Goal: Task Accomplishment & Management: Manage account settings

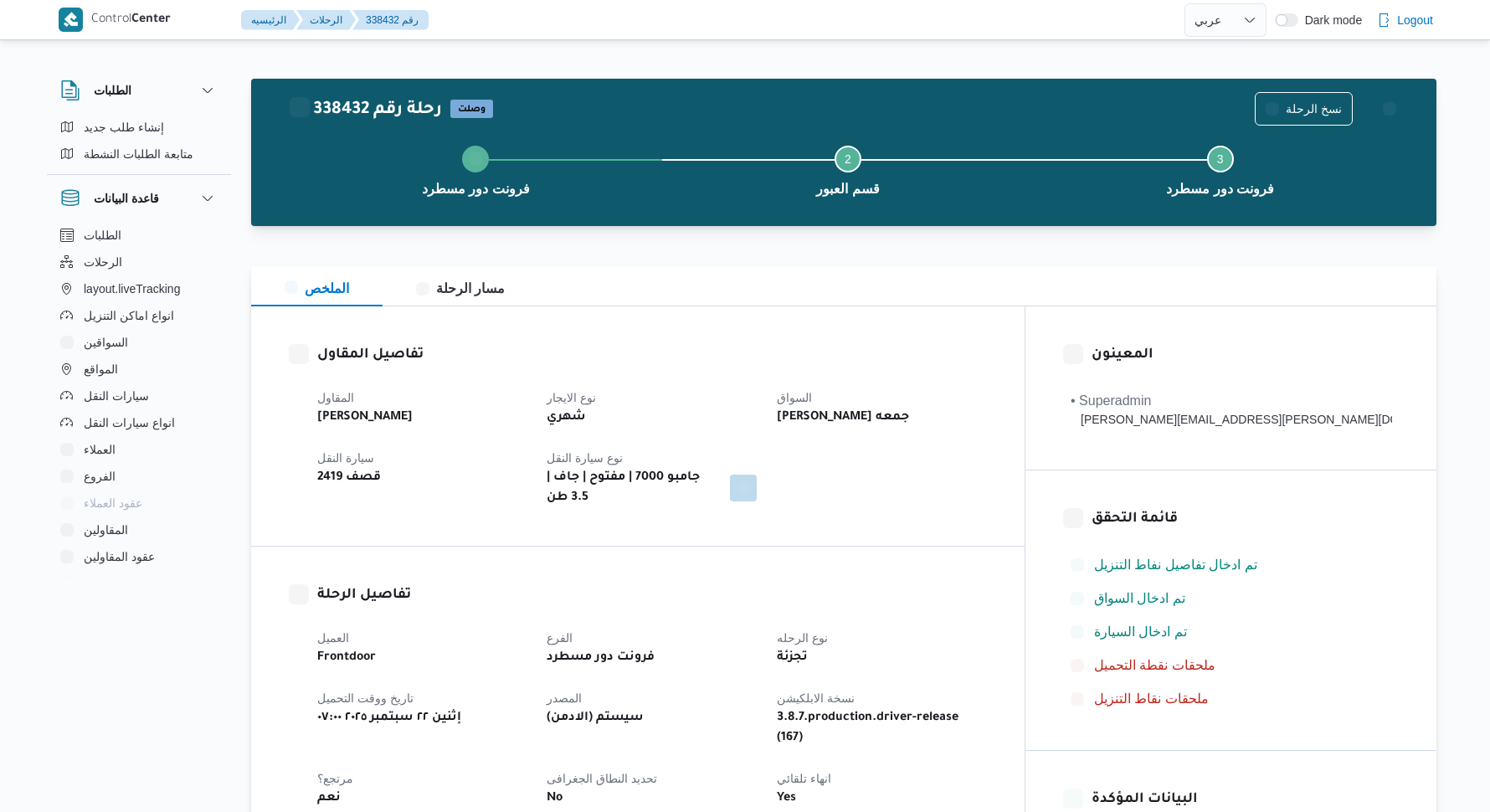
select select "ar"
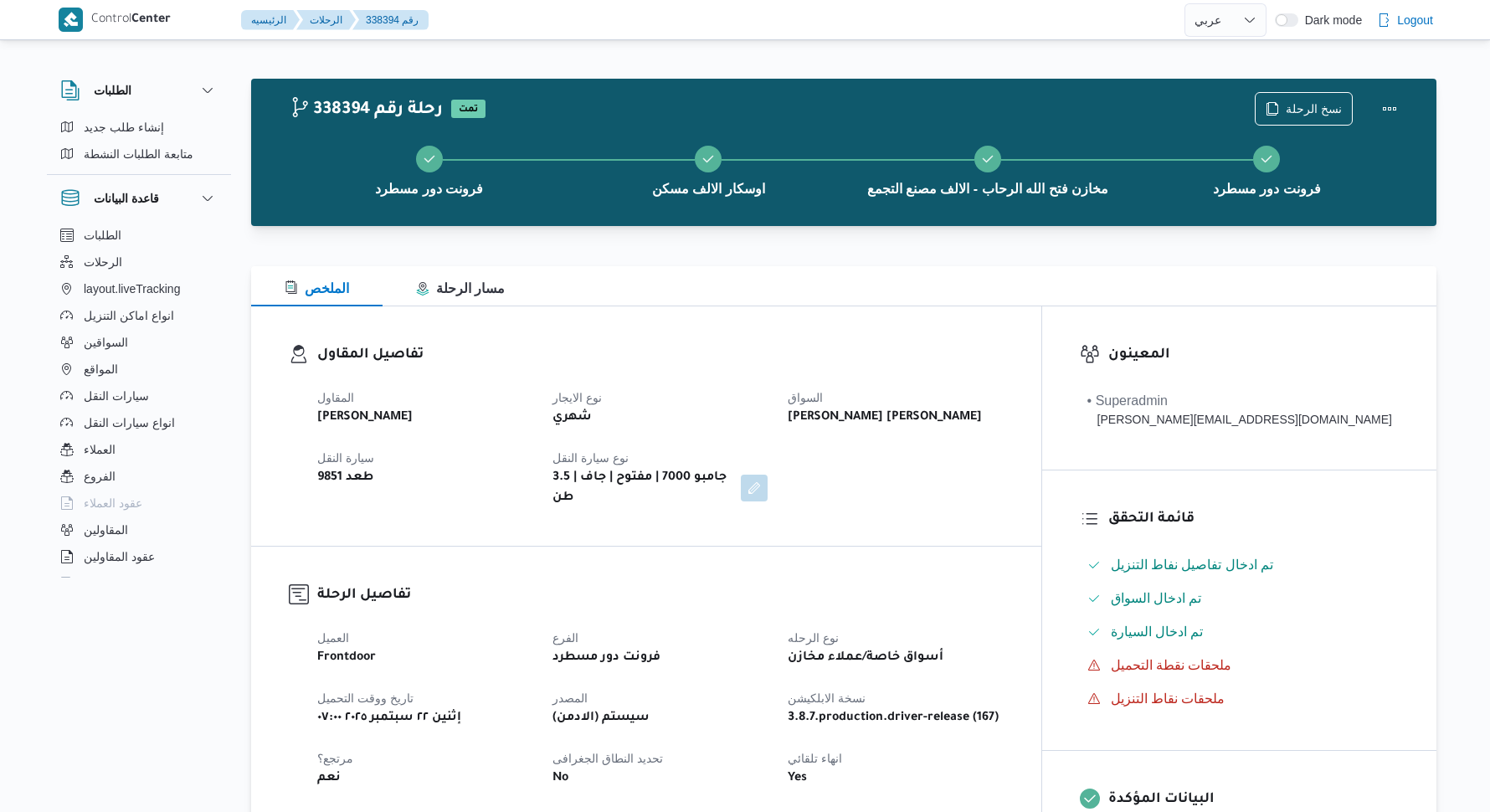
select select "ar"
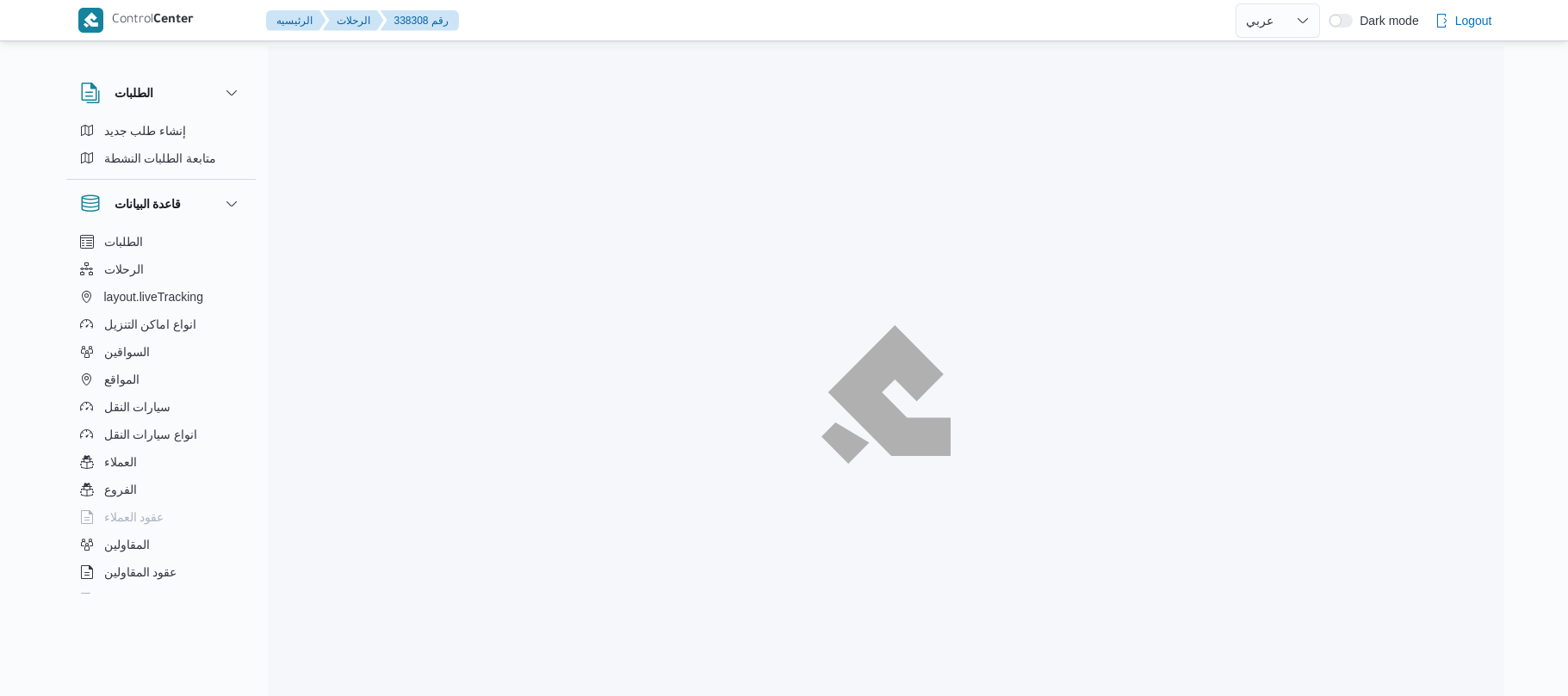
select select "ar"
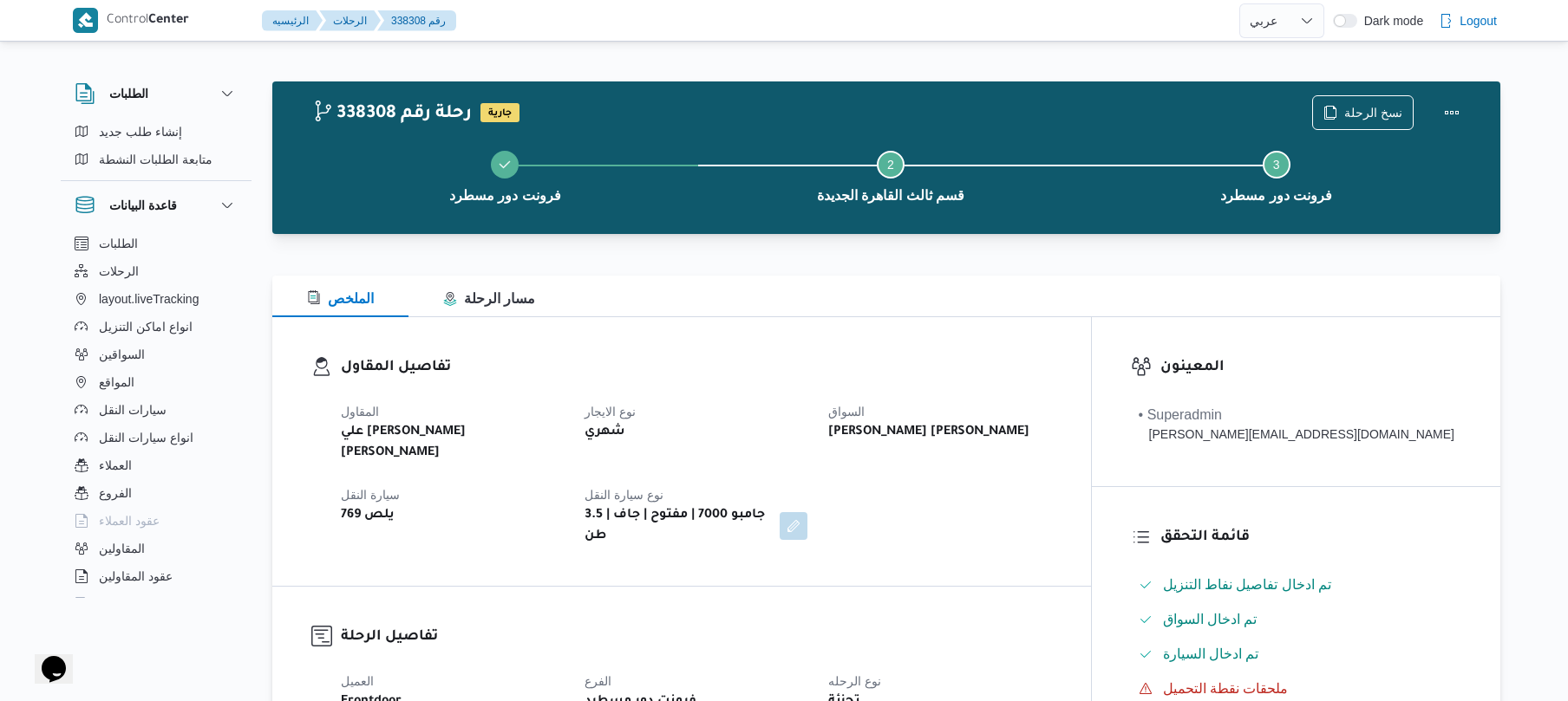
click at [932, 227] on div "فرونت دور مسطرد Step 2 is incomplete 2 قسم ثالث القاهرة الجديدة Step 3 is incom…" at bounding box center [890, 175] width 1178 height 111
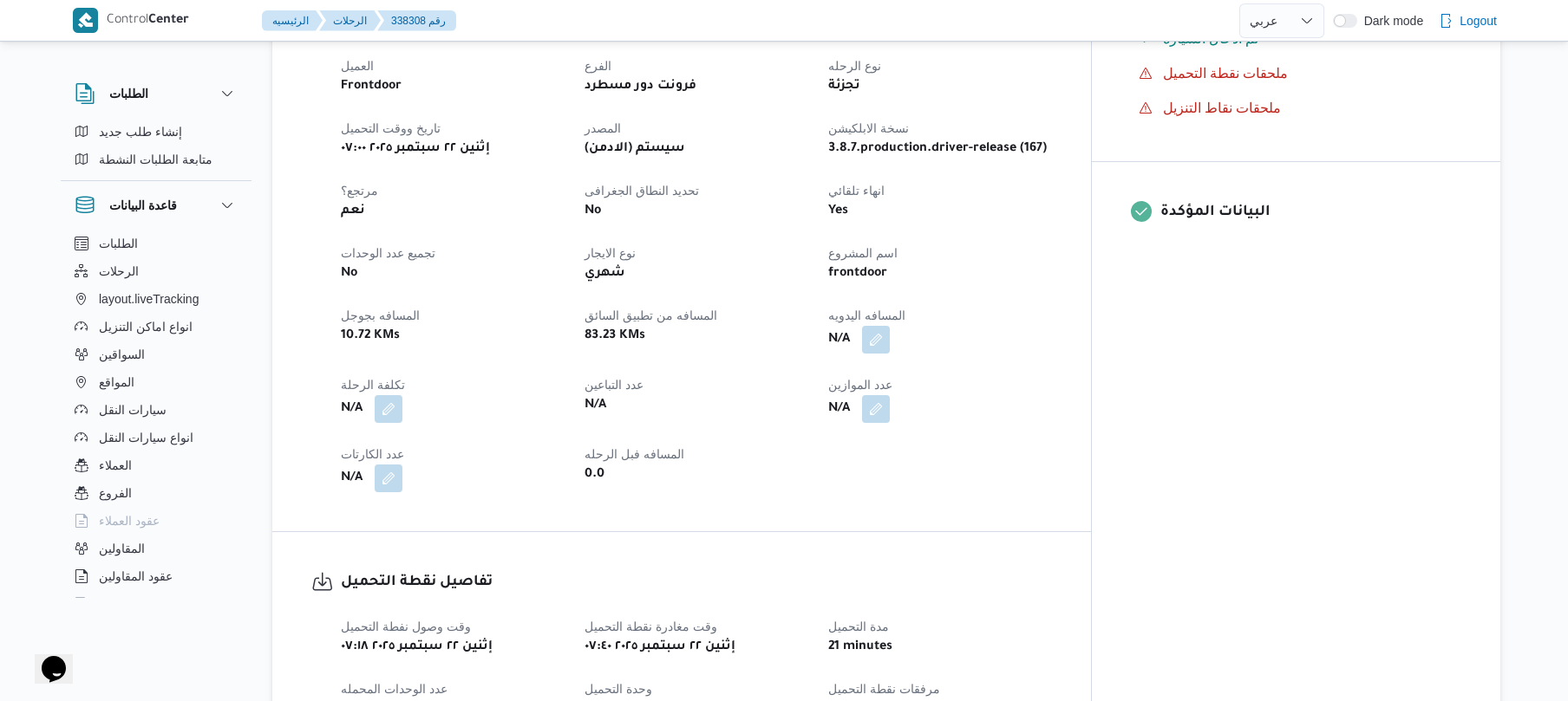
scroll to position [646, 0]
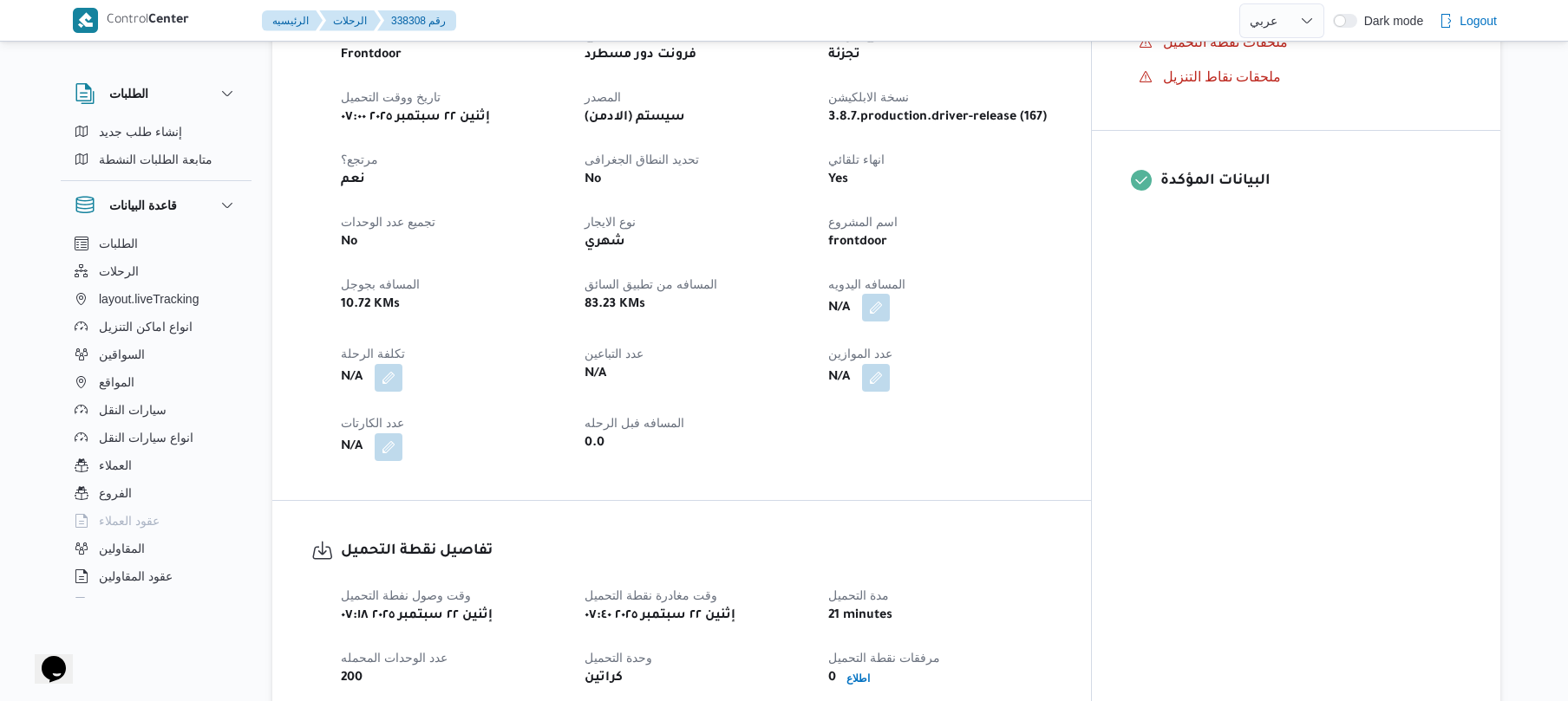
click at [890, 294] on button "button" at bounding box center [875, 307] width 27 height 27
click at [902, 355] on input "المسافه اليدويه" at bounding box center [897, 343] width 173 height 34
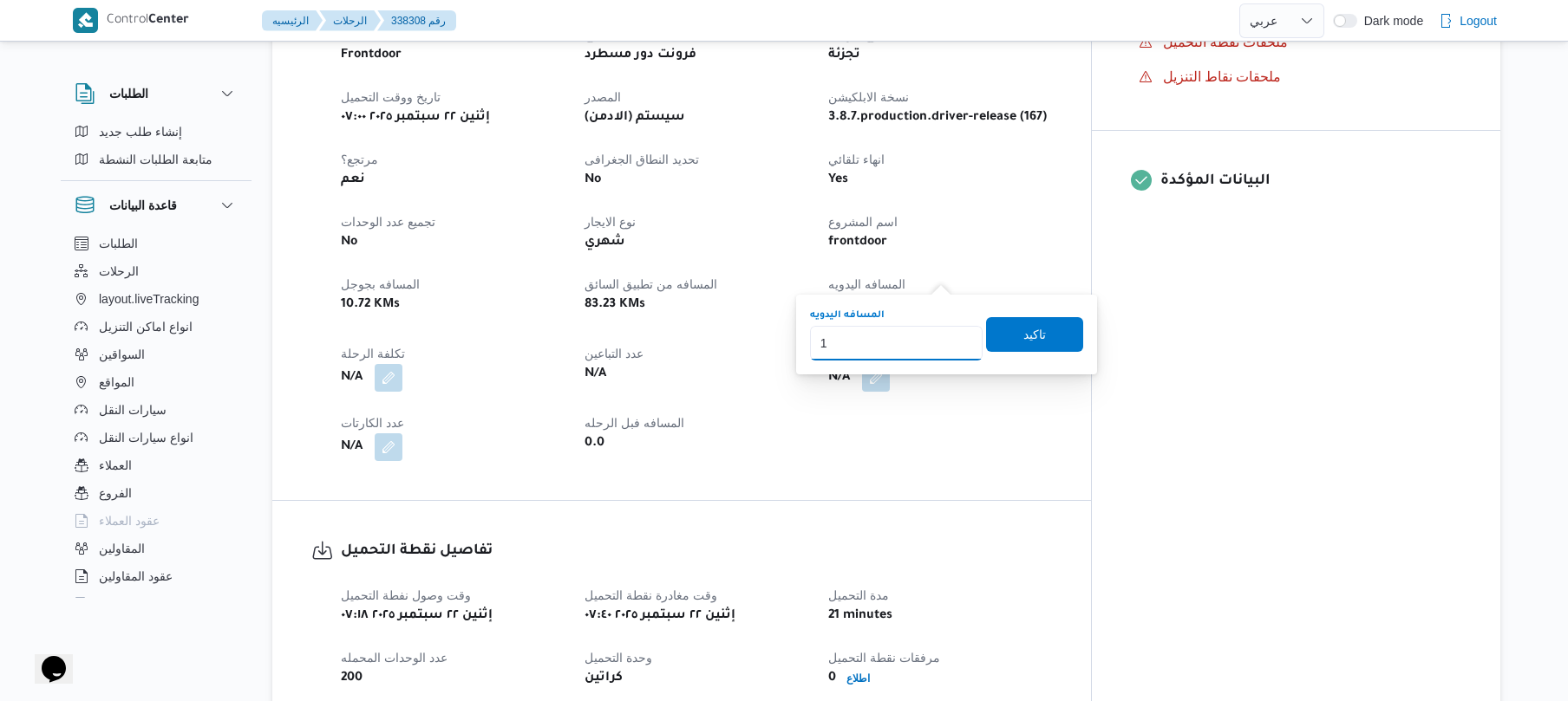
click at [902, 355] on input "1" at bounding box center [897, 343] width 173 height 34
type input "120"
click at [1028, 336] on span "تاكيد" at bounding box center [1035, 334] width 23 height 21
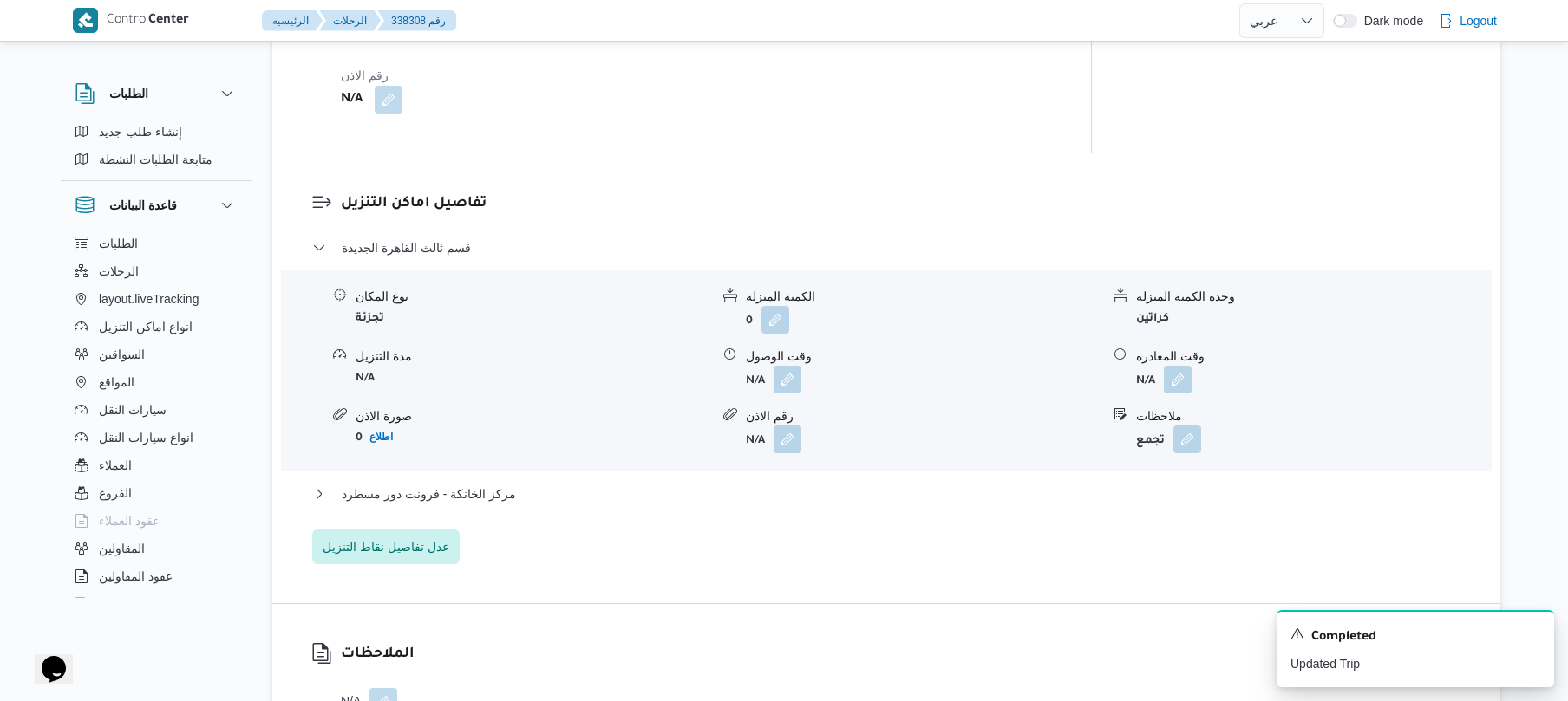
scroll to position [1294, 0]
click at [788, 362] on button "button" at bounding box center [787, 376] width 27 height 27
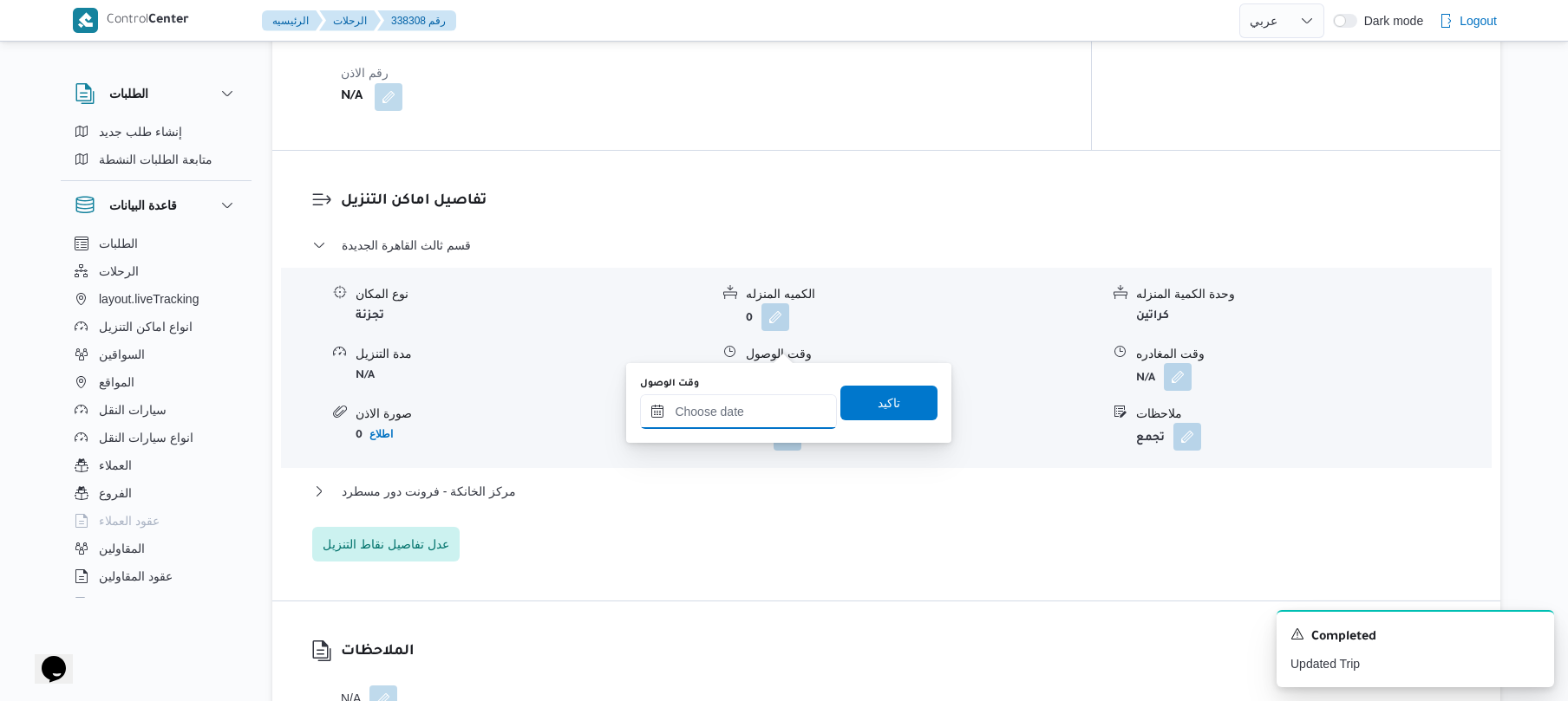
click at [749, 409] on input "وقت الوصول" at bounding box center [738, 411] width 197 height 34
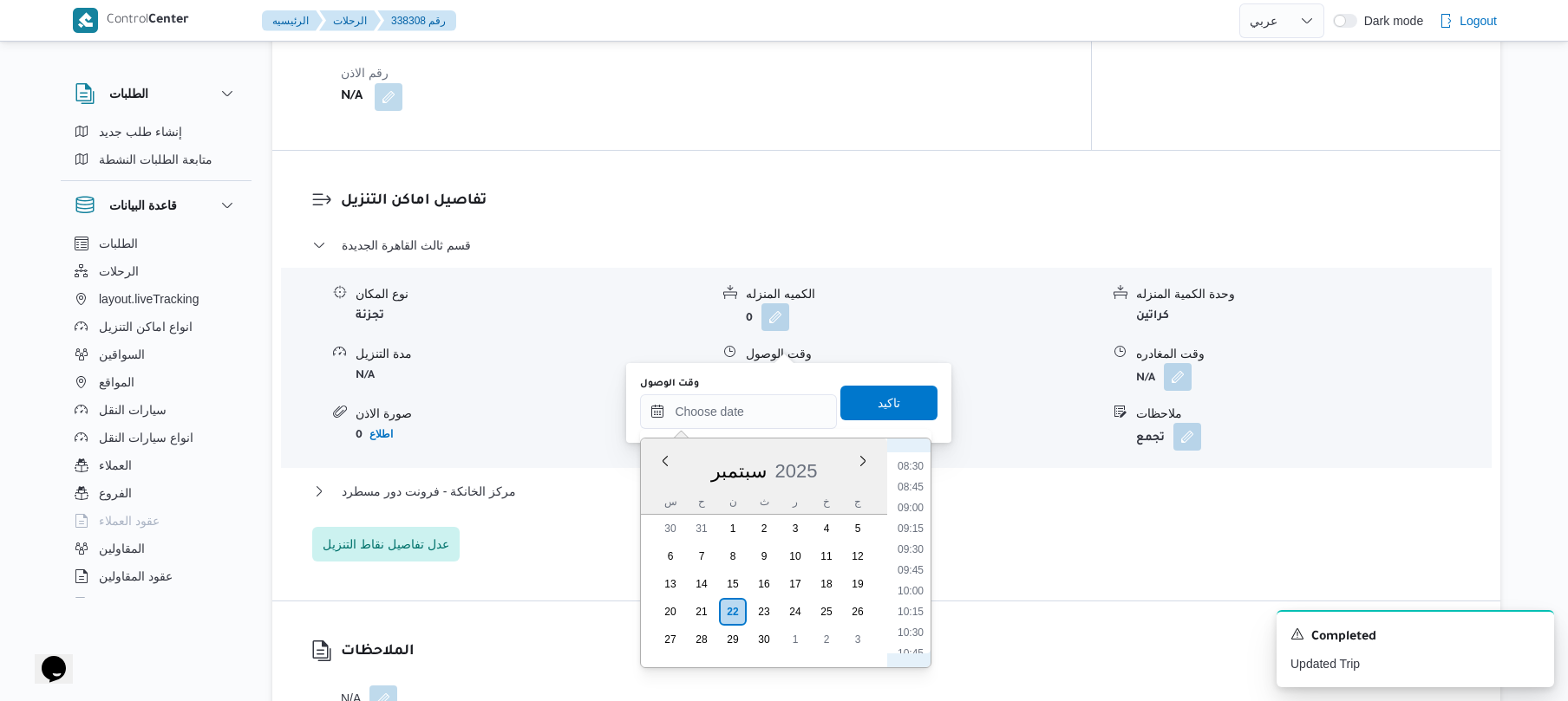
scroll to position [652, 0]
click at [909, 520] on li "08:30" at bounding box center [911, 517] width 40 height 18
type input "٢٢/٠٩/٢٠٢٥ ٠٨:٣٠"
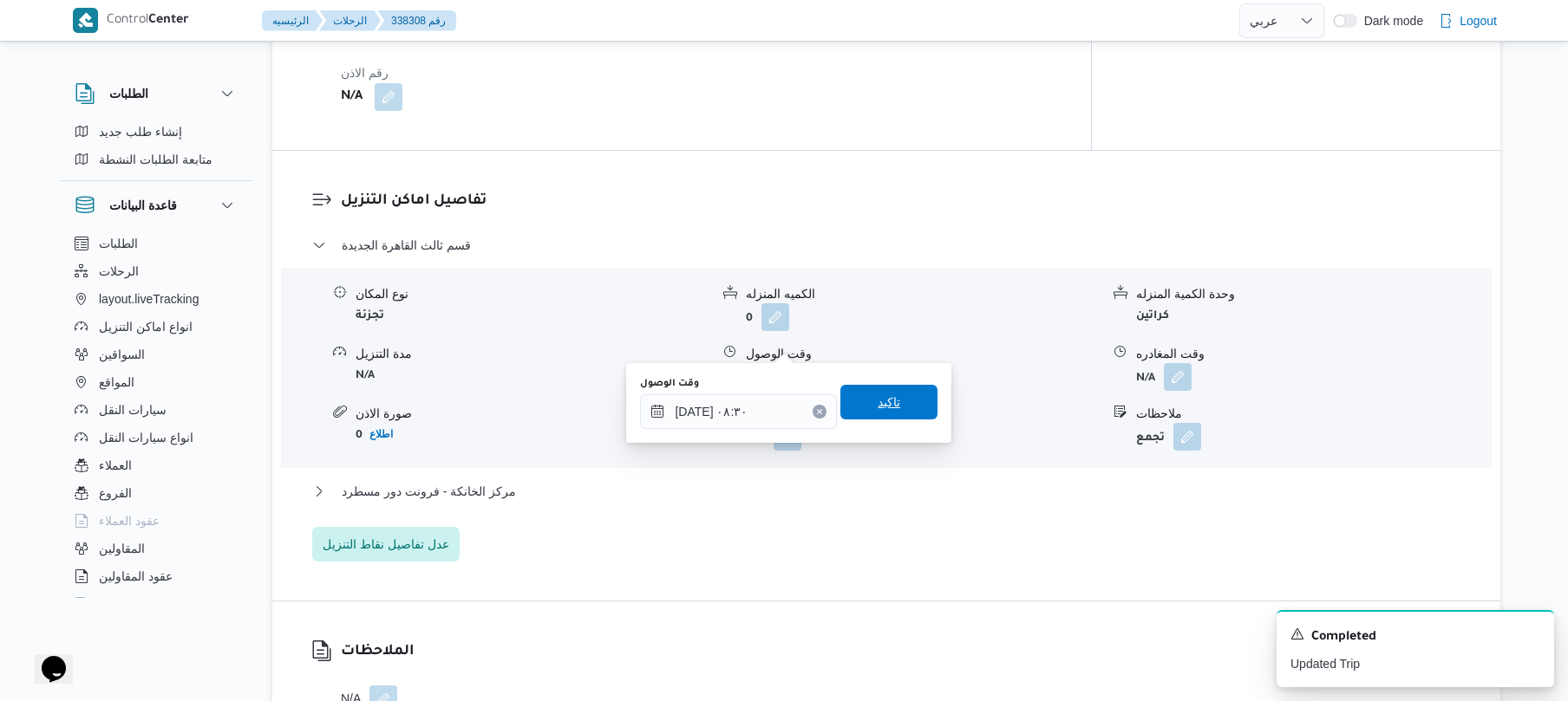
click at [900, 400] on span "تاكيد" at bounding box center [889, 401] width 97 height 34
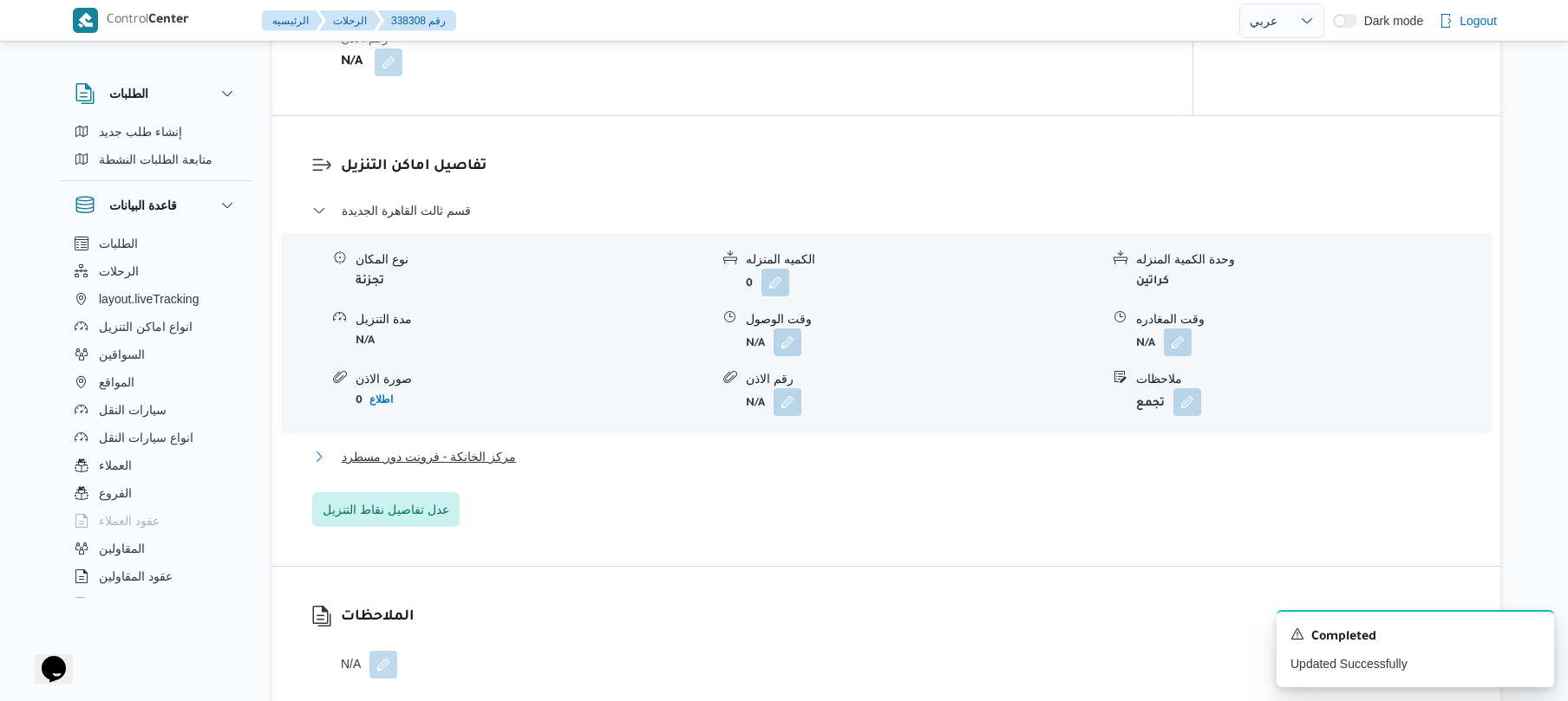
click at [754, 465] on button "مركز الخانكة - فرونت دور مسطرد" at bounding box center [887, 457] width 1149 height 21
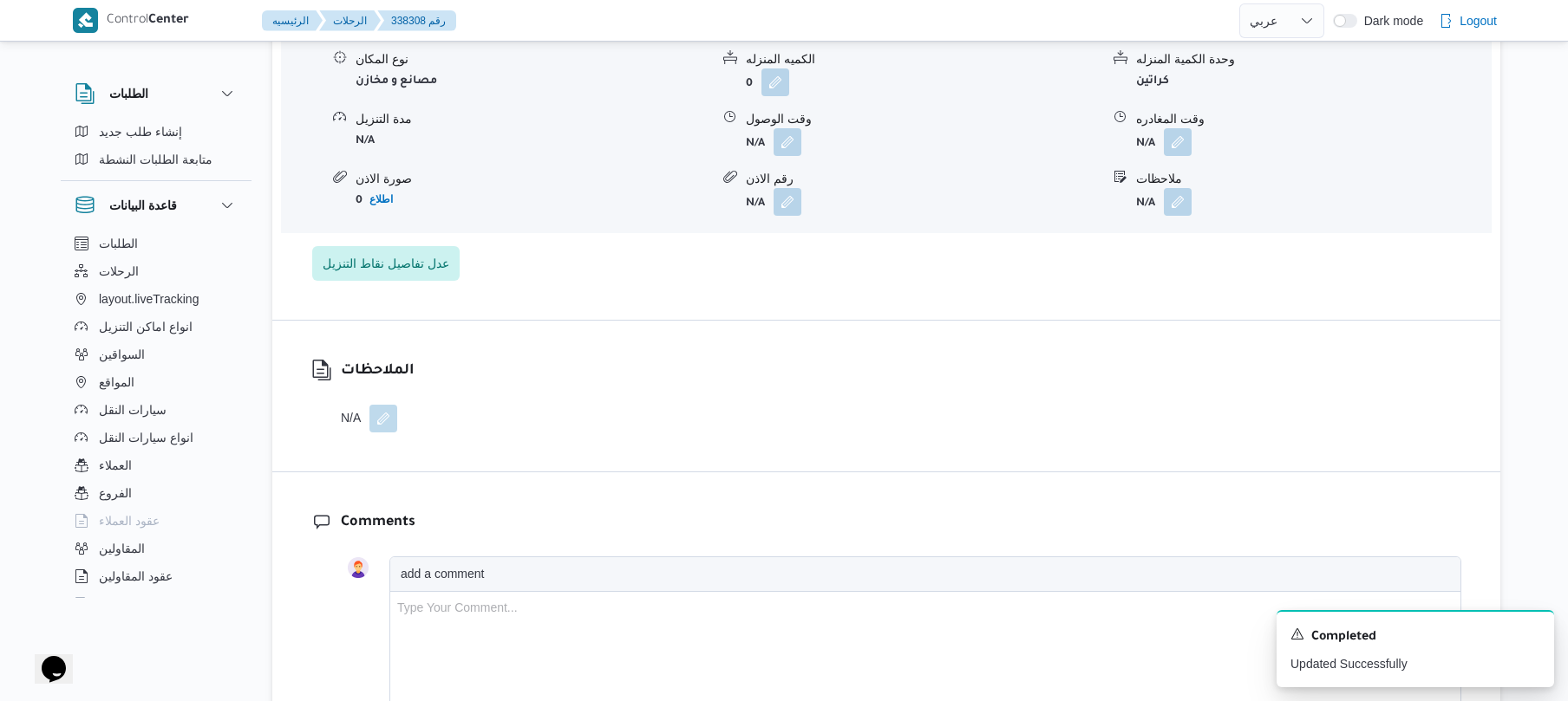
scroll to position [1803, 0]
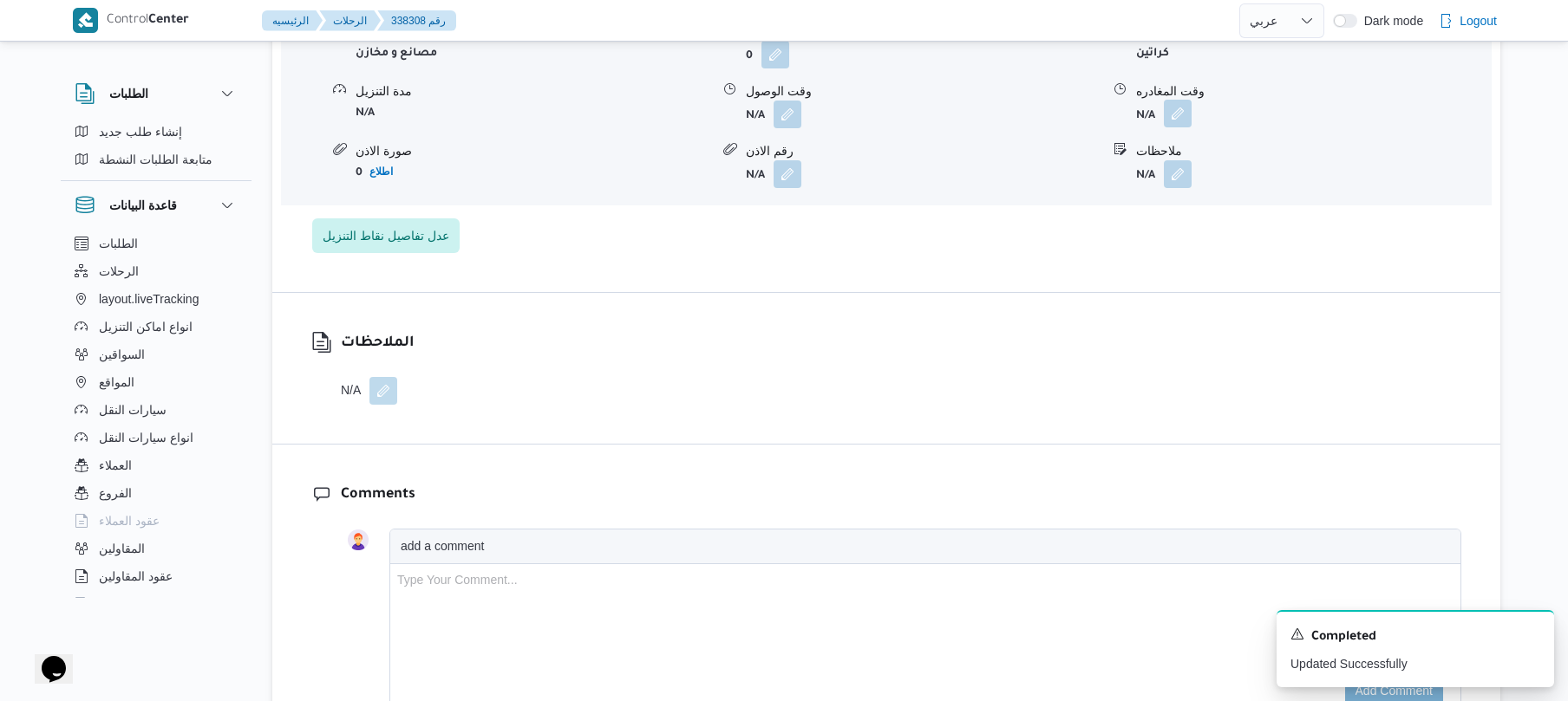
click at [1184, 100] on button "button" at bounding box center [1177, 113] width 27 height 27
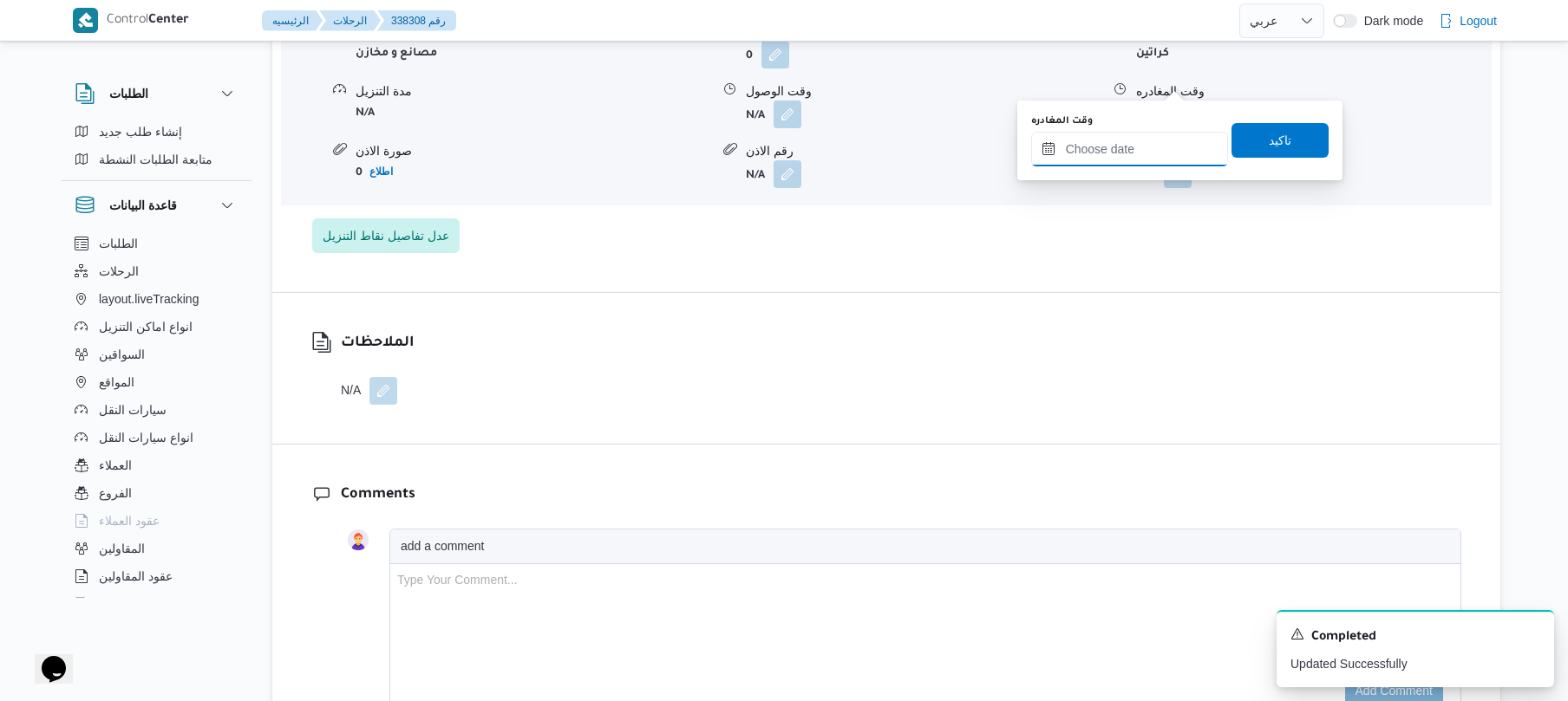
click at [1122, 139] on input "وقت المغادره" at bounding box center [1129, 148] width 197 height 34
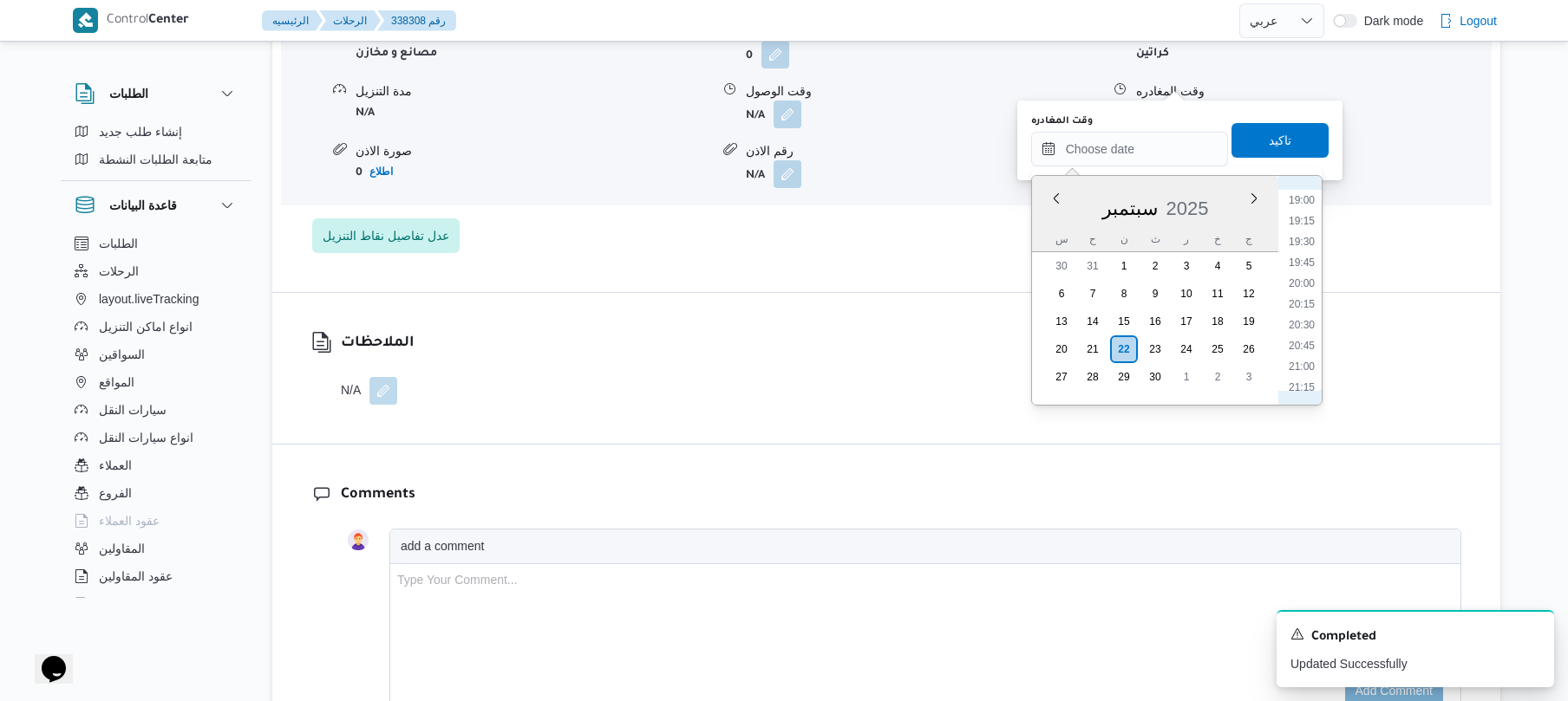
scroll to position [1557, 0]
click at [1311, 282] on li "19:45" at bounding box center [1302, 285] width 40 height 18
type input "٢٢/٠٩/٢٠٢٥ ١٩:٤٥"
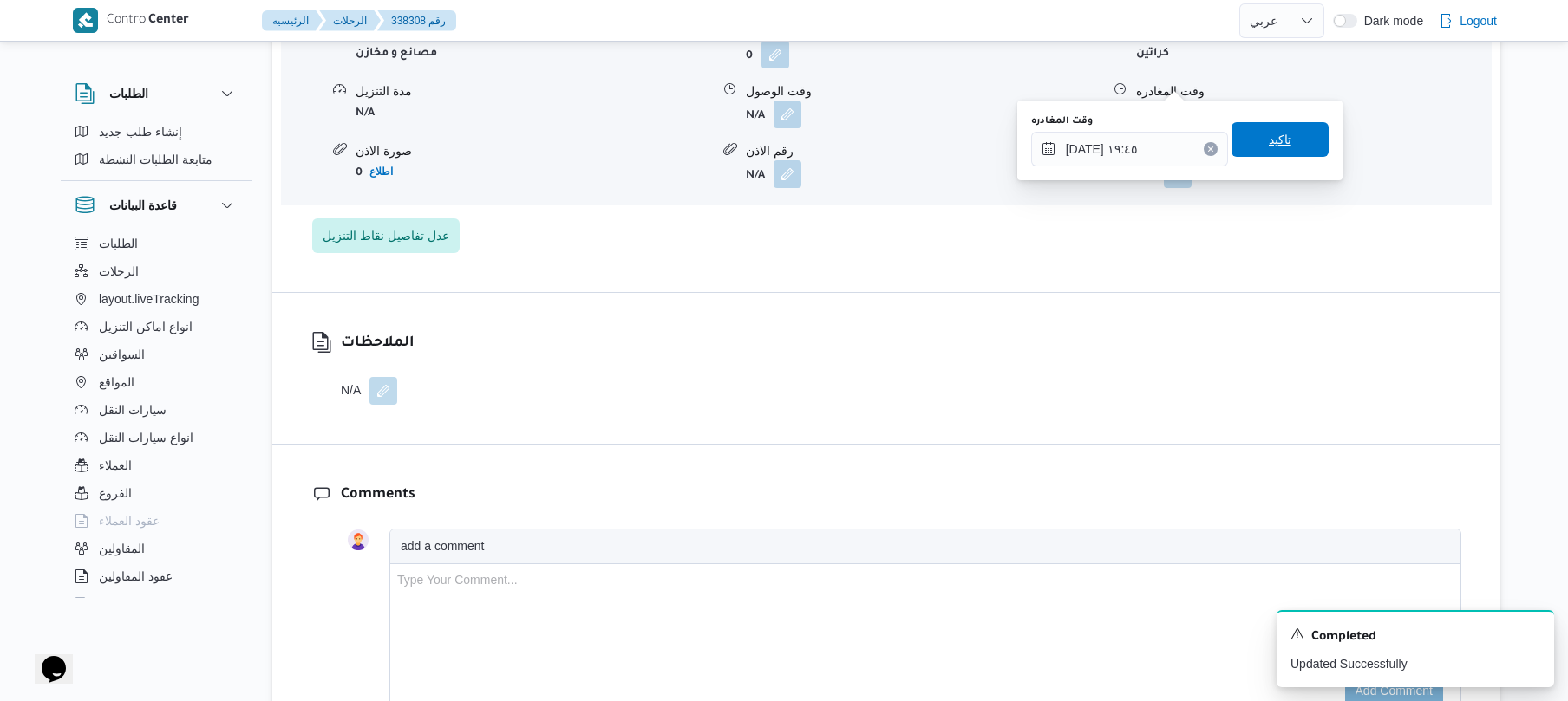
click at [1279, 146] on span "تاكيد" at bounding box center [1280, 139] width 23 height 21
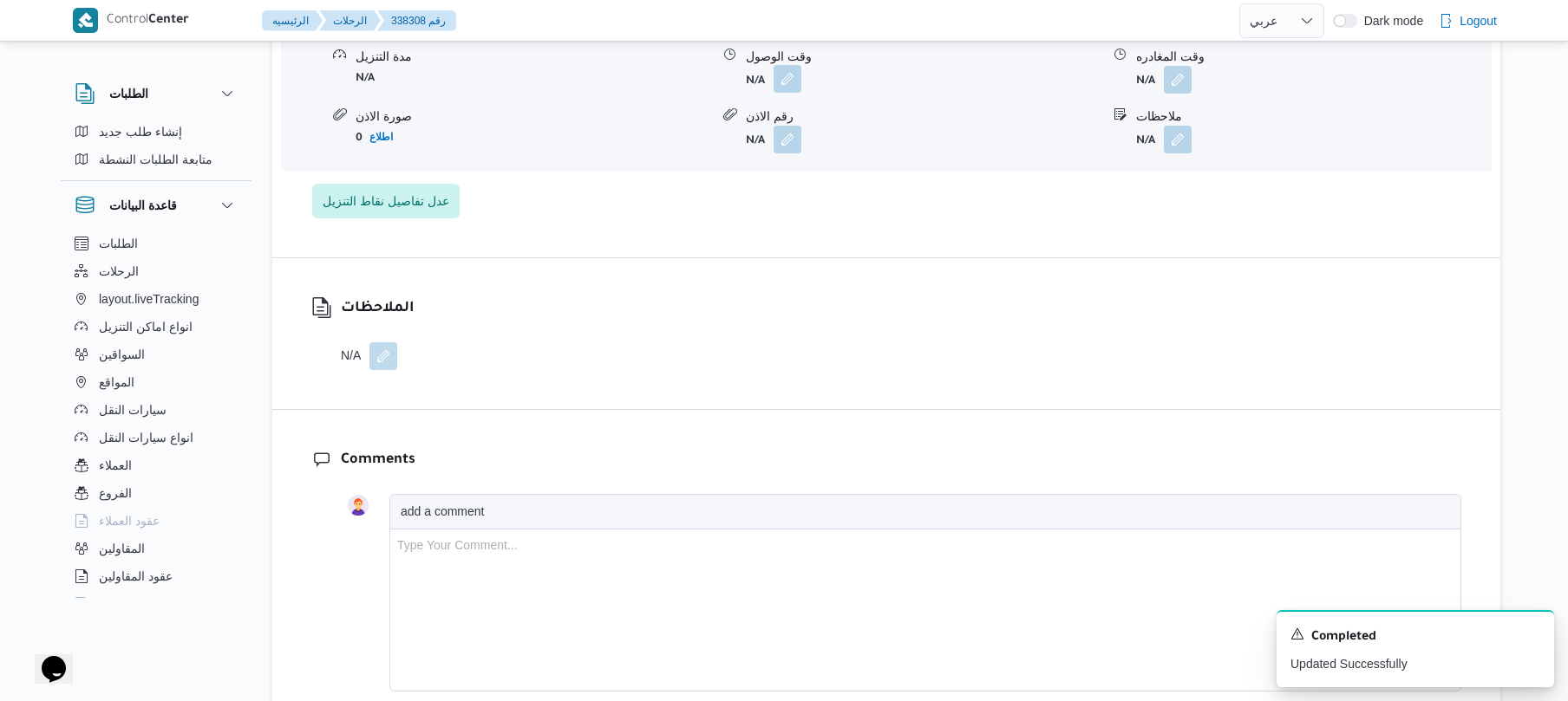
click at [785, 83] on button "button" at bounding box center [787, 78] width 27 height 27
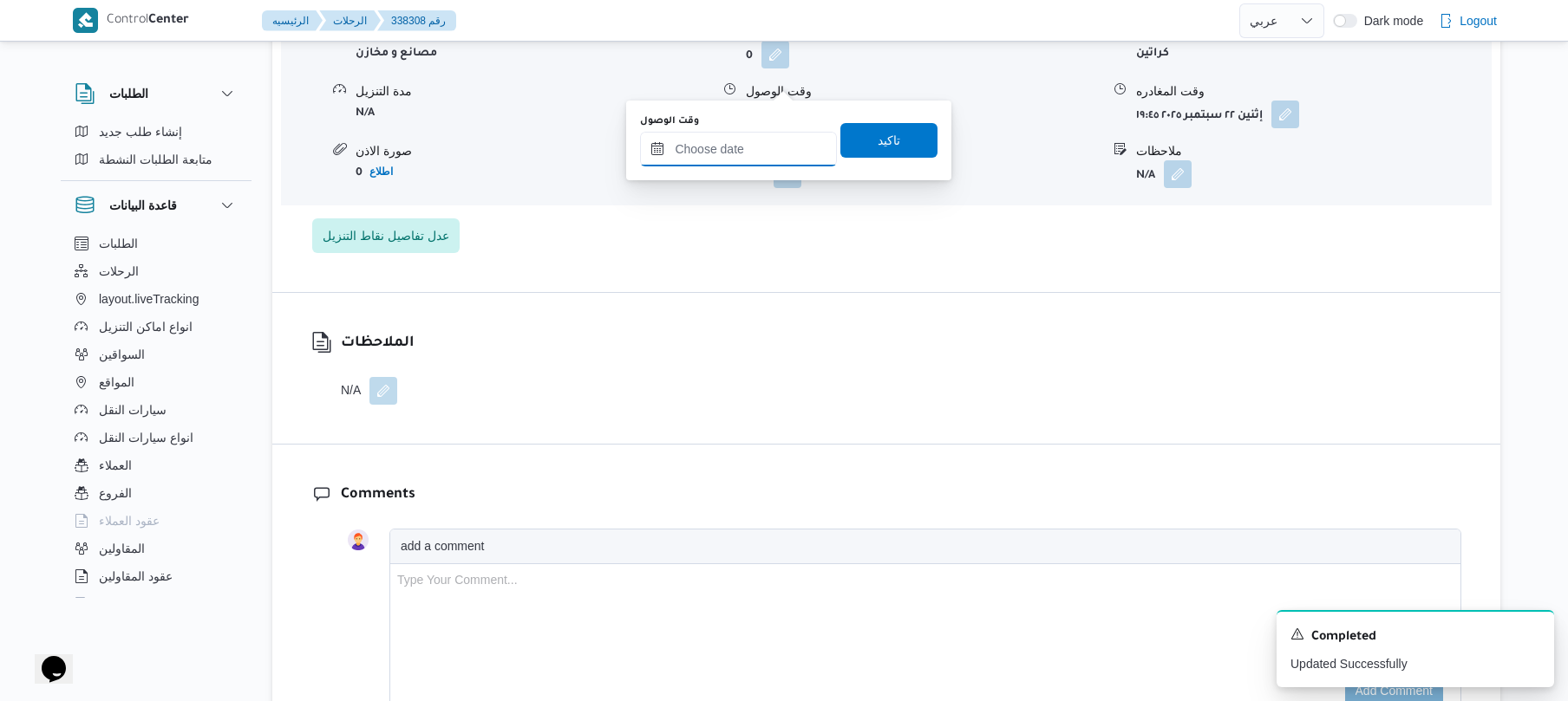
click at [764, 153] on input "وقت الوصول" at bounding box center [738, 148] width 197 height 34
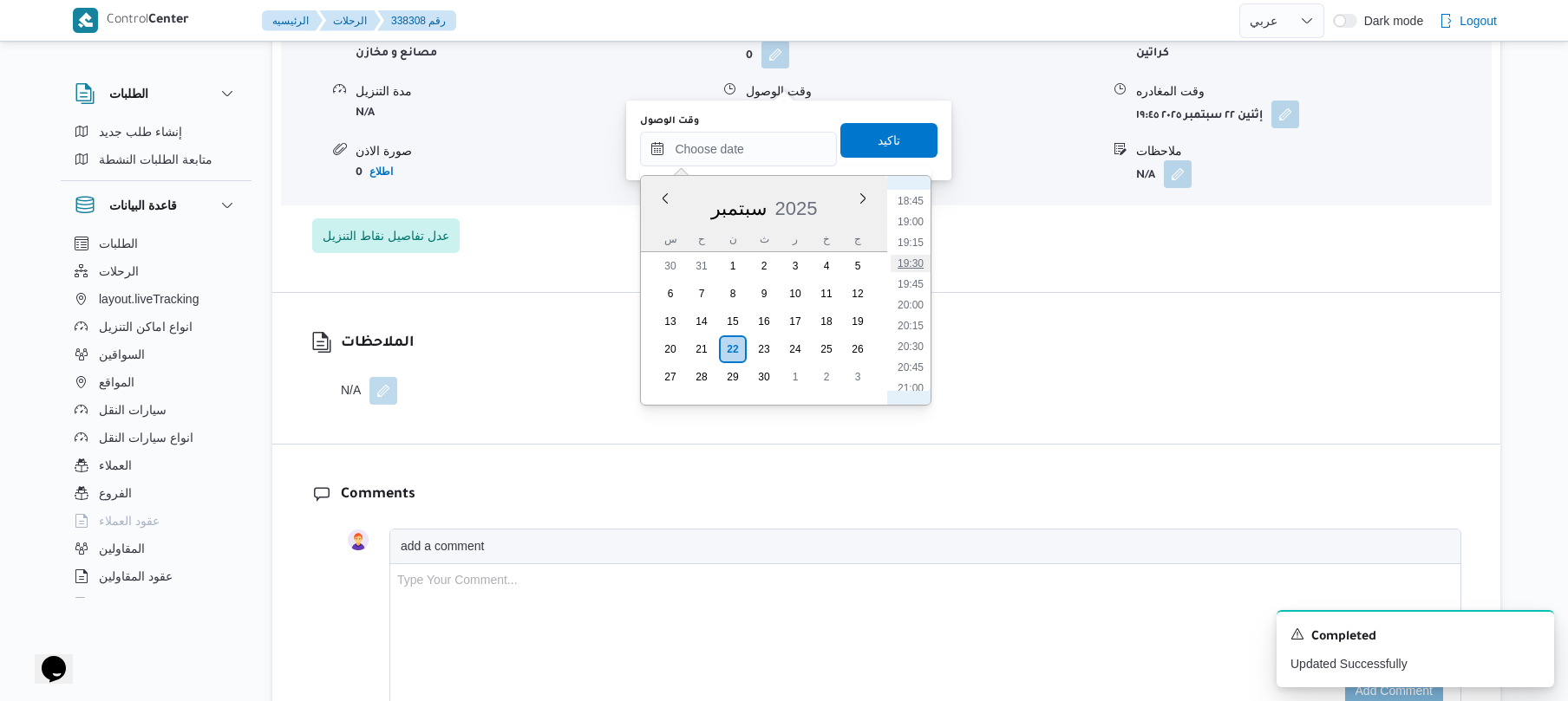
click at [918, 262] on li "19:30" at bounding box center [911, 264] width 40 height 18
type input "٢٢/٠٩/٢٠٢٥ ١٩:٣٠"
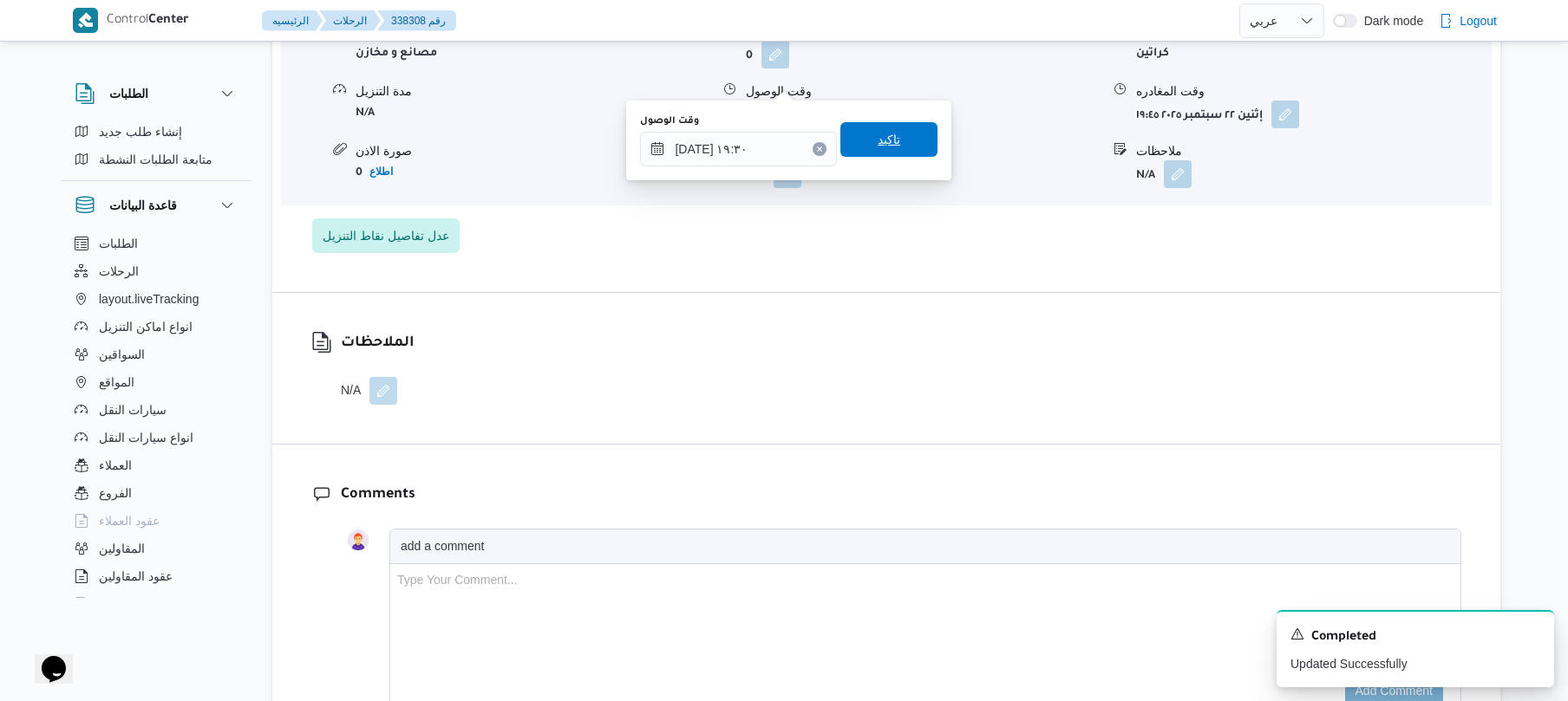
click at [879, 135] on span "تاكيد" at bounding box center [889, 139] width 23 height 21
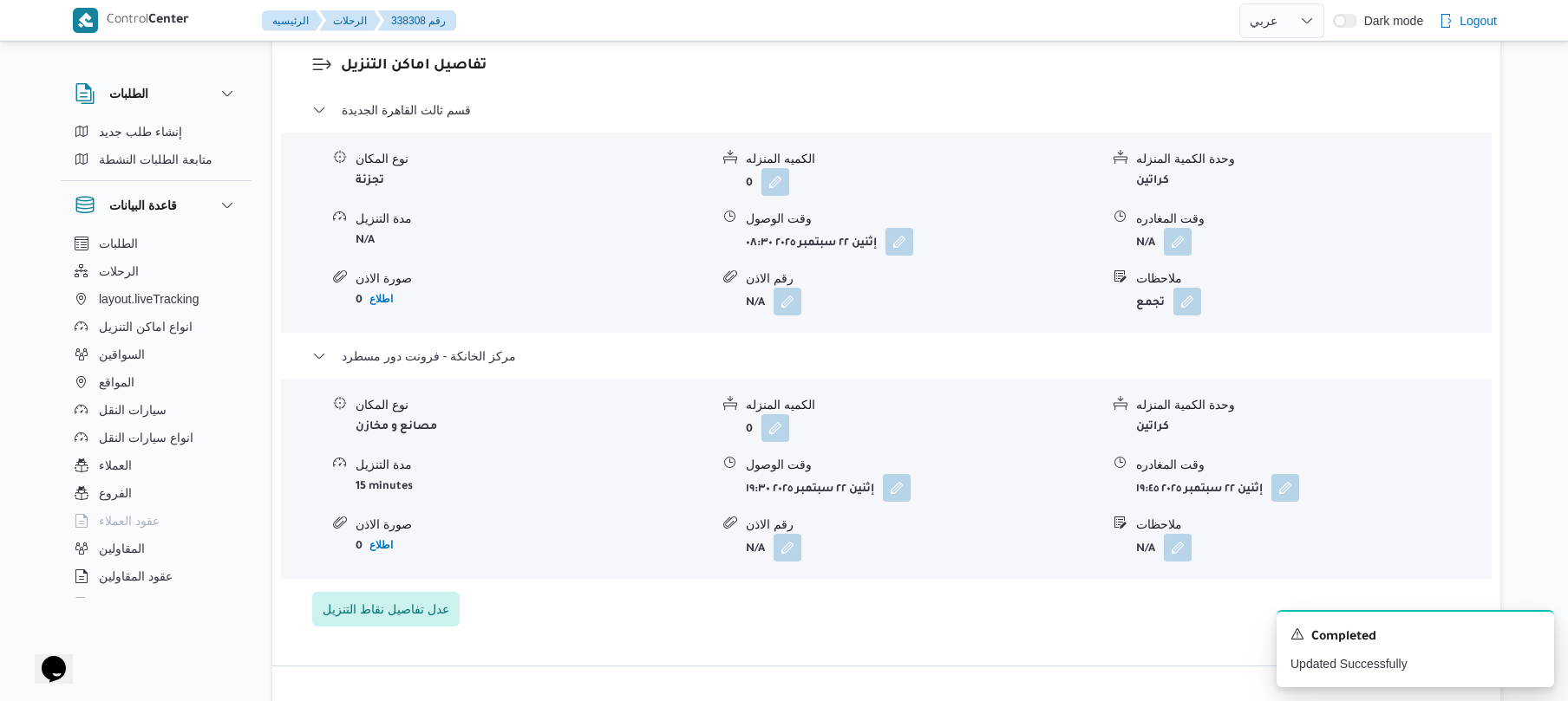
scroll to position [1433, 0]
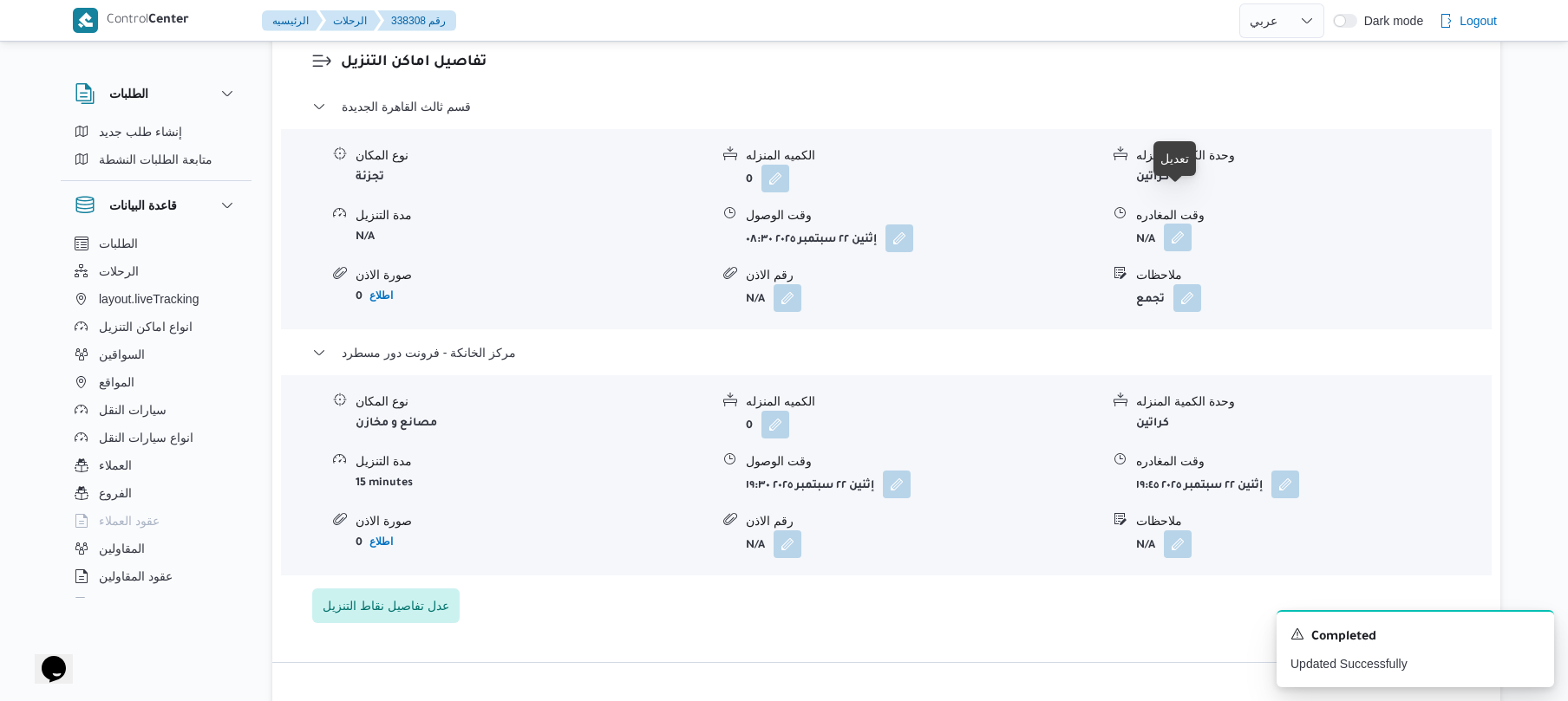
click at [1174, 224] on button "button" at bounding box center [1177, 237] width 27 height 27
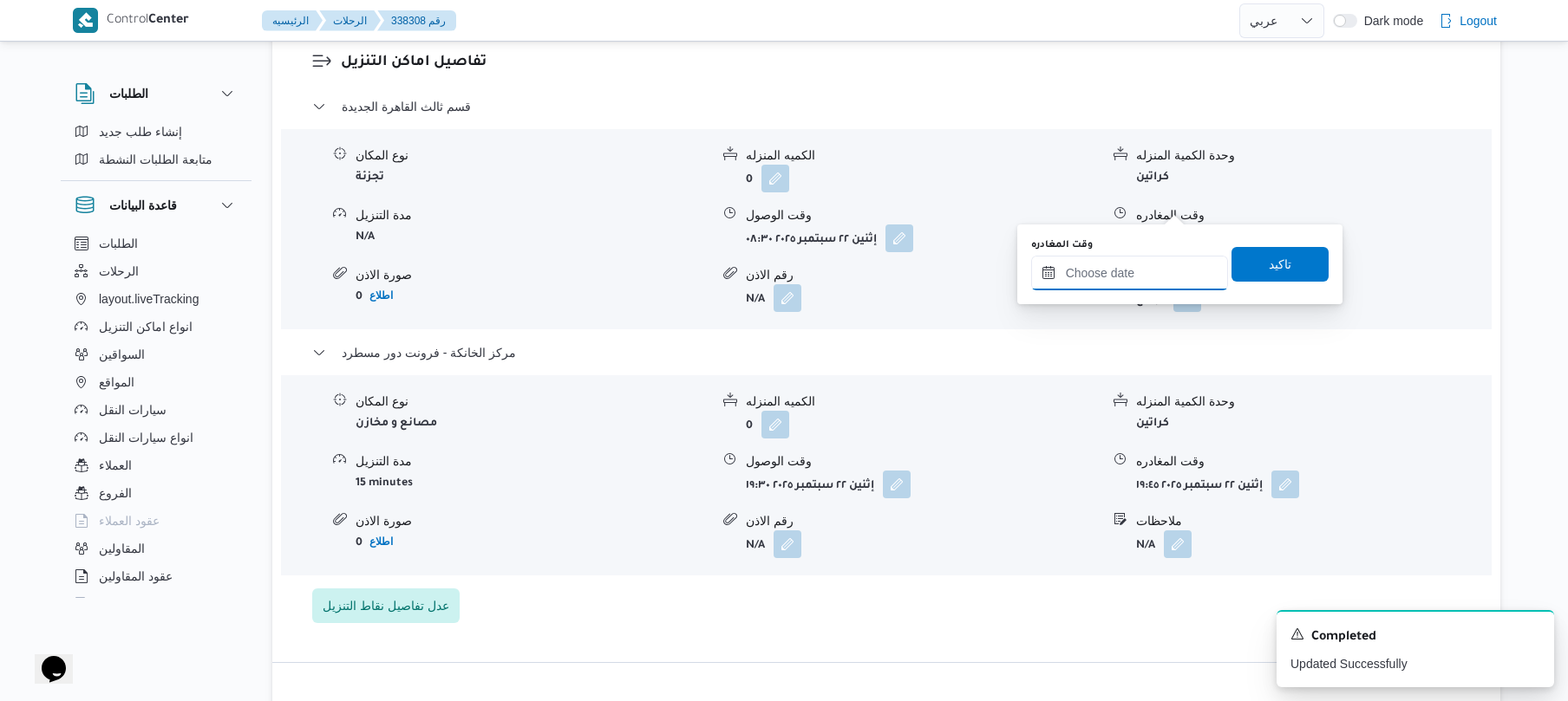
click at [1108, 284] on input "وقت المغادره" at bounding box center [1129, 272] width 197 height 34
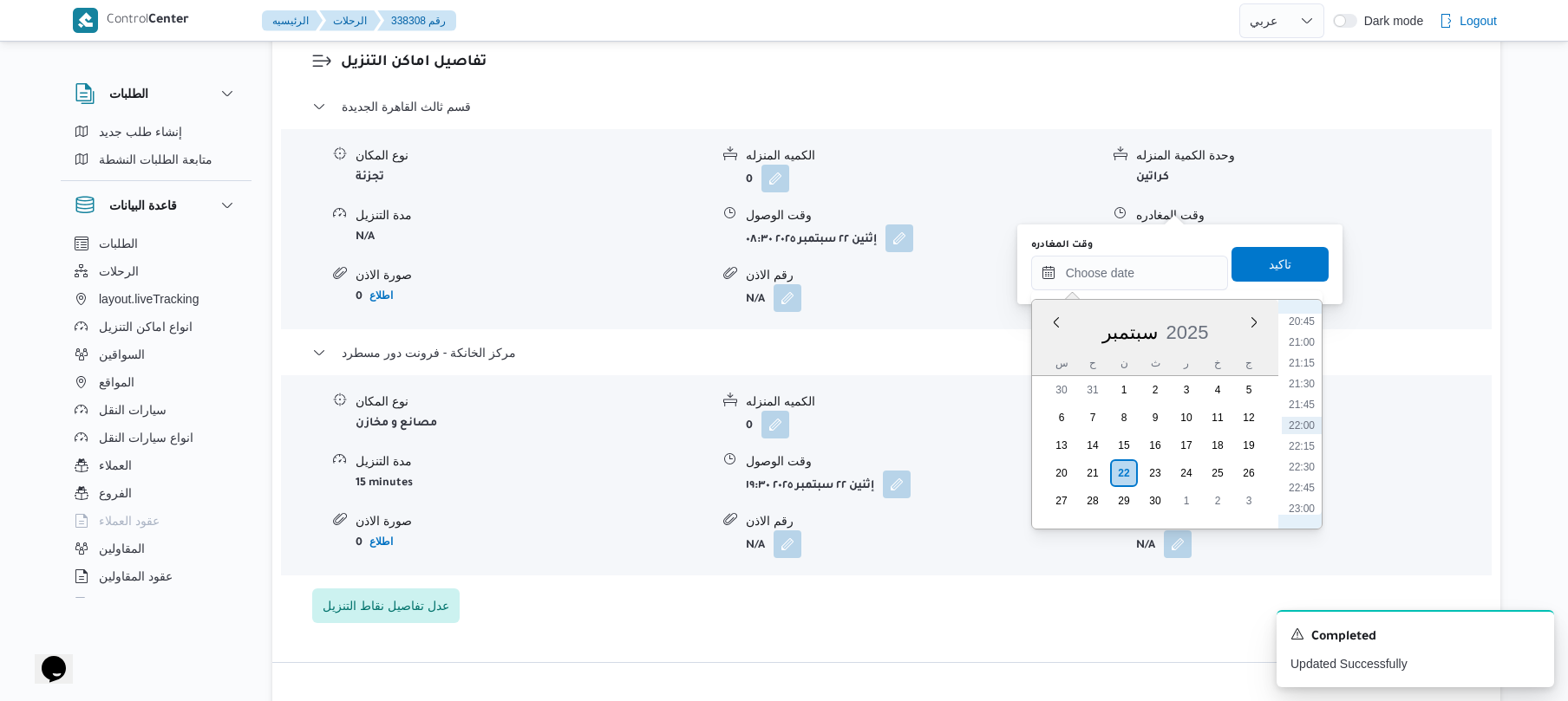
scroll to position [1557, 0]
click at [1306, 328] on li "18:45" at bounding box center [1302, 325] width 40 height 18
type input "٢٢/٠٩/٢٠٢٥ ١٨:٤٥"
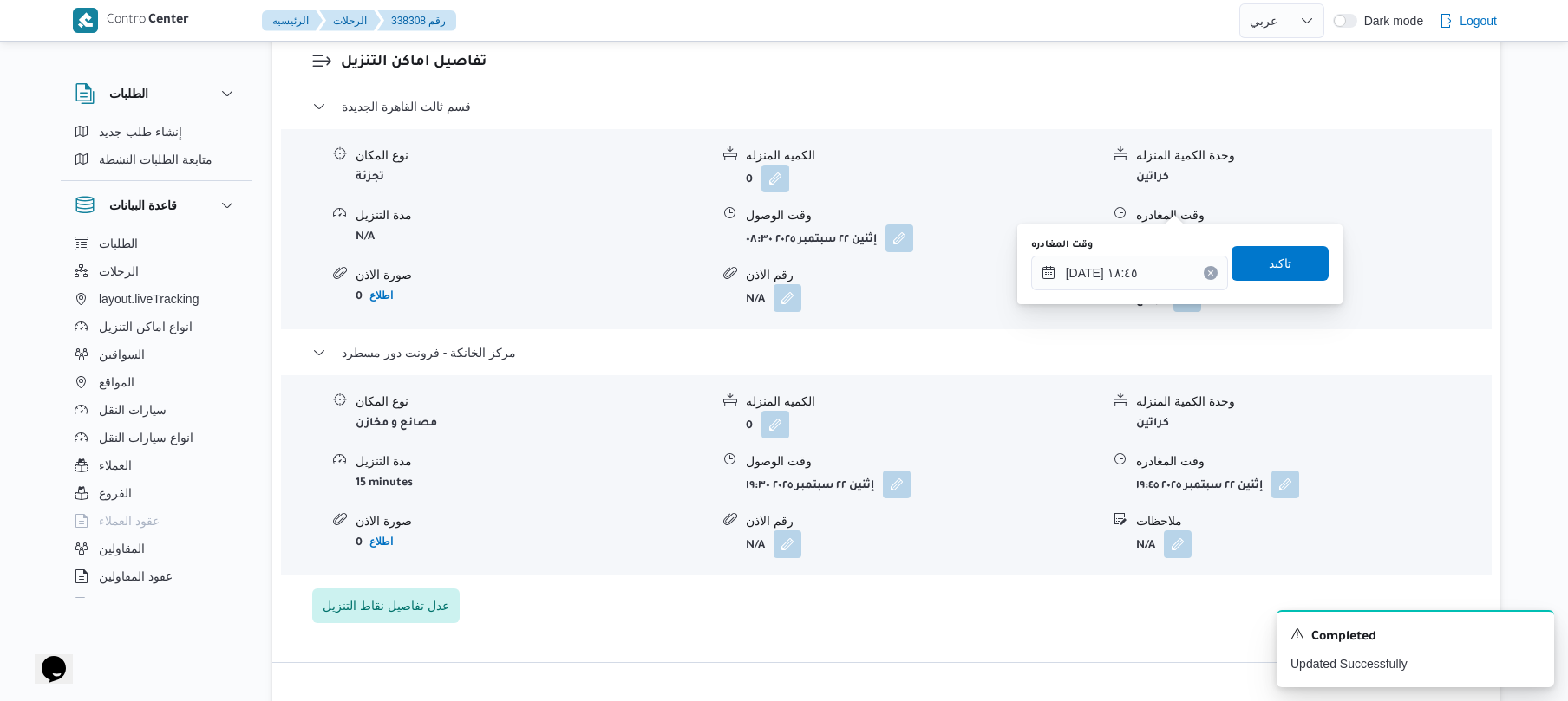
click at [1286, 261] on span "تاكيد" at bounding box center [1280, 263] width 97 height 34
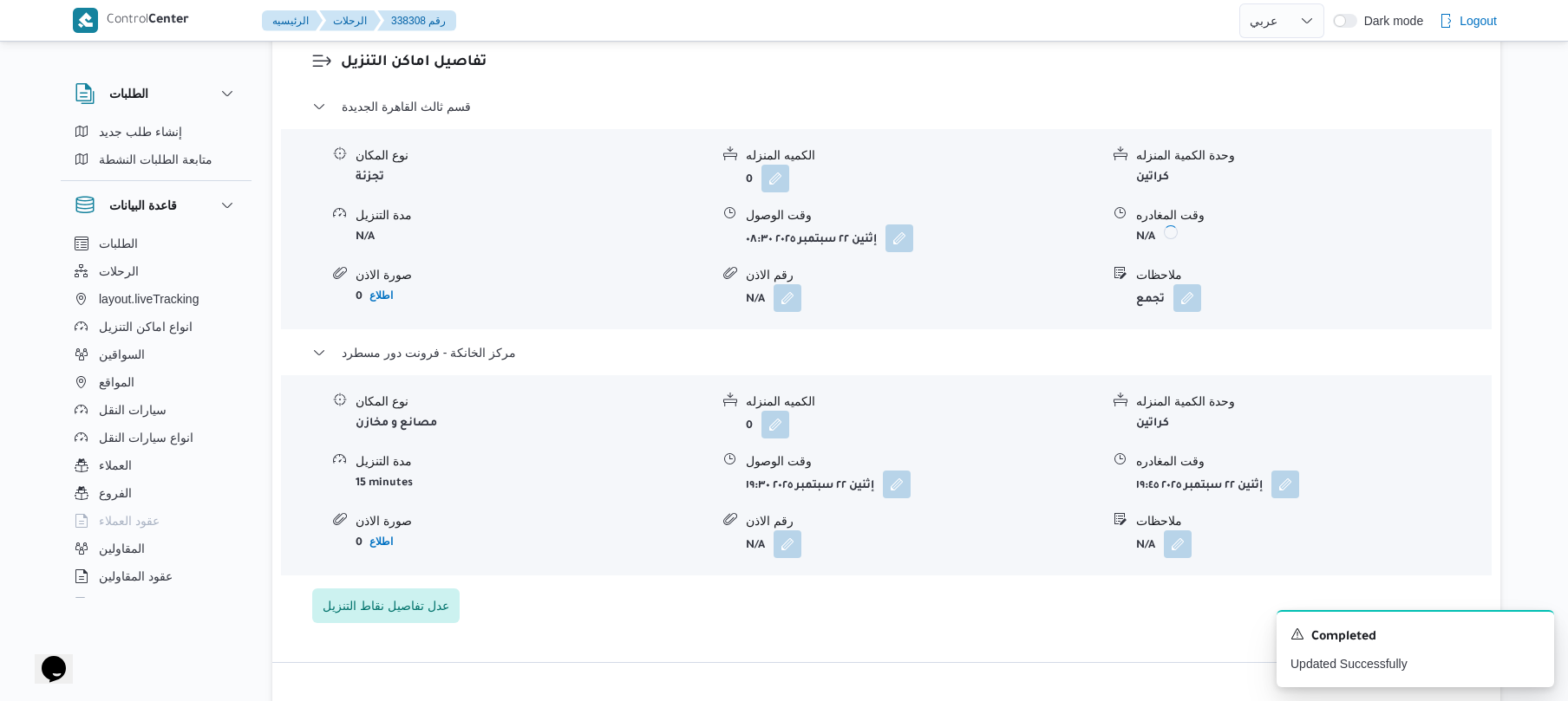
scroll to position [0, 0]
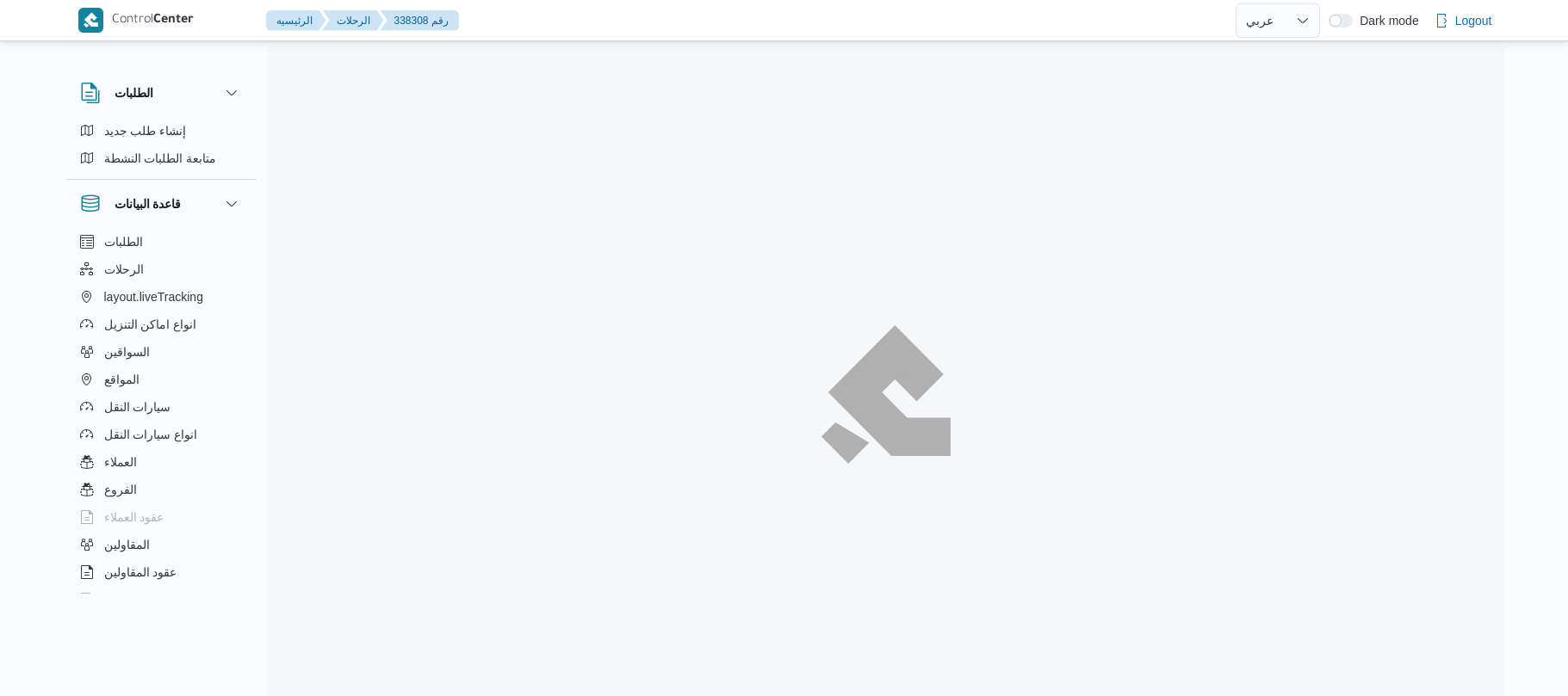
select select "ar"
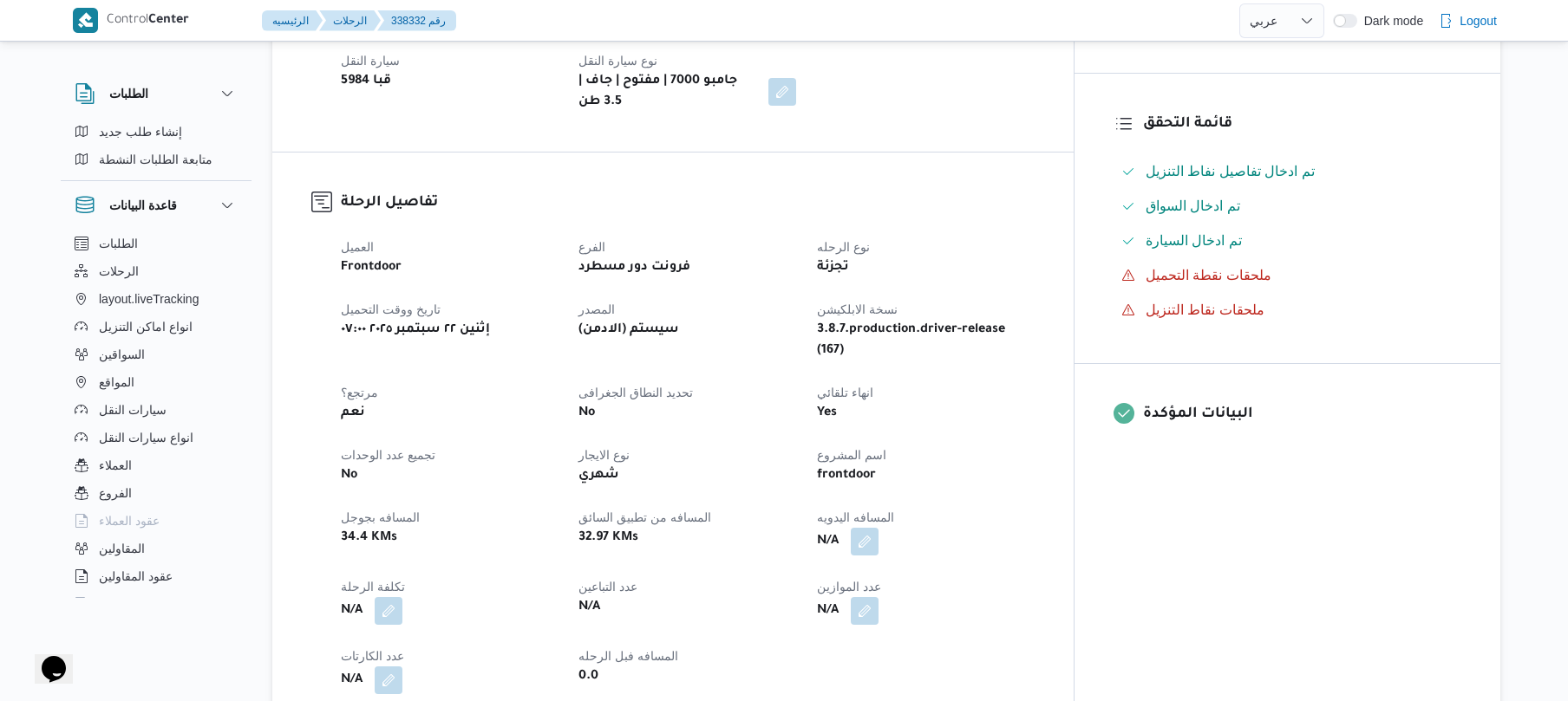
scroll to position [416, 0]
click at [879, 525] on button "button" at bounding box center [864, 538] width 27 height 27
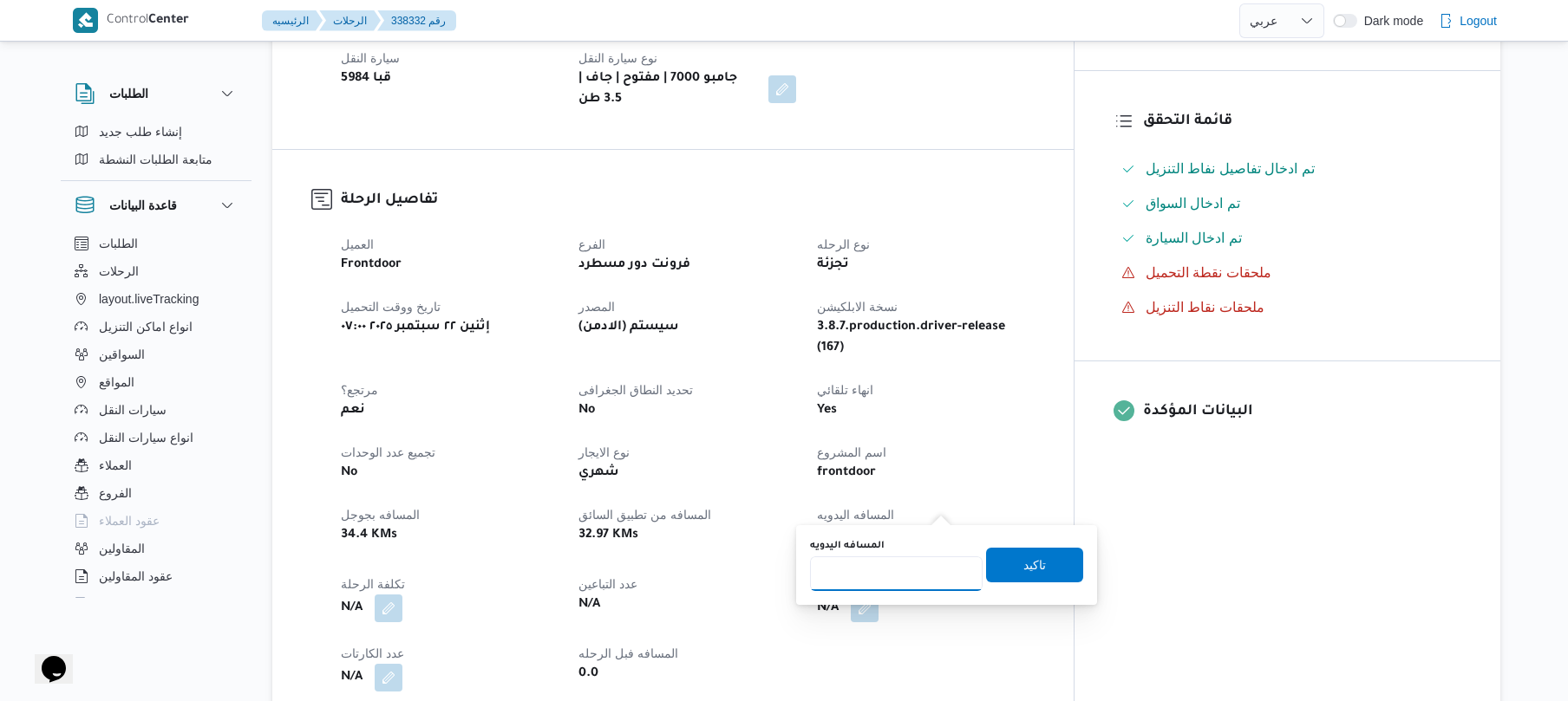
click at [895, 573] on input "المسافه اليدويه" at bounding box center [897, 573] width 173 height 34
type input "135"
click at [1036, 558] on span "تاكيد" at bounding box center [1035, 563] width 97 height 34
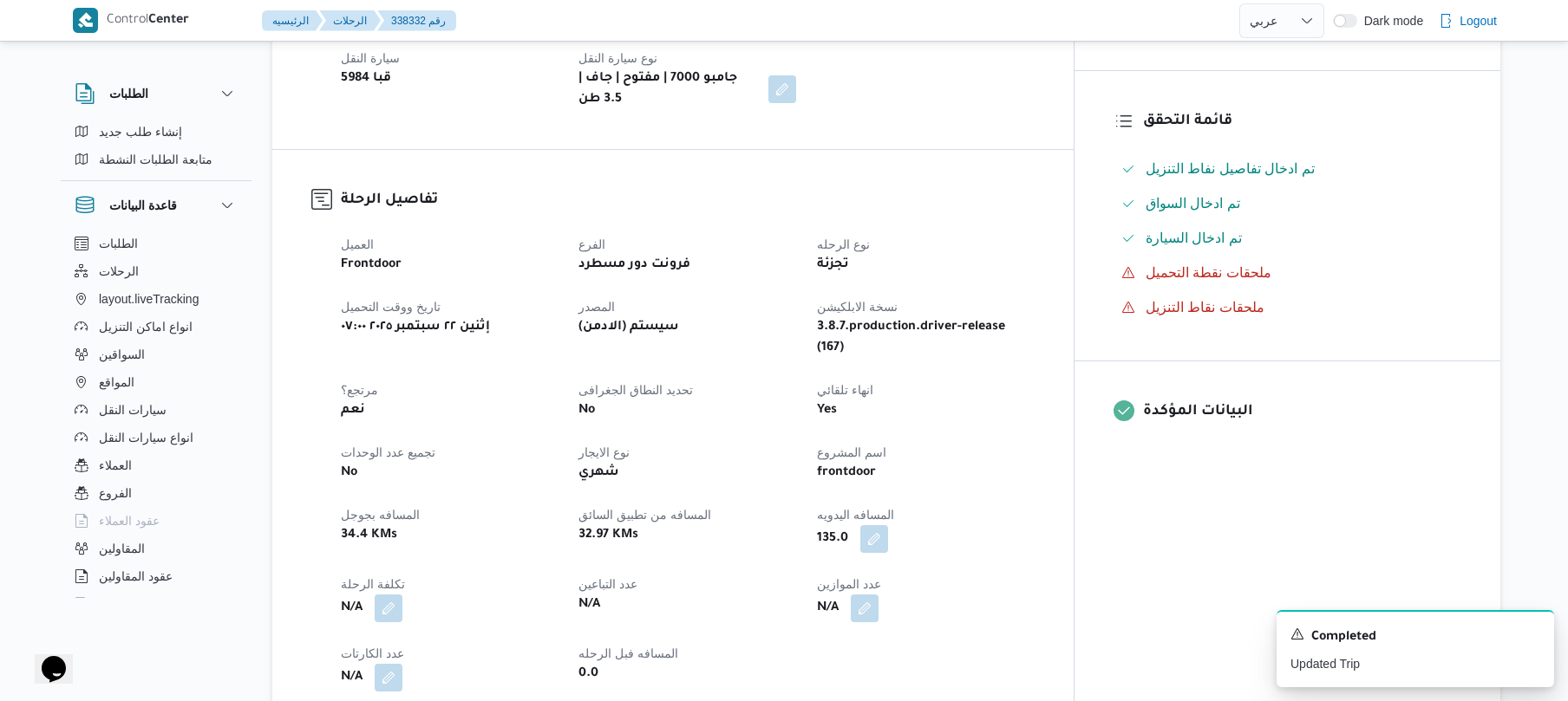
click at [1034, 234] on dt "نوع الرحله" at bounding box center [926, 244] width 217 height 21
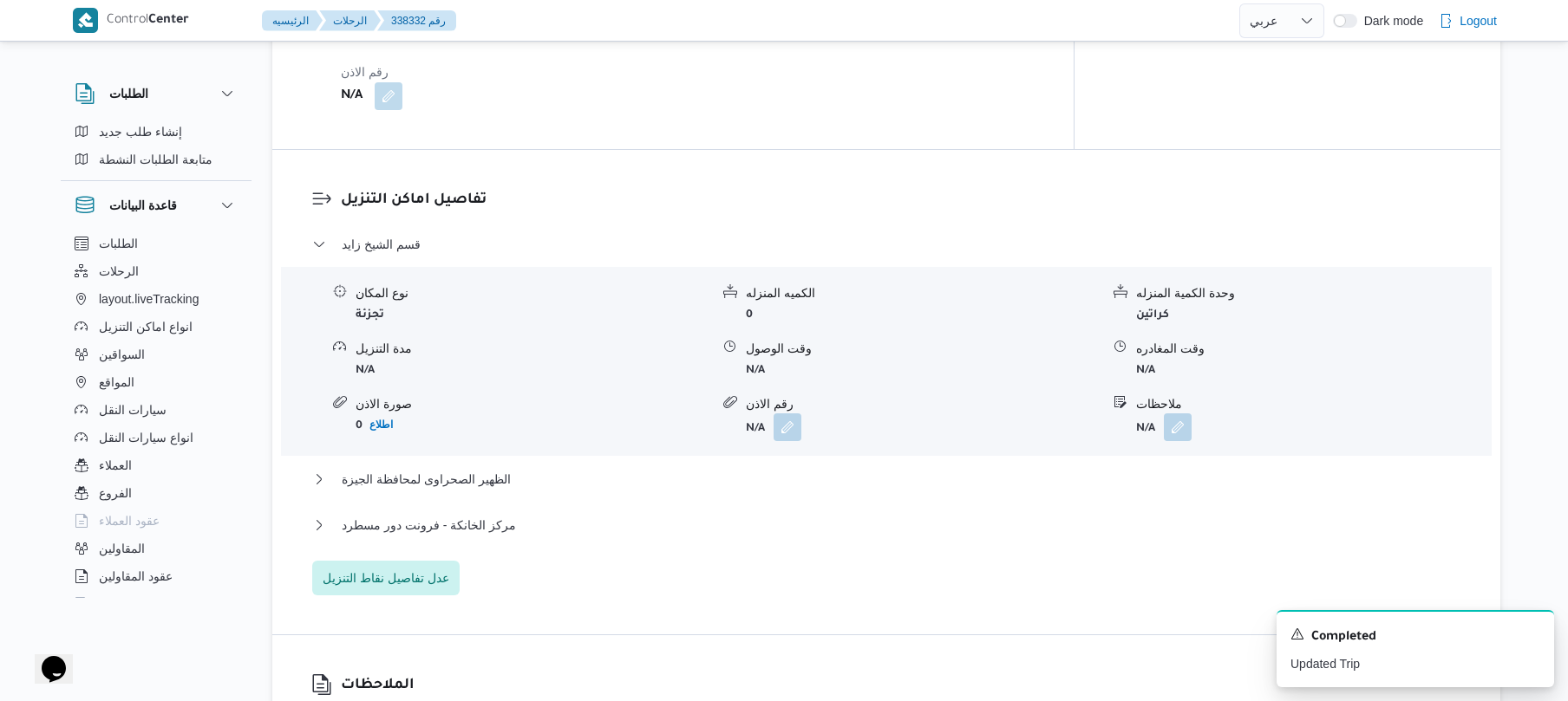
scroll to position [1479, 0]
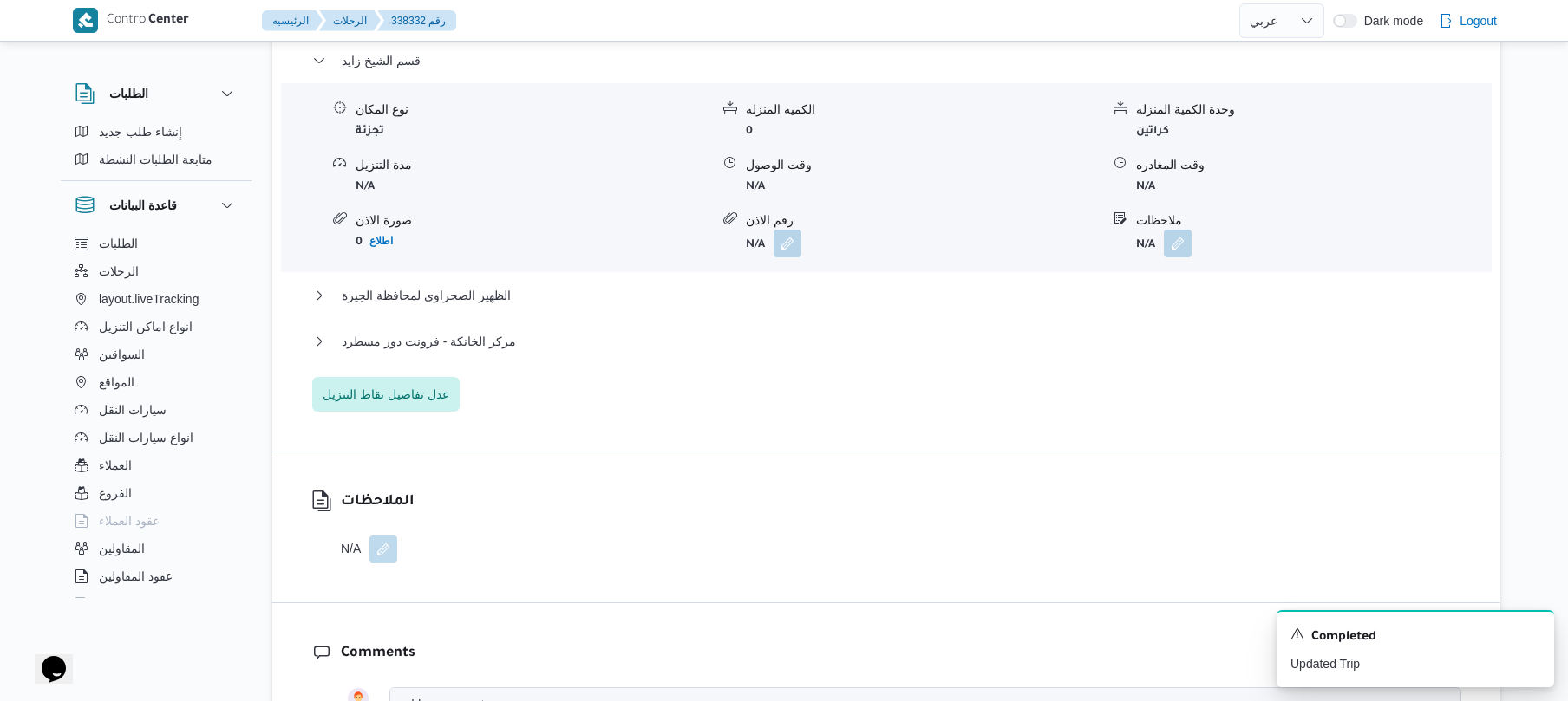
click at [973, 285] on div "الظهير الصحراوى لمحافظة الجيزة" at bounding box center [887, 301] width 1149 height 33
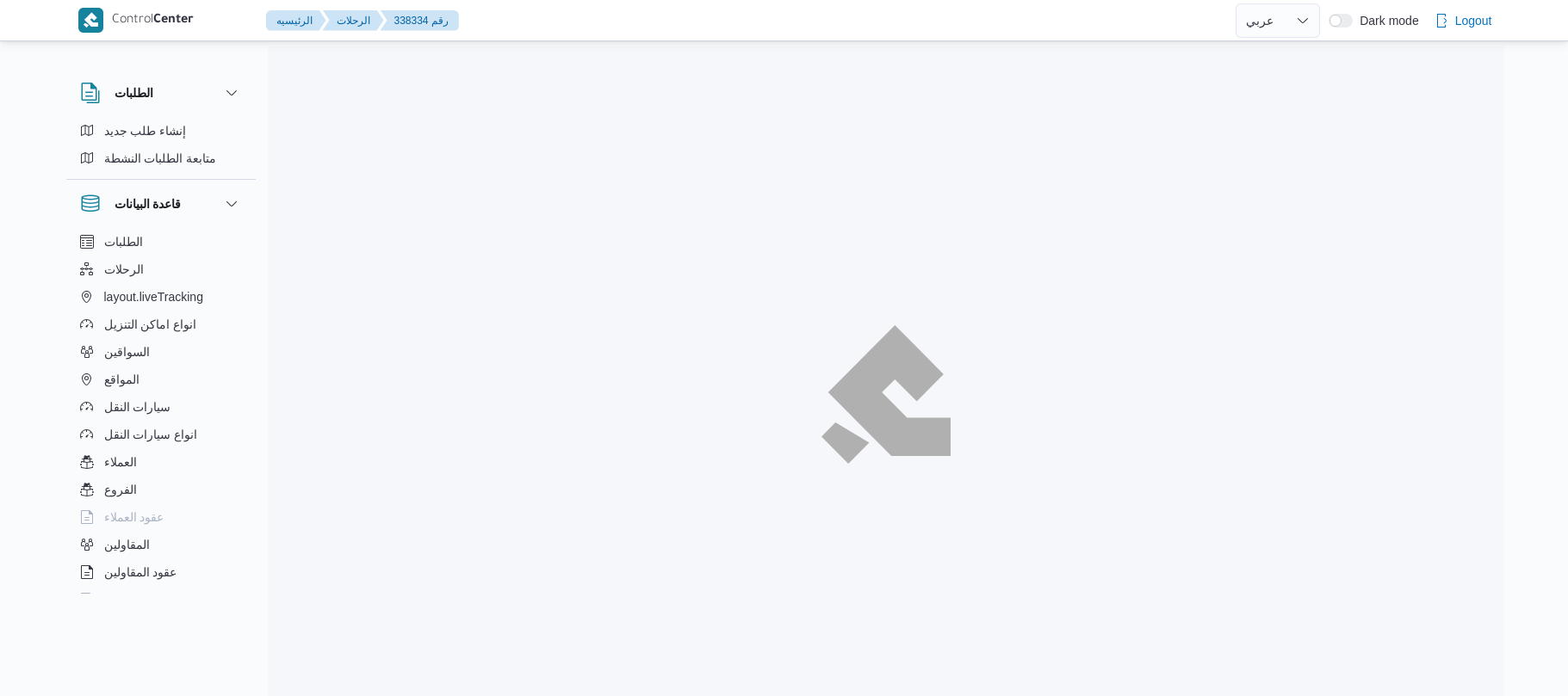
select select "ar"
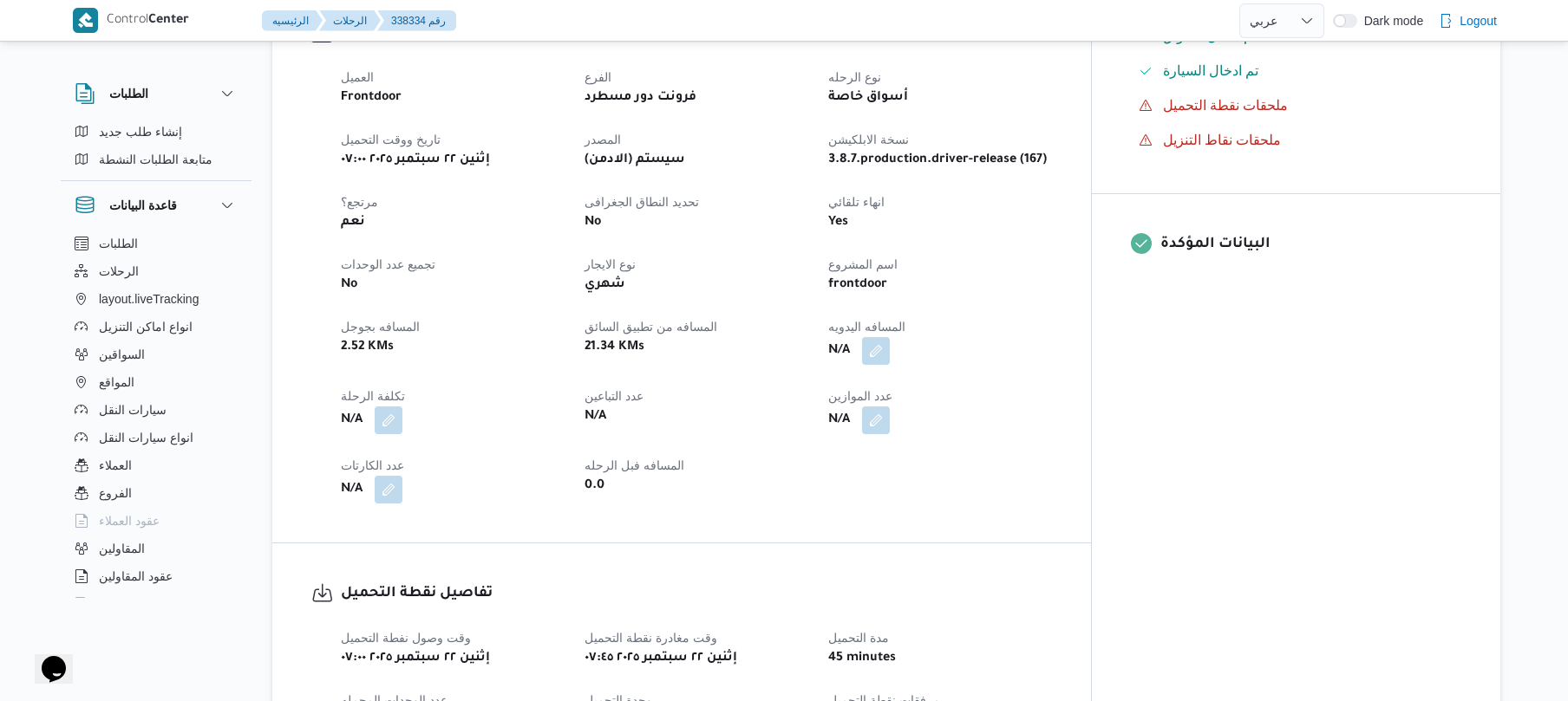
scroll to position [555, 0]
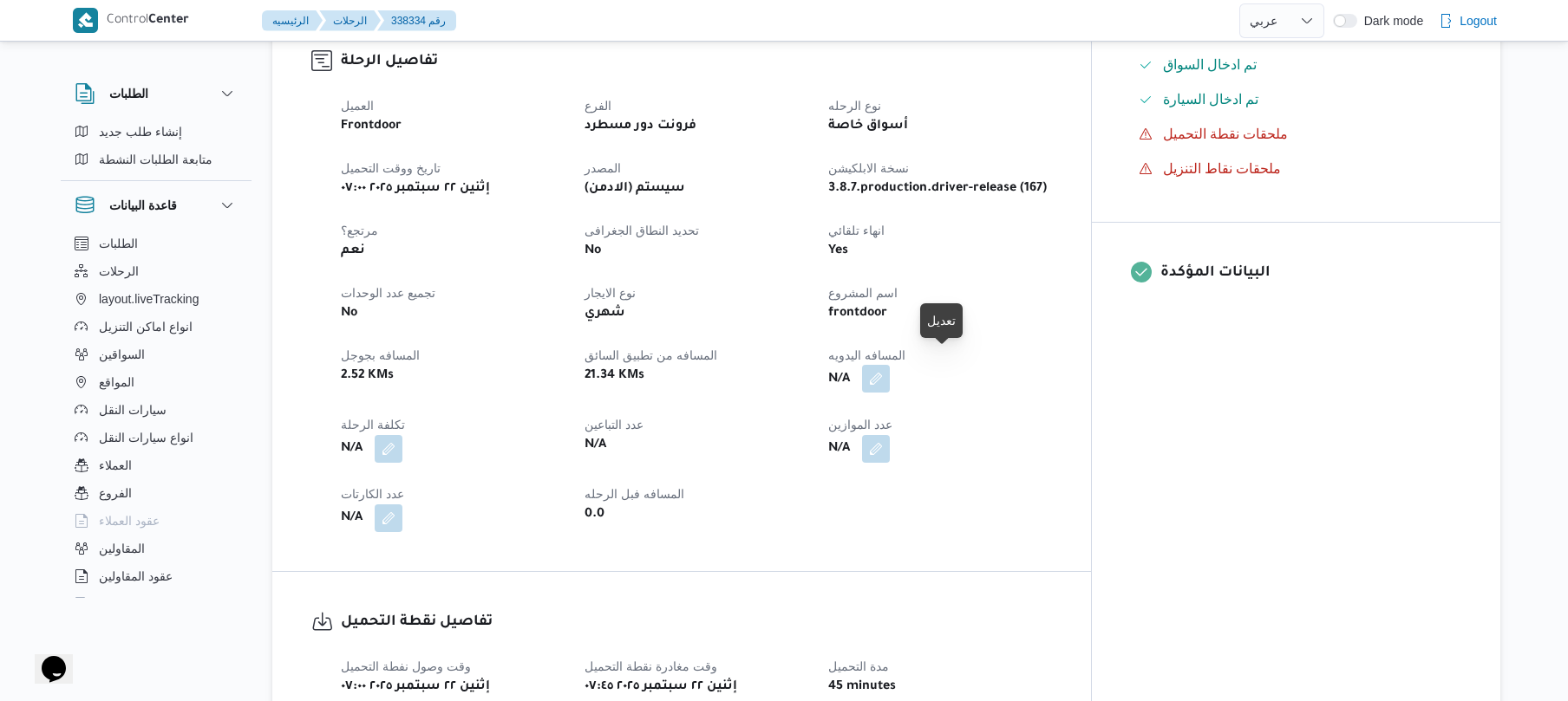
click at [890, 376] on button "button" at bounding box center [875, 378] width 27 height 27
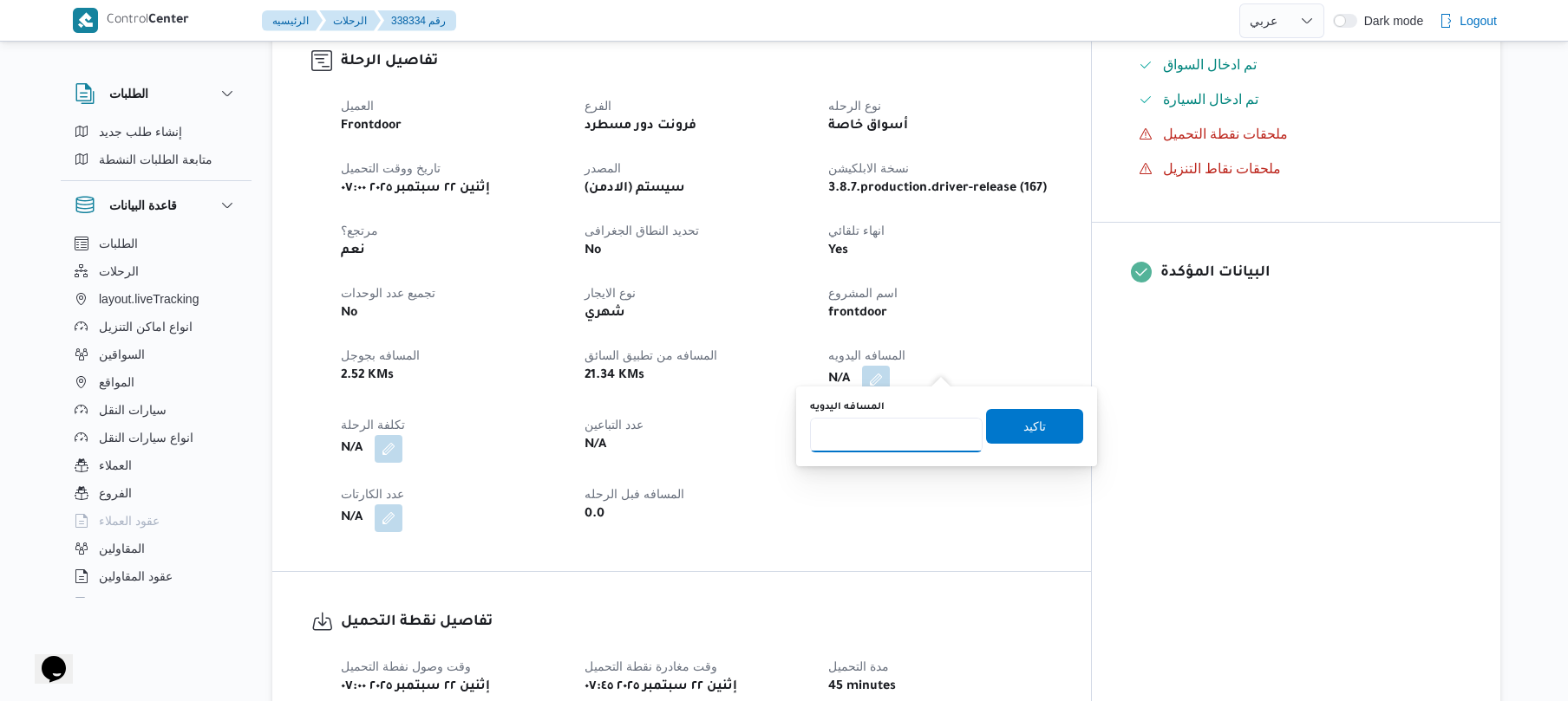
click at [887, 438] on input "المسافه اليدويه" at bounding box center [897, 435] width 173 height 34
type input "90"
click at [1003, 431] on span "تاكيد" at bounding box center [1035, 426] width 97 height 34
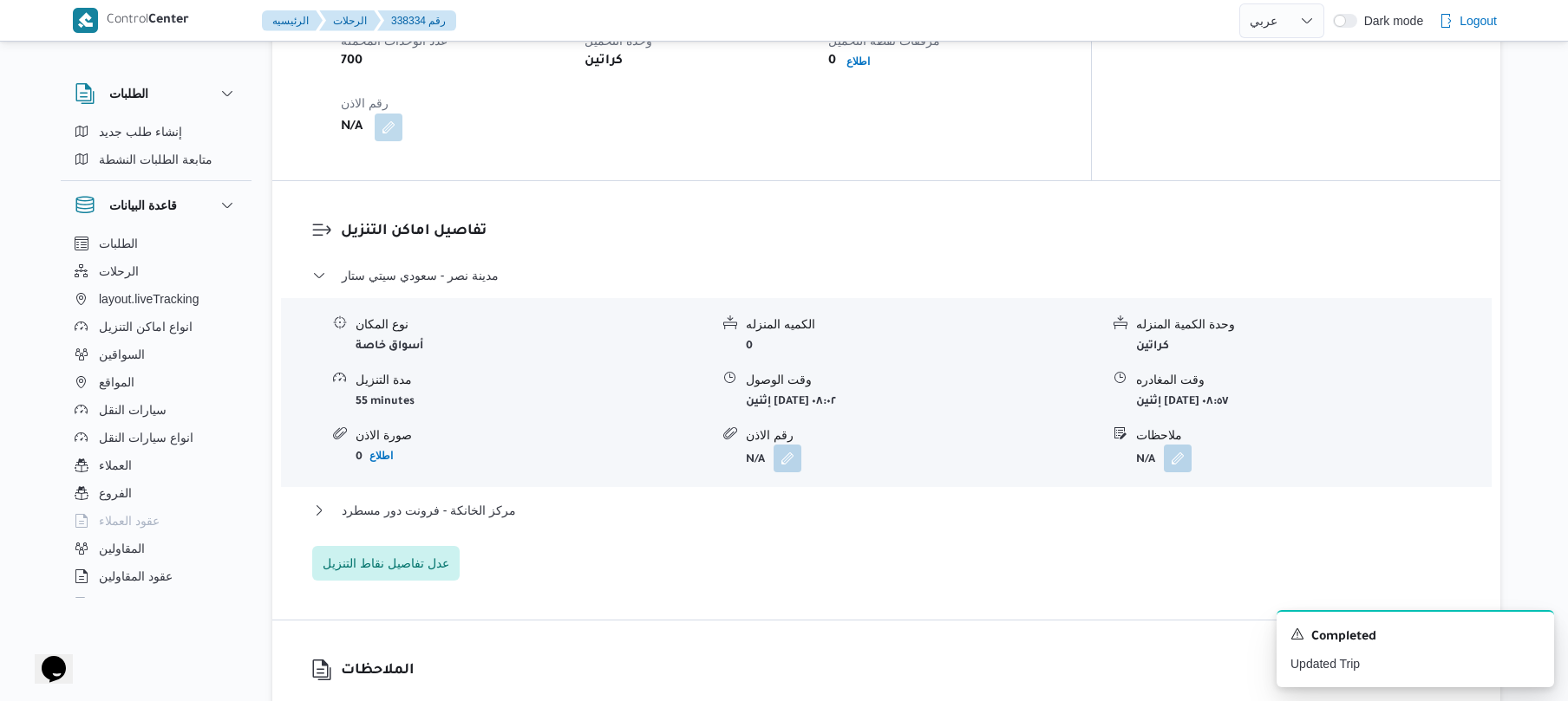
scroll to position [1249, 0]
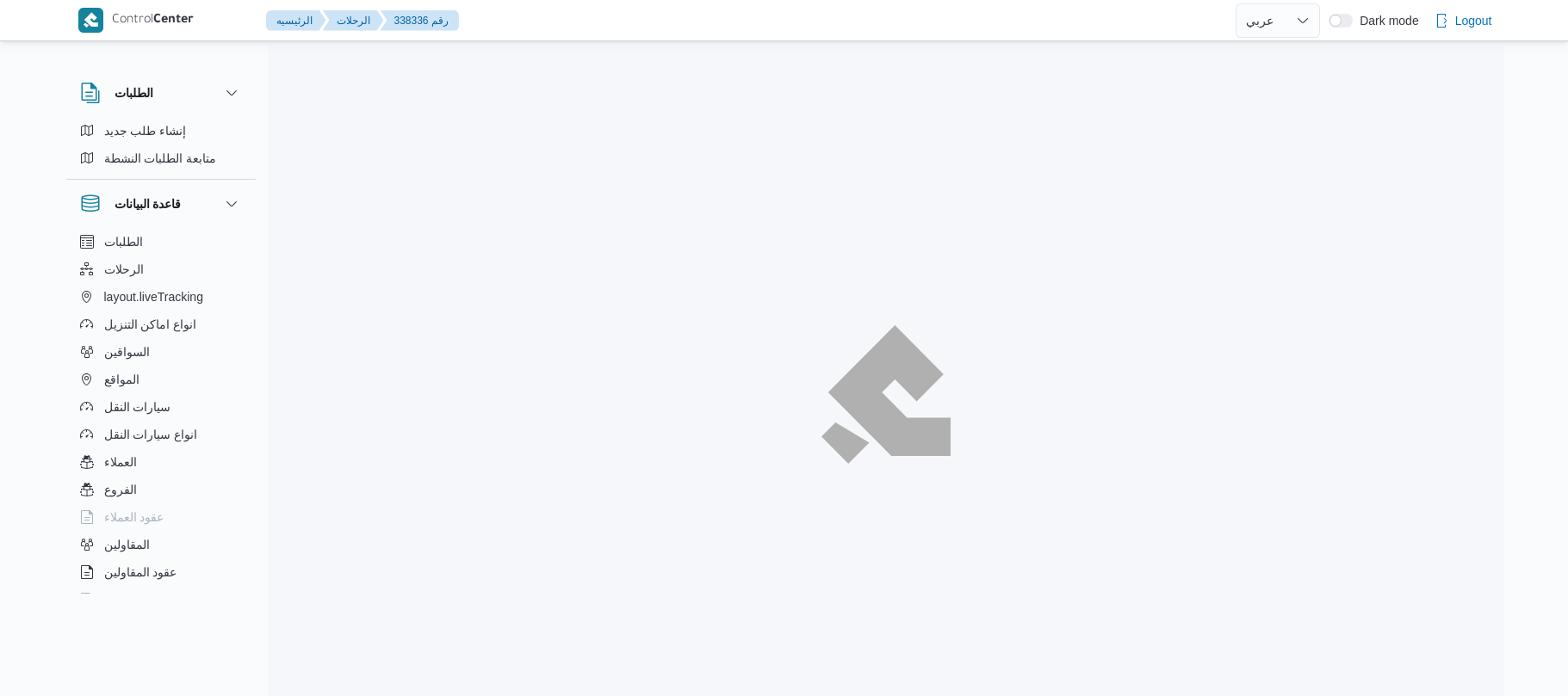
select select "ar"
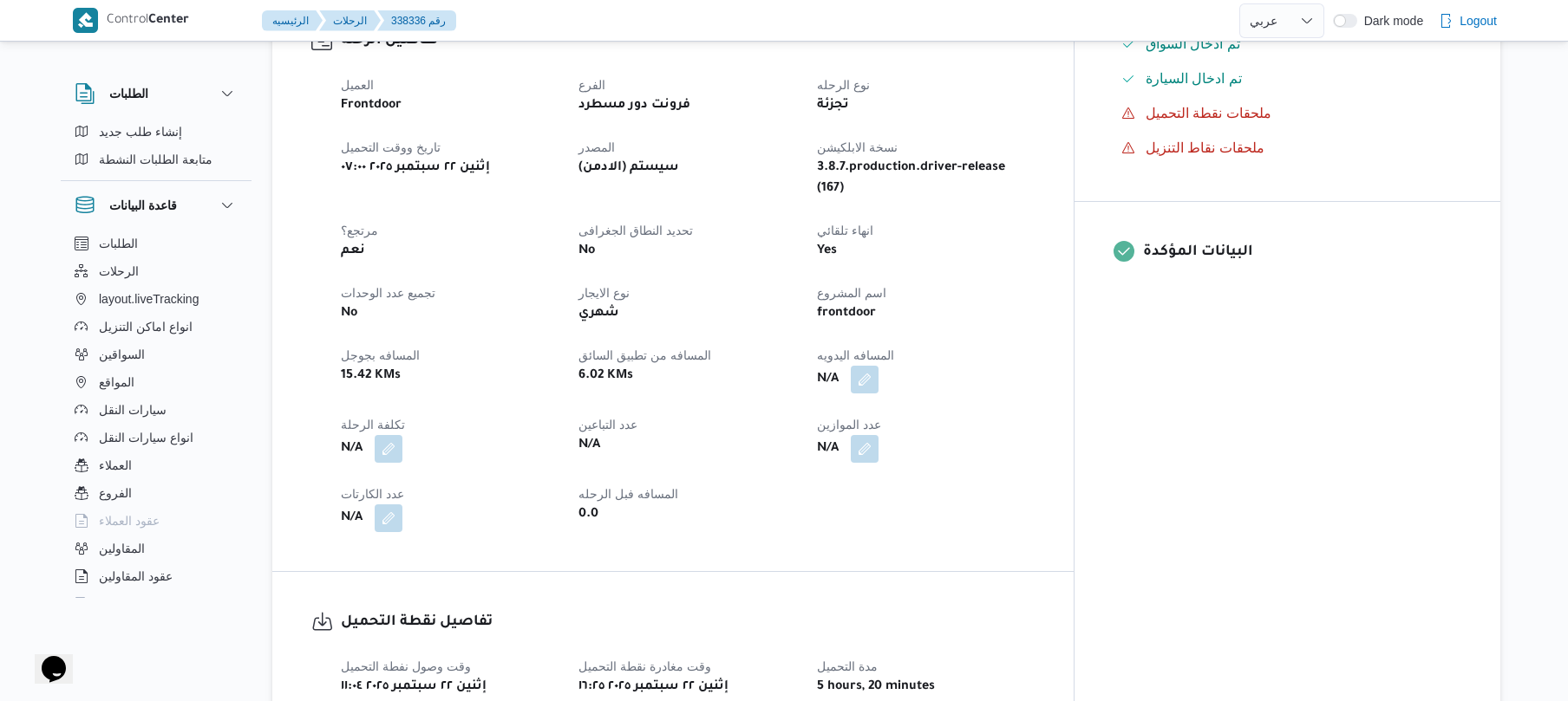
scroll to position [600, 0]
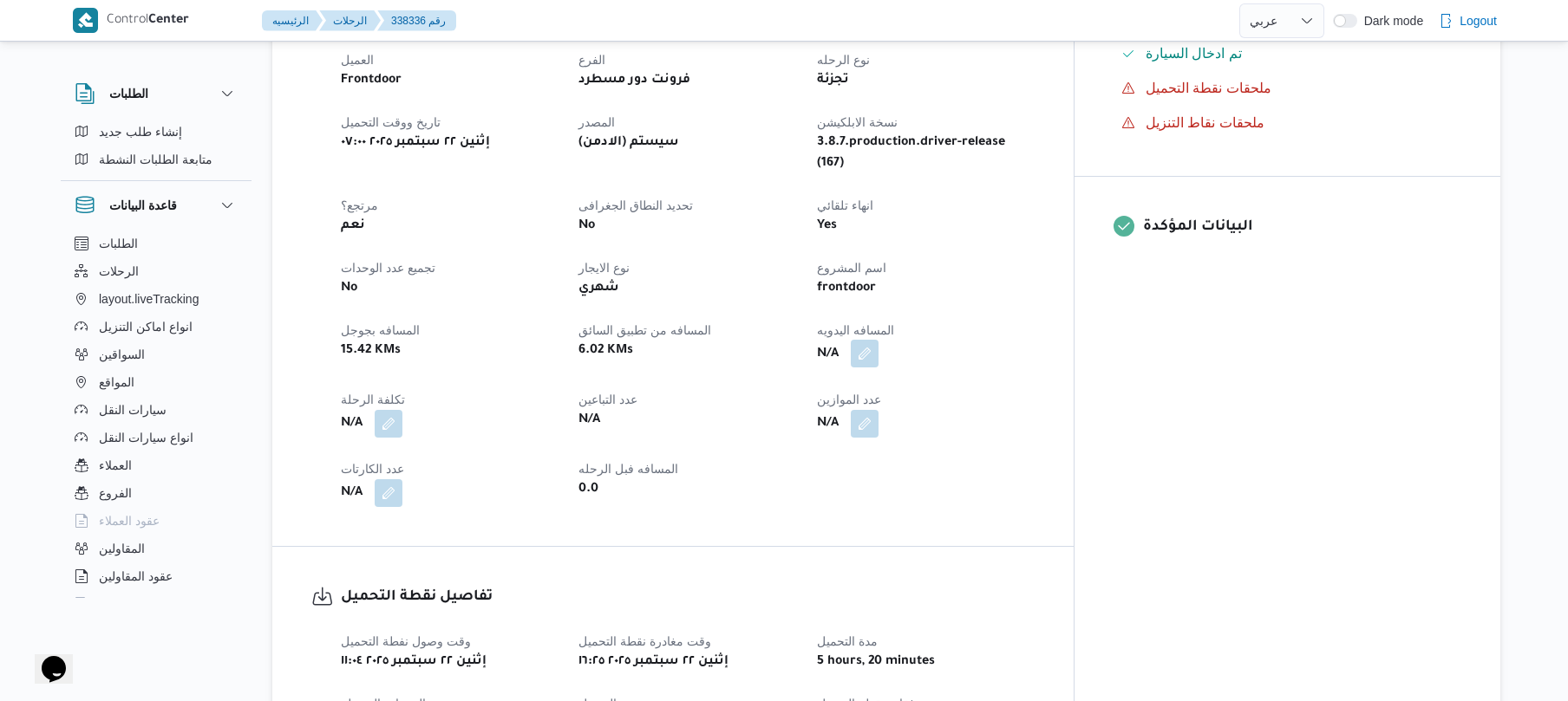
click at [879, 339] on button "button" at bounding box center [864, 353] width 27 height 27
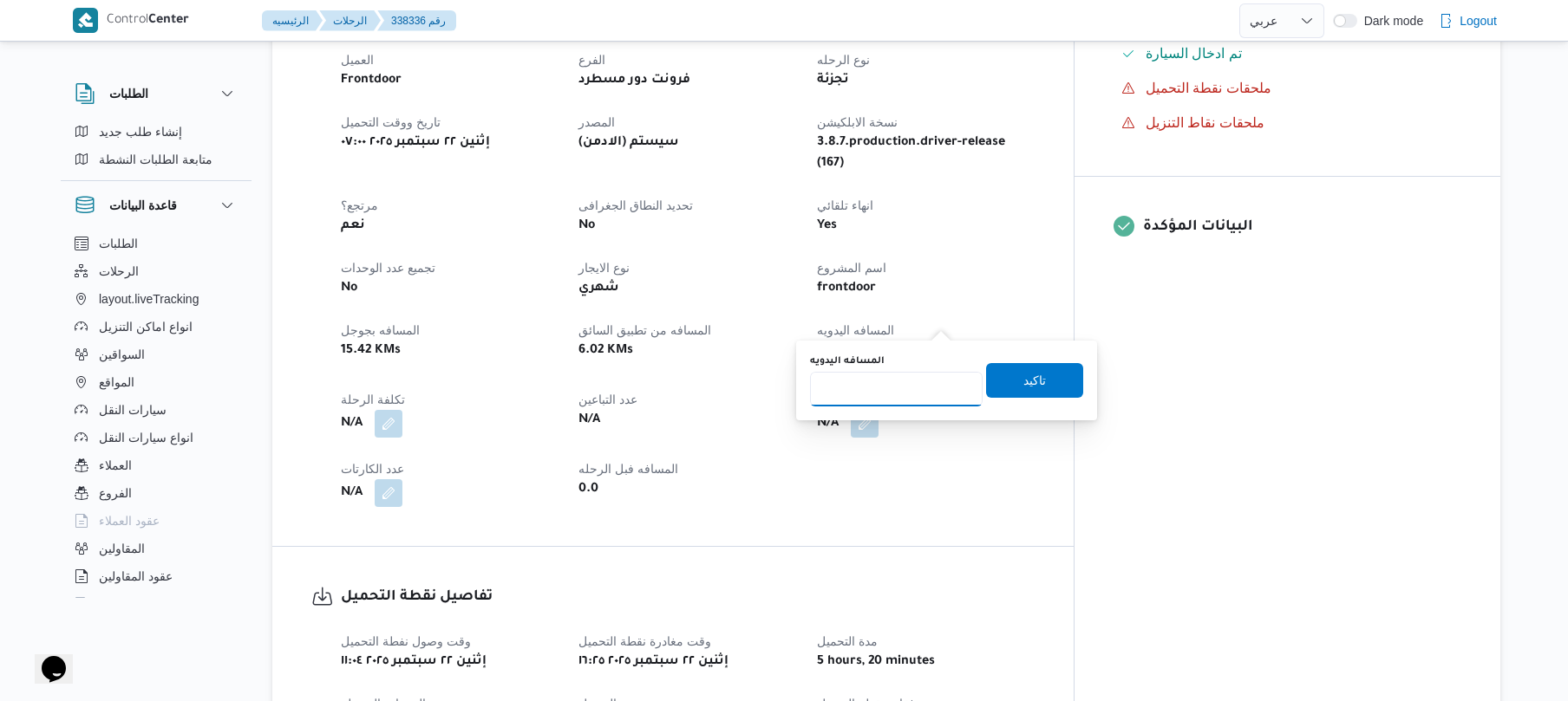
click at [896, 390] on input "المسافه اليدويه" at bounding box center [897, 389] width 173 height 34
type input "130"
click at [1034, 369] on span "تاكيد" at bounding box center [1035, 380] width 23 height 21
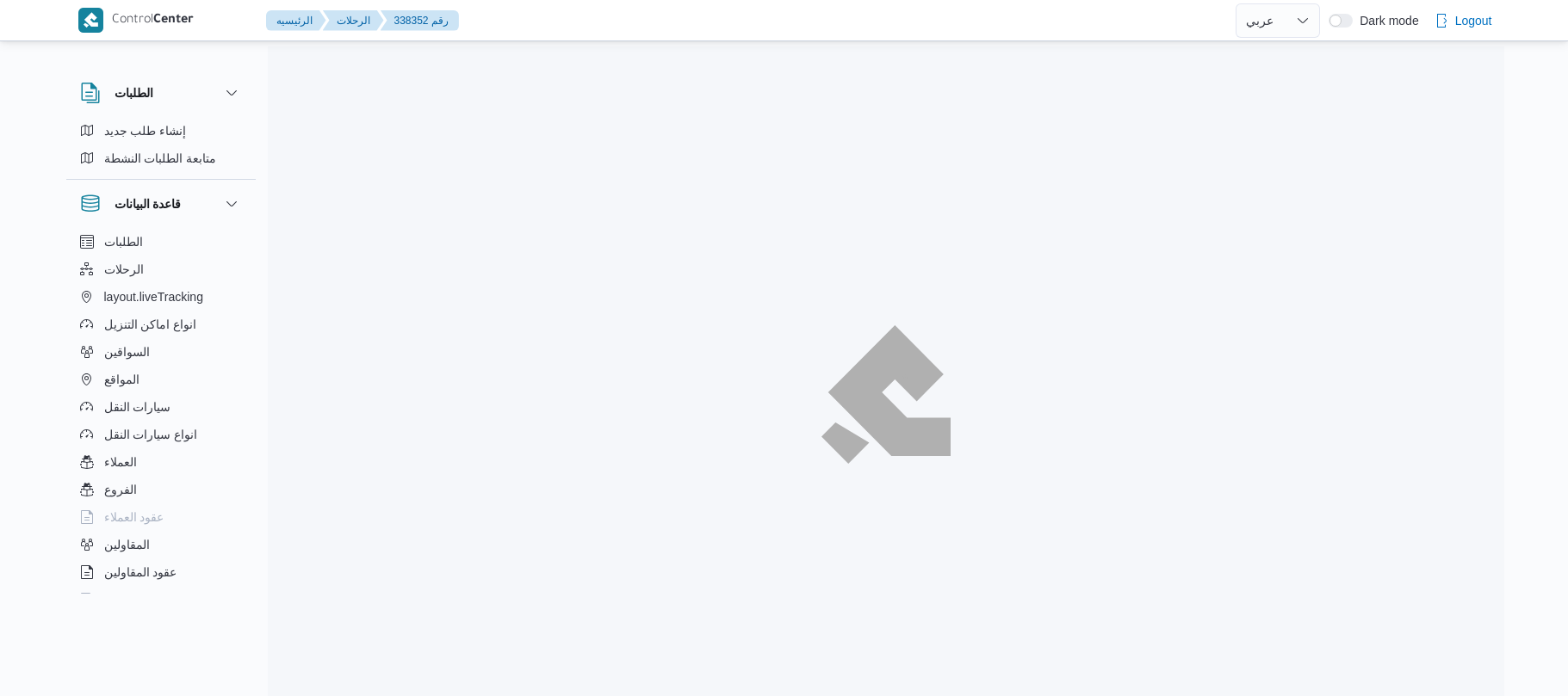
select select "ar"
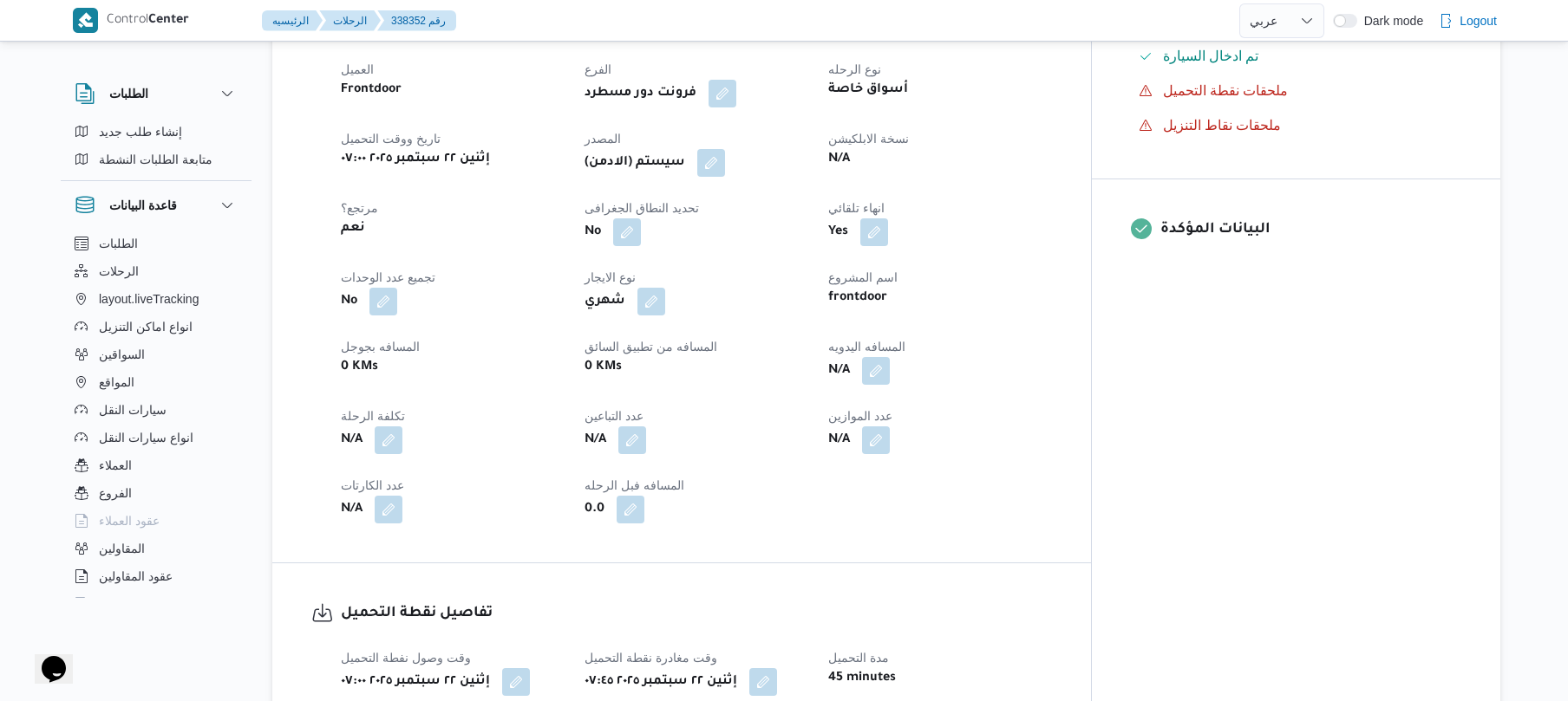
scroll to position [600, 0]
click at [890, 362] on button "button" at bounding box center [875, 367] width 27 height 27
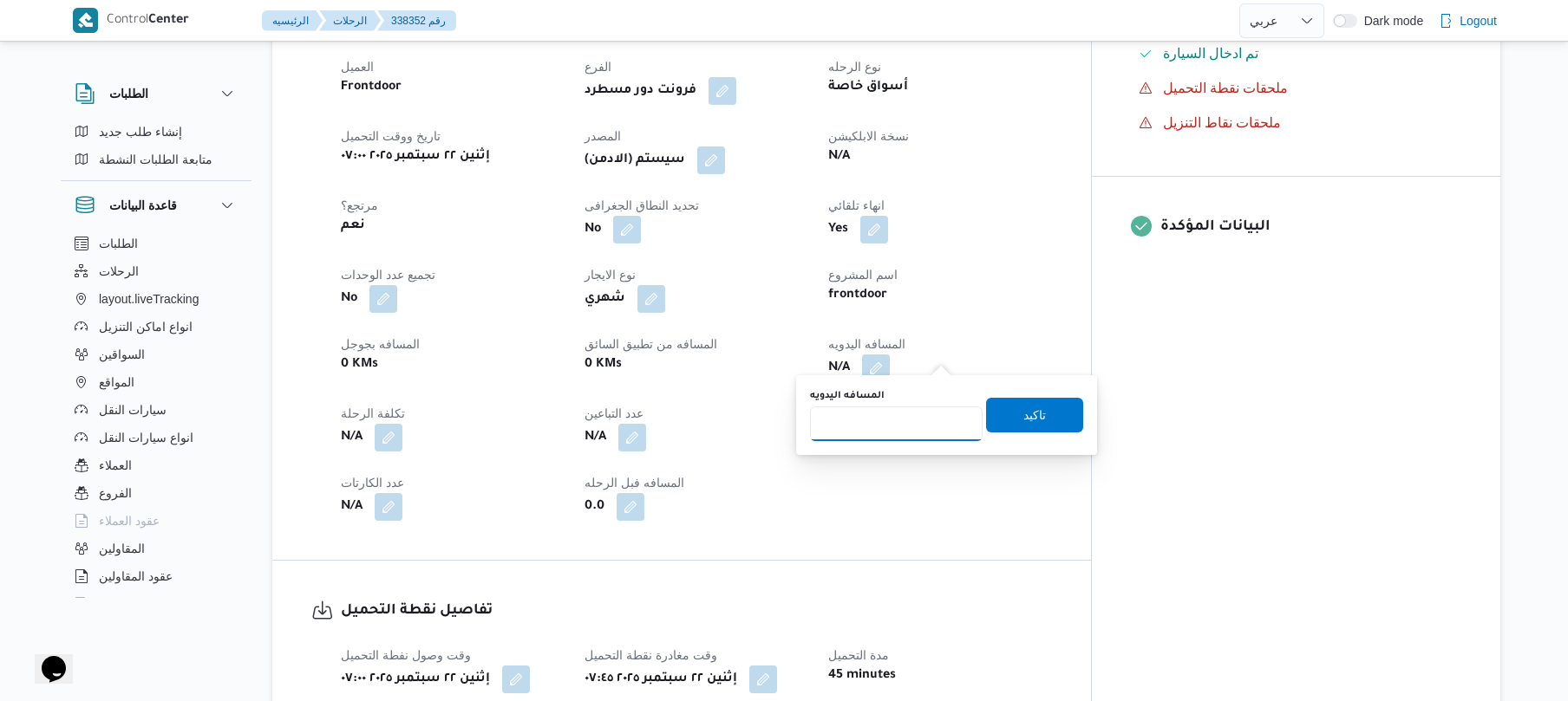
click at [898, 424] on input "المسافه اليدويه" at bounding box center [897, 423] width 173 height 34
type input "130"
click at [994, 421] on span "تاكيد" at bounding box center [1035, 414] width 97 height 34
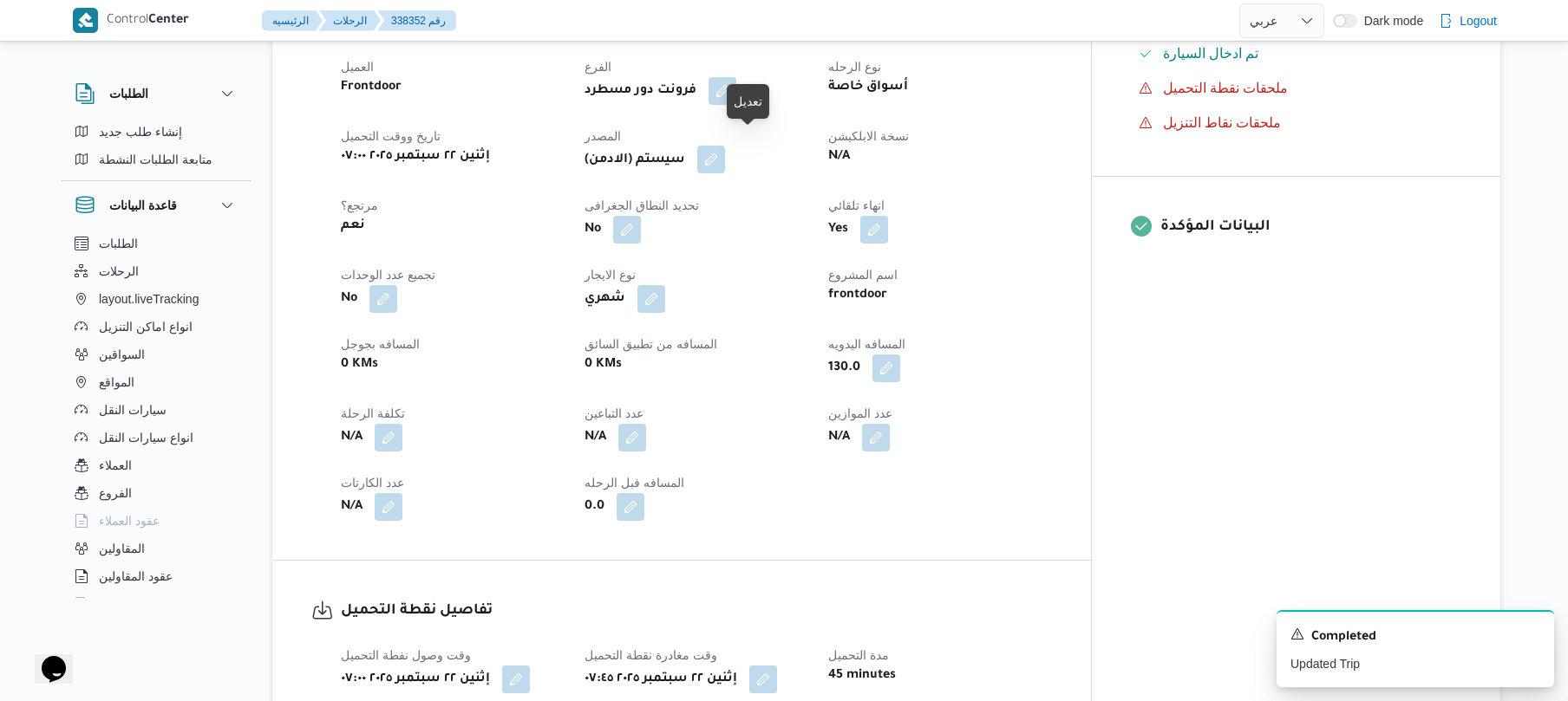
click at [725, 153] on button "button" at bounding box center [710, 159] width 27 height 27
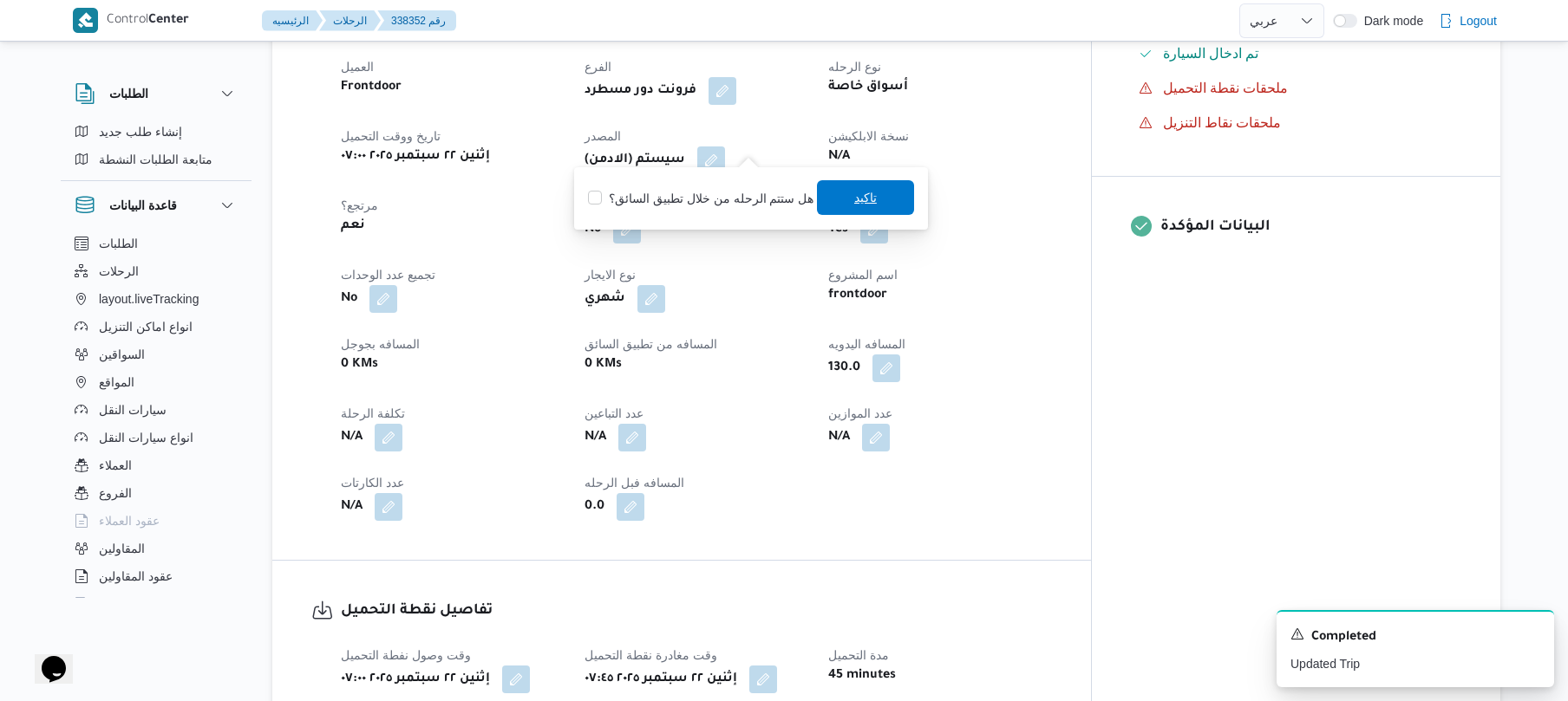
click at [831, 196] on span "تاكيد" at bounding box center [866, 197] width 97 height 34
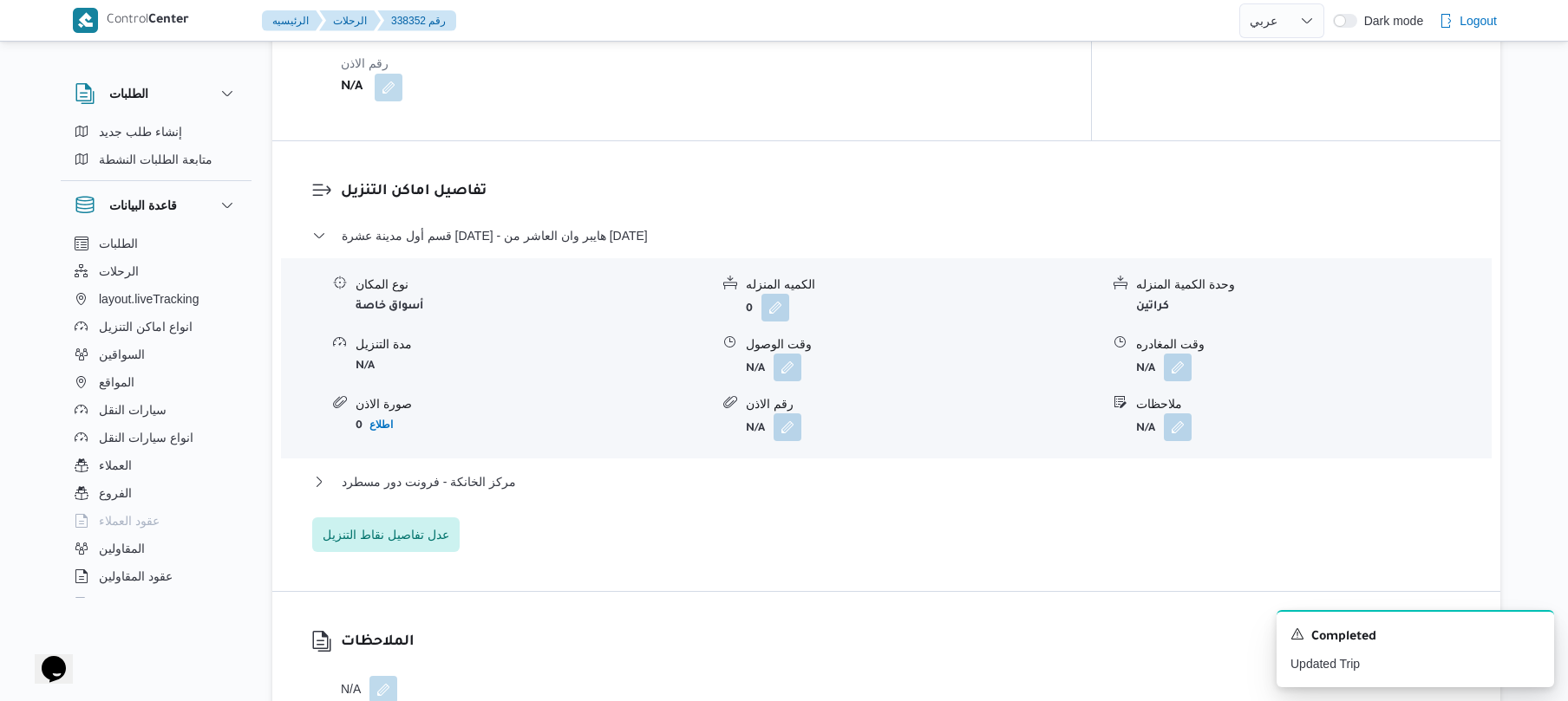
scroll to position [1387, 0]
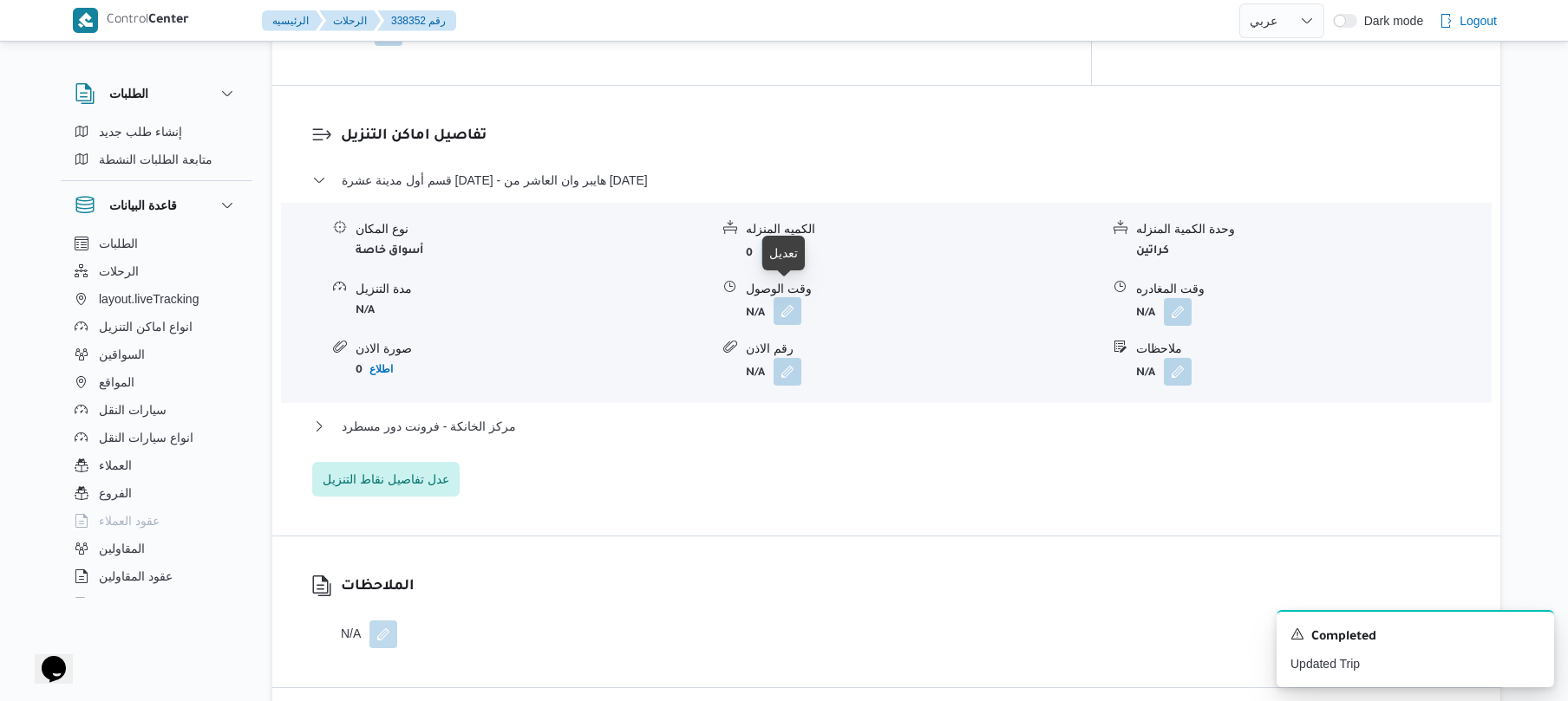
click at [783, 298] on button "button" at bounding box center [787, 310] width 27 height 27
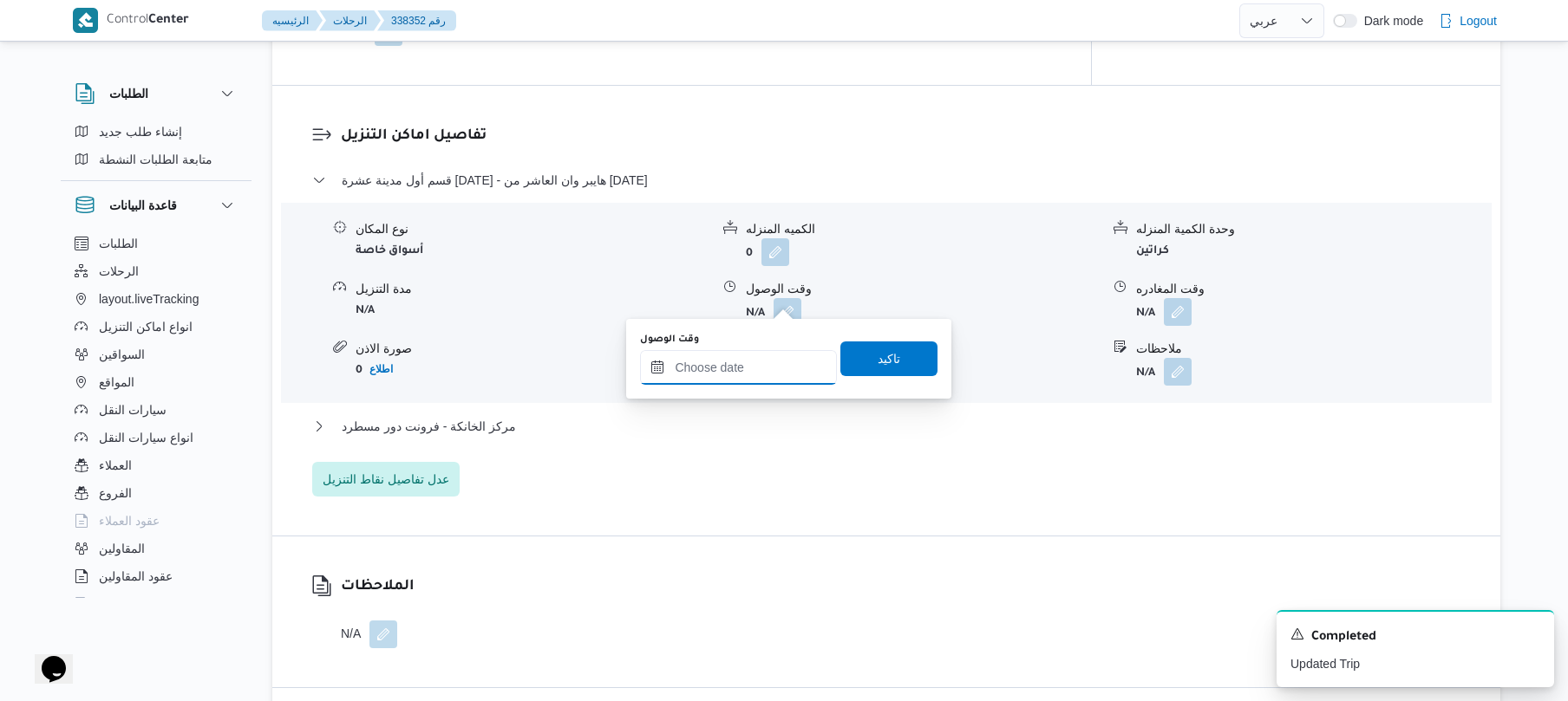
drag, startPoint x: 727, startPoint y: 372, endPoint x: 753, endPoint y: 369, distance: 26.2
click at [727, 372] on input "وقت الوصول" at bounding box center [738, 367] width 197 height 34
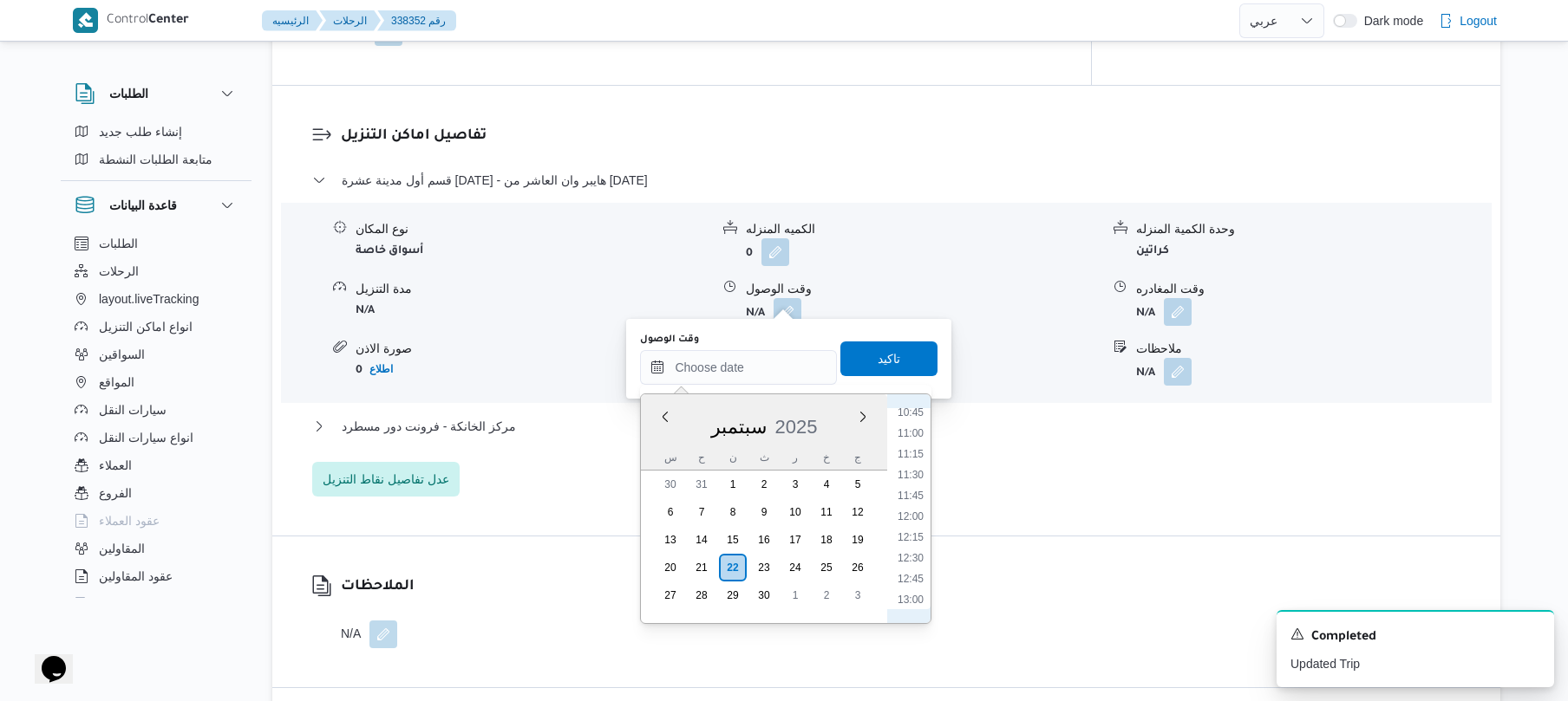
scroll to position [729, 0]
click at [918, 418] on li "08:45" at bounding box center [911, 416] width 40 height 18
type input "٢٢/٠٩/٢٠٢٥ ٠٨:٤٥"
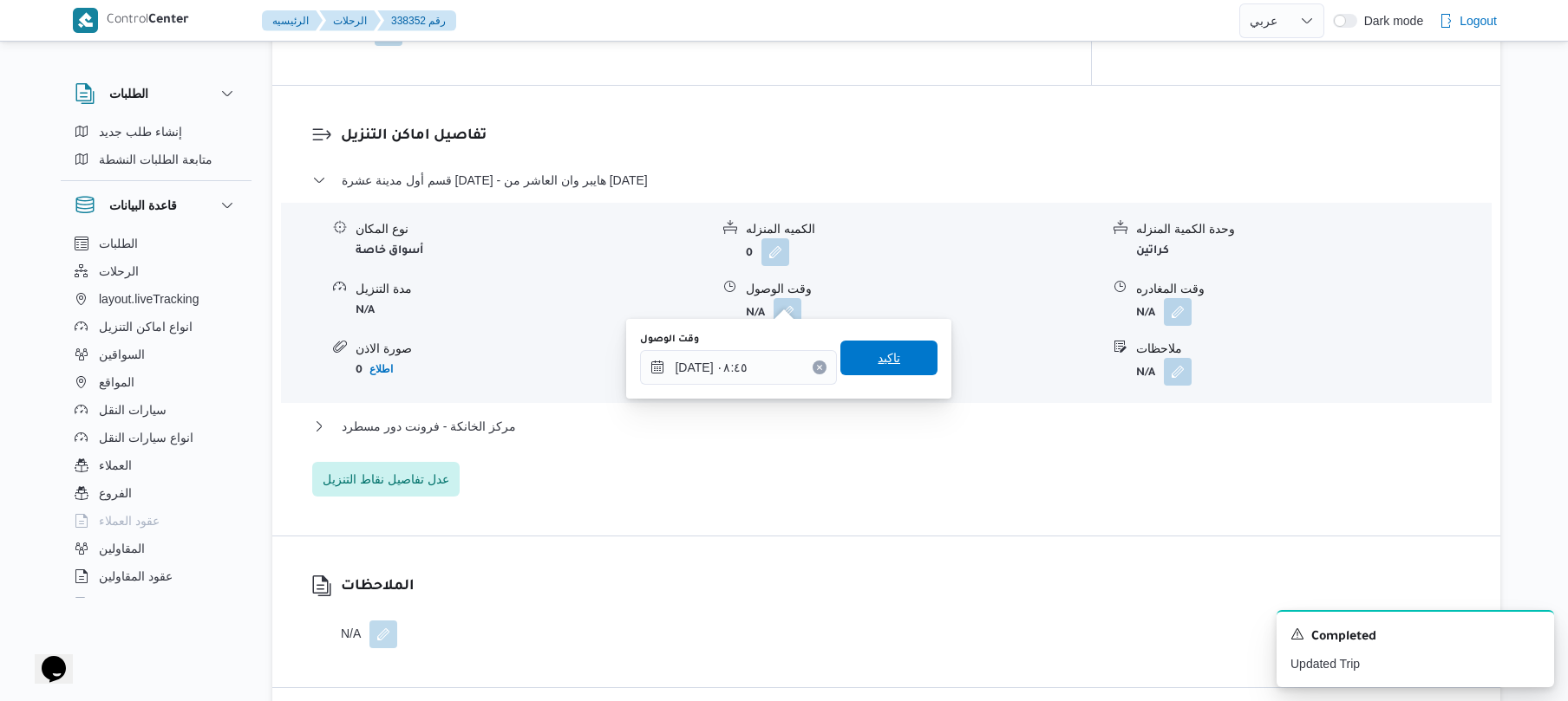
click at [892, 350] on span "تاكيد" at bounding box center [889, 357] width 97 height 34
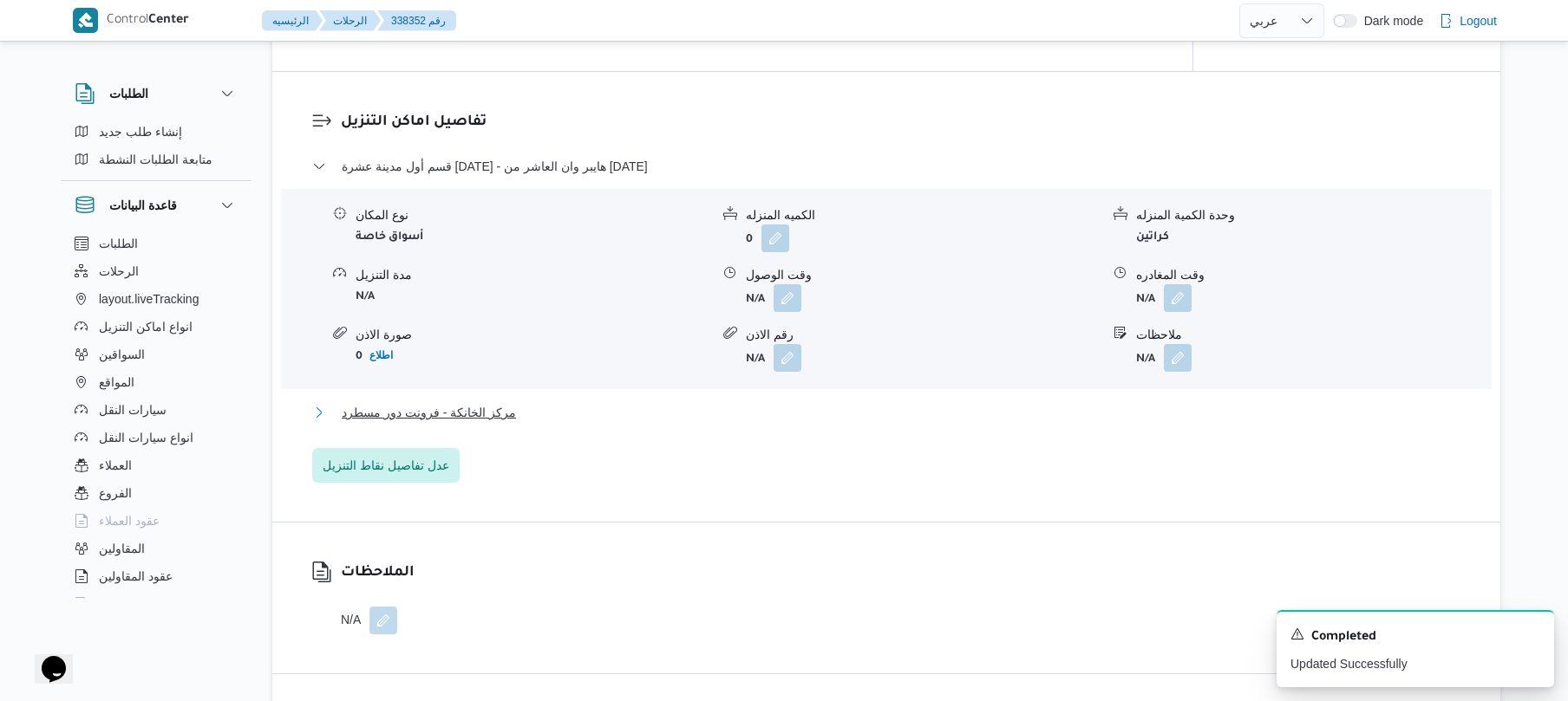
click at [837, 416] on button "مركز الخانكة - فرونت دور مسطرد" at bounding box center [887, 413] width 1149 height 21
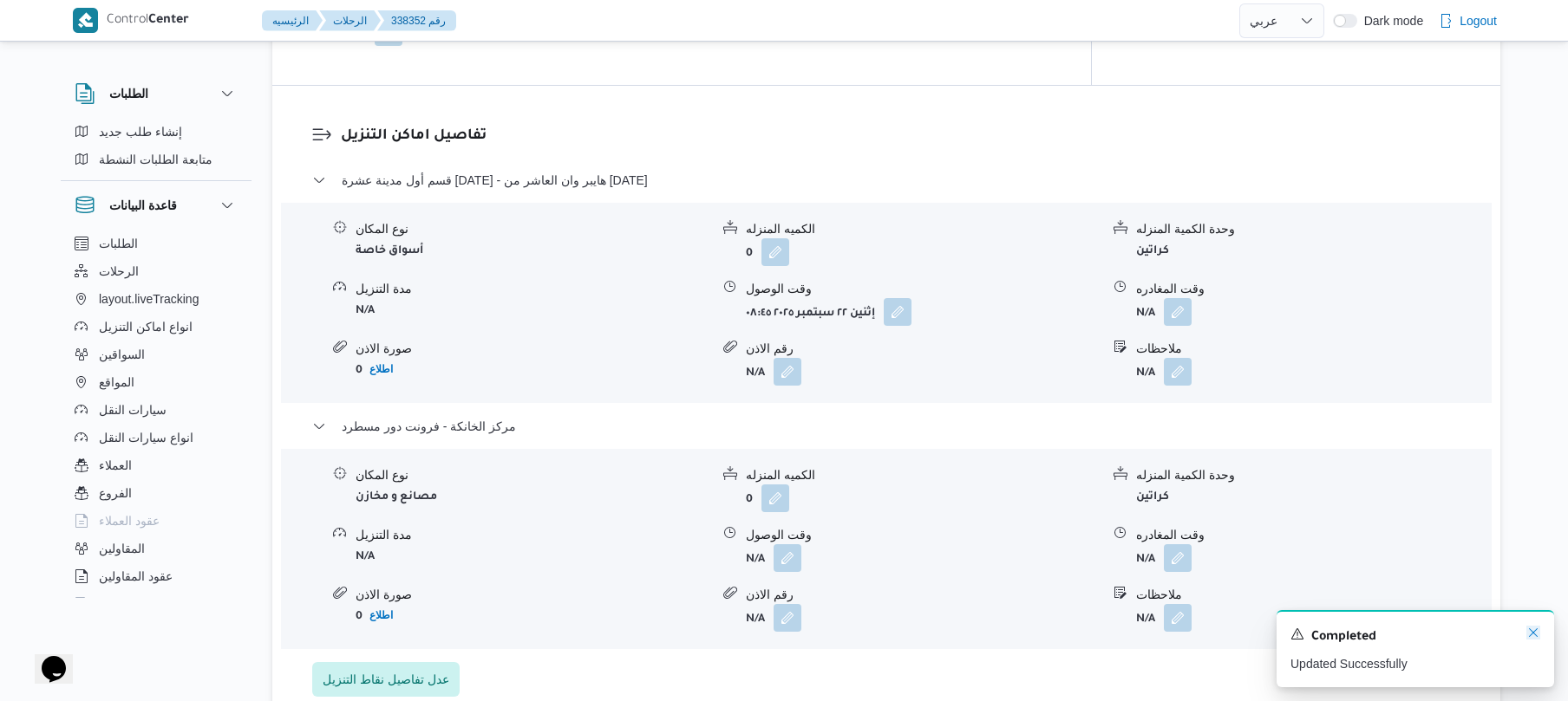
click at [1535, 636] on icon "Dismiss toast" at bounding box center [1534, 633] width 14 height 14
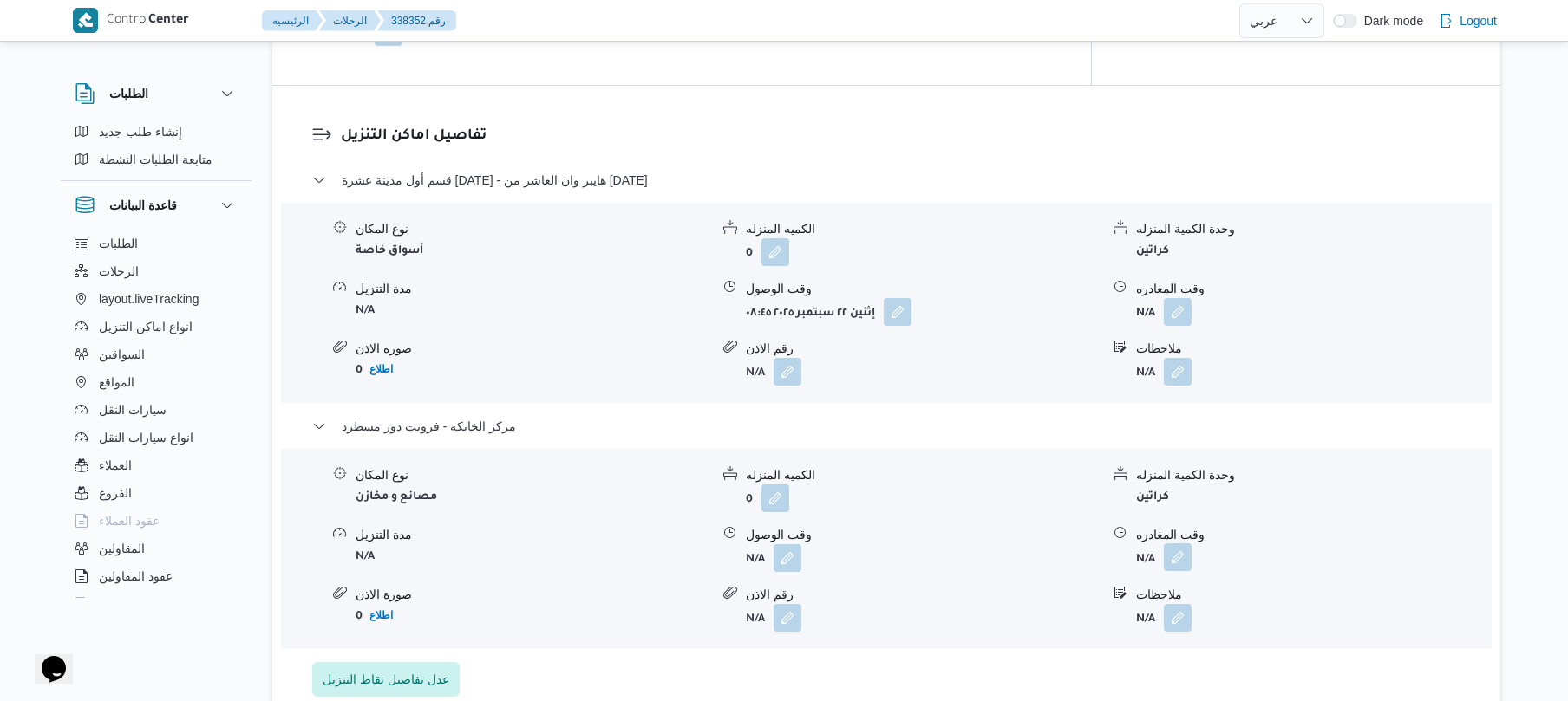
click at [1181, 551] on button "button" at bounding box center [1177, 556] width 27 height 27
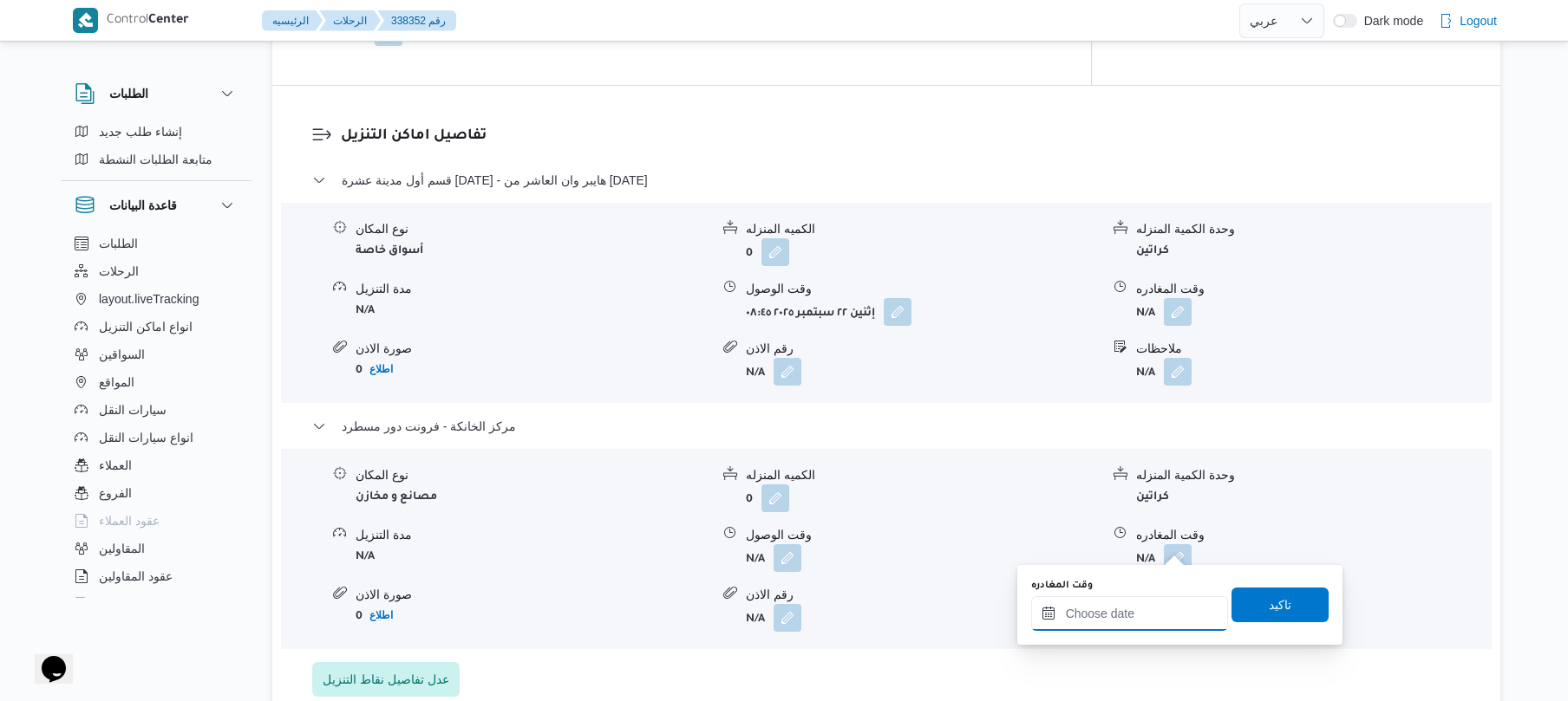
click at [1107, 621] on input "وقت المغادره" at bounding box center [1129, 613] width 197 height 34
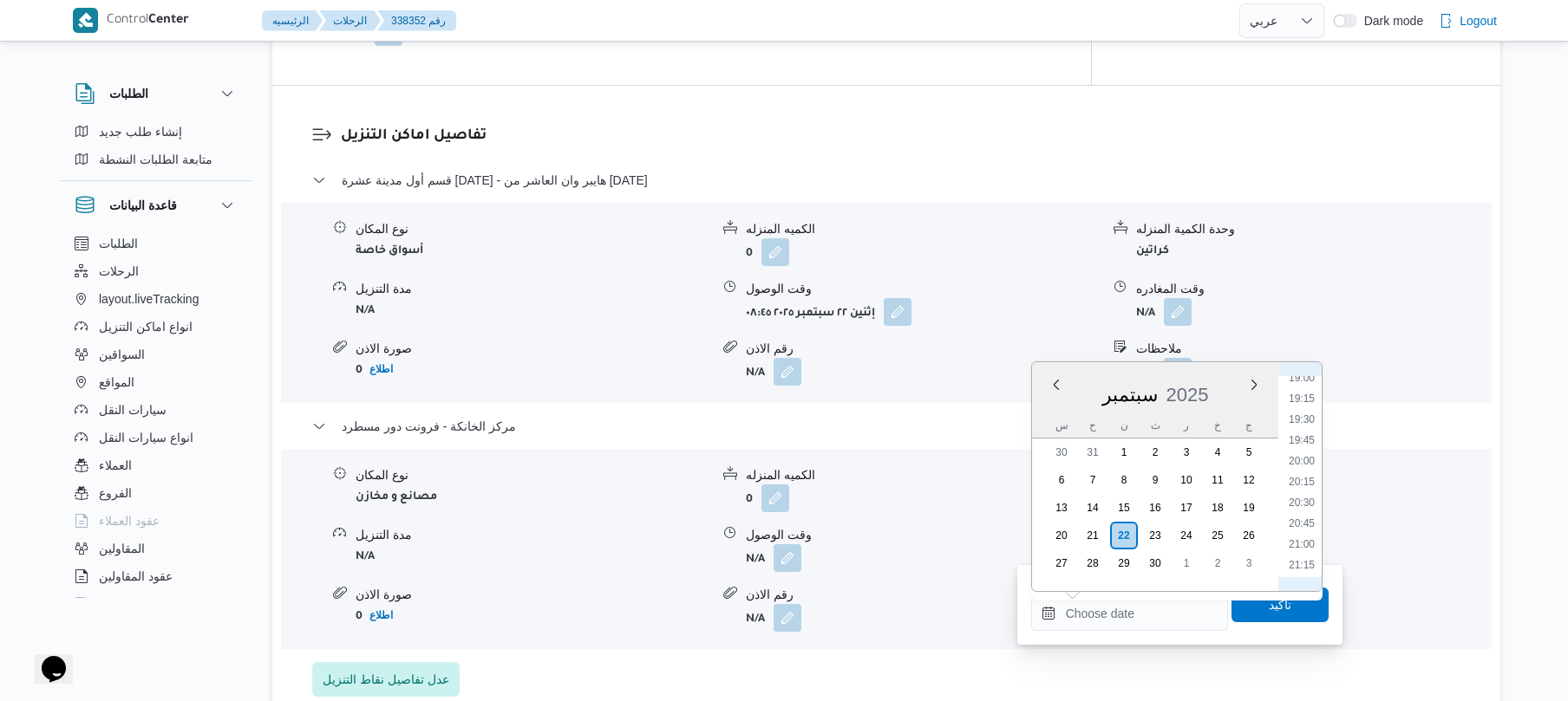
scroll to position [1577, 0]
click at [1304, 511] on li "20:30" at bounding box center [1302, 513] width 40 height 18
type input "٢٢/٠٩/٢٠٢٥ ٢٠:٣٠"
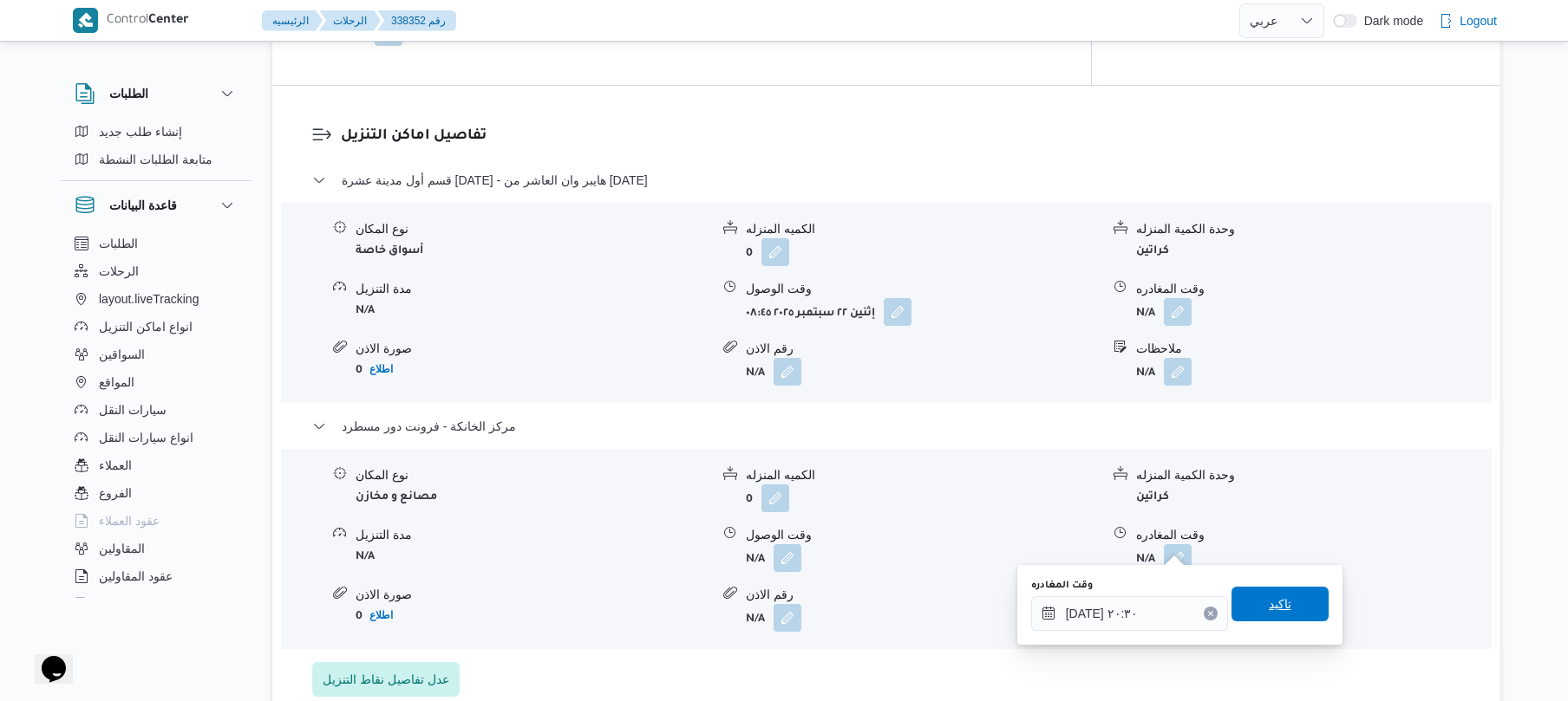
click at [1254, 605] on span "تاكيد" at bounding box center [1280, 603] width 97 height 34
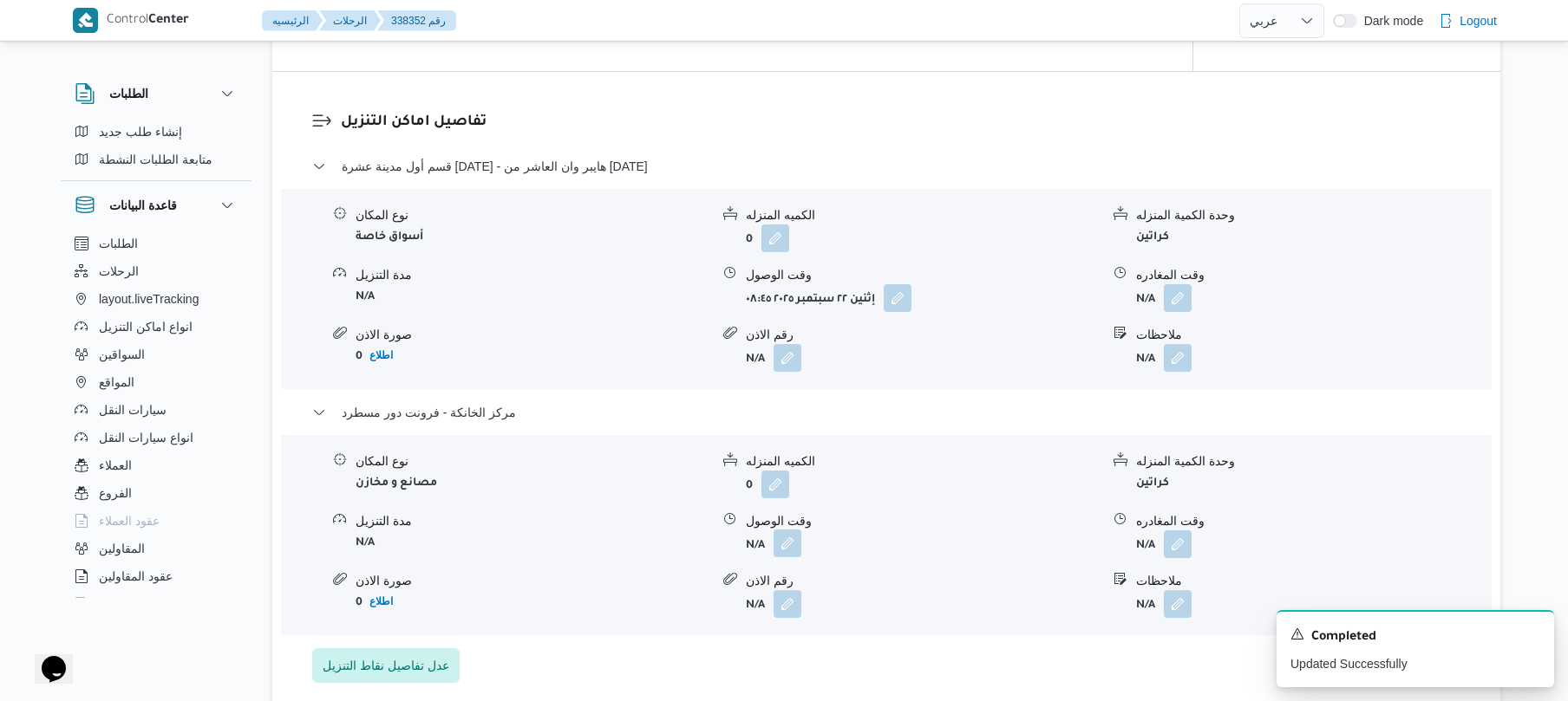
click at [792, 551] on button "button" at bounding box center [787, 543] width 27 height 27
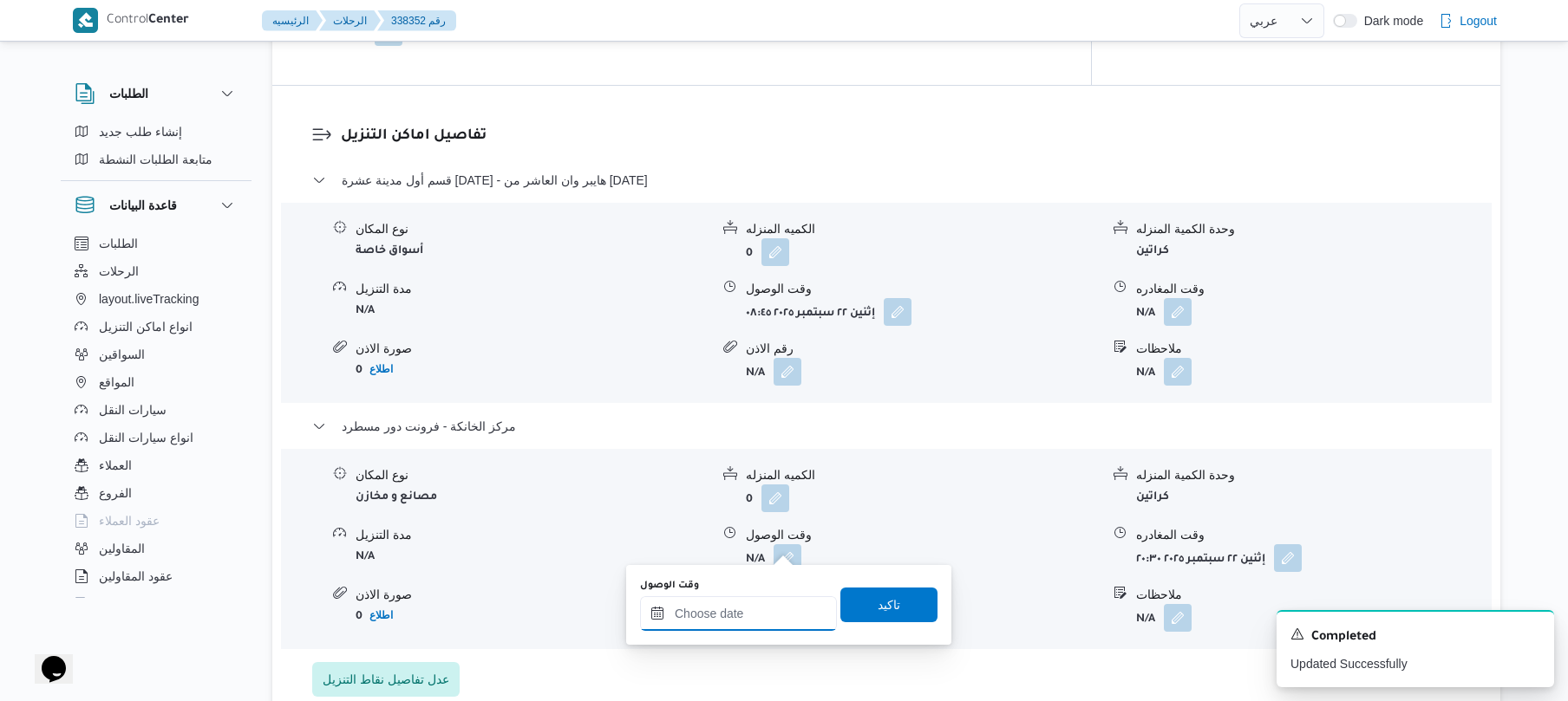
click at [761, 603] on div at bounding box center [738, 613] width 197 height 34
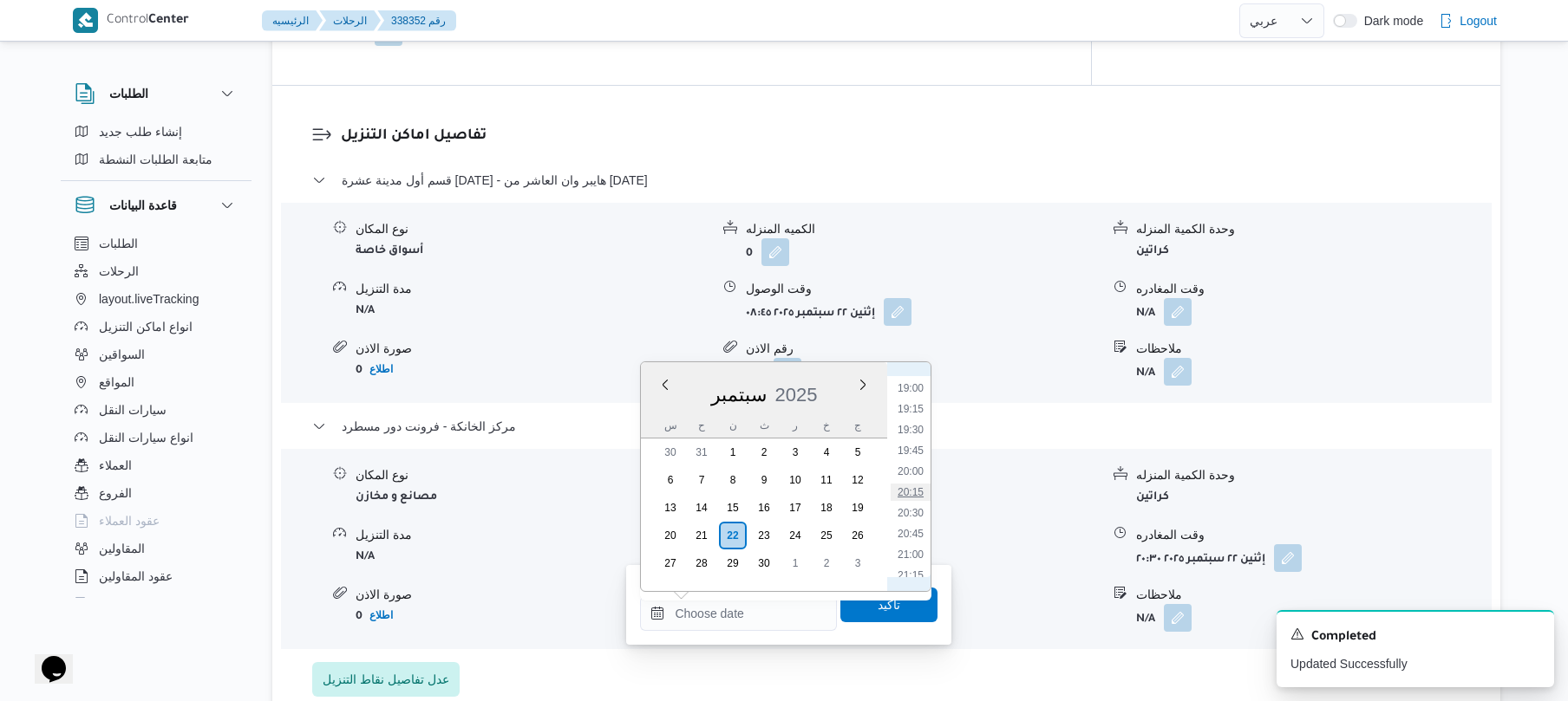
click at [914, 489] on li "20:15" at bounding box center [911, 493] width 40 height 18
type input "٢٢/٠٩/٢٠٢٥ ٢٠:١٥"
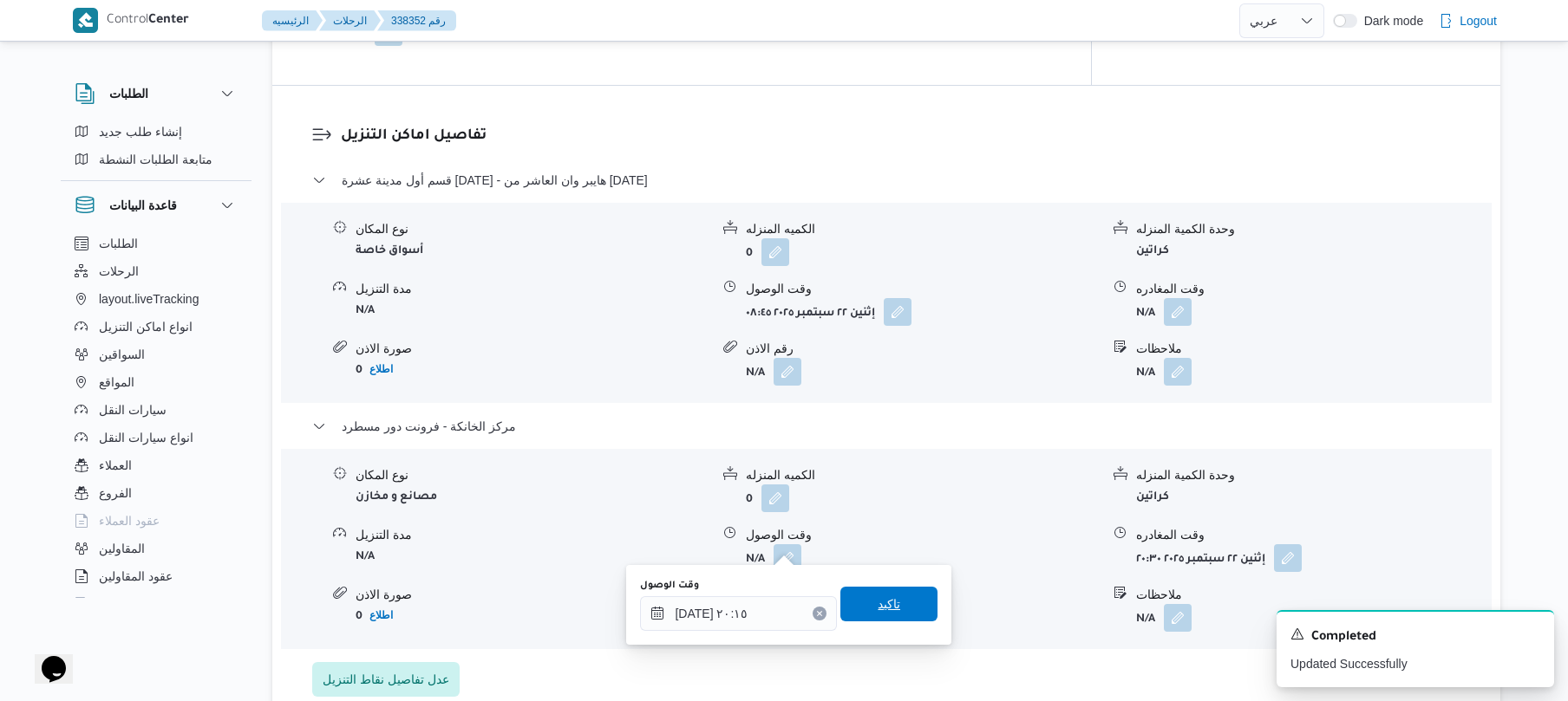
click at [882, 603] on span "تاكيد" at bounding box center [889, 604] width 23 height 21
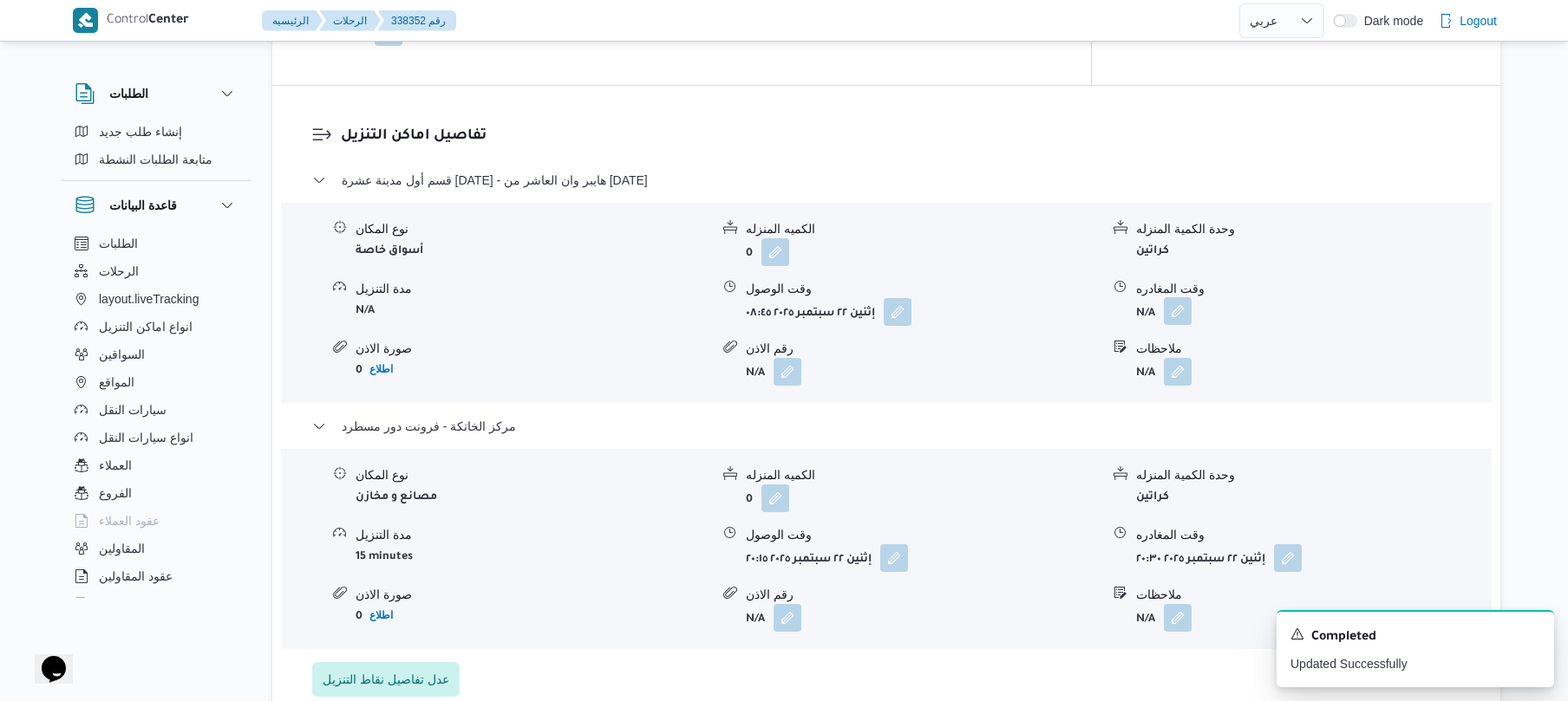
click at [1182, 297] on button "button" at bounding box center [1177, 310] width 27 height 27
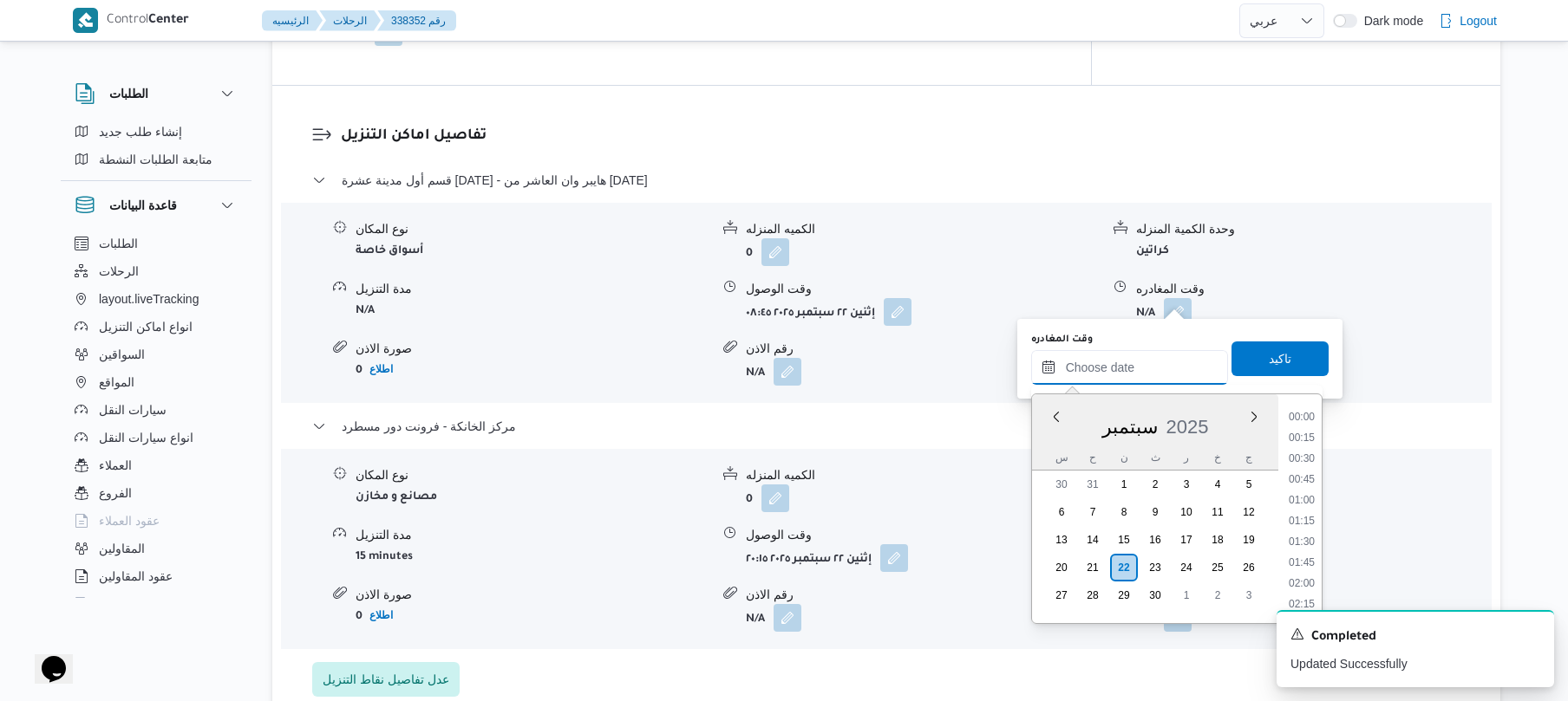
click at [1128, 357] on input "وقت المغادره" at bounding box center [1129, 367] width 197 height 34
click at [1304, 444] on li "19:15" at bounding box center [1302, 441] width 40 height 18
type input "٢٢/٠٩/٢٠٢٥ ١٩:١٥"
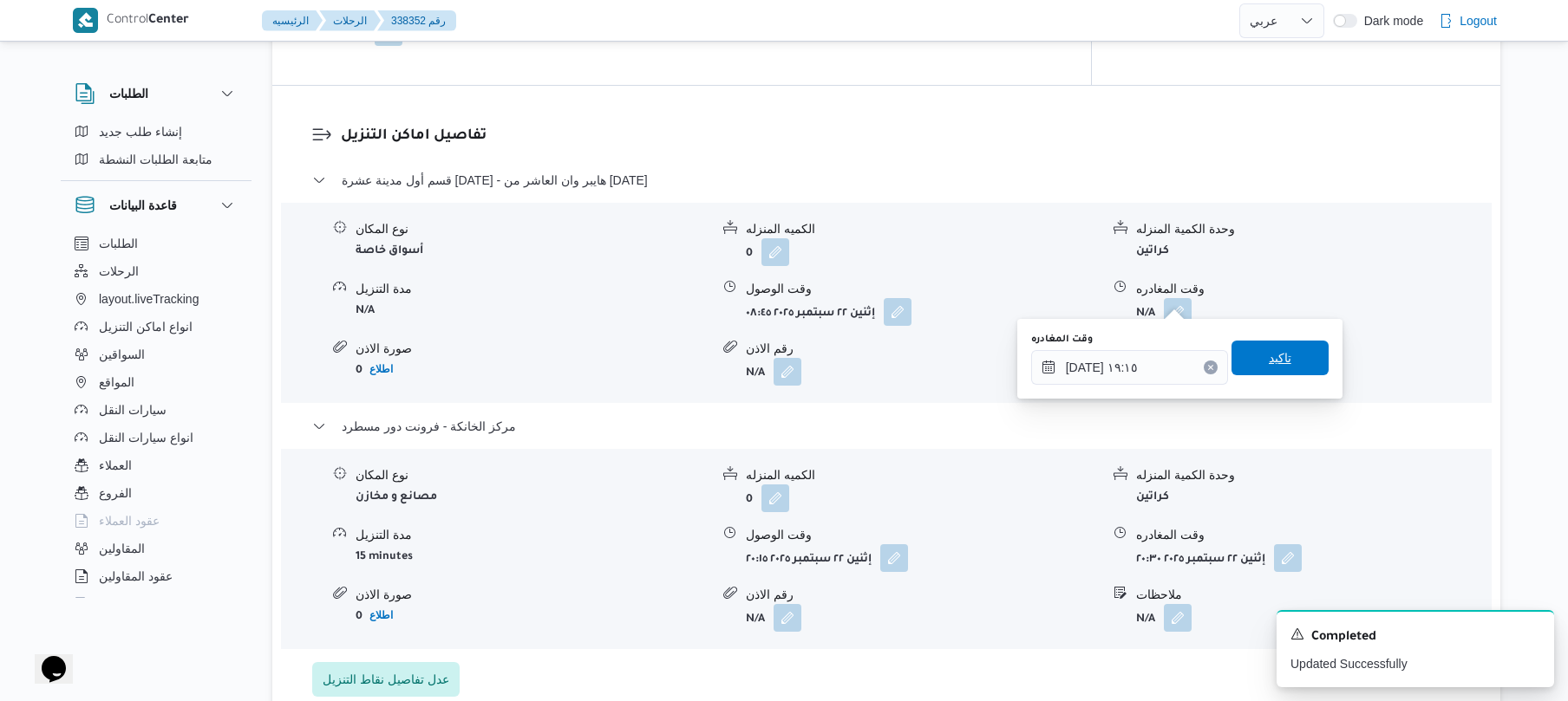
click at [1269, 359] on span "تاكيد" at bounding box center [1280, 358] width 23 height 21
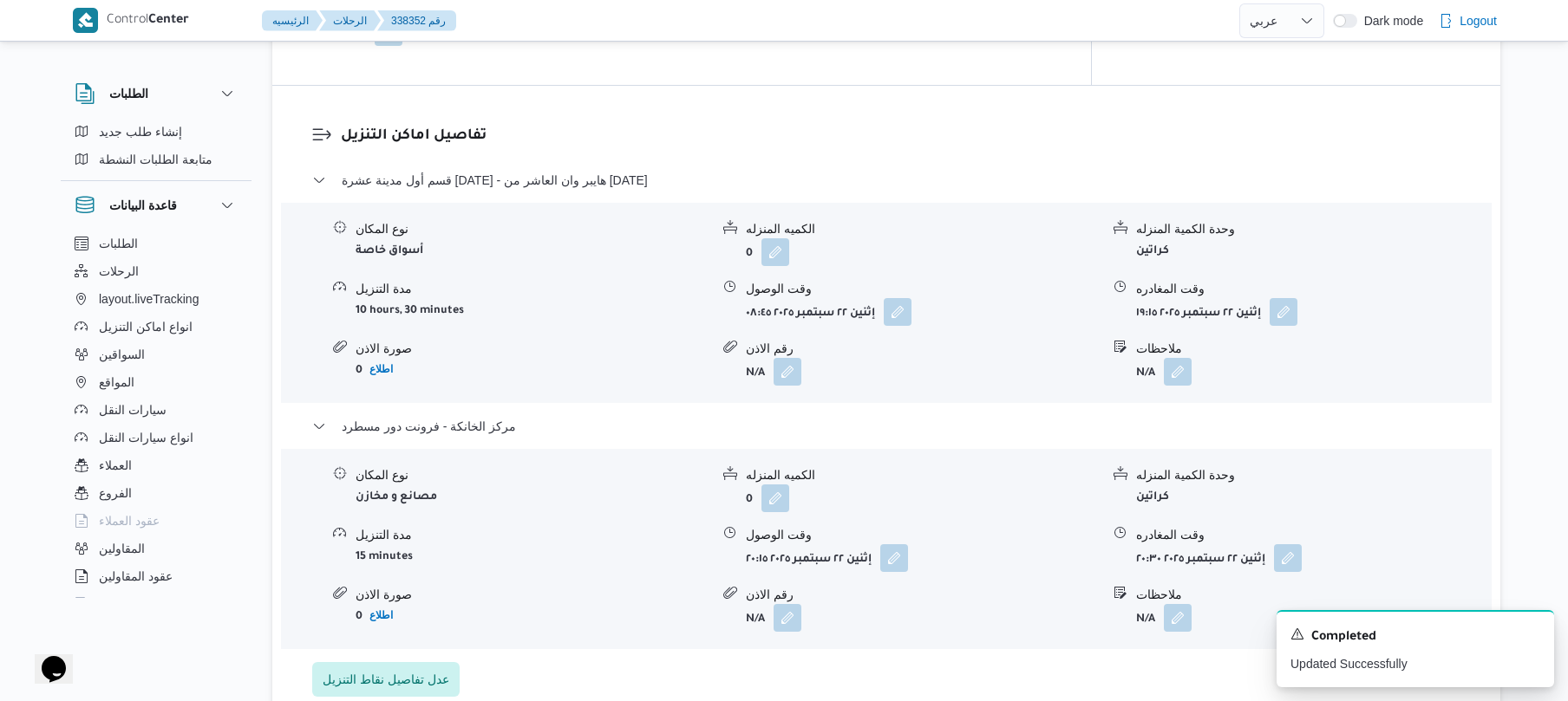
scroll to position [0, 0]
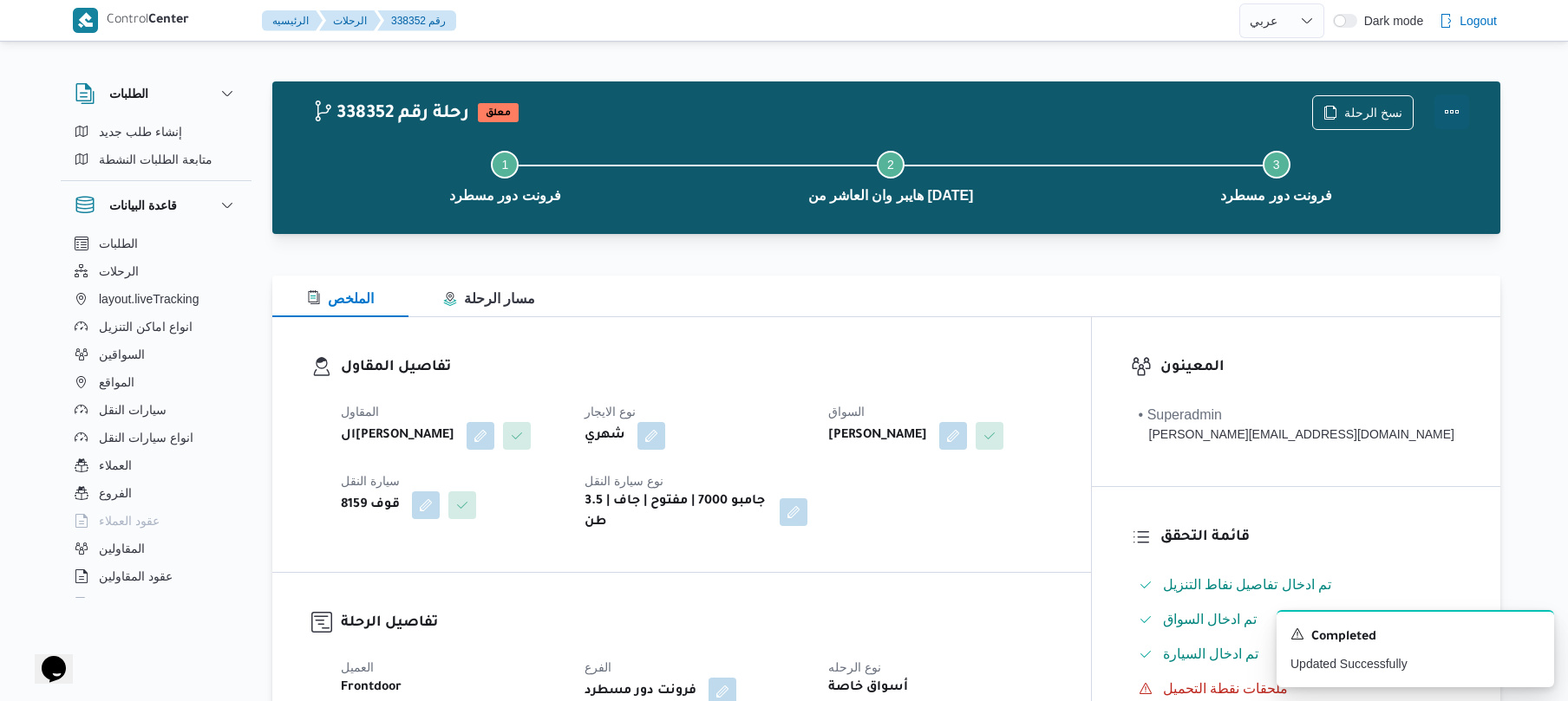
click at [1461, 105] on button "Actions" at bounding box center [1452, 111] width 34 height 34
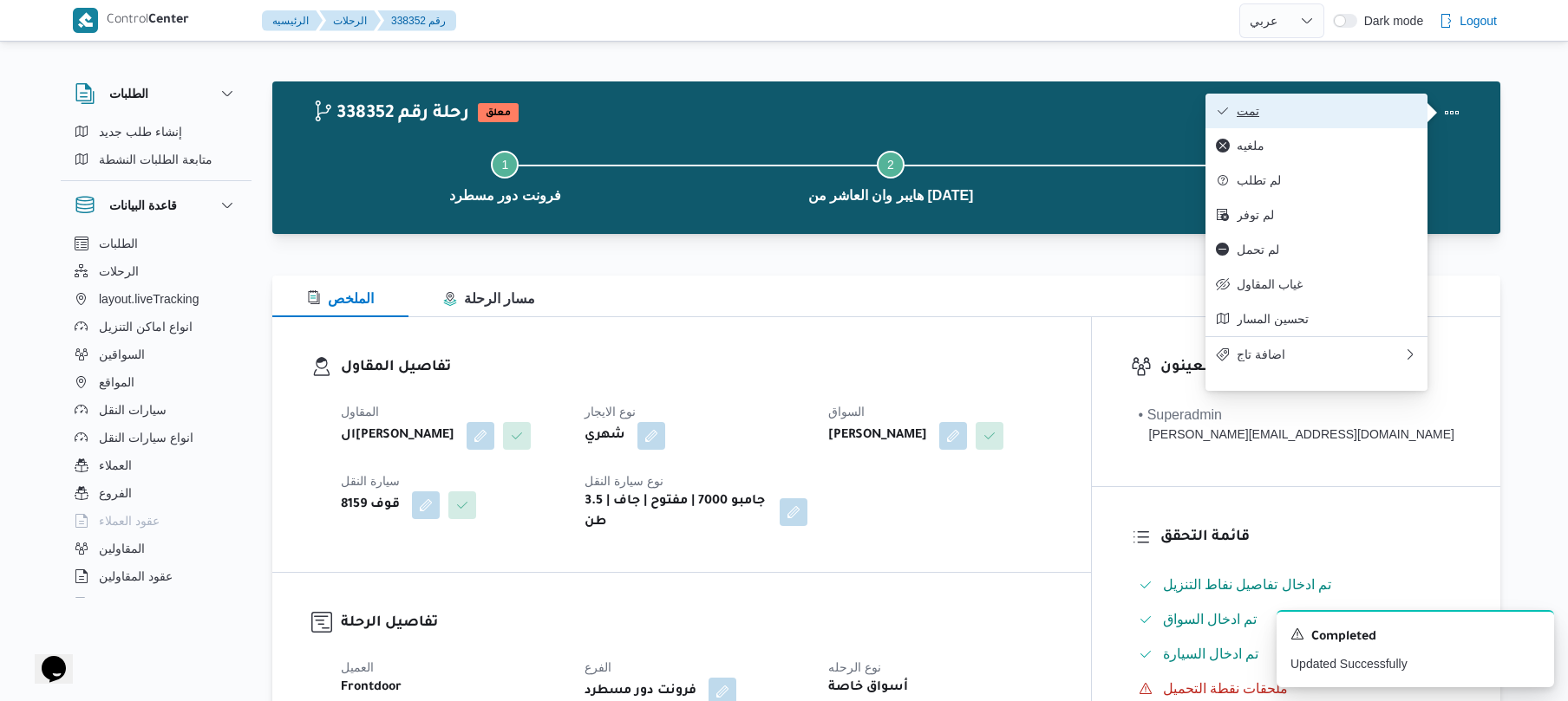
click at [1379, 116] on span "تمت" at bounding box center [1327, 111] width 180 height 14
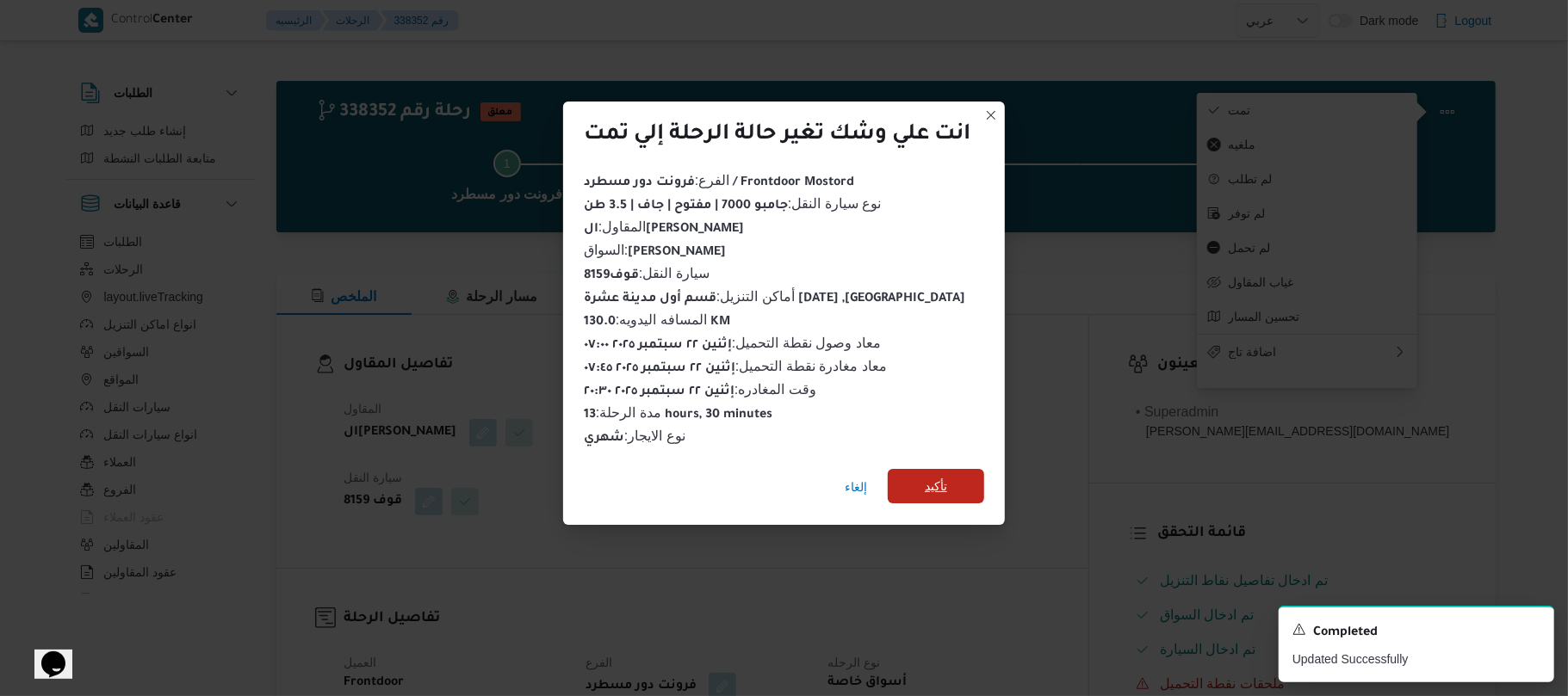
click at [947, 486] on span "تأكيد" at bounding box center [936, 487] width 23 height 21
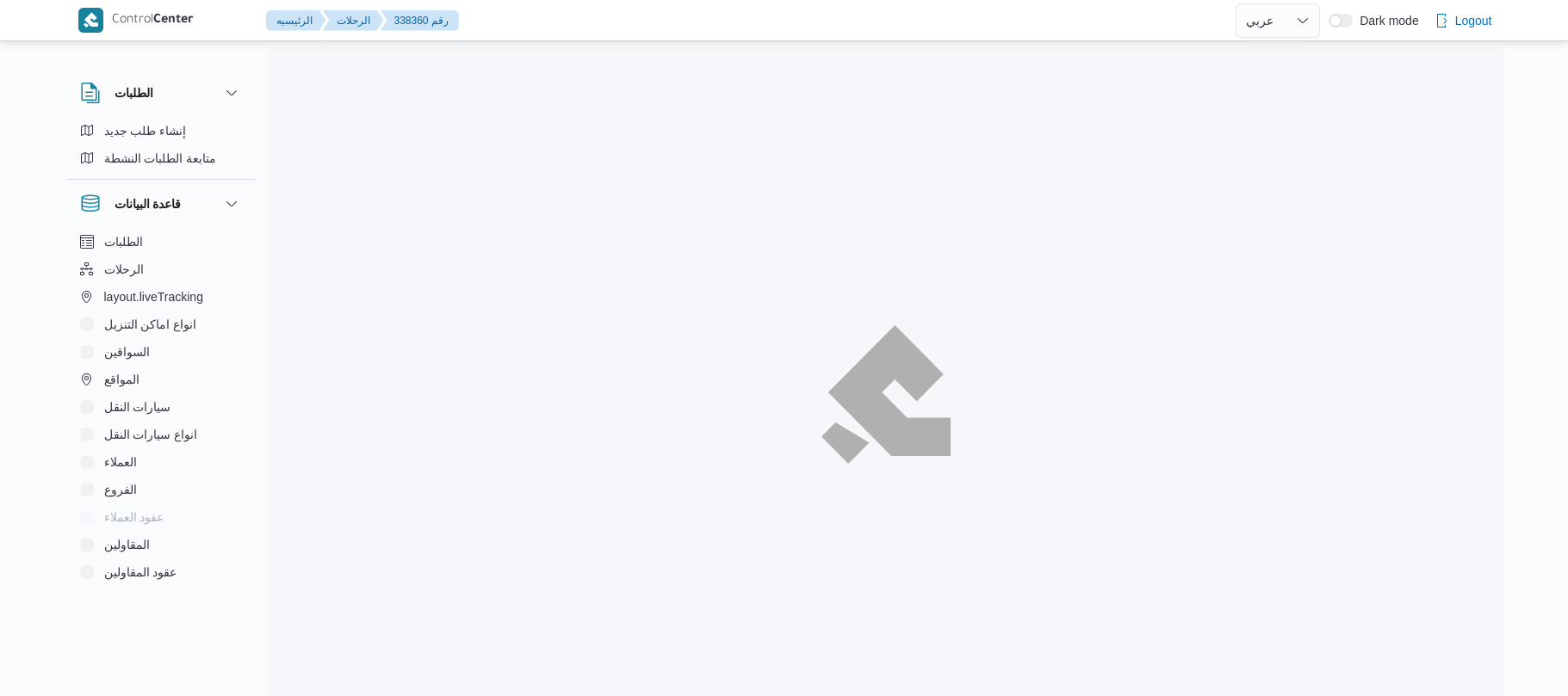
select select "ar"
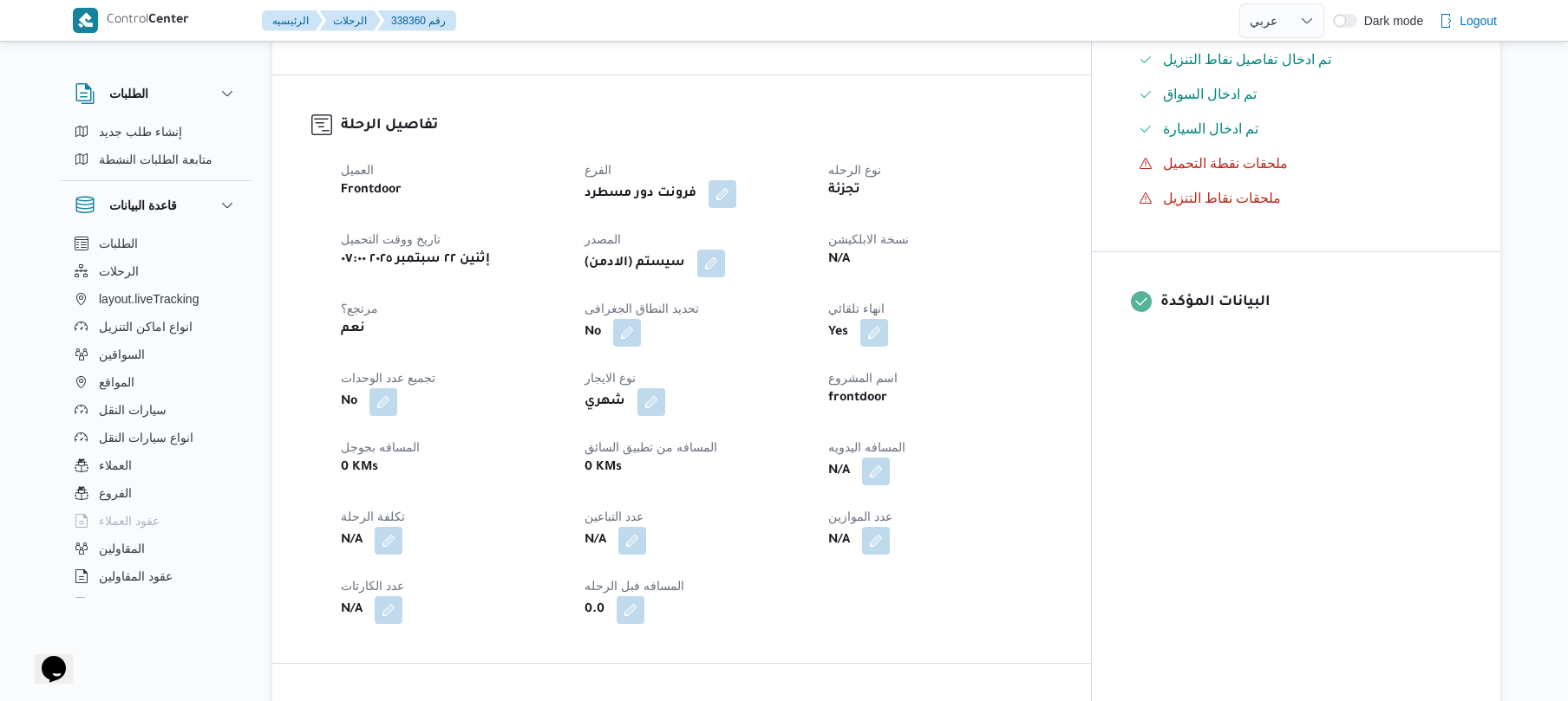
scroll to position [555, 0]
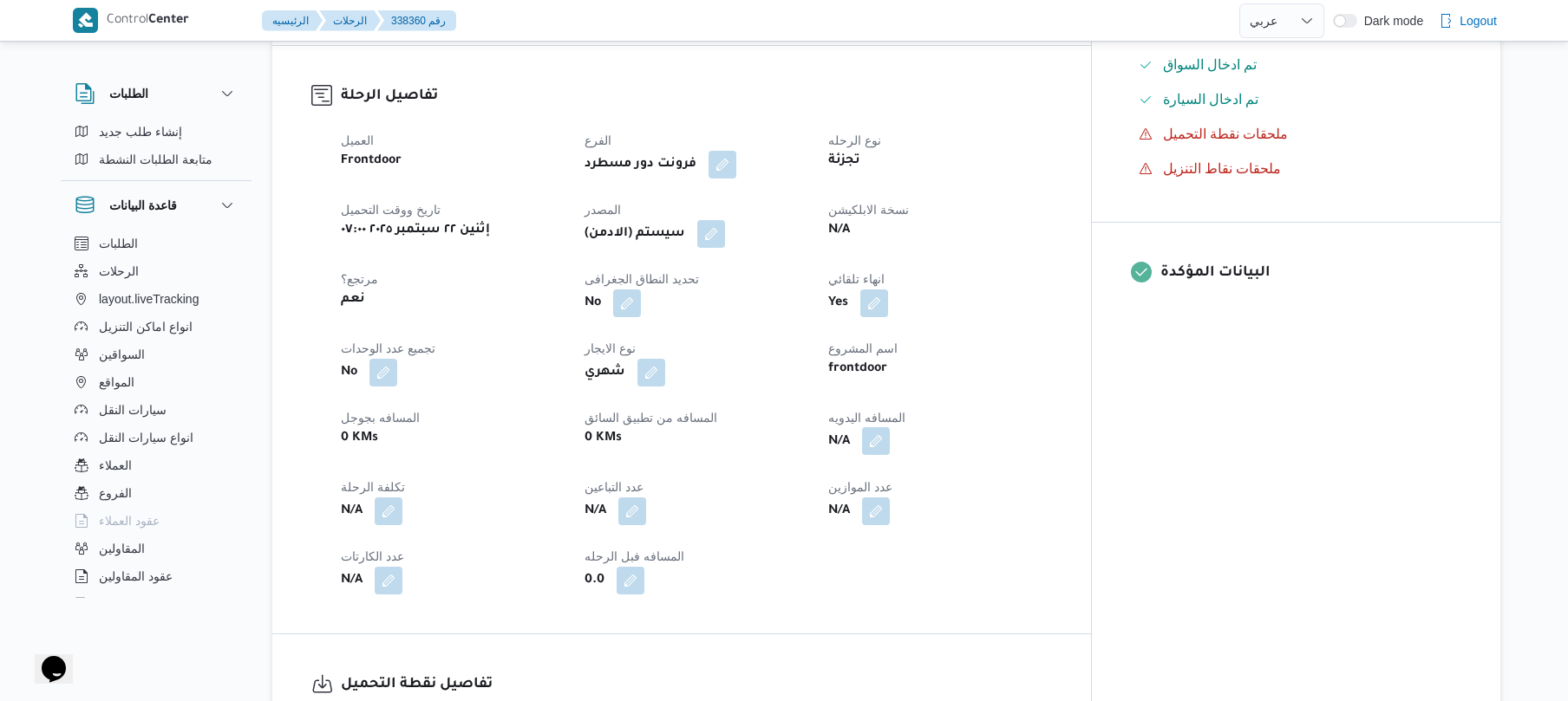
click at [890, 434] on button "button" at bounding box center [875, 441] width 27 height 27
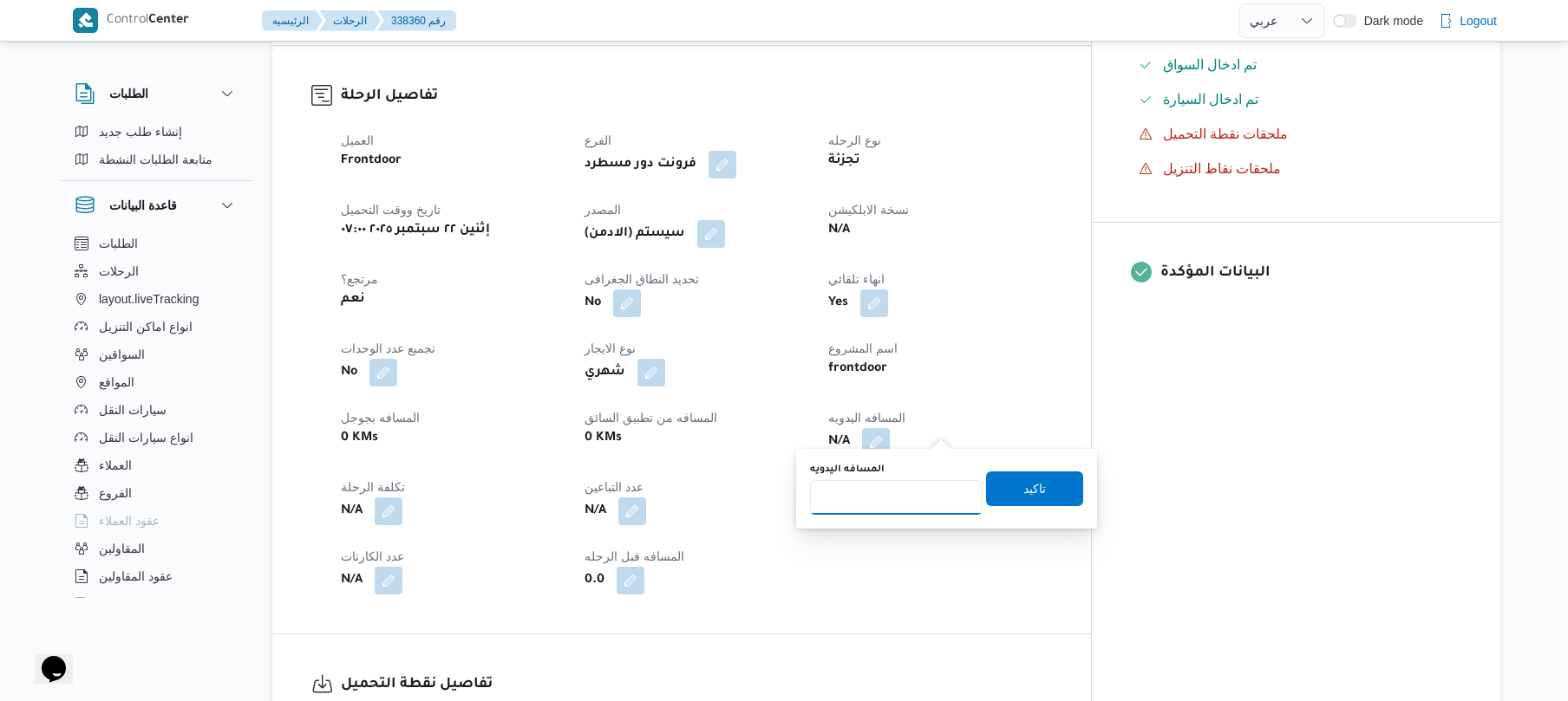
click at [914, 504] on input "المسافه اليدويه" at bounding box center [897, 497] width 173 height 34
type input "130"
click at [1034, 488] on span "تاكيد" at bounding box center [1035, 488] width 23 height 21
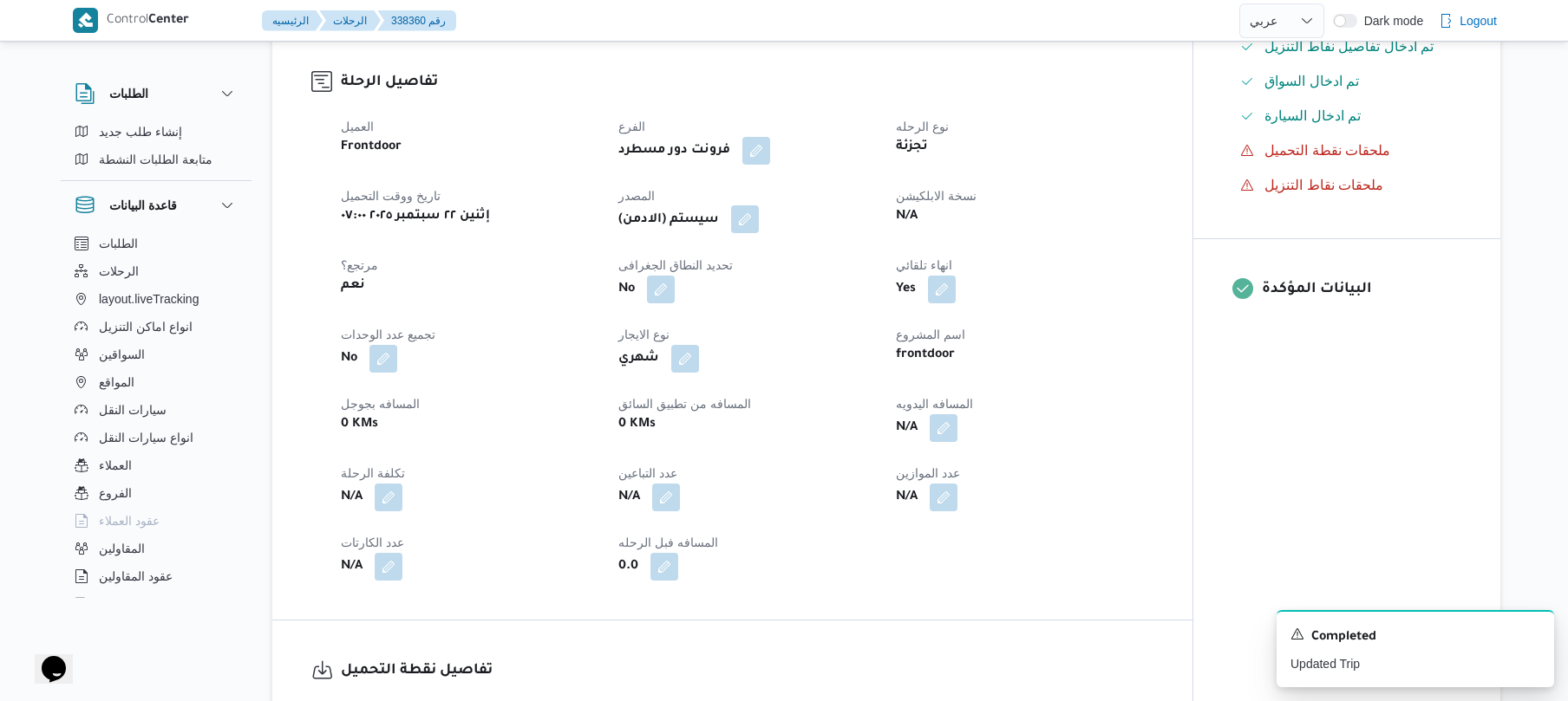
click at [754, 230] on button "button" at bounding box center [745, 219] width 27 height 27
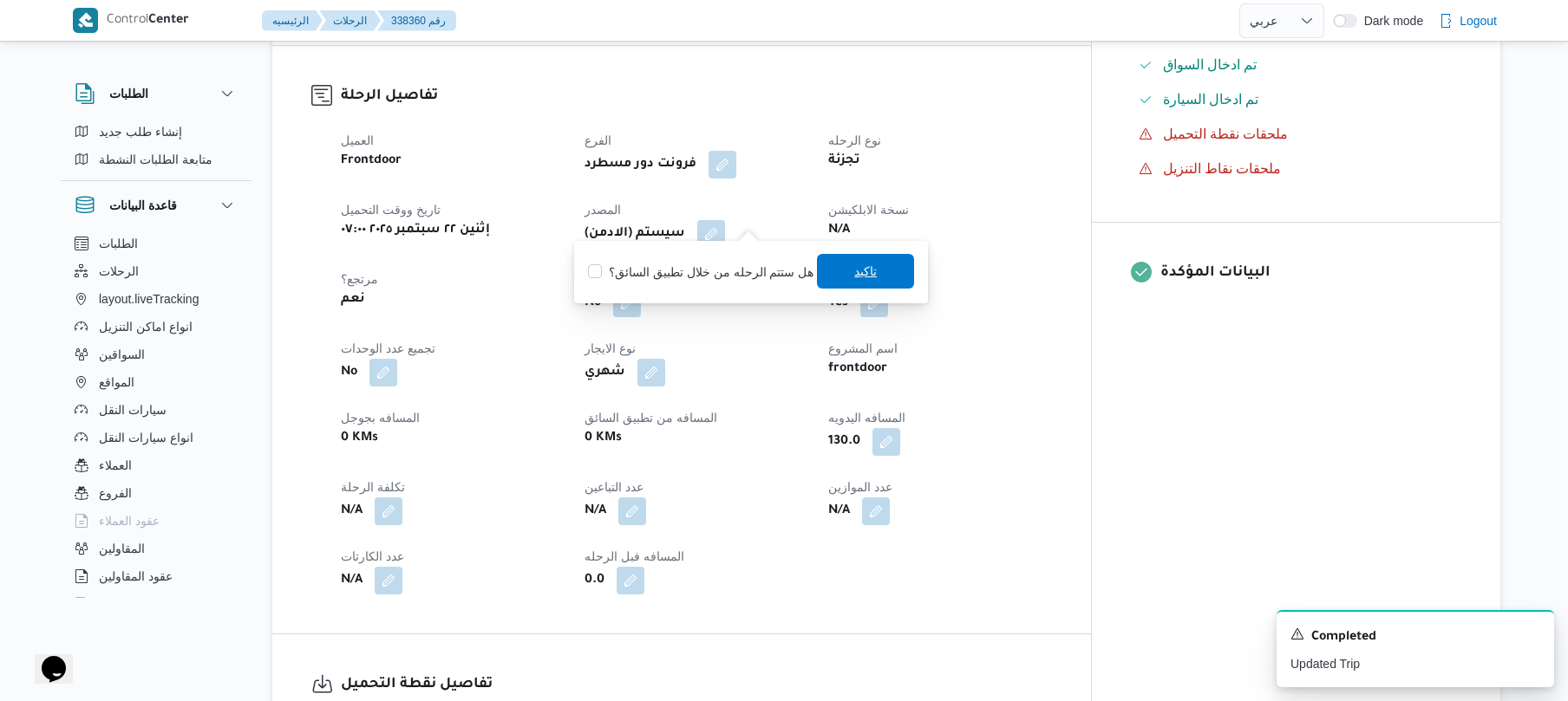
click at [838, 275] on span "تاكيد" at bounding box center [866, 271] width 97 height 34
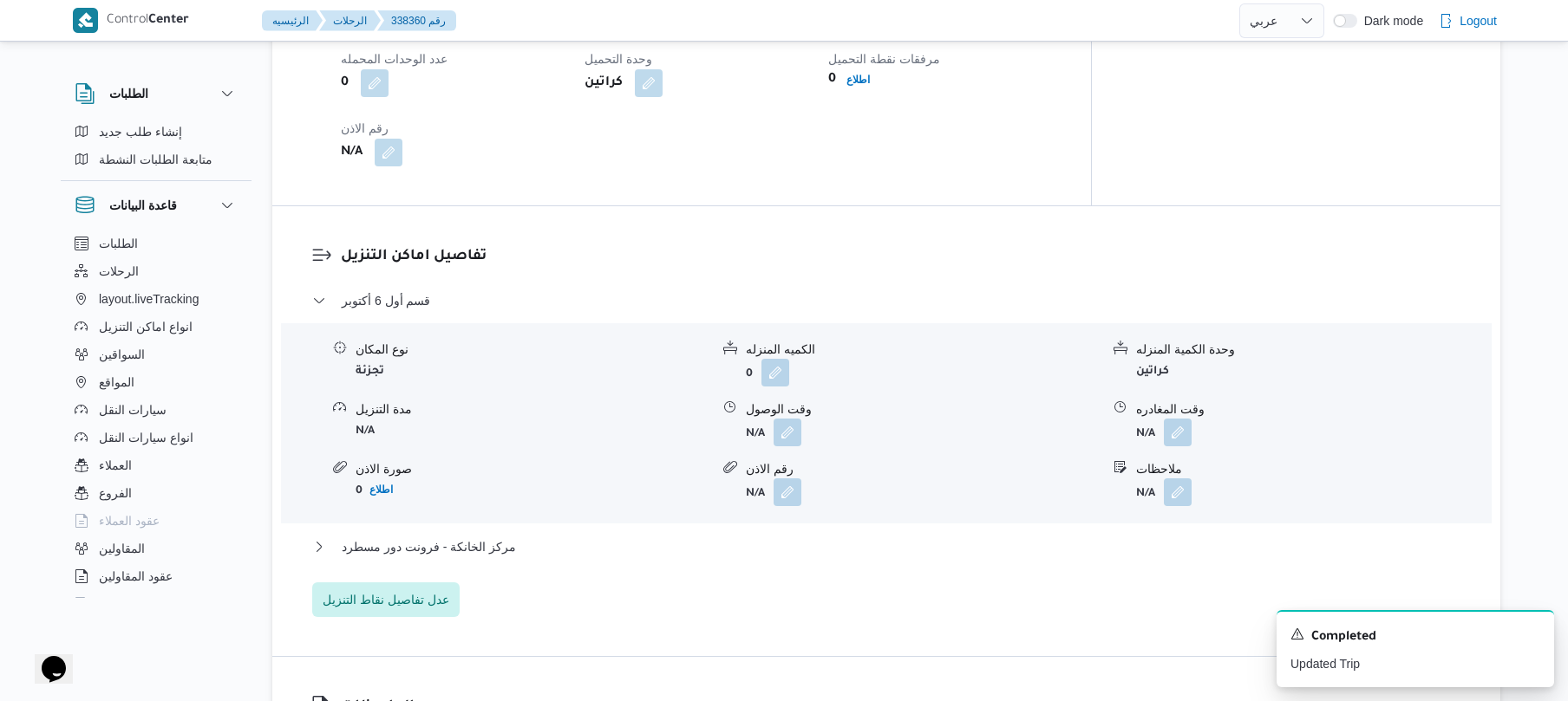
scroll to position [1340, 0]
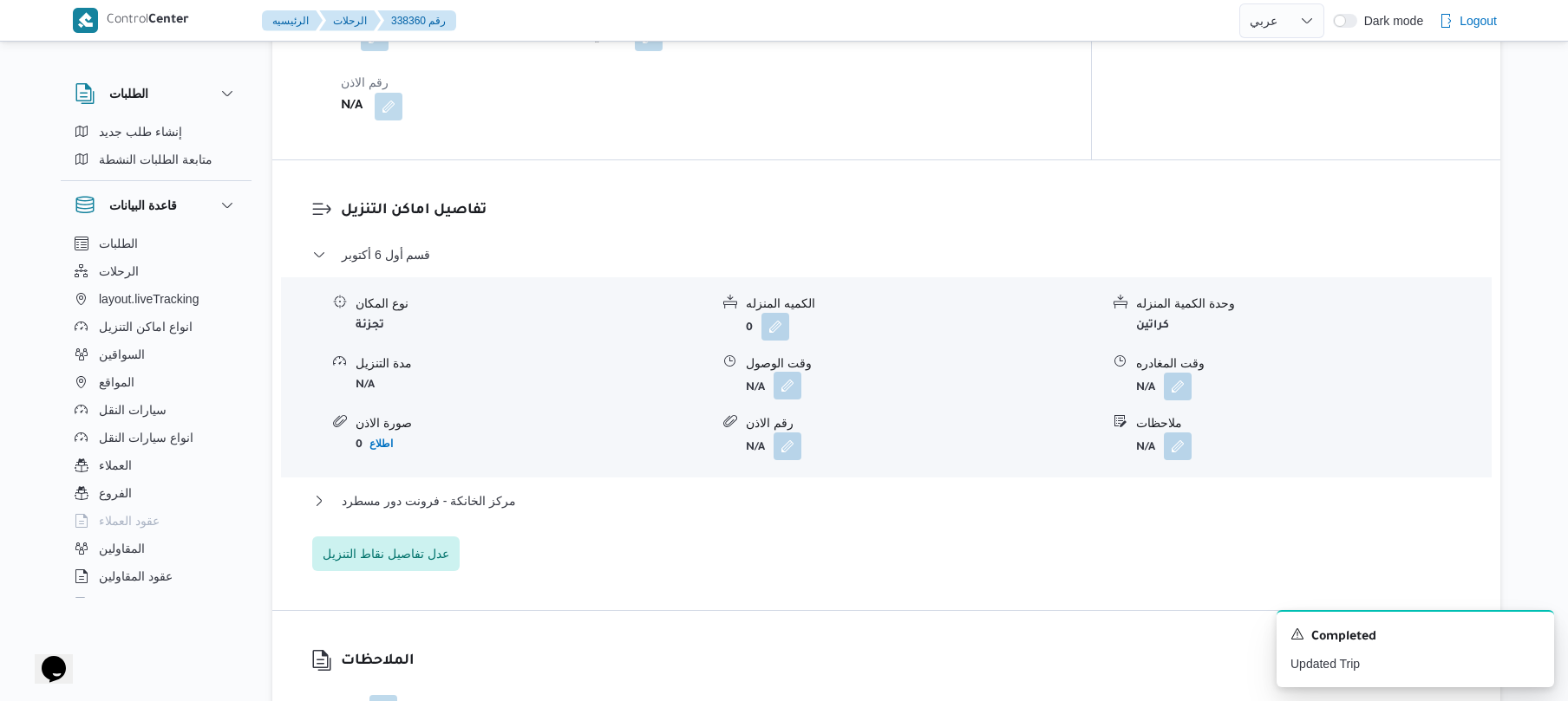
click at [792, 376] on button "button" at bounding box center [787, 385] width 27 height 27
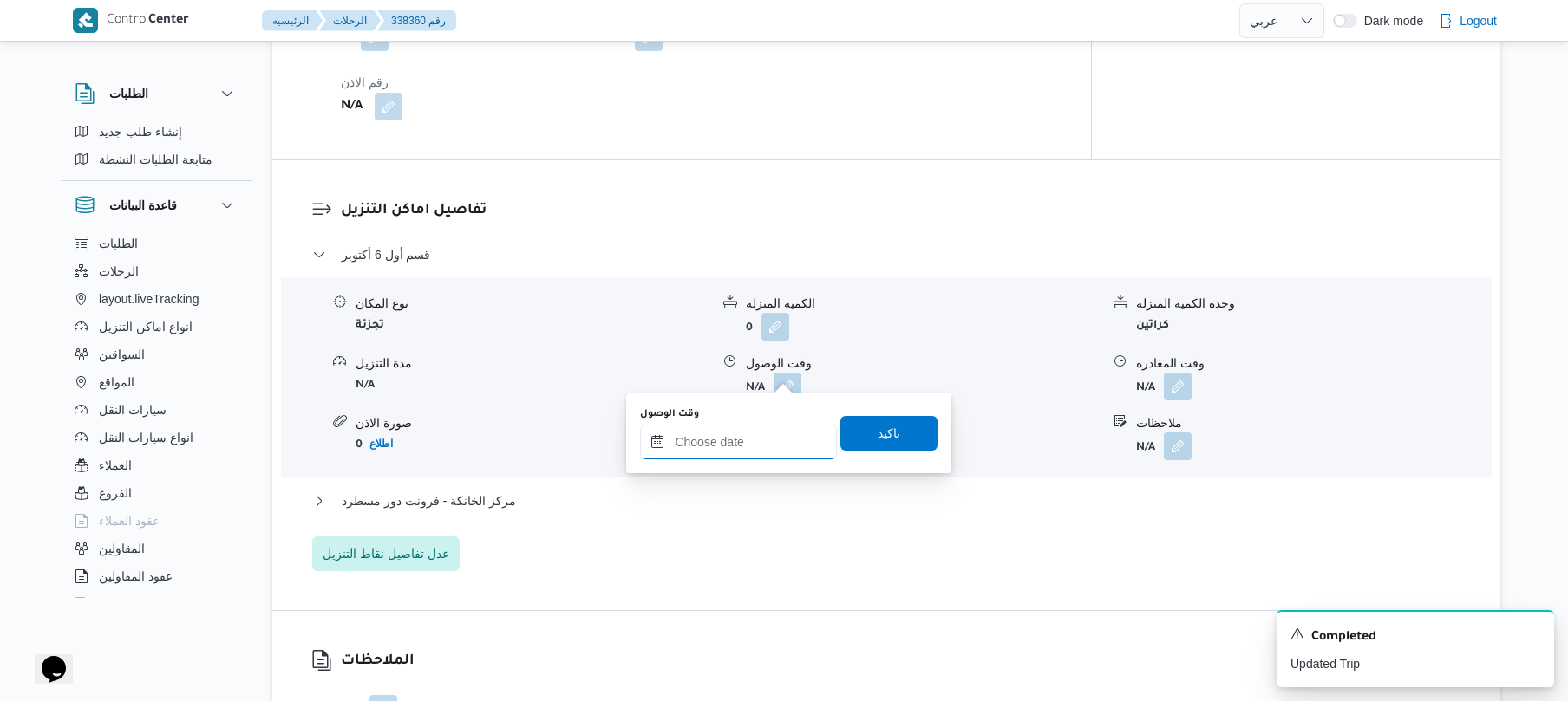
click at [754, 445] on input "وقت الوصول" at bounding box center [738, 442] width 197 height 34
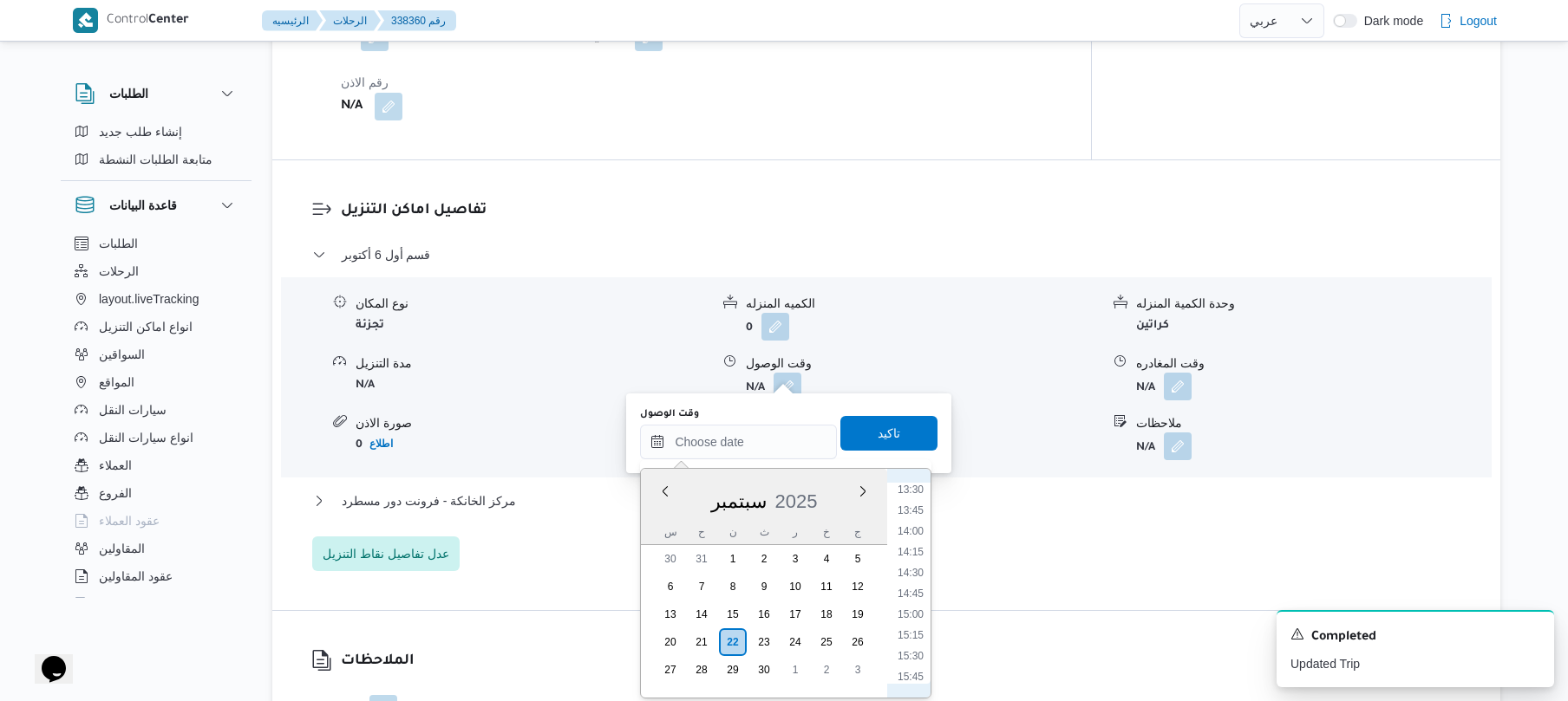
scroll to position [729, 0]
click at [914, 496] on li "08:45" at bounding box center [911, 491] width 40 height 18
type input "٢٢/٠٩/٢٠٢٥ ٠٨:٤٥"
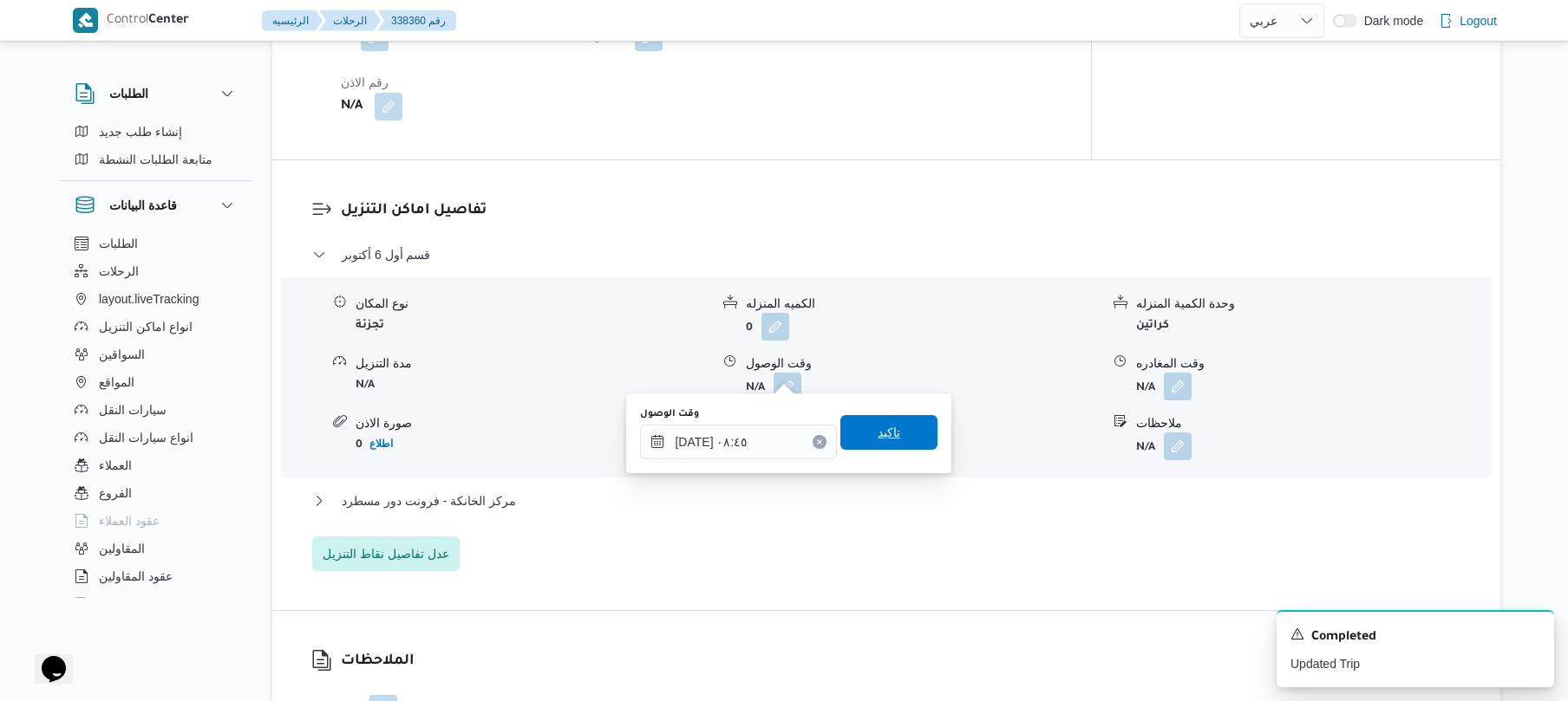
click at [893, 444] on span "تاكيد" at bounding box center [889, 432] width 97 height 34
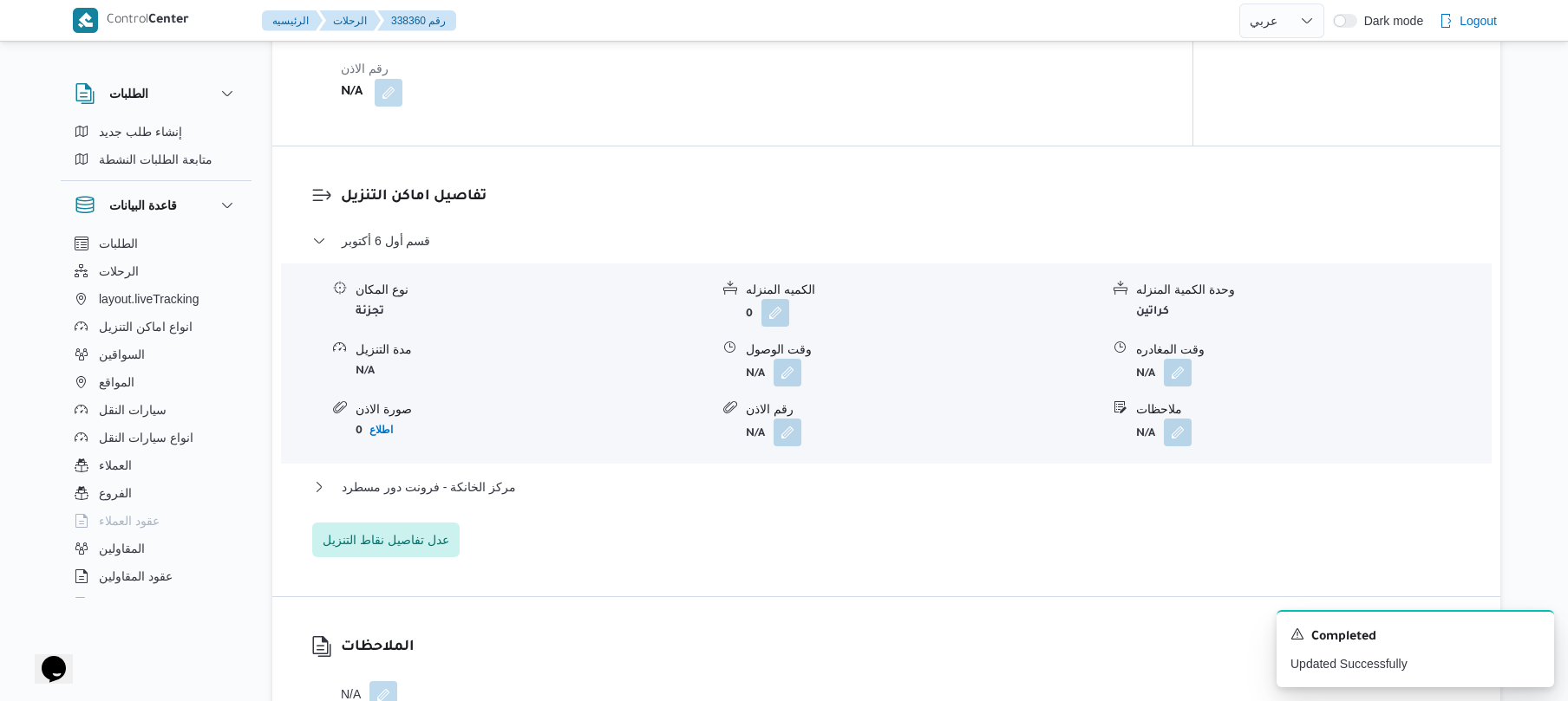
click at [855, 472] on div "قسم أول 6 أكتوبر نوع المكان تجزئة الكميه المنزله 0 وحدة الكمية المنزله كراتين م…" at bounding box center [887, 393] width 1149 height 327
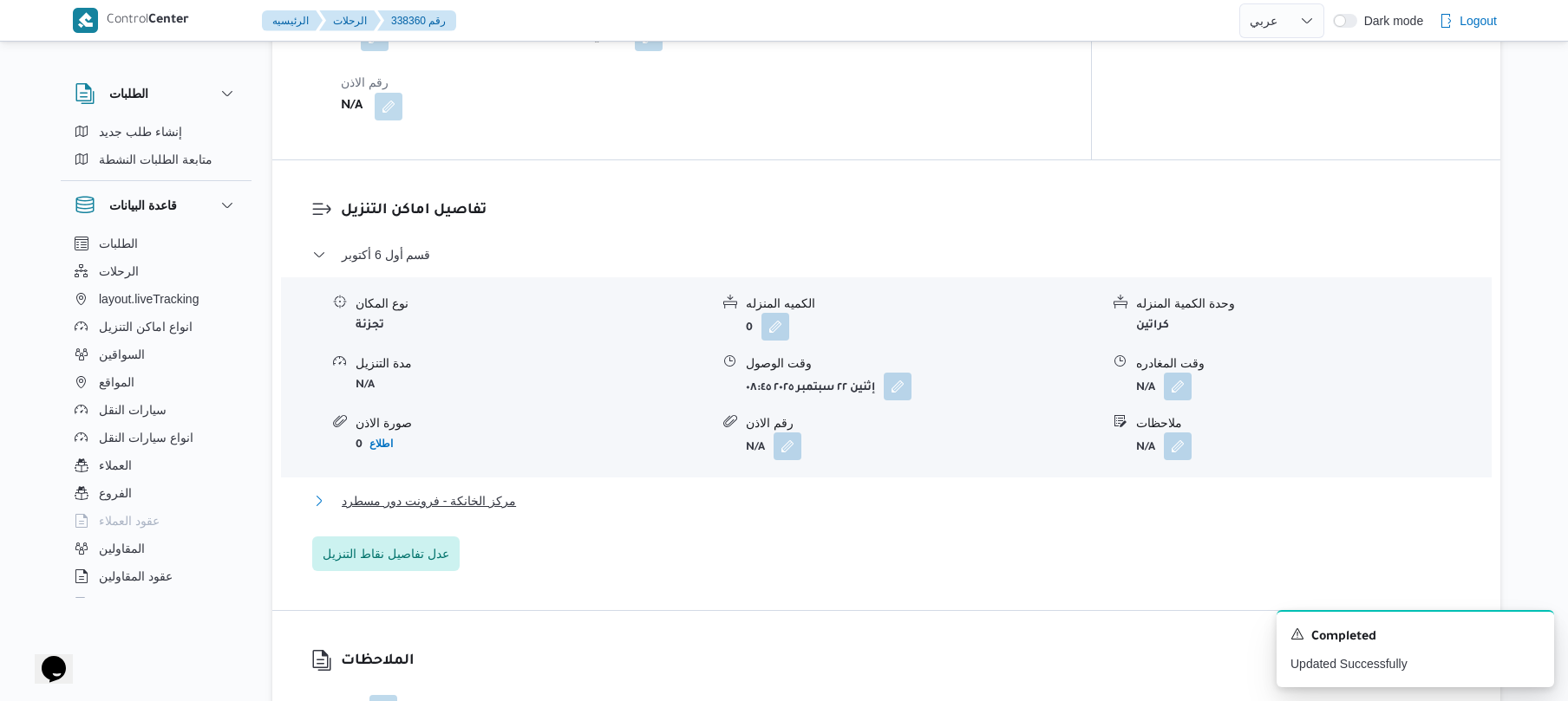
click at [935, 490] on button "مركز الخانكة - فرونت دور مسطرد" at bounding box center [887, 501] width 1149 height 21
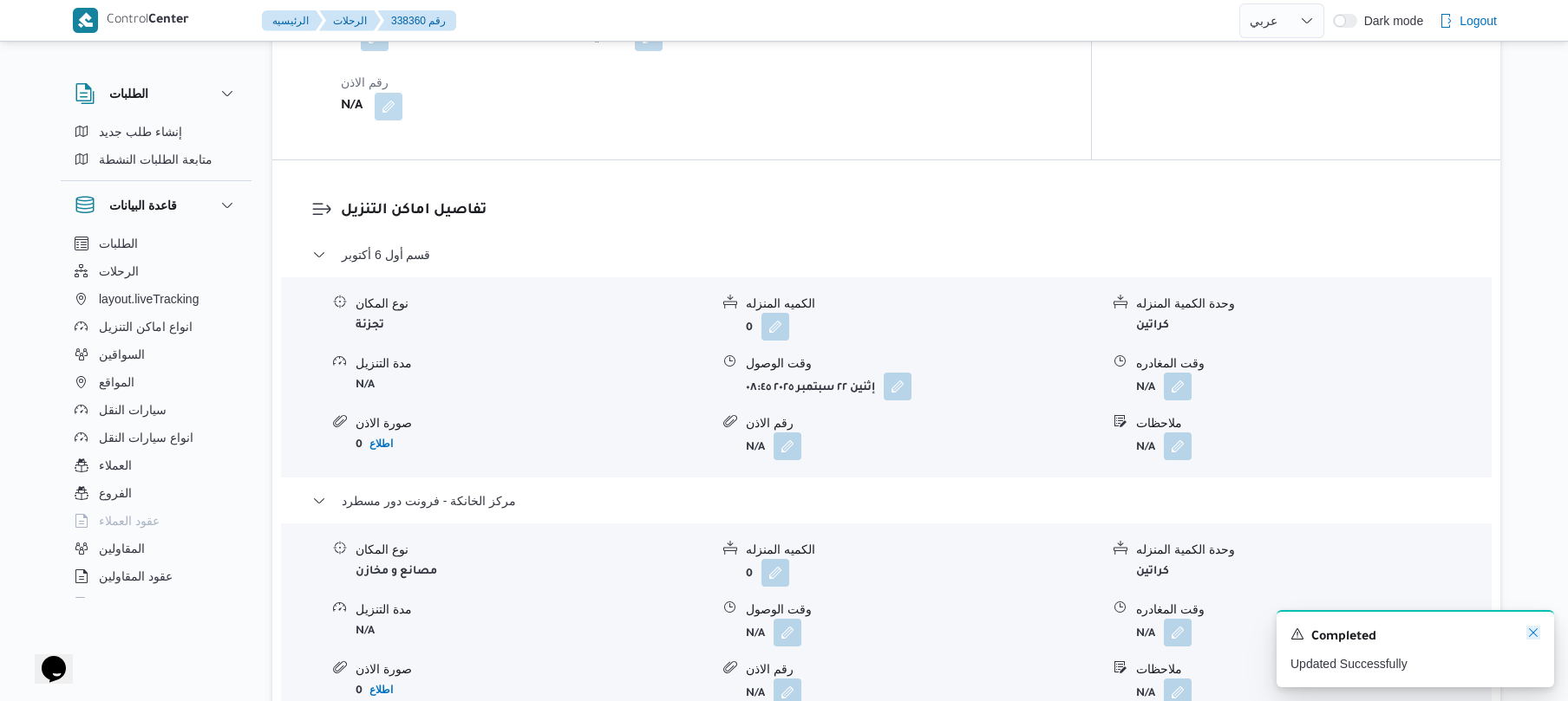
click at [1531, 637] on icon "Dismiss toast" at bounding box center [1534, 633] width 9 height 9
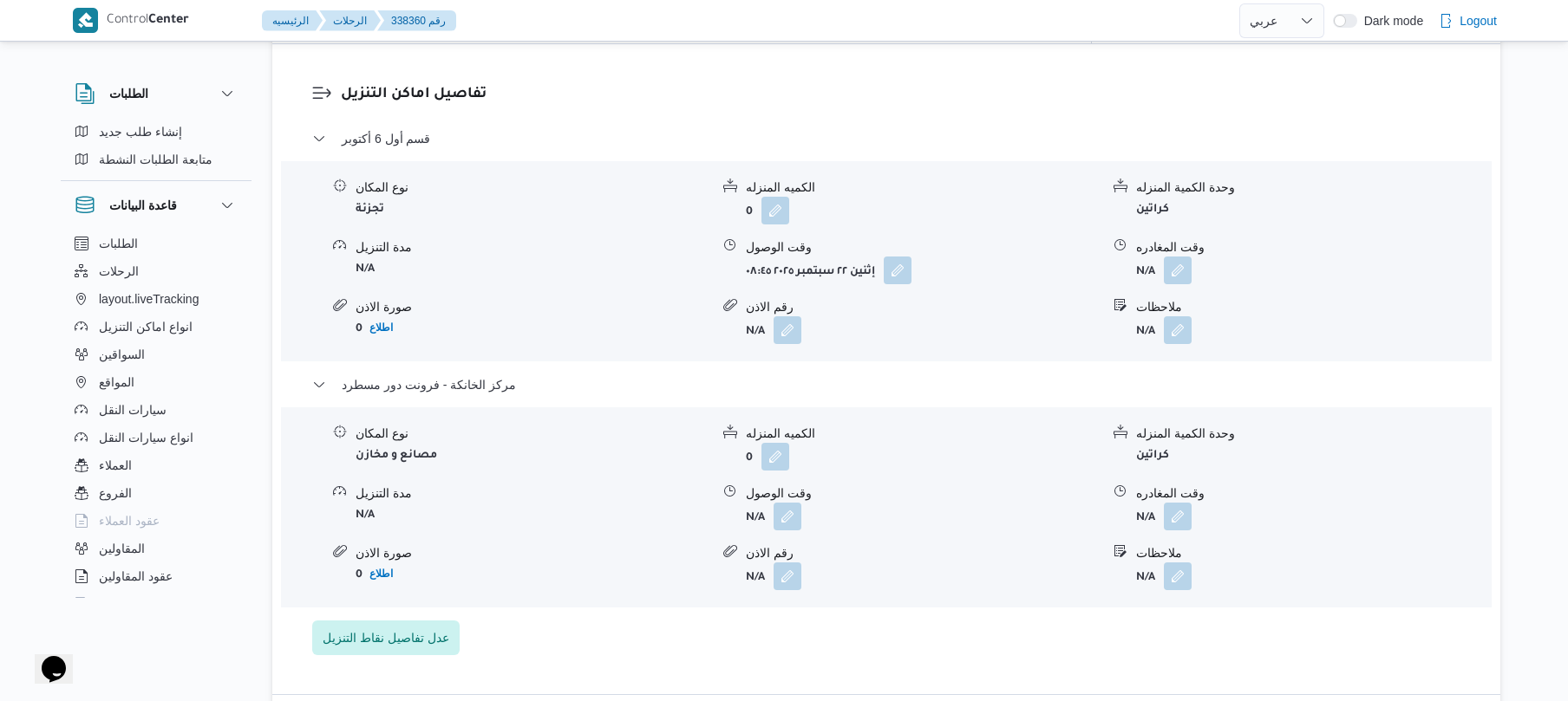
scroll to position [1571, 0]
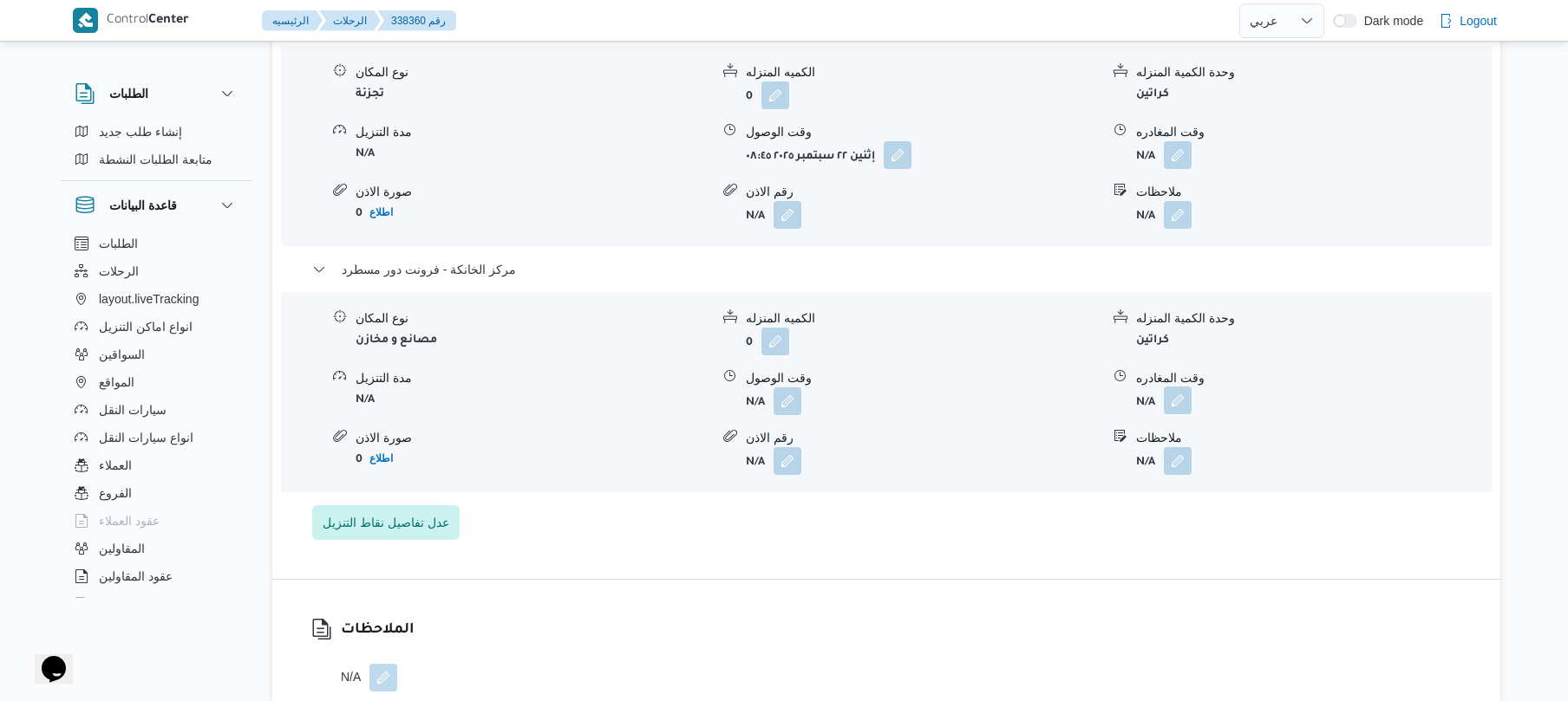
click at [1174, 397] on button "button" at bounding box center [1177, 399] width 27 height 27
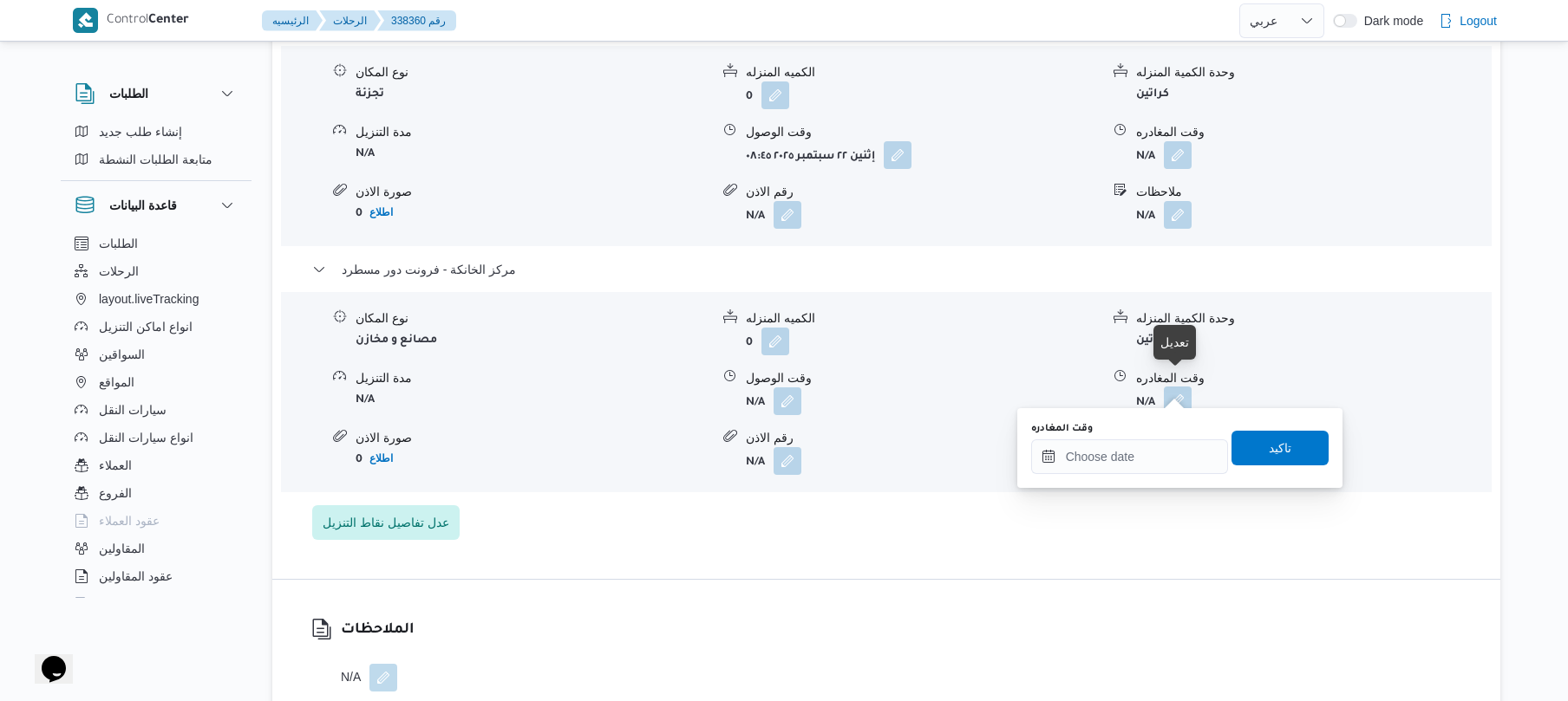
click at [1176, 396] on button "button" at bounding box center [1177, 399] width 27 height 27
click at [1143, 454] on input "وقت المغادره" at bounding box center [1129, 456] width 197 height 34
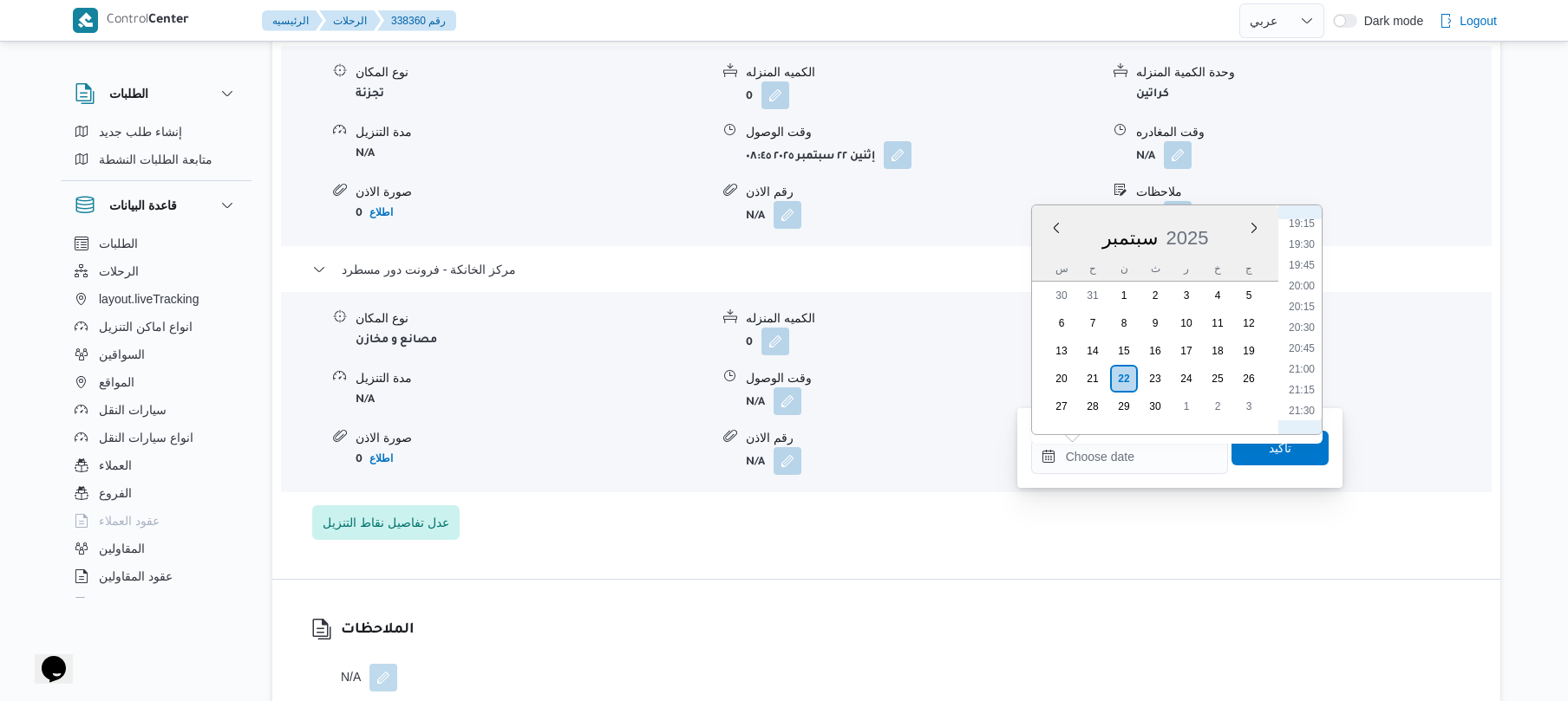
scroll to position [1577, 0]
click at [1309, 392] on li "21:00" at bounding box center [1302, 398] width 40 height 18
type input "٢٢/٠٩/٢٠٢٥ ٢١:٠٠"
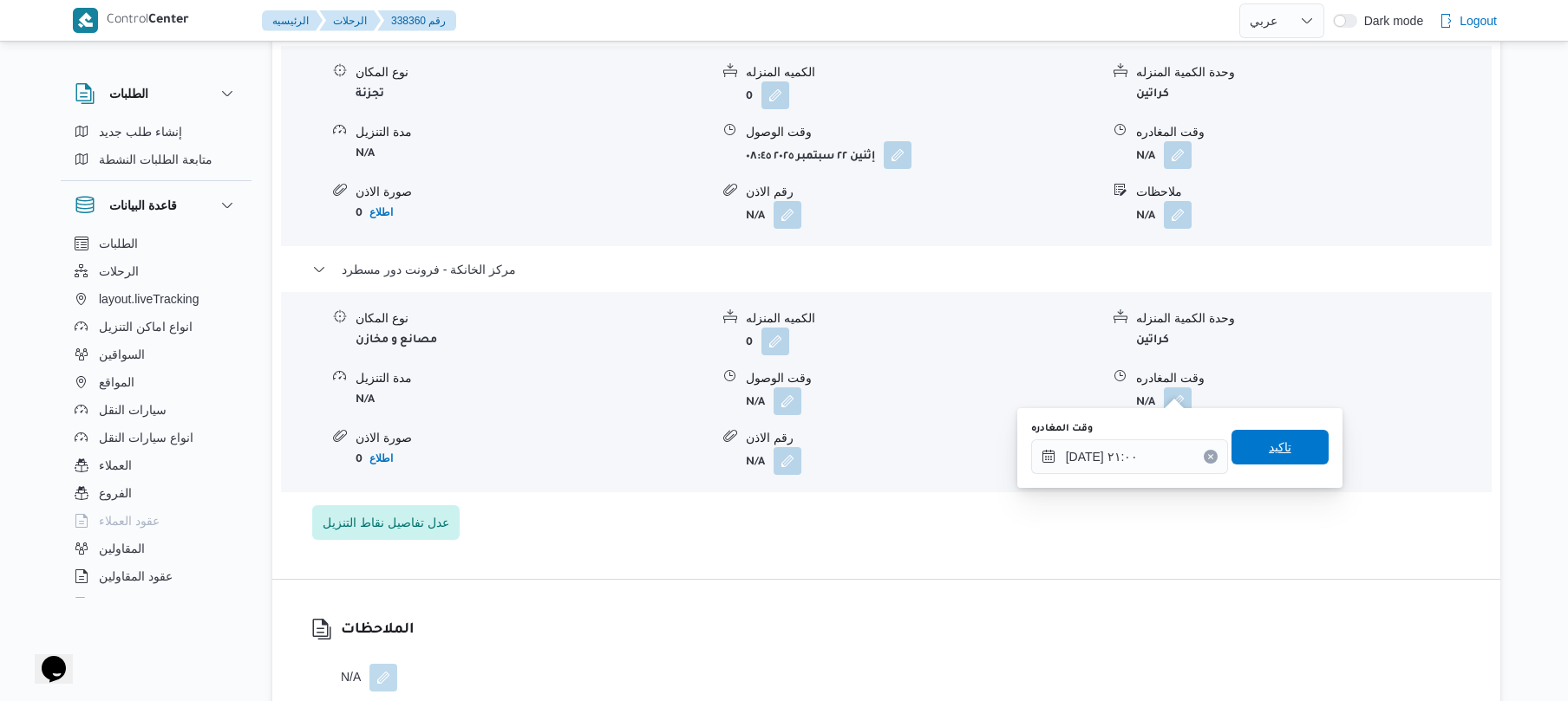
click at [1275, 451] on span "تاكيد" at bounding box center [1280, 447] width 23 height 21
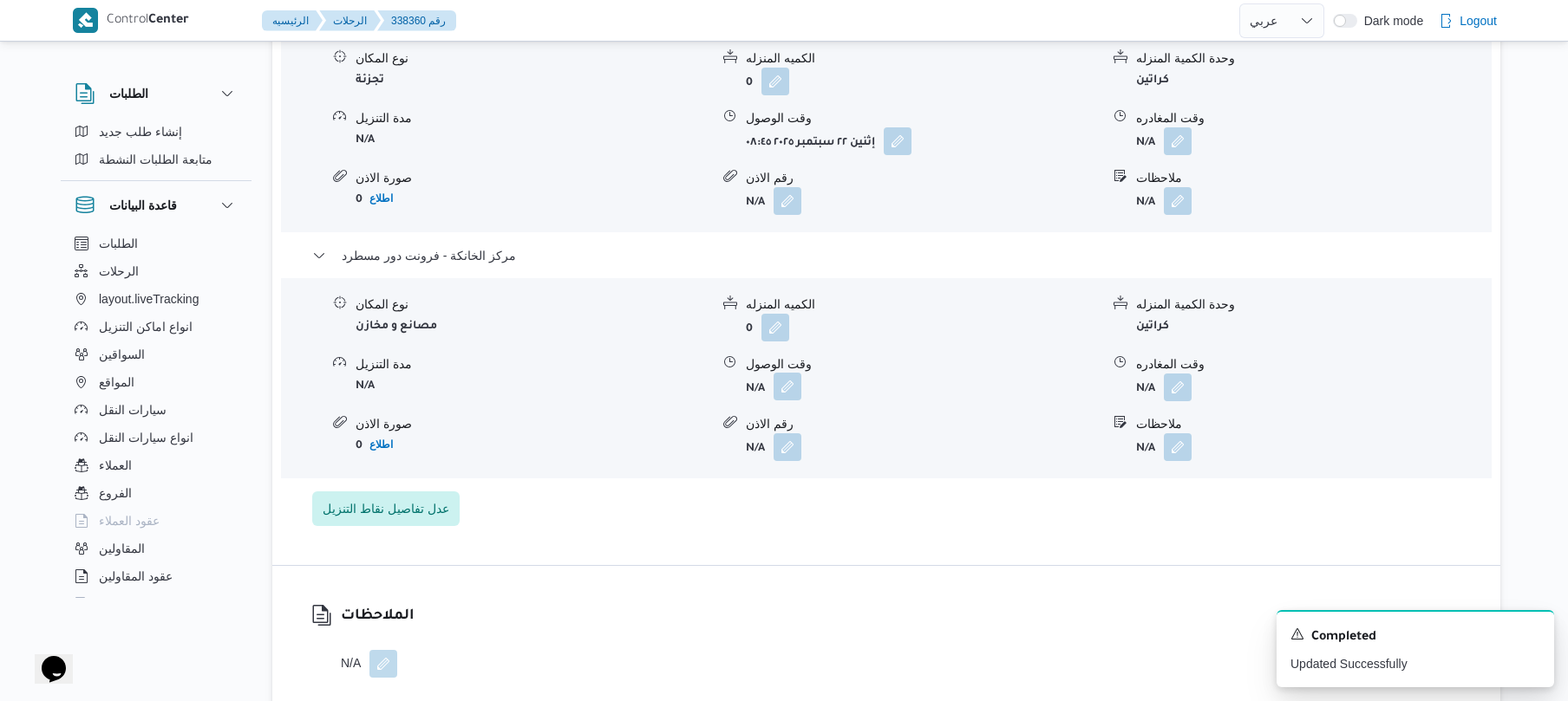
click at [792, 392] on button "button" at bounding box center [787, 386] width 27 height 27
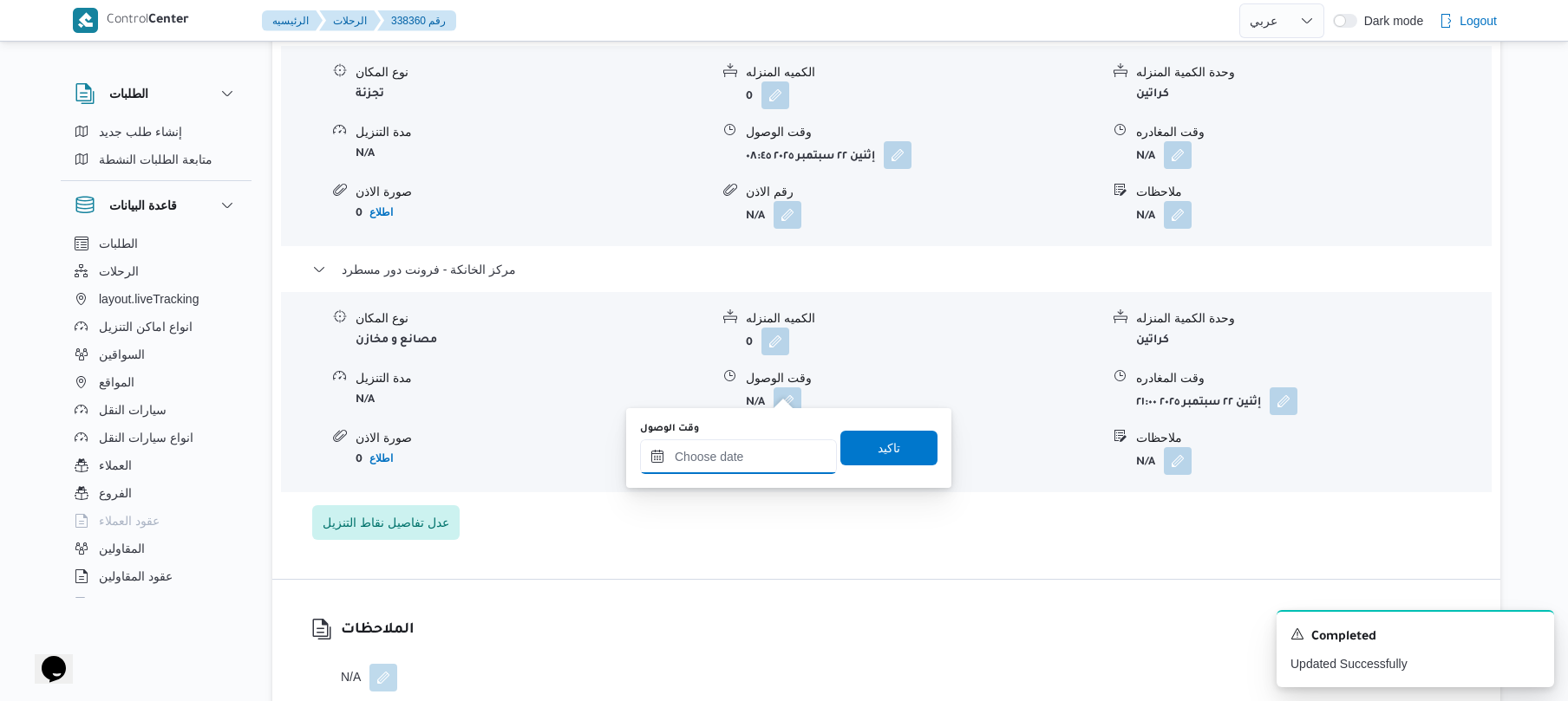
click at [770, 466] on input "وقت الوصول" at bounding box center [738, 456] width 197 height 34
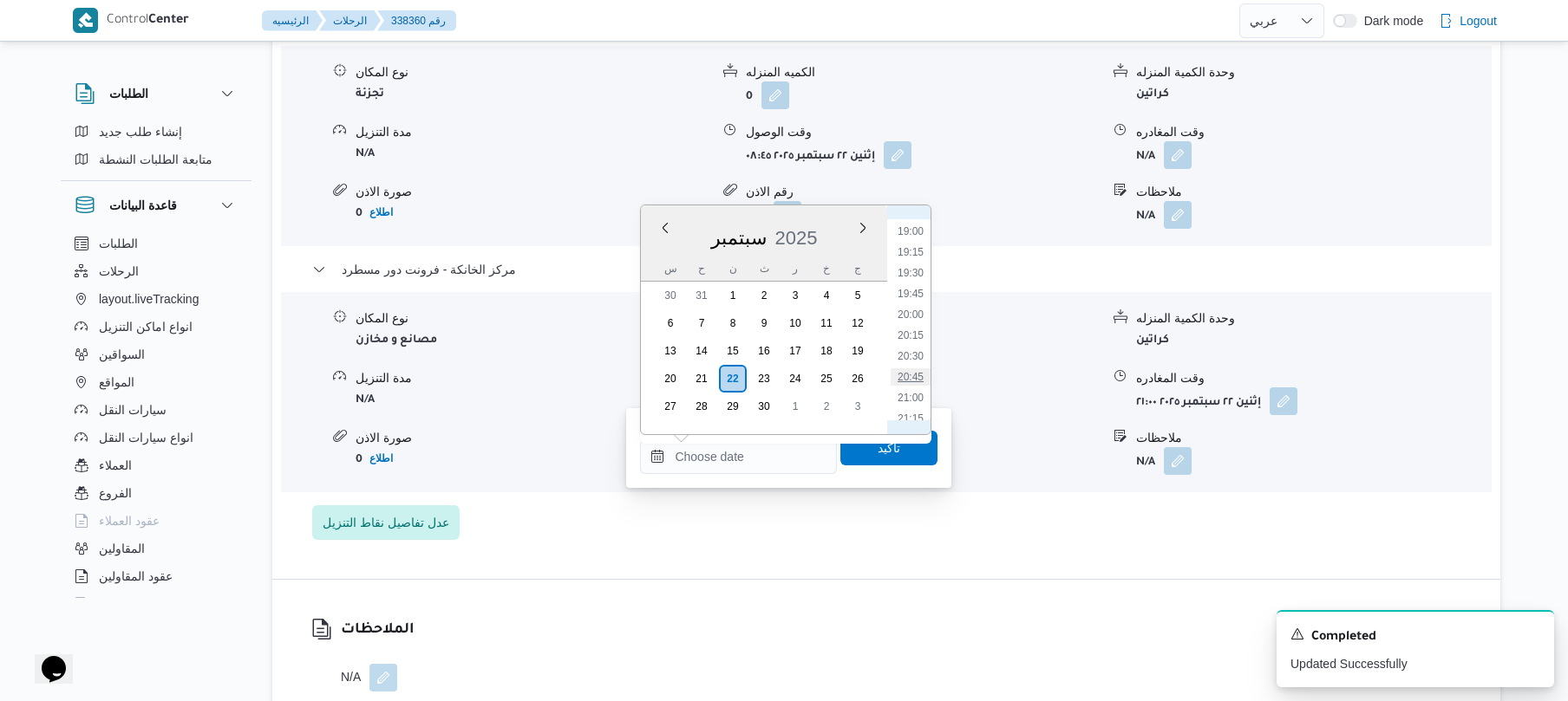
click at [916, 377] on li "20:45" at bounding box center [911, 377] width 40 height 18
type input "٢٢/٠٩/٢٠٢٥ ٢٠:٤٥"
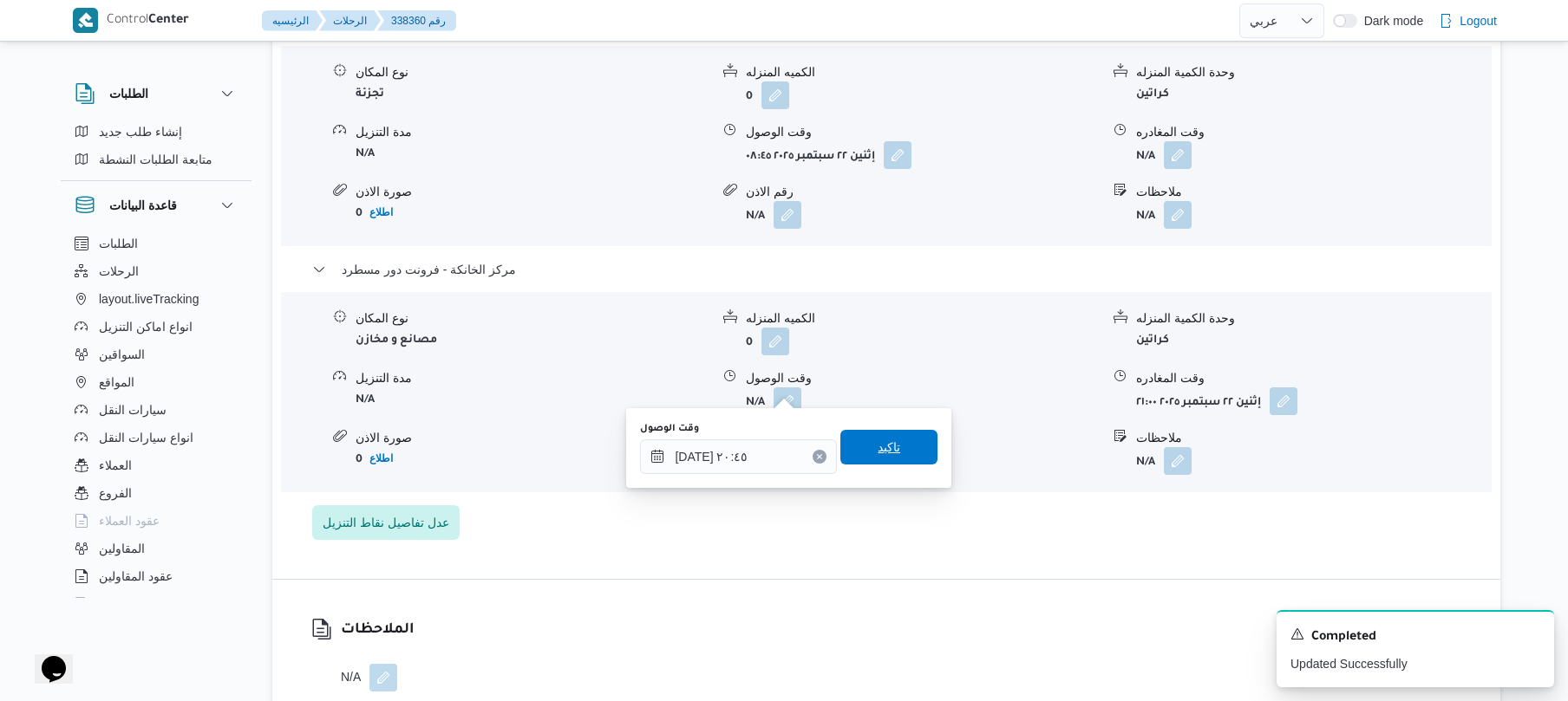
click at [882, 444] on span "تاكيد" at bounding box center [889, 447] width 23 height 21
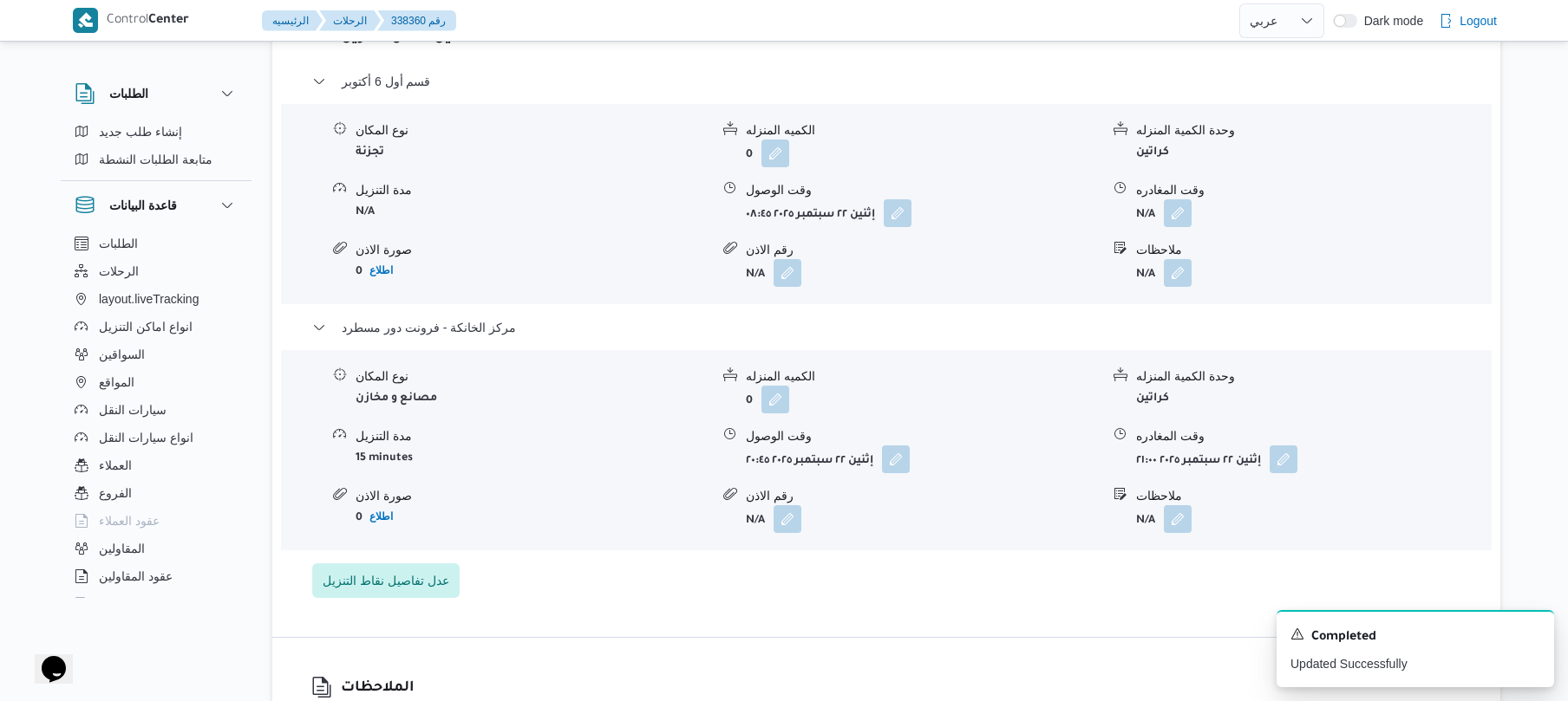
scroll to position [1479, 0]
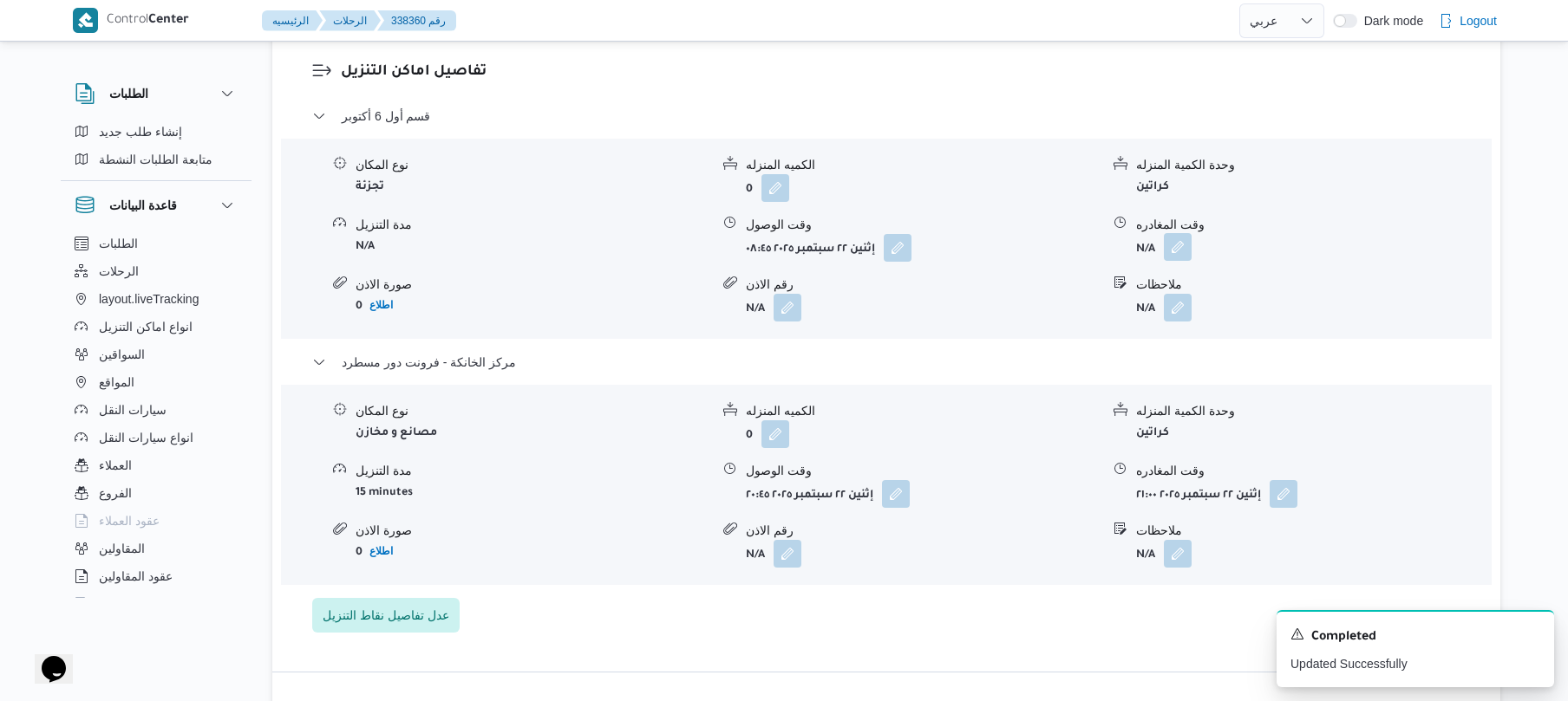
click at [1174, 244] on button "button" at bounding box center [1177, 246] width 27 height 27
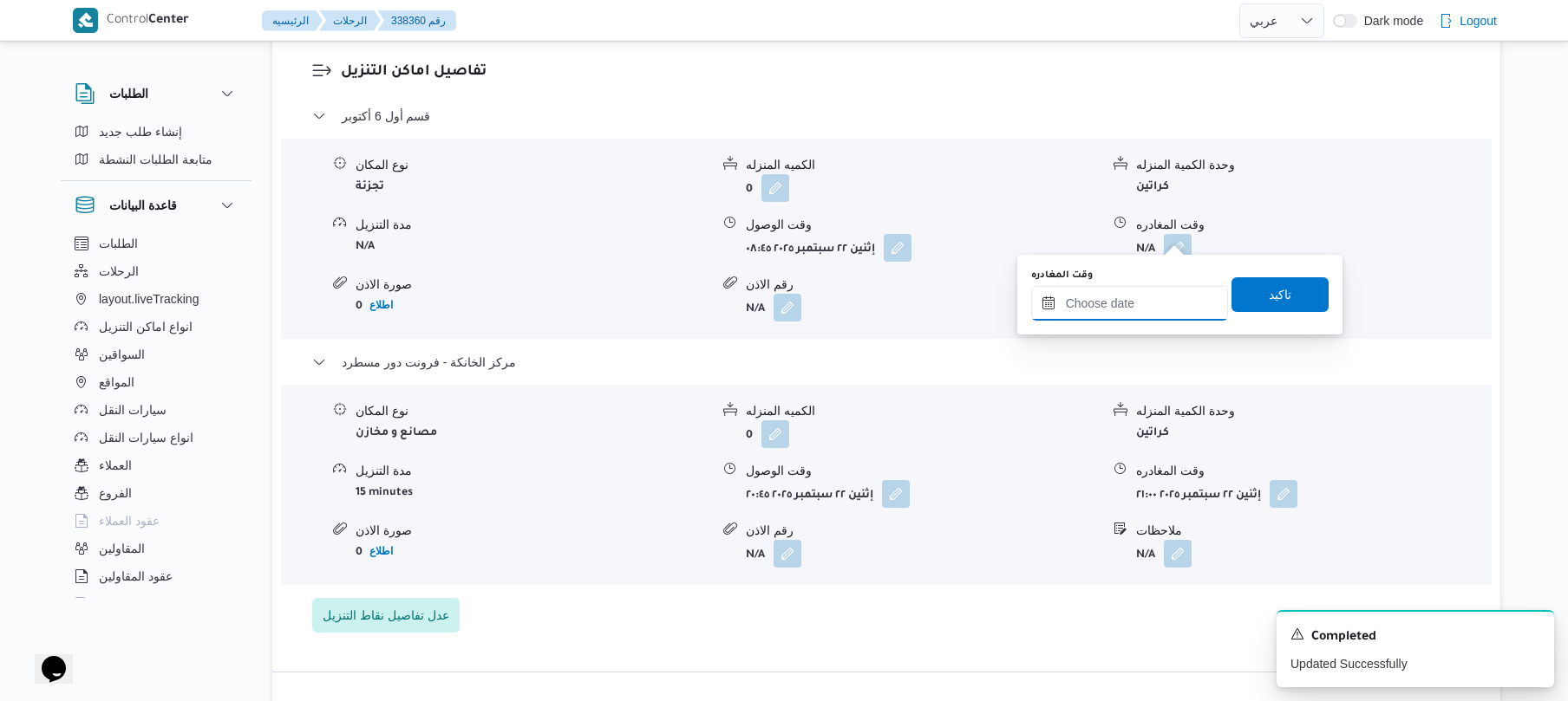
click at [1131, 300] on input "وقت المغادره" at bounding box center [1129, 302] width 197 height 34
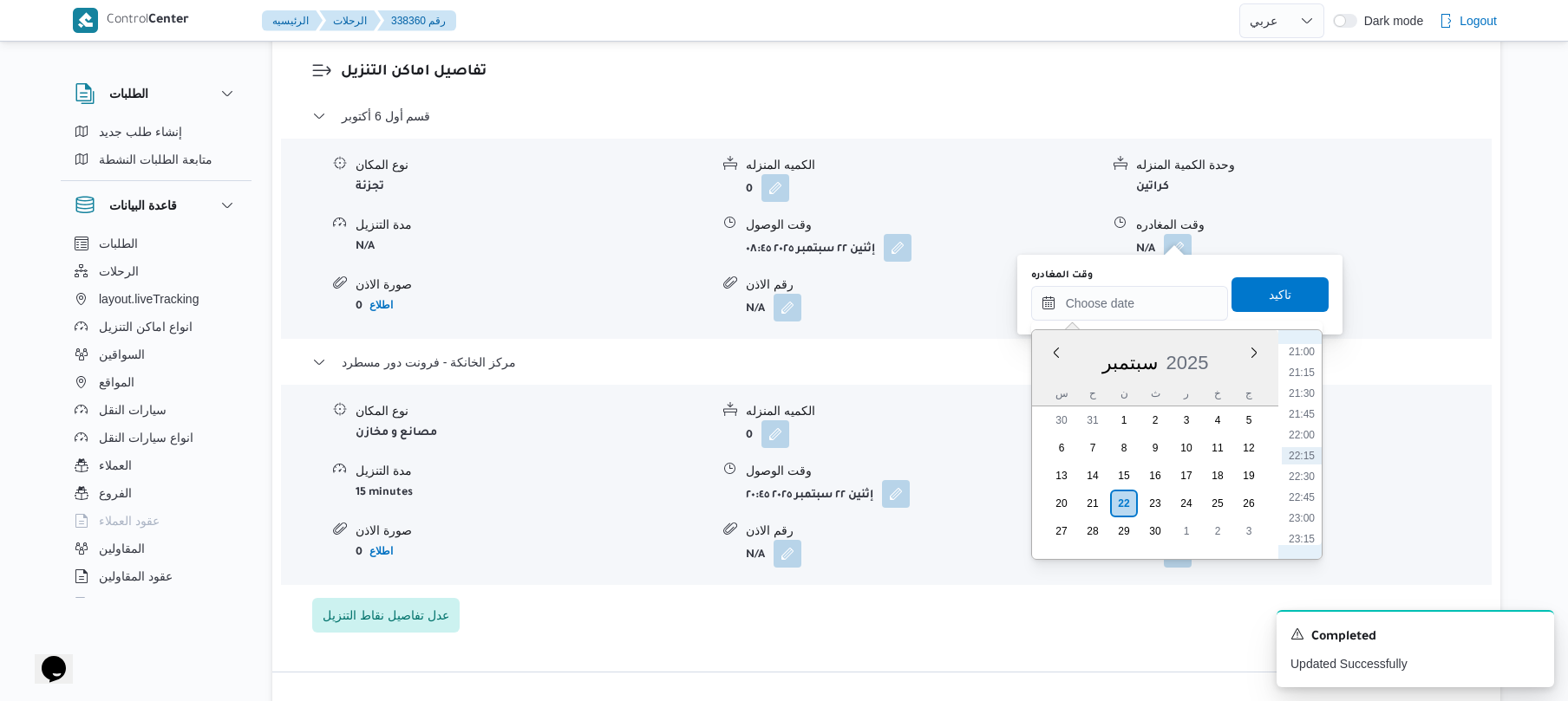
scroll to position [1578, 0]
click at [1292, 421] on li "19:45" at bounding box center [1302, 418] width 40 height 18
type input "٢٢/٠٩/٢٠٢٥ ١٩:٤٥"
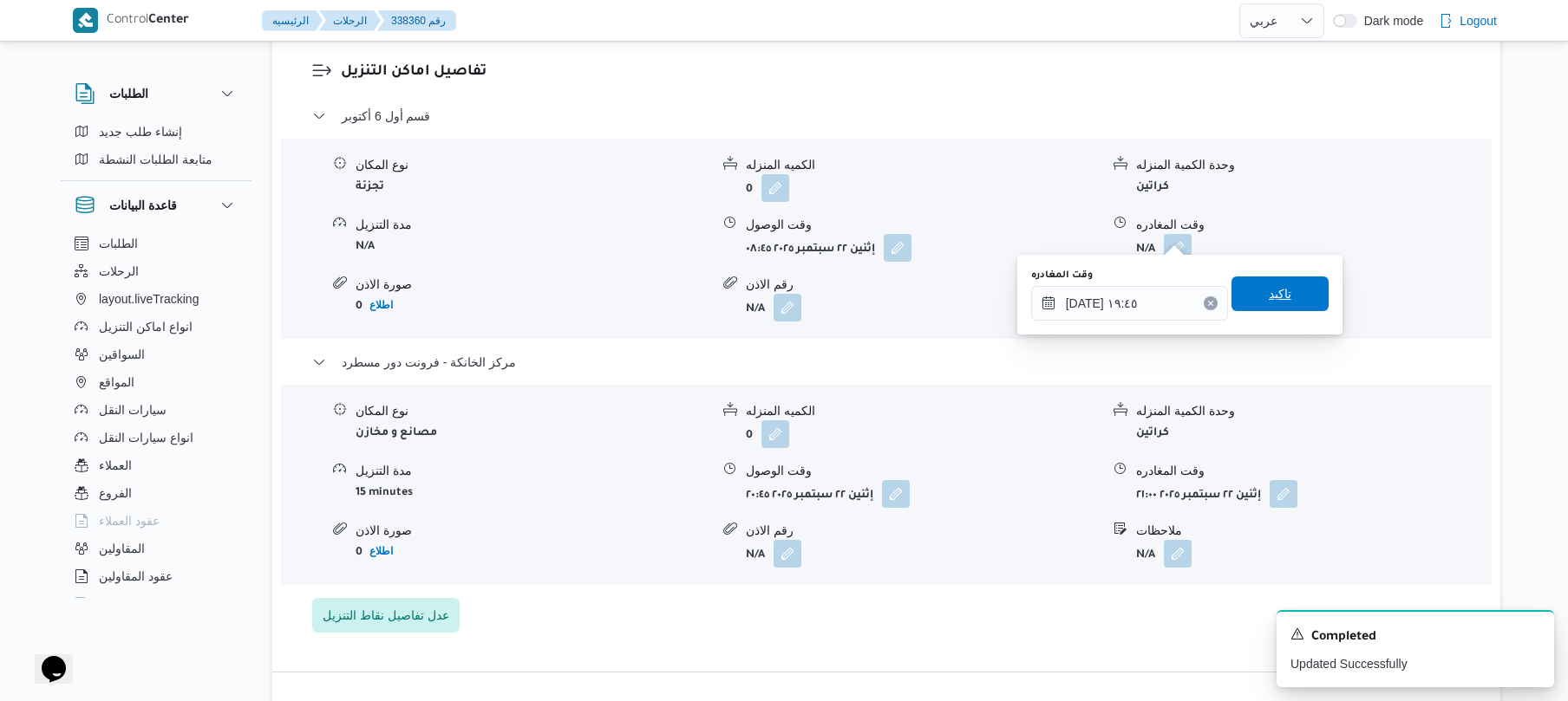
click at [1291, 293] on span "تاكيد" at bounding box center [1280, 294] width 97 height 34
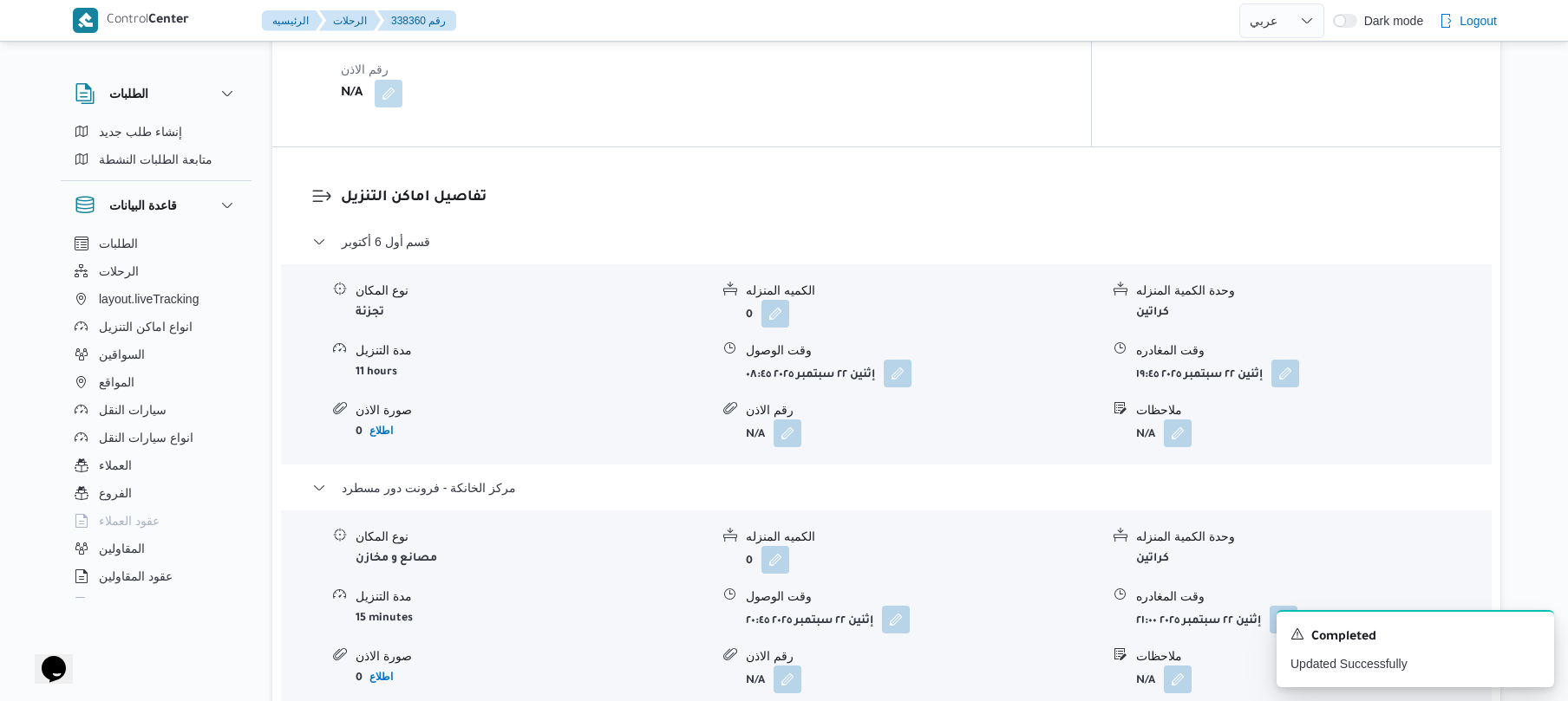
scroll to position [0, 0]
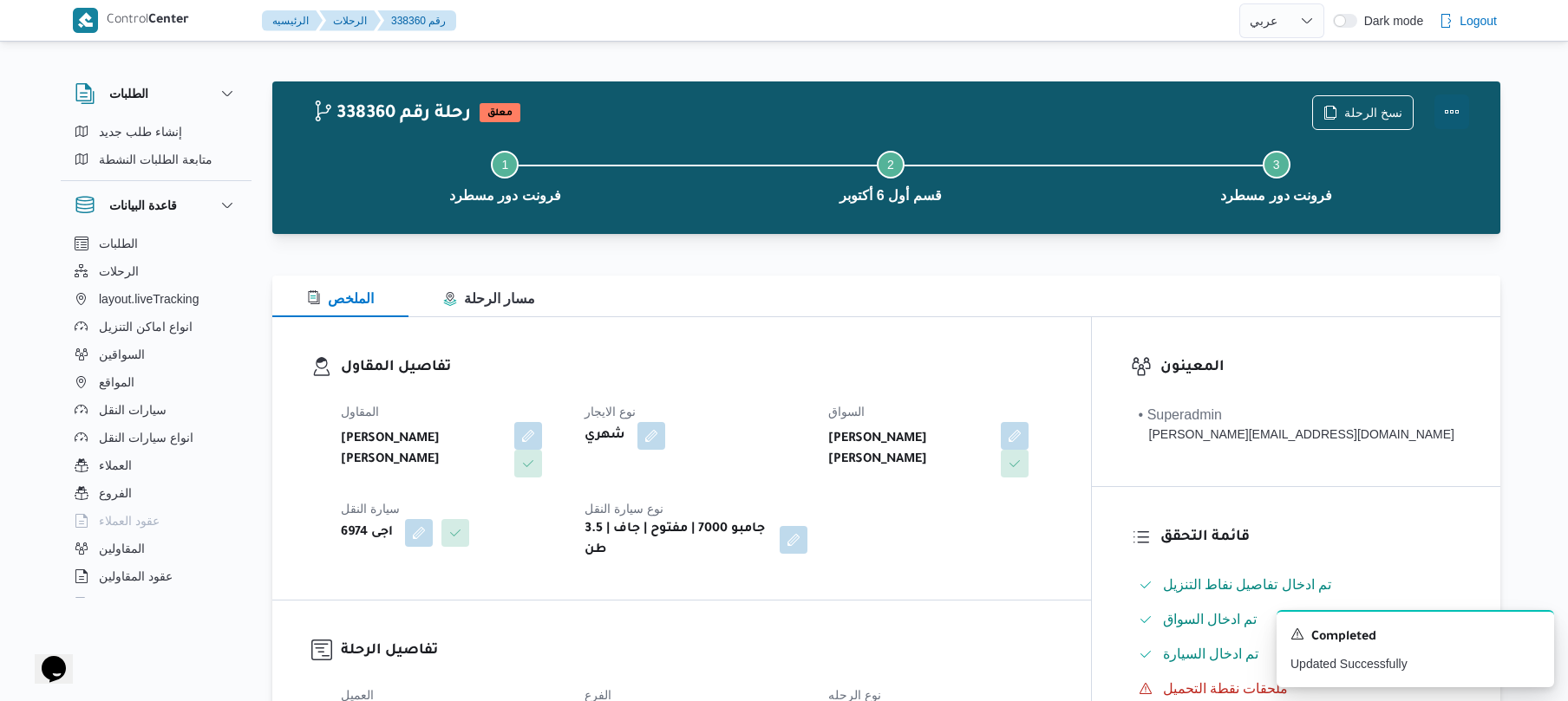
click at [1455, 105] on button "Actions" at bounding box center [1452, 111] width 34 height 34
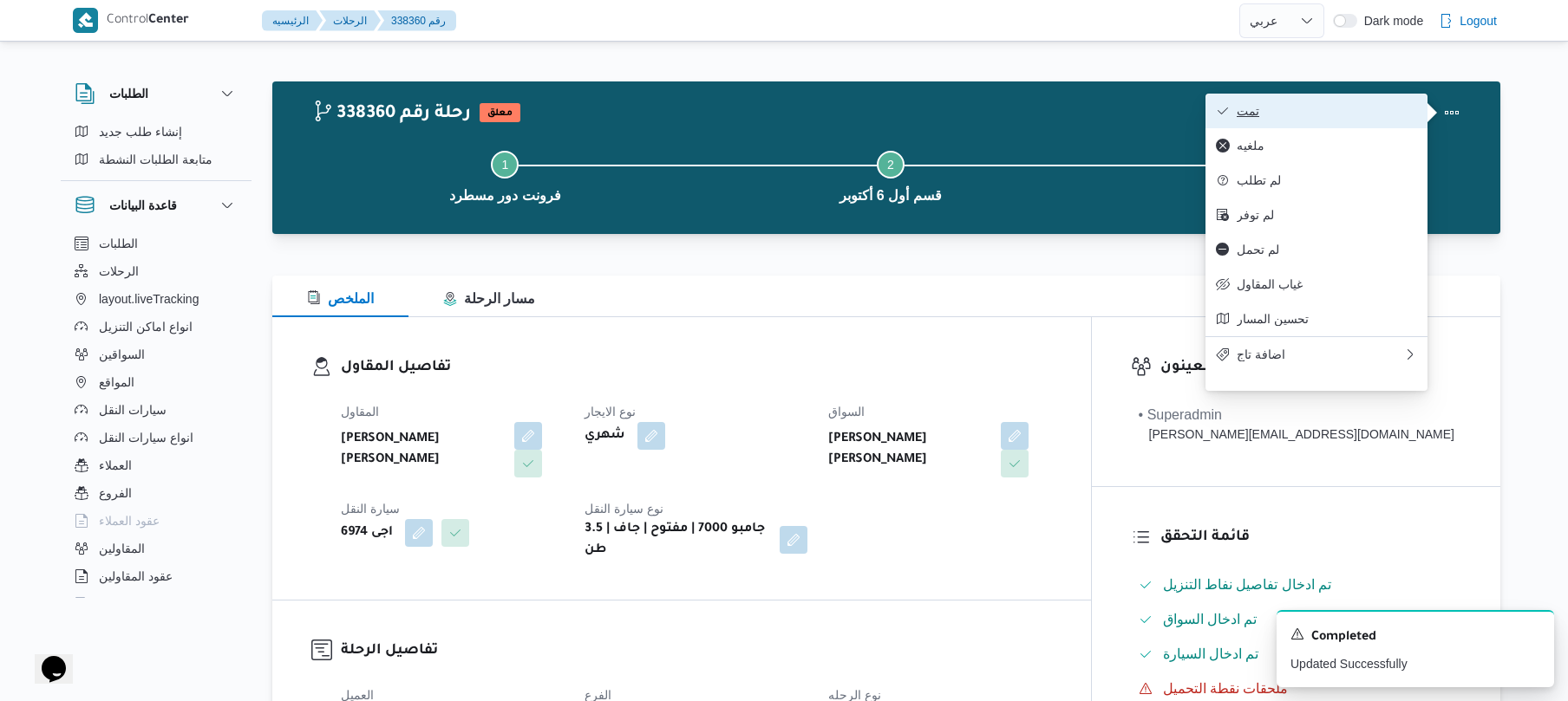
click at [1365, 126] on button "تمت" at bounding box center [1317, 110] width 222 height 34
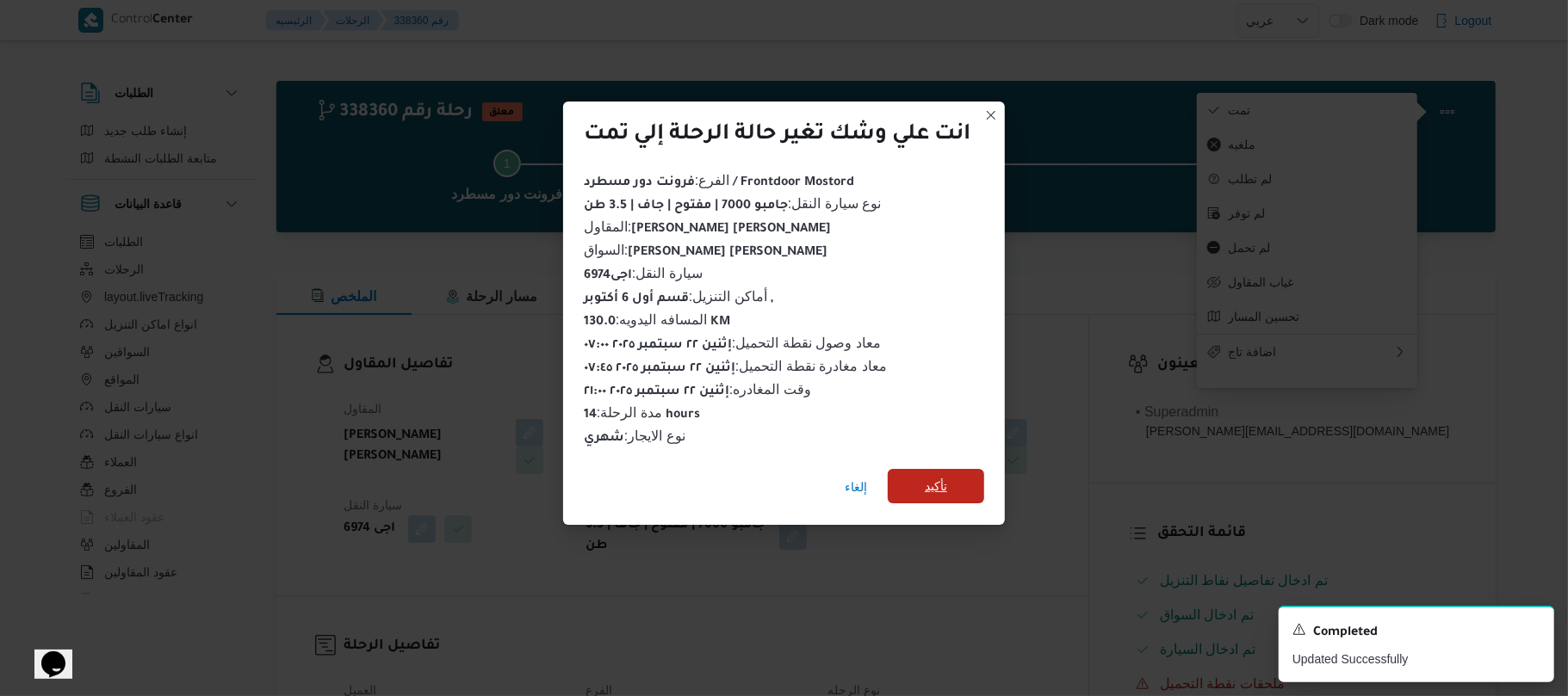
click at [952, 480] on span "تأكيد" at bounding box center [936, 486] width 96 height 34
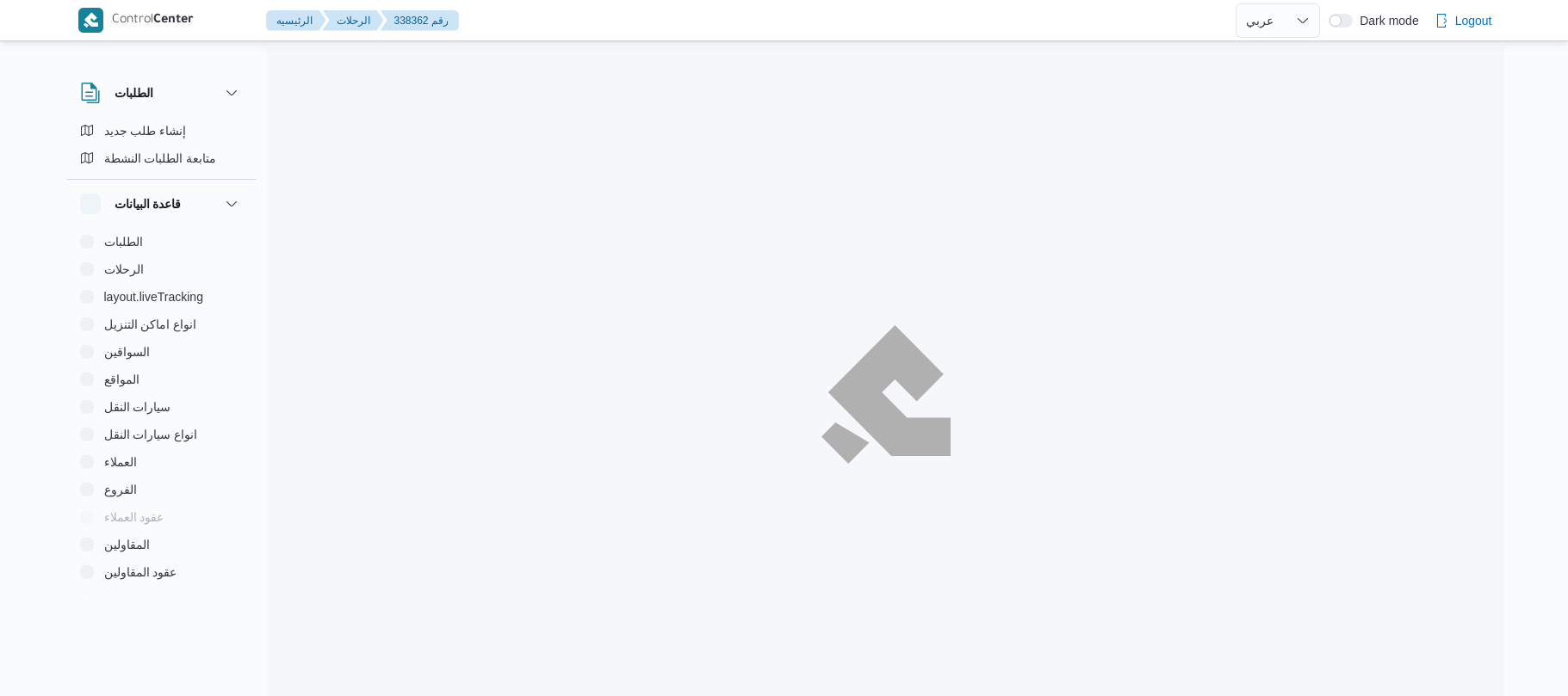
select select "ar"
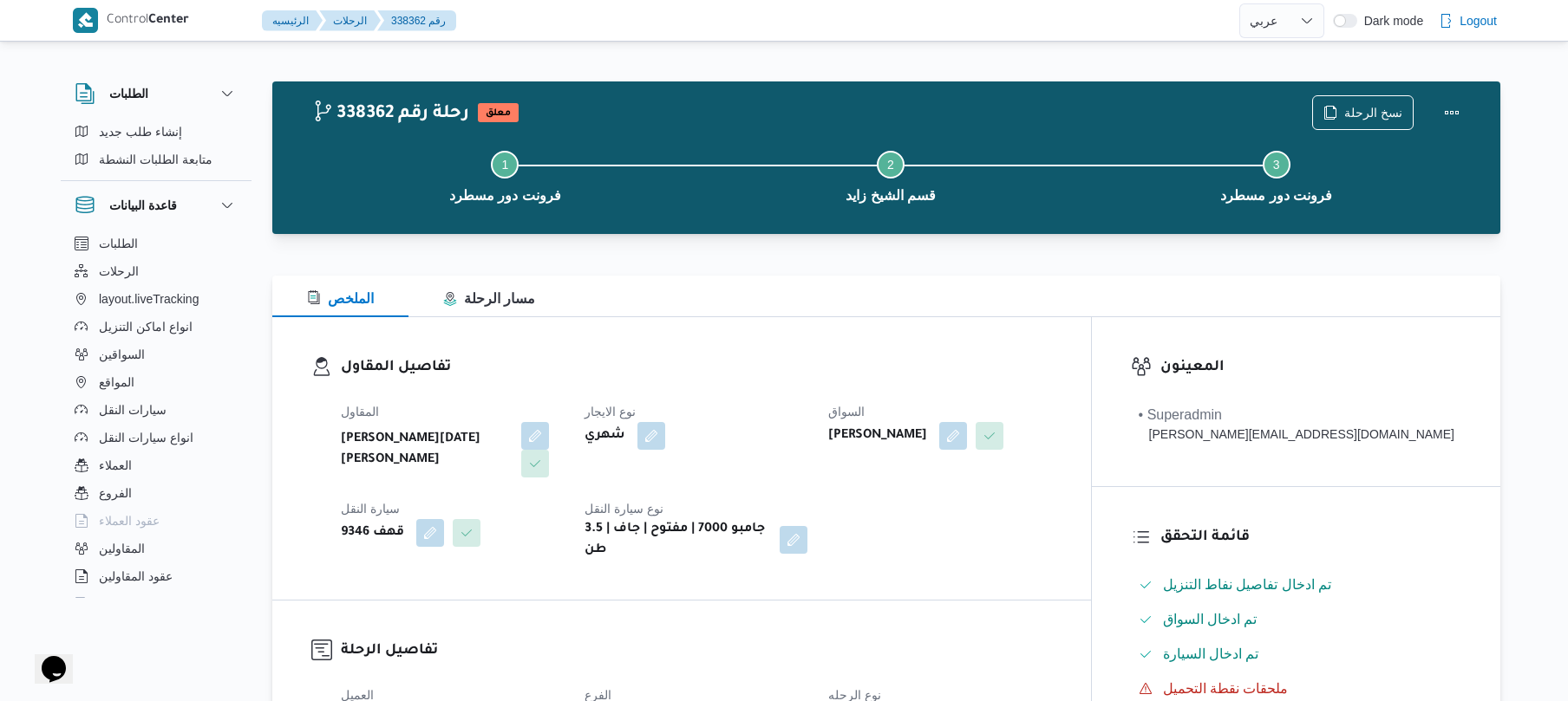
click at [715, 361] on h3 "تفاصيل المقاول" at bounding box center [696, 368] width 711 height 24
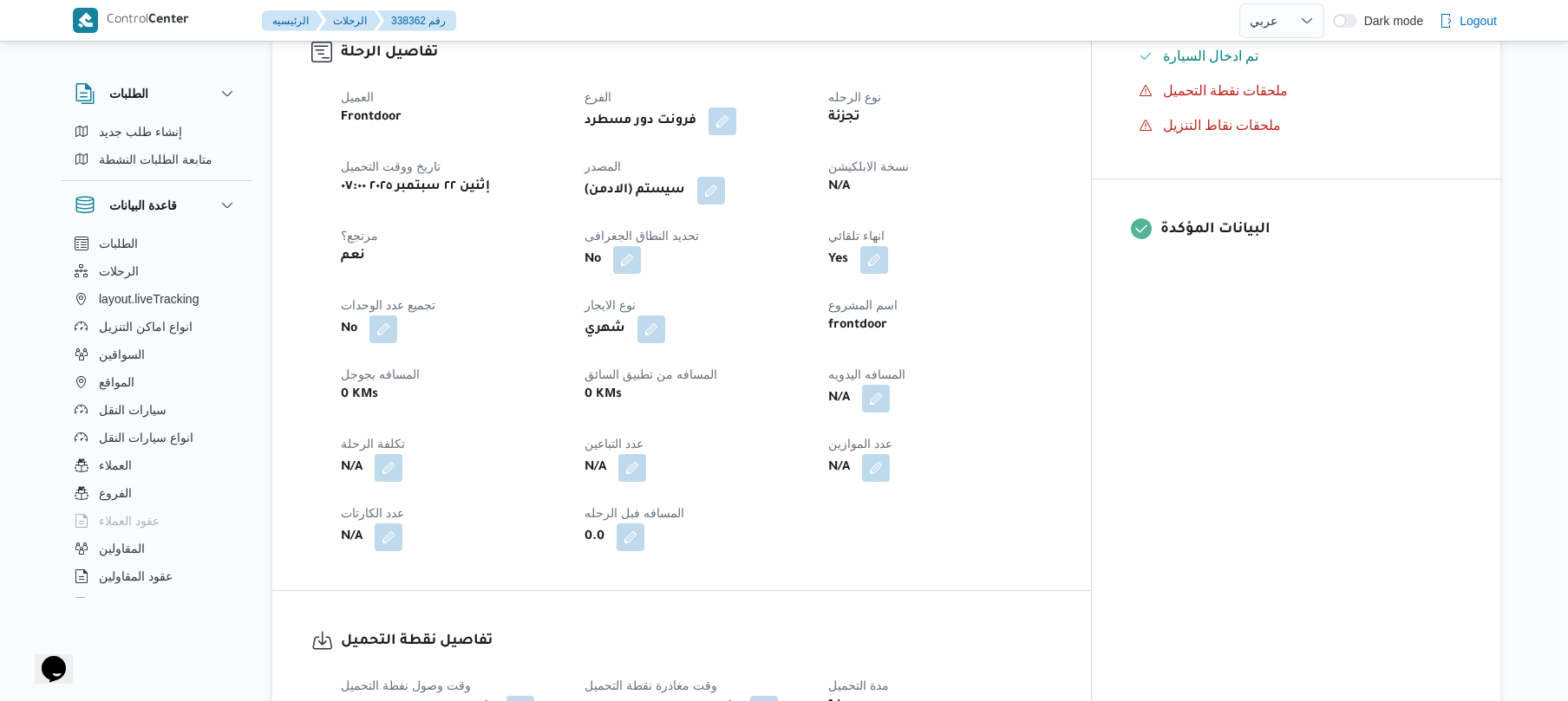
scroll to position [600, 0]
click at [890, 382] on button "button" at bounding box center [875, 395] width 27 height 27
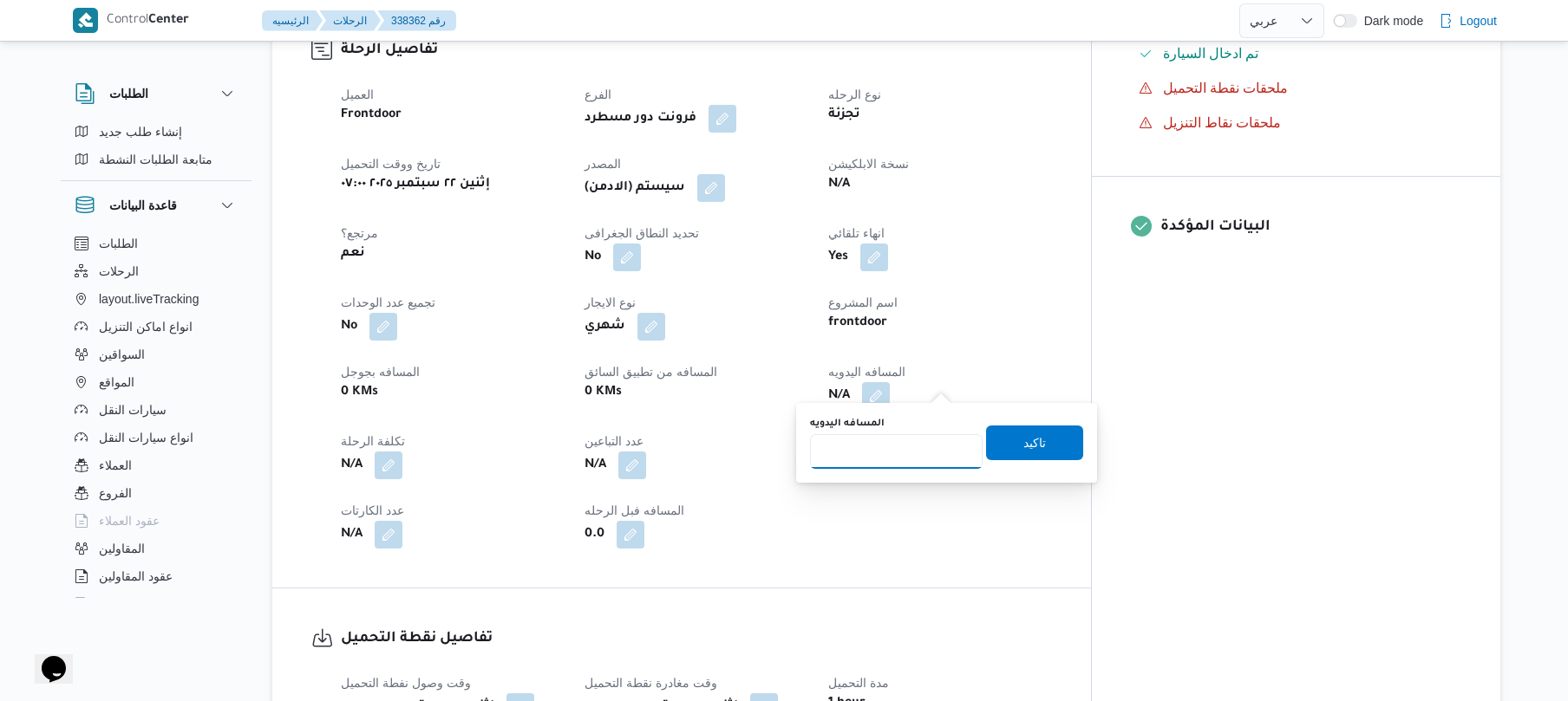
click at [898, 447] on input "المسافه اليدويه" at bounding box center [897, 451] width 173 height 34
type input "130"
click at [1024, 438] on span "تاكيد" at bounding box center [1035, 443] width 23 height 21
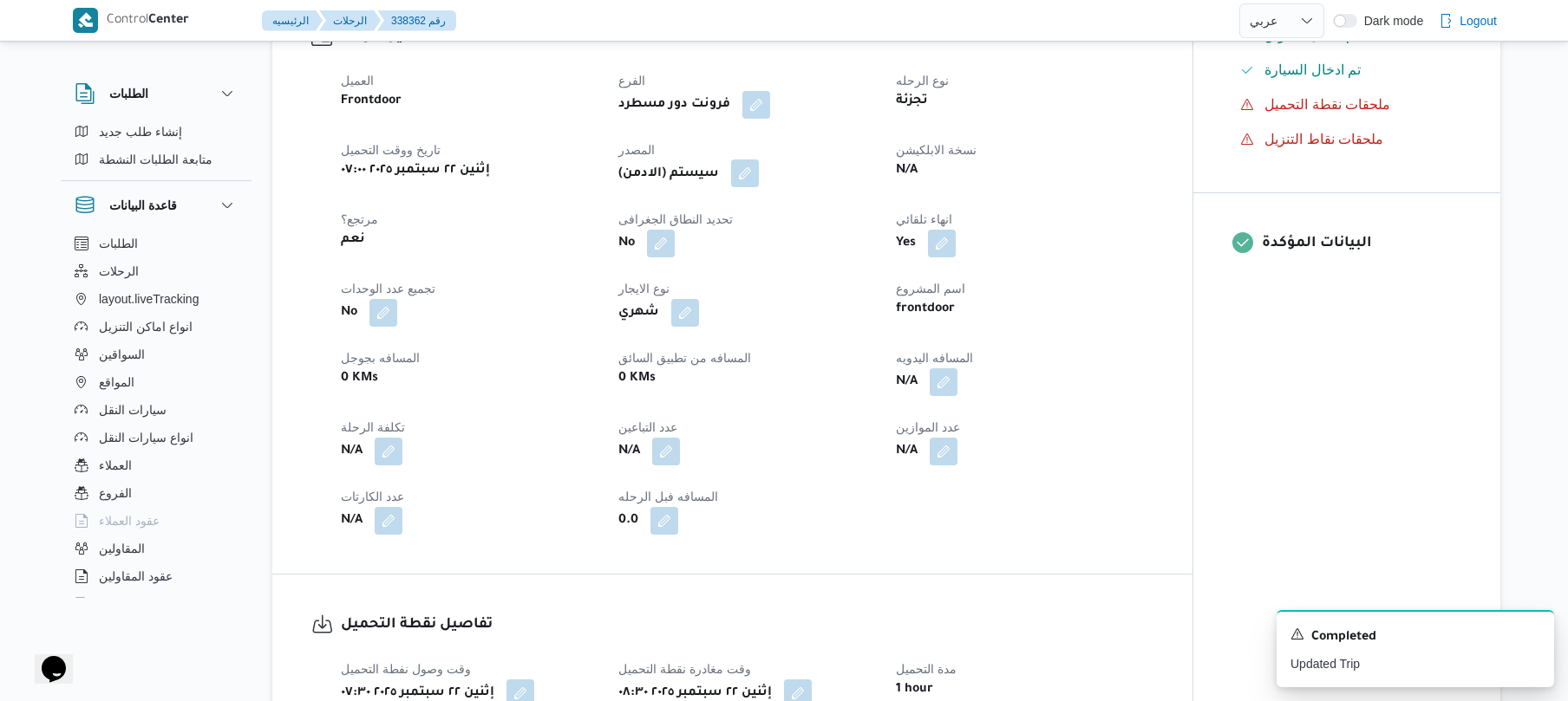
click at [759, 178] on button "button" at bounding box center [745, 173] width 27 height 27
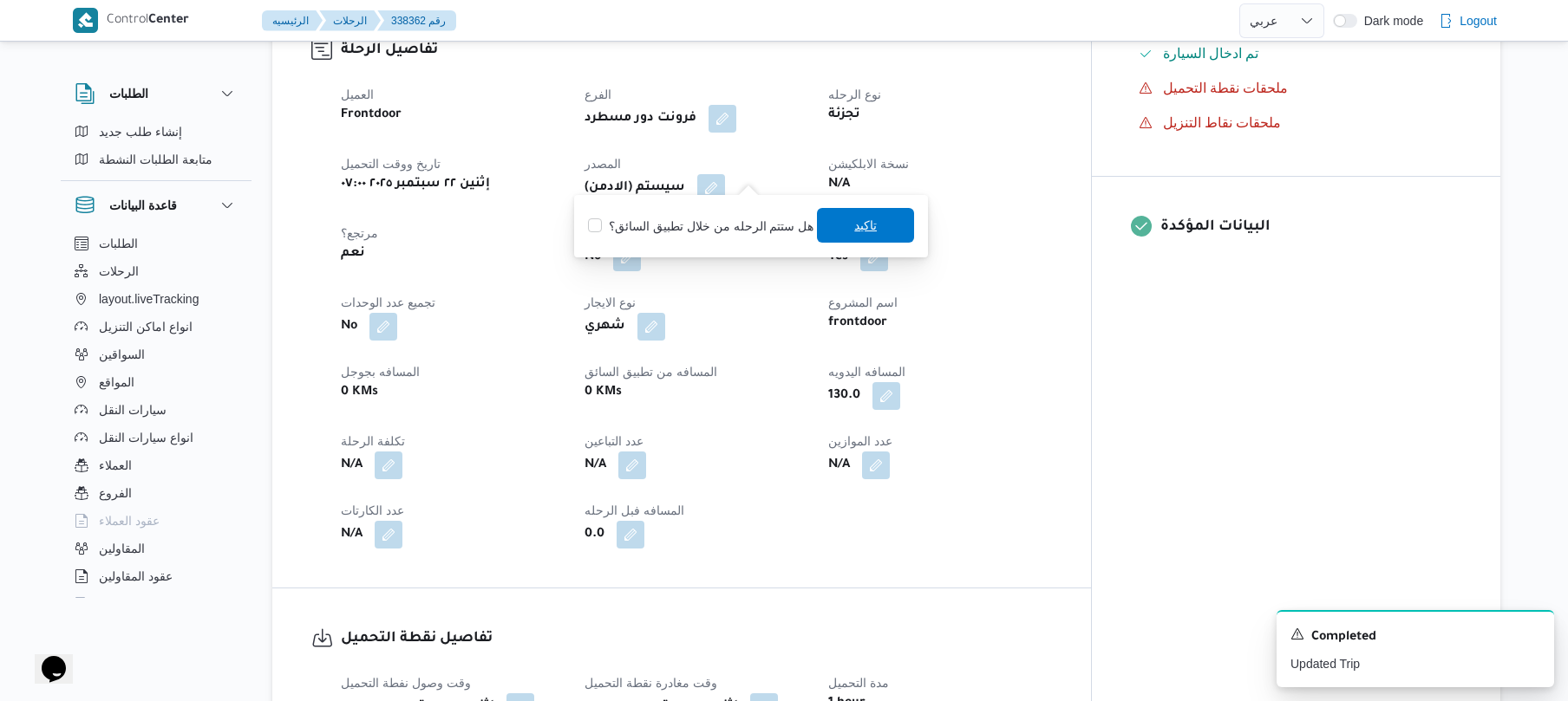
click at [842, 227] on span "تاكيد" at bounding box center [866, 225] width 97 height 34
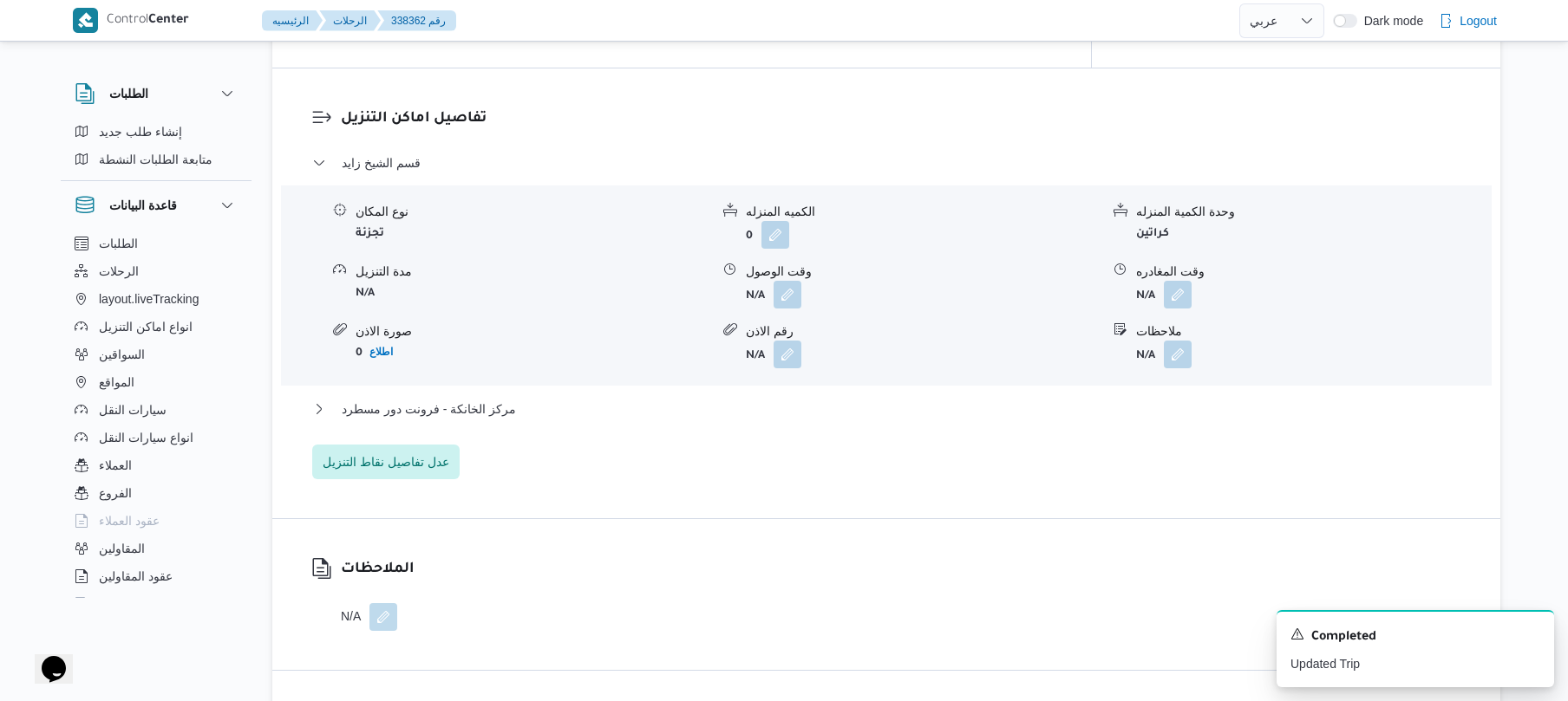
scroll to position [1479, 0]
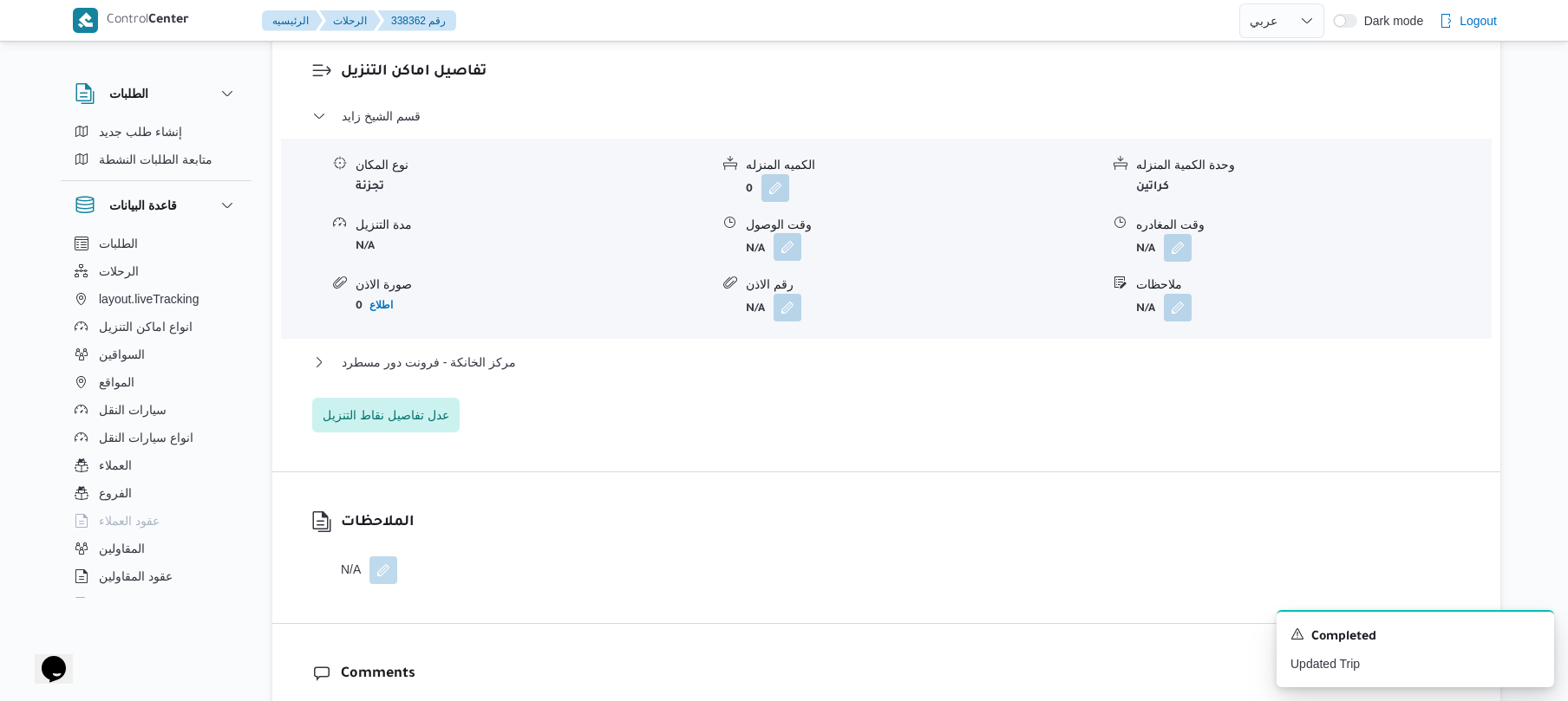
click at [790, 246] on button "button" at bounding box center [787, 246] width 27 height 27
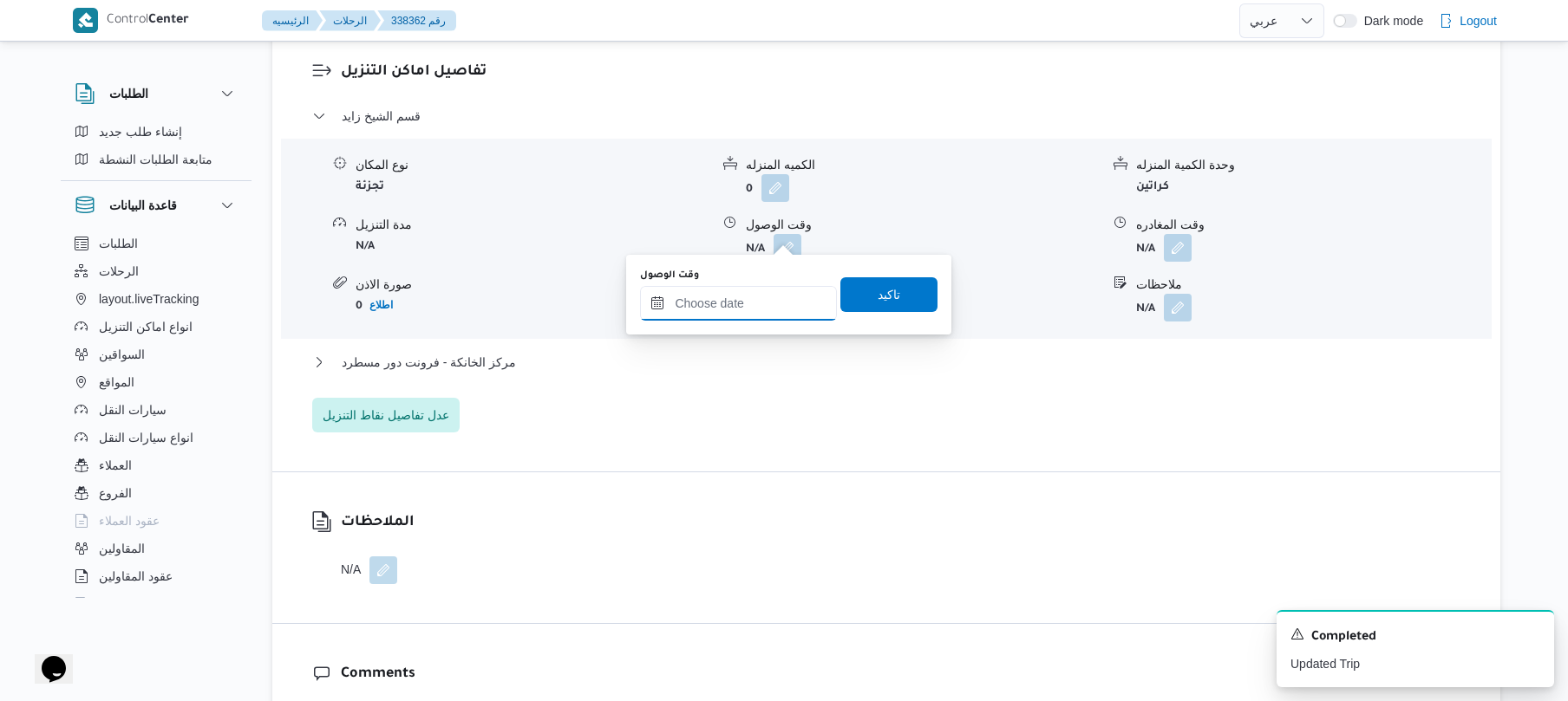
click at [774, 307] on input "وقت الوصول" at bounding box center [738, 302] width 197 height 34
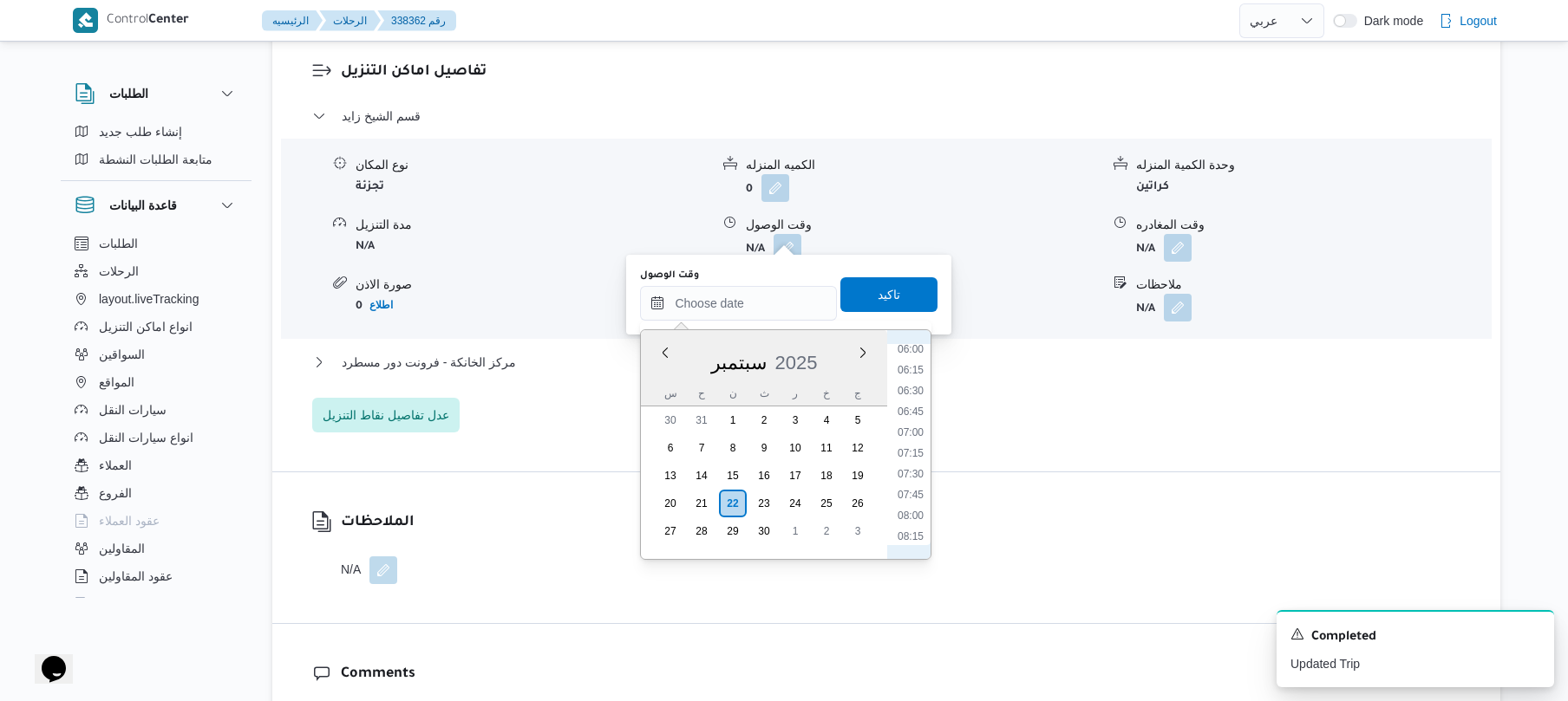
scroll to position [673, 0]
click at [912, 474] on li "09:30" at bounding box center [911, 471] width 40 height 18
type input "٢٢/٠٩/٢٠٢٥ ٠٩:٣٠"
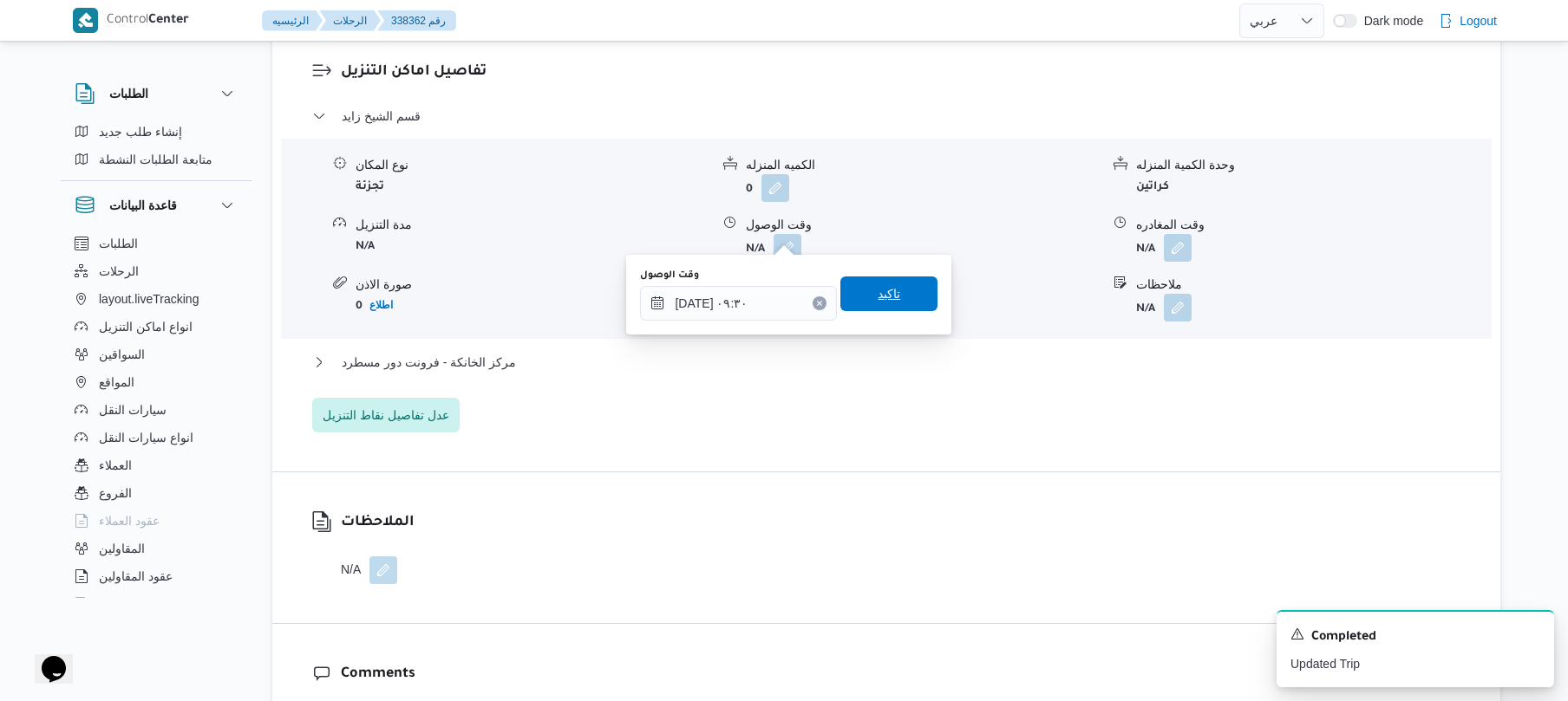
click at [878, 295] on span "تاكيد" at bounding box center [889, 294] width 23 height 21
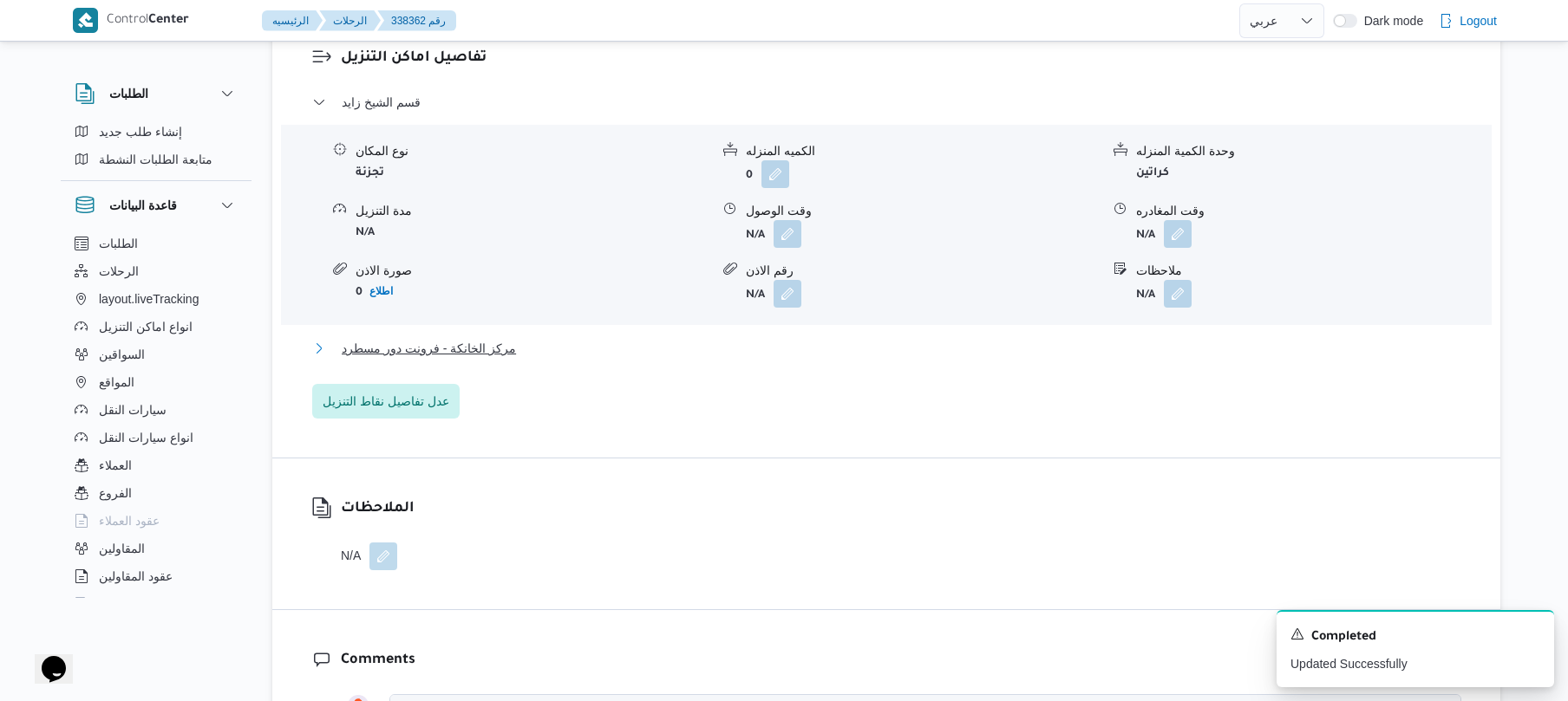
click at [827, 341] on button "مركز الخانكة - فرونت دور مسطرد" at bounding box center [887, 348] width 1149 height 21
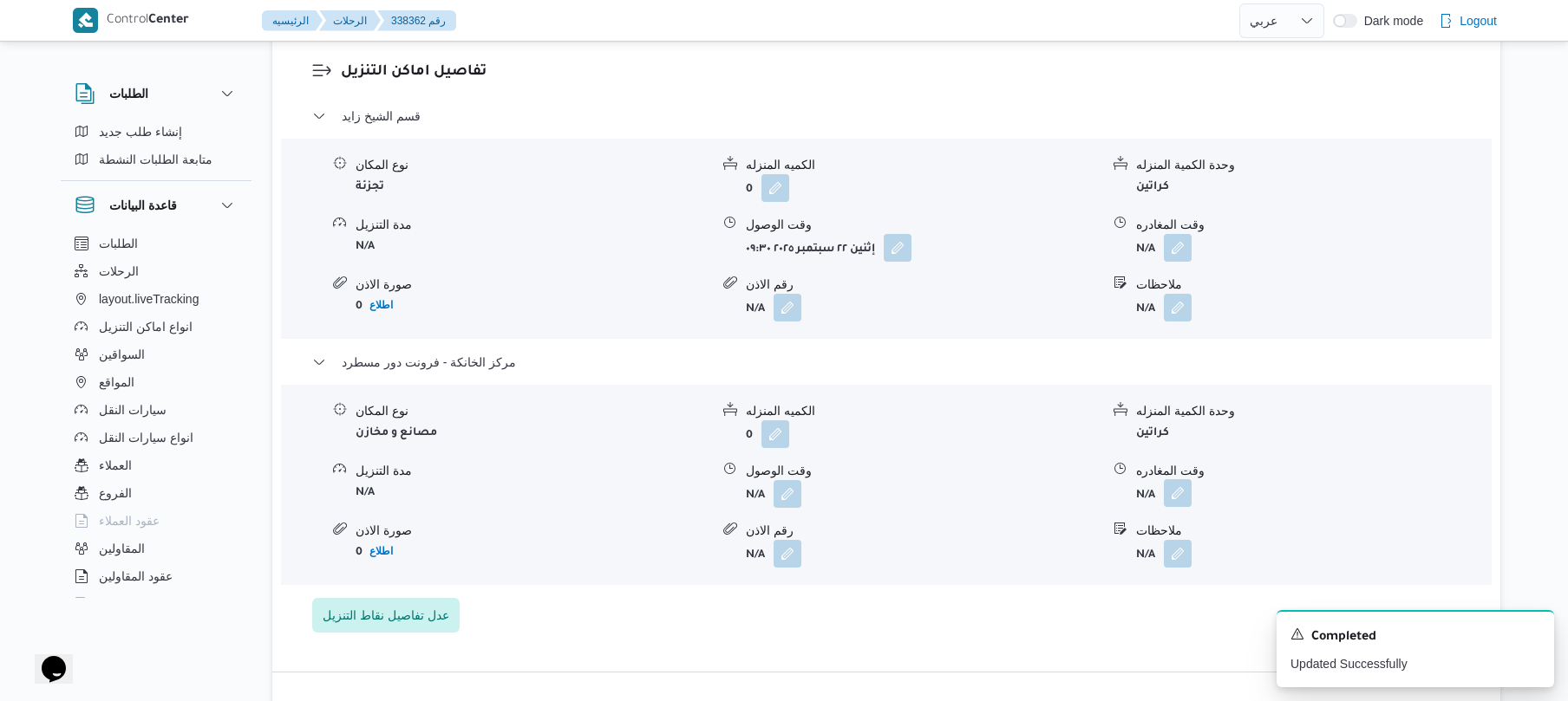
click at [1185, 481] on button "button" at bounding box center [1177, 493] width 27 height 27
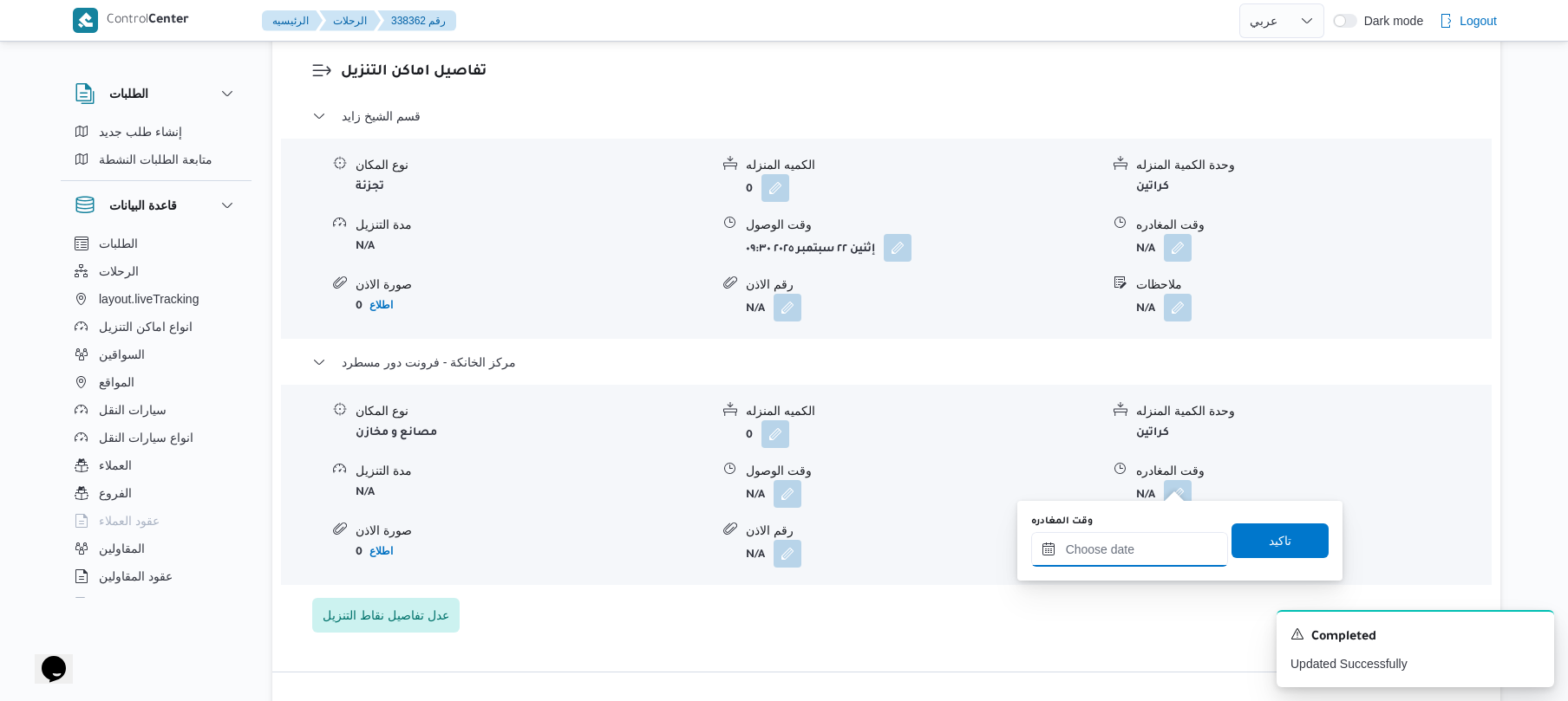
click at [1114, 553] on input "وقت المغادره" at bounding box center [1129, 549] width 197 height 34
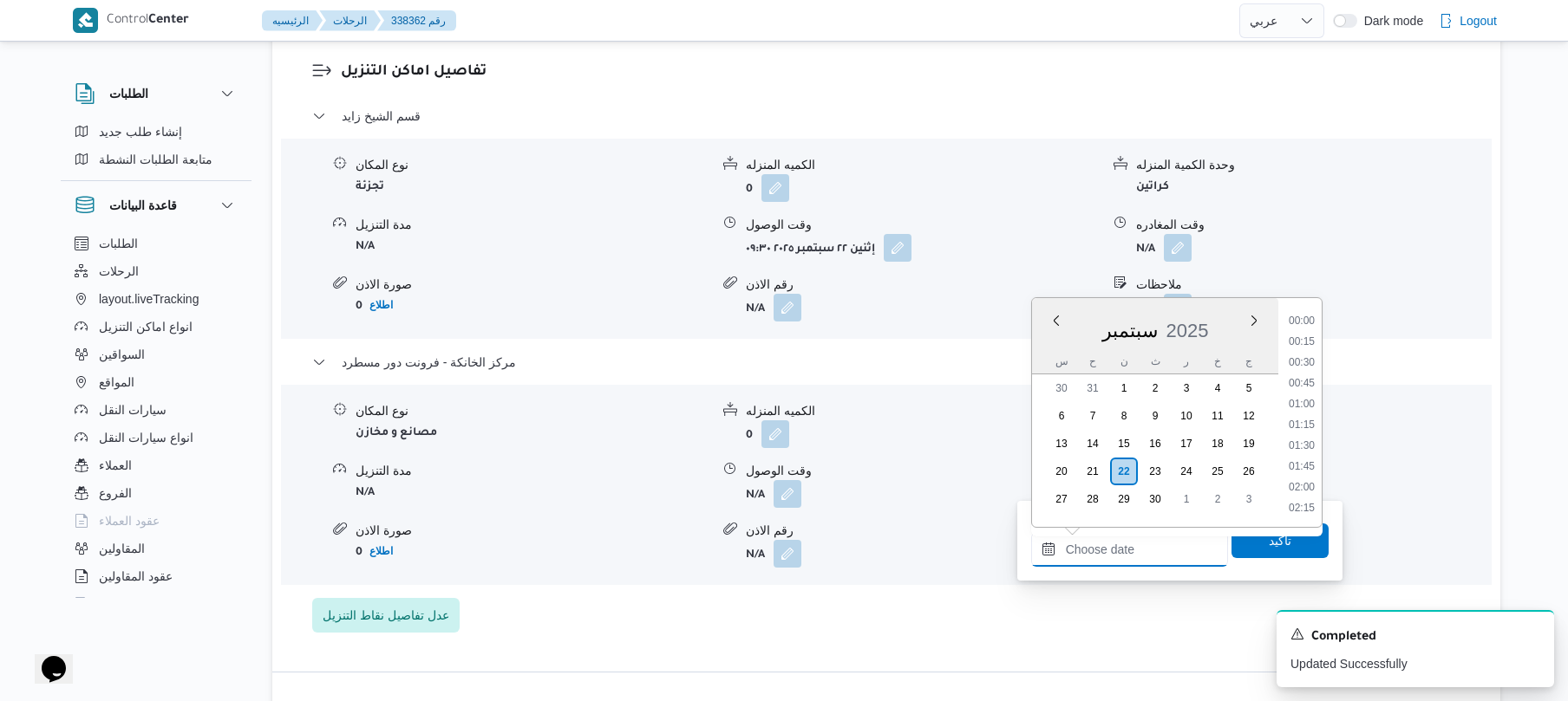
scroll to position [1749, 0]
click at [1304, 323] on li "21:00" at bounding box center [1302, 320] width 40 height 18
type input "٢٢/٠٩/٢٠٢٥ ٢١:٠٠"
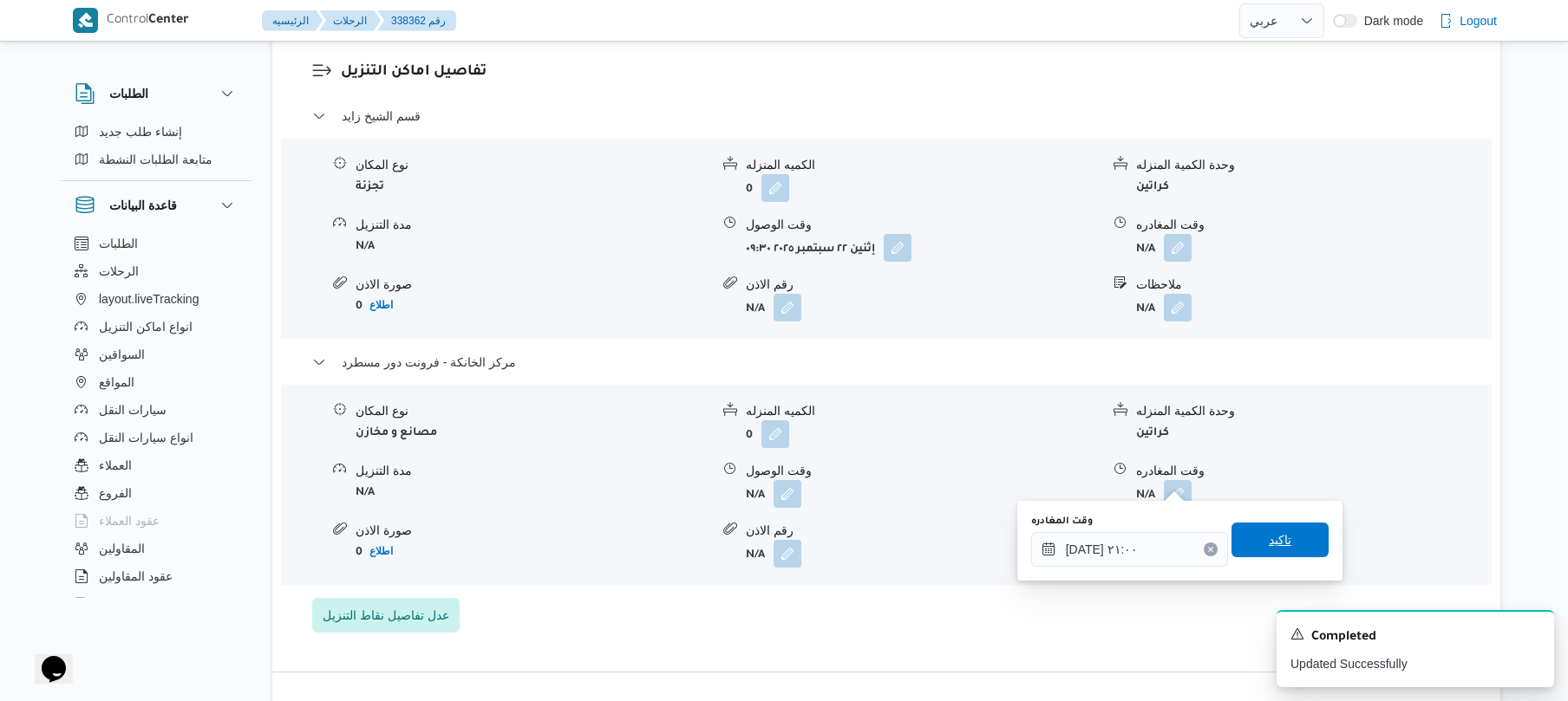
click at [1253, 541] on span "تاكيد" at bounding box center [1280, 540] width 97 height 34
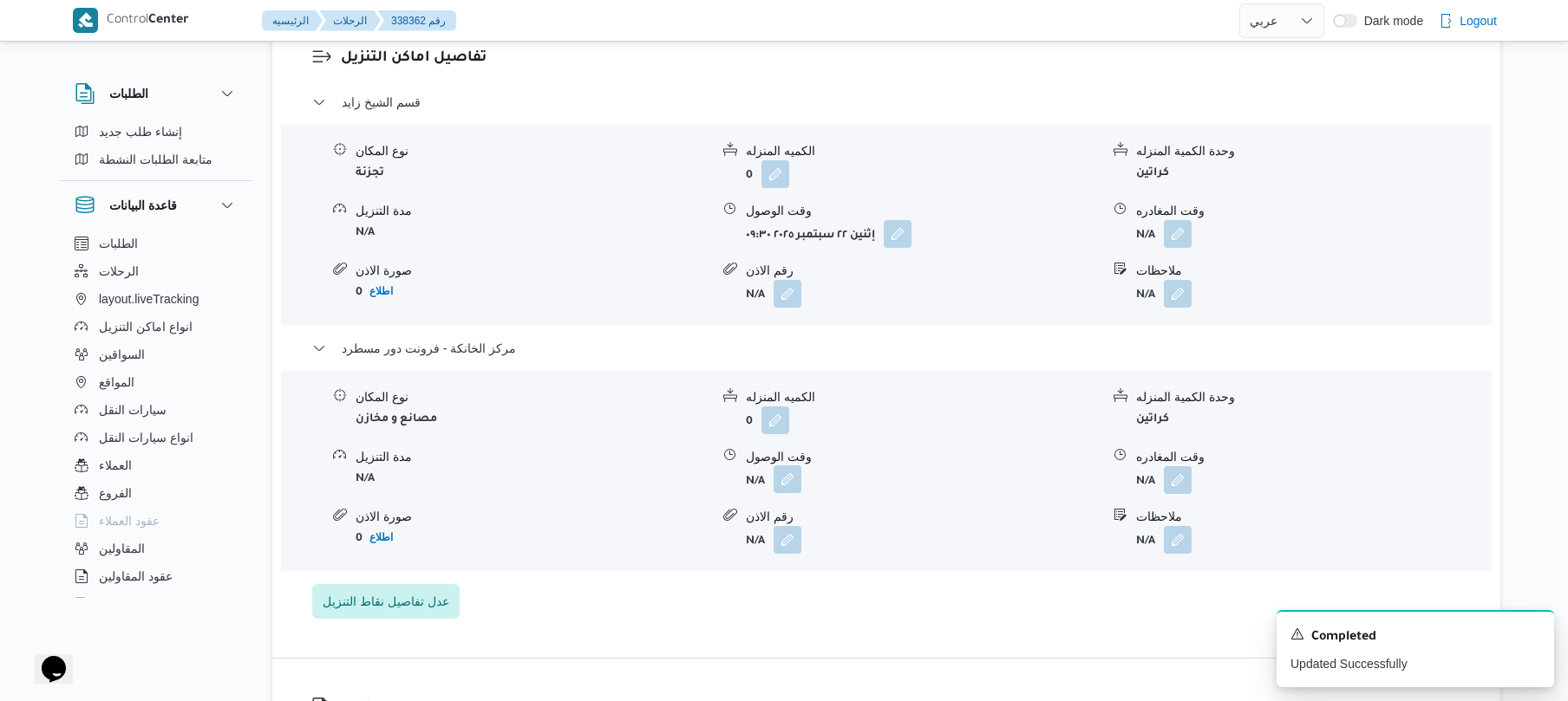
click at [778, 472] on button "button" at bounding box center [787, 479] width 27 height 27
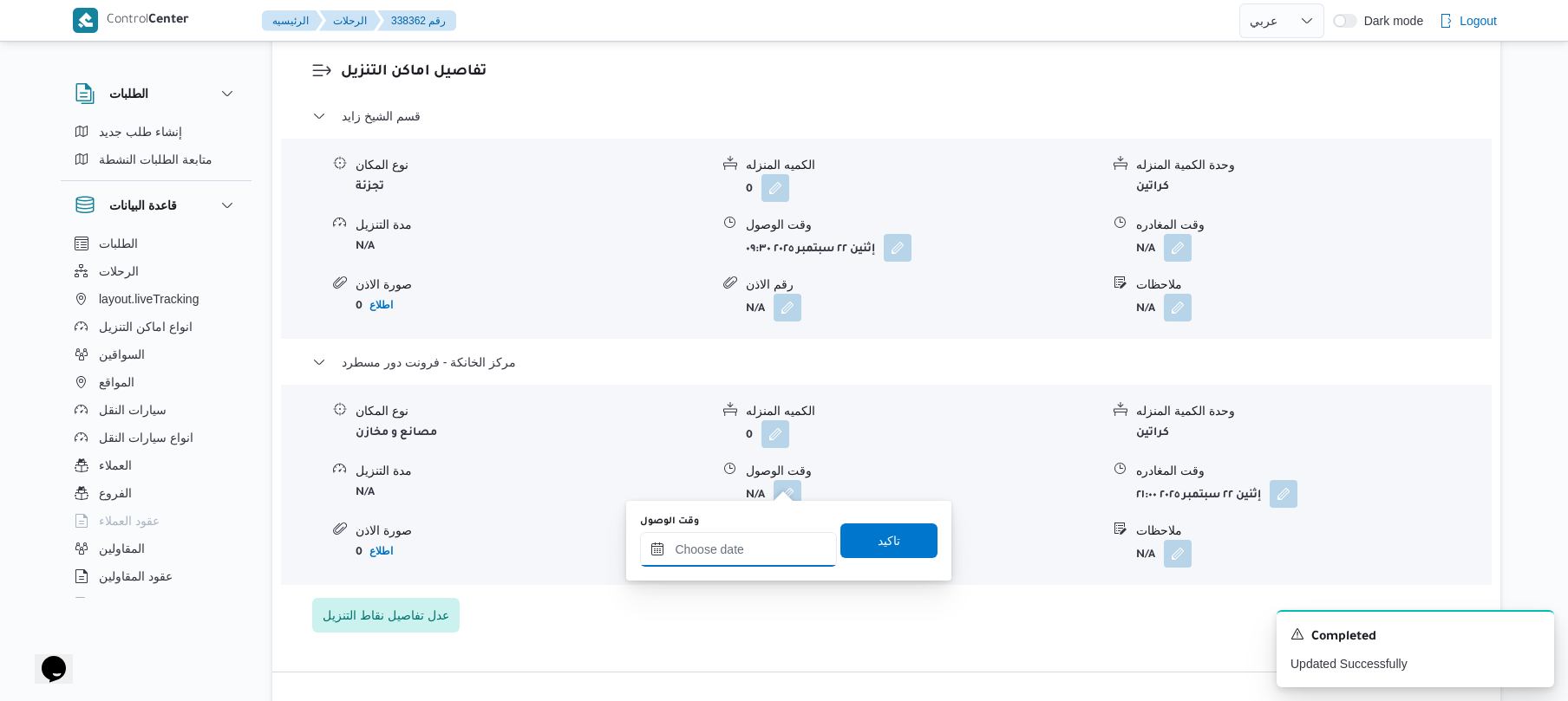
click at [764, 548] on input "وقت الوصول" at bounding box center [738, 549] width 197 height 34
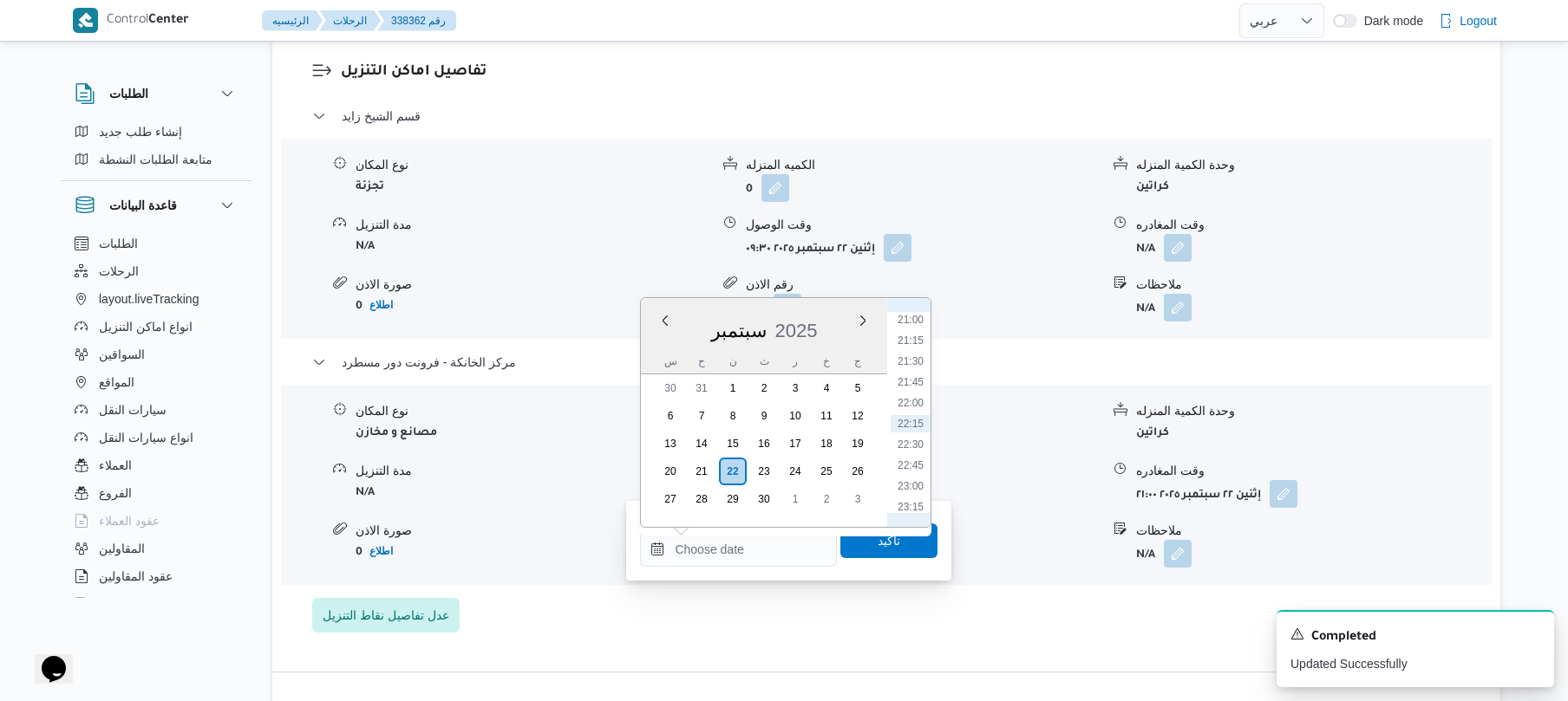
scroll to position [1577, 0]
click at [918, 463] on li "20:45" at bounding box center [911, 470] width 40 height 18
type input "٢٢/٠٩/٢٠٢٥ ٢٠:٤٥"
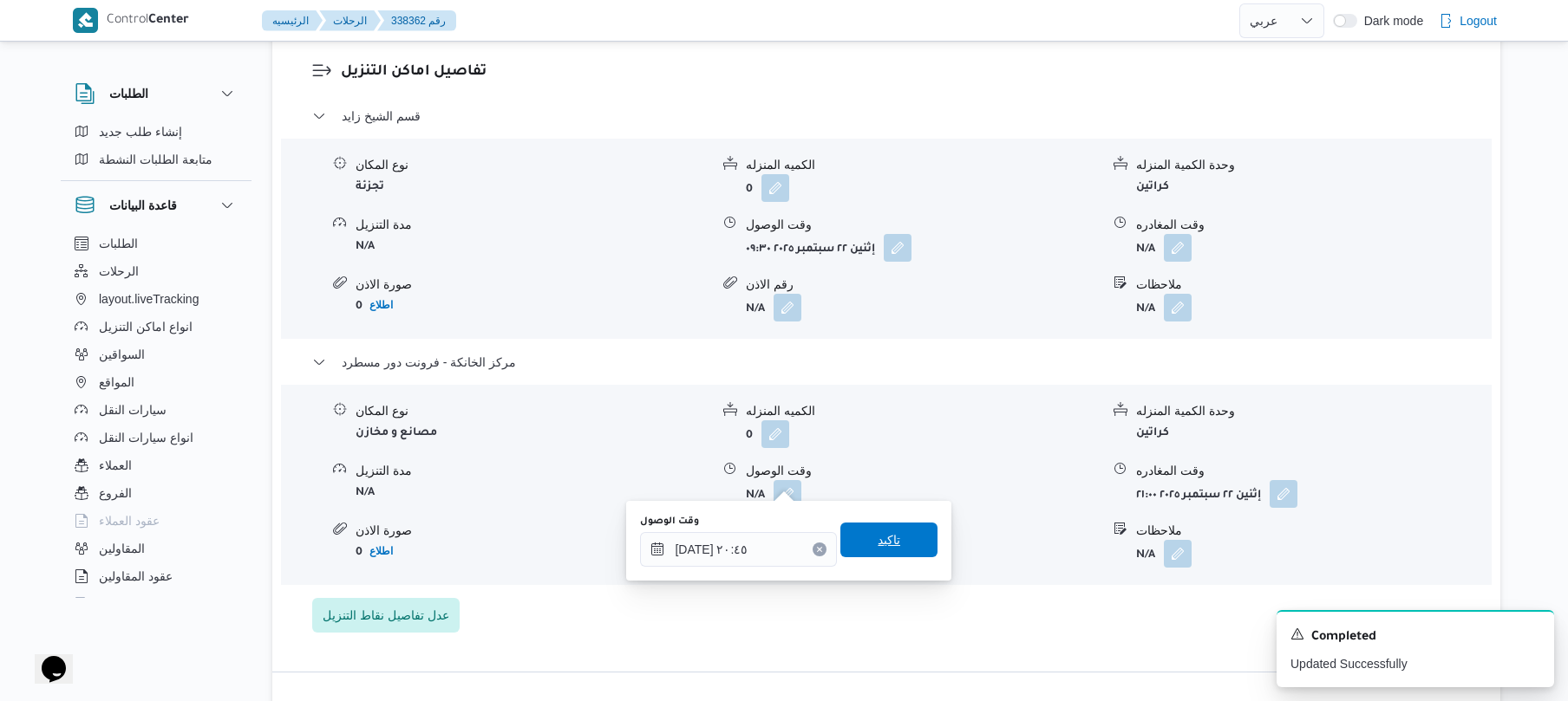
click at [887, 545] on span "تاكيد" at bounding box center [889, 541] width 23 height 21
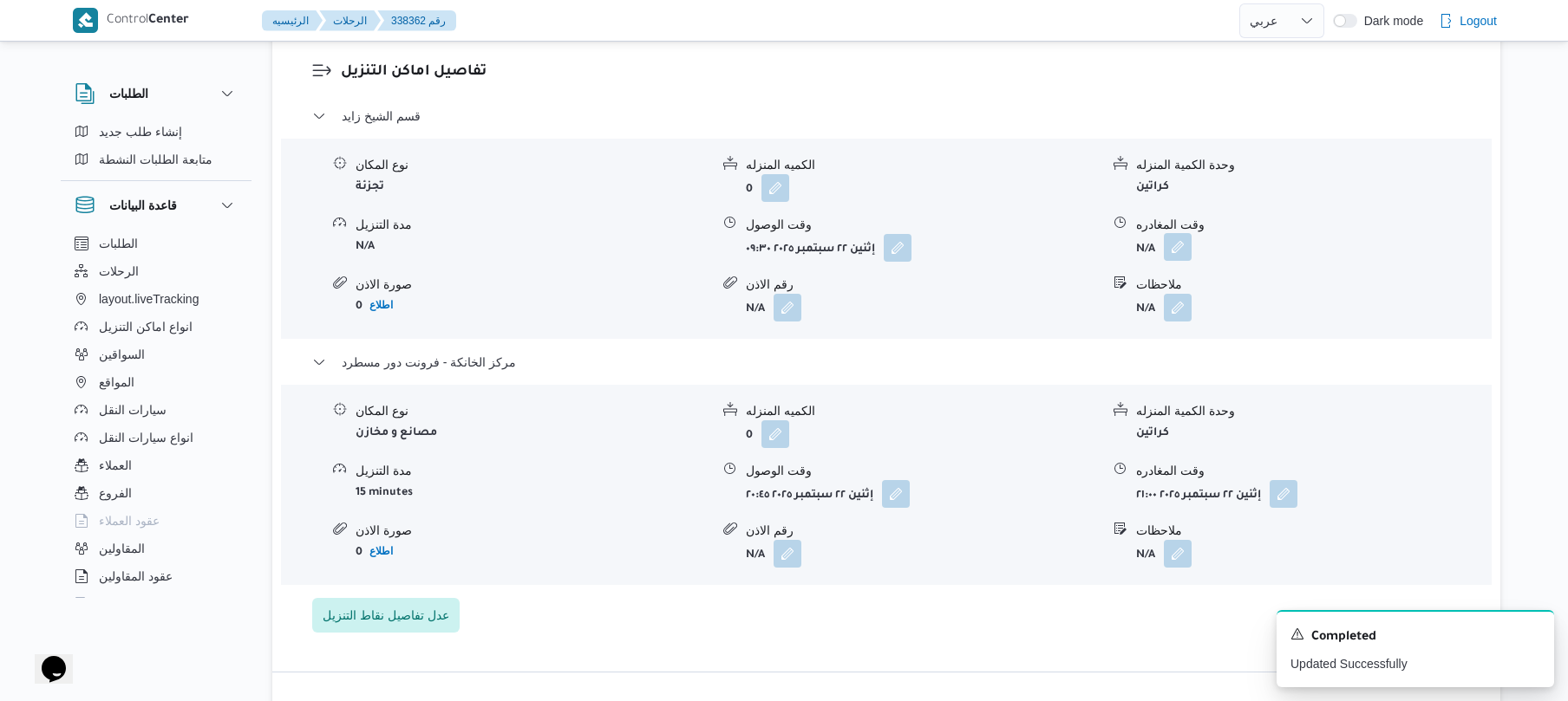
click at [1177, 234] on button "button" at bounding box center [1177, 246] width 27 height 27
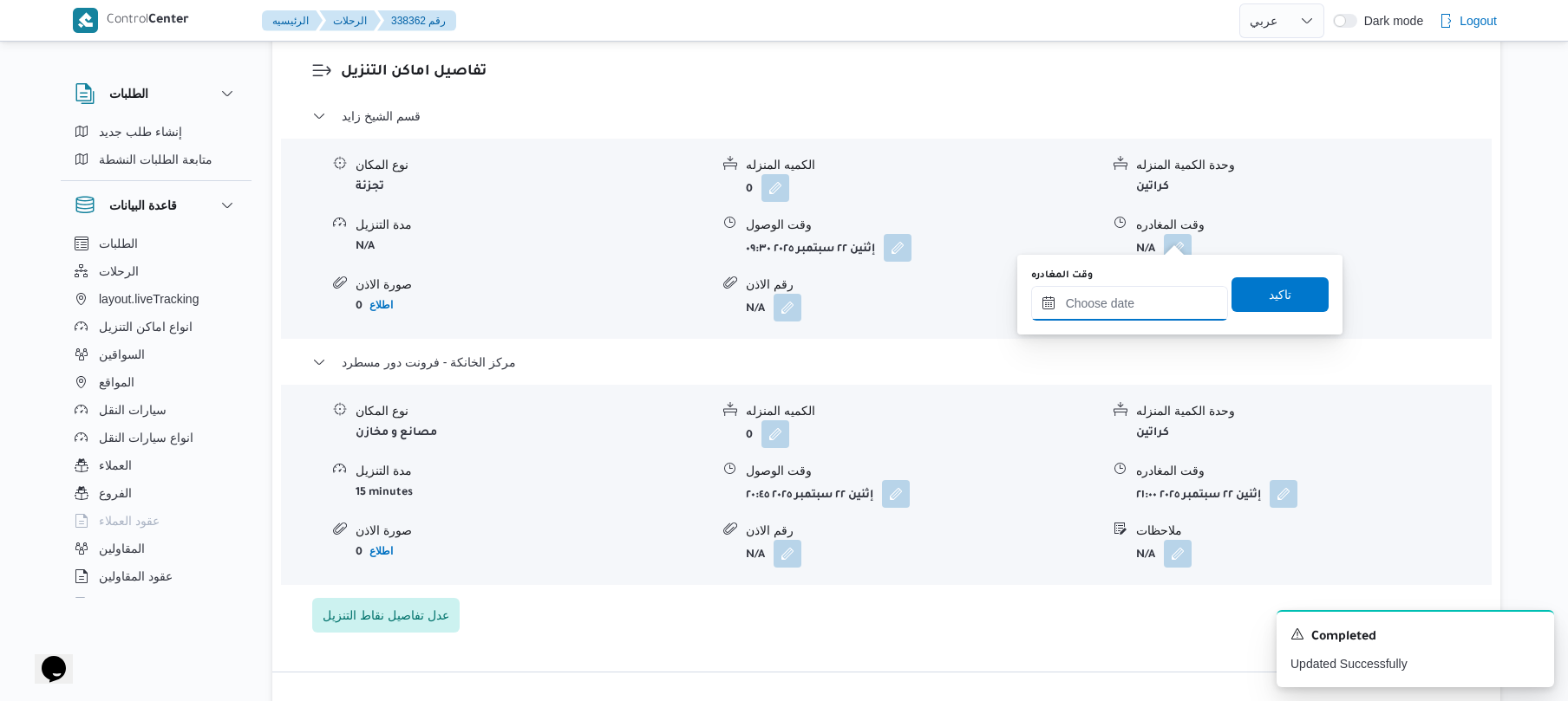
click at [1136, 296] on input "وقت المغادره" at bounding box center [1129, 302] width 197 height 34
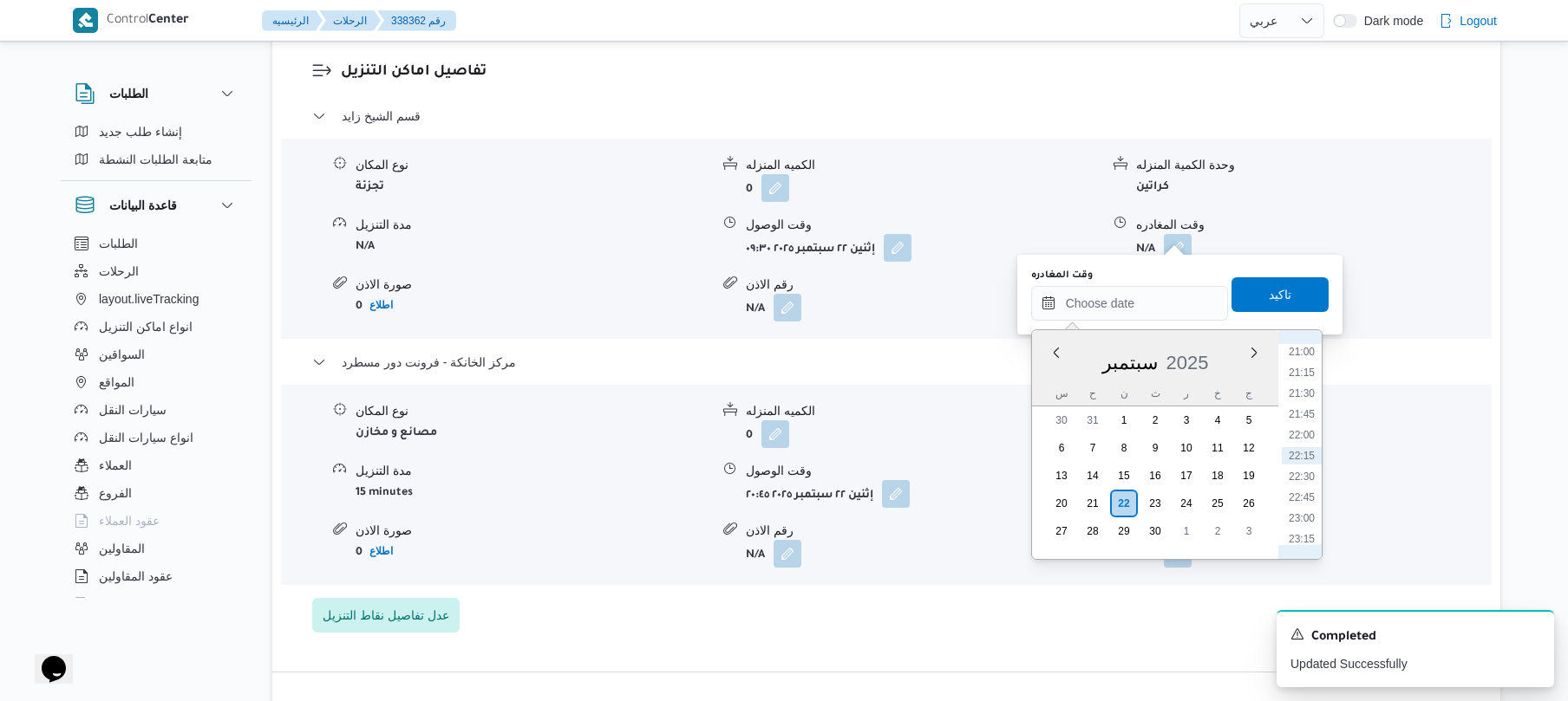
scroll to position [1578, 0]
click at [1309, 409] on li "19:45" at bounding box center [1302, 418] width 40 height 18
type input "٢٢/٠٩/٢٠٢٥ ١٩:٤٥"
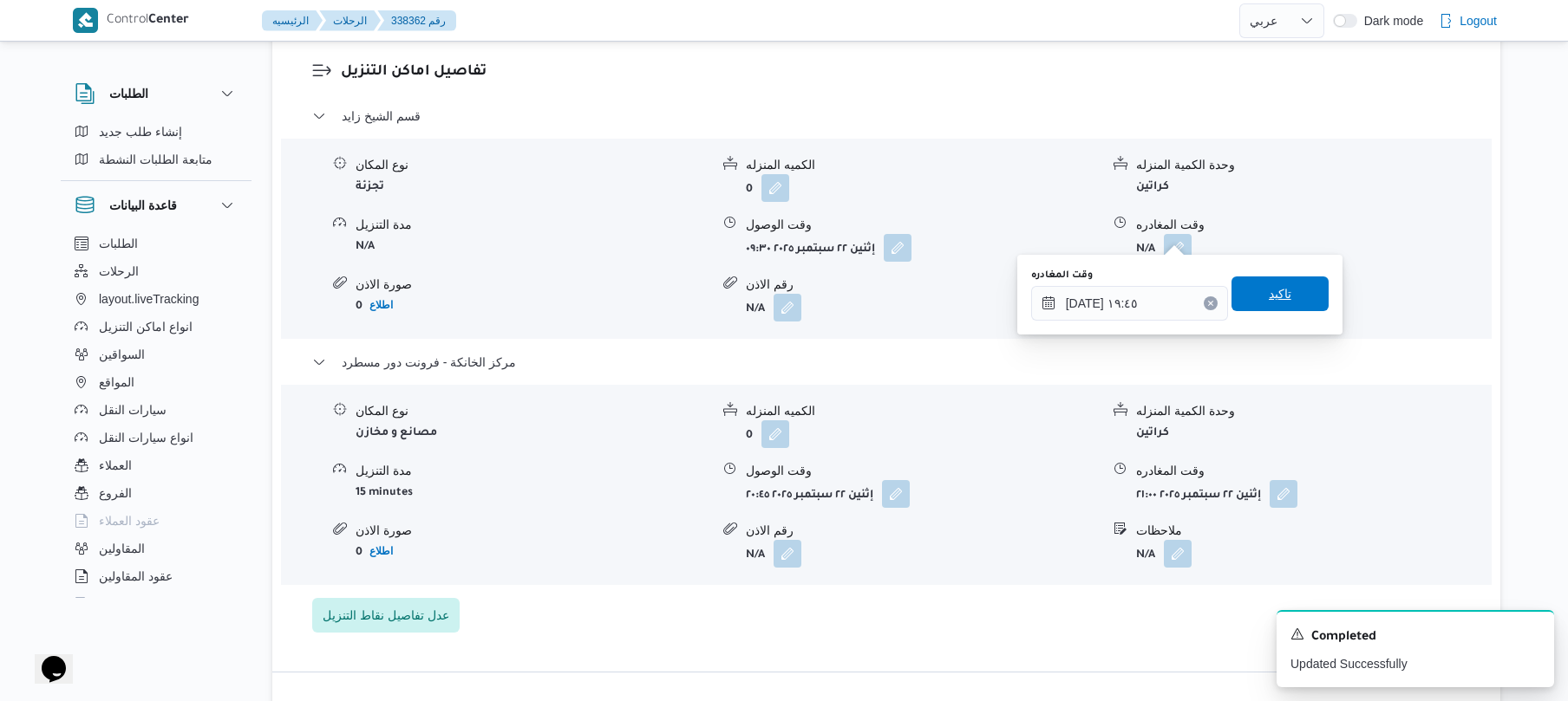
click at [1288, 287] on span "تاكيد" at bounding box center [1280, 294] width 97 height 34
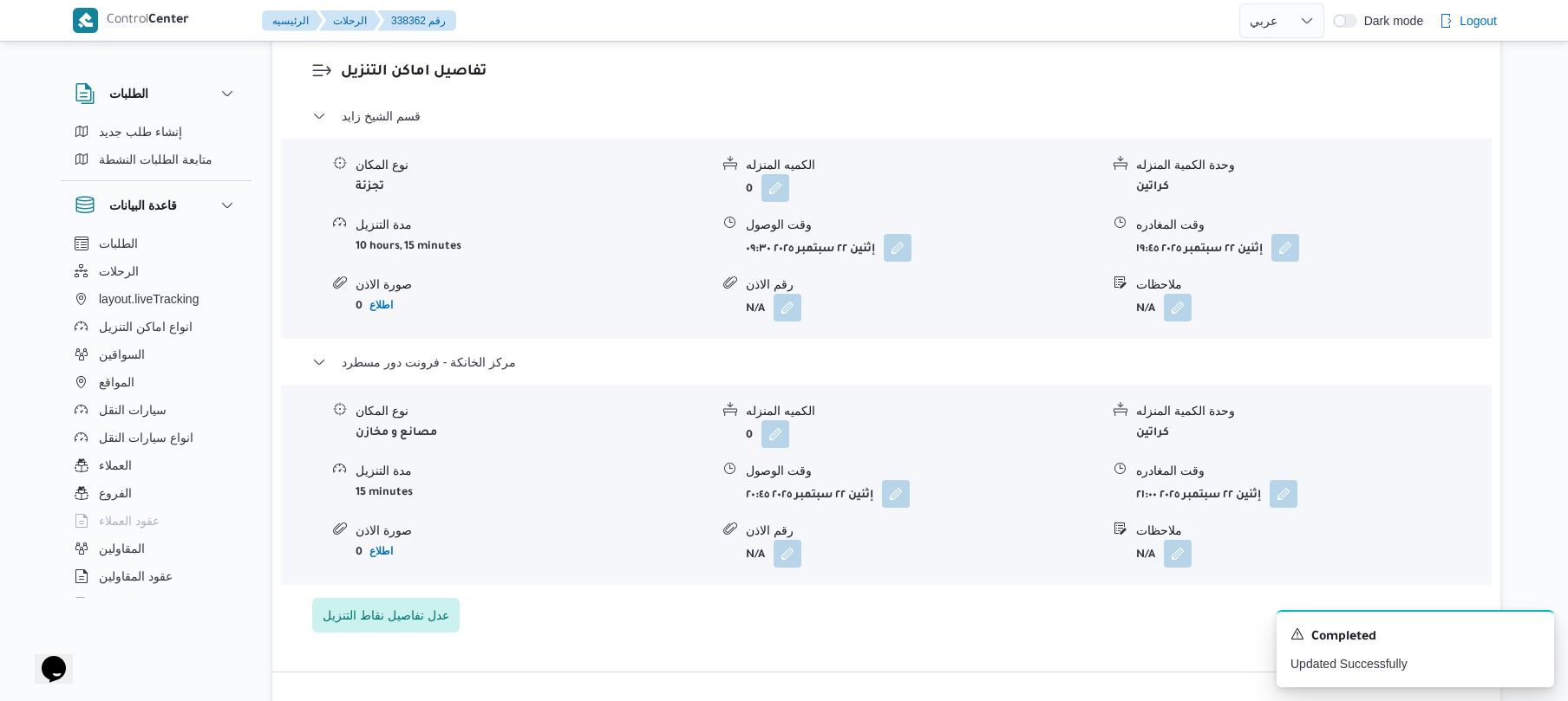
scroll to position [0, 0]
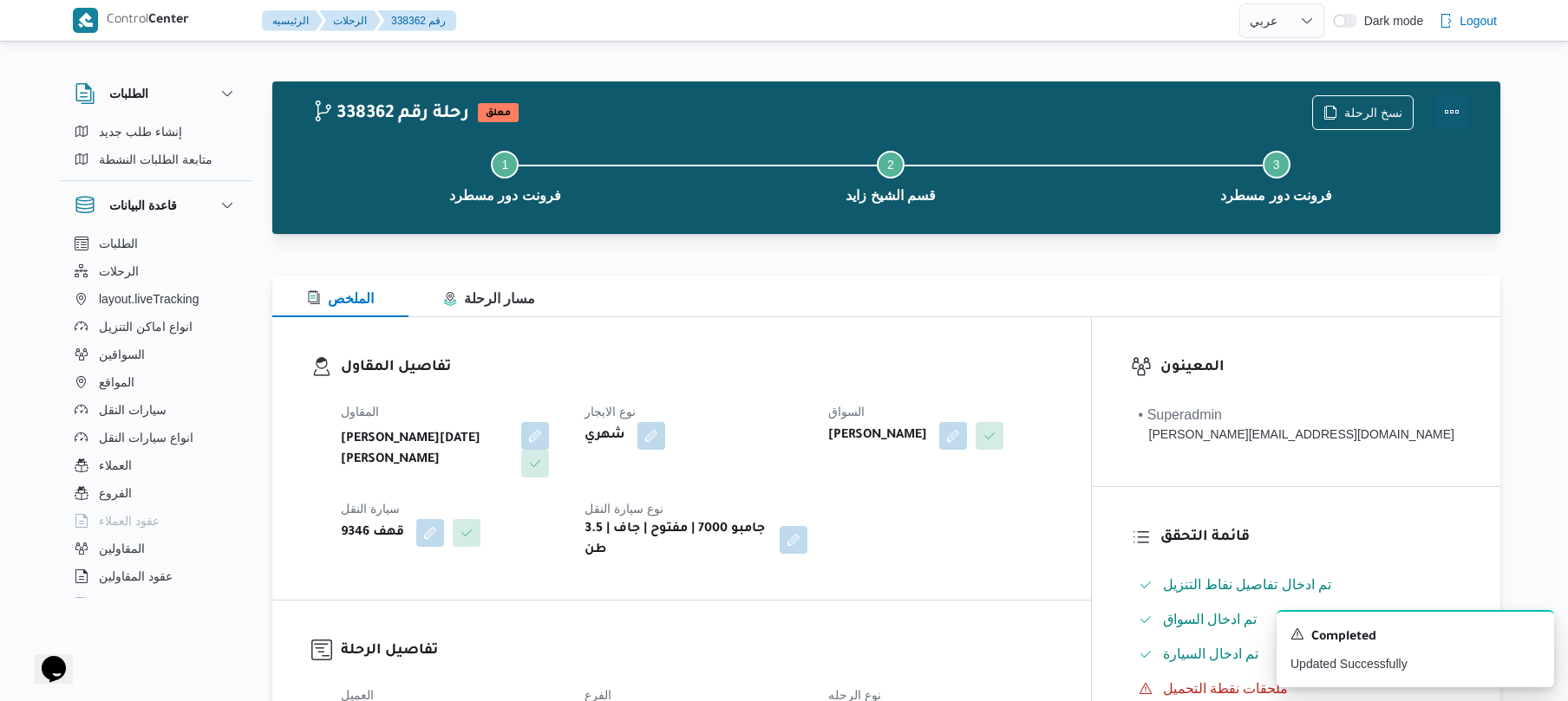
click at [1454, 112] on button "Actions" at bounding box center [1452, 111] width 34 height 34
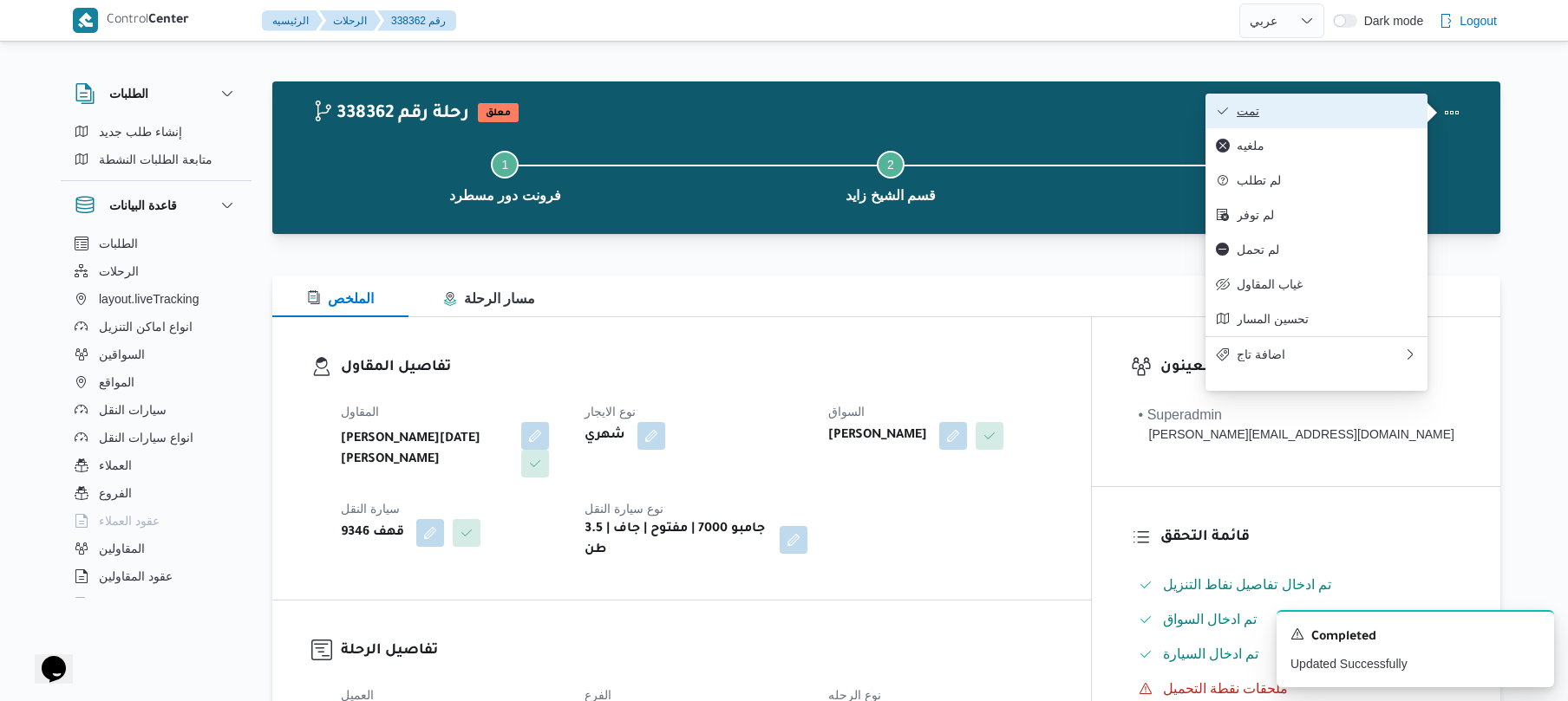
click at [1345, 123] on button "تمت" at bounding box center [1317, 110] width 222 height 34
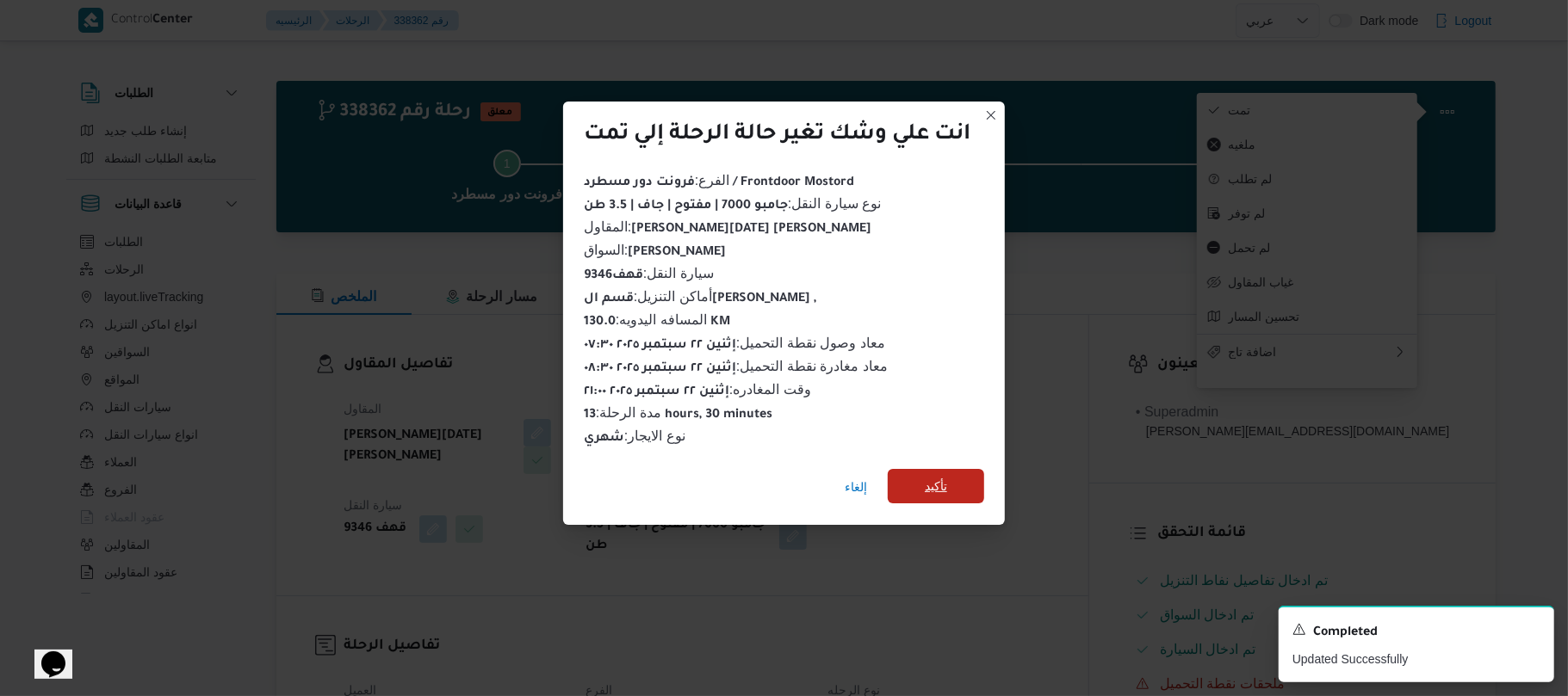
click at [943, 476] on span "تأكيد" at bounding box center [936, 487] width 23 height 21
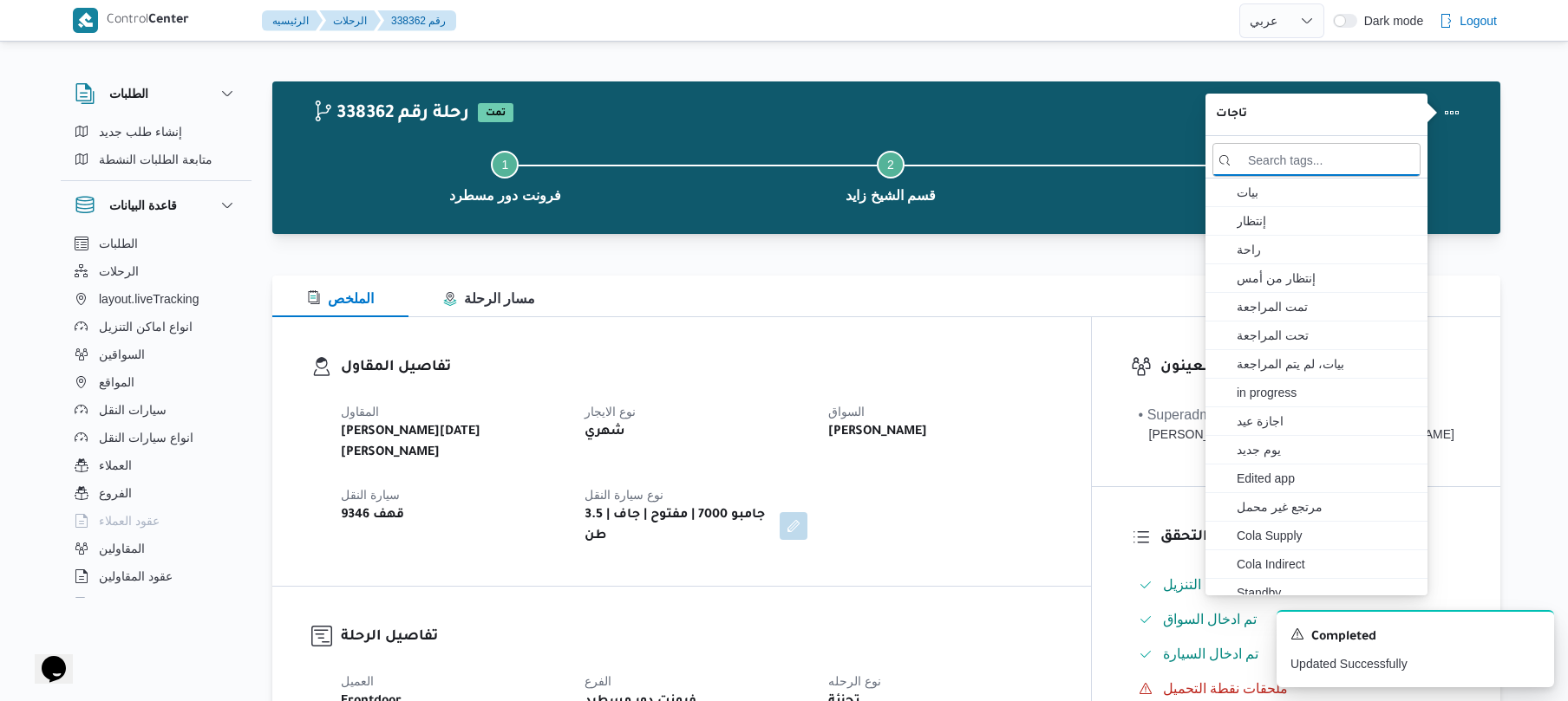
click at [999, 319] on div "تفاصيل المقاول المقاول ابراهيم رمضان ابراهيم عثمان ابوباشا نوع الايجار شهري الس…" at bounding box center [682, 451] width 819 height 269
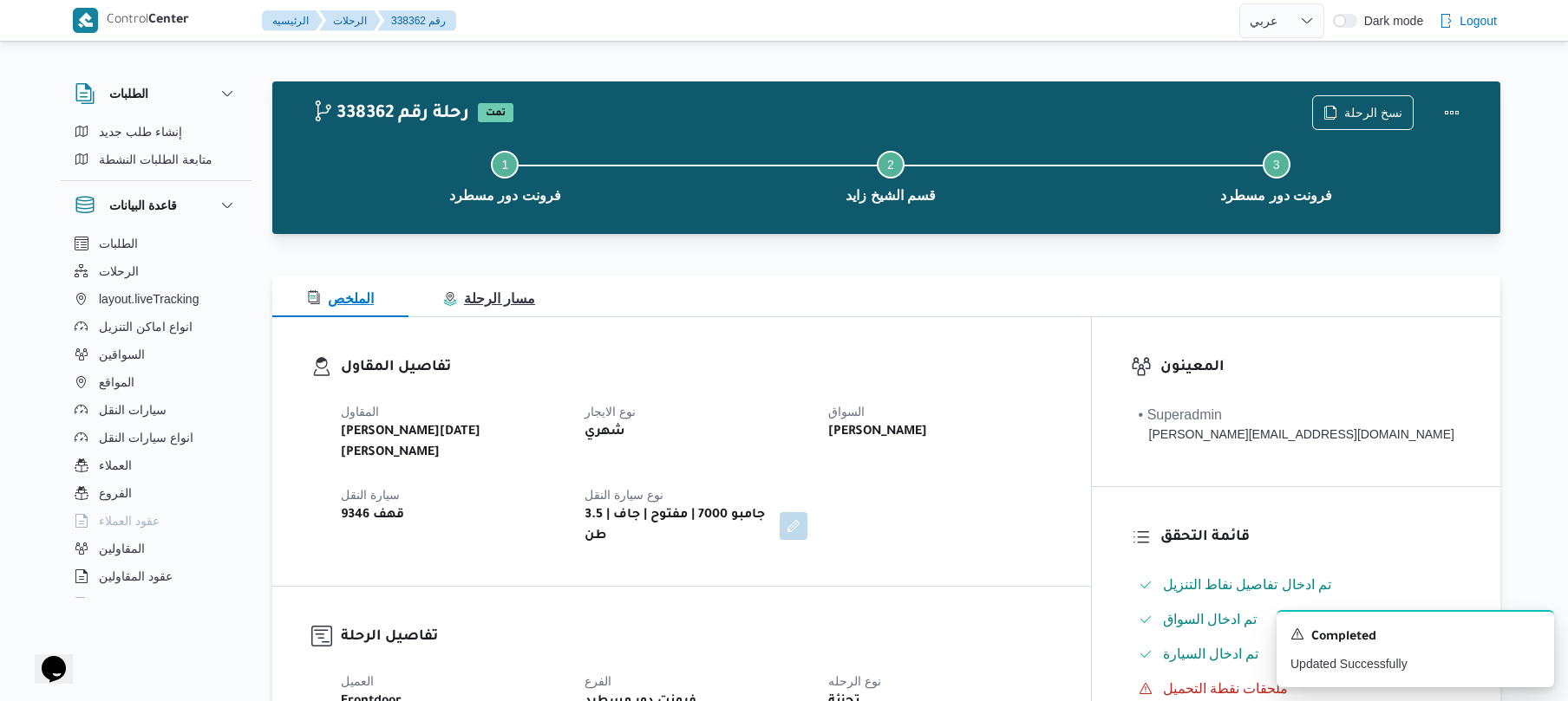
click at [457, 303] on icon "button" at bounding box center [450, 299] width 14 height 14
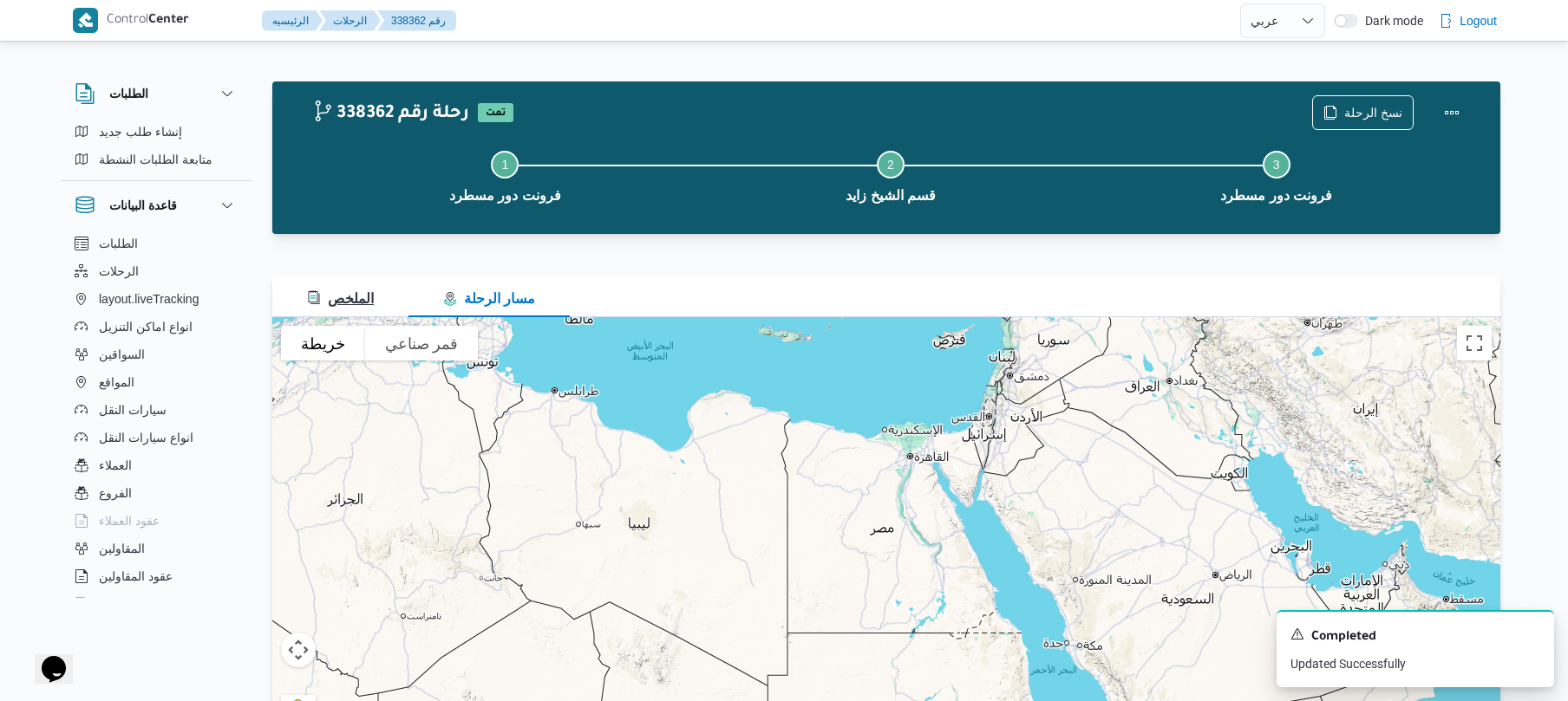
click at [364, 291] on span "الملخص" at bounding box center [341, 298] width 67 height 15
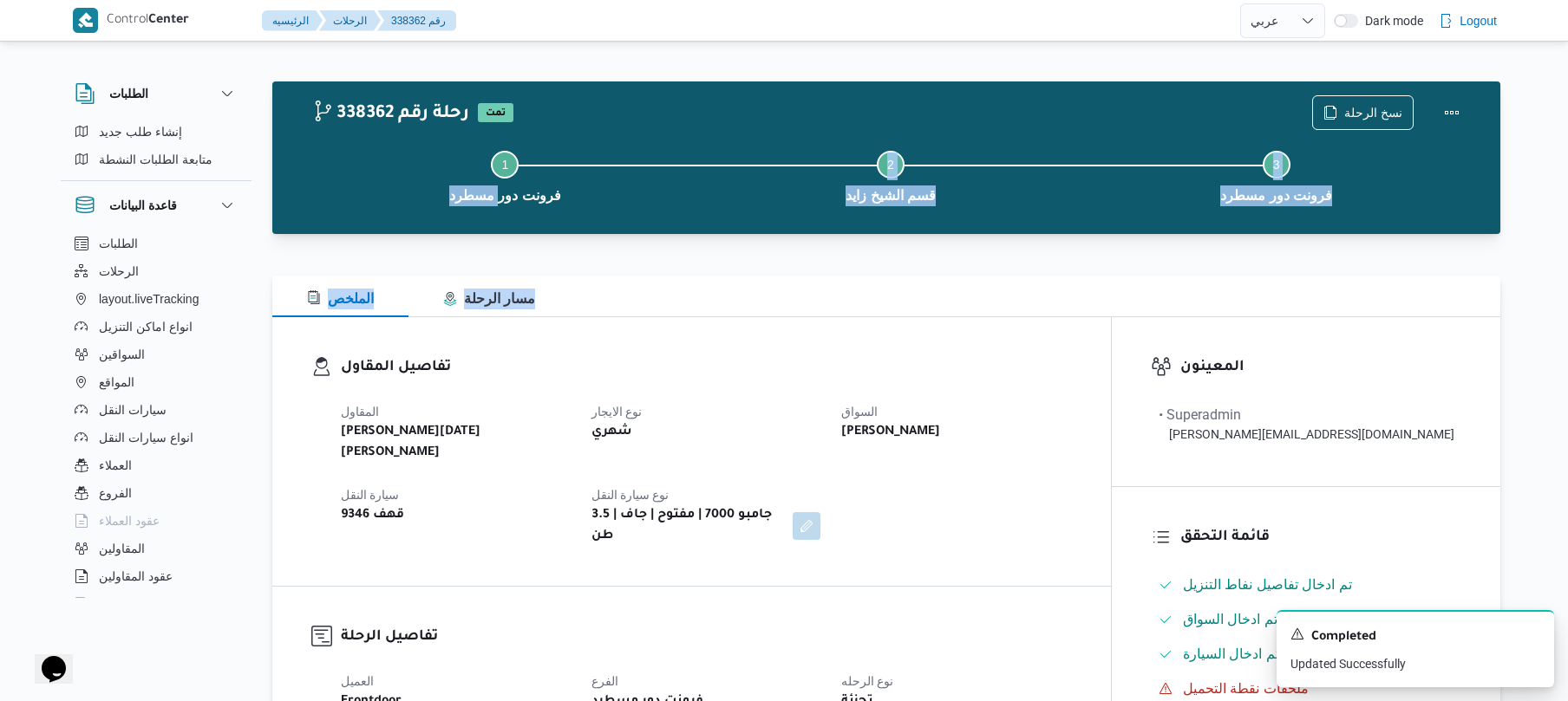
drag, startPoint x: 969, startPoint y: 280, endPoint x: 499, endPoint y: 209, distance: 475.3
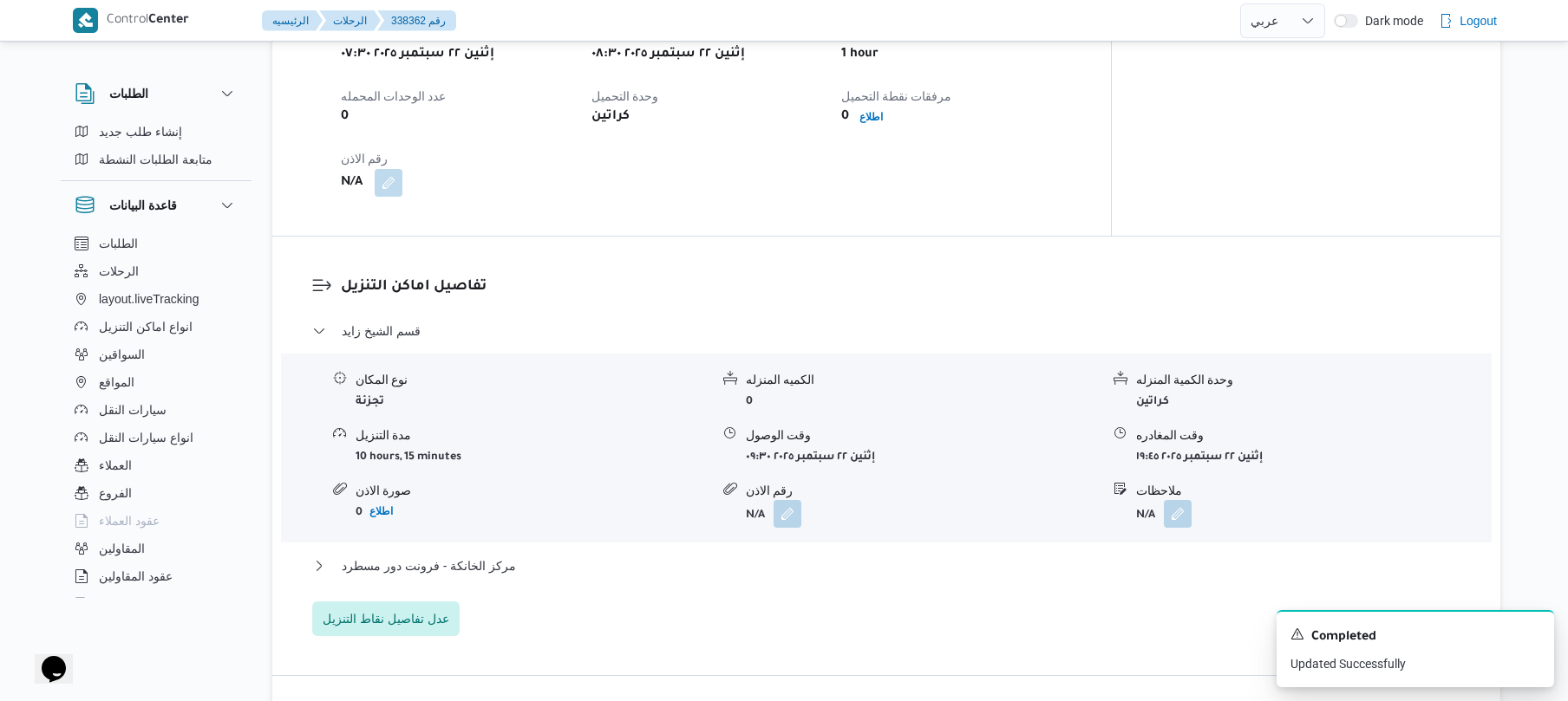
scroll to position [1249, 0]
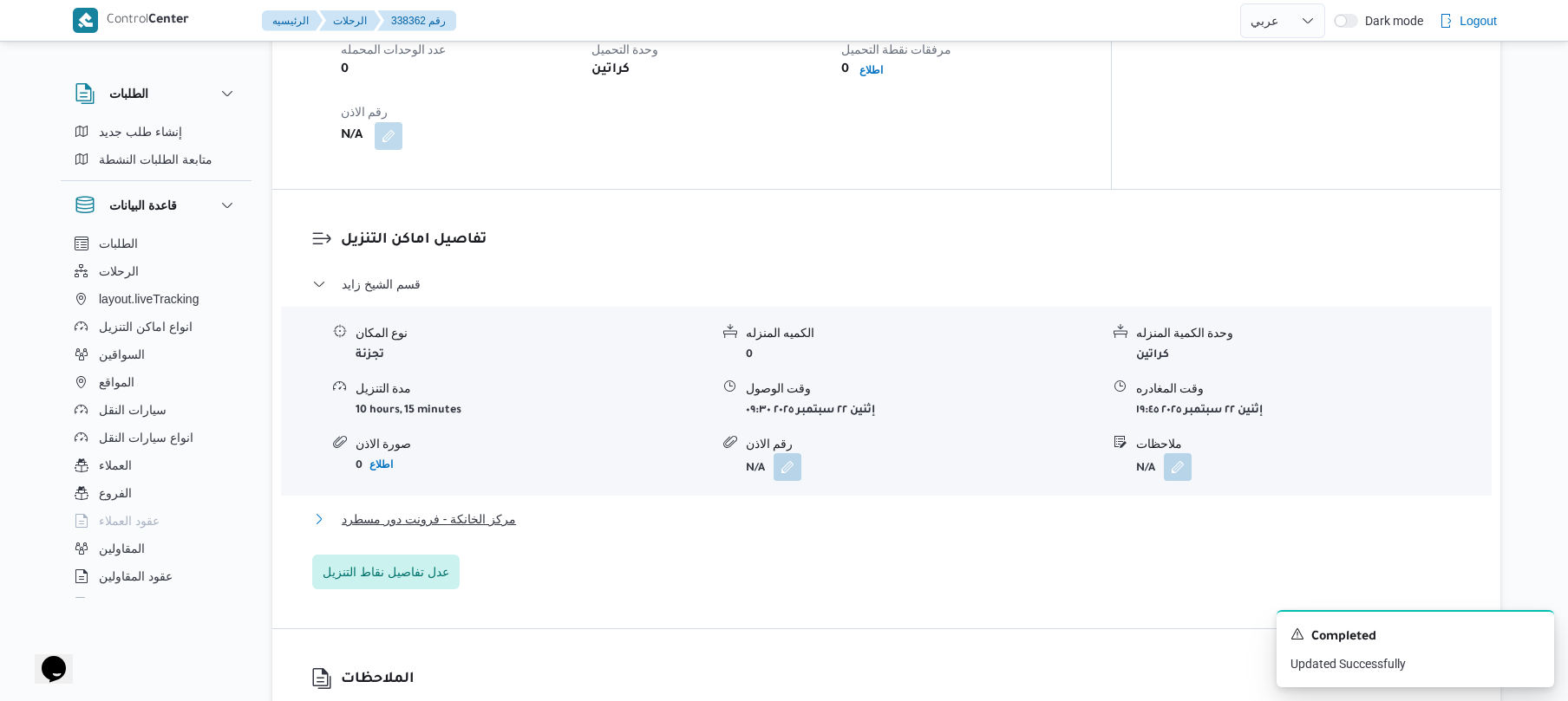
click at [909, 509] on button "مركز الخانكة - فرونت دور مسطرد" at bounding box center [887, 519] width 1149 height 21
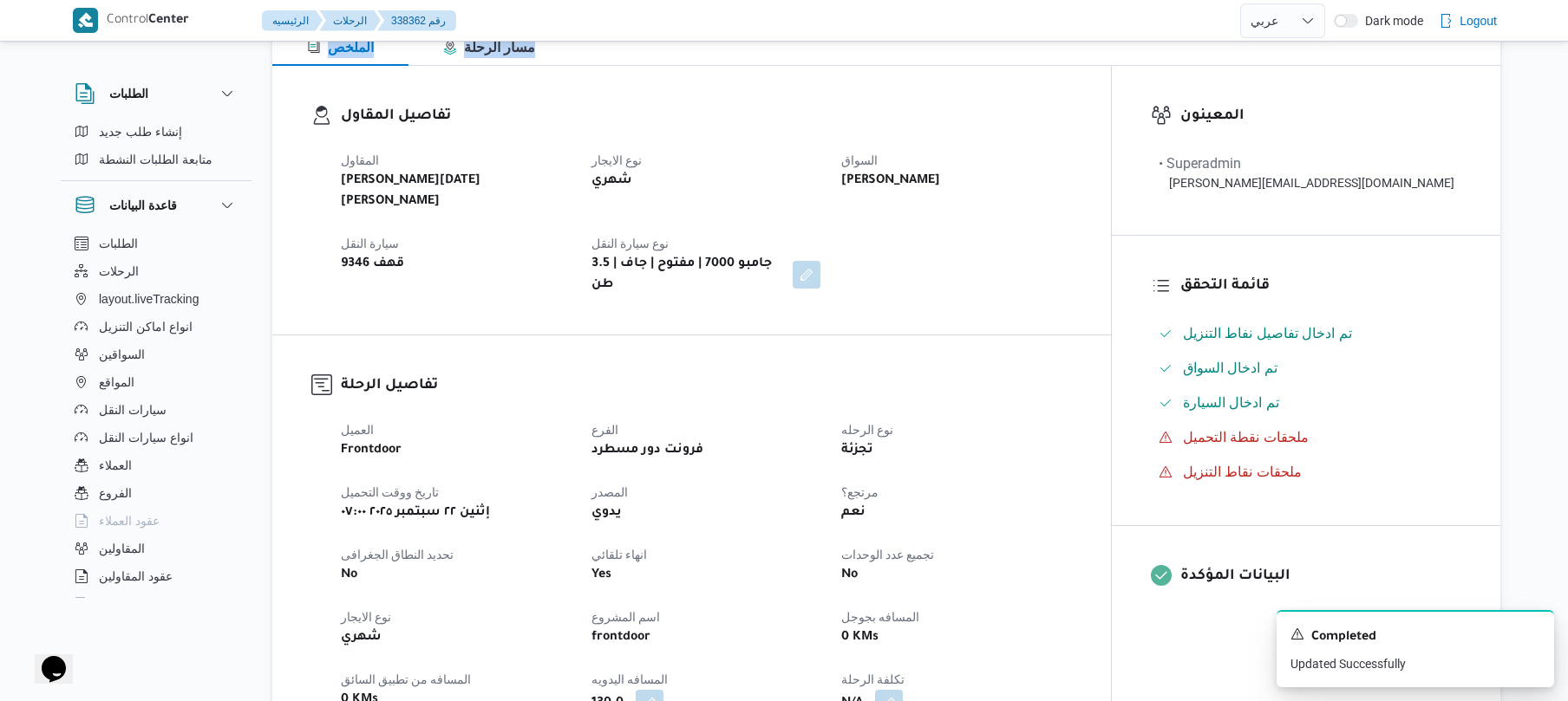
scroll to position [0, 0]
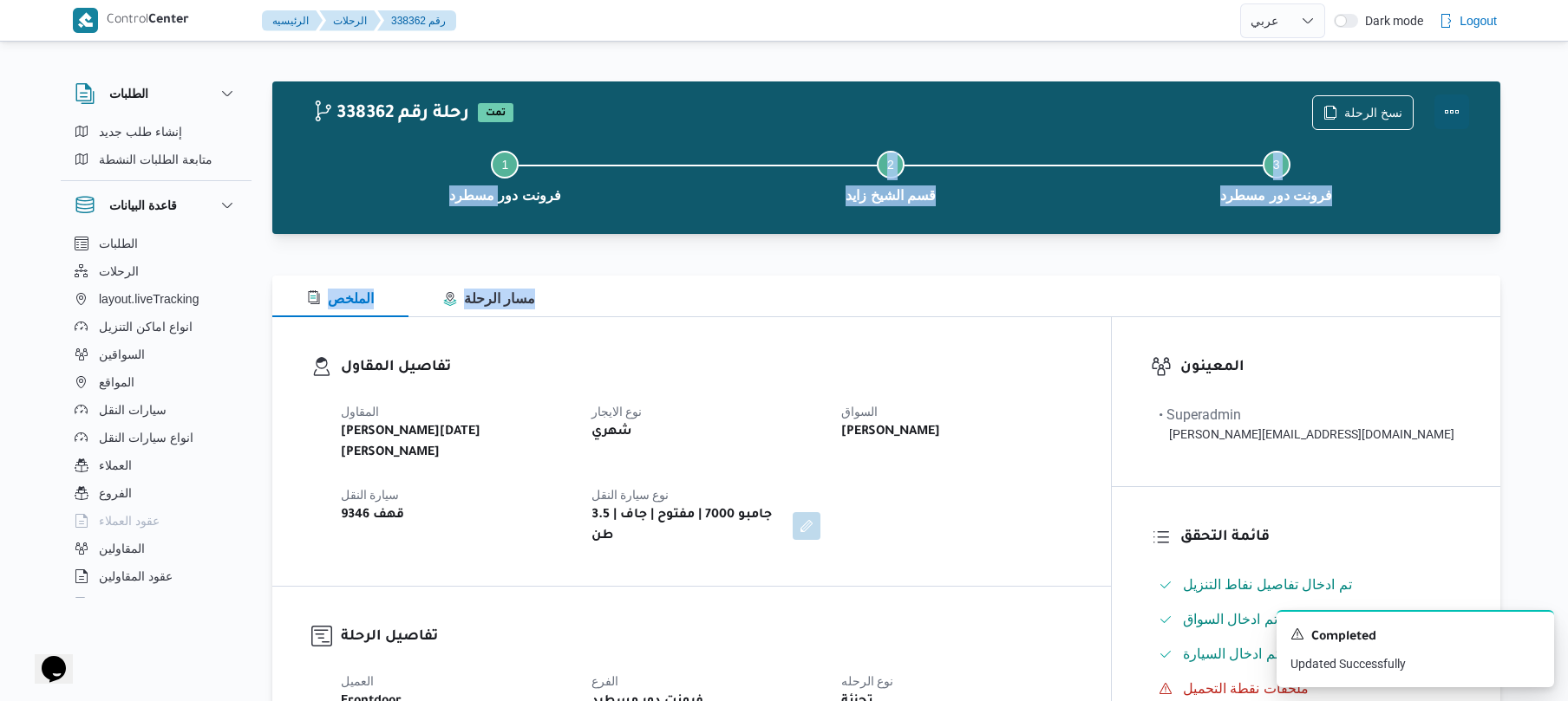
click at [1457, 116] on button "Actions" at bounding box center [1452, 111] width 34 height 34
click at [1036, 250] on div at bounding box center [887, 244] width 1228 height 21
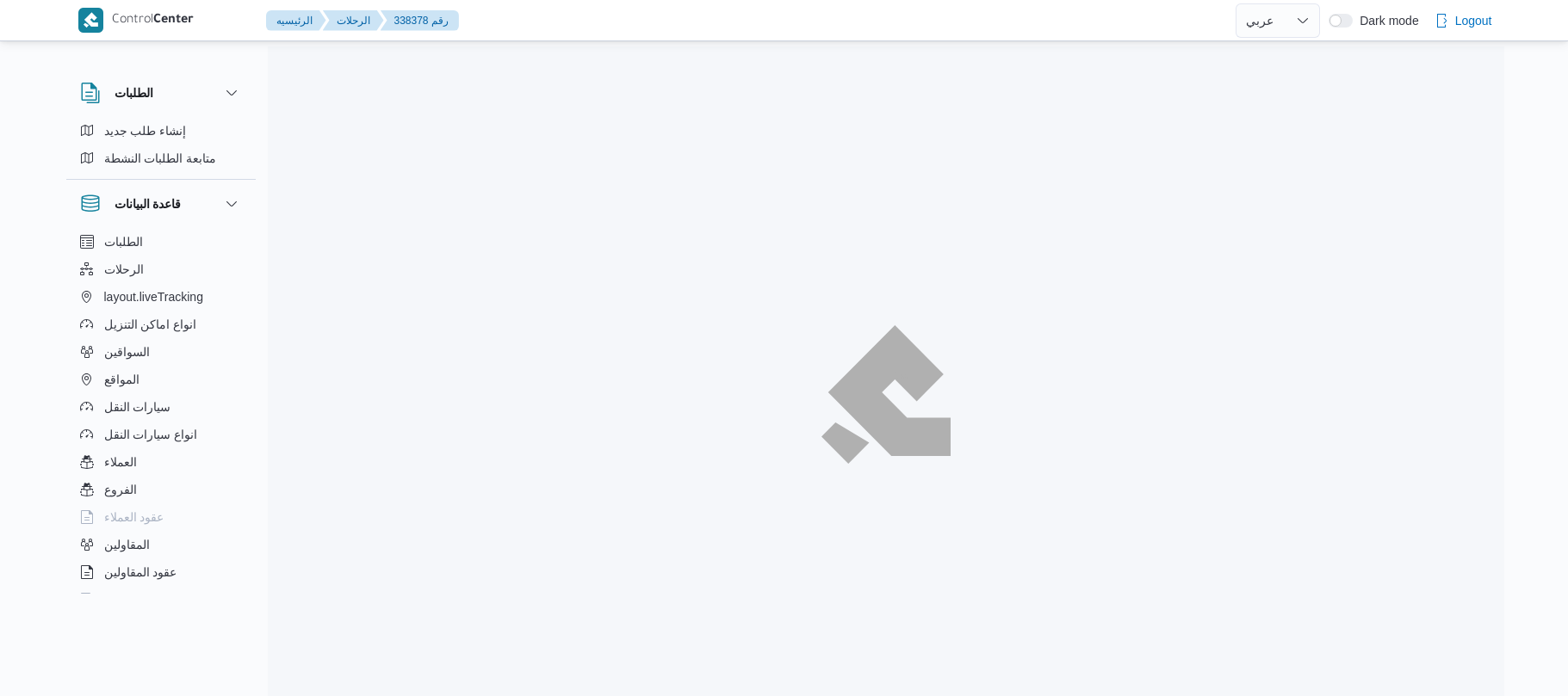
select select "ar"
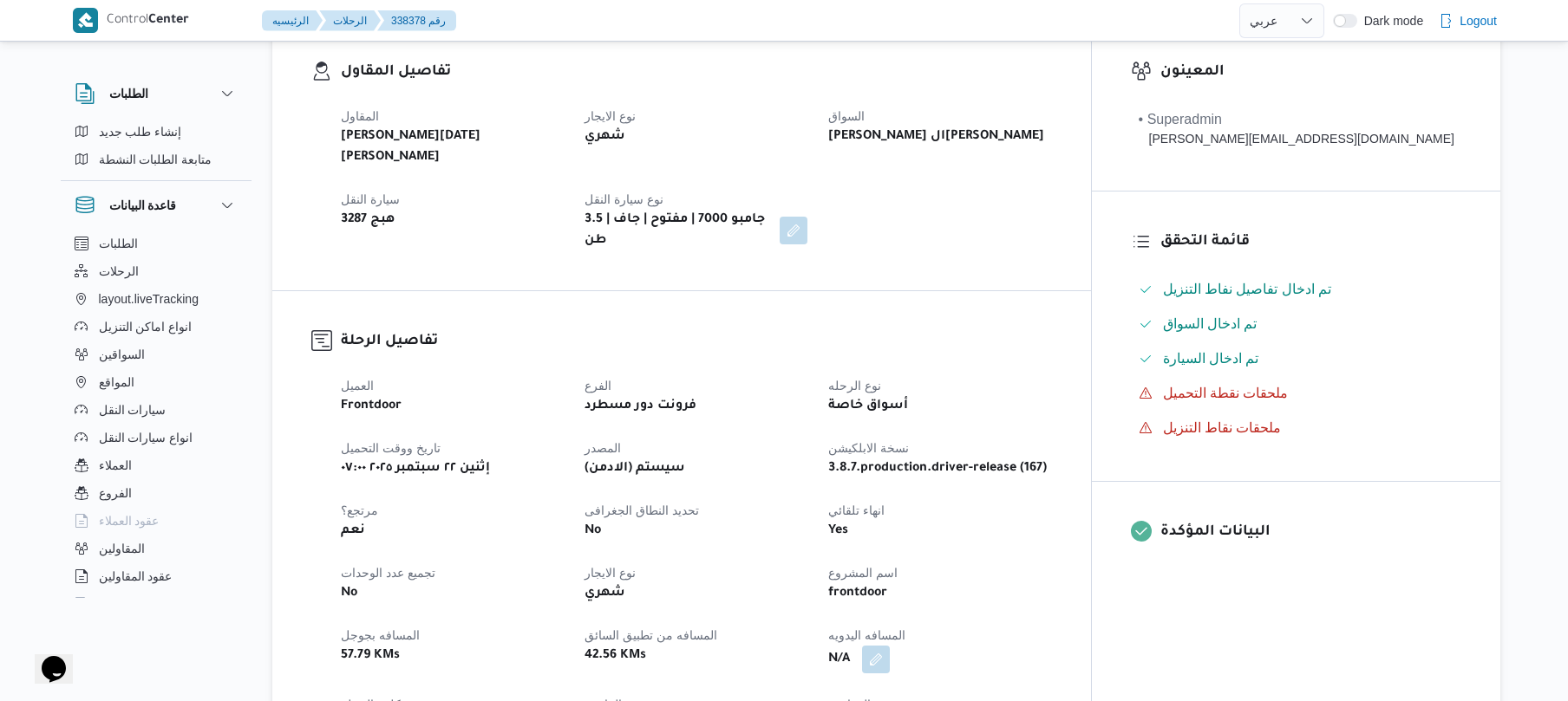
scroll to position [508, 0]
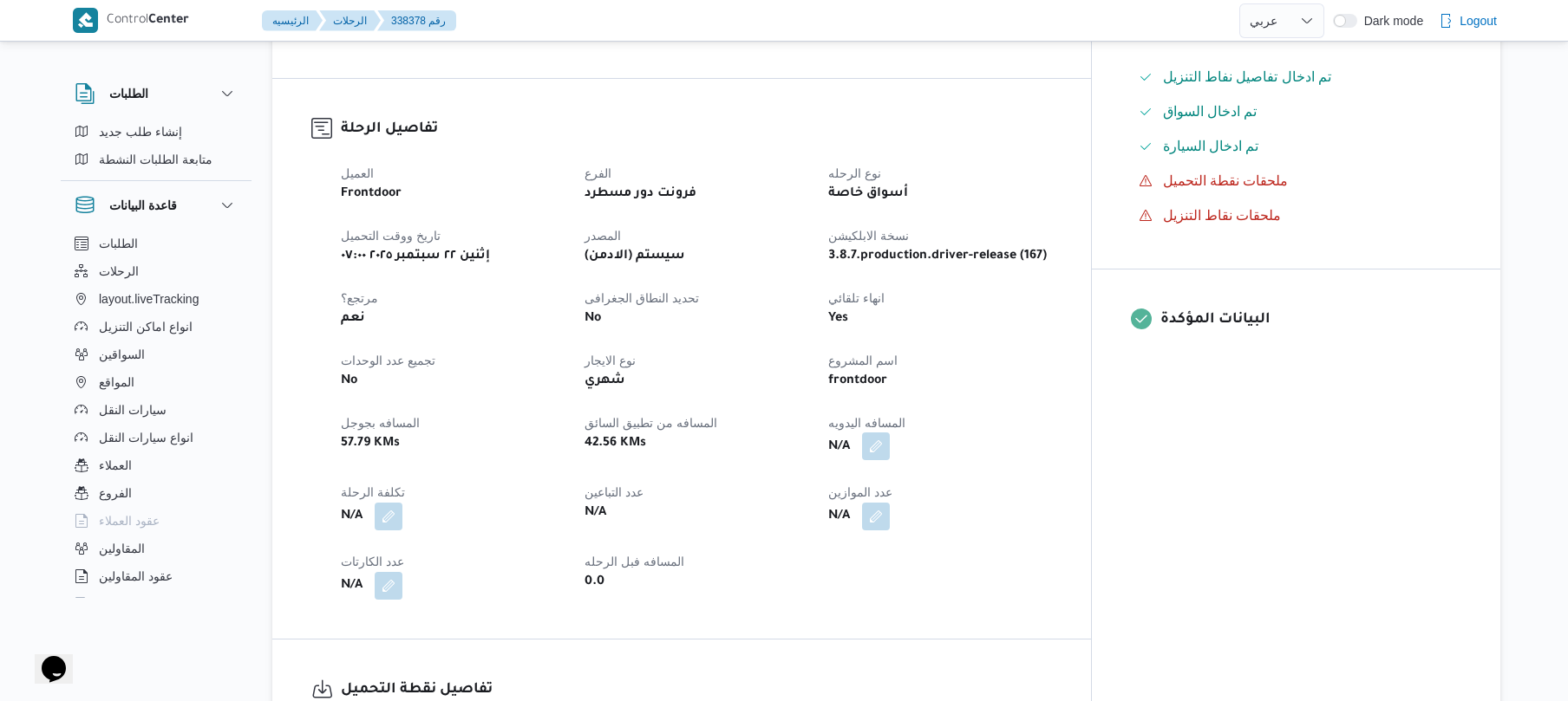
click at [890, 433] on button "button" at bounding box center [875, 446] width 27 height 27
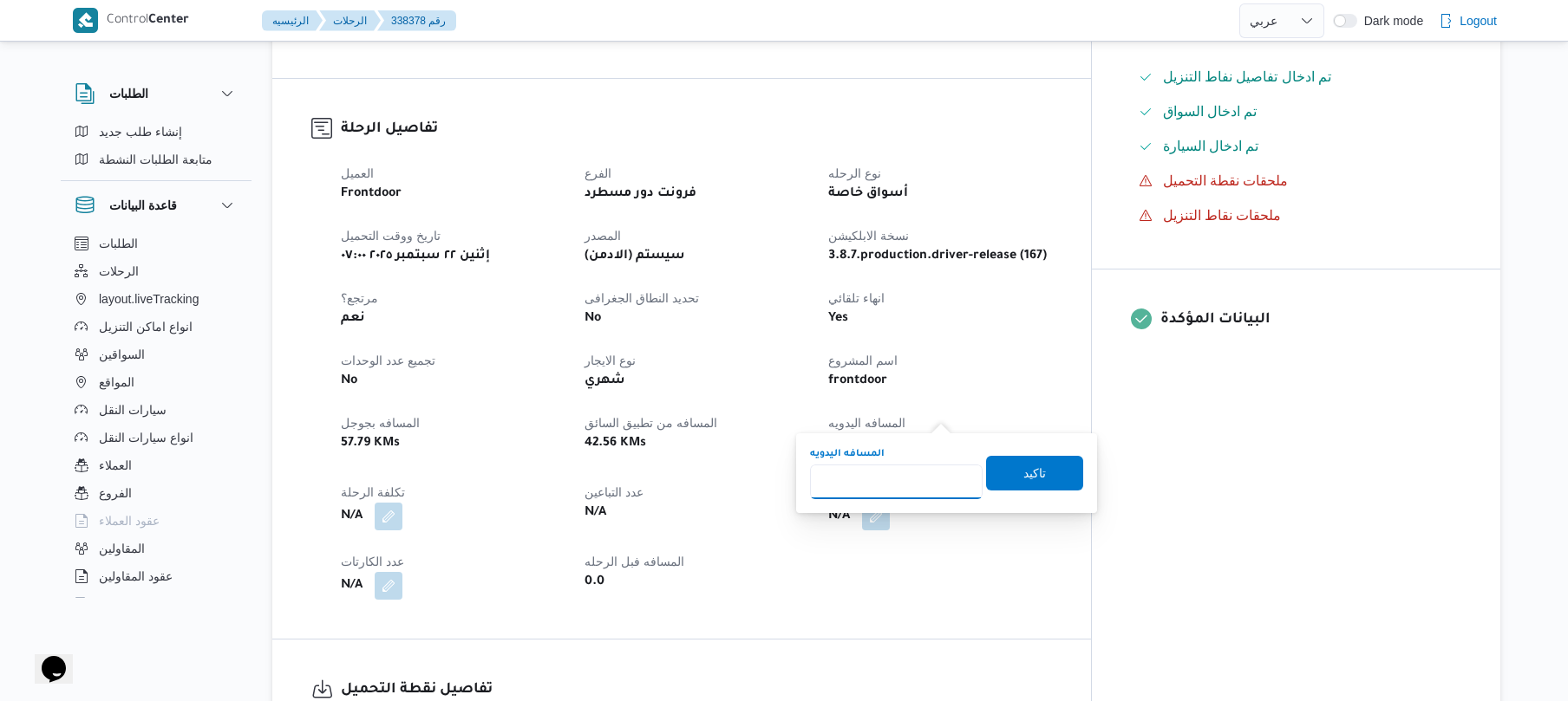
click at [918, 477] on input "المسافه اليدويه" at bounding box center [897, 481] width 173 height 34
type input "130"
click at [996, 474] on span "تاكيد" at bounding box center [1035, 472] width 97 height 34
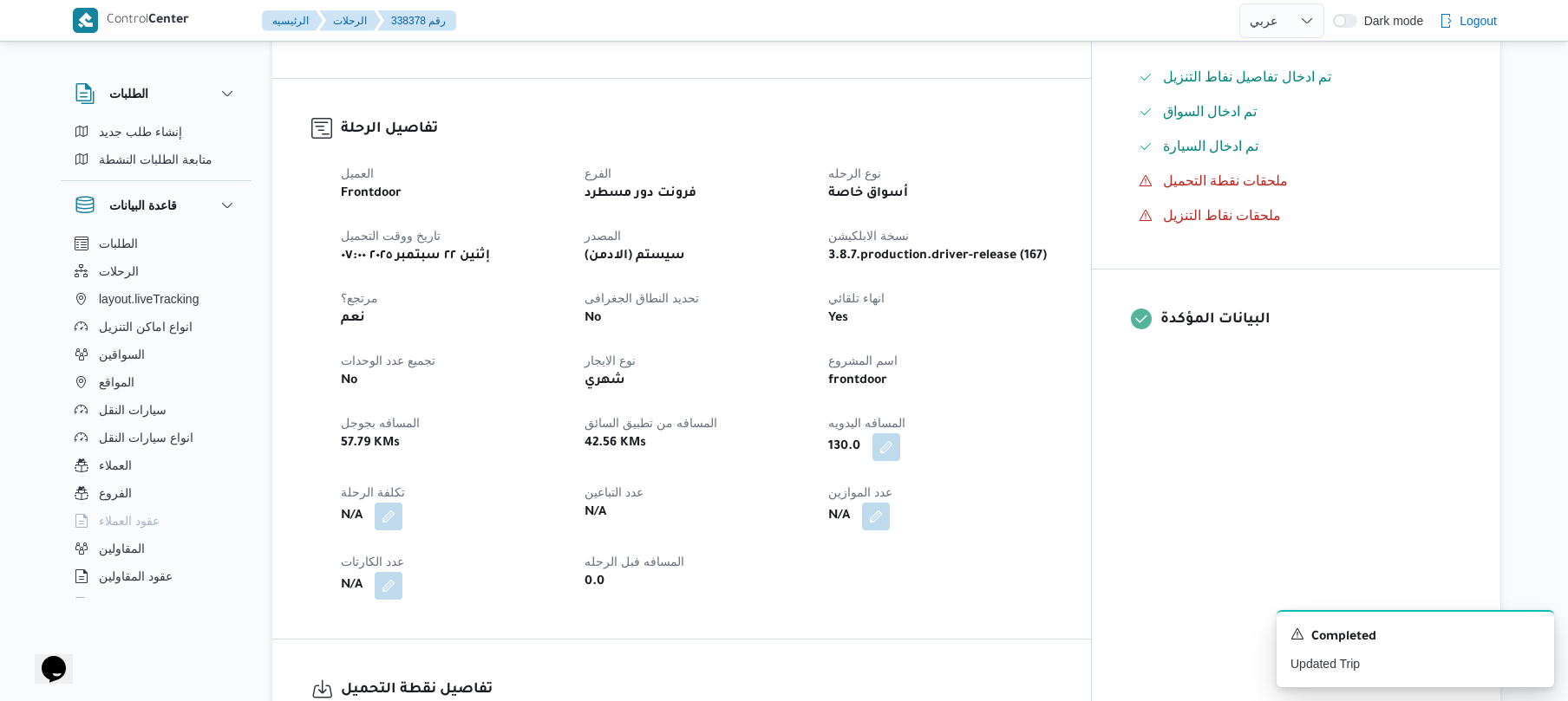
click at [1053, 432] on div "130.0" at bounding box center [940, 447] width 227 height 31
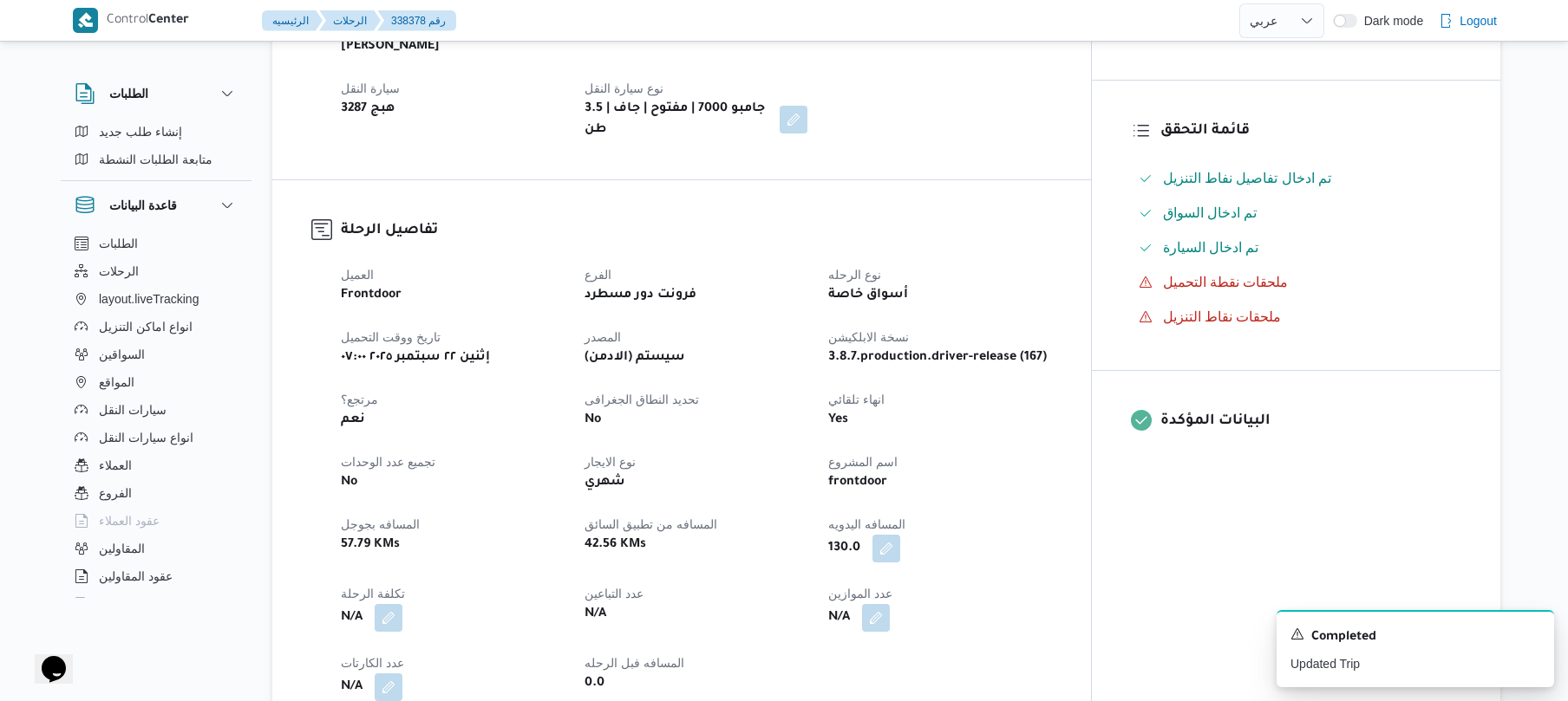
scroll to position [31, 0]
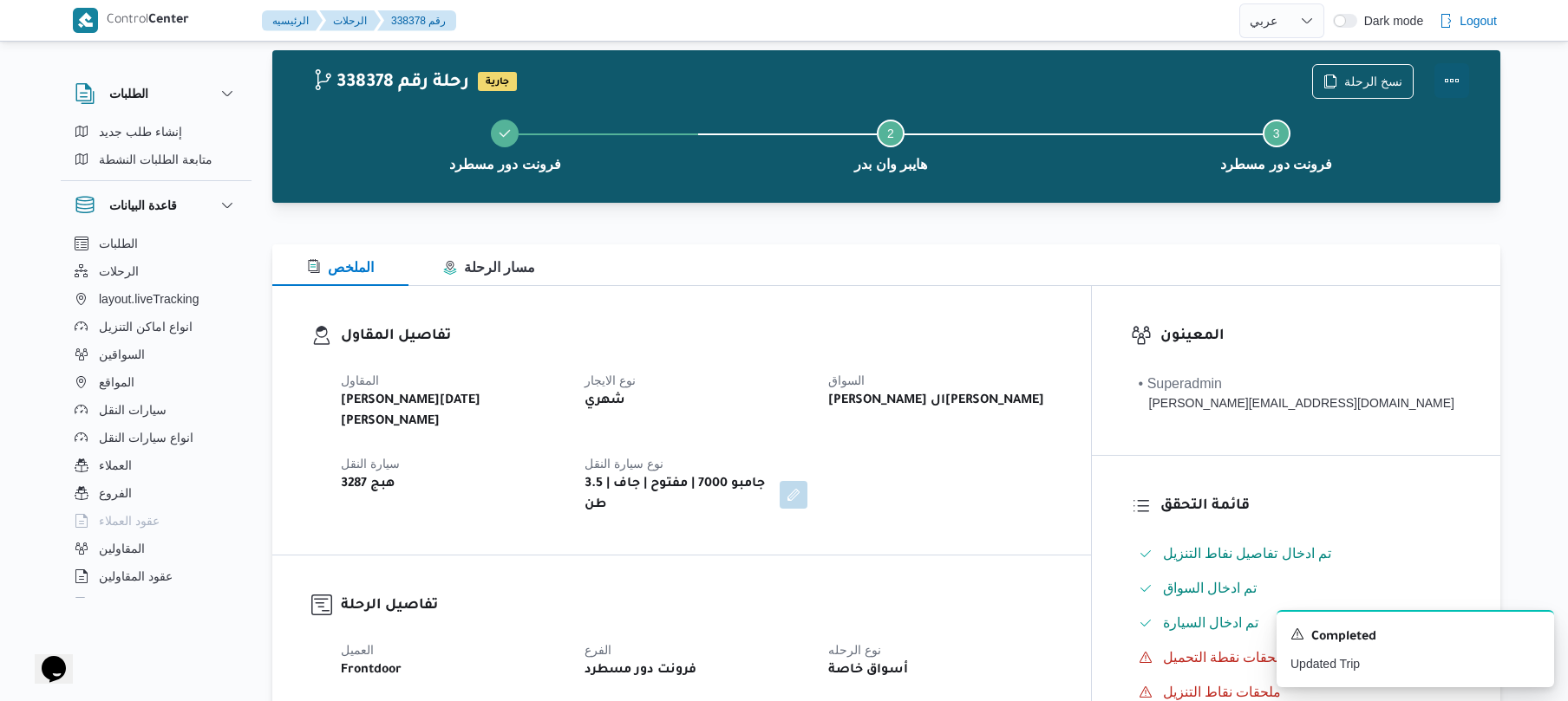
click at [1458, 84] on button "Actions" at bounding box center [1452, 80] width 34 height 34
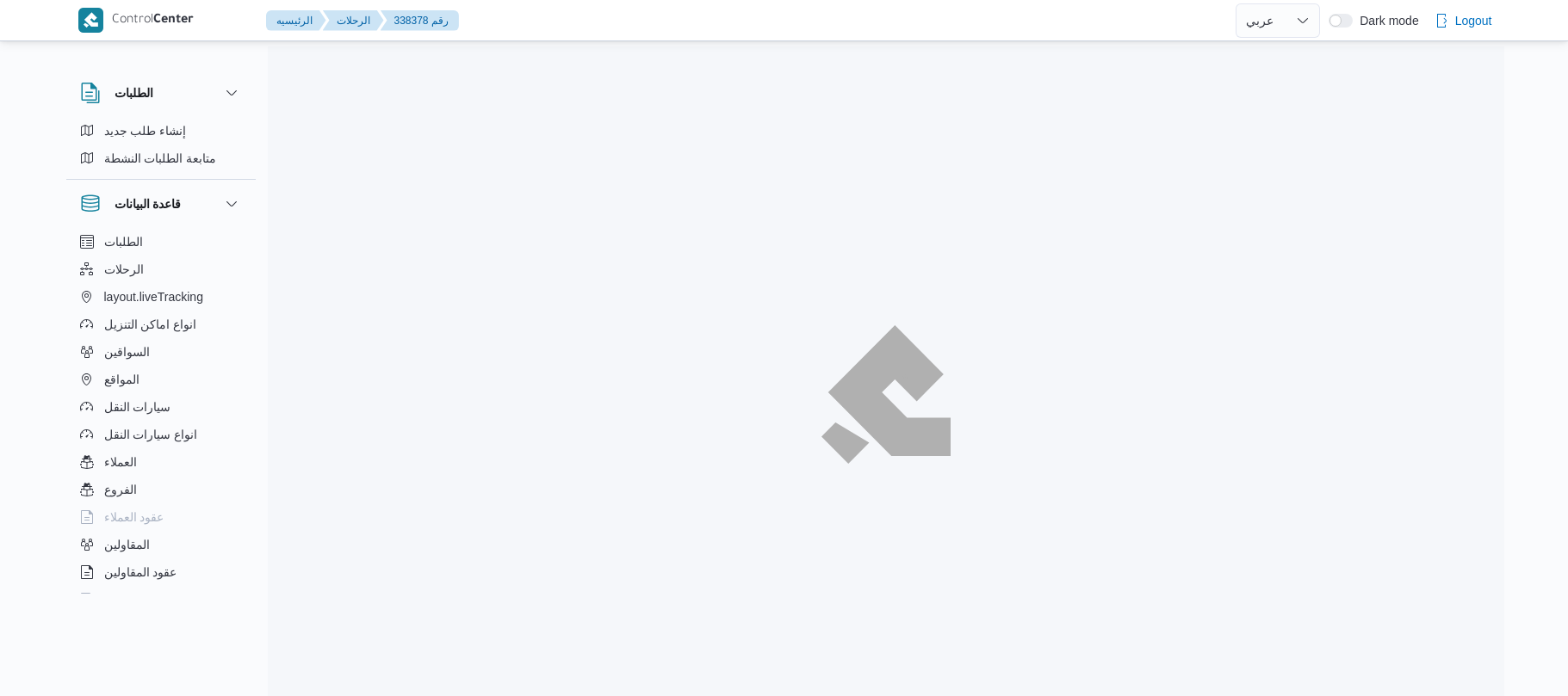
select select "ar"
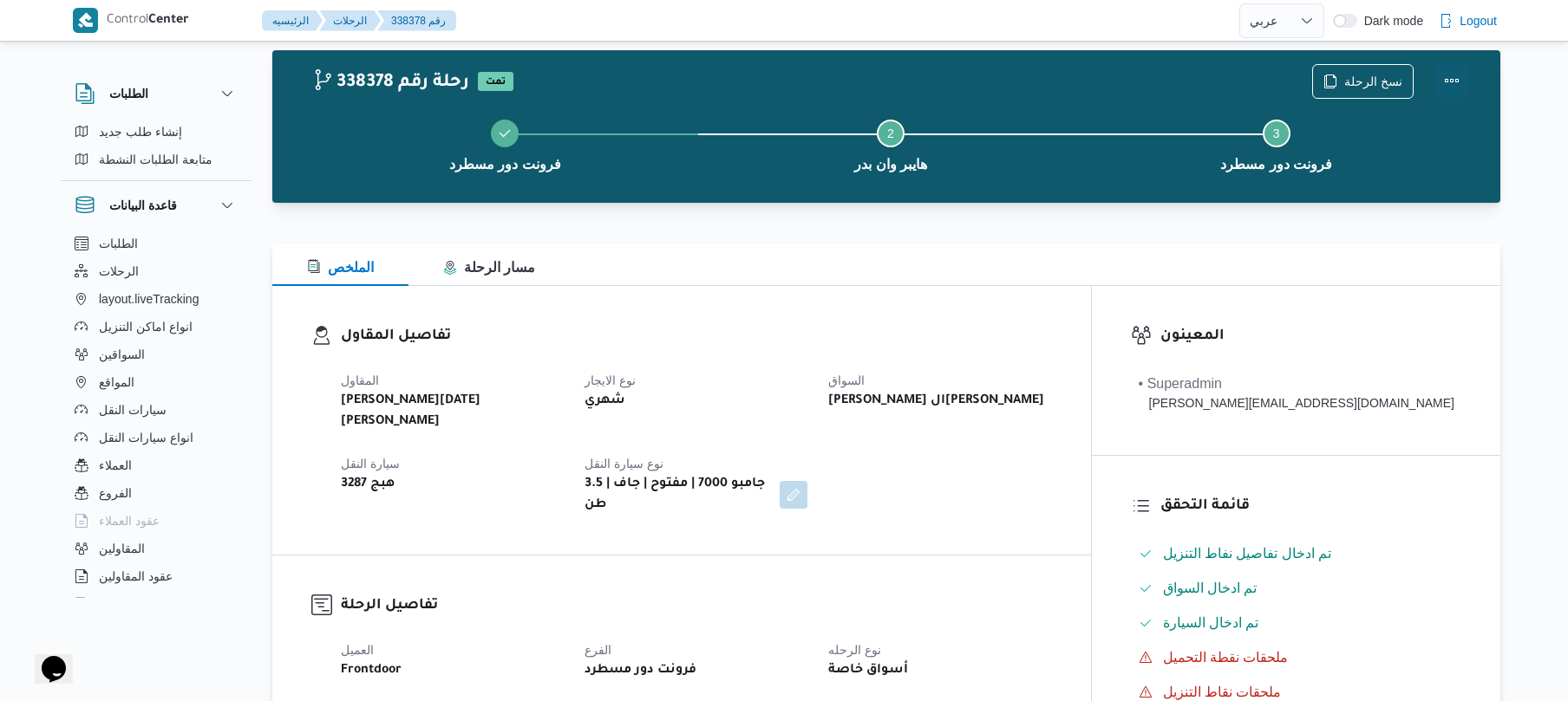
click at [1448, 83] on button "Actions" at bounding box center [1452, 80] width 34 height 34
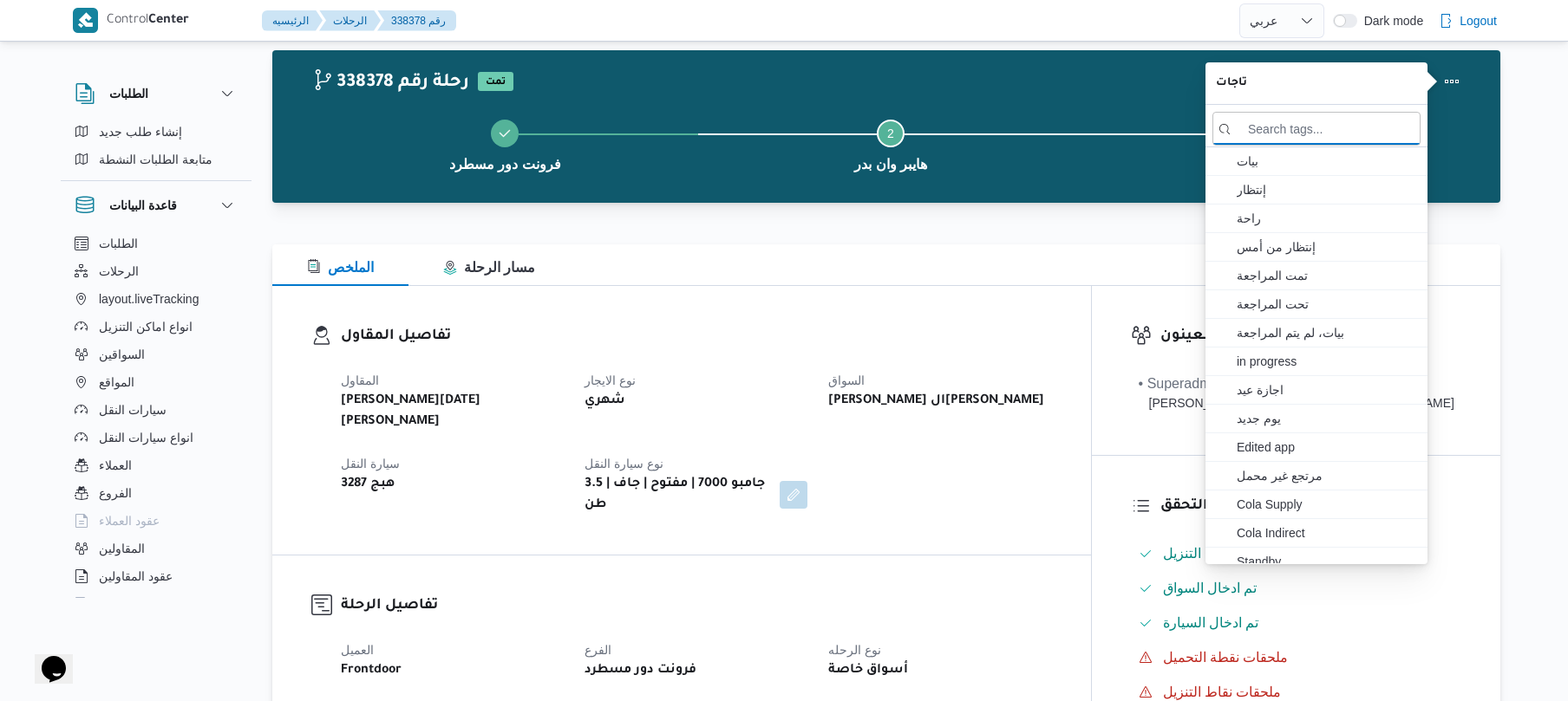
drag, startPoint x: 875, startPoint y: 168, endPoint x: 904, endPoint y: 136, distance: 43.2
click at [875, 168] on span "هايبر وان بدر" at bounding box center [890, 165] width 73 height 21
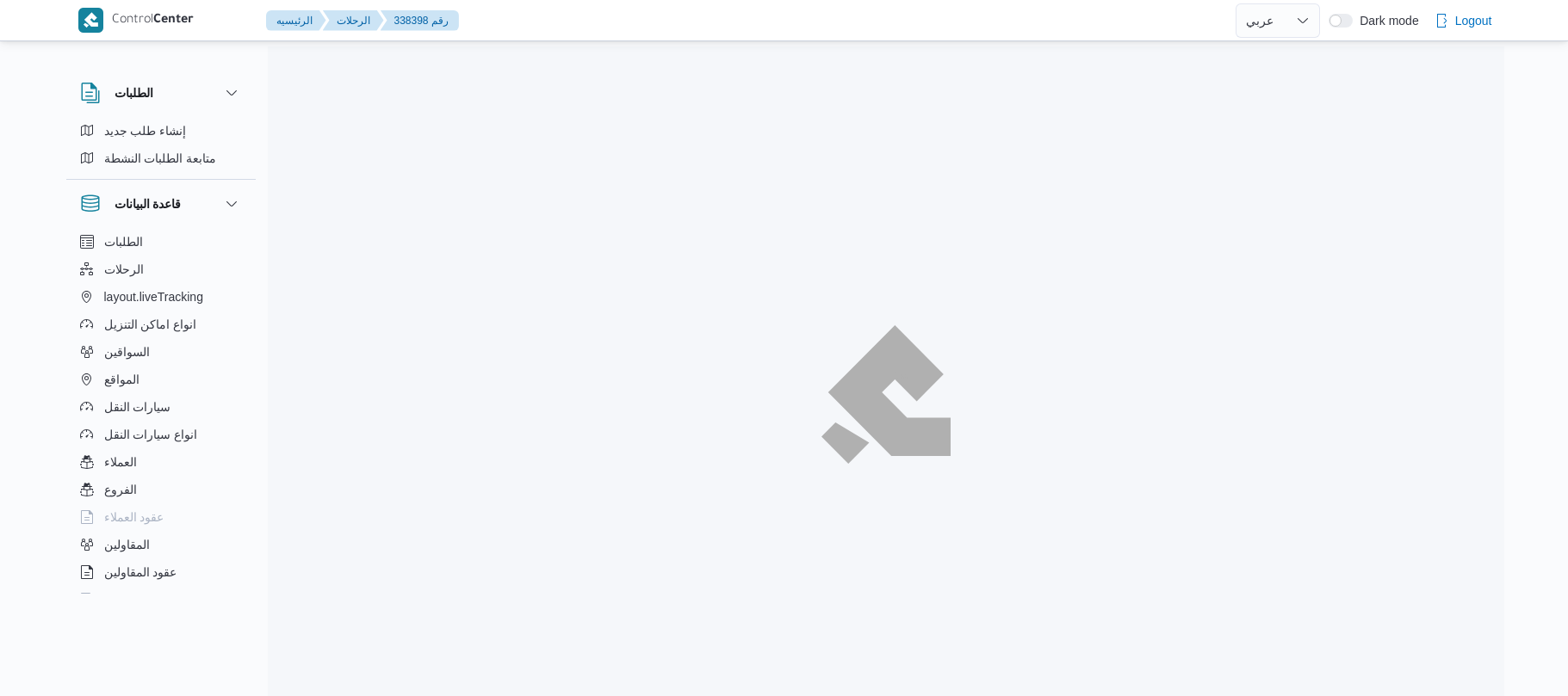
select select "ar"
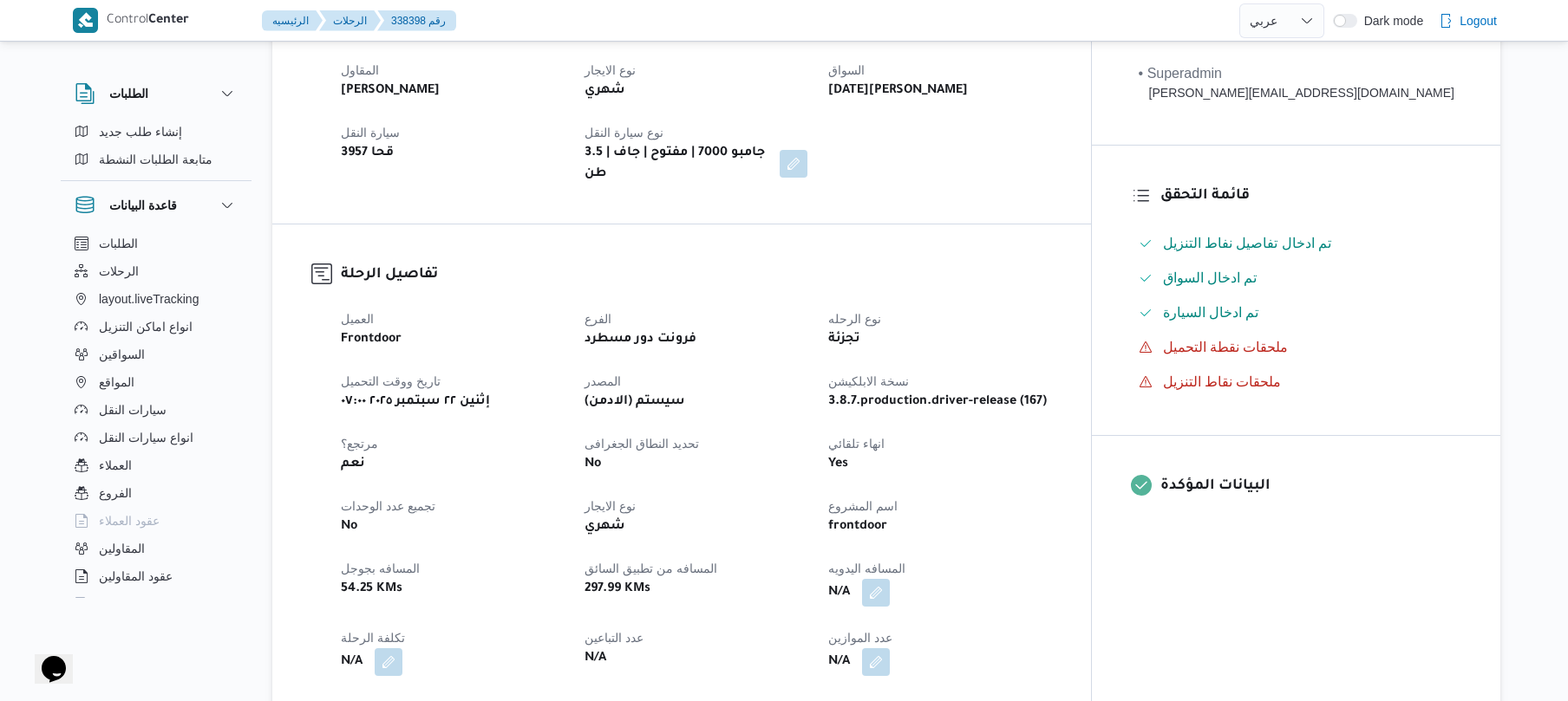
scroll to position [508, 0]
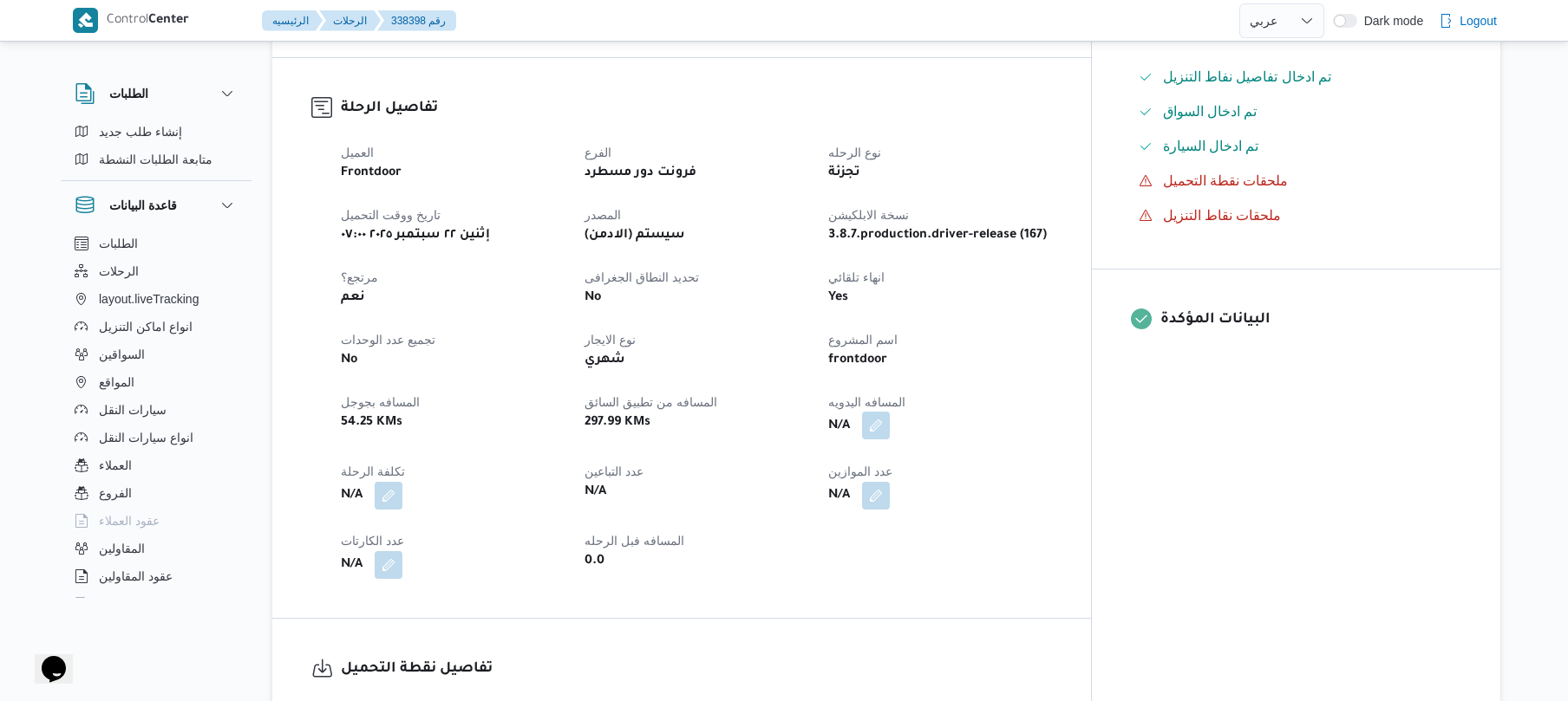
click at [890, 418] on button "button" at bounding box center [875, 425] width 27 height 27
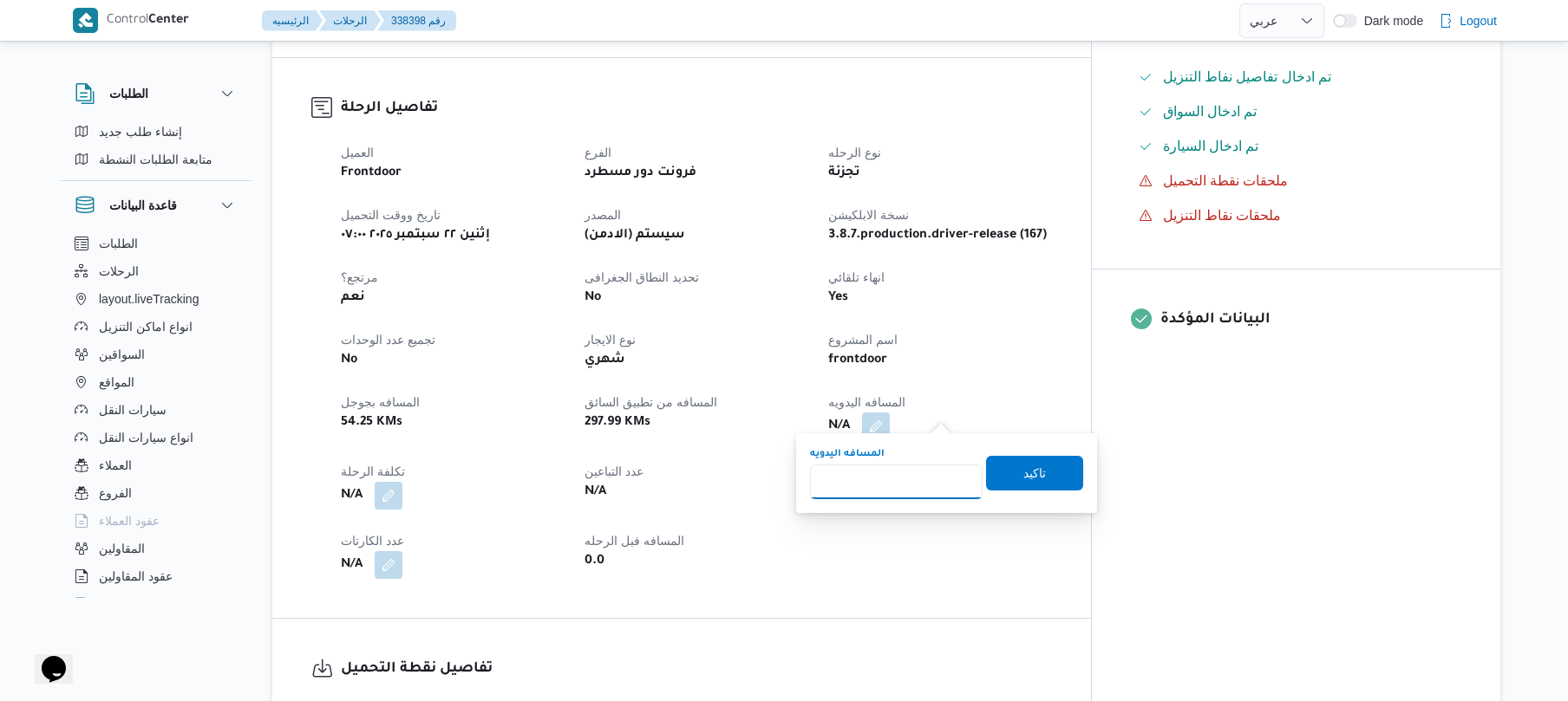
click at [917, 474] on input "المسافه اليدويه" at bounding box center [897, 481] width 173 height 34
type input "120"
click at [1024, 473] on span "تاكيد" at bounding box center [1035, 473] width 23 height 21
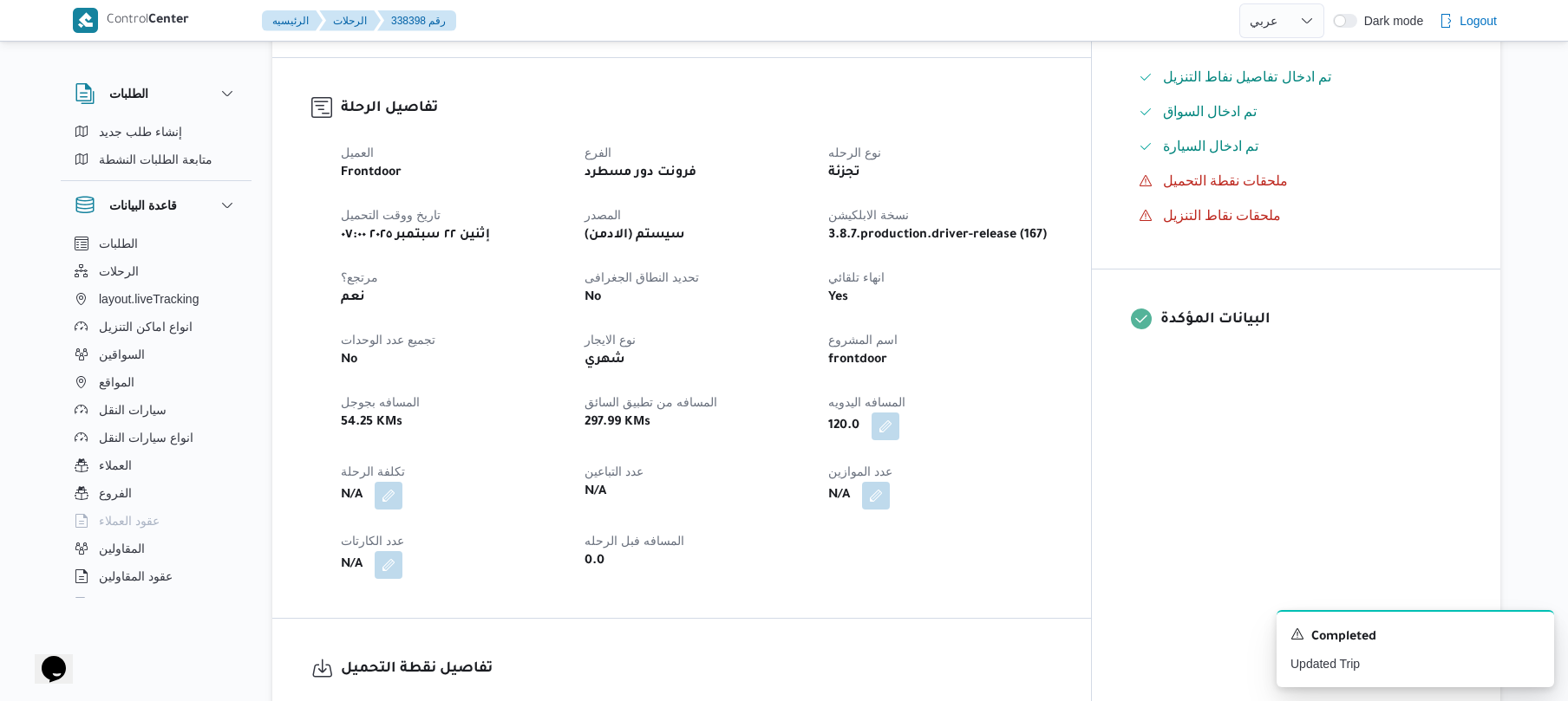
click at [1053, 411] on div "120.0" at bounding box center [940, 426] width 227 height 31
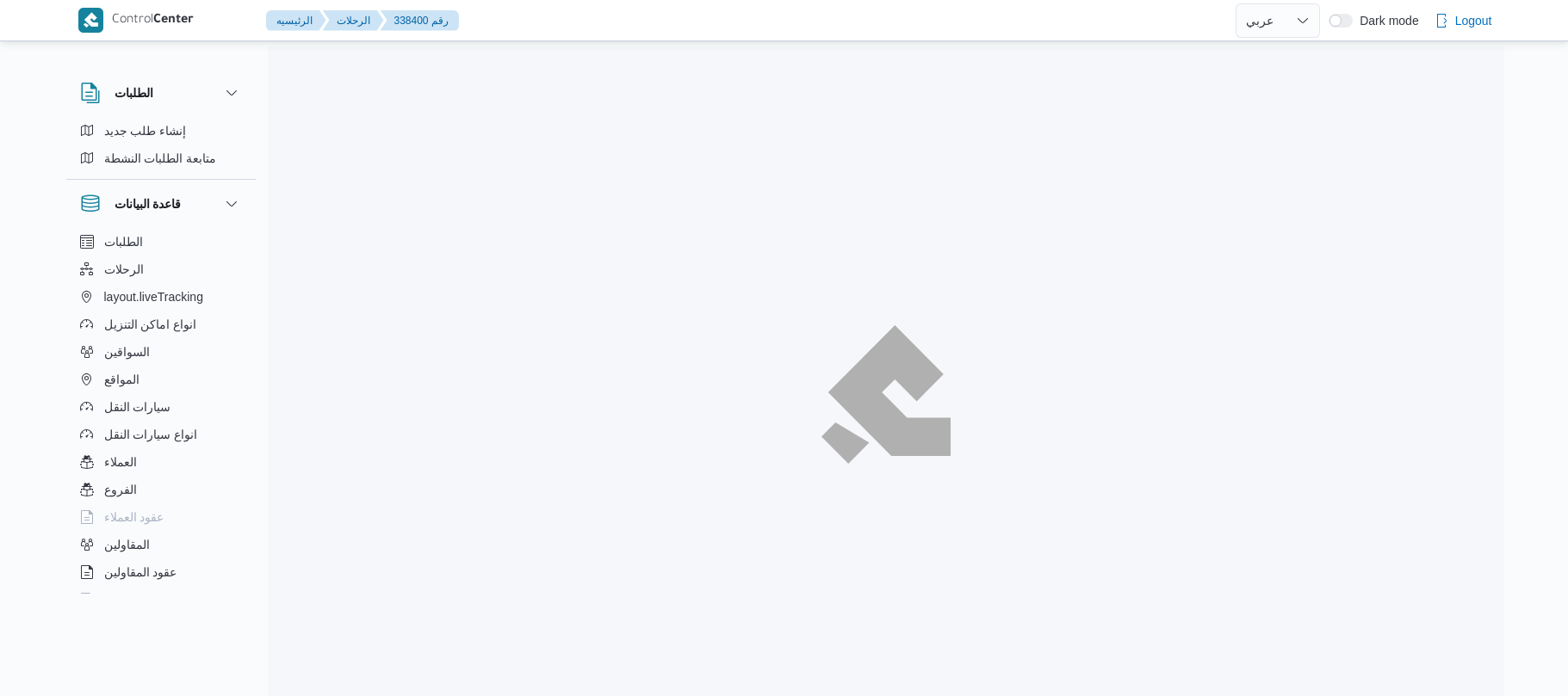
select select "ar"
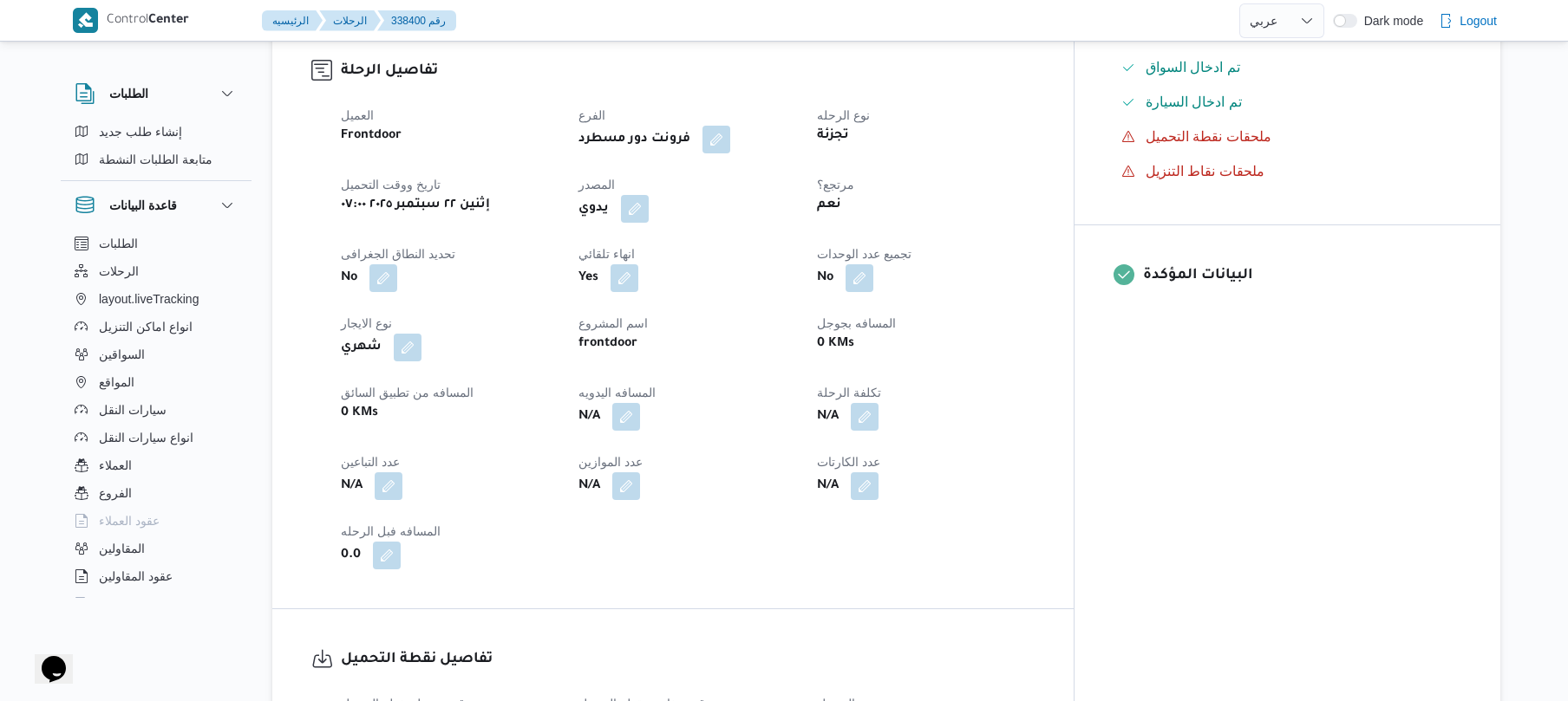
scroll to position [555, 0]
click at [879, 421] on button "button" at bounding box center [864, 413] width 27 height 27
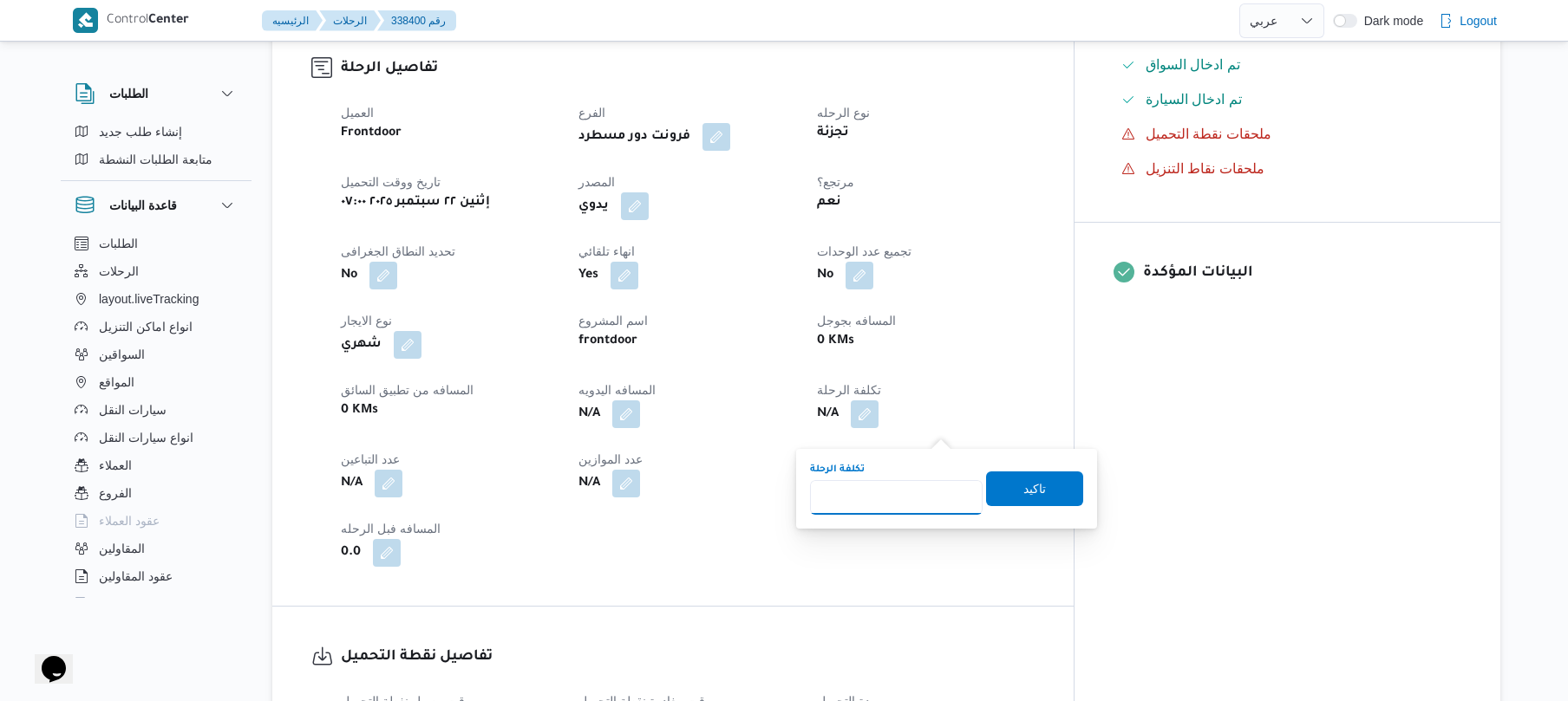
click at [900, 494] on input "تكلفة الرحلة" at bounding box center [897, 497] width 173 height 34
type input "70"
click at [1041, 496] on span "تاكيد" at bounding box center [1035, 488] width 97 height 34
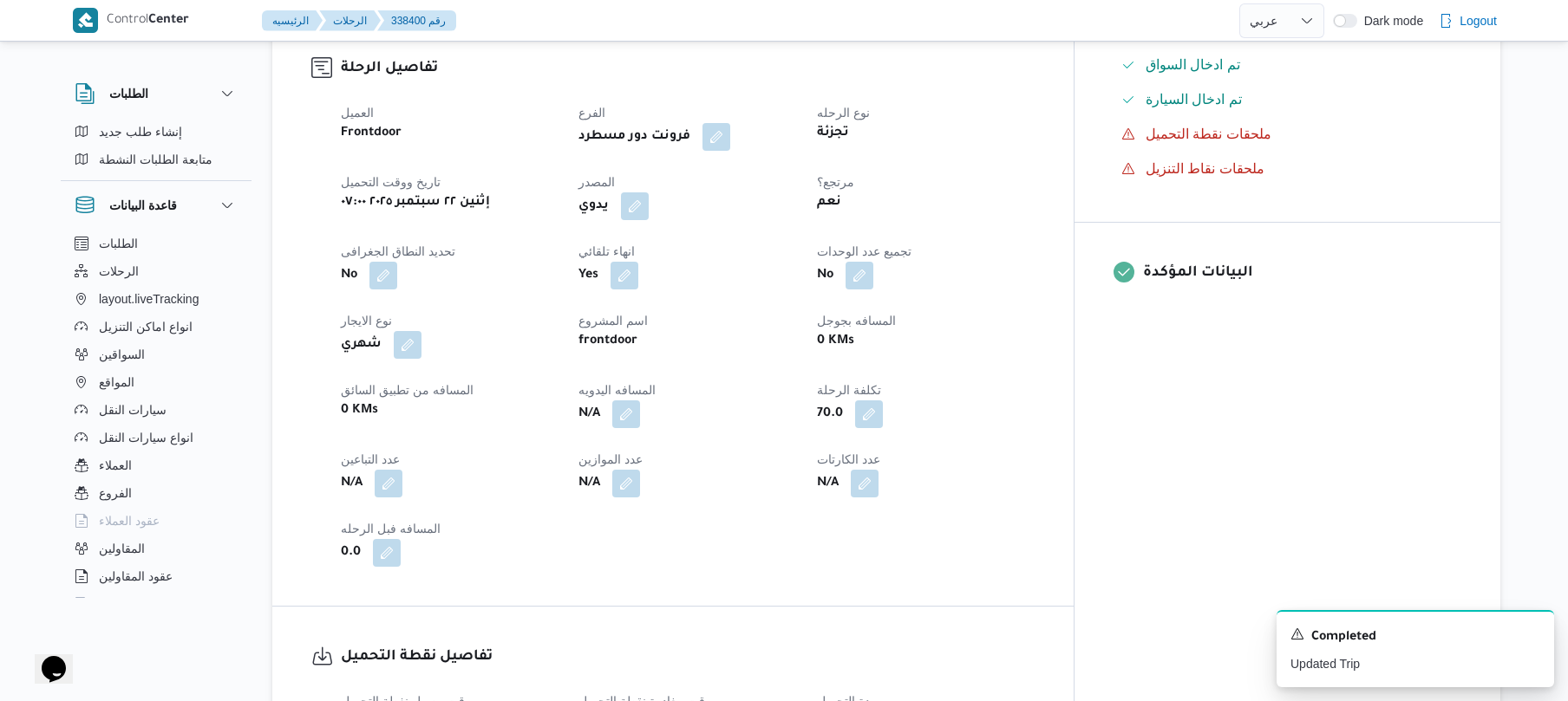
click at [795, 359] on div "اسم المشروع frontdoor" at bounding box center [687, 334] width 217 height 48
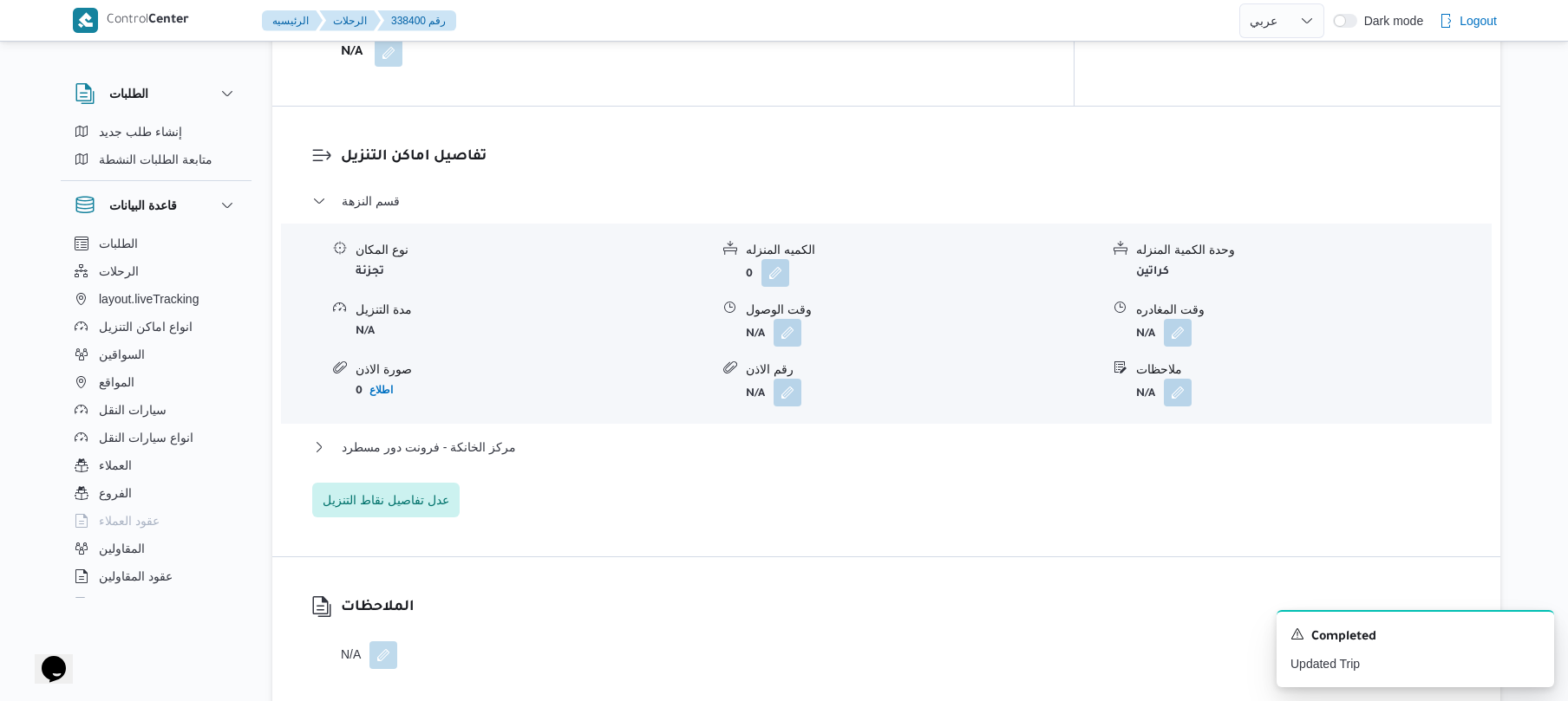
scroll to position [1387, 0]
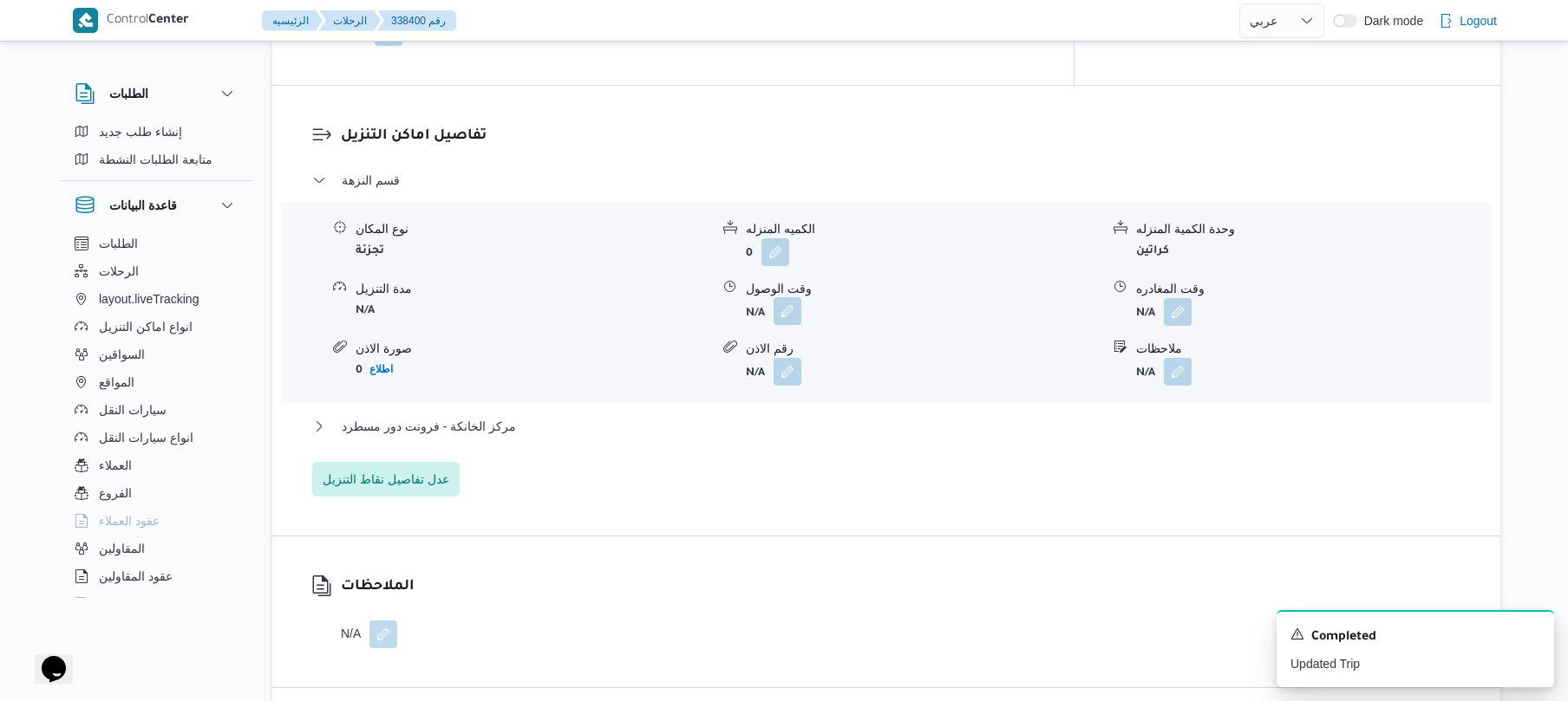
click at [781, 324] on button "button" at bounding box center [787, 310] width 27 height 27
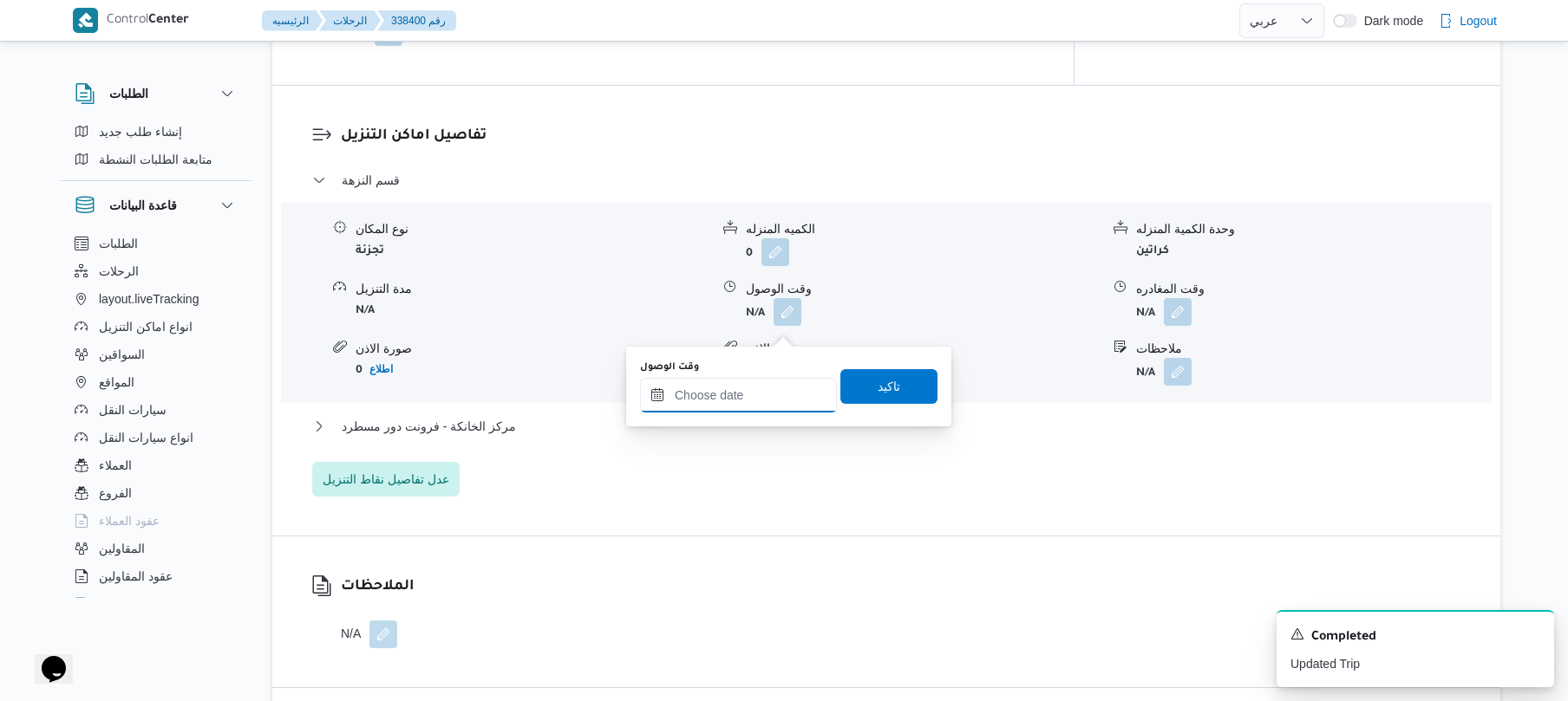
click at [746, 406] on input "وقت الوصول" at bounding box center [738, 395] width 197 height 34
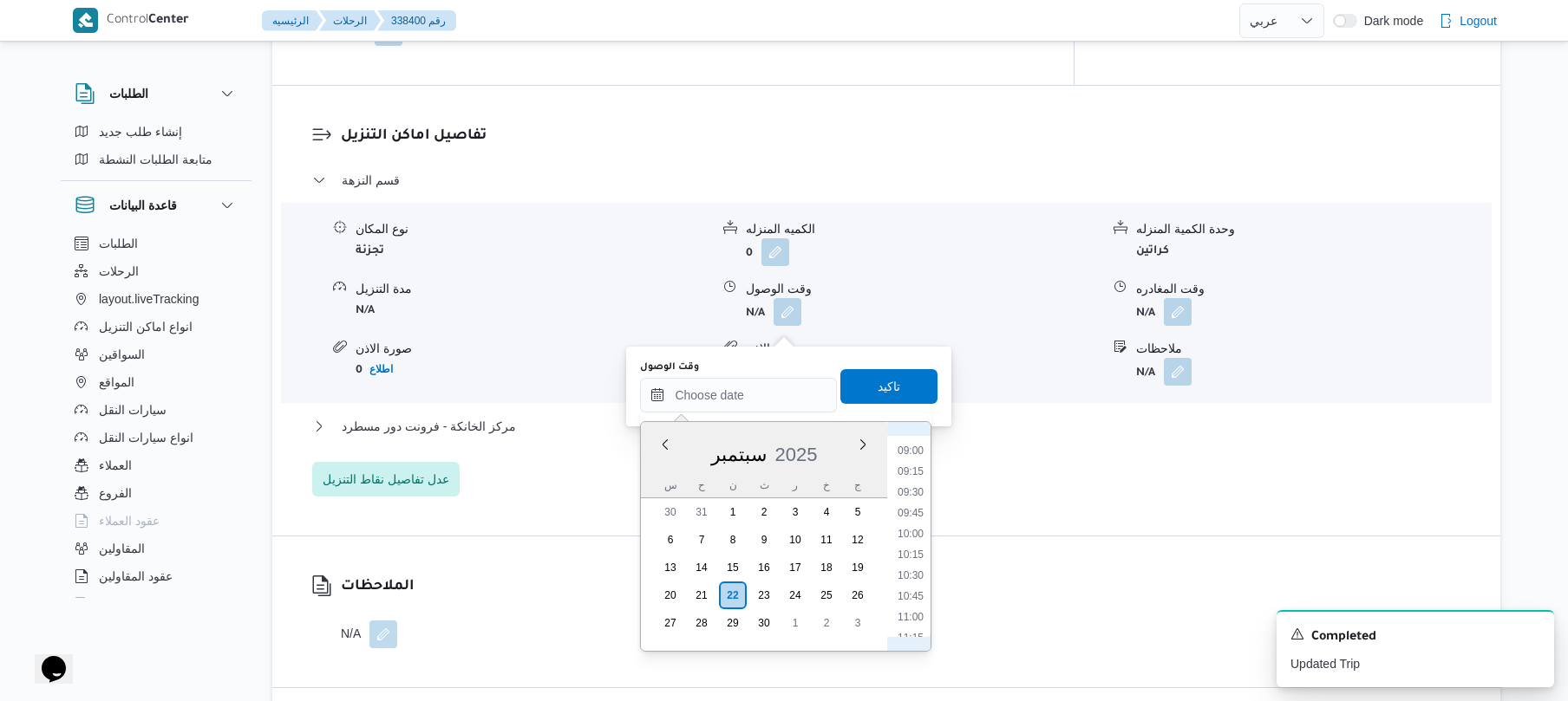
scroll to position [693, 0]
click at [911, 455] on li "08:30" at bounding box center [911, 459] width 40 height 18
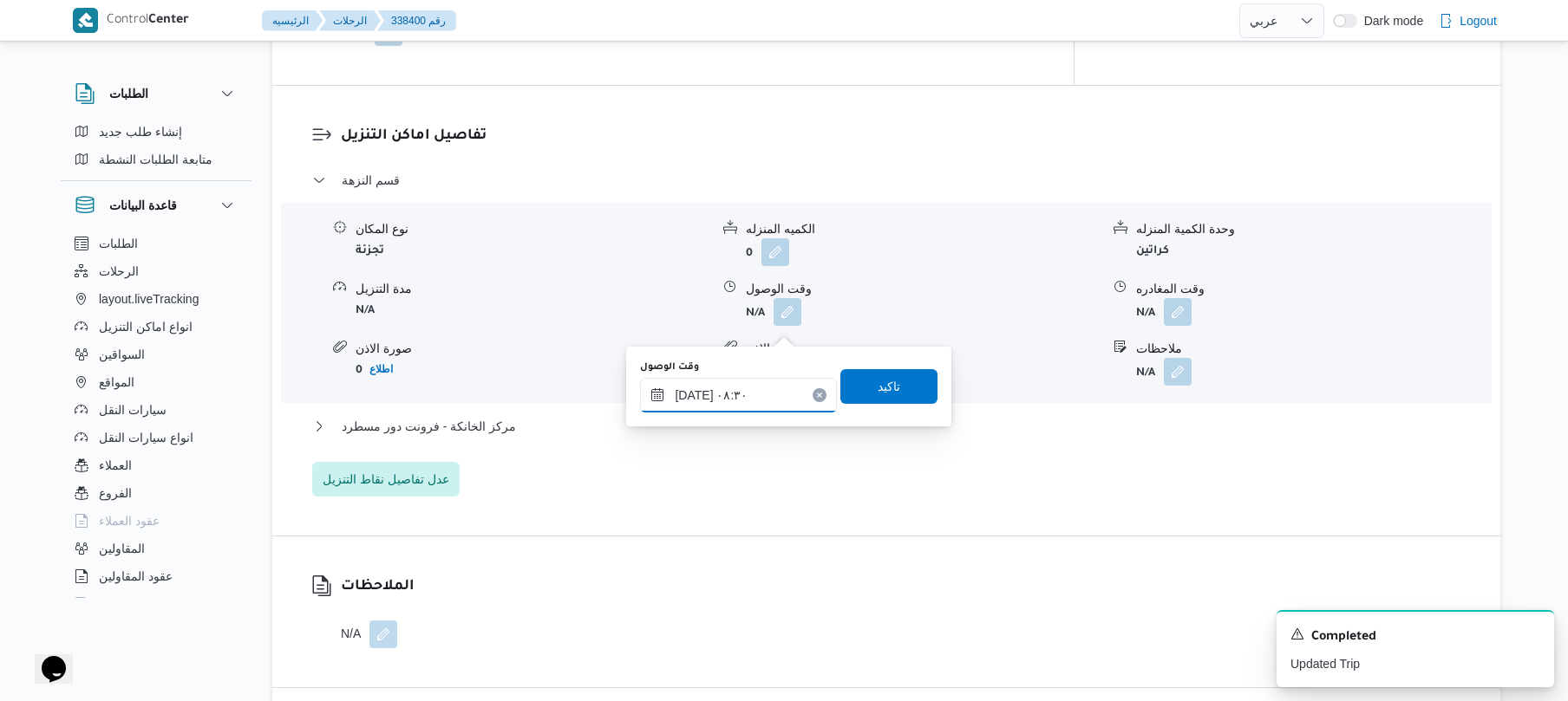
click at [697, 389] on input "٢٢/٠٩/٢٠٢٥ ٠٨:٣٠" at bounding box center [738, 395] width 197 height 34
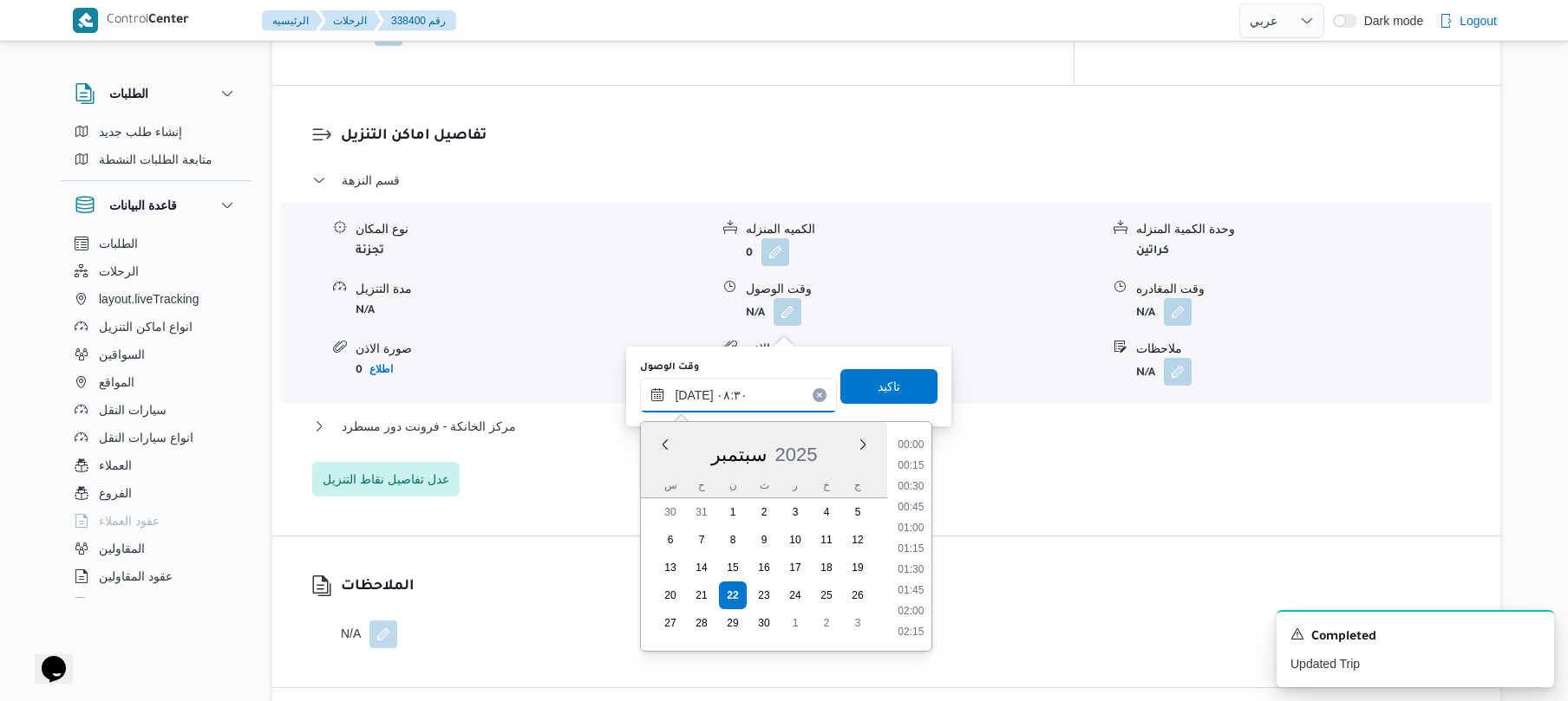
scroll to position [603, 0]
type input "٢٢/٠٩/٢٠٢٥ ٠٨:35"
click at [852, 380] on span "تاكيد" at bounding box center [889, 385] width 97 height 34
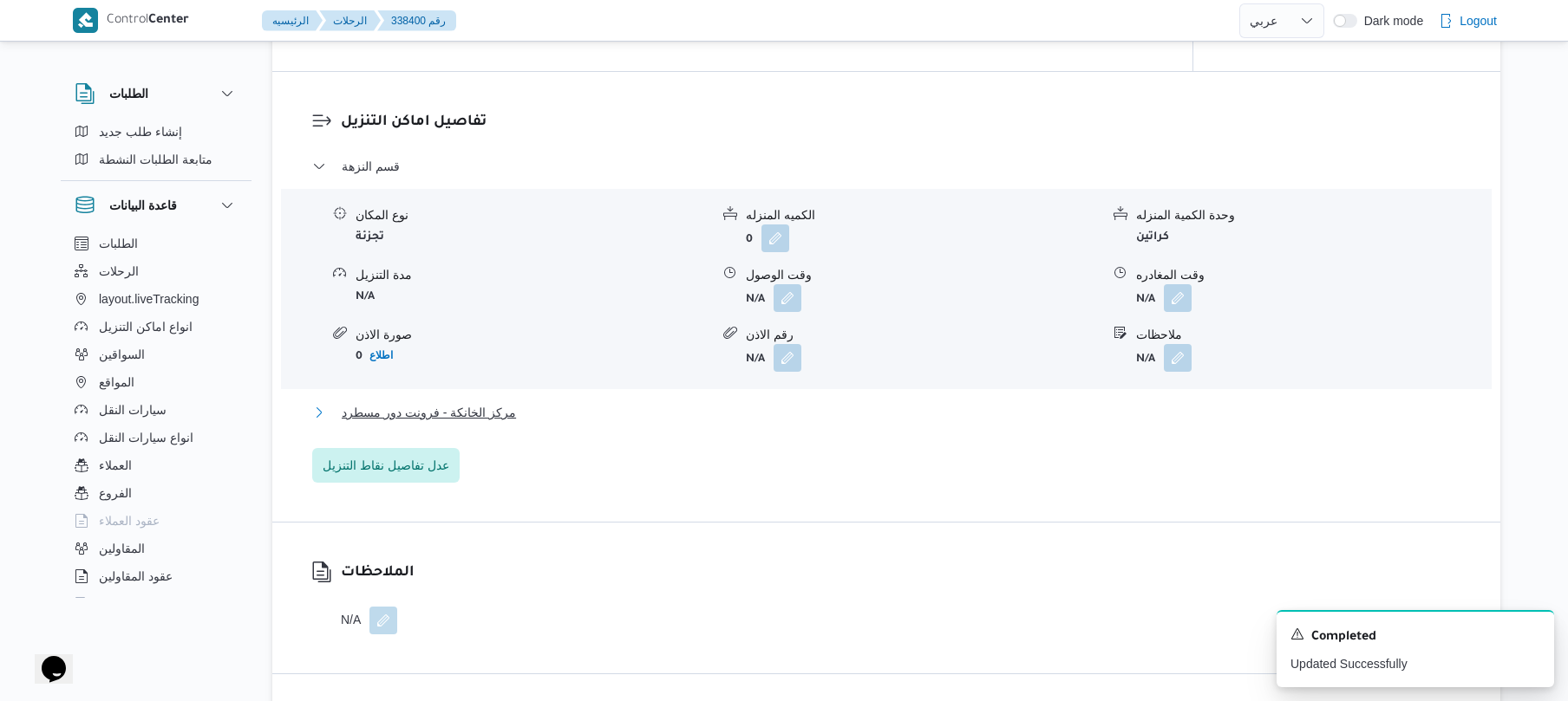
click at [733, 423] on button "مركز الخانكة - فرونت دور مسطرد" at bounding box center [887, 413] width 1149 height 21
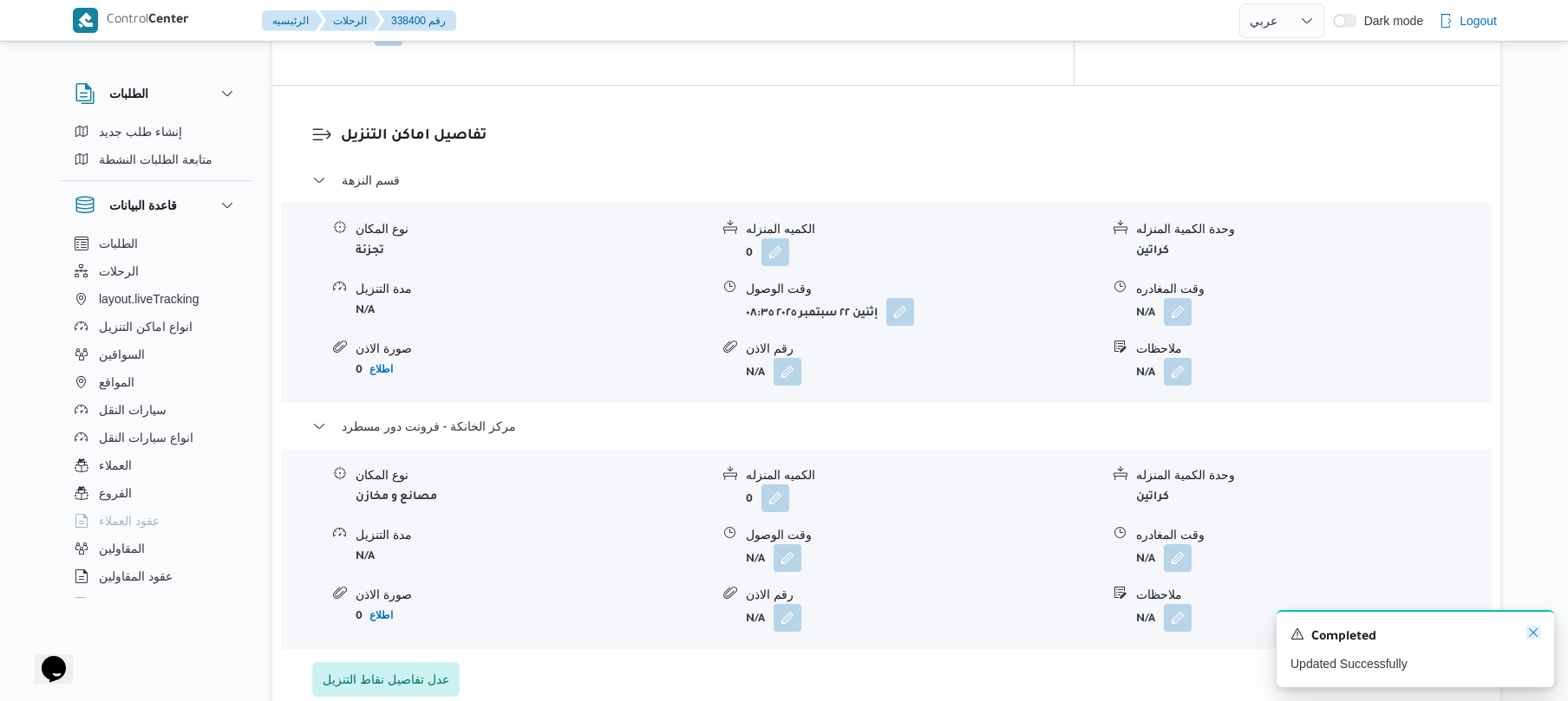
click at [1527, 633] on icon "Dismiss toast" at bounding box center [1534, 633] width 14 height 14
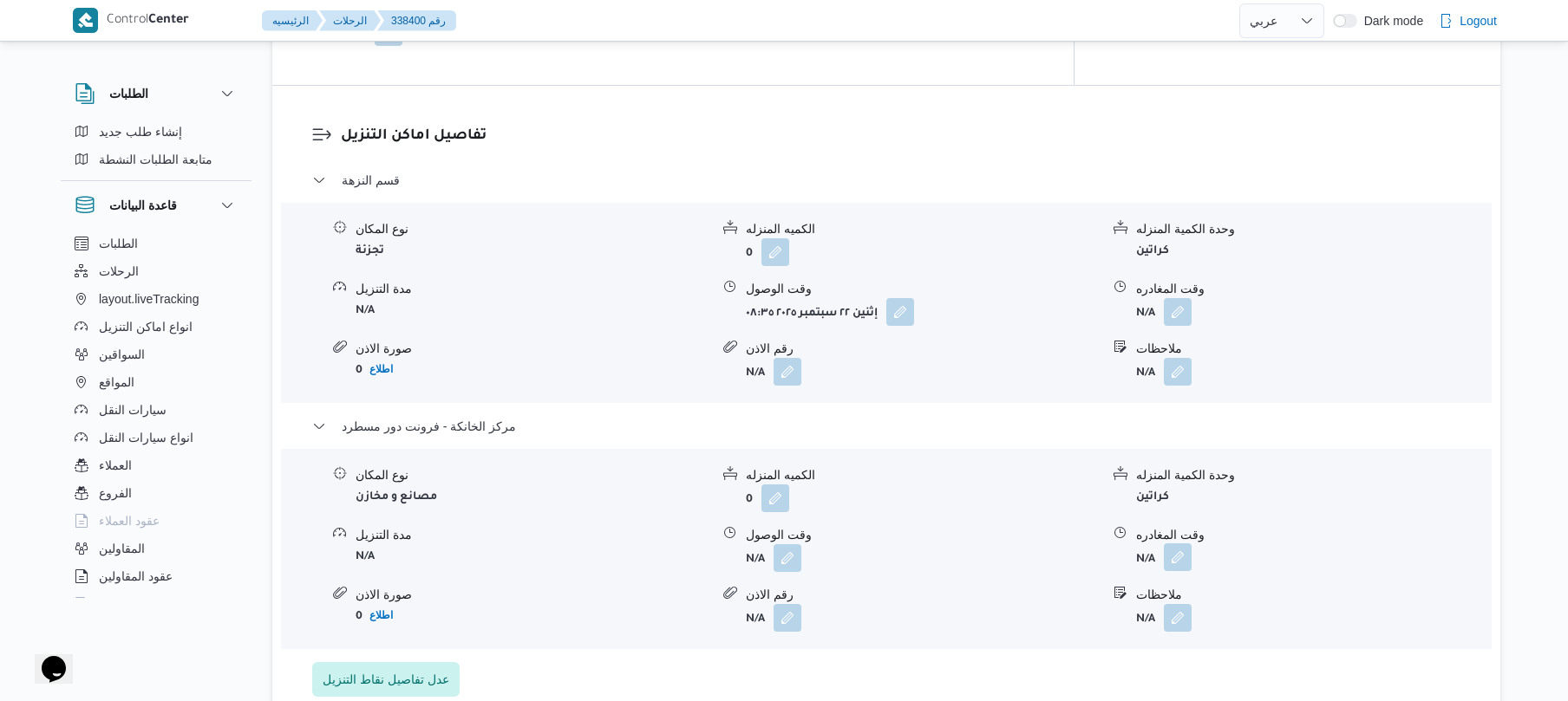
click at [1189, 565] on button "button" at bounding box center [1177, 556] width 27 height 27
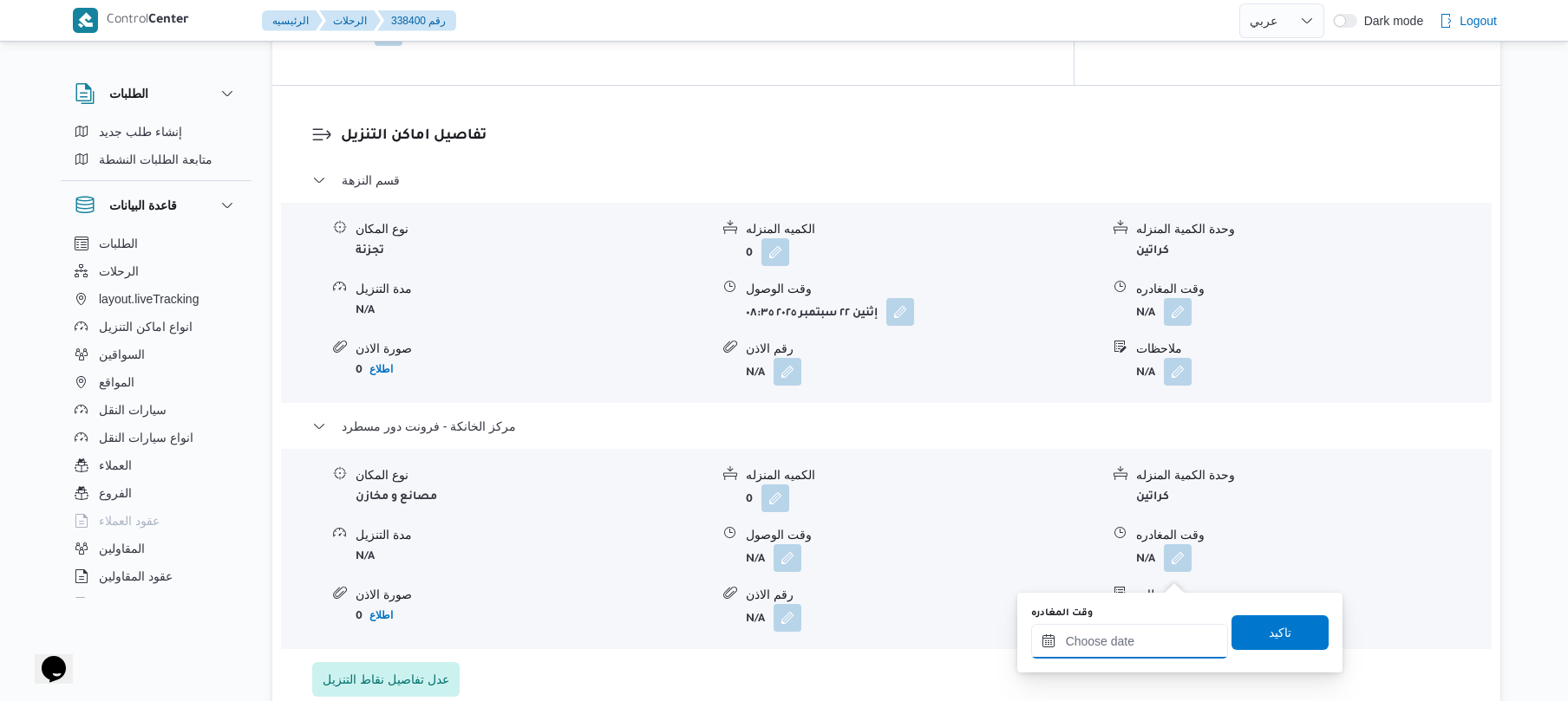
click at [1121, 656] on input "وقت المغادره" at bounding box center [1129, 641] width 197 height 34
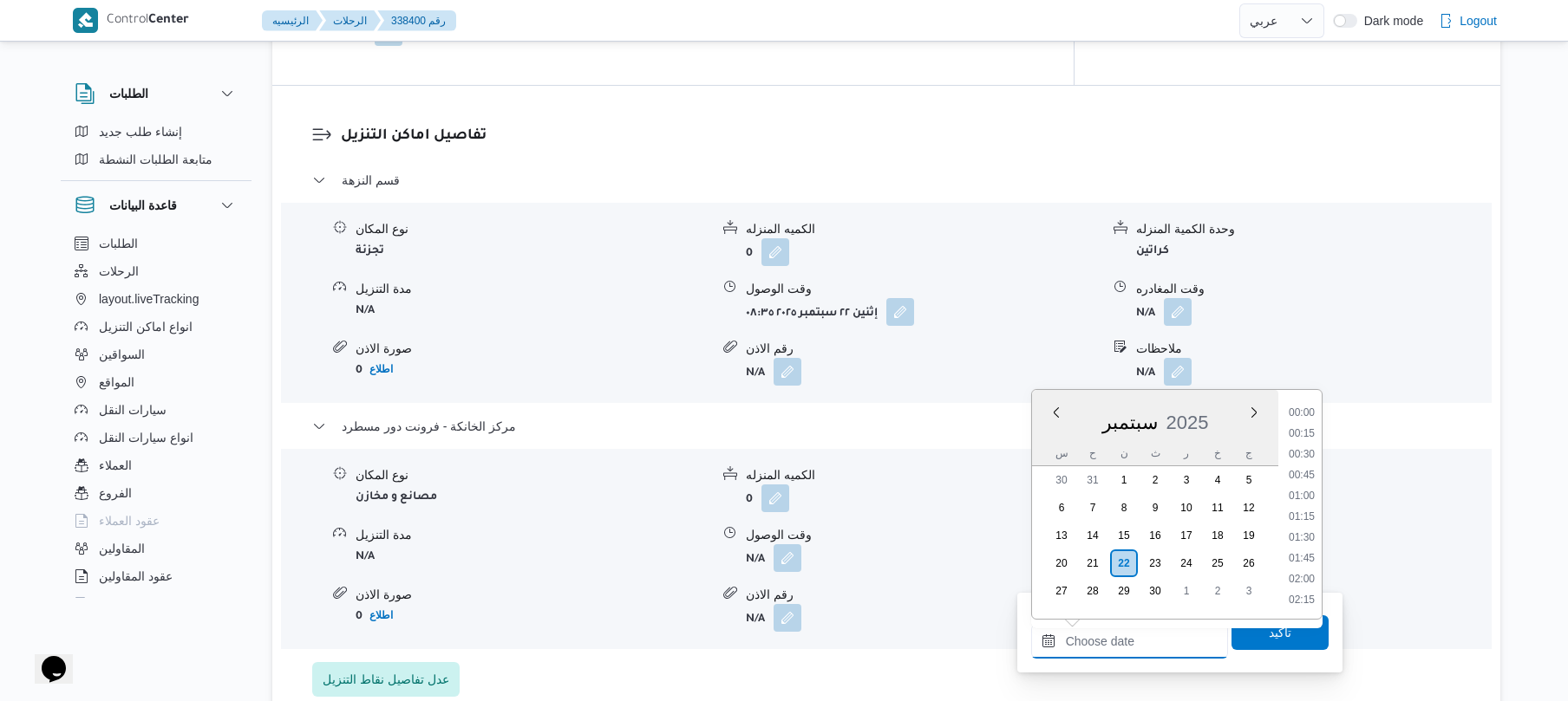
scroll to position [1769, 0]
click at [1323, 440] on div "Previous Month Next month سبتمبر ٢٠٢٥ سبتمبر 2025 س ح ن ث ر خ ج 30 31 1 2 3 4 5…" at bounding box center [1177, 503] width 291 height 230
click at [1304, 481] on li "20:00" at bounding box center [1302, 479] width 40 height 18
type input "٢٢/٠٩/٢٠٢٥ ٢٠:٠٠"
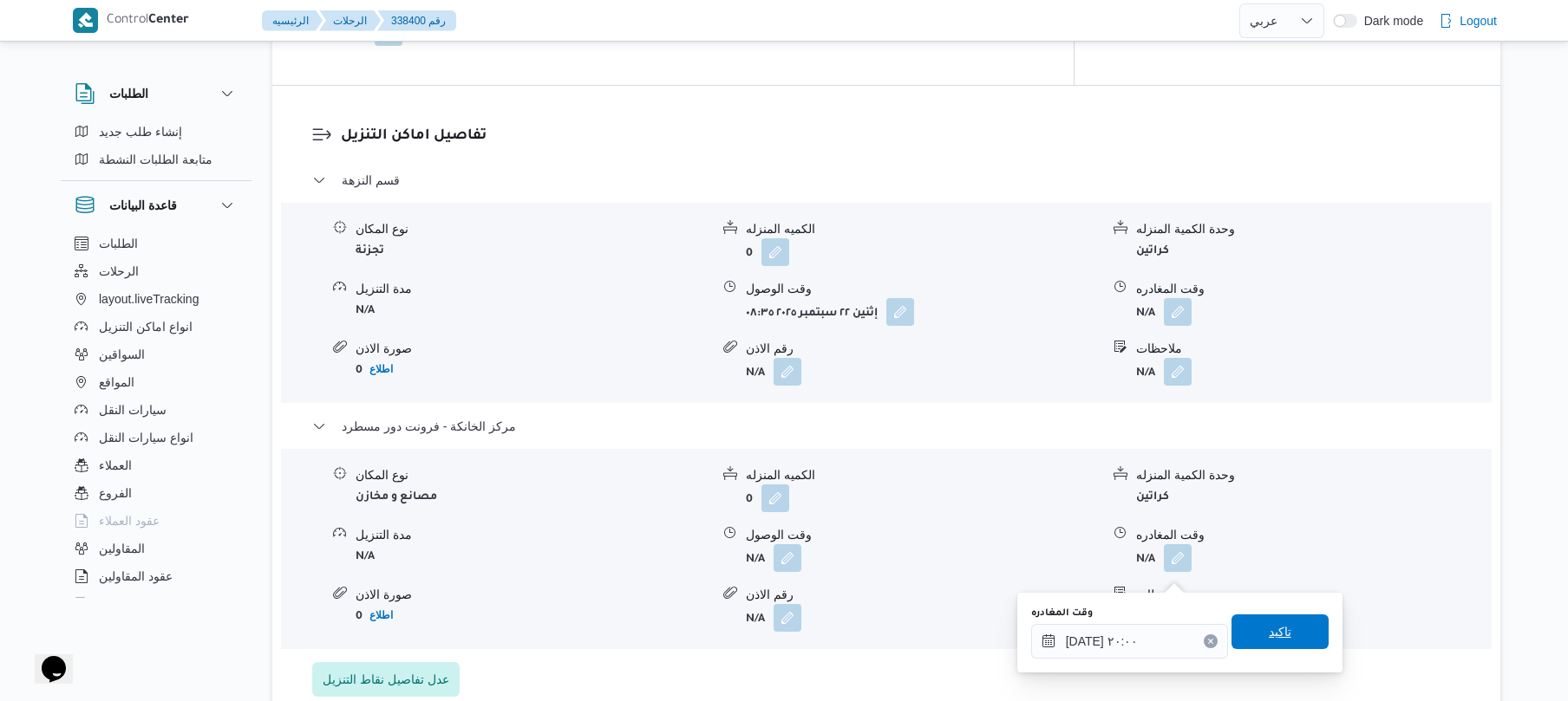
click at [1269, 631] on span "تاكيد" at bounding box center [1280, 632] width 23 height 21
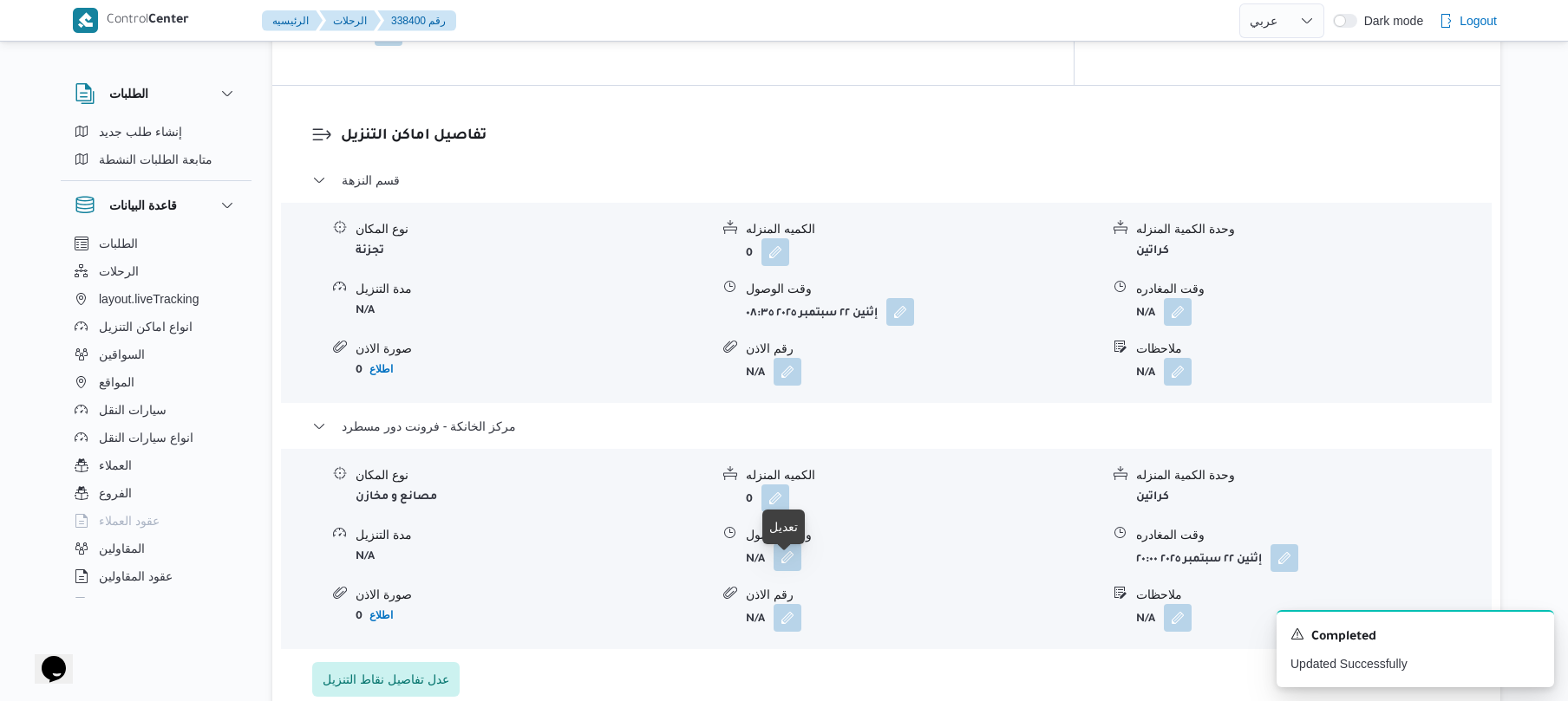
click at [784, 571] on button "button" at bounding box center [787, 556] width 27 height 27
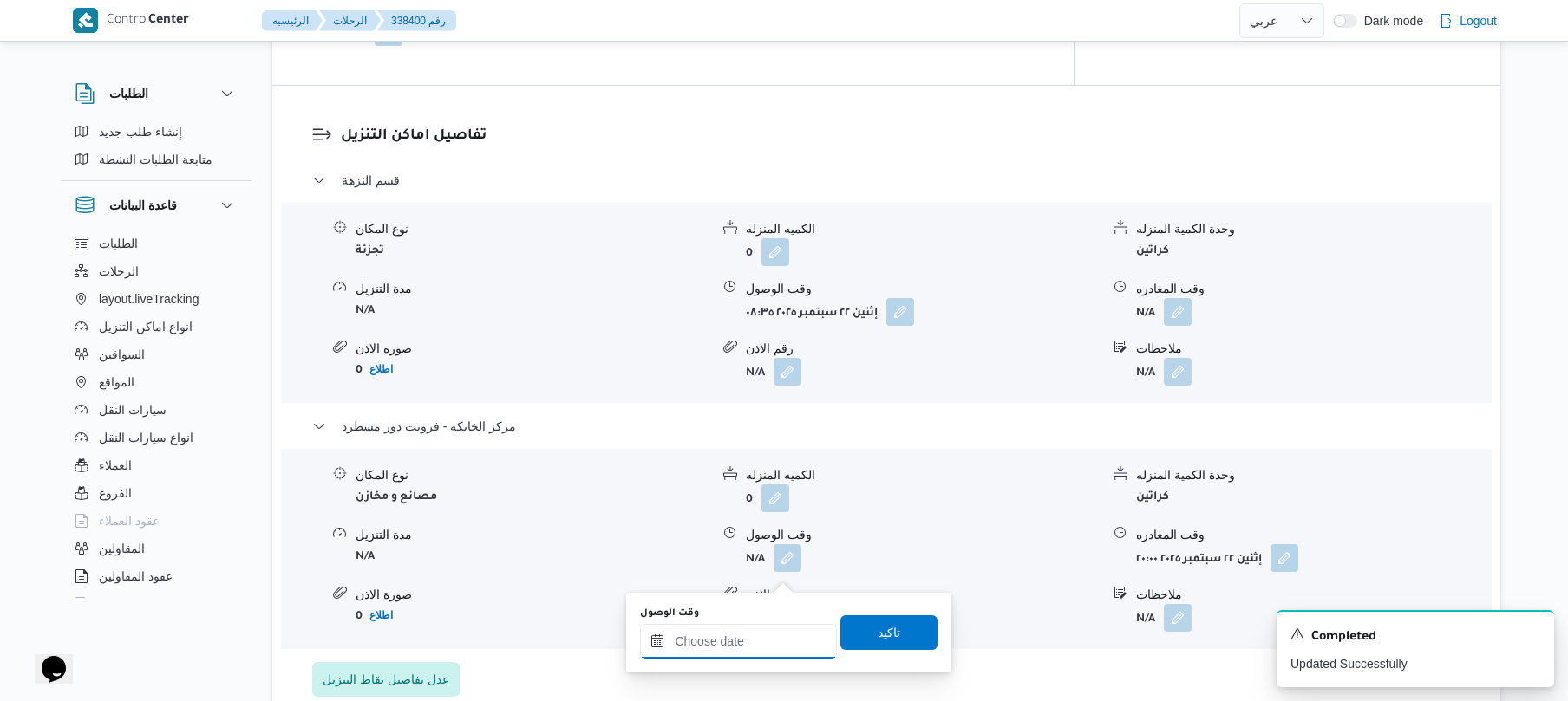
click at [744, 637] on input "وقت الوصول" at bounding box center [738, 641] width 197 height 34
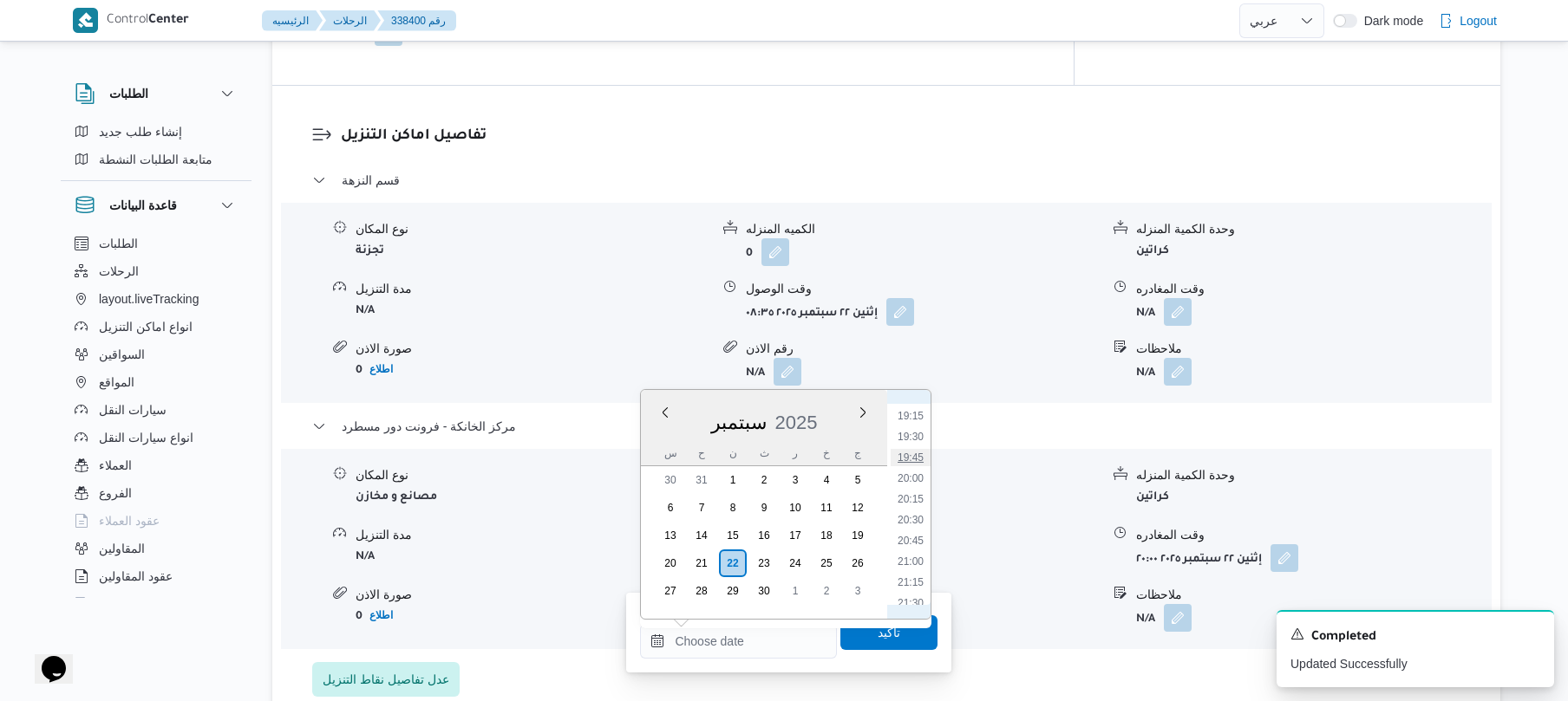
click at [918, 463] on li "19:45" at bounding box center [911, 458] width 40 height 18
type input "[DATE] ١٩:٤٥"
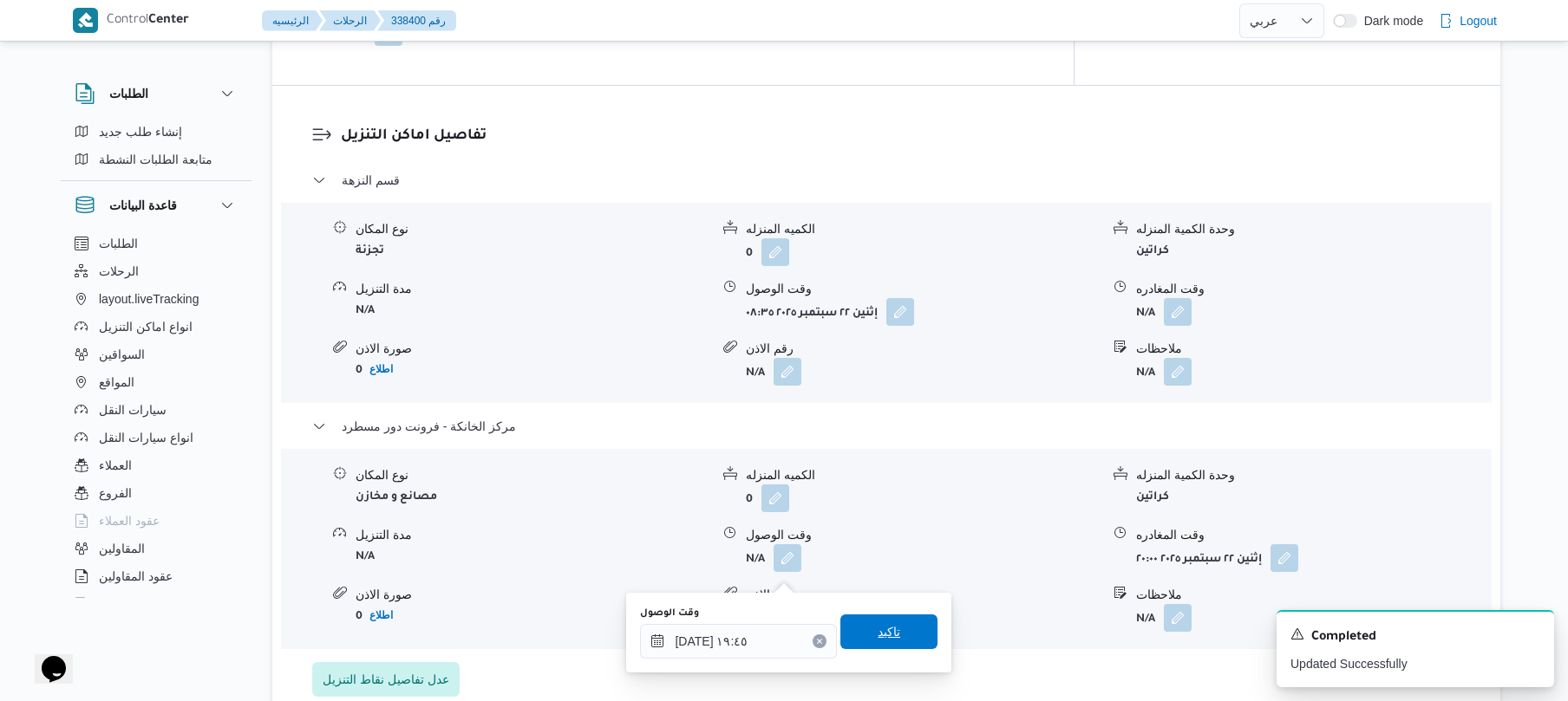
click at [878, 638] on span "تاكيد" at bounding box center [889, 632] width 23 height 21
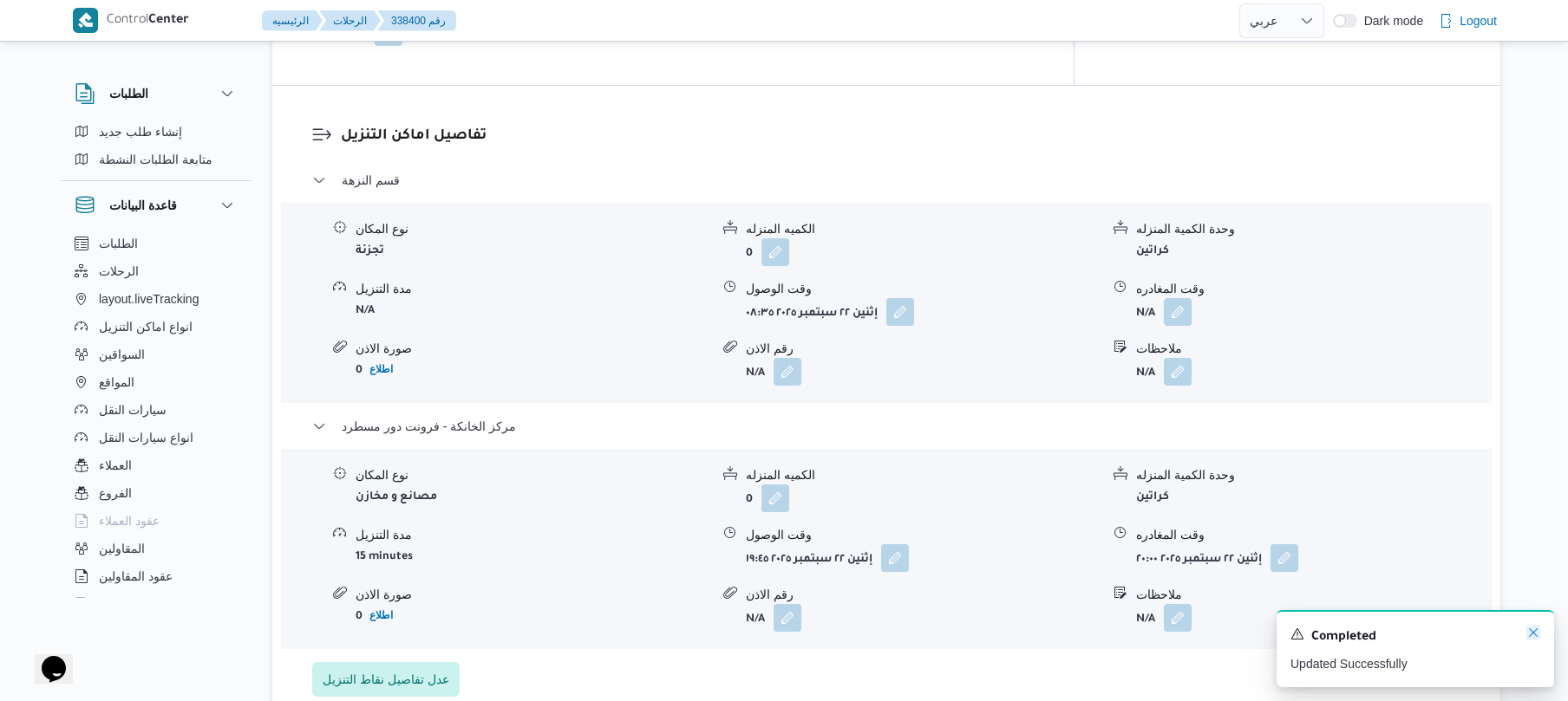
click at [1530, 633] on icon "Dismiss toast" at bounding box center [1534, 633] width 14 height 14
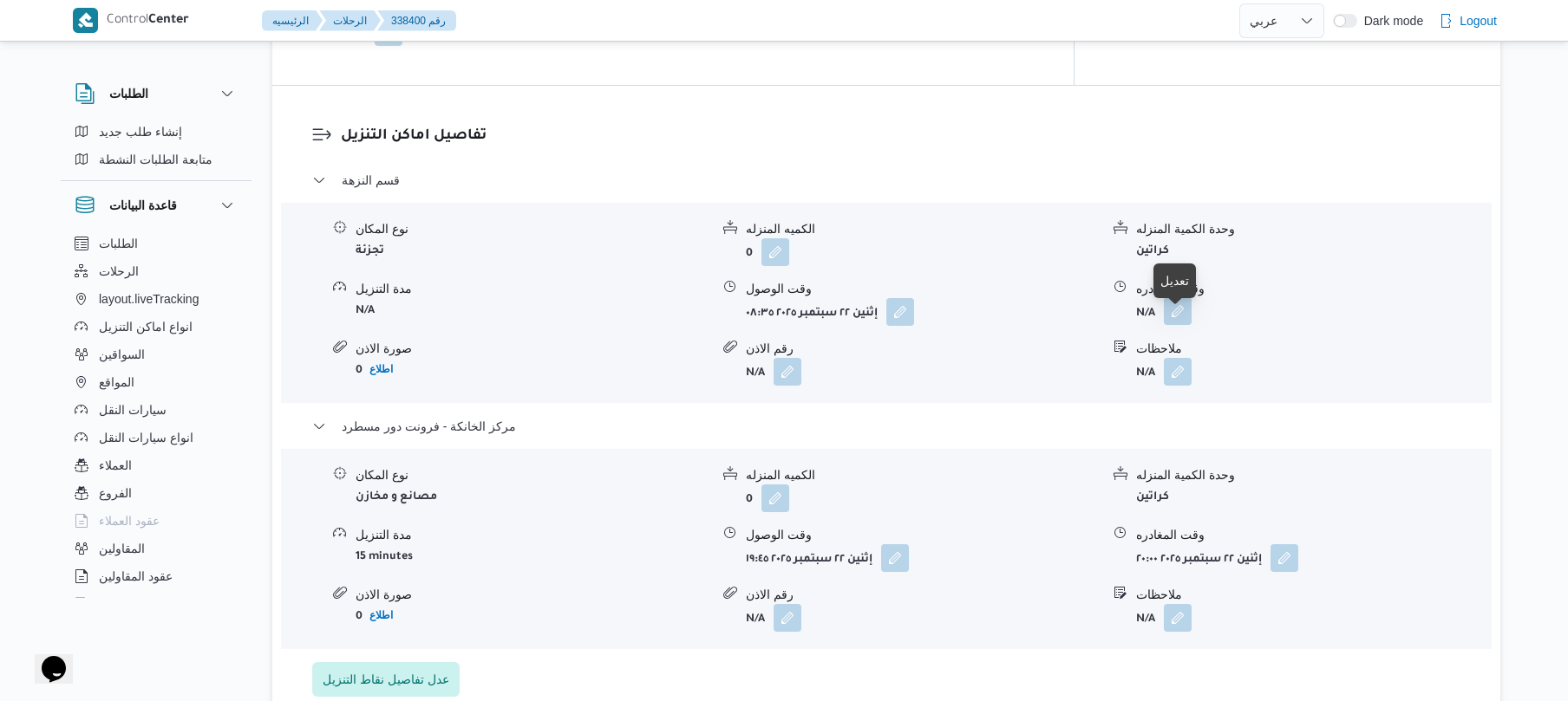
click at [1174, 325] on button "button" at bounding box center [1177, 310] width 27 height 27
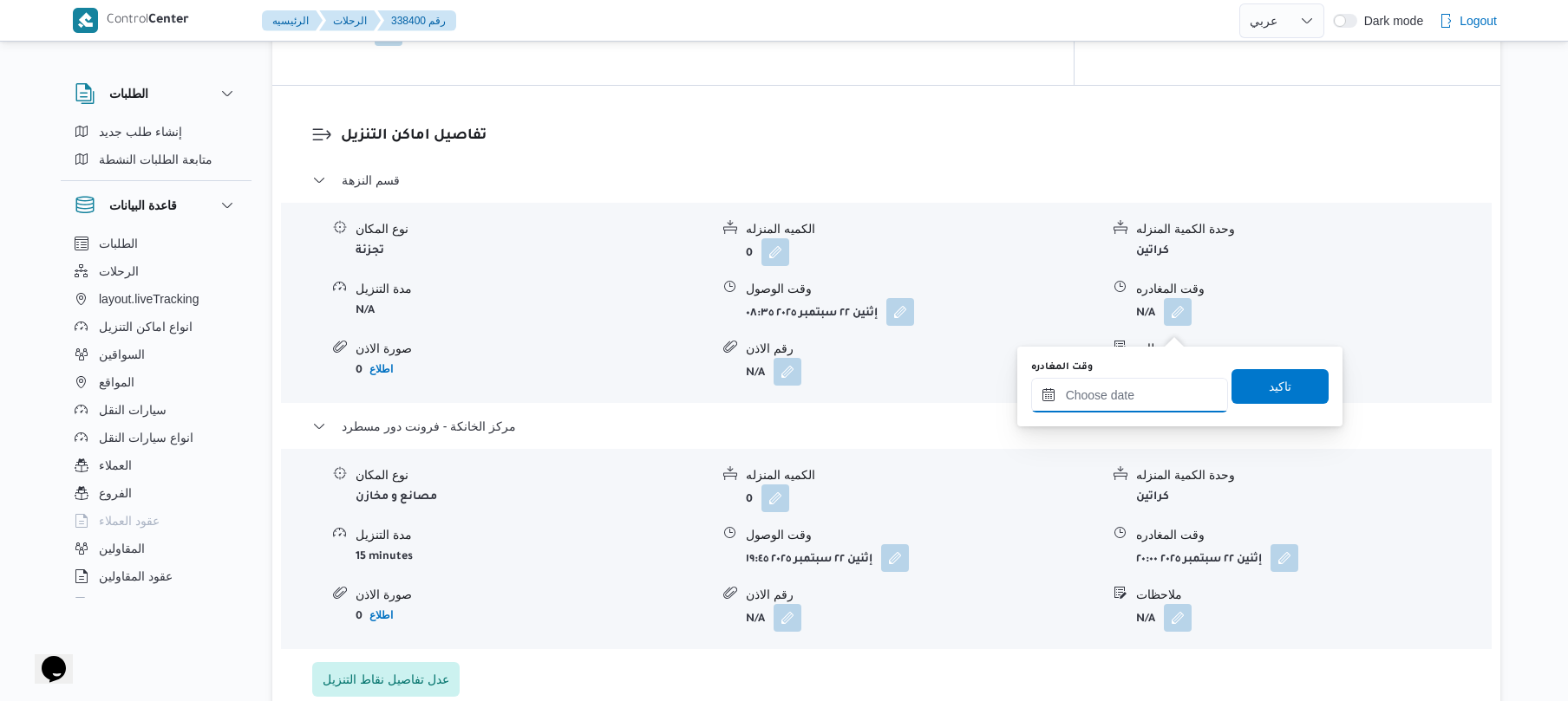
click at [1149, 393] on input "وقت المغادره" at bounding box center [1129, 395] width 197 height 34
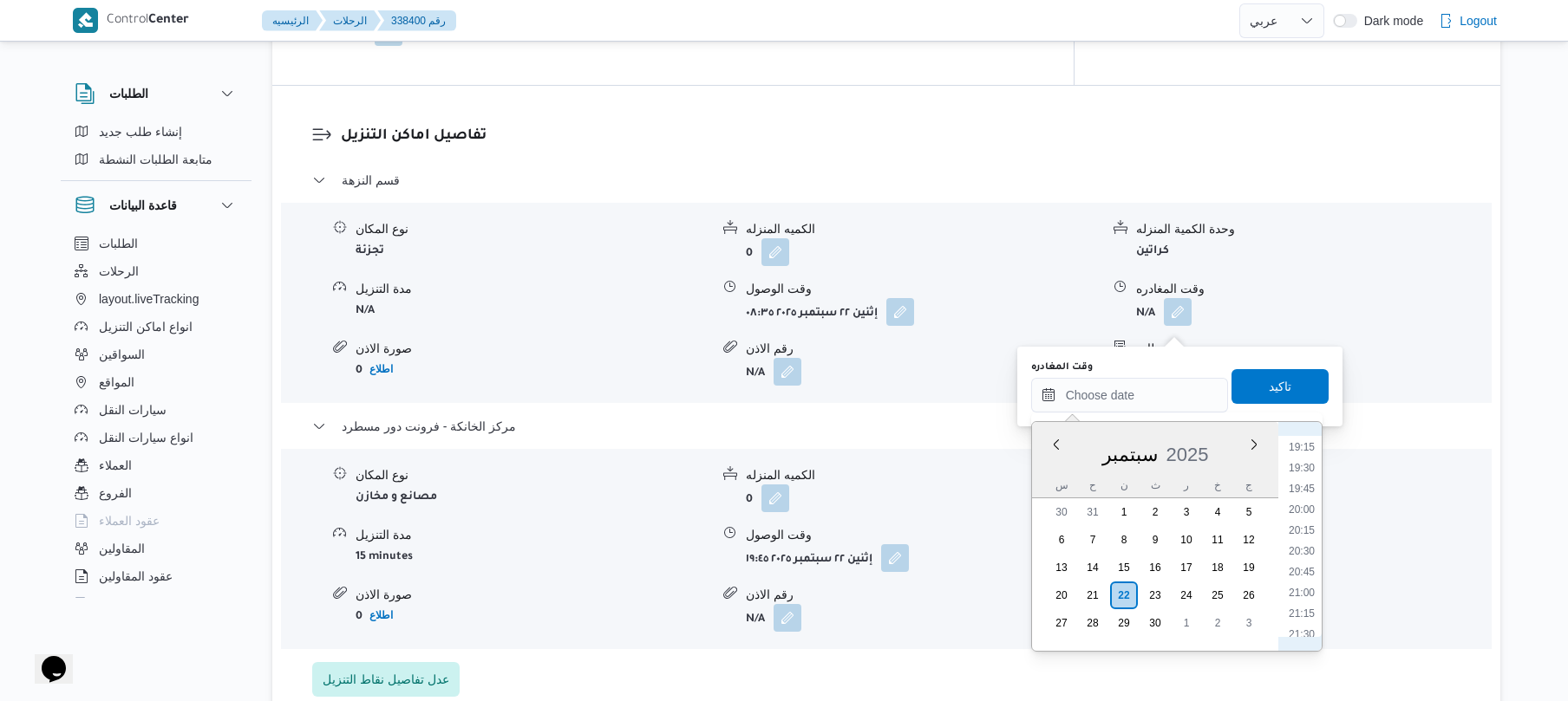
scroll to position [1429, 0]
click at [1304, 591] on li "19:00" at bounding box center [1302, 596] width 40 height 18
type input "٢٢/٠٩/٢٠٢٥ ١٩:٠٠"
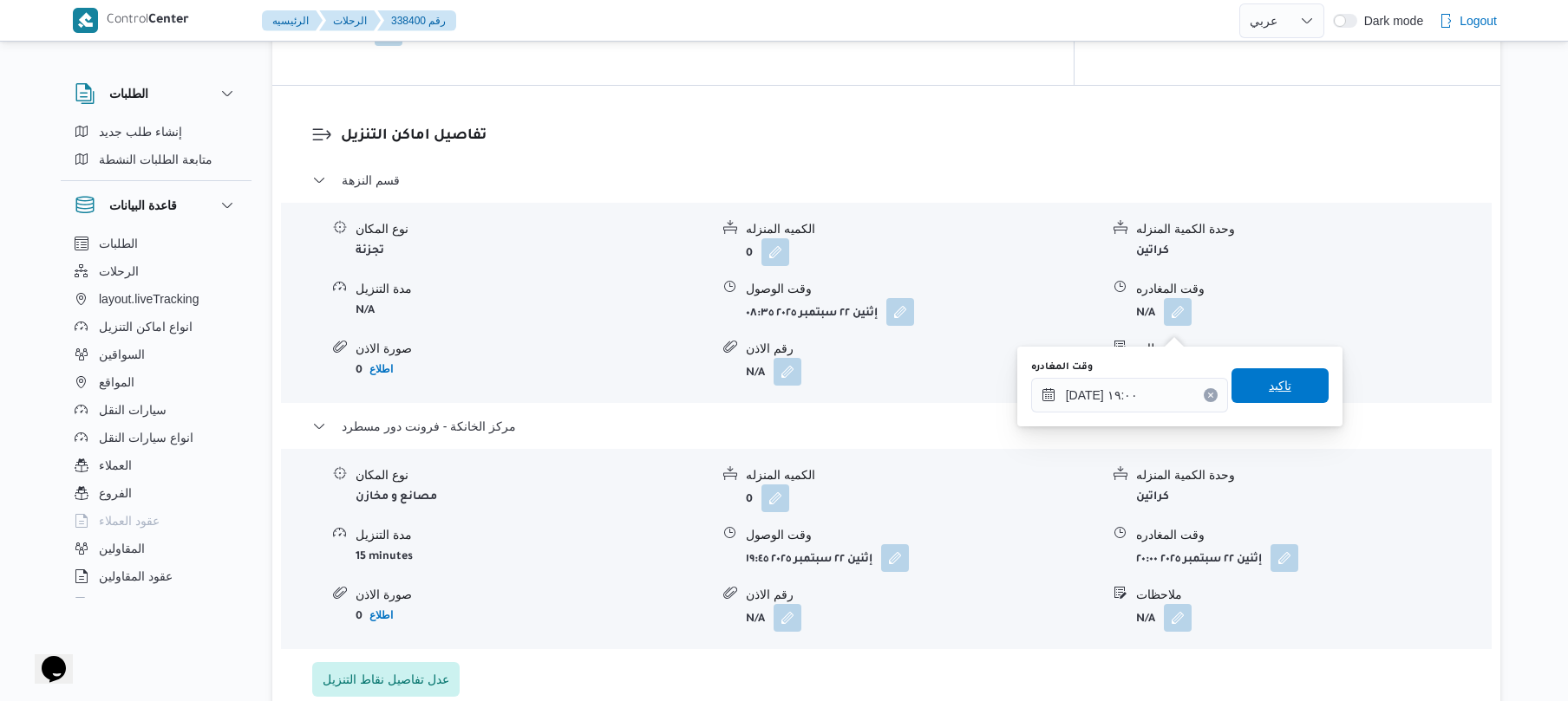
click at [1291, 396] on span "تاكيد" at bounding box center [1280, 385] width 97 height 34
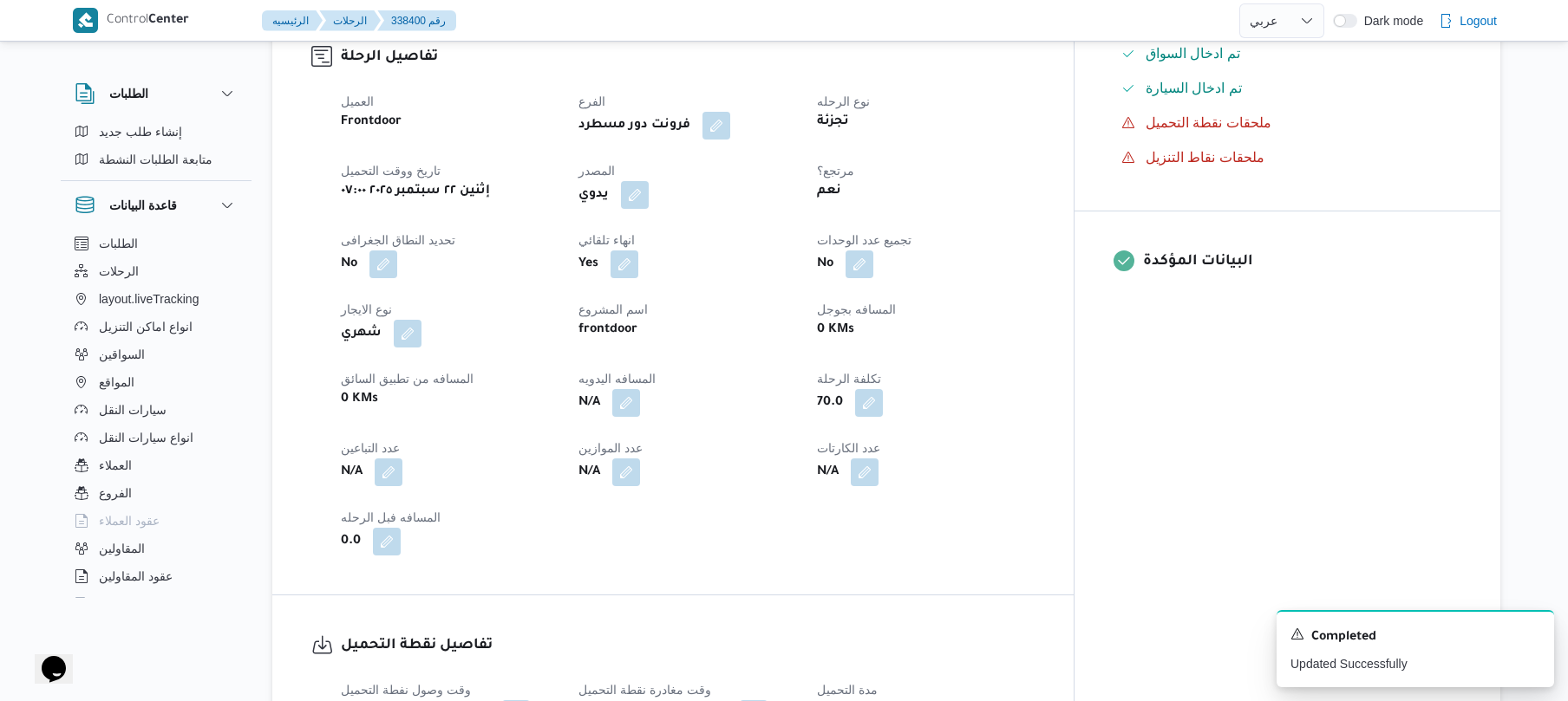
scroll to position [0, 0]
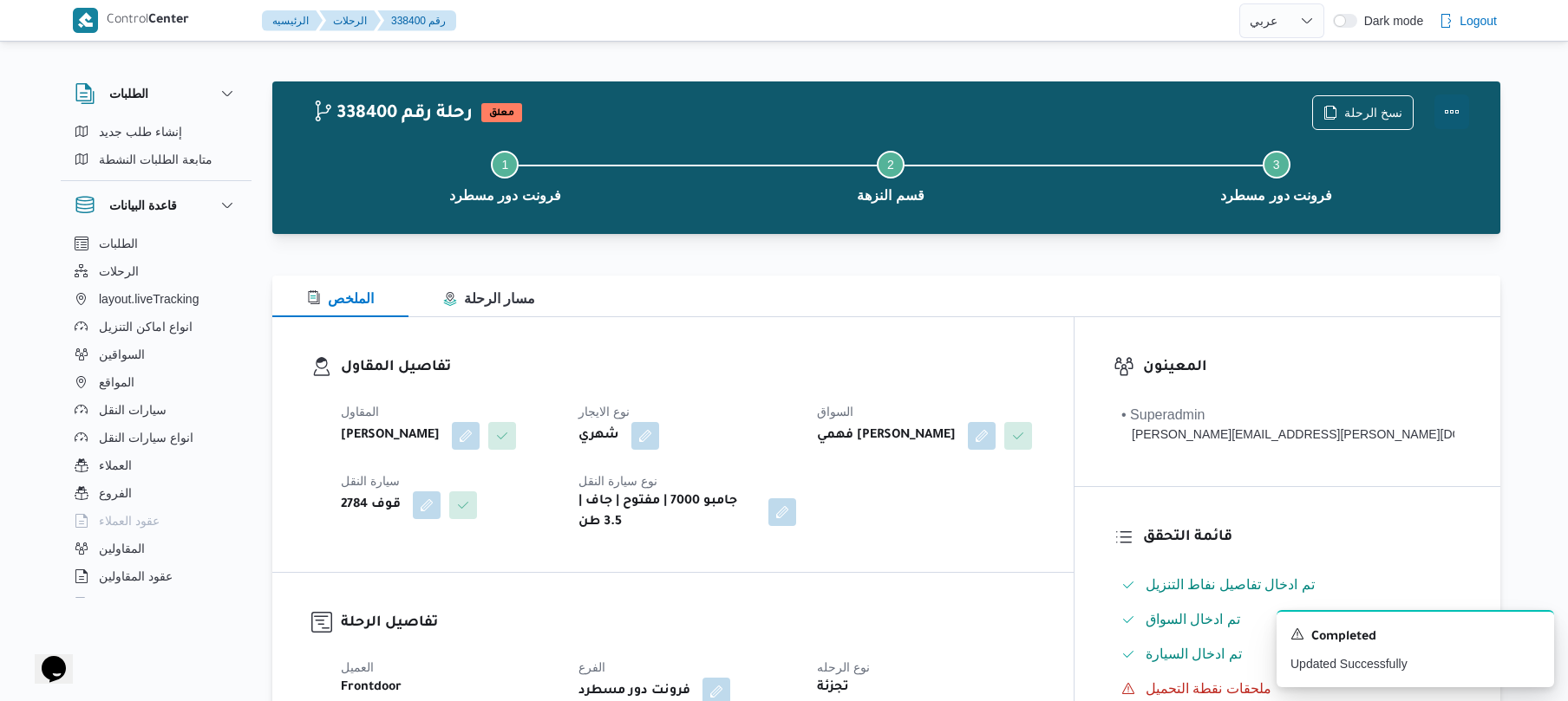
click at [1459, 108] on button "Actions" at bounding box center [1452, 111] width 34 height 34
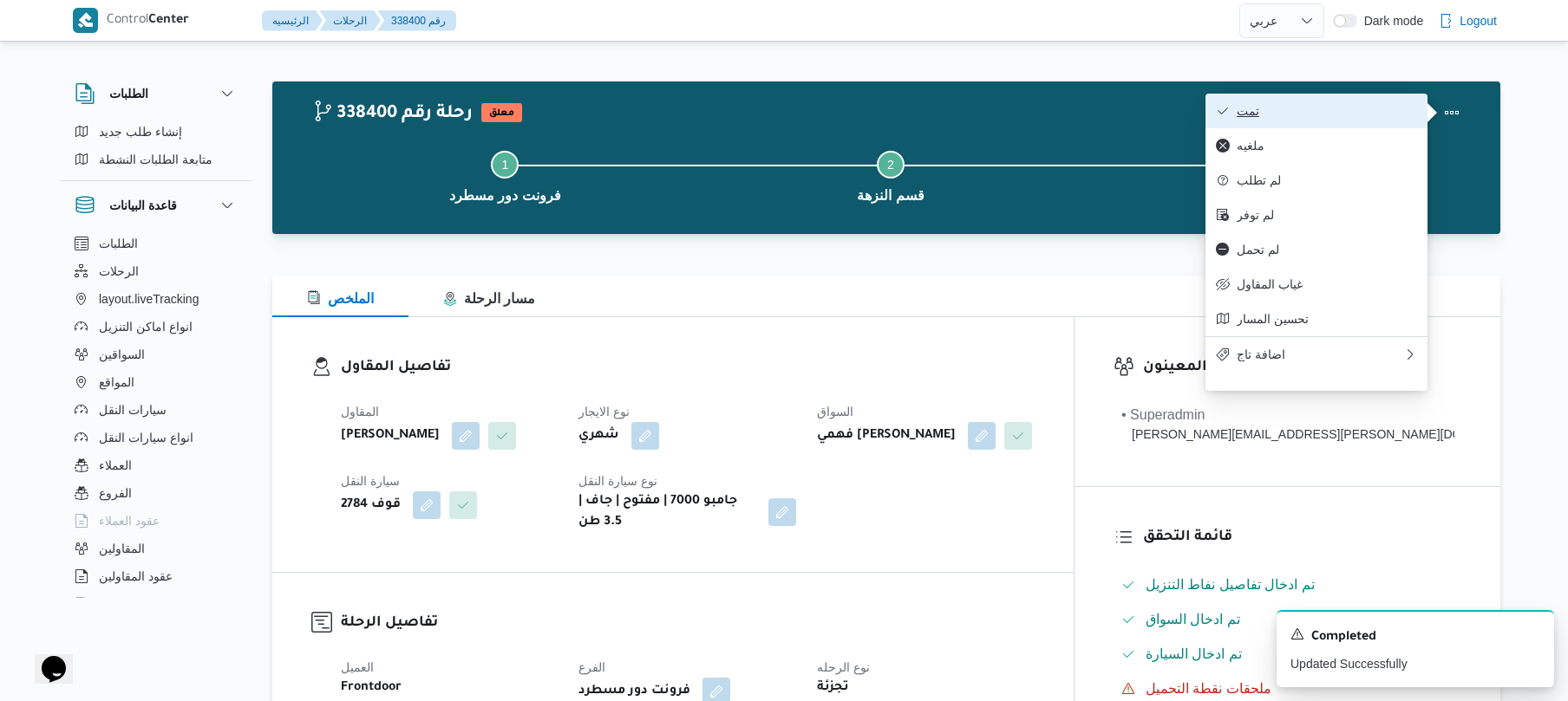
click at [1384, 120] on button "تمت" at bounding box center [1317, 110] width 222 height 34
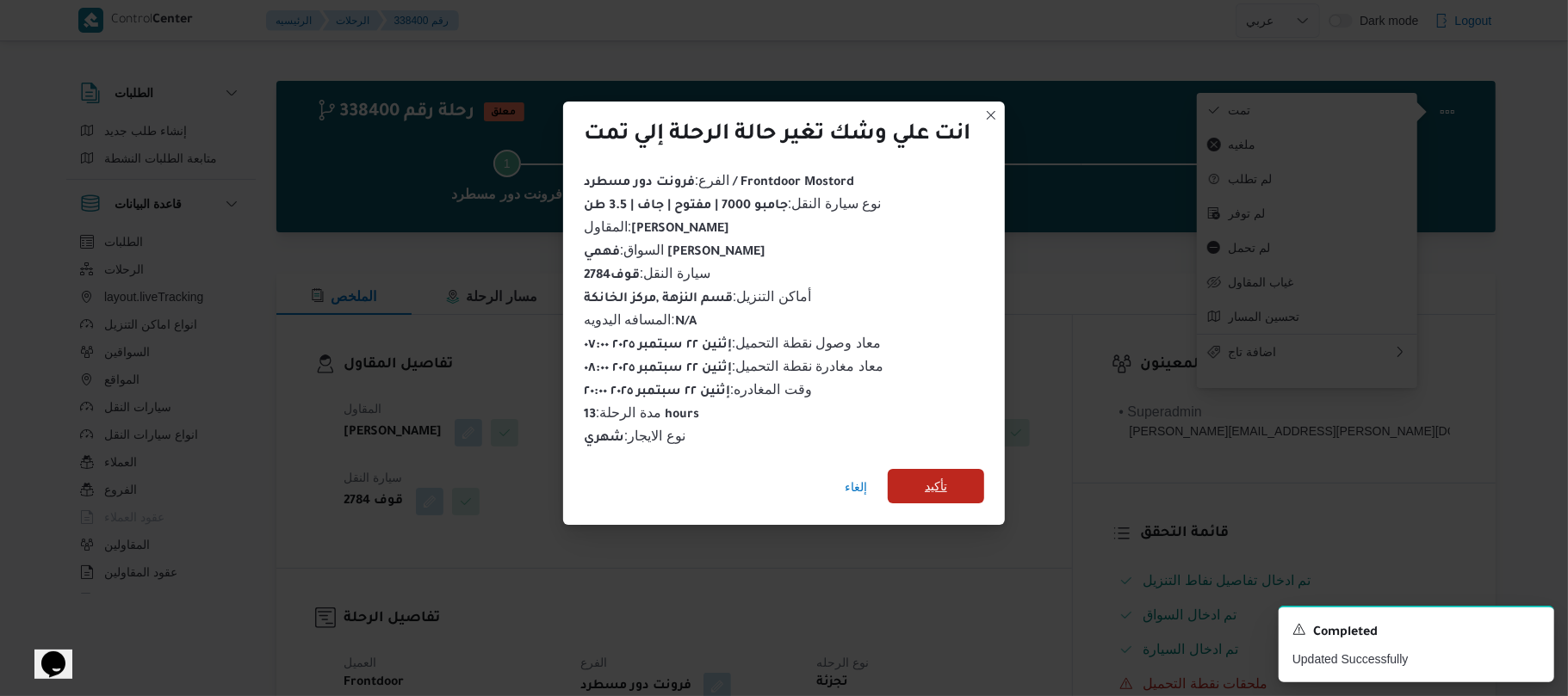
click at [930, 494] on span "تأكيد" at bounding box center [936, 486] width 96 height 34
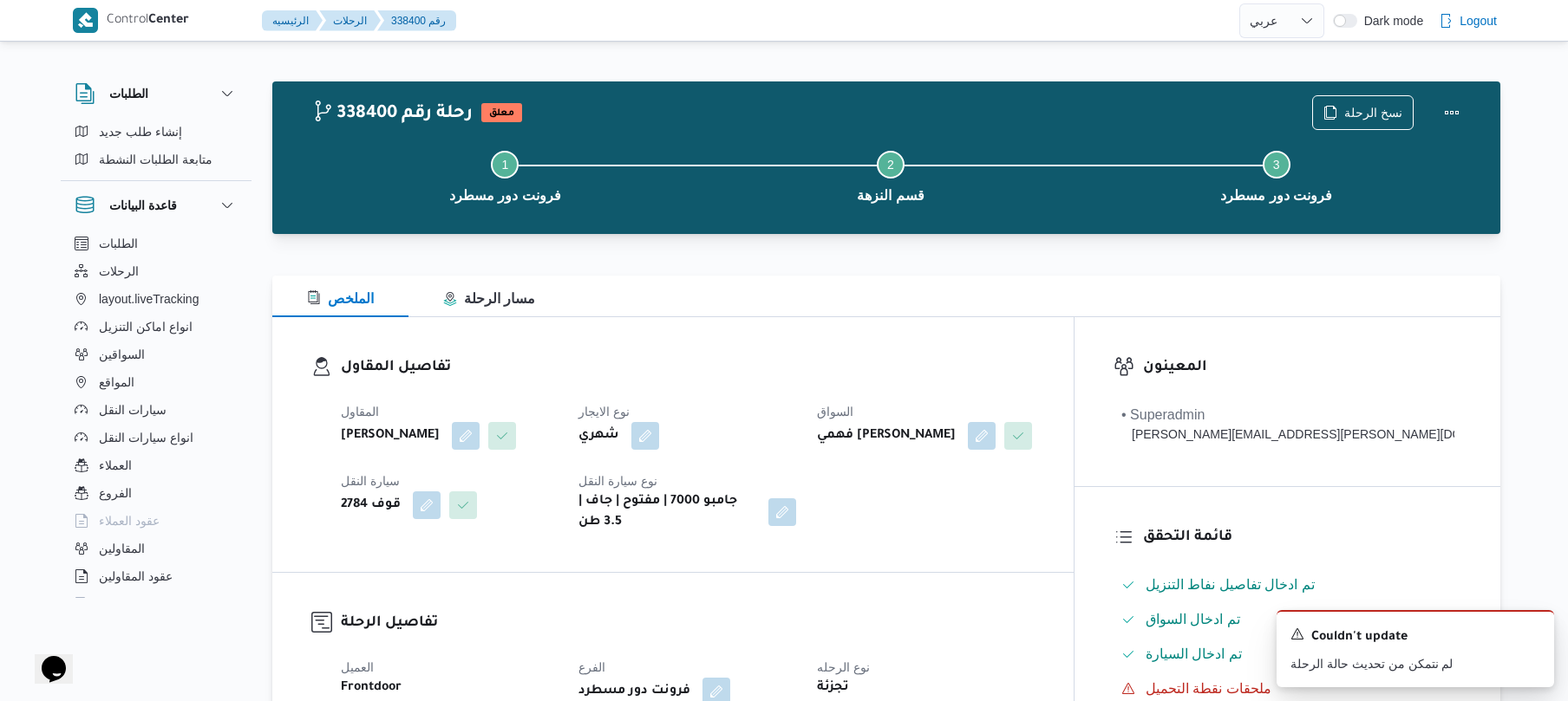
click at [961, 232] on div "338400 رحلة رقم معلق نسخ الرحلة Step 1 is incomplete 1 فرونت دور مسطرد Step 2 i…" at bounding box center [887, 157] width 1228 height 153
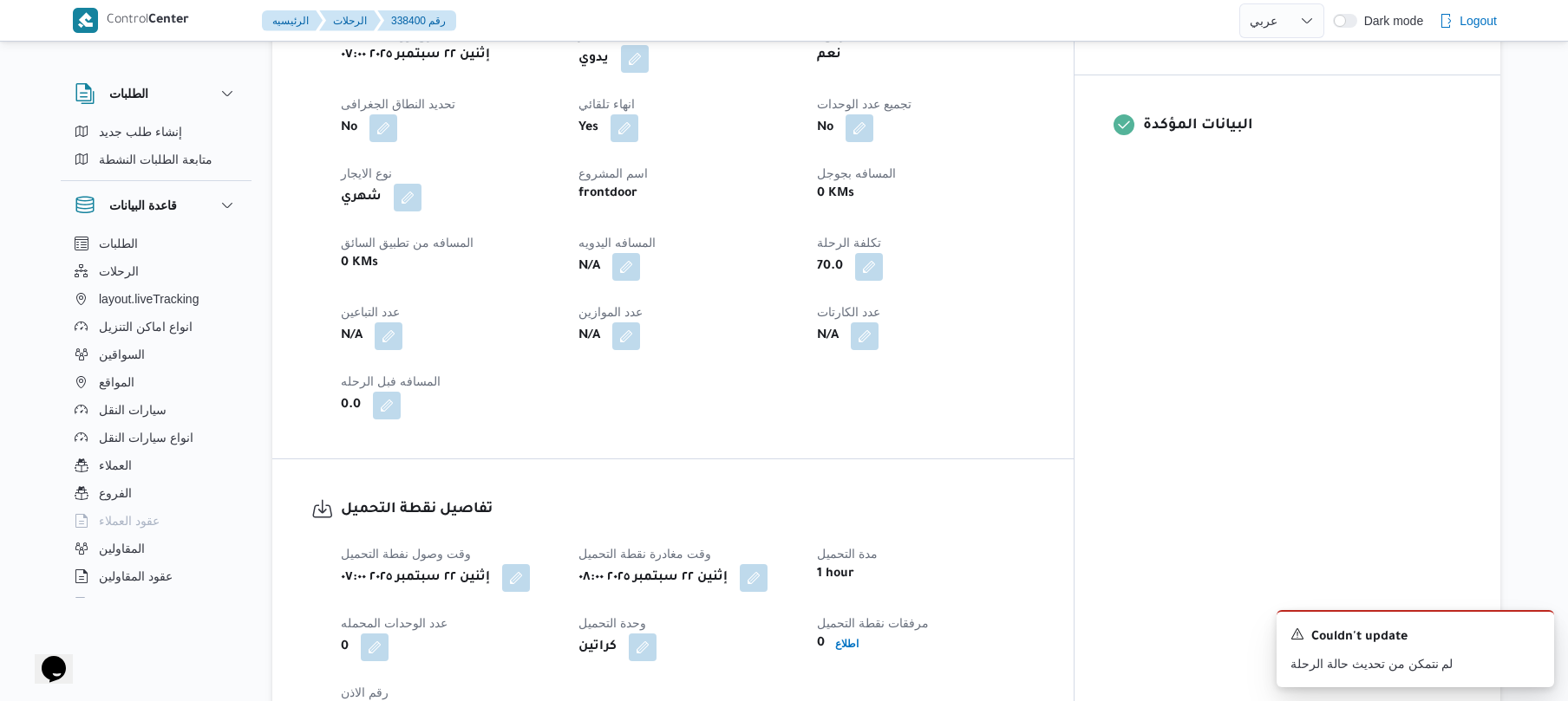
scroll to position [740, 0]
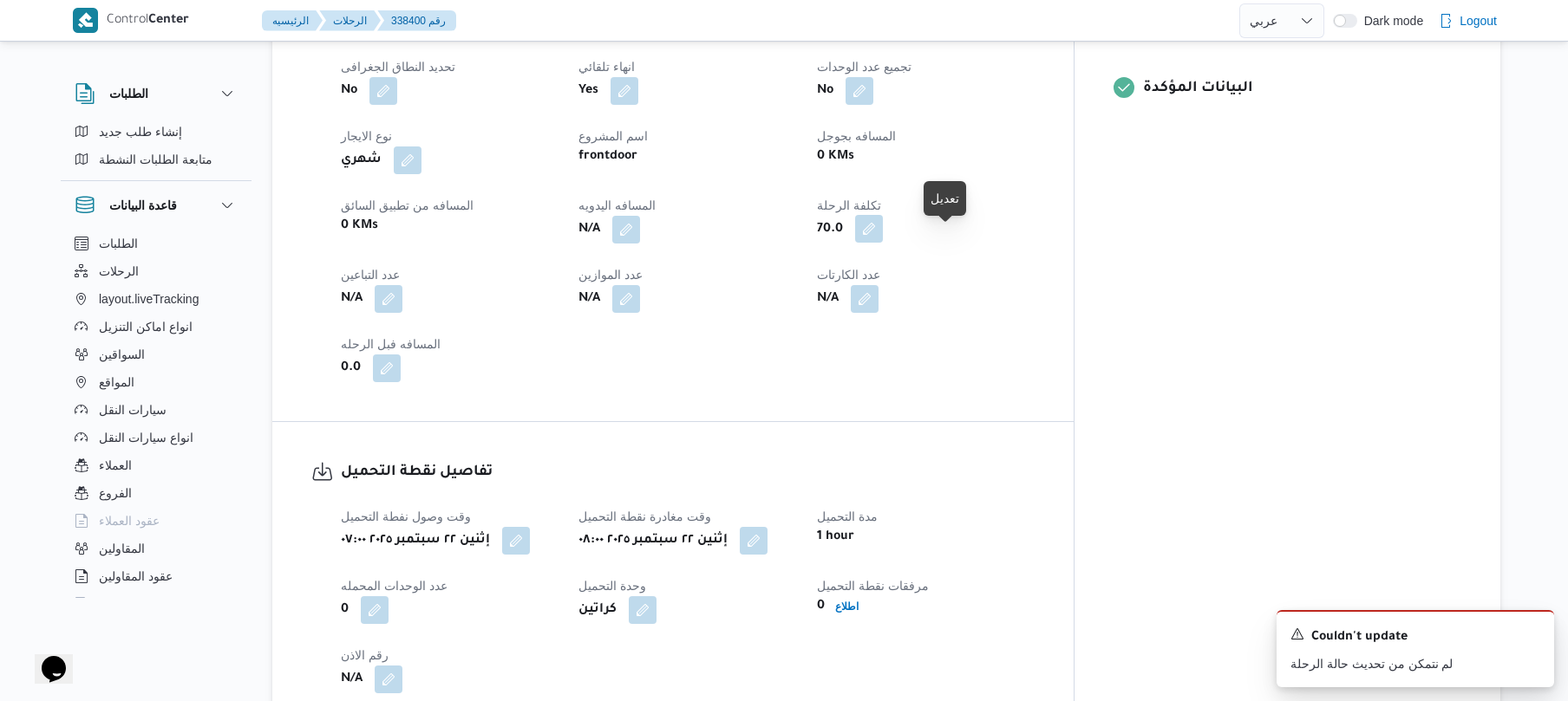
click at [883, 242] on button "button" at bounding box center [868, 228] width 27 height 27
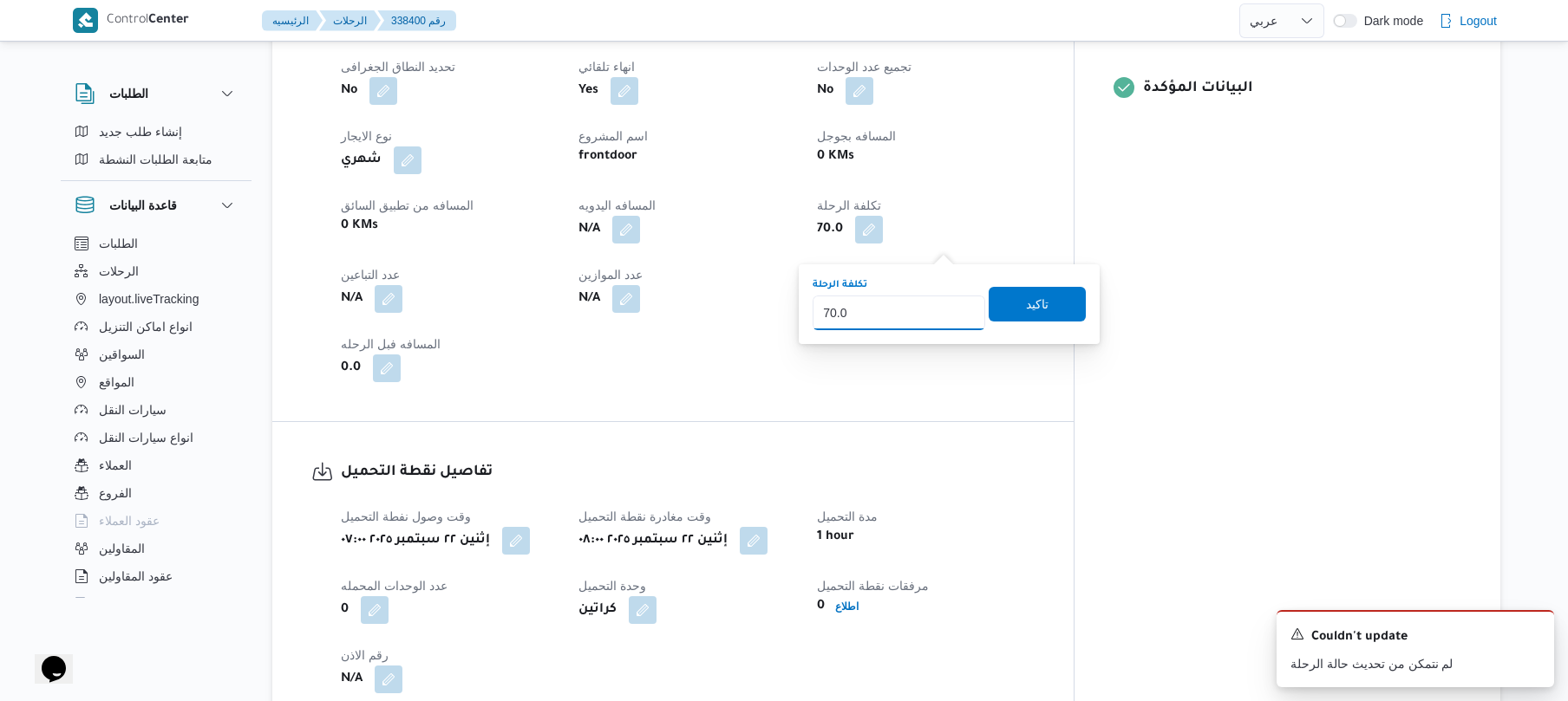
click at [911, 324] on input "70.0" at bounding box center [899, 312] width 173 height 34
type input "7"
click at [1009, 295] on span "تاكيد" at bounding box center [1038, 302] width 97 height 34
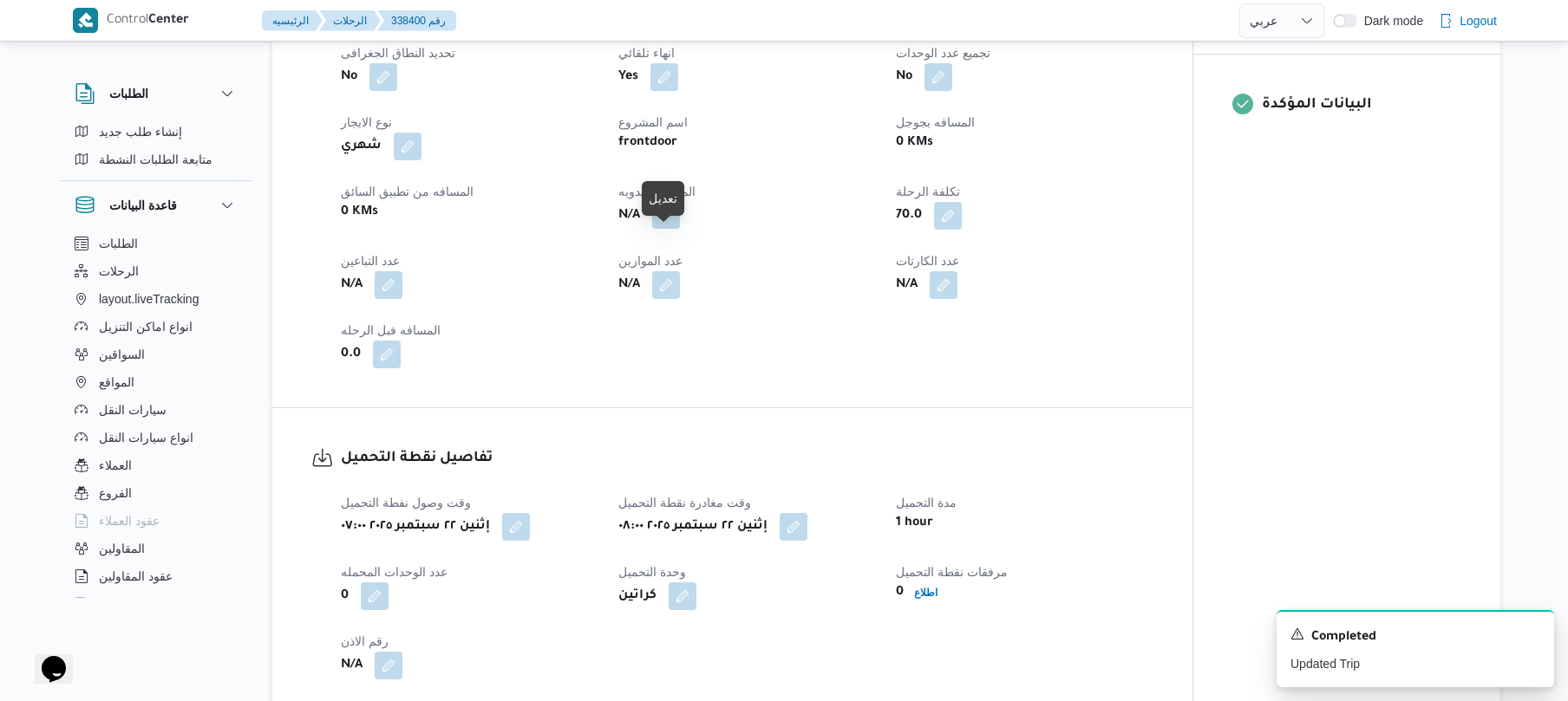
click at [664, 229] on button "button" at bounding box center [665, 214] width 27 height 27
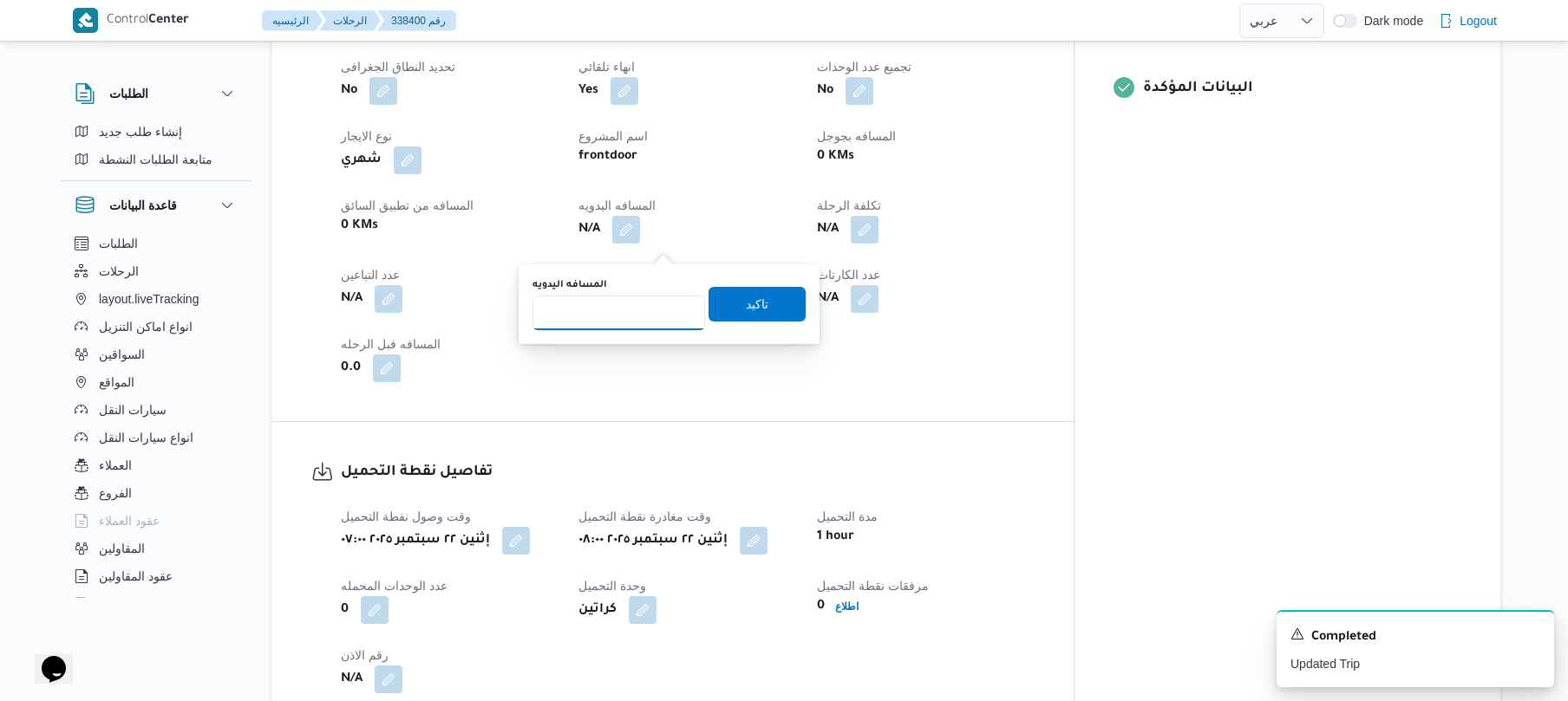
click at [656, 317] on input "المسافه اليدويه" at bounding box center [619, 312] width 173 height 34
type input "70"
click at [763, 309] on span "تاكيد" at bounding box center [757, 302] width 97 height 34
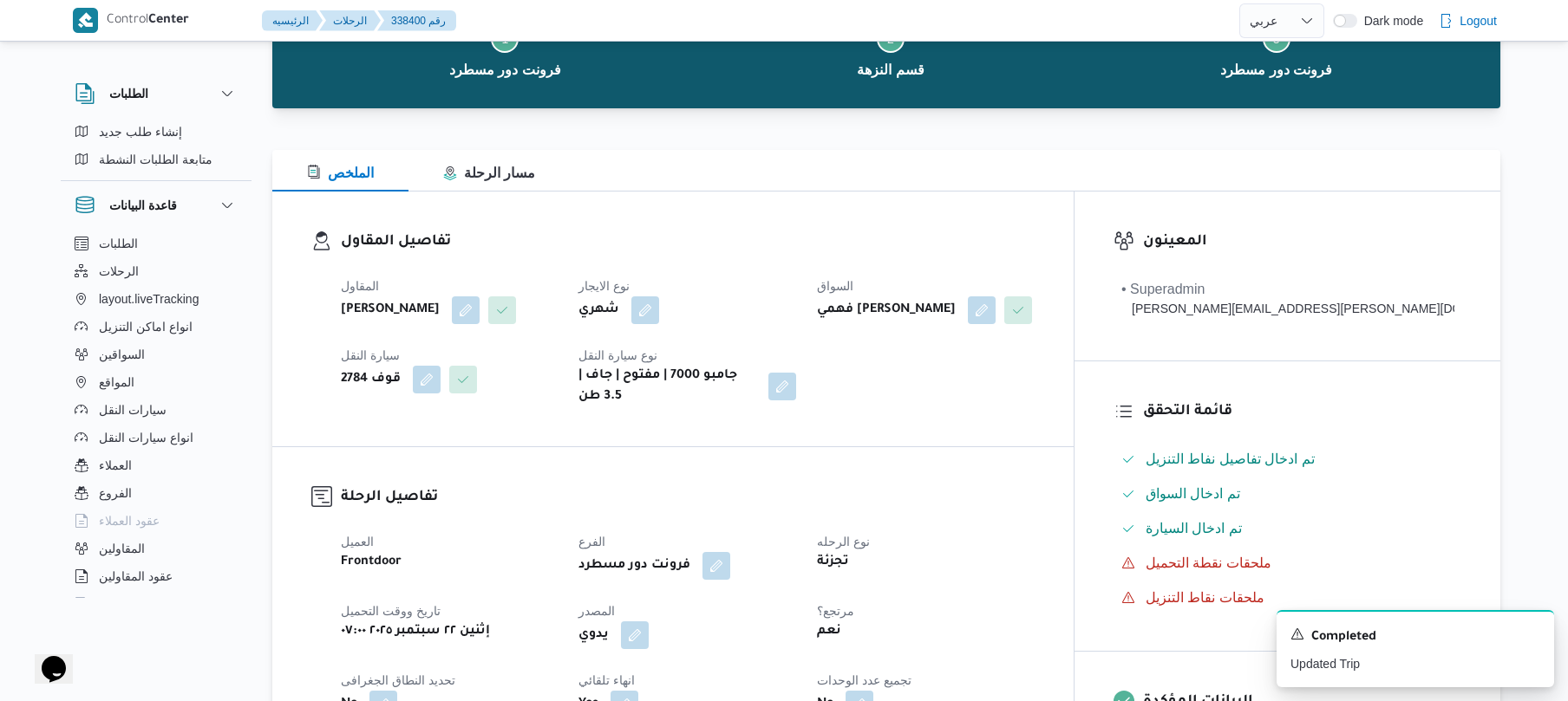
scroll to position [0, 0]
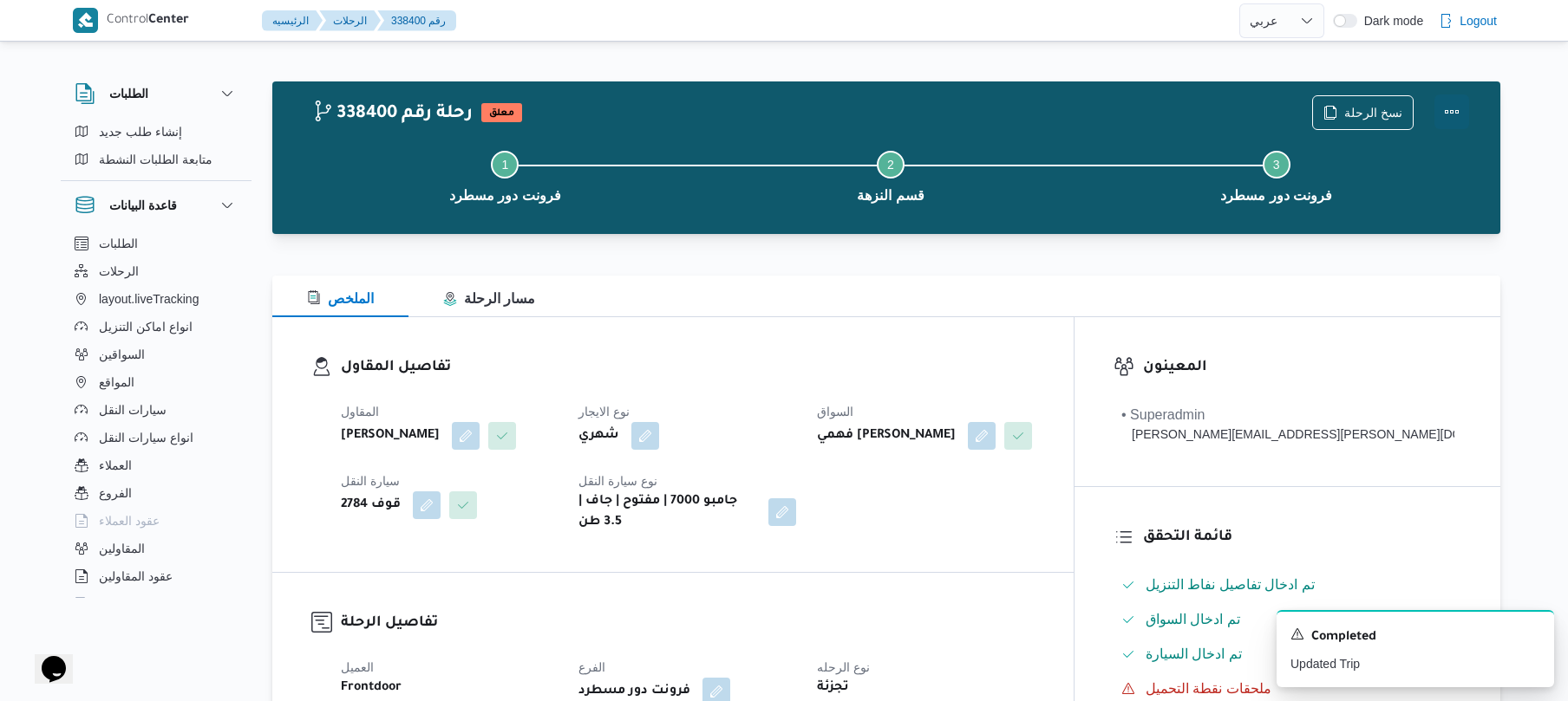
click at [1459, 112] on button "Actions" at bounding box center [1452, 111] width 34 height 34
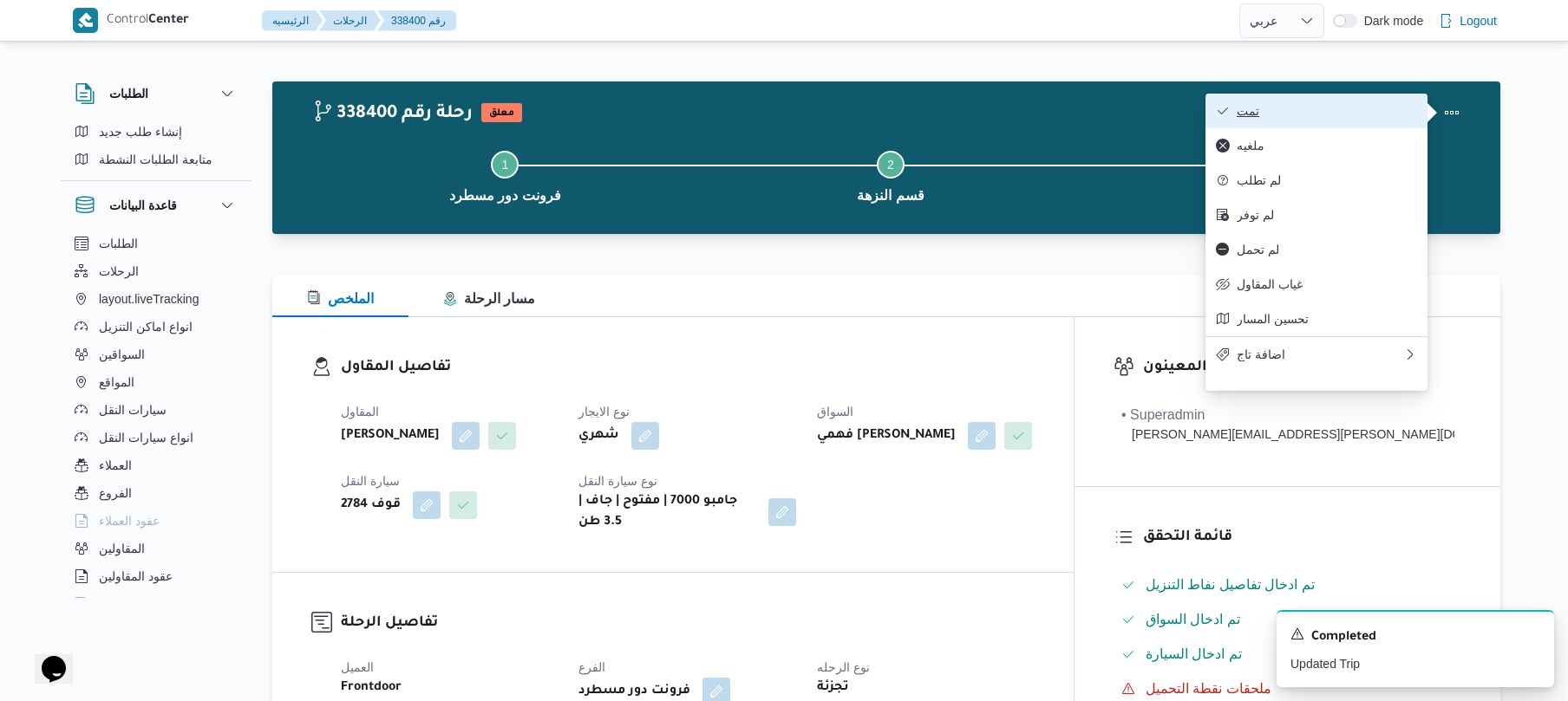
click at [1357, 106] on span "تمت" at bounding box center [1327, 111] width 180 height 14
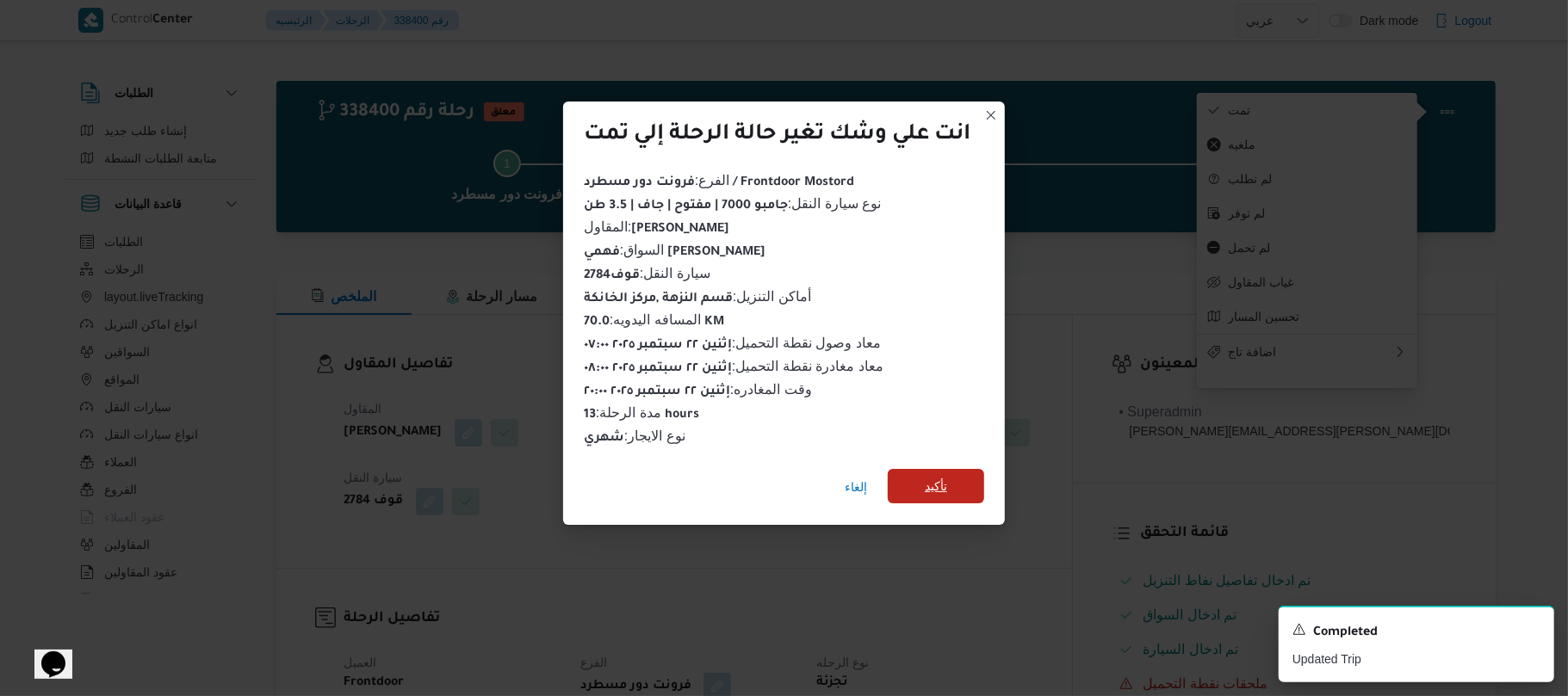
click at [964, 476] on span "تأكيد" at bounding box center [936, 486] width 96 height 34
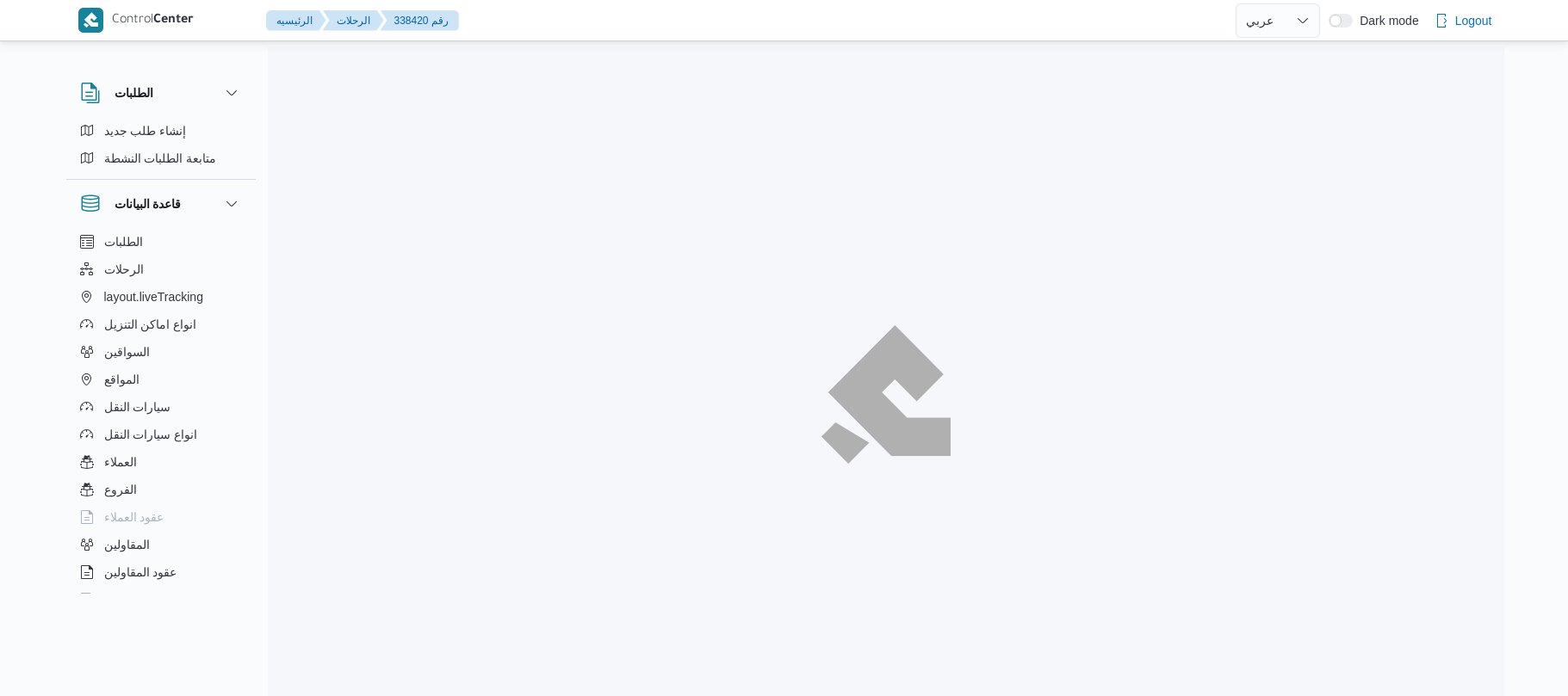
select select "ar"
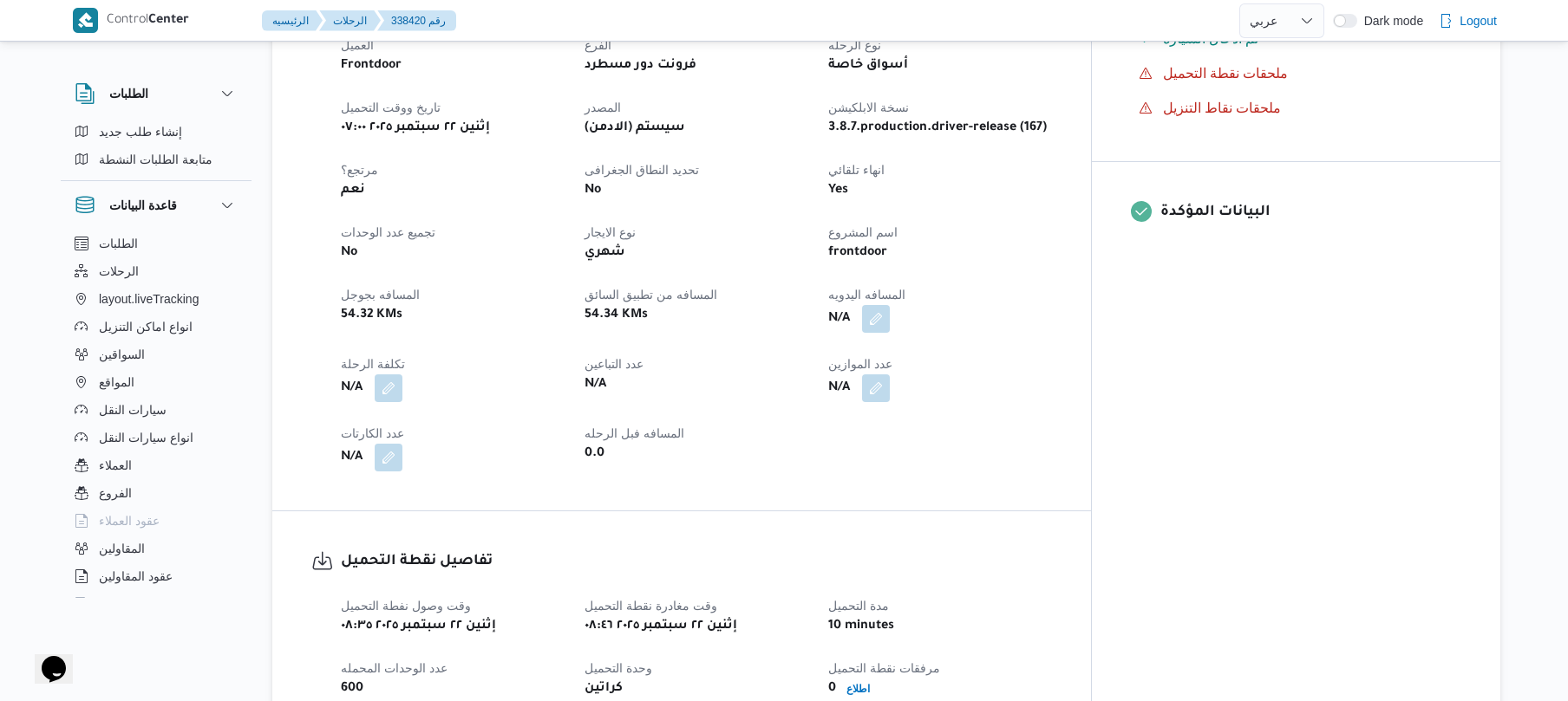
scroll to position [600, 0]
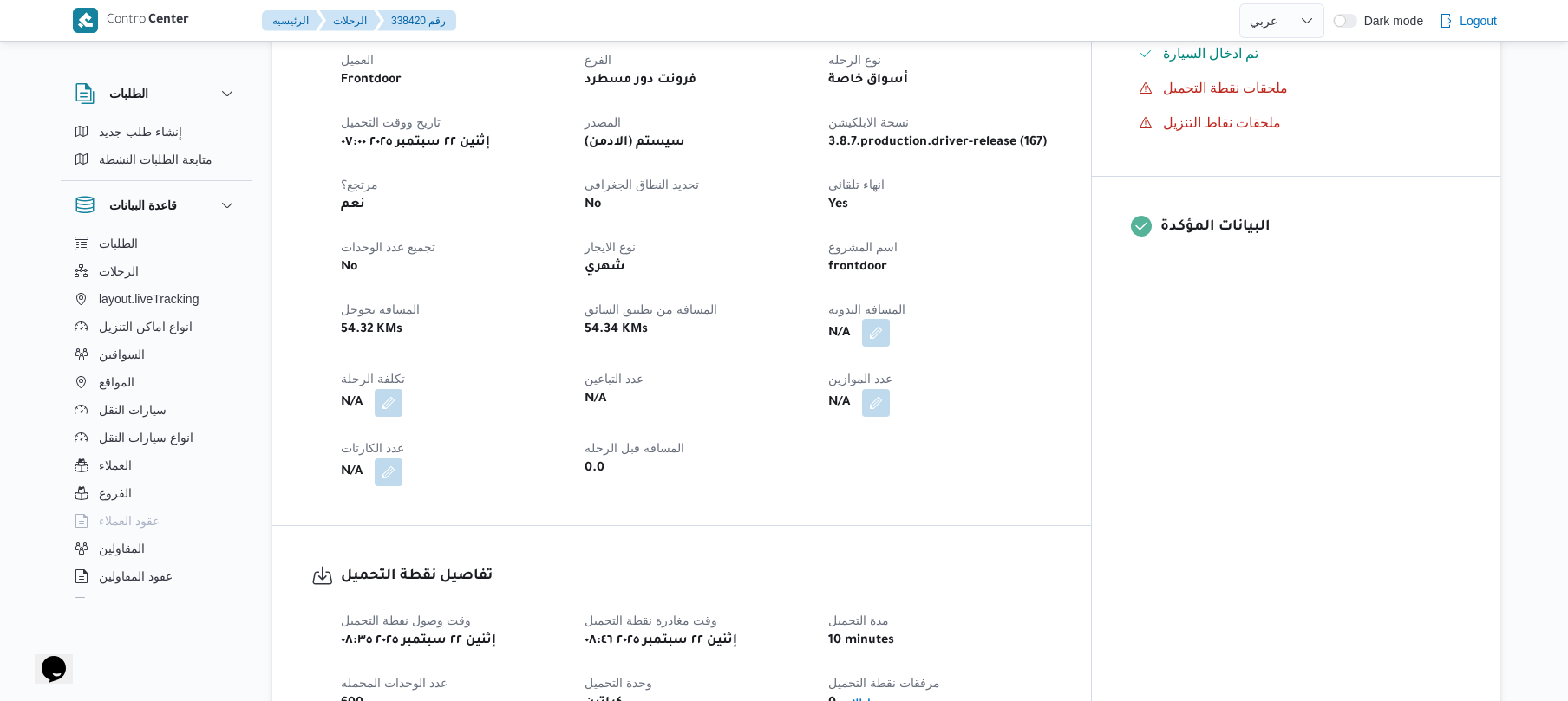
click at [890, 319] on button "button" at bounding box center [875, 332] width 27 height 27
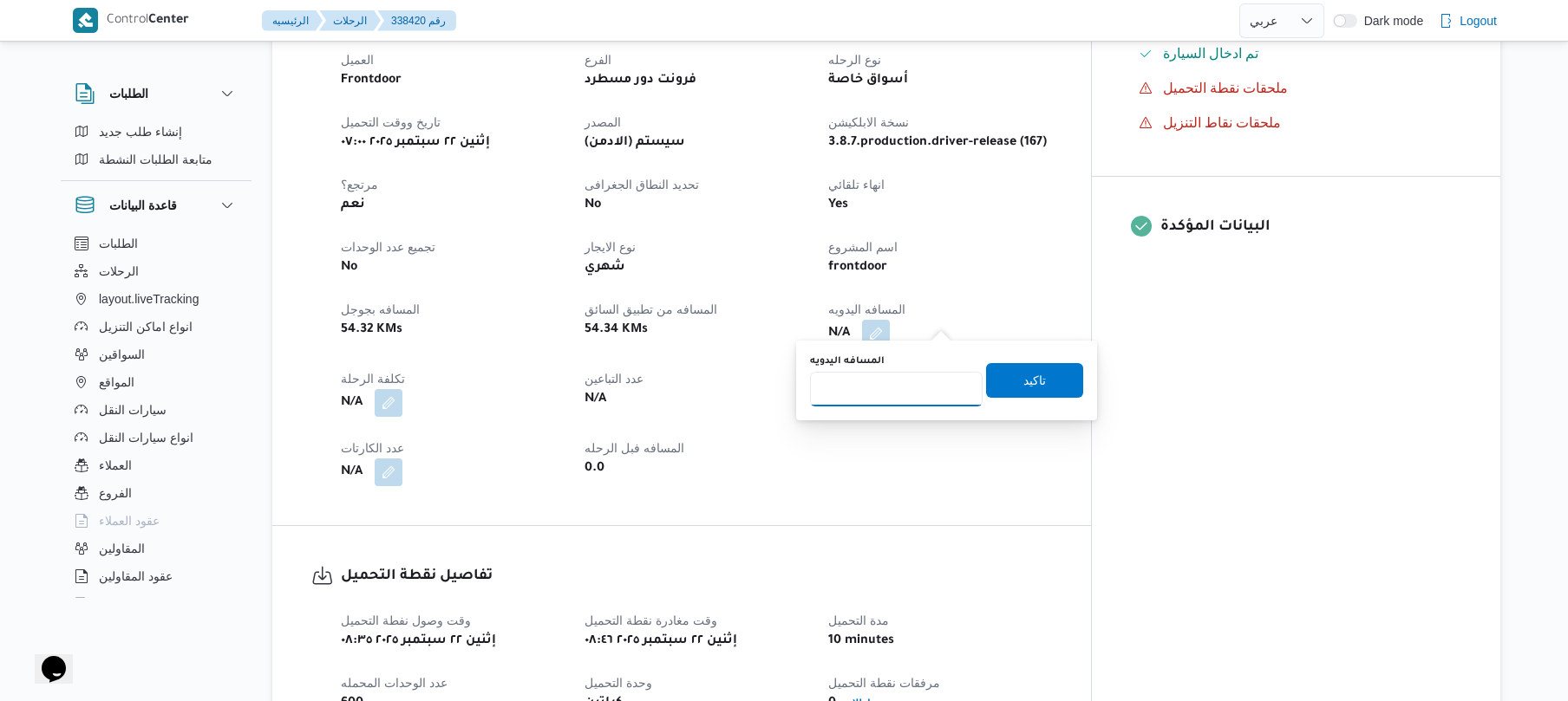
click at [919, 396] on input "المسافه اليدويه" at bounding box center [897, 389] width 173 height 34
type input "130"
click at [1024, 386] on span "تاكيد" at bounding box center [1035, 380] width 23 height 21
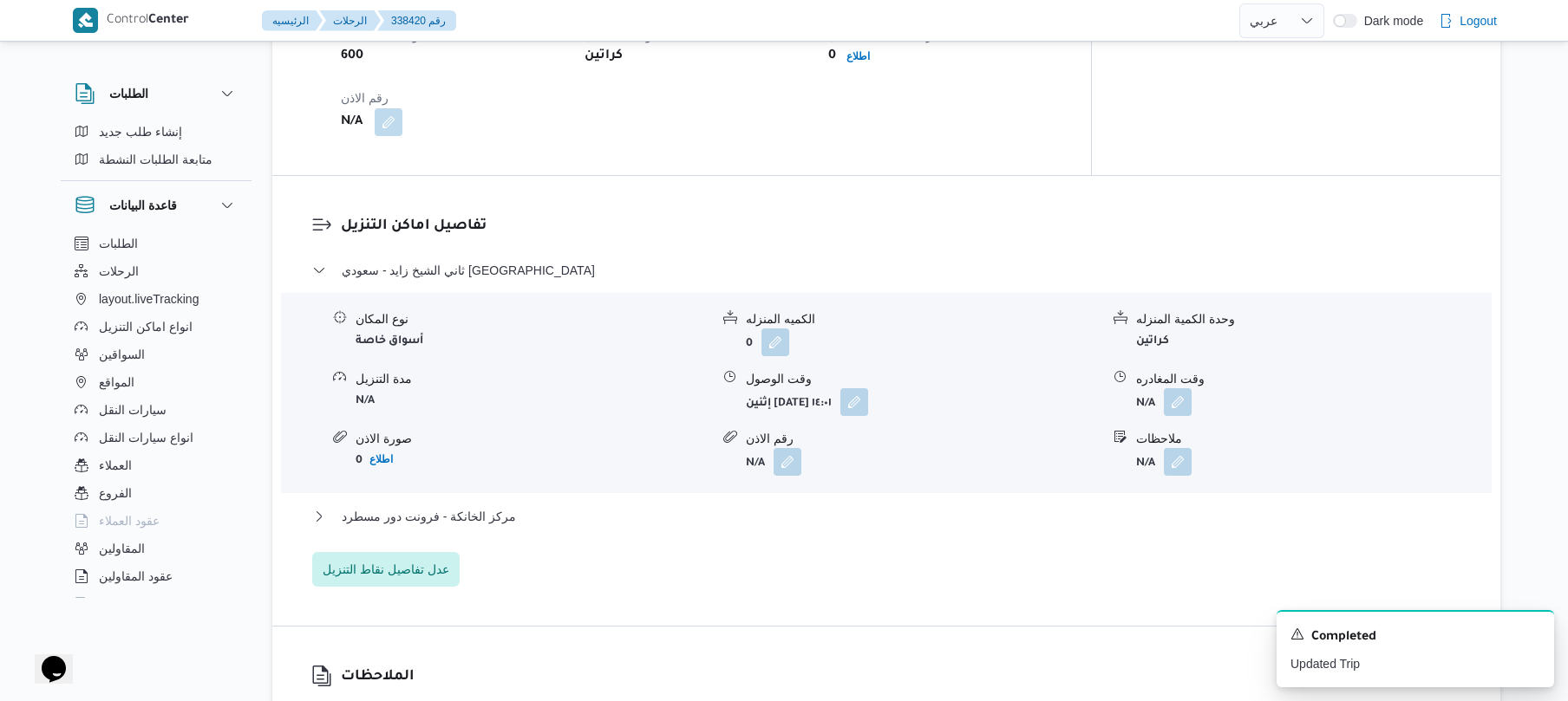
scroll to position [1294, 0]
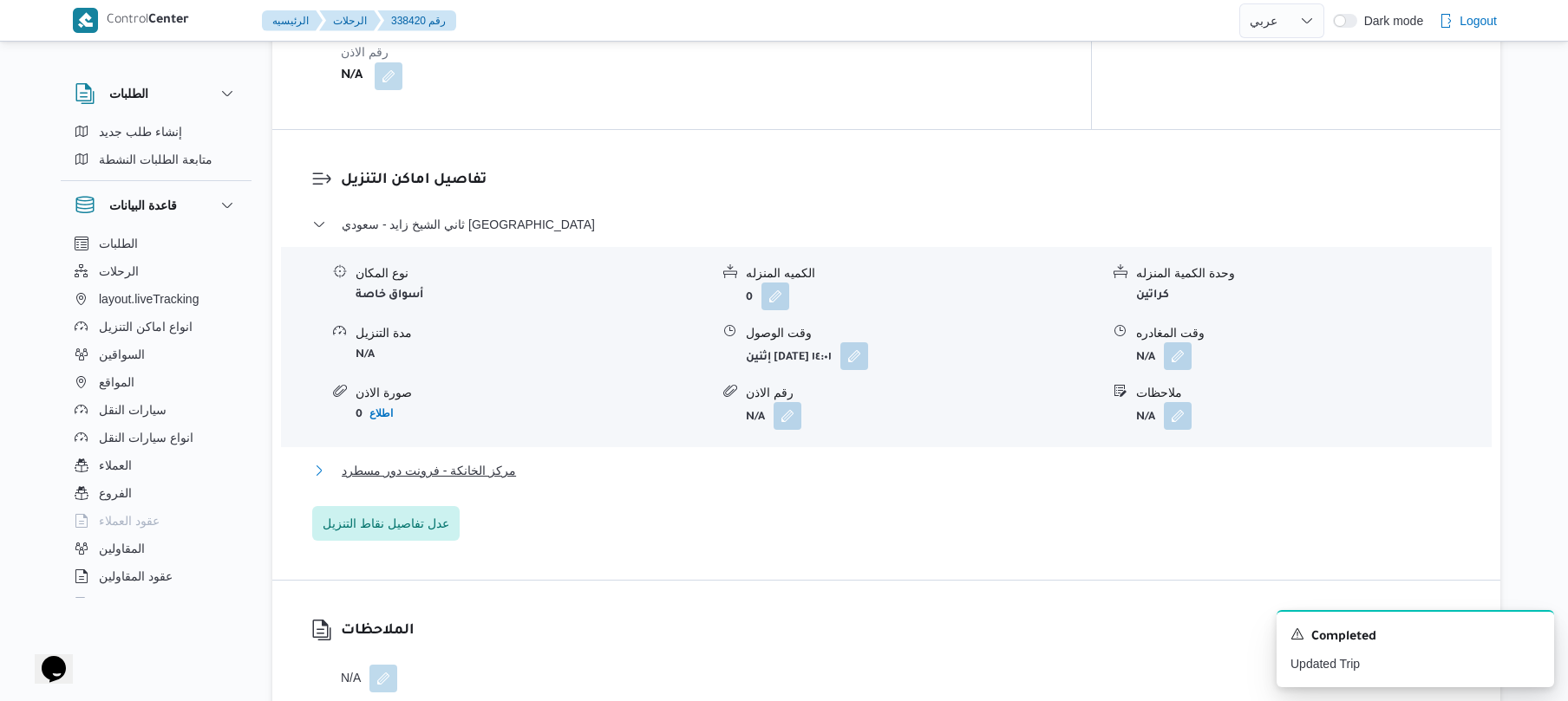
drag, startPoint x: 785, startPoint y: 456, endPoint x: 1131, endPoint y: 463, distance: 346.1
click at [1131, 463] on button "مركز الخانكة - فرونت دور مسطرد" at bounding box center [887, 471] width 1149 height 21
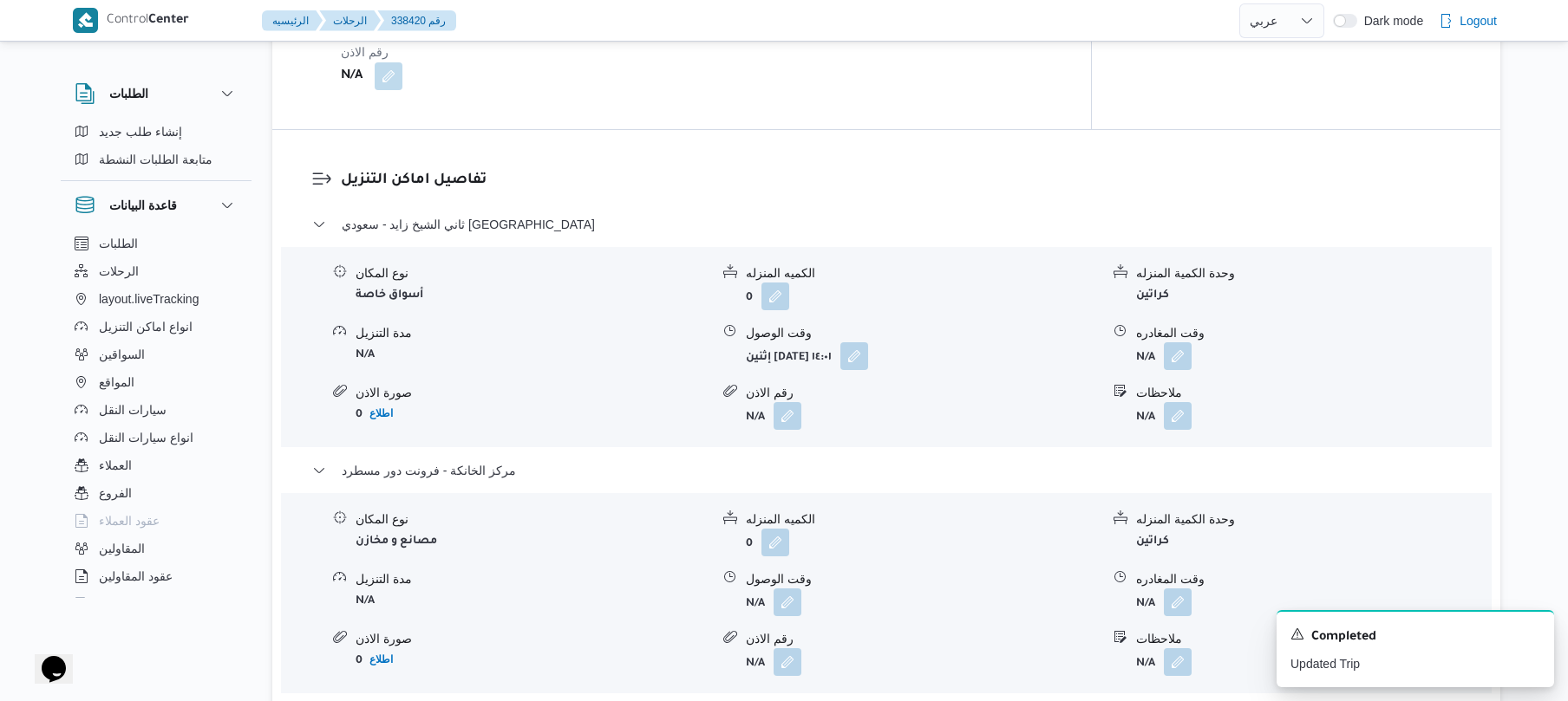
click at [1406, 365] on div "نوع المكان أسواق خاصة الكميه المنزله 0 وحدة الكمية المنزله كراتين مدة التنزيل N…" at bounding box center [887, 347] width 1225 height 197
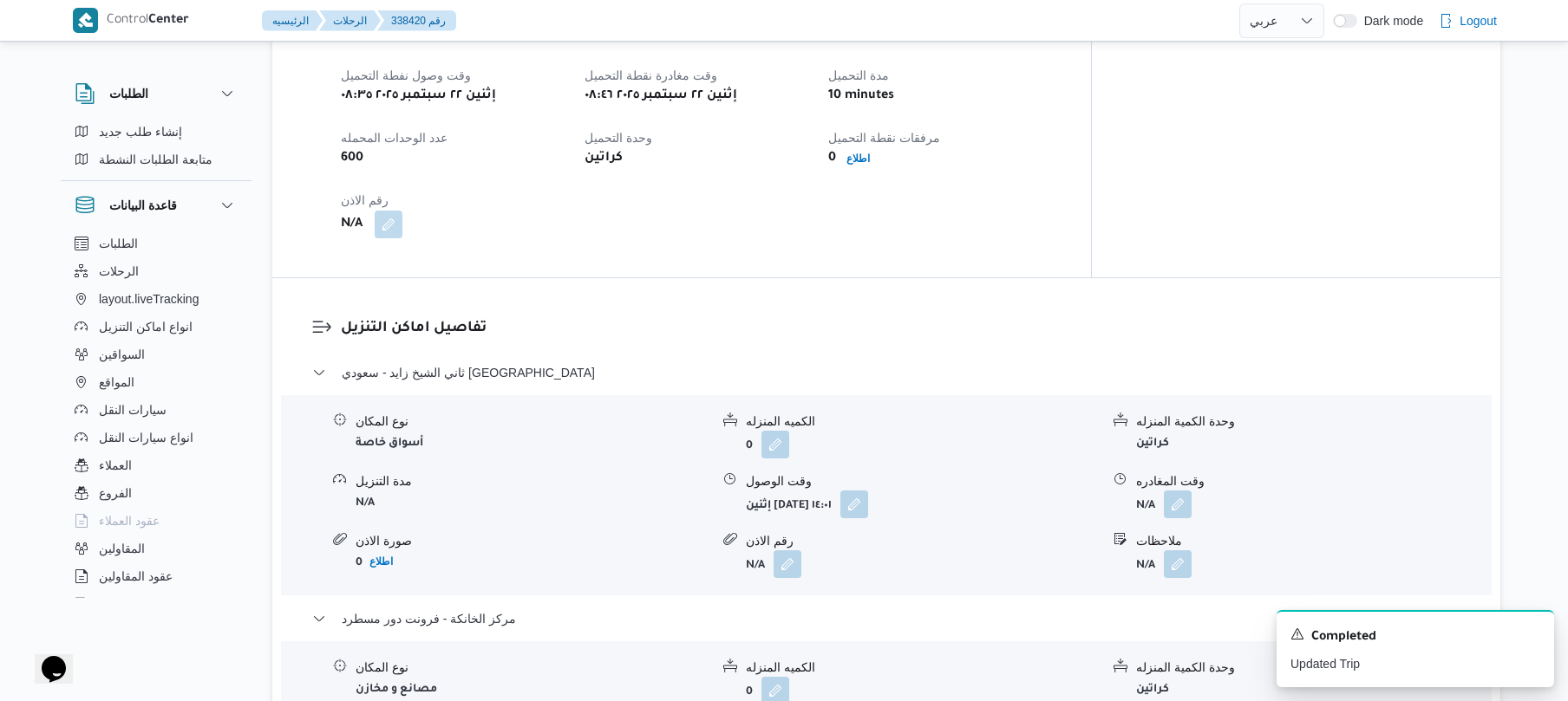
scroll to position [1387, 0]
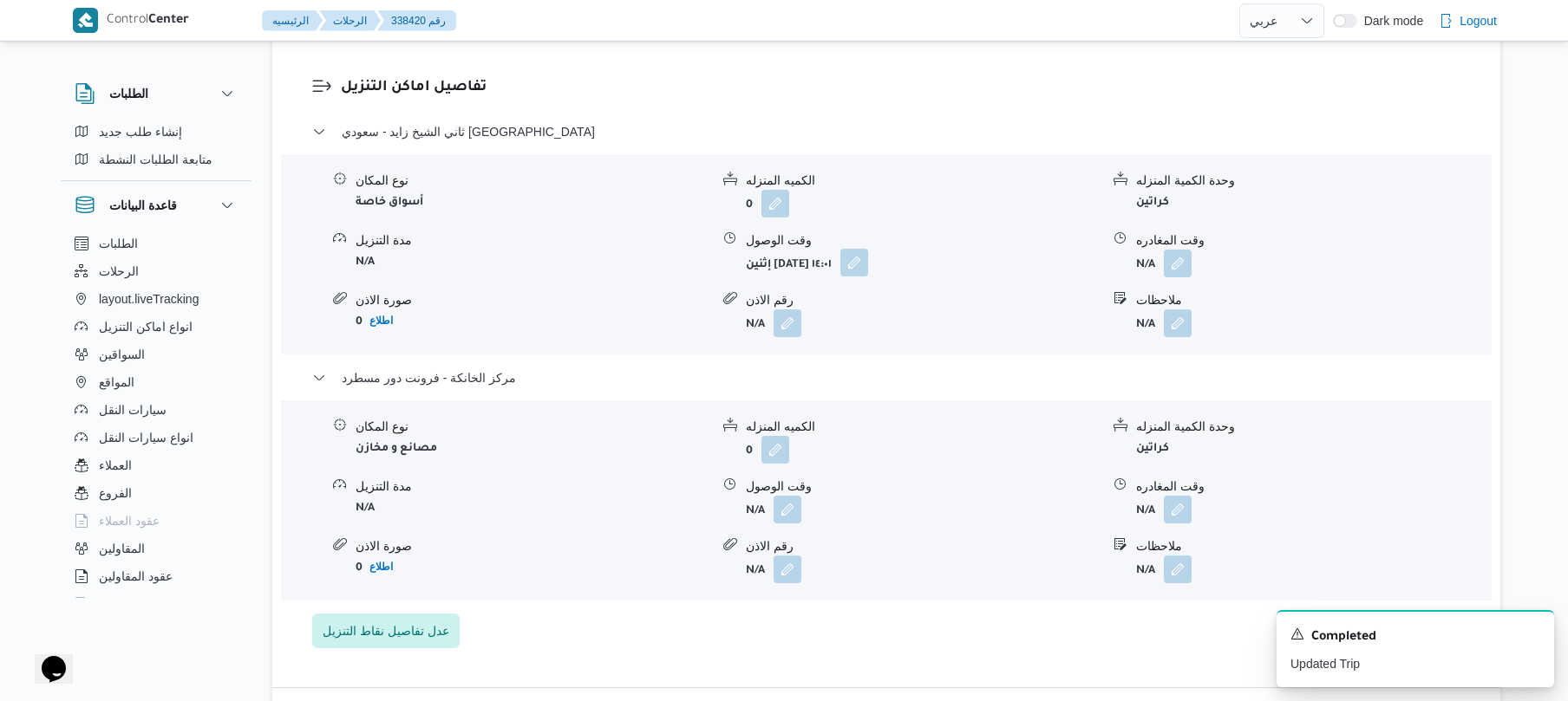
click at [868, 249] on button "button" at bounding box center [854, 262] width 27 height 27
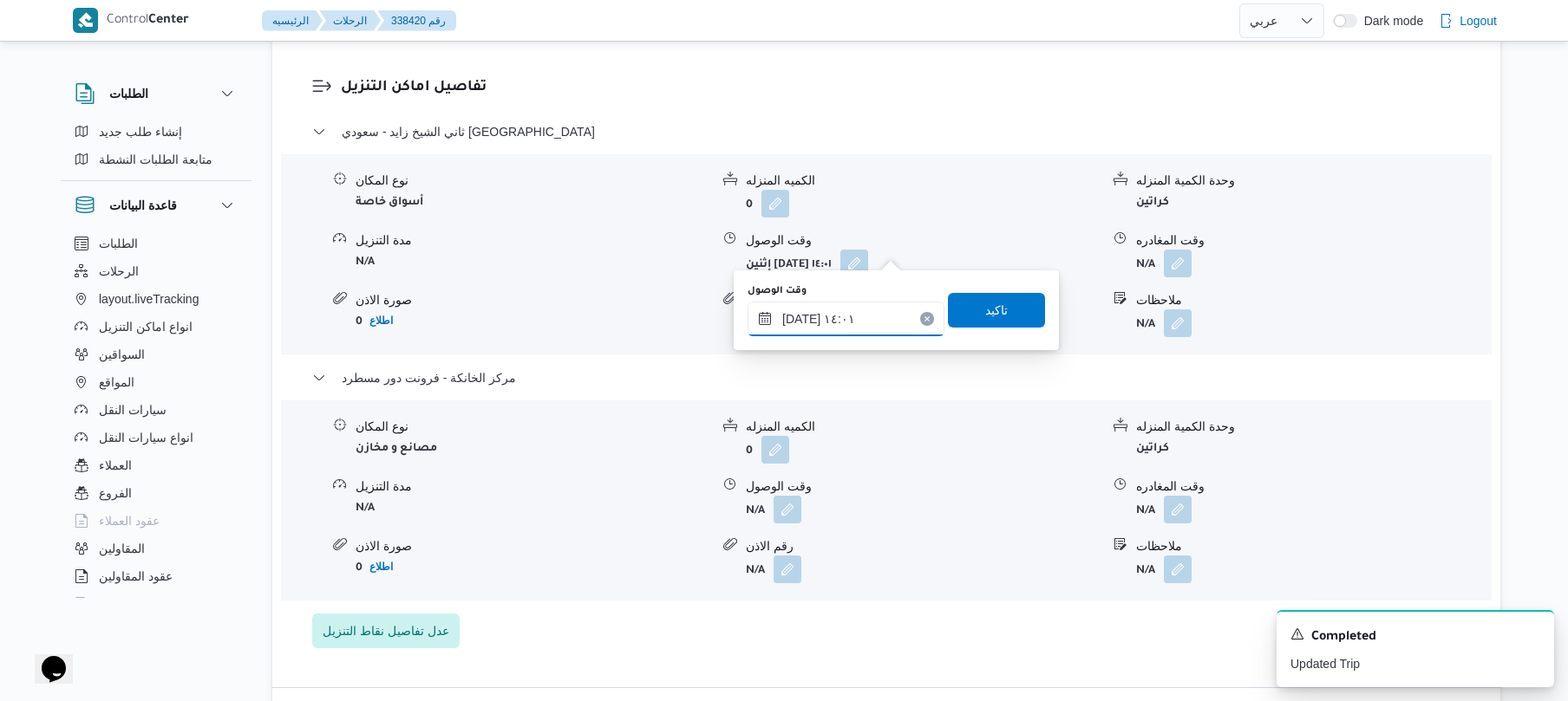
click at [806, 321] on input "[DATE] ١٤:٠١" at bounding box center [845, 318] width 197 height 34
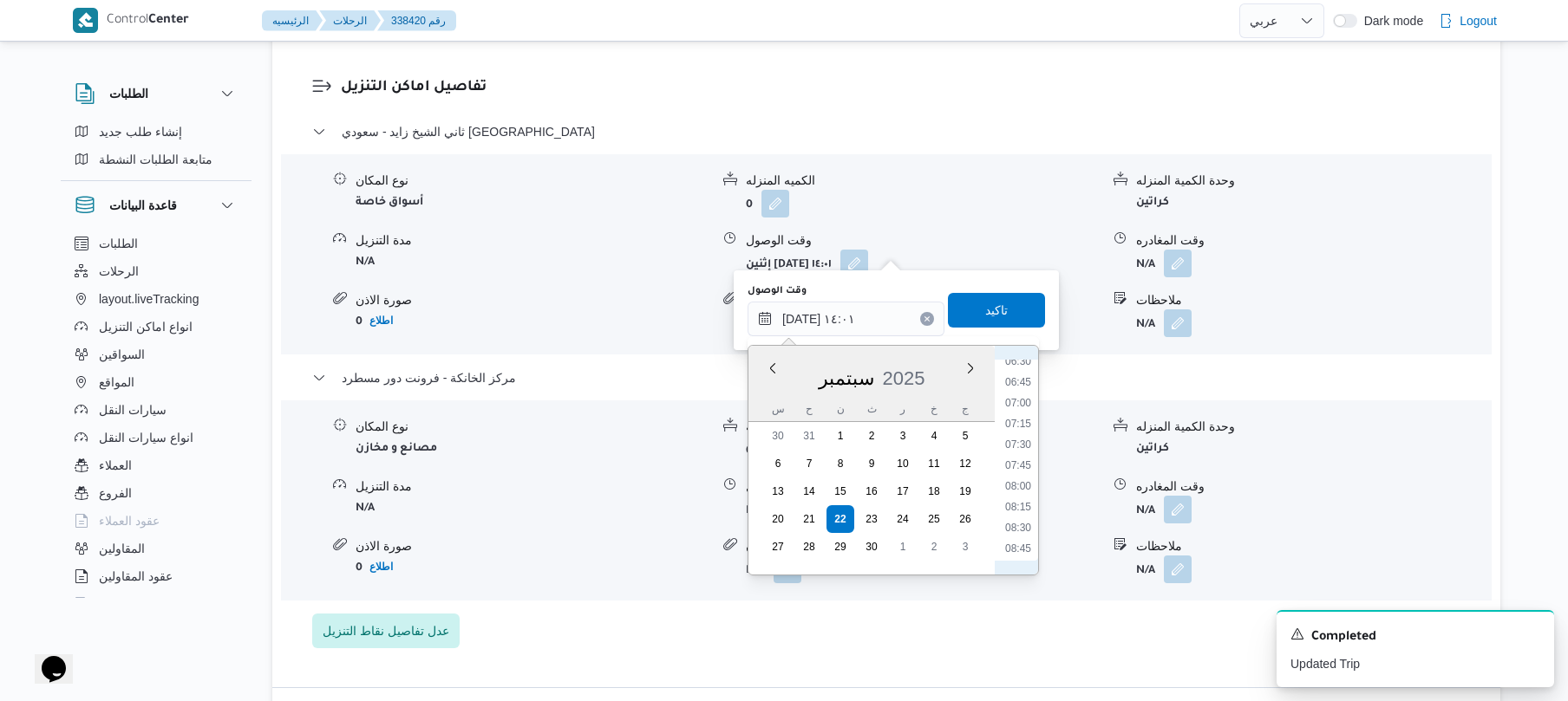
scroll to position [719, 0]
click at [1024, 459] on li "09:45" at bounding box center [1017, 461] width 40 height 18
type input "[DATE] ٠٩:٤٥"
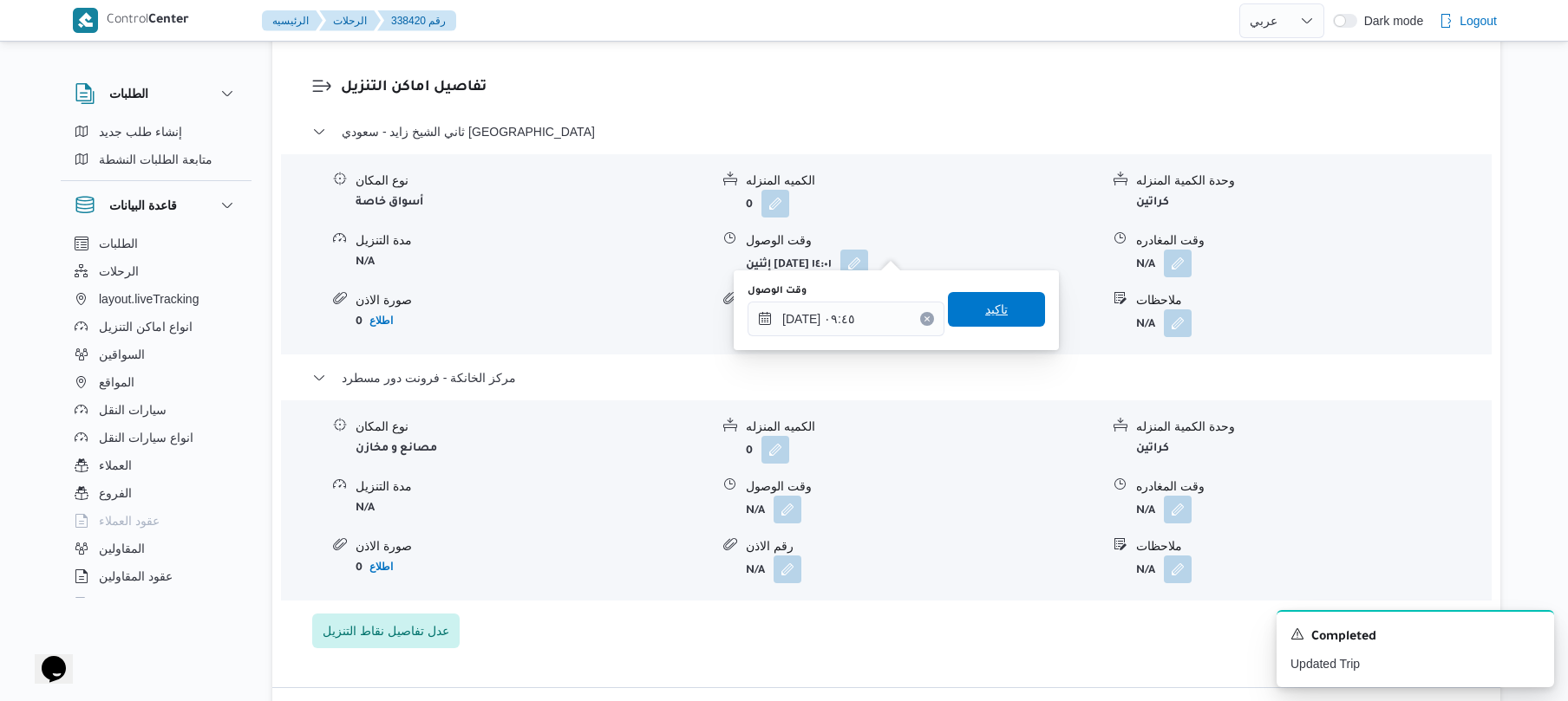
click at [1004, 314] on span "تاكيد" at bounding box center [996, 309] width 97 height 34
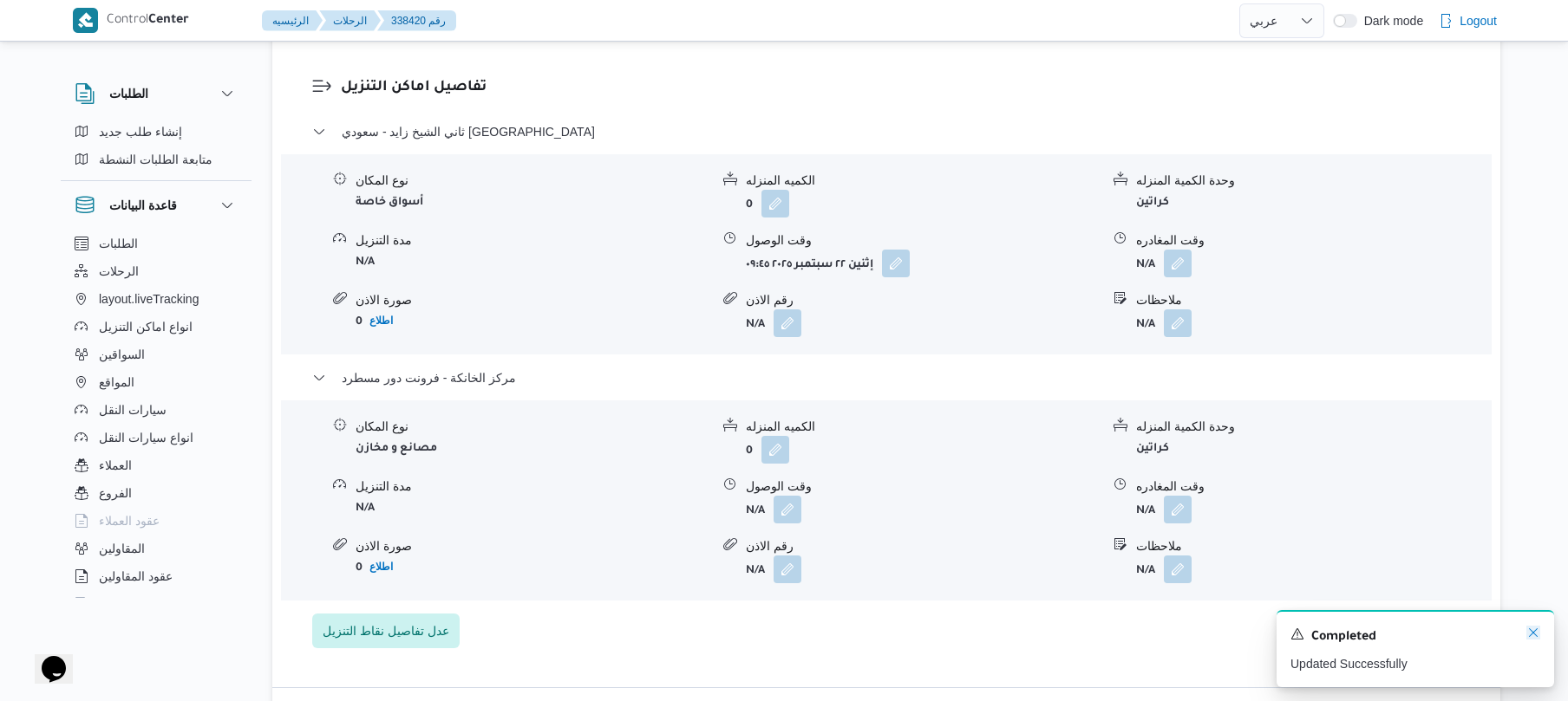
click at [1532, 635] on icon "Dismiss toast" at bounding box center [1534, 633] width 14 height 14
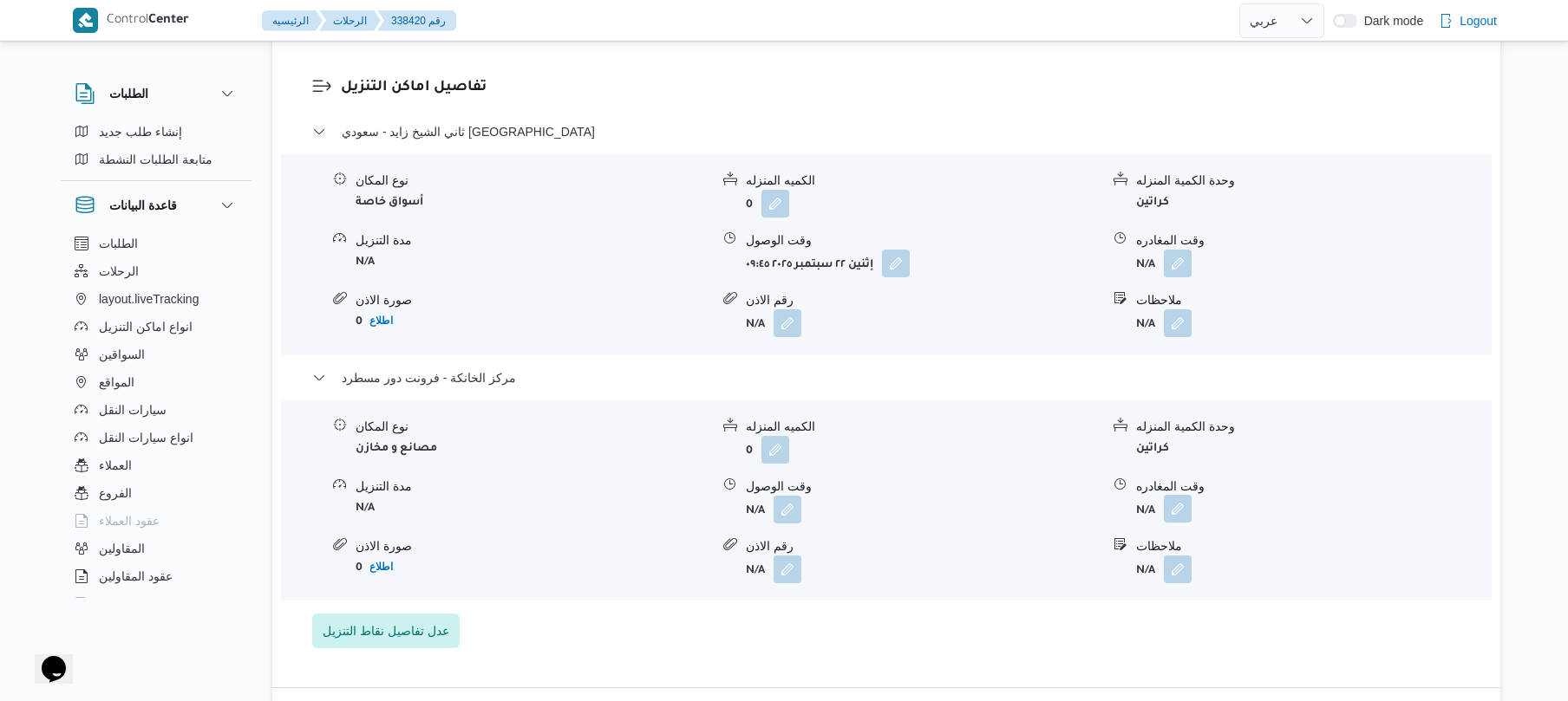
click at [1176, 497] on button "button" at bounding box center [1177, 508] width 27 height 27
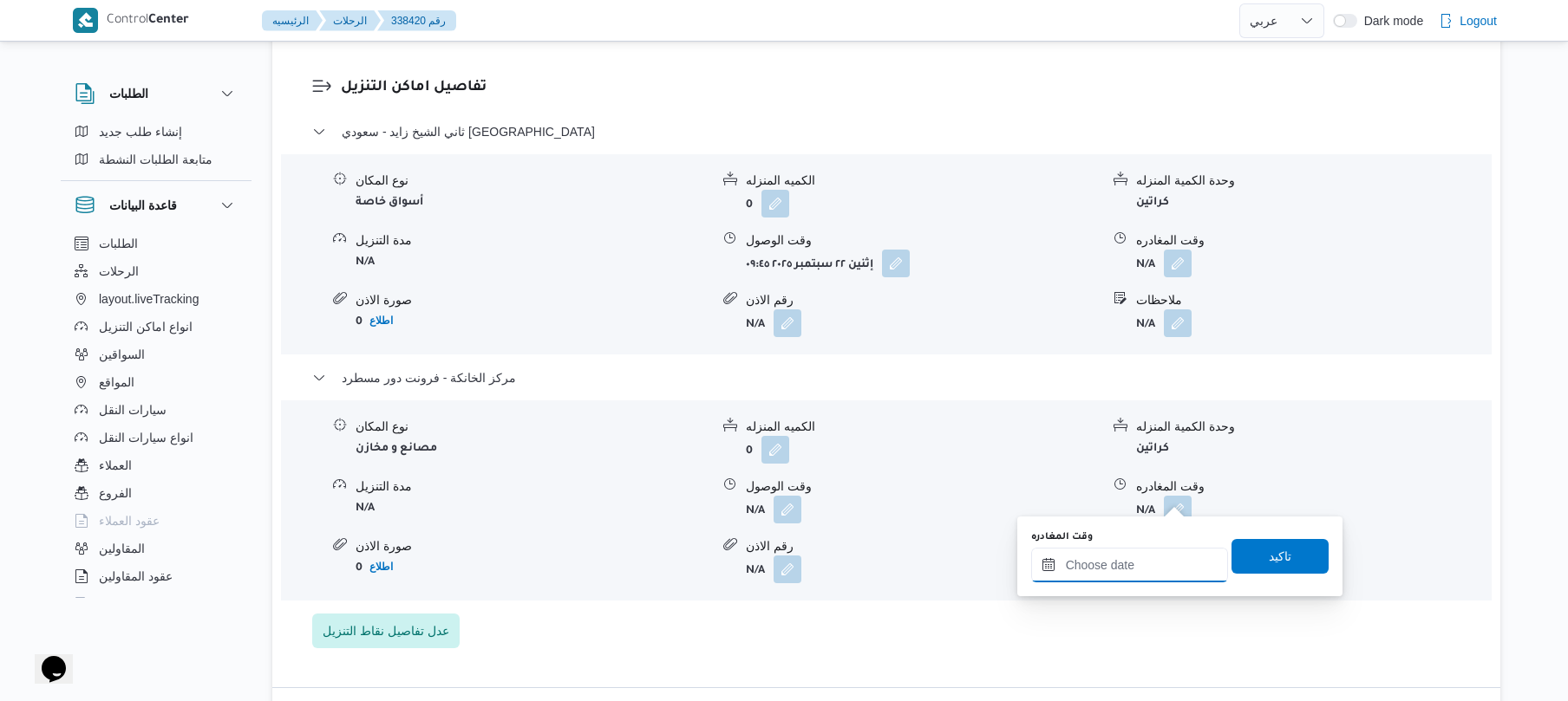
click at [1138, 548] on div at bounding box center [1129, 564] width 197 height 34
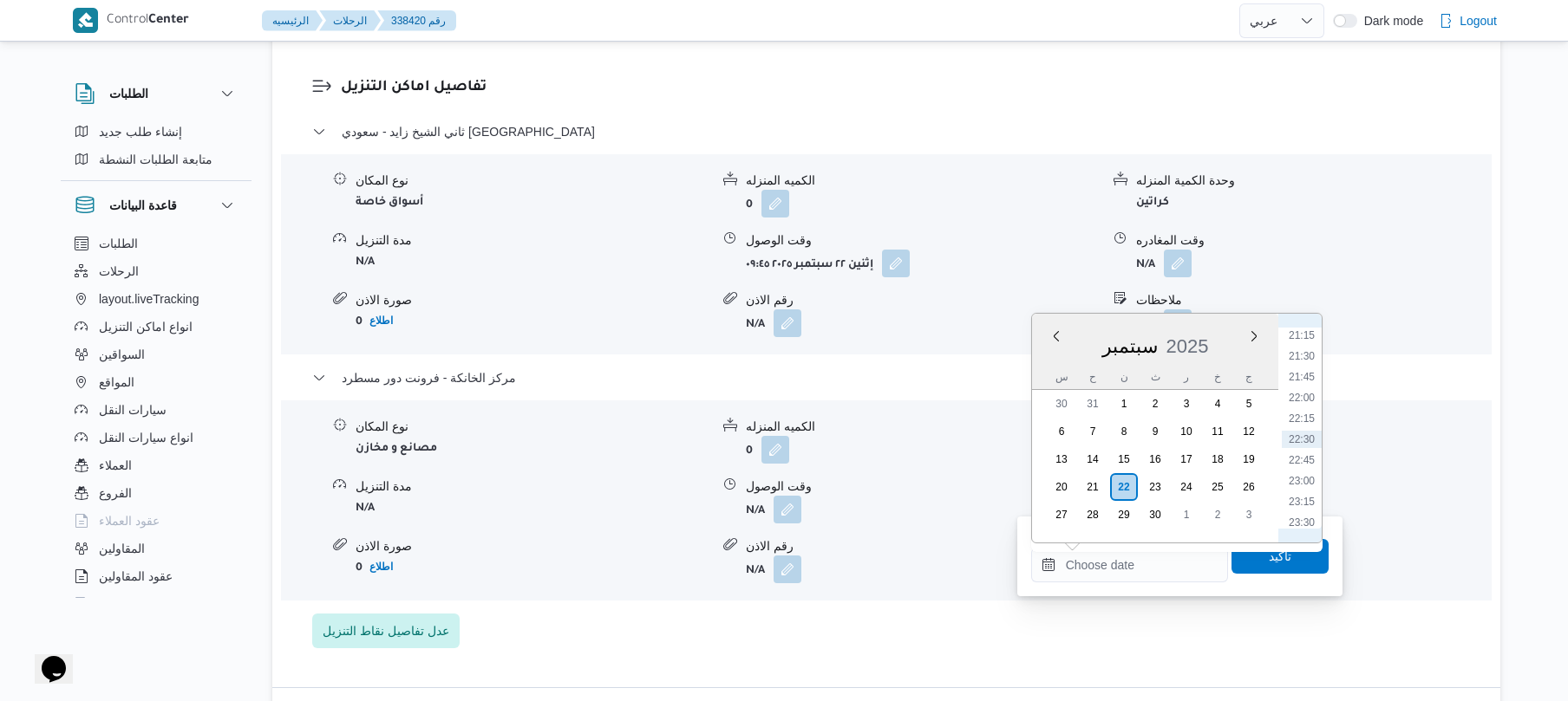
scroll to position [1599, 0]
click at [1305, 484] on li "21:00" at bounding box center [1302, 486] width 40 height 18
type input "[DATE] ٢١:٠٠"
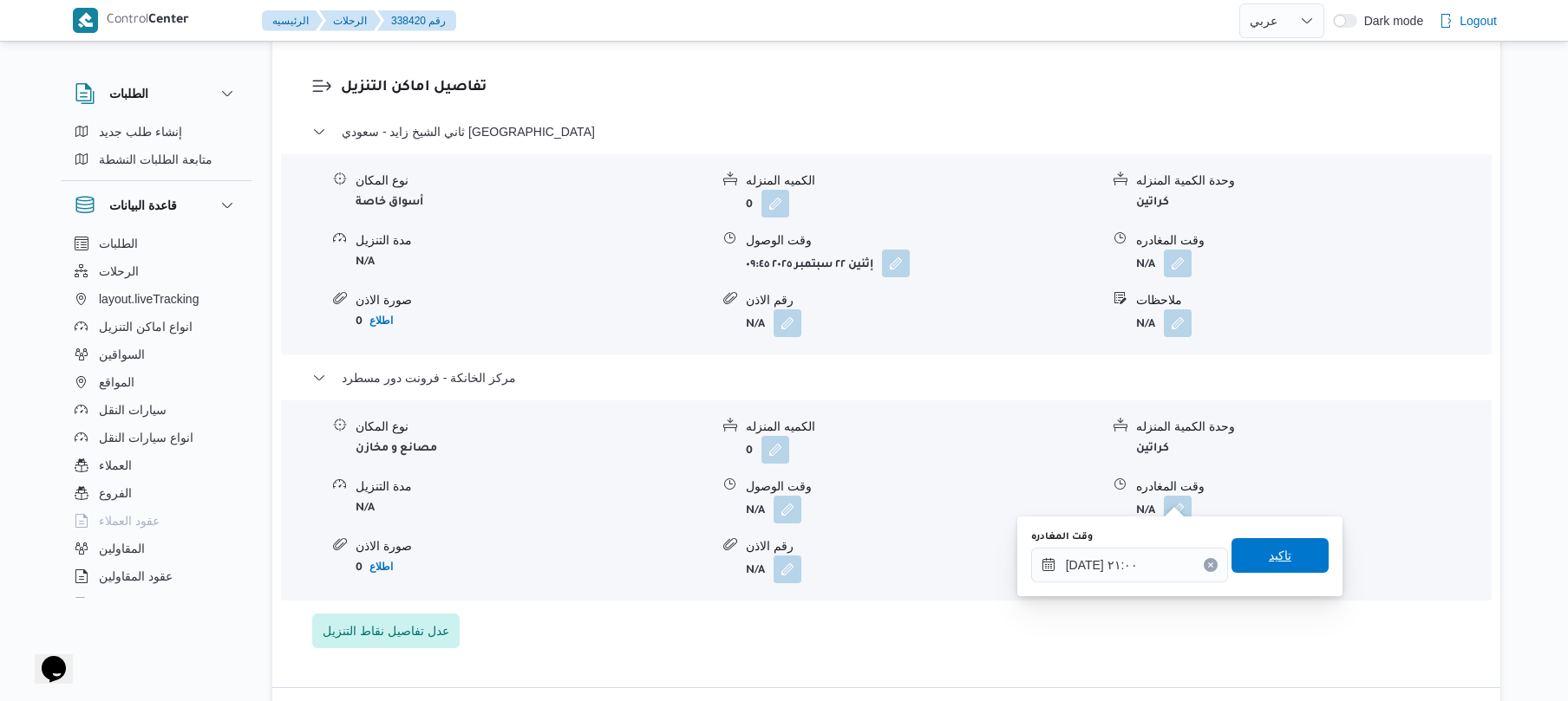
click at [1269, 556] on span "تاكيد" at bounding box center [1280, 556] width 23 height 21
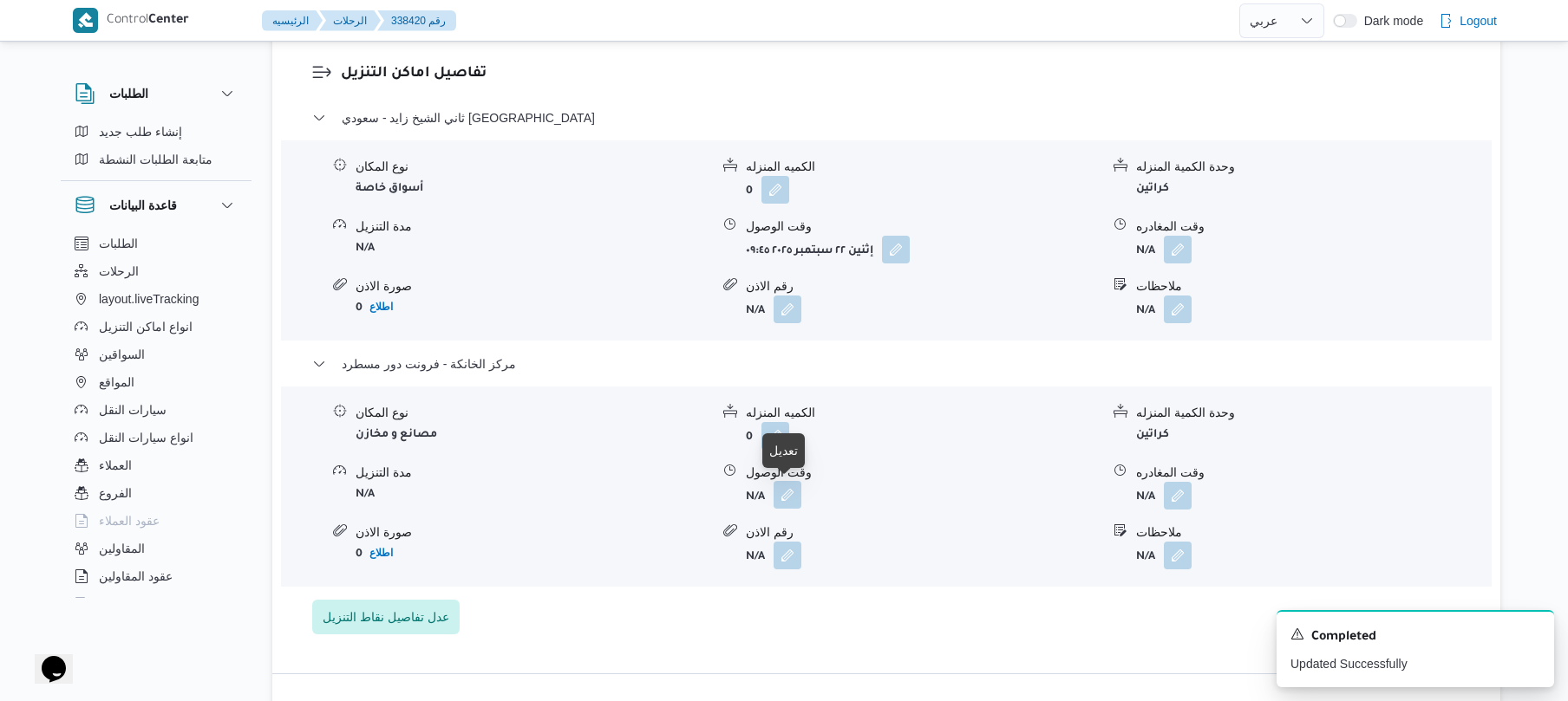
click at [783, 500] on button "button" at bounding box center [787, 495] width 27 height 27
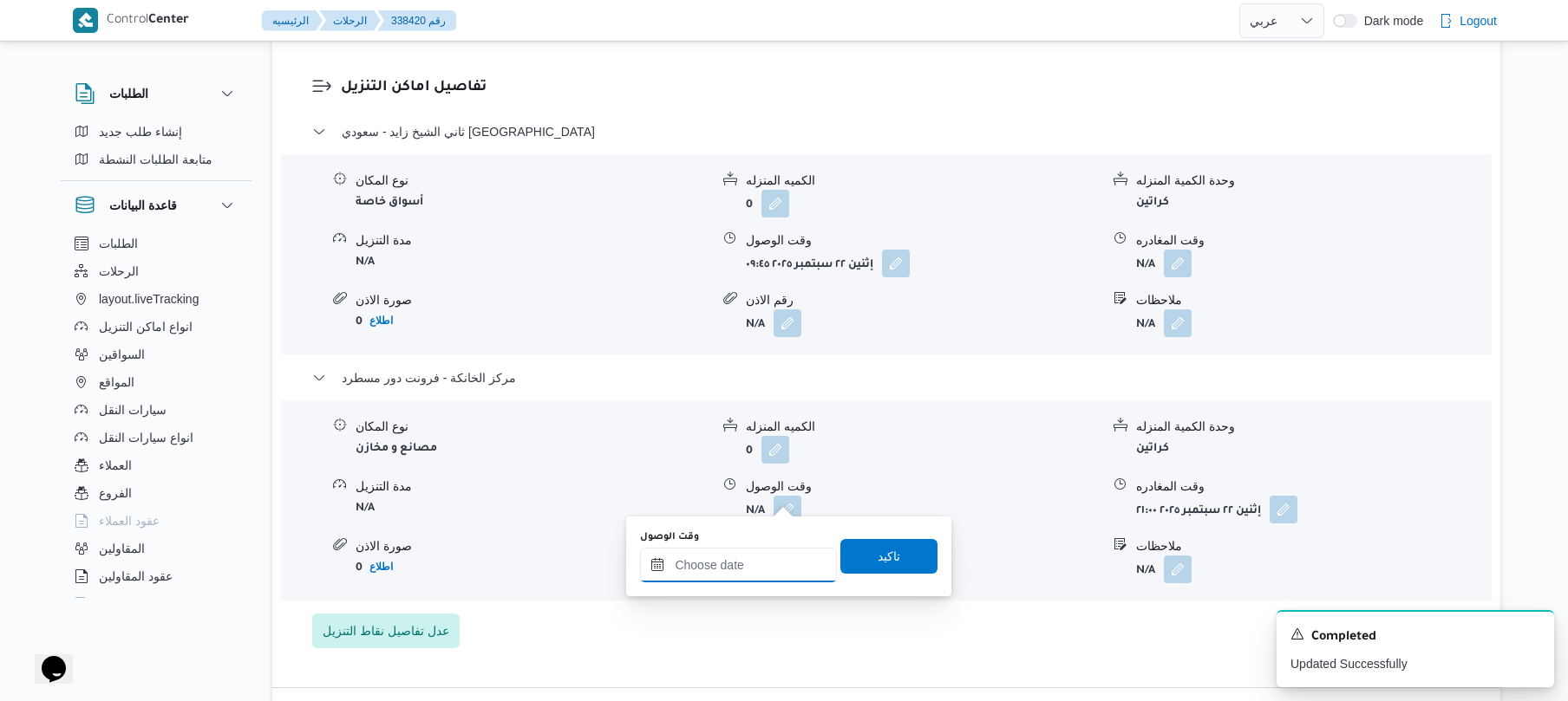
click at [760, 556] on div at bounding box center [738, 564] width 197 height 34
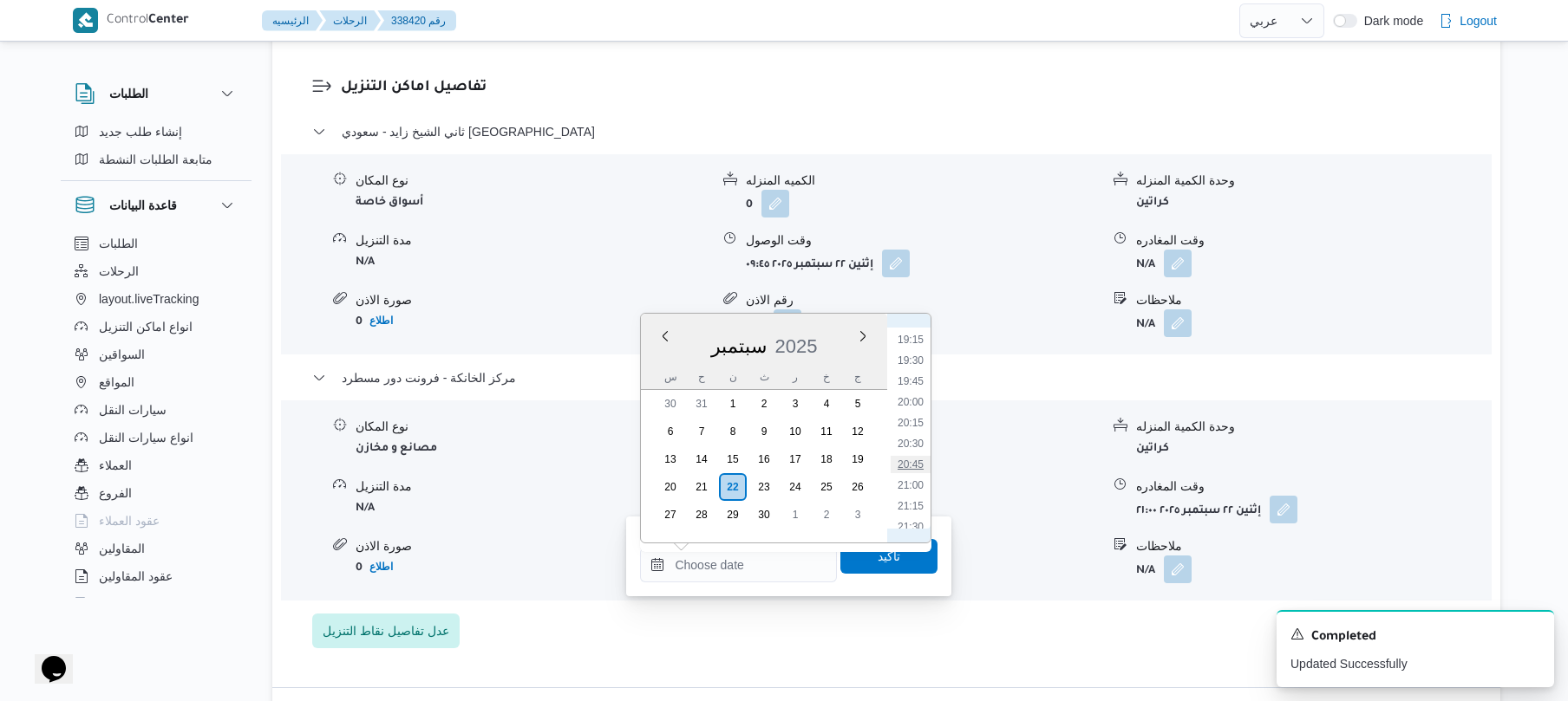
click at [916, 466] on li "20:45" at bounding box center [911, 465] width 40 height 18
type input "[DATE] ٢٠:٤٥"
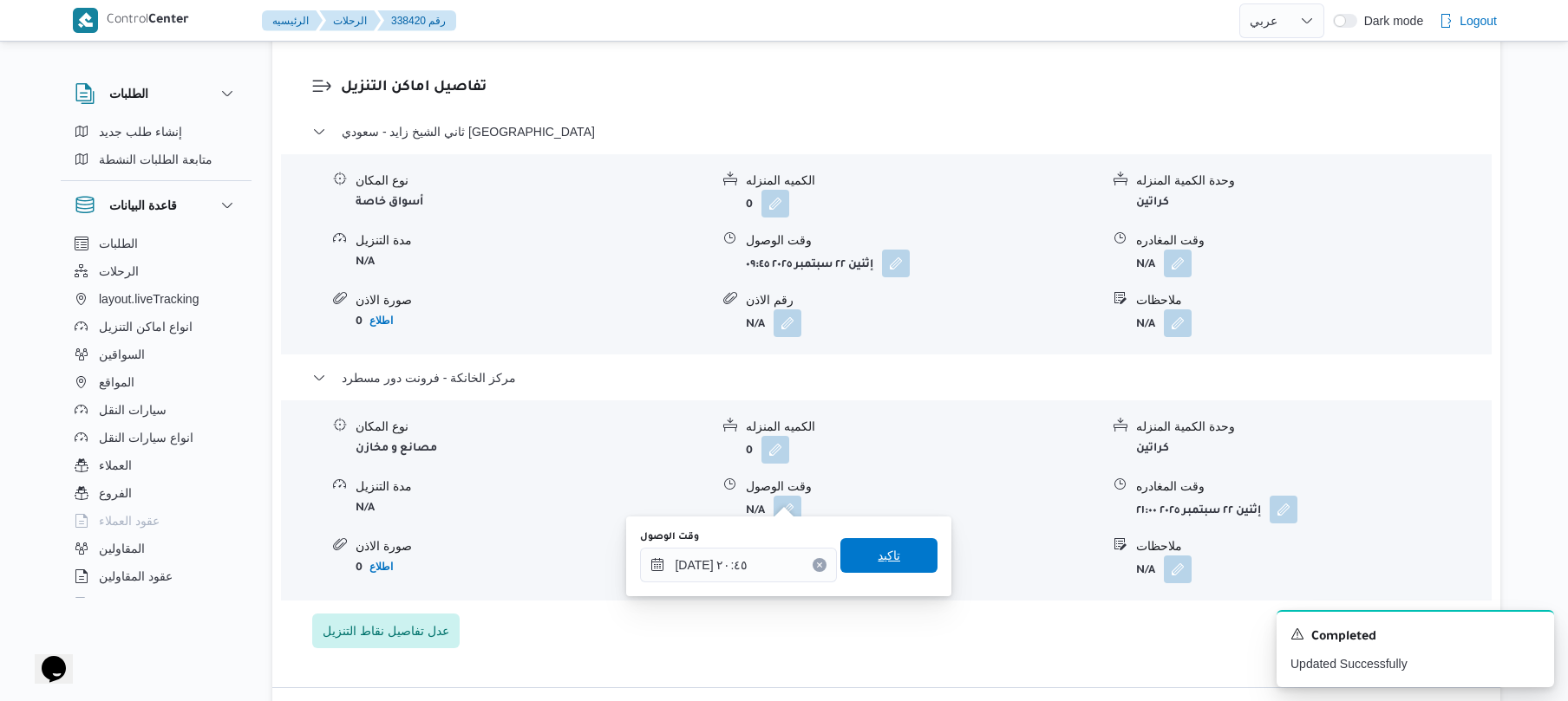
click at [885, 552] on span "تاكيد" at bounding box center [889, 556] width 23 height 21
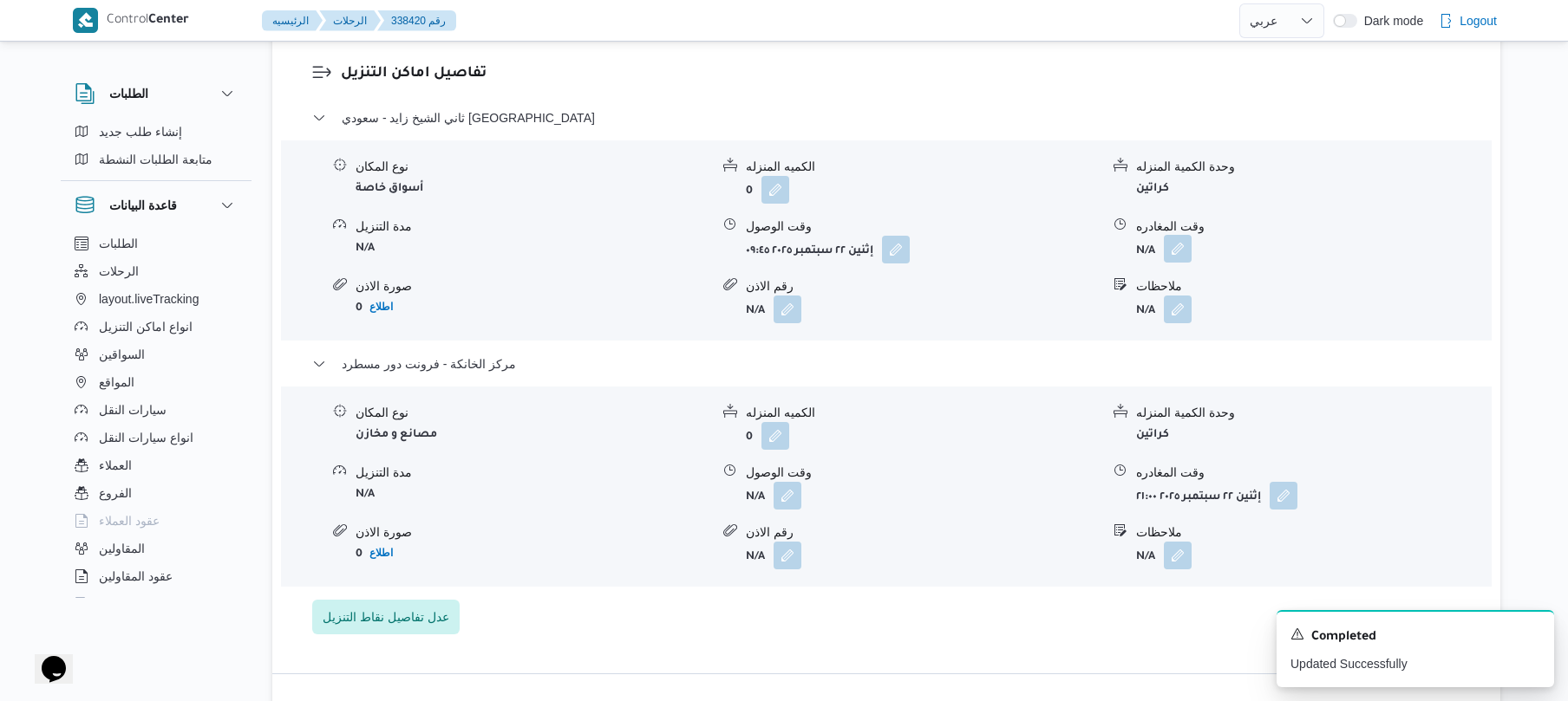
click at [1181, 241] on button "button" at bounding box center [1177, 248] width 27 height 27
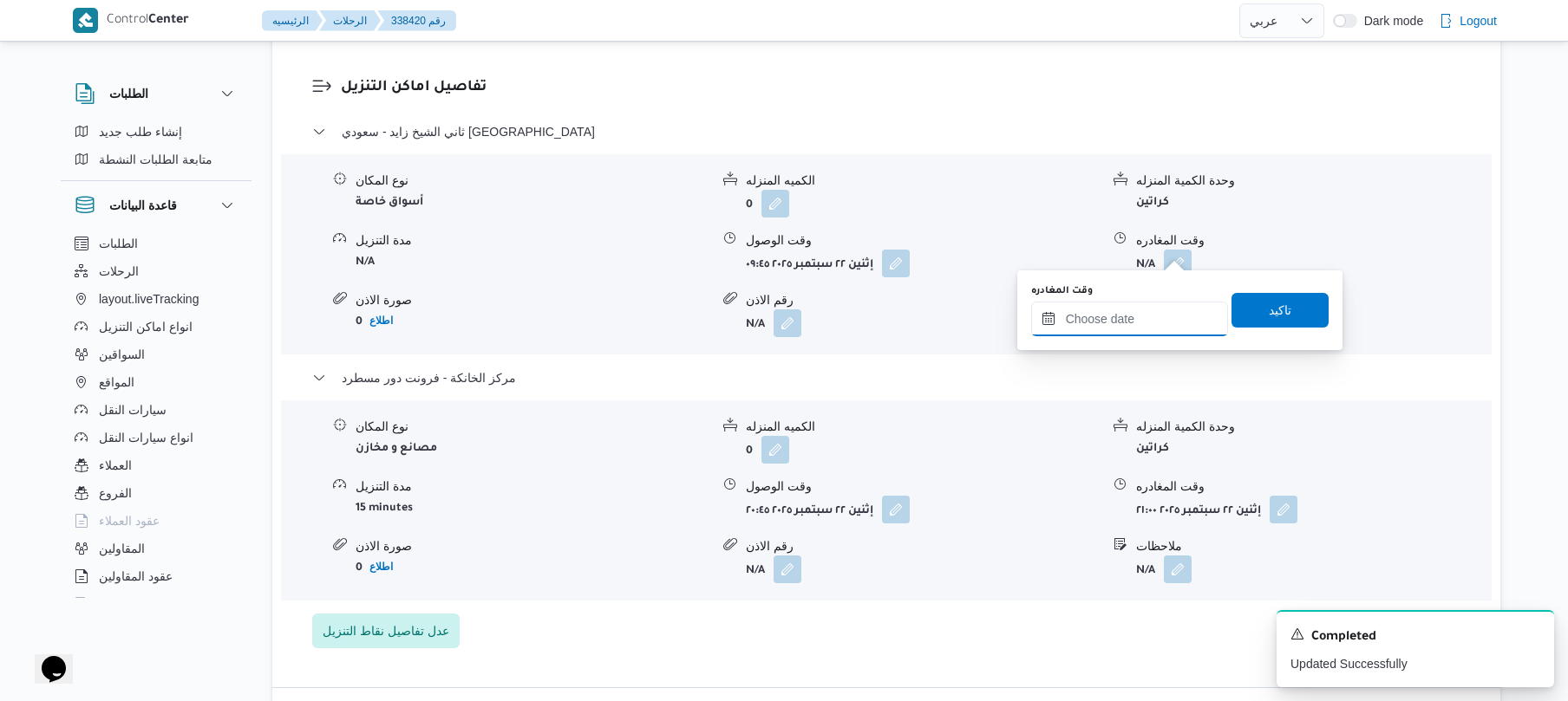
click at [1110, 321] on input "وقت المغادره" at bounding box center [1129, 318] width 197 height 34
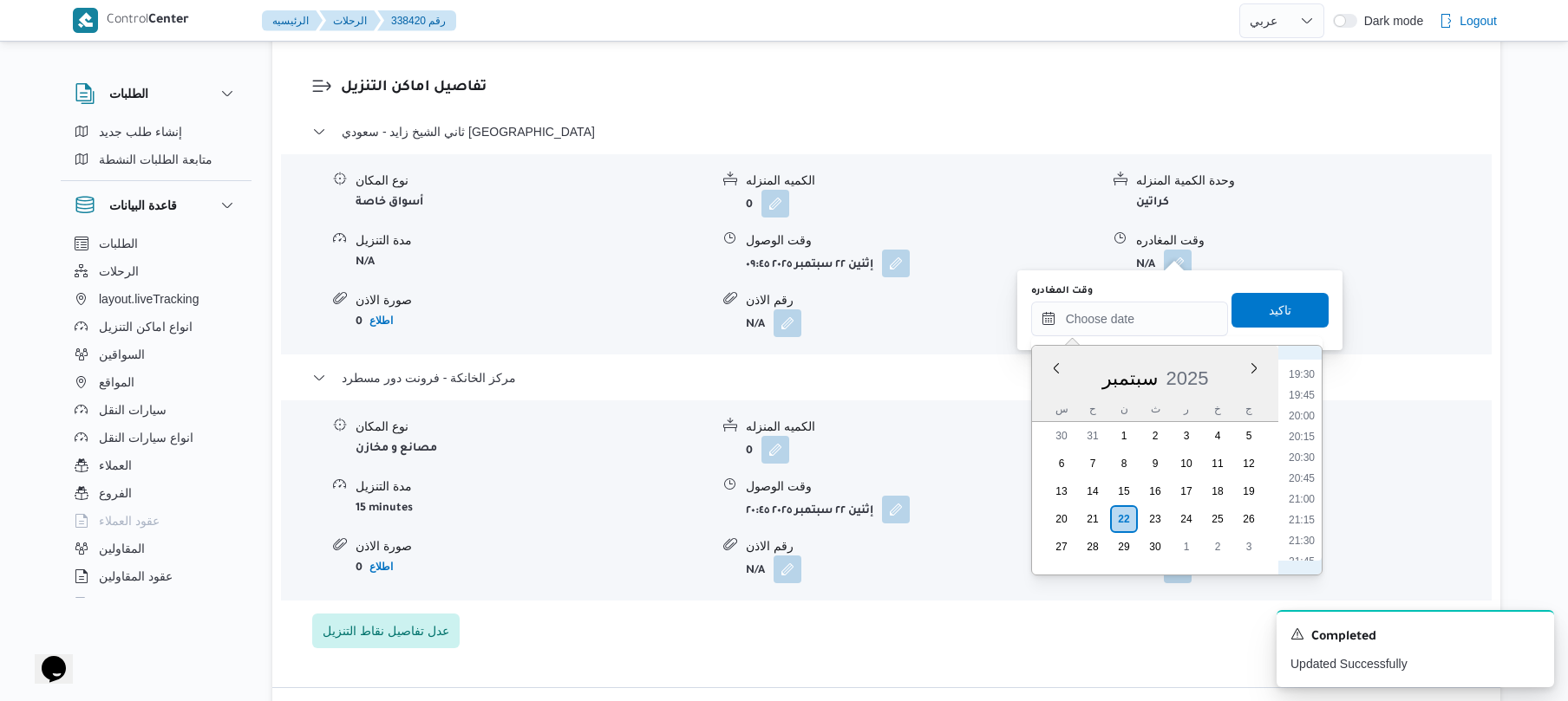
scroll to position [1600, 0]
click at [1308, 413] on li "19:45" at bounding box center [1302, 413] width 40 height 18
type input "[DATE] ١٩:٤٥"
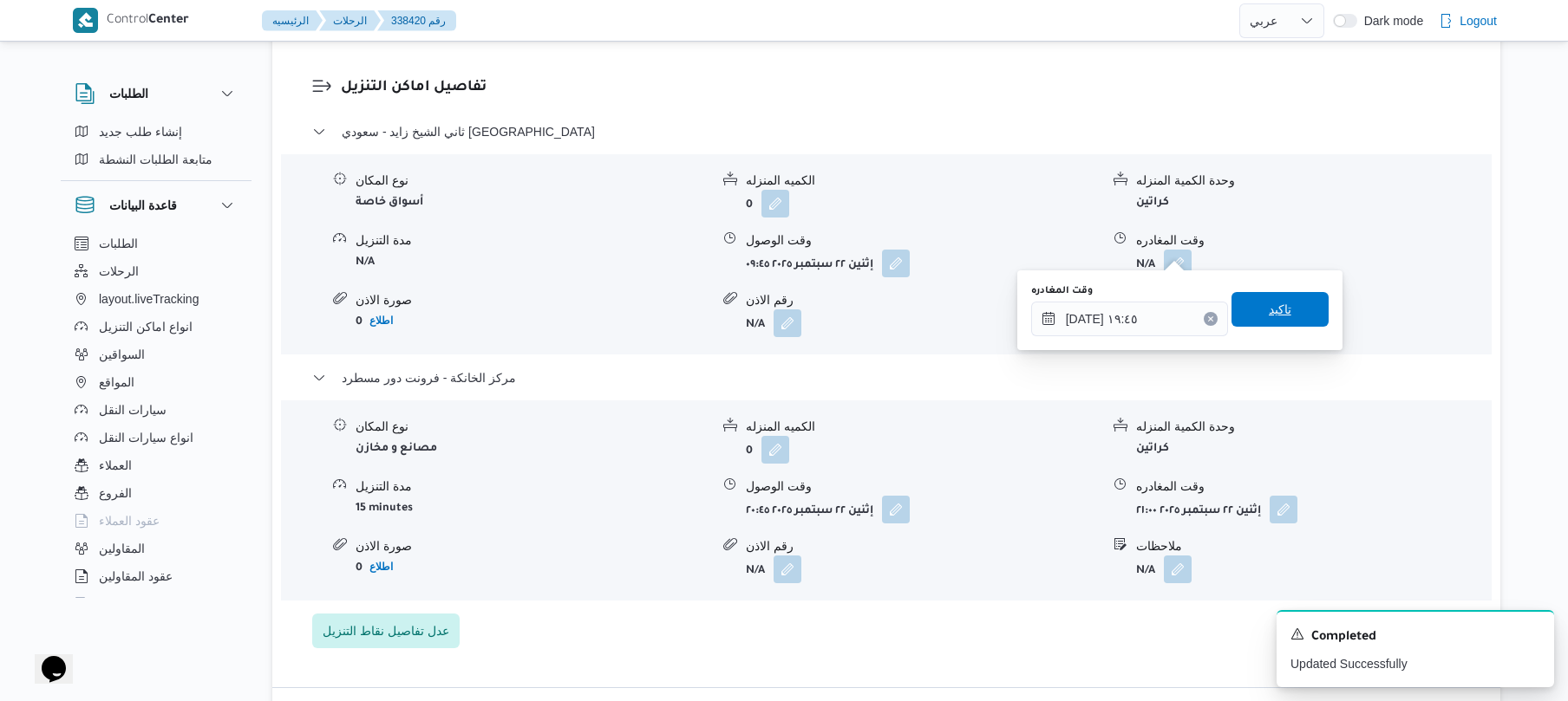
click at [1275, 309] on span "تاكيد" at bounding box center [1280, 309] width 23 height 21
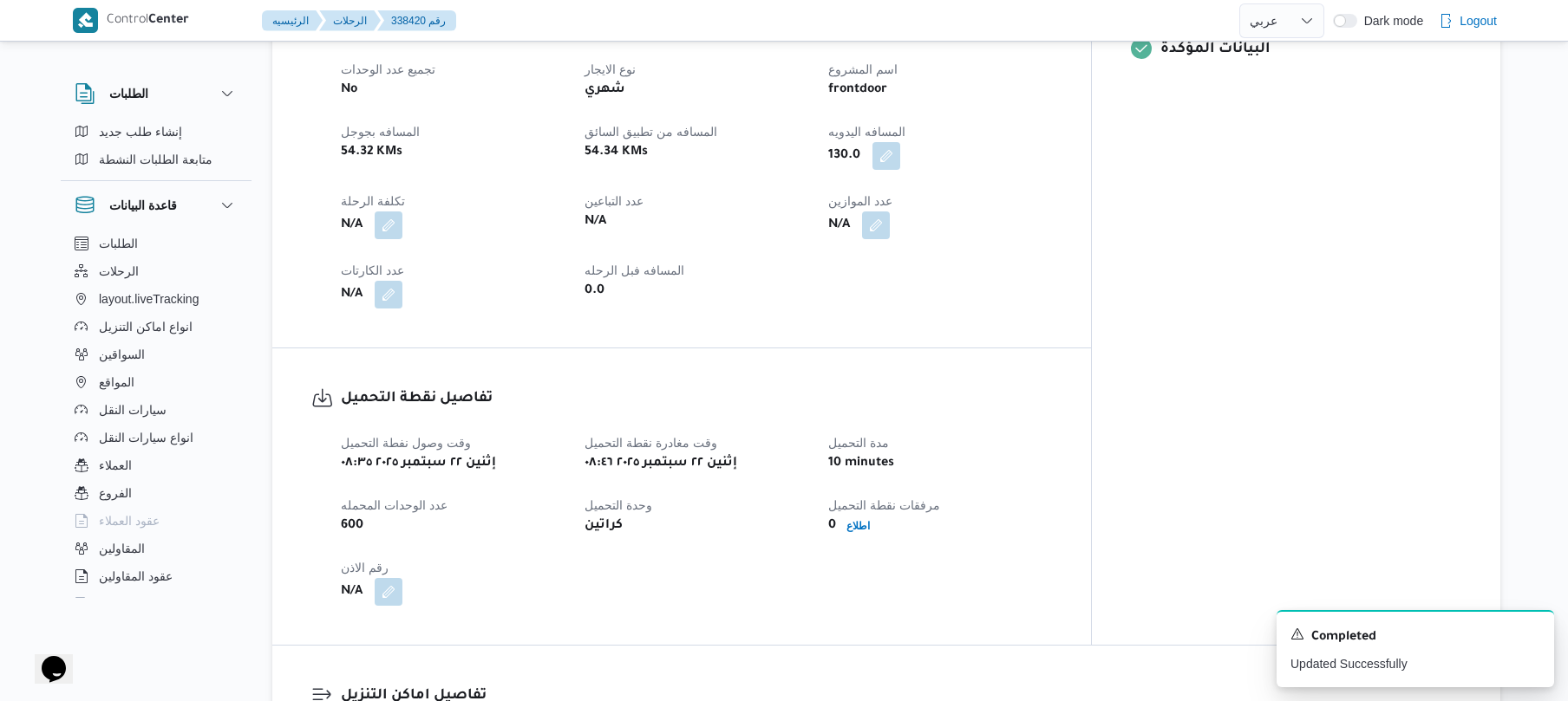
scroll to position [0, 0]
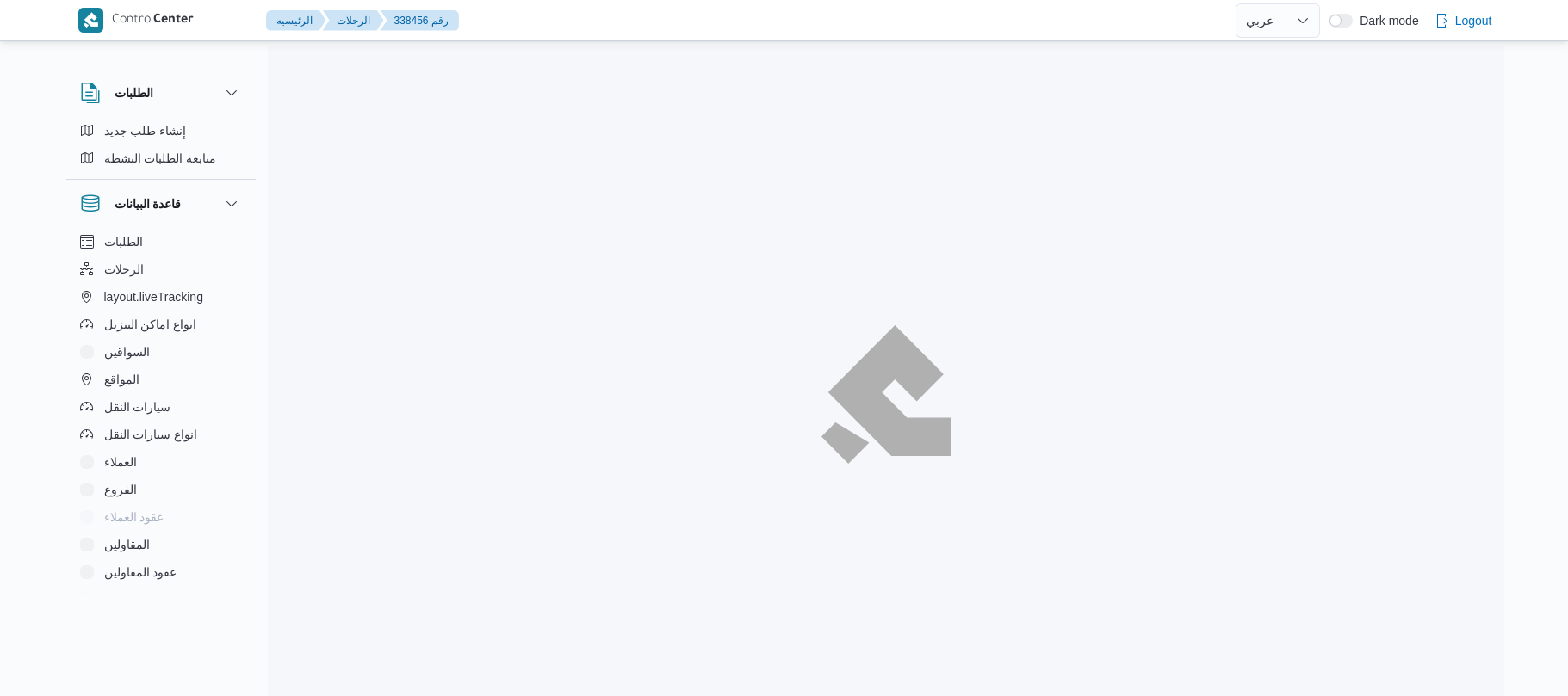
select select "ar"
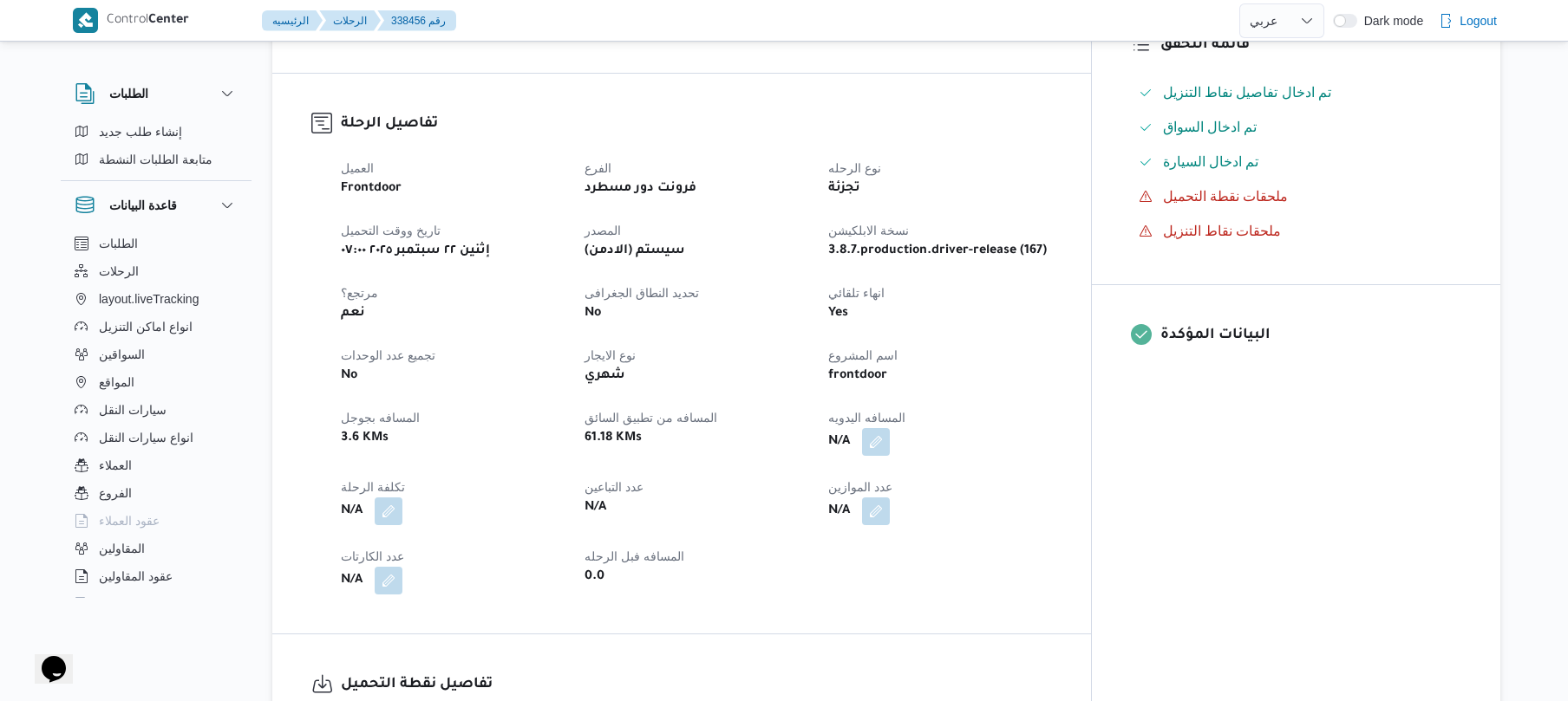
scroll to position [555, 0]
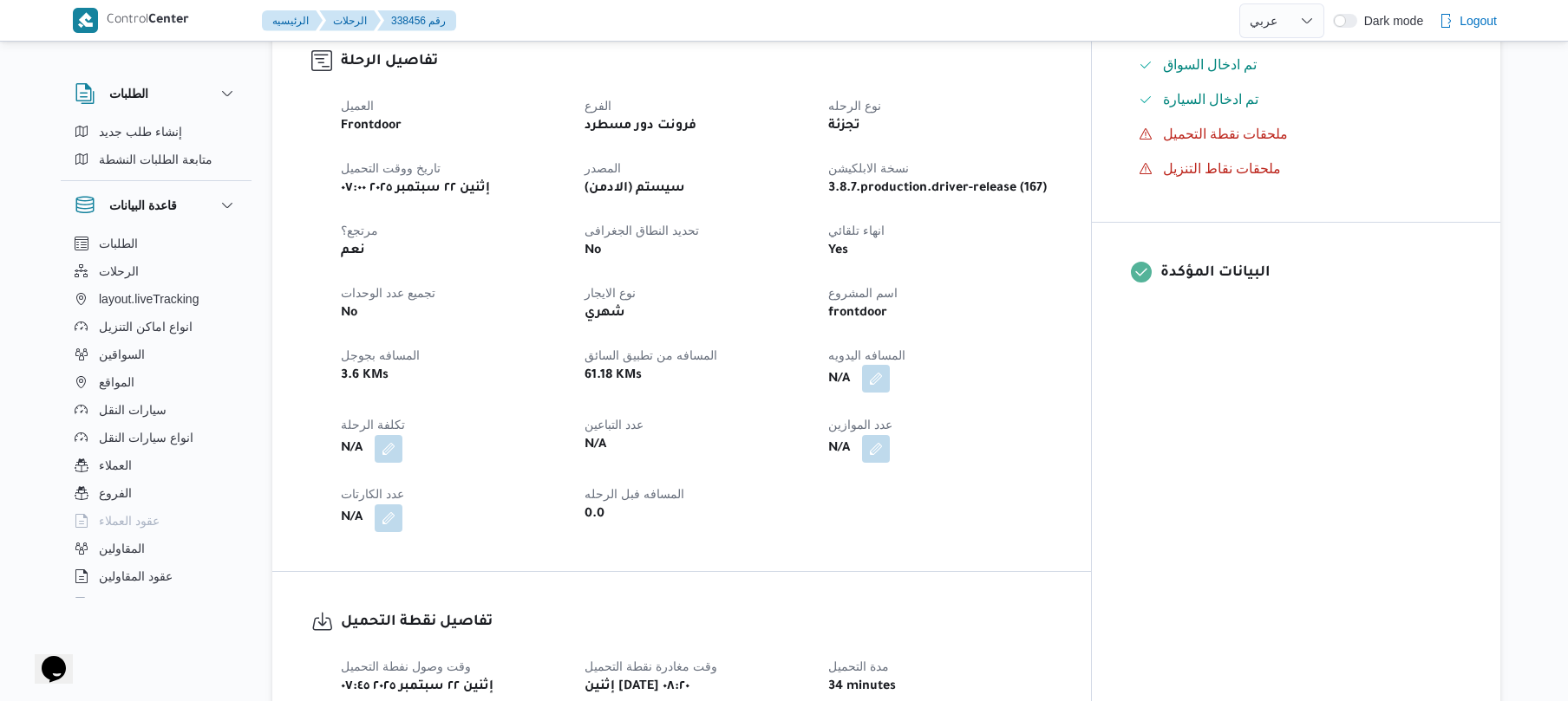
click at [890, 368] on button "button" at bounding box center [875, 378] width 27 height 27
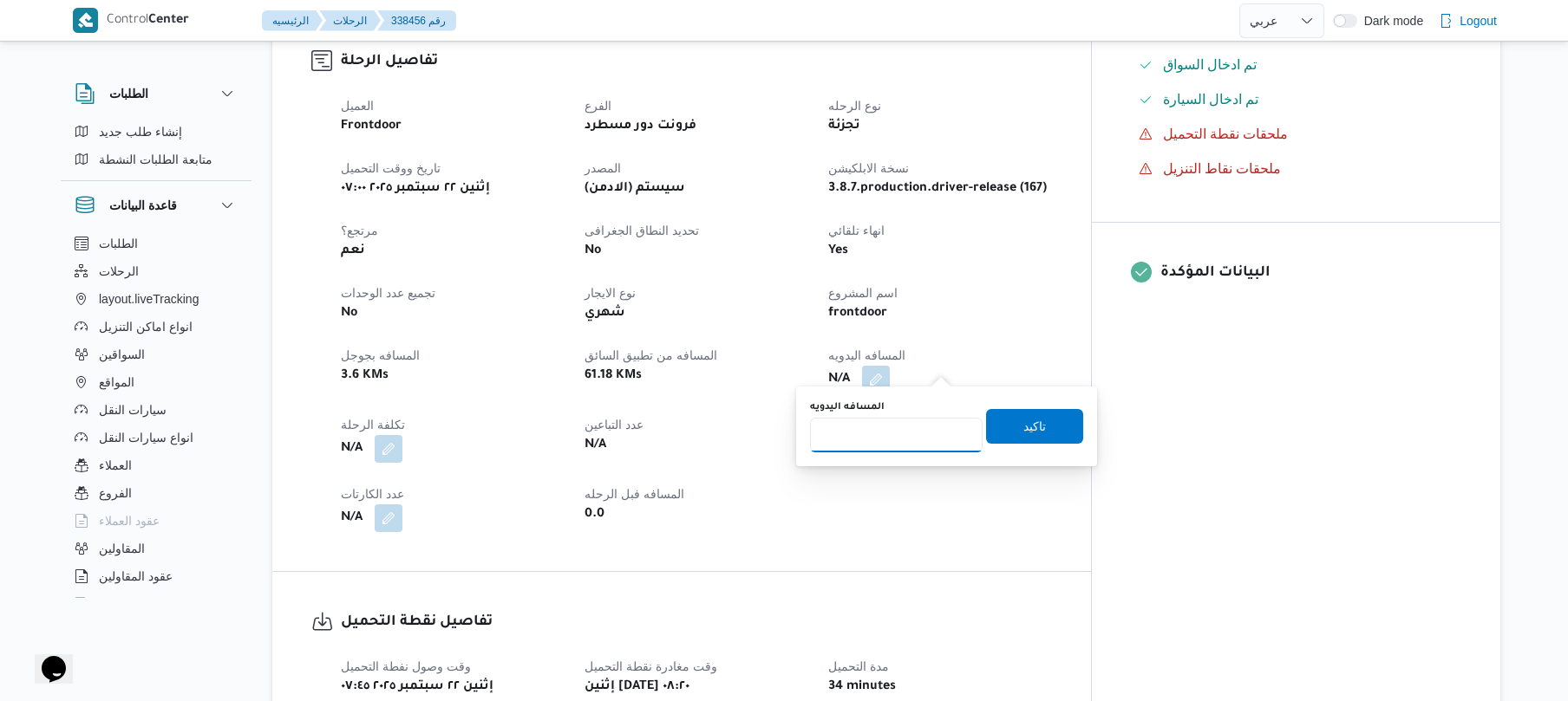
click at [912, 444] on input "المسافه اليدويه" at bounding box center [897, 435] width 173 height 34
type input "90"
click at [1024, 421] on span "تاكيد" at bounding box center [1035, 427] width 23 height 21
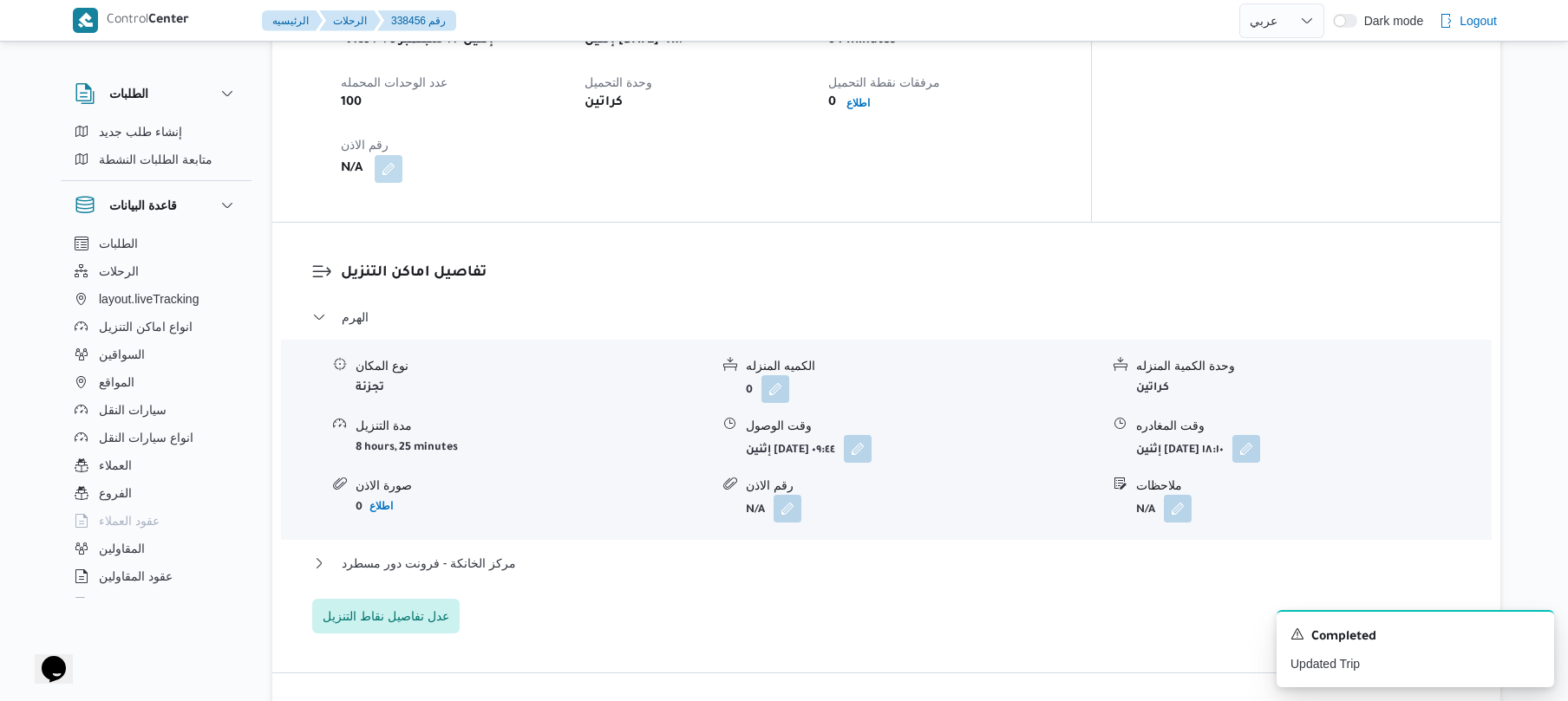
scroll to position [1249, 0]
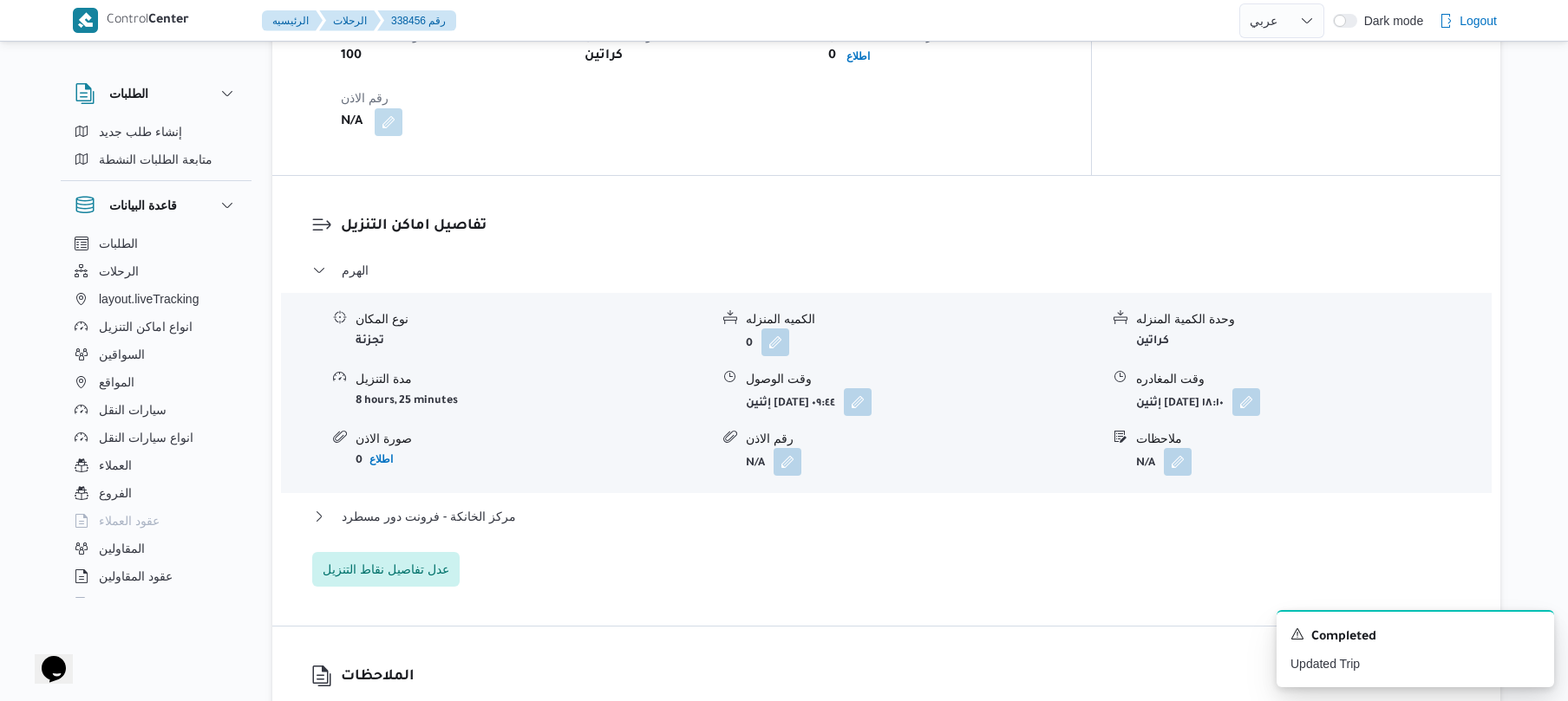
click at [876, 515] on div "مركز الخانكة - فرونت دور مسطرد" at bounding box center [887, 522] width 1149 height 33
click at [925, 510] on button "مركز الخانكة - فرونت دور مسطرد" at bounding box center [887, 517] width 1149 height 21
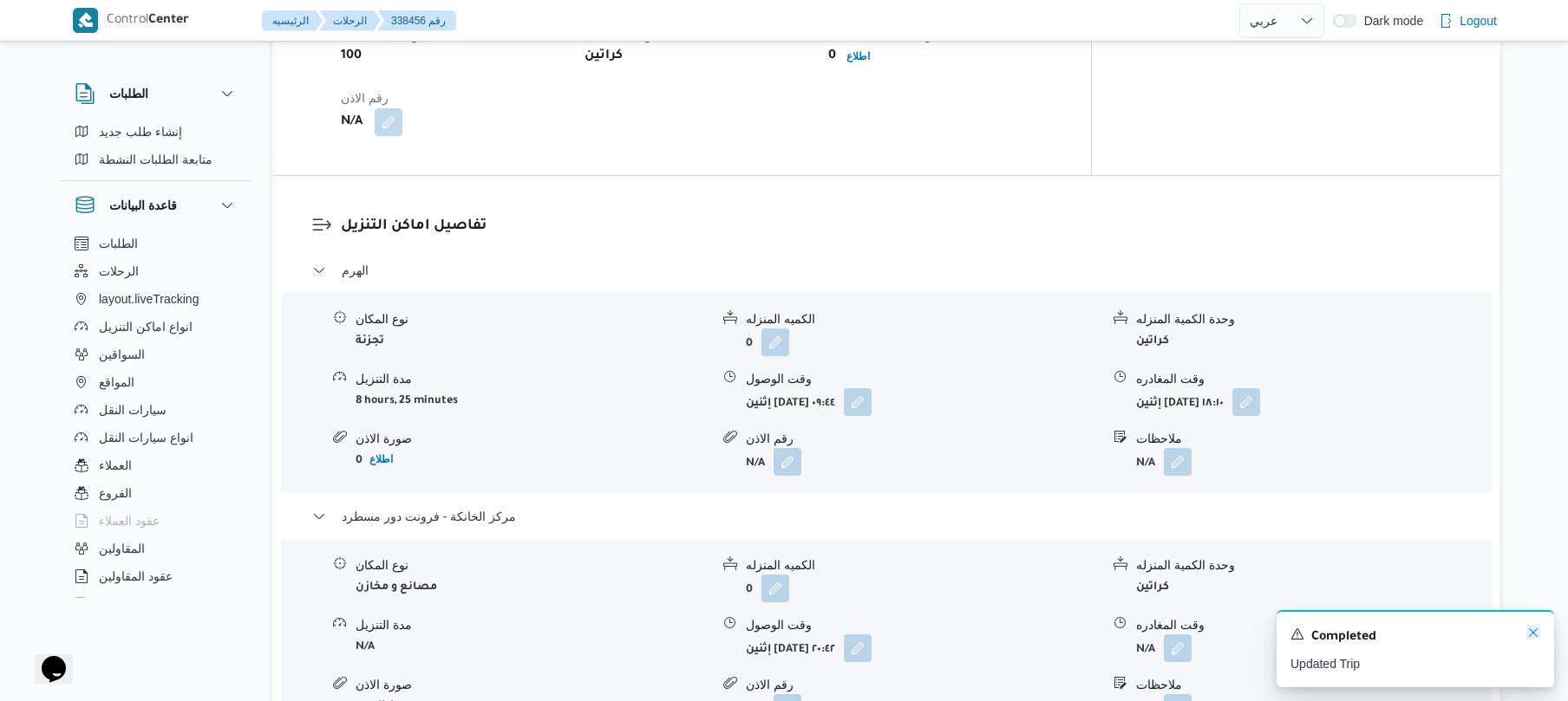
click at [1535, 633] on icon "Dismiss toast" at bounding box center [1534, 633] width 14 height 14
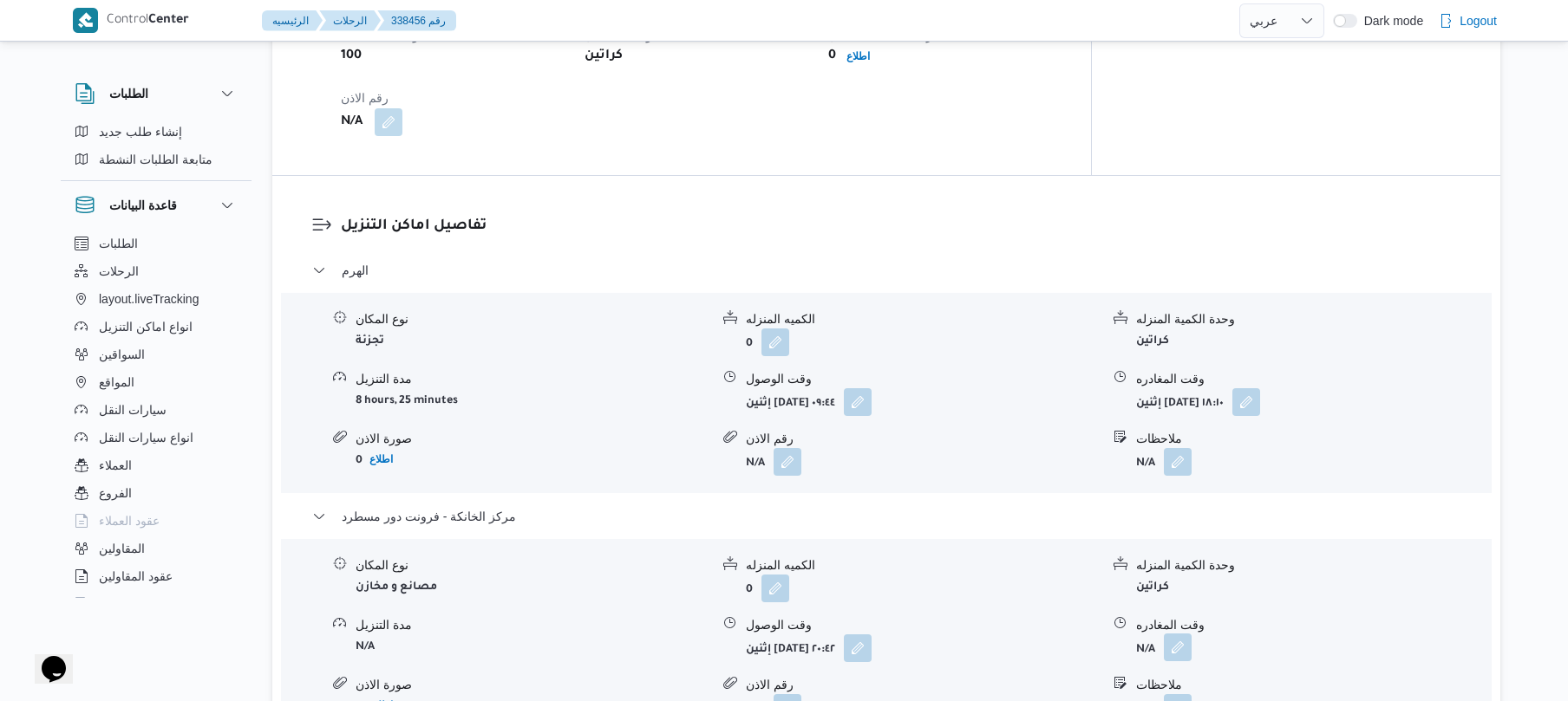
click at [1167, 634] on button "button" at bounding box center [1177, 647] width 27 height 27
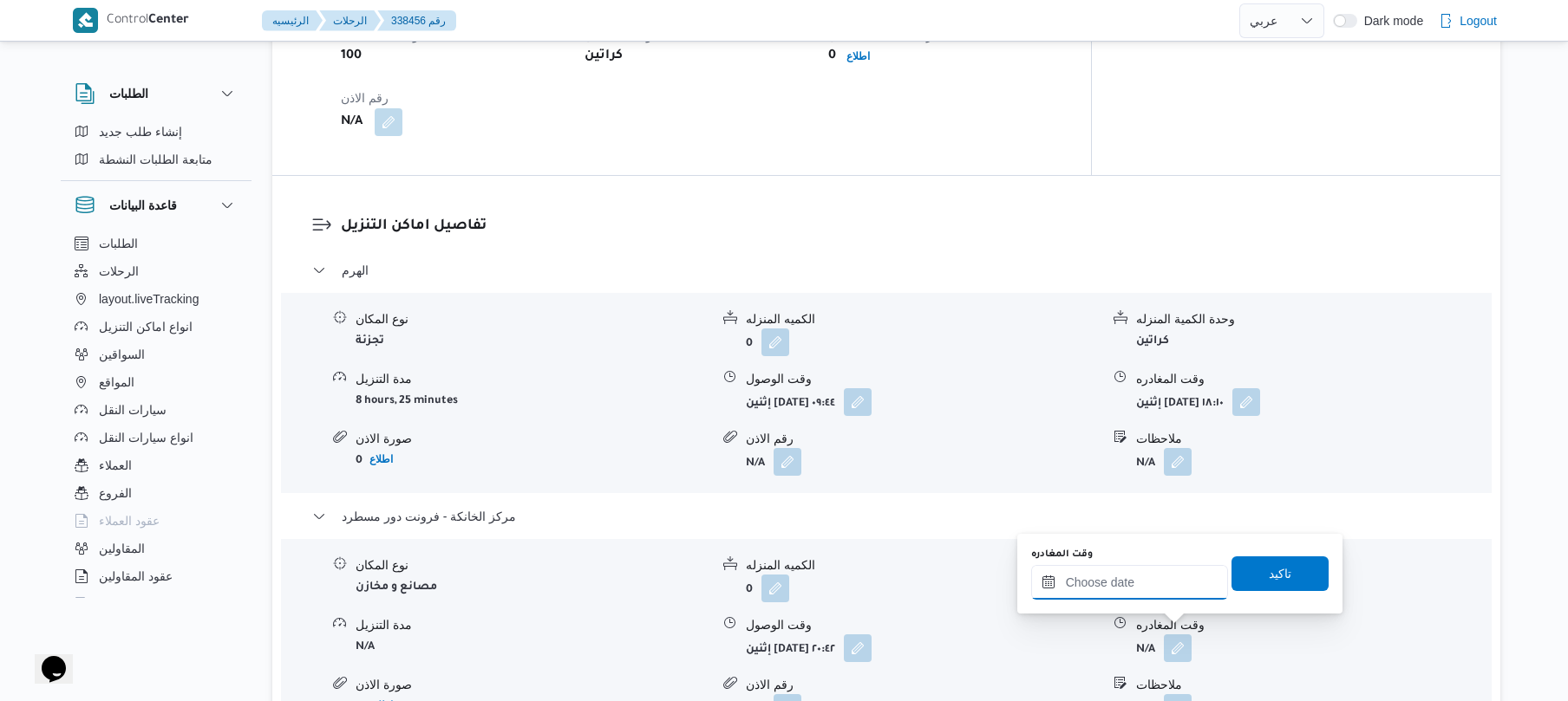
click at [1147, 581] on input "وقت المغادره" at bounding box center [1129, 582] width 197 height 34
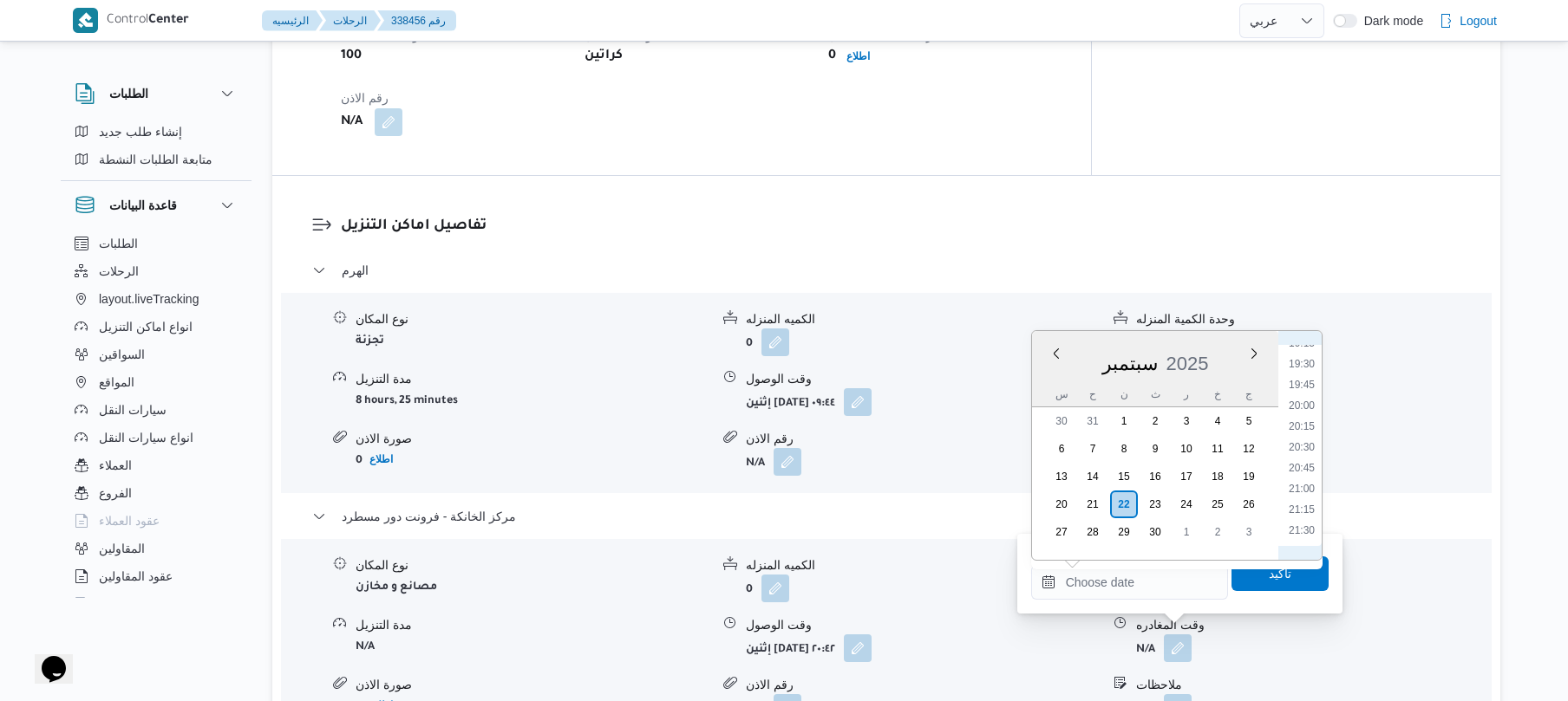
scroll to position [1599, 0]
click at [1299, 496] on li "21:00" at bounding box center [1302, 503] width 40 height 18
type input "٢٢/٠٩/٢٠٢٥ ٢١:٠٠"
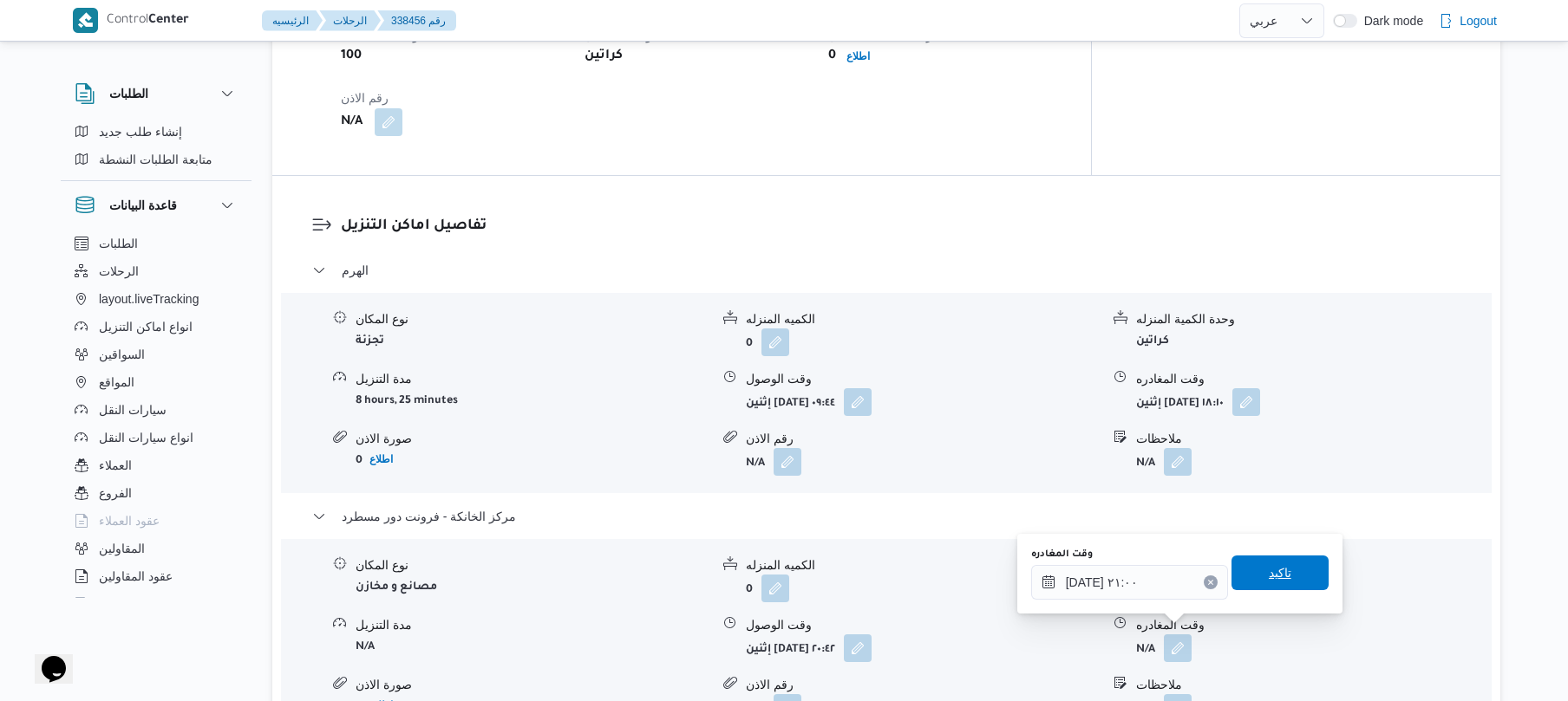
click at [1269, 577] on span "تاكيد" at bounding box center [1280, 573] width 23 height 21
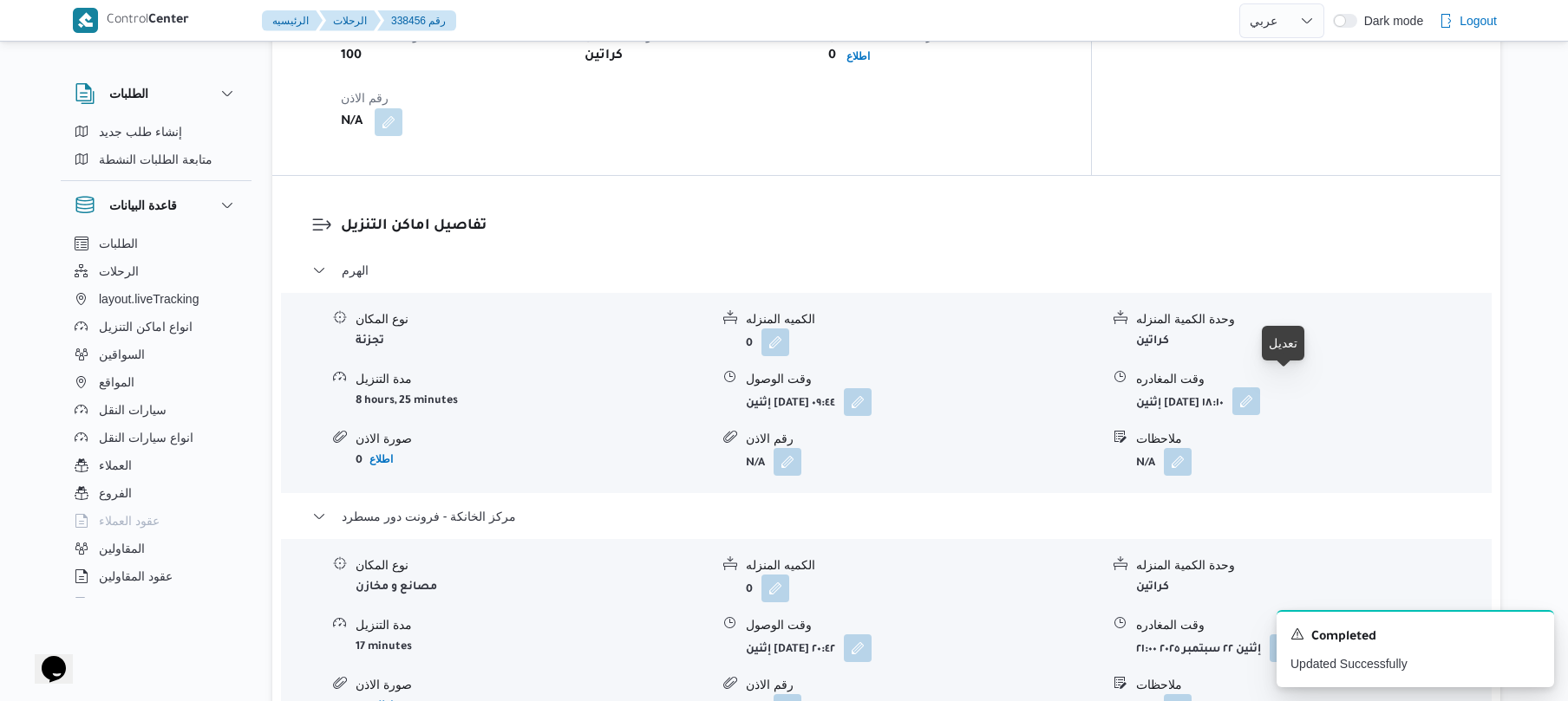
click at [1260, 390] on button "button" at bounding box center [1246, 400] width 27 height 27
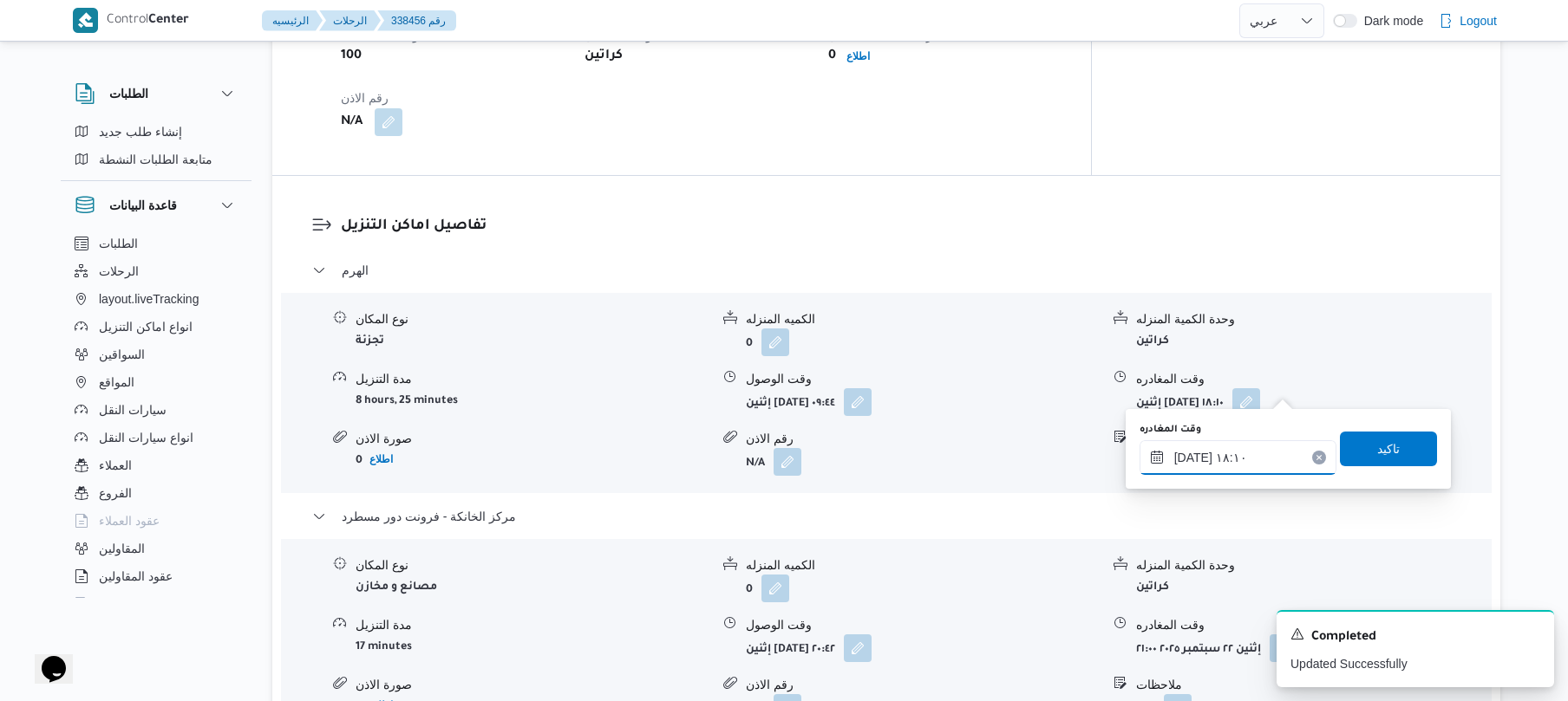
click at [1211, 456] on input "٢٢/٠٩/٢٠٢٥ ١٨:١٠" at bounding box center [1238, 457] width 197 height 34
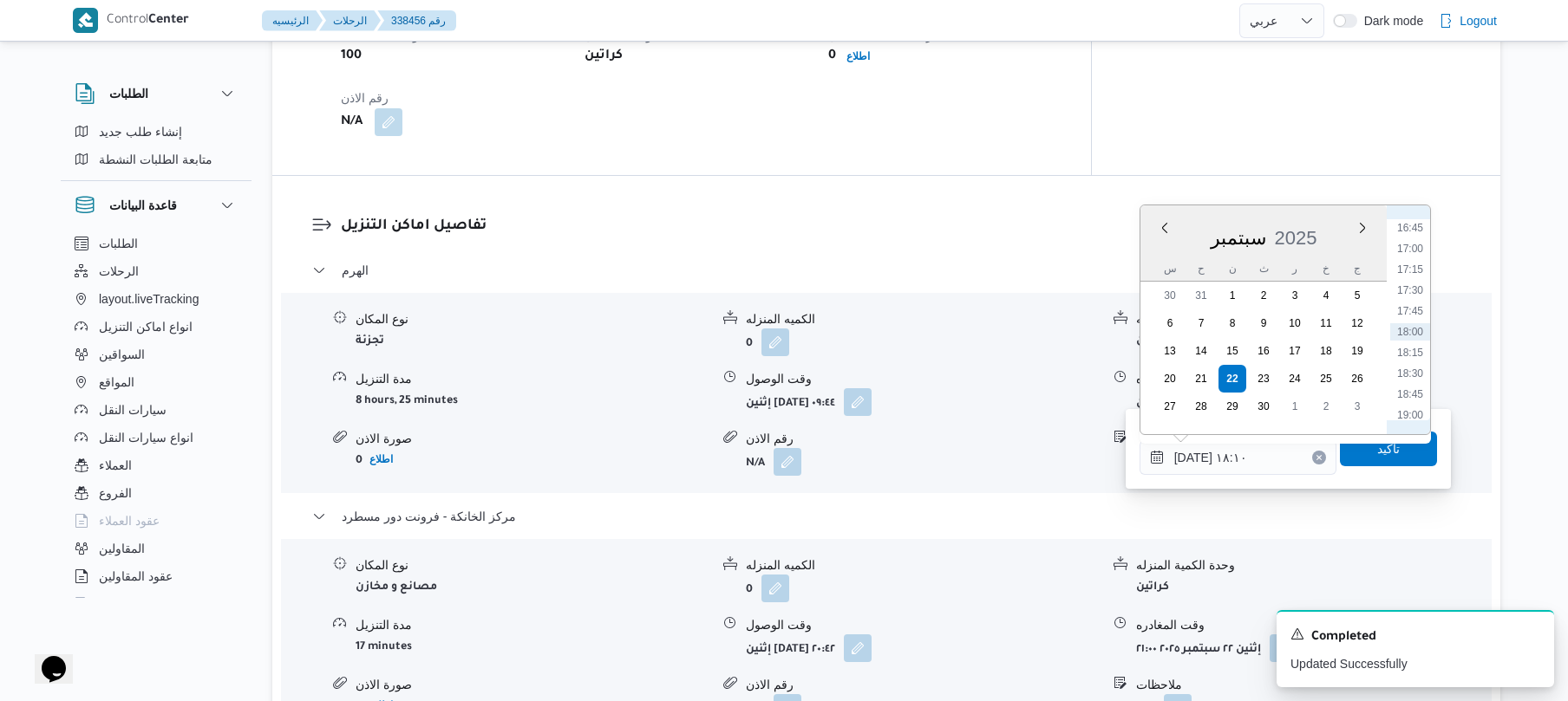
scroll to position [1565, 0]
click at [1414, 302] on li "19:45" at bounding box center [1410, 306] width 40 height 18
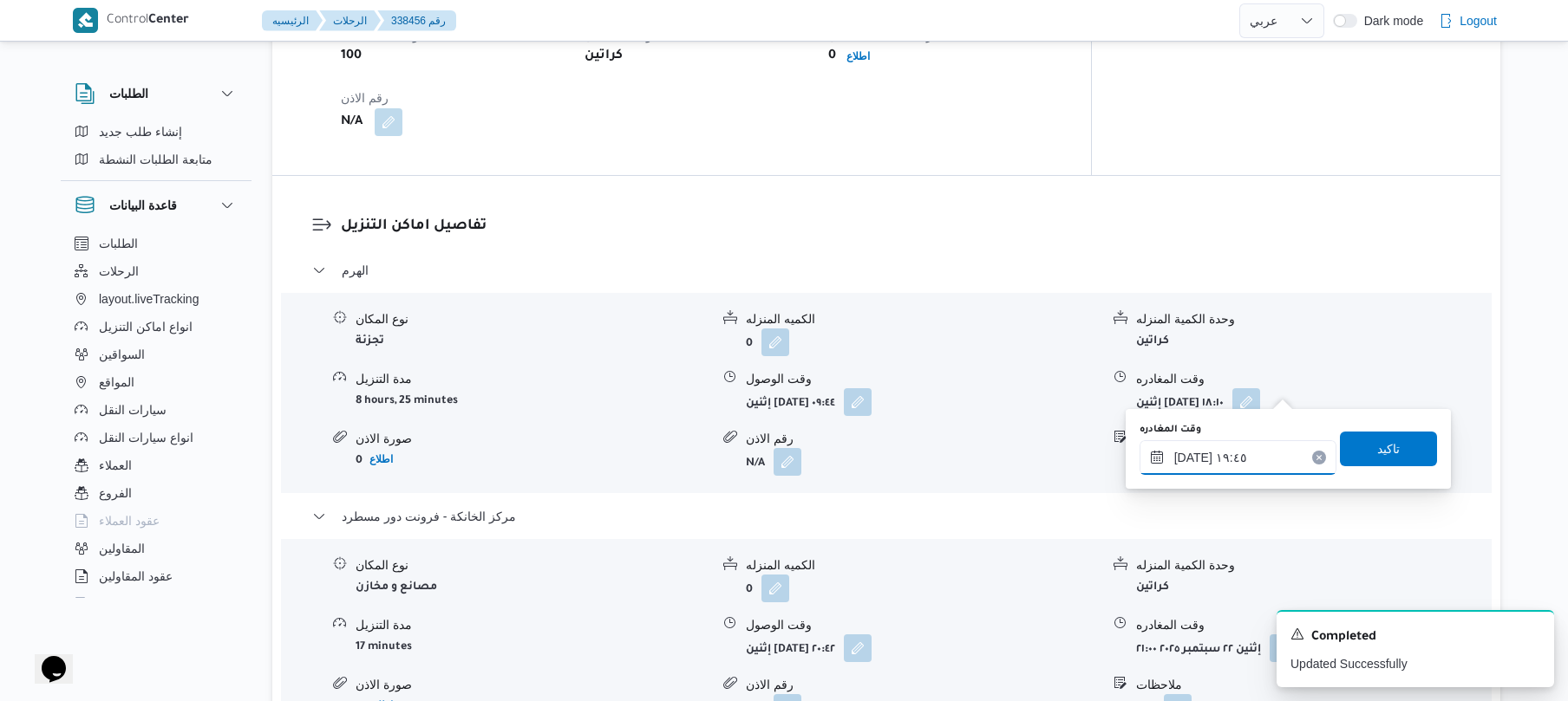
click at [1192, 451] on input "٢٢/٠٩/٢٠٢٥ ١٩:٤٥" at bounding box center [1238, 457] width 197 height 34
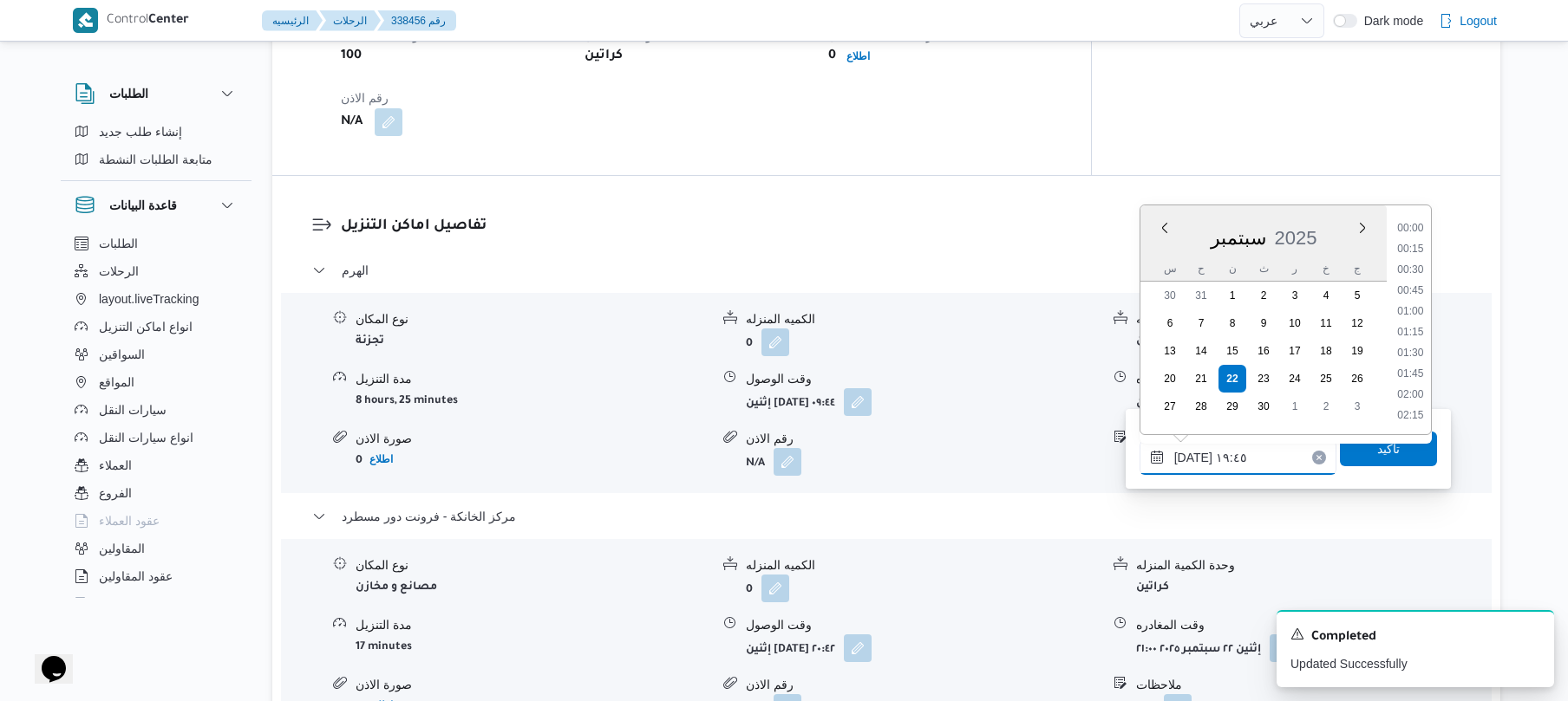
scroll to position [1540, 0]
type input "٢٢/٠٩/٢٠٢٥ ١٩:55"
click at [1403, 458] on span "تاكيد" at bounding box center [1389, 448] width 97 height 34
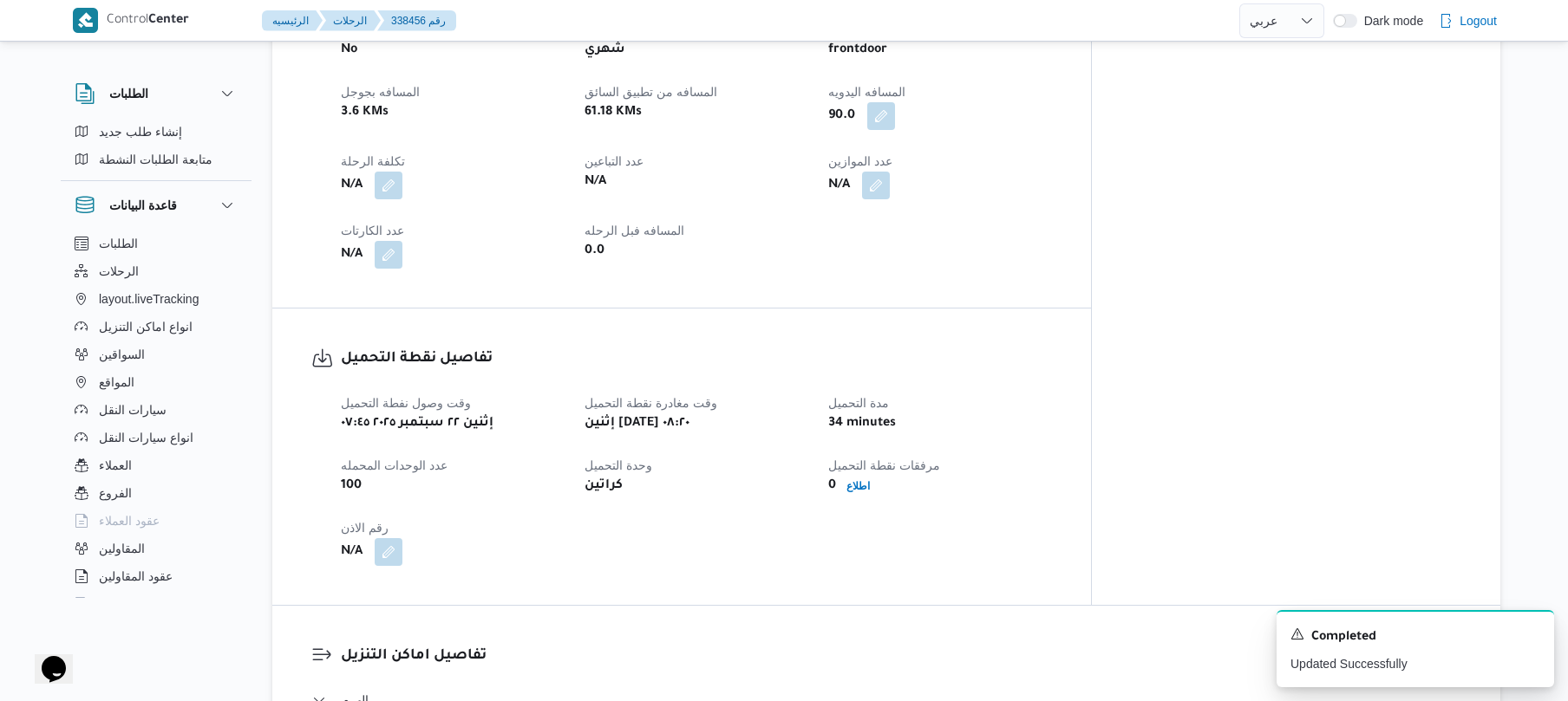
scroll to position [0, 0]
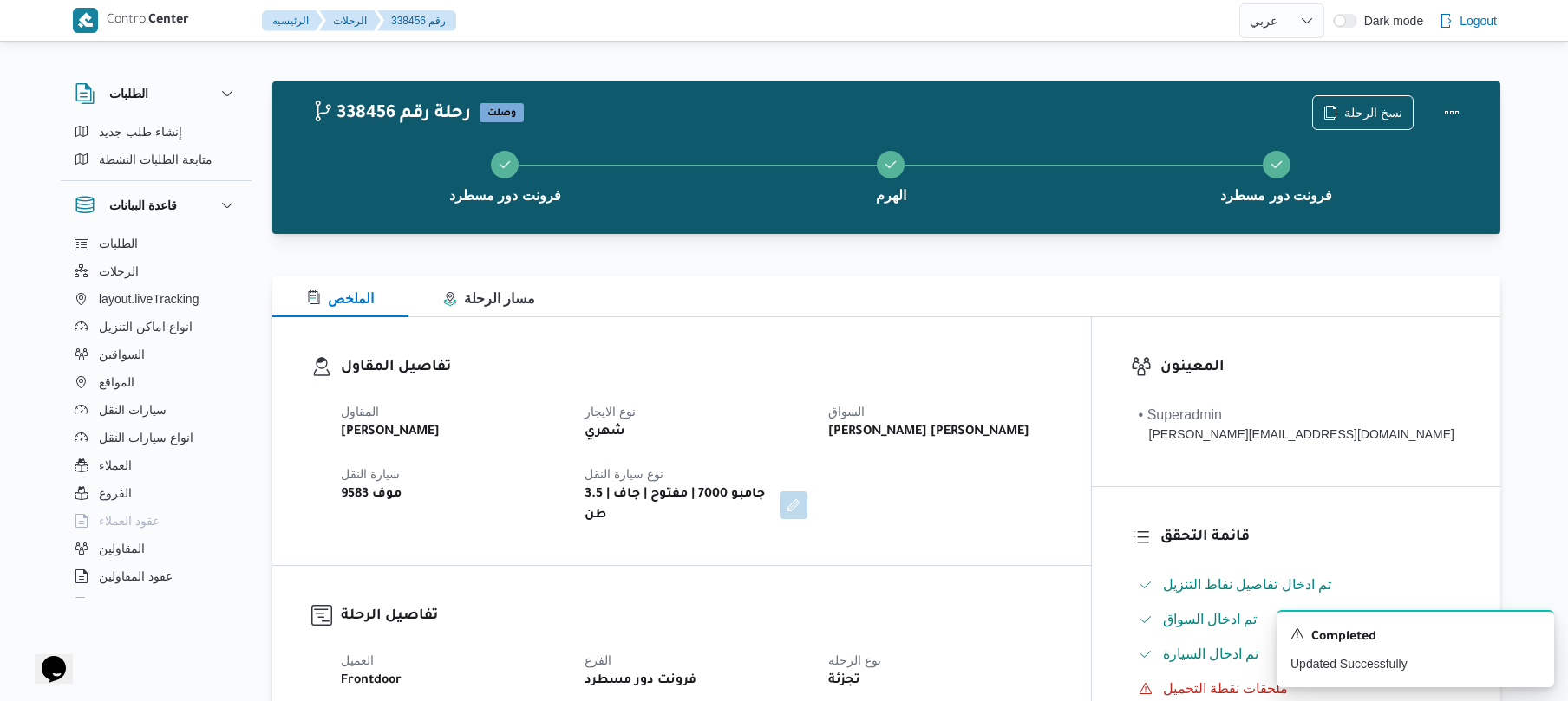
click at [1014, 462] on div "المقاول محمد صلاح عبداللطيف الشريف نوع الايجار شهري السواق حماده محمد عبدالخالق…" at bounding box center [697, 463] width 732 height 145
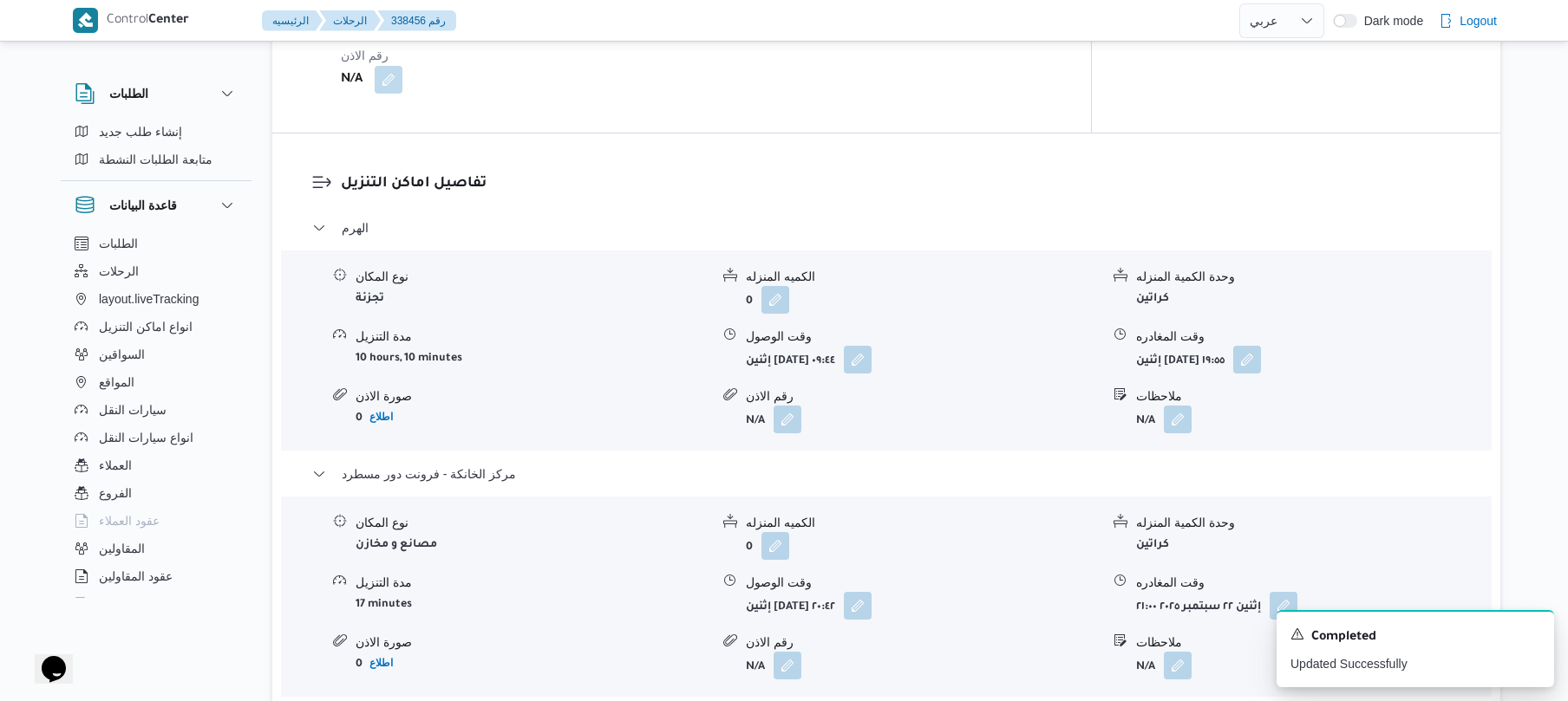
scroll to position [1294, 0]
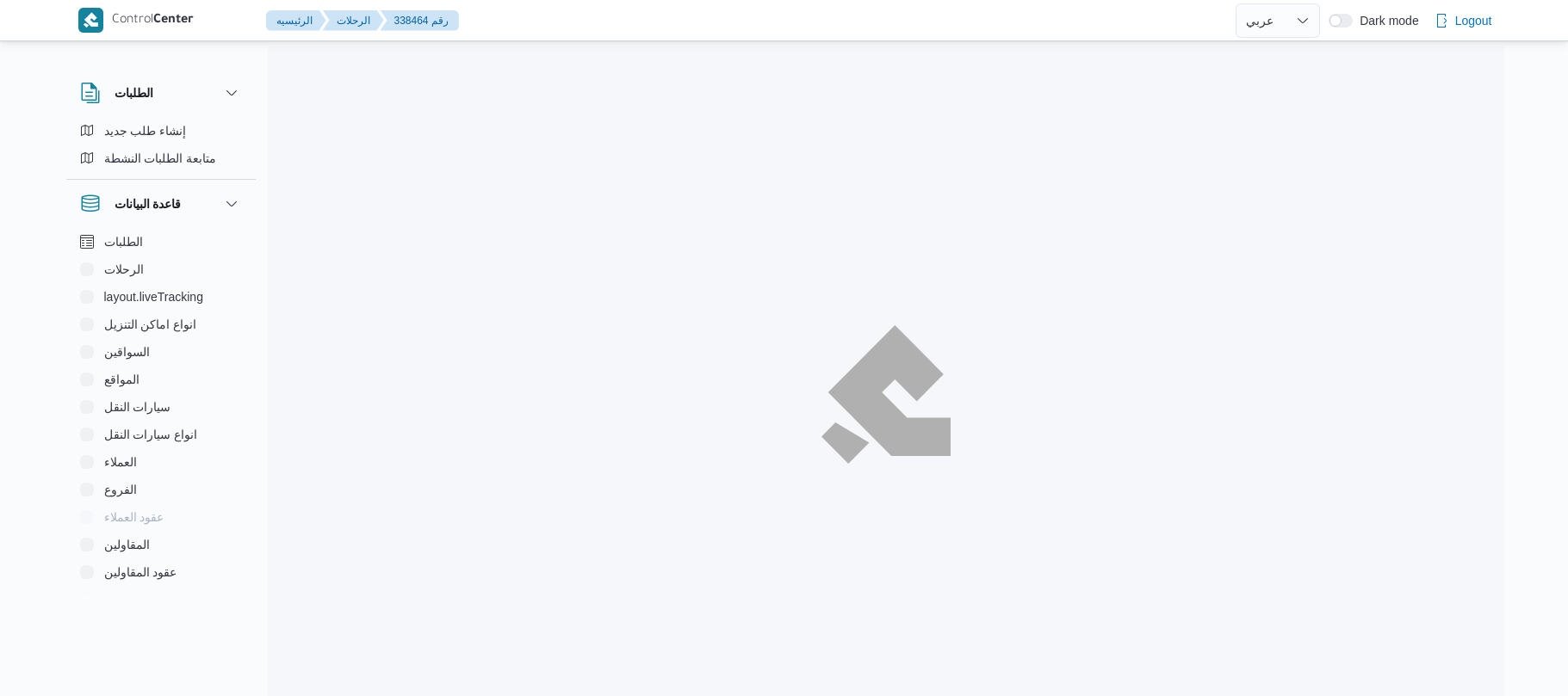
select select "ar"
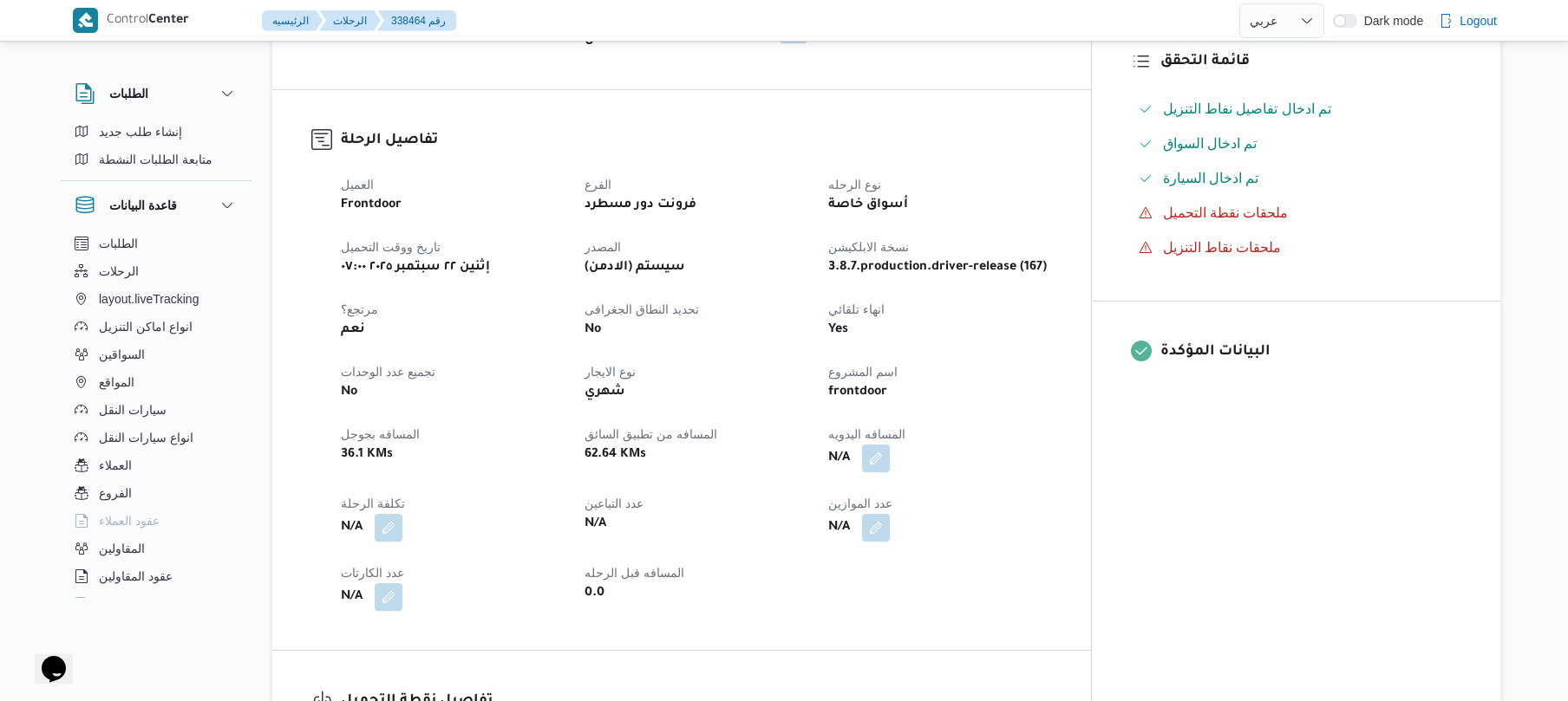
scroll to position [508, 0]
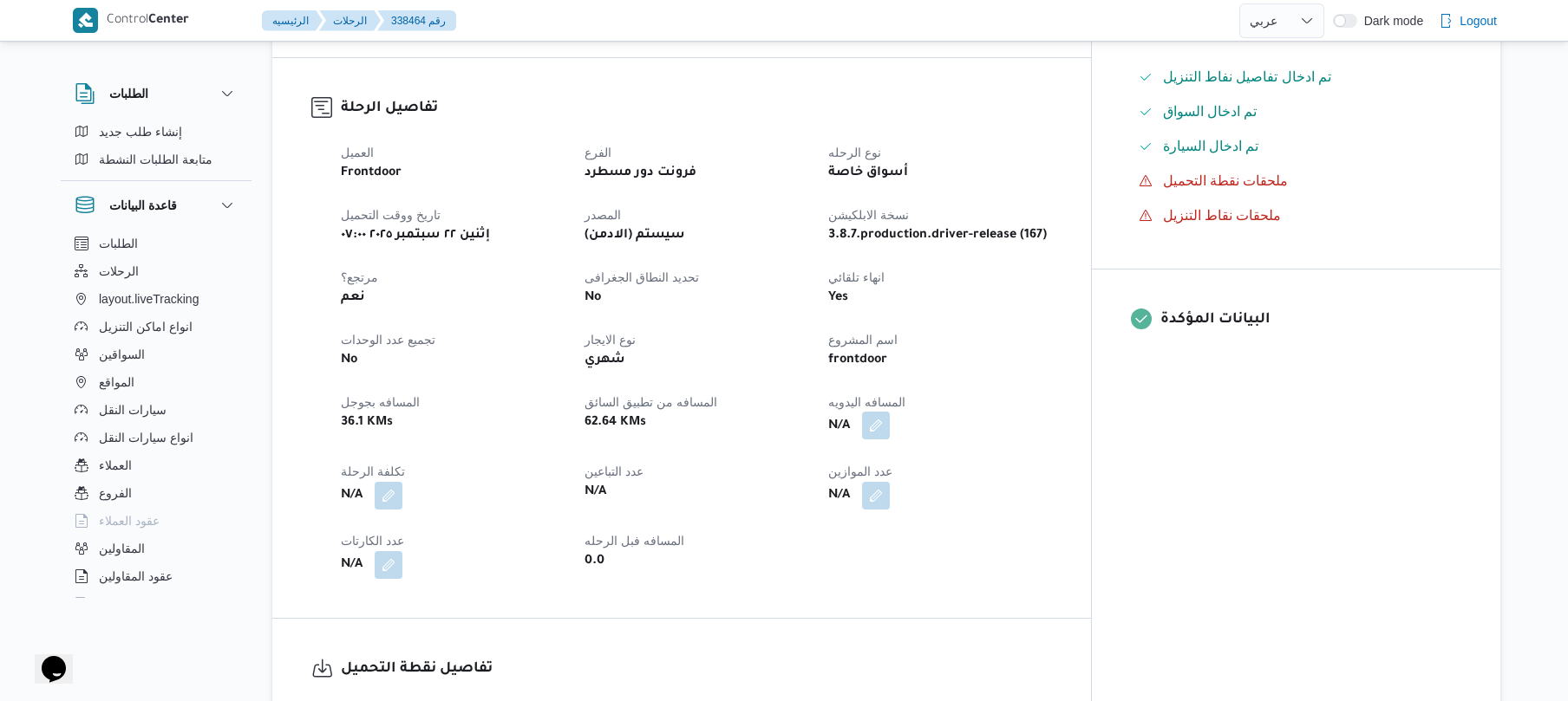
click at [890, 420] on button "button" at bounding box center [875, 425] width 27 height 27
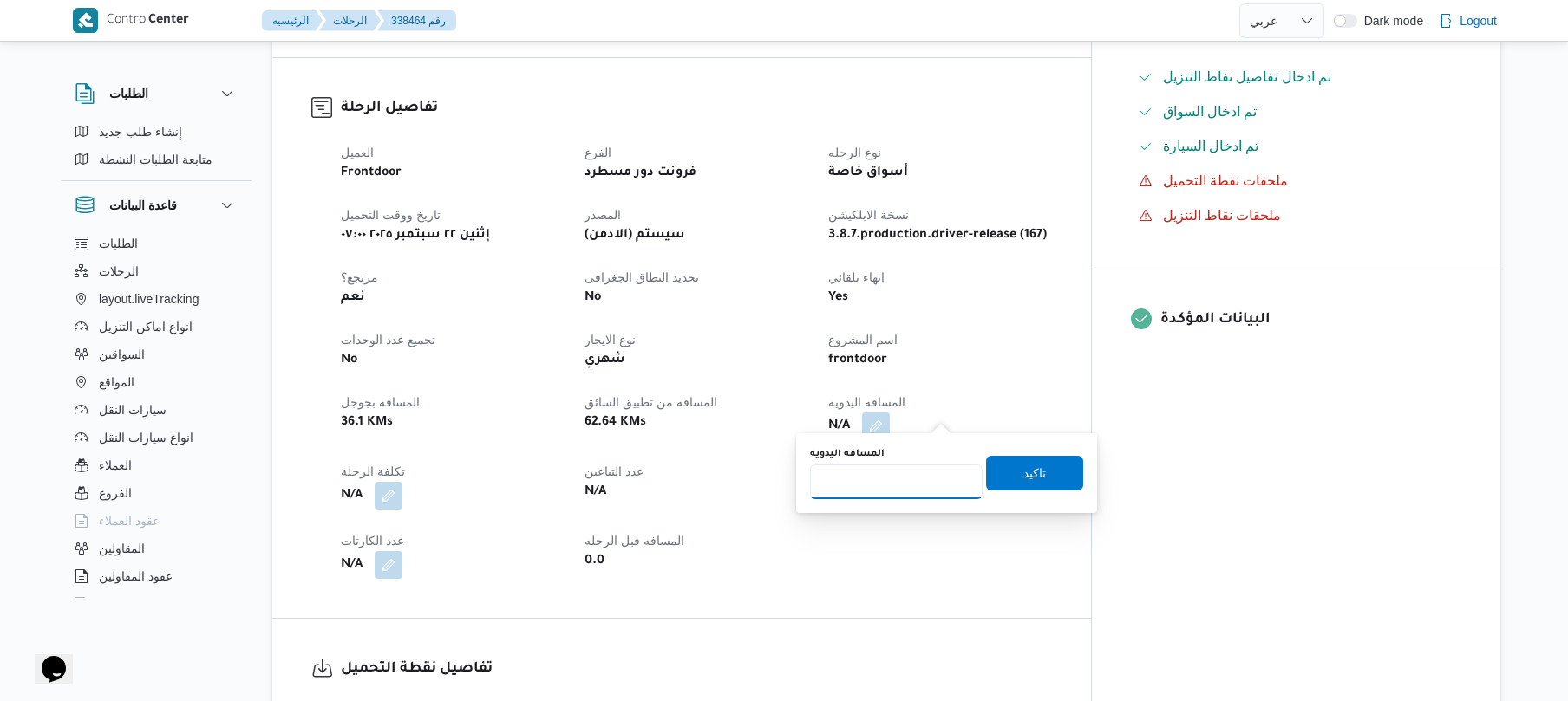
click at [921, 475] on input "المسافه اليدويه" at bounding box center [897, 481] width 173 height 34
type input "125"
click at [1010, 476] on span "تاكيد" at bounding box center [1035, 472] width 97 height 34
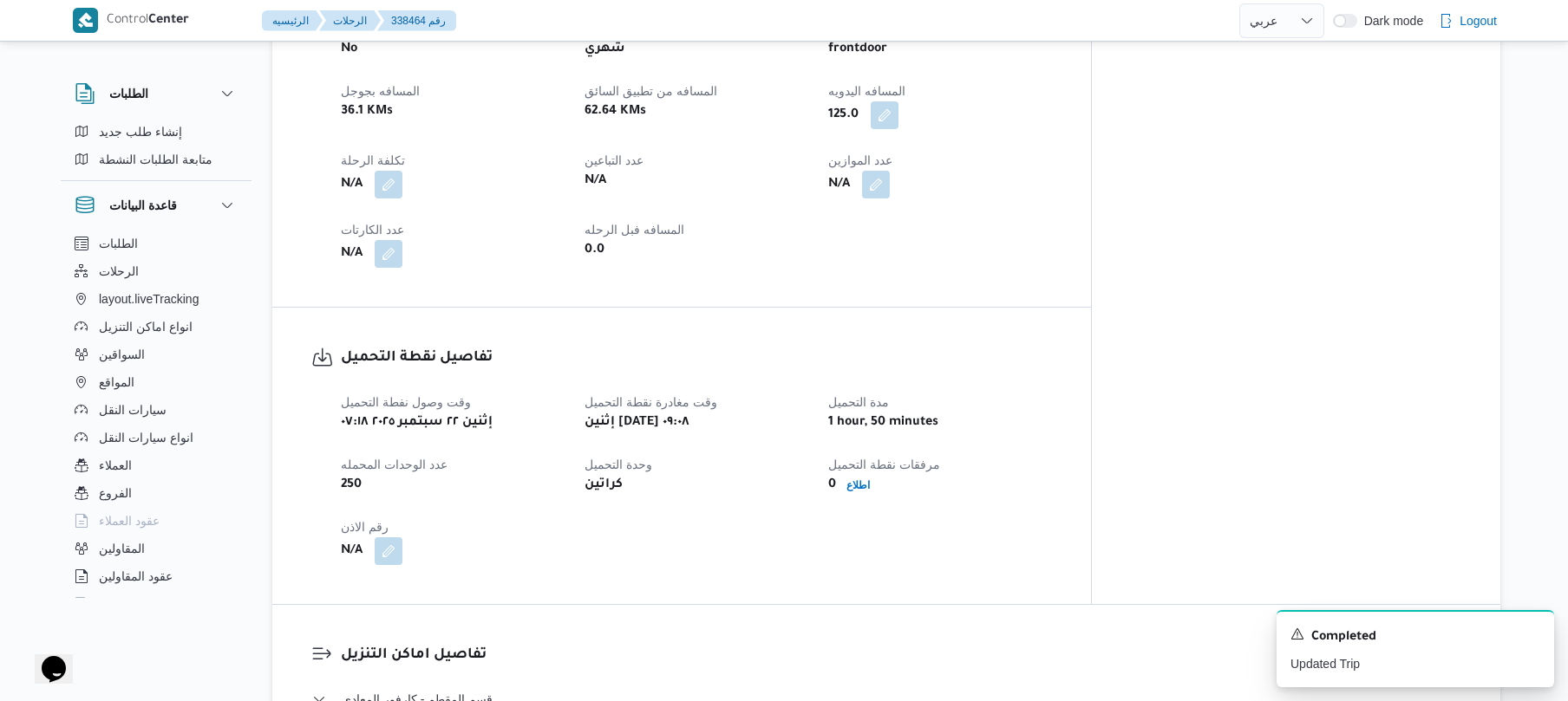
scroll to position [775, 0]
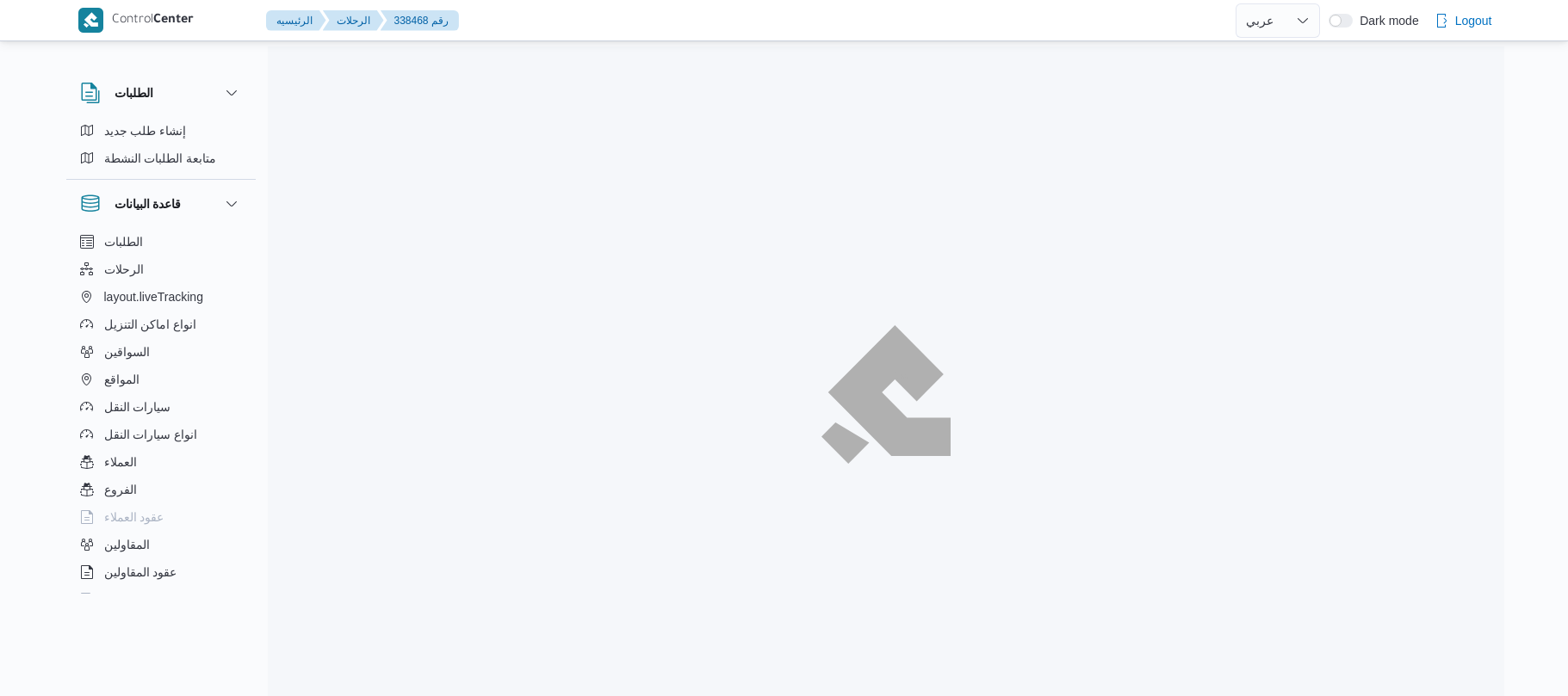
select select "ar"
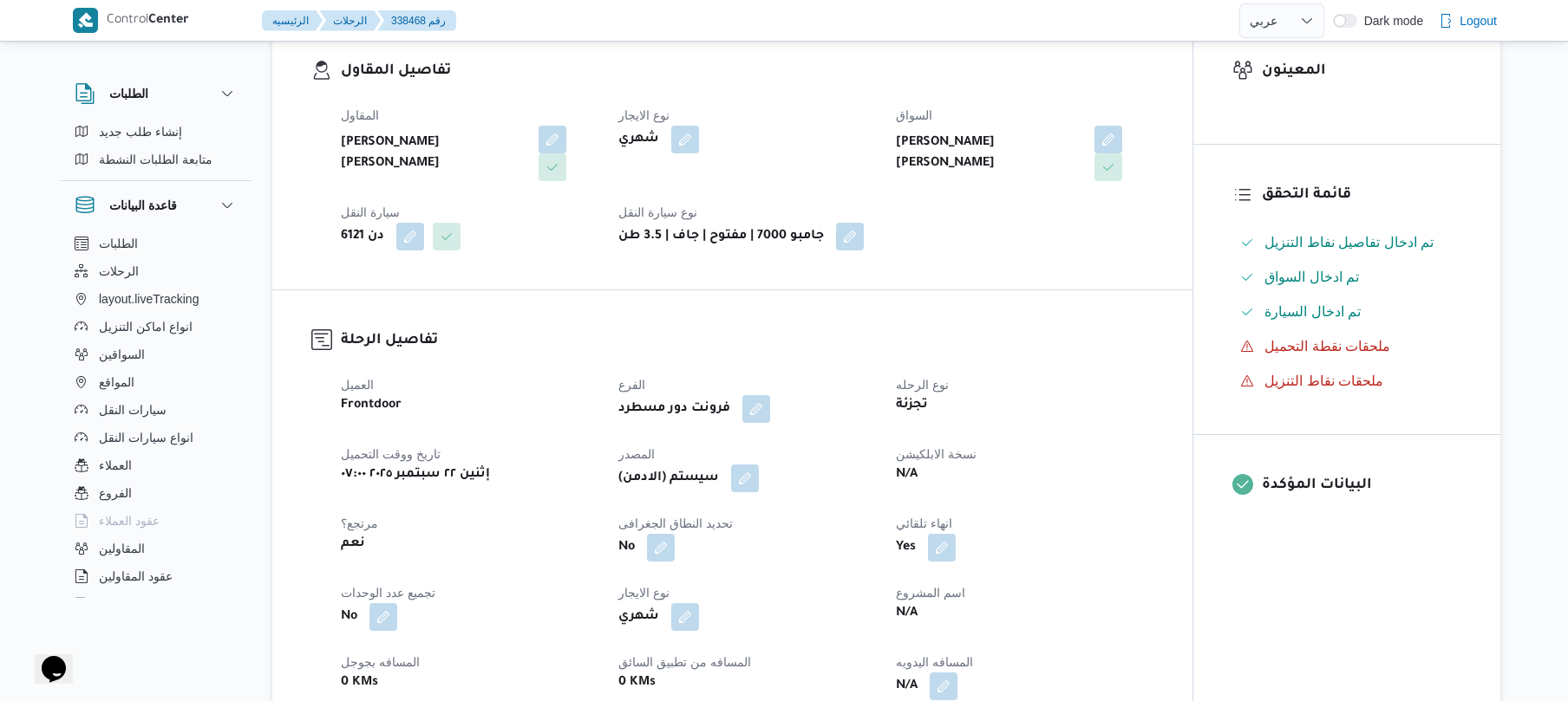
scroll to position [508, 0]
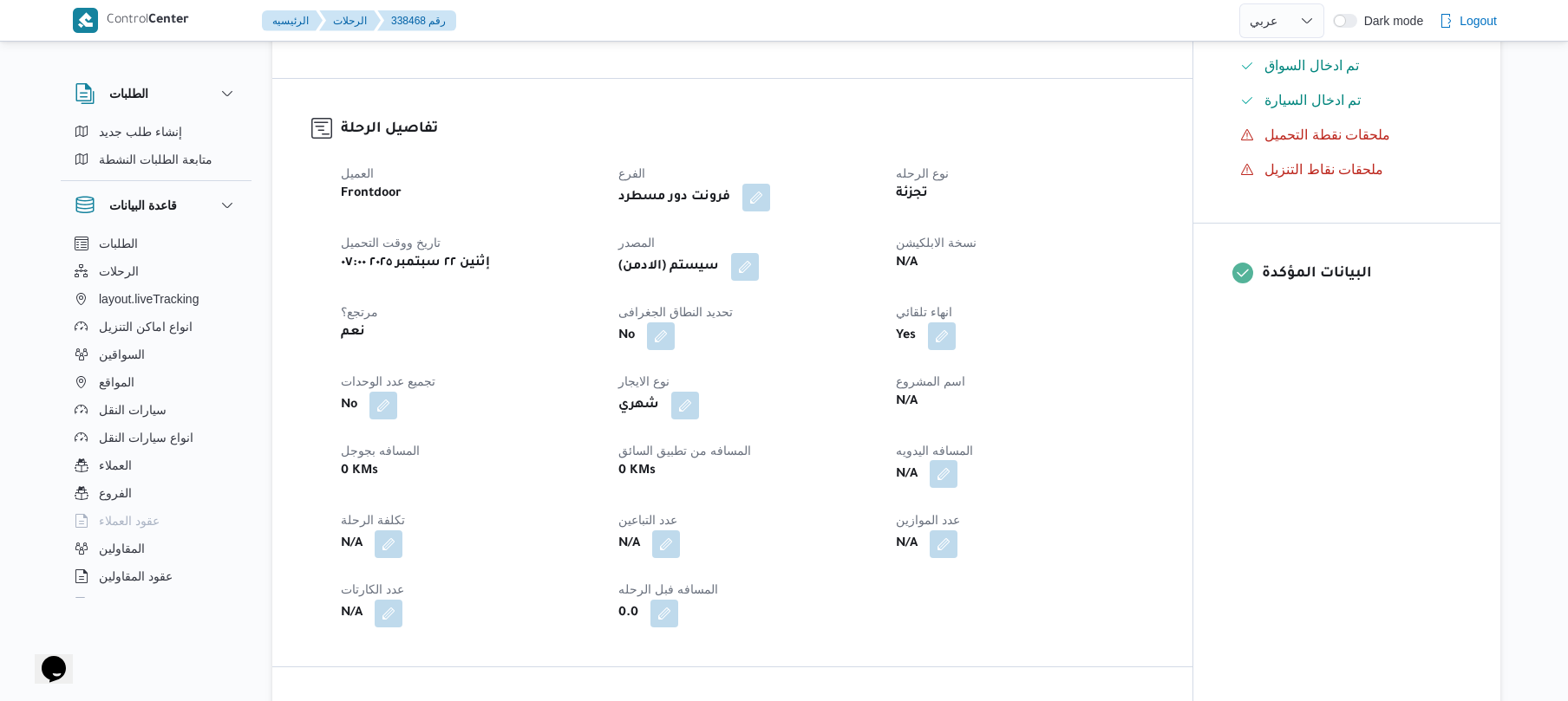
click at [942, 480] on button "button" at bounding box center [943, 474] width 27 height 27
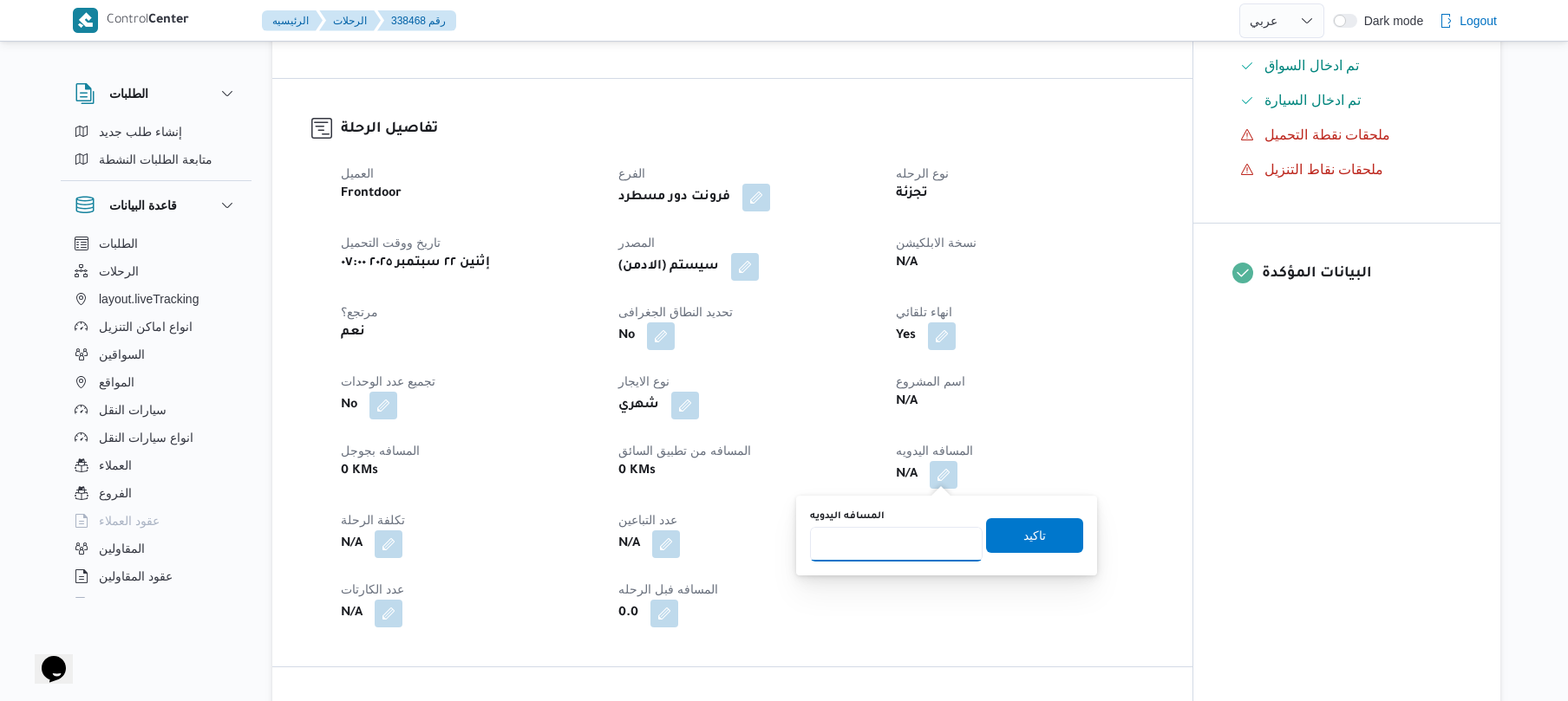
click at [900, 541] on input "المسافه اليدويه" at bounding box center [897, 544] width 173 height 34
type input "120"
click at [1024, 539] on span "تاكيد" at bounding box center [1035, 536] width 23 height 21
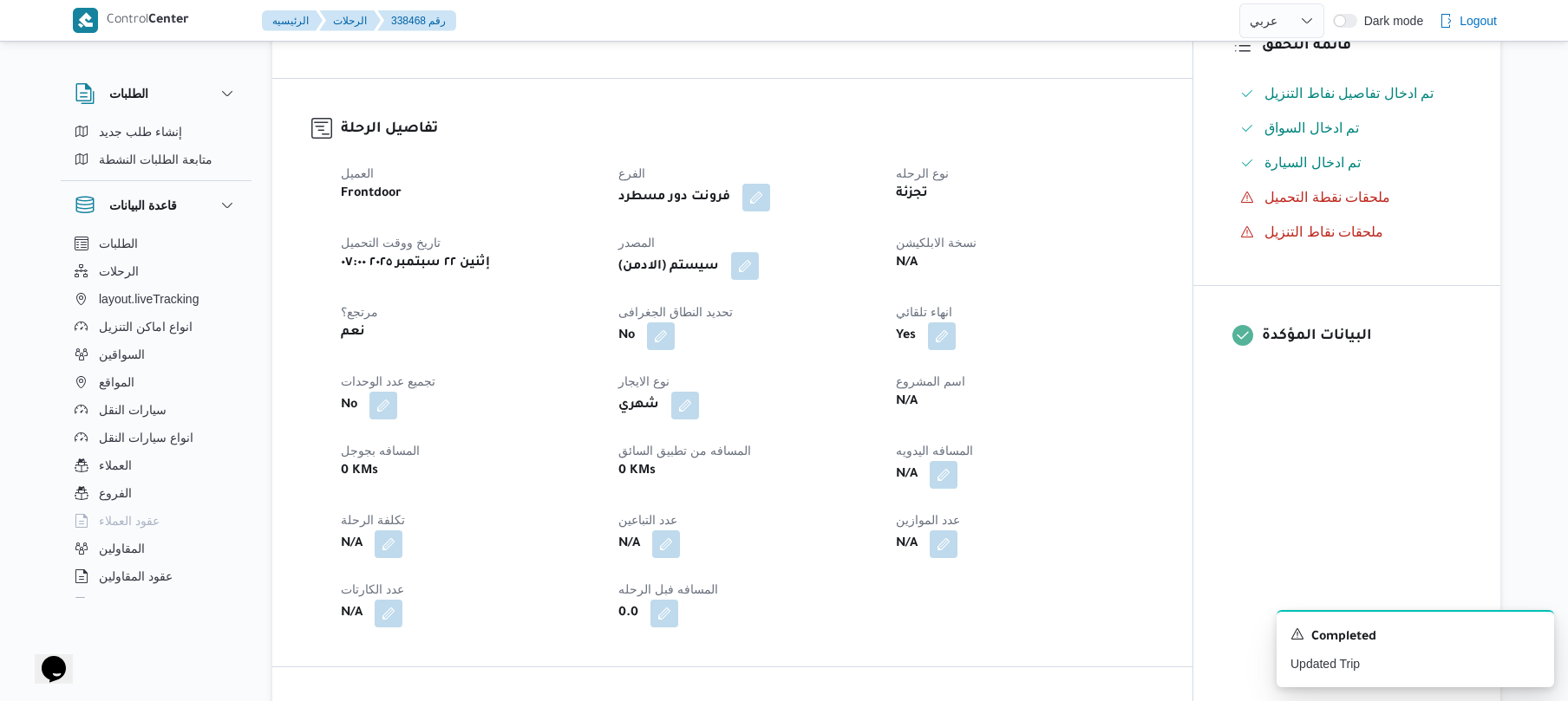
click at [756, 261] on button "button" at bounding box center [745, 265] width 27 height 27
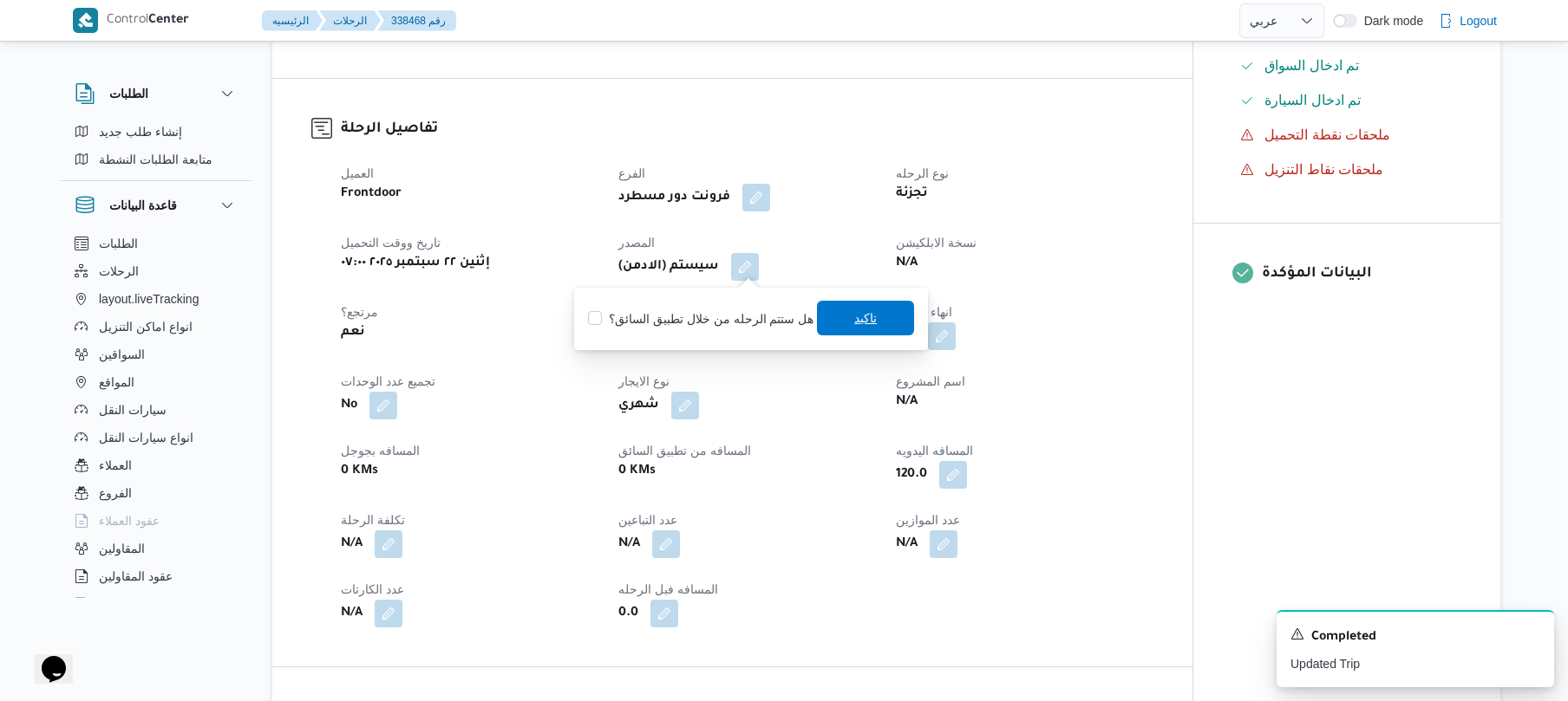
click at [867, 321] on span "تاكيد" at bounding box center [866, 318] width 23 height 21
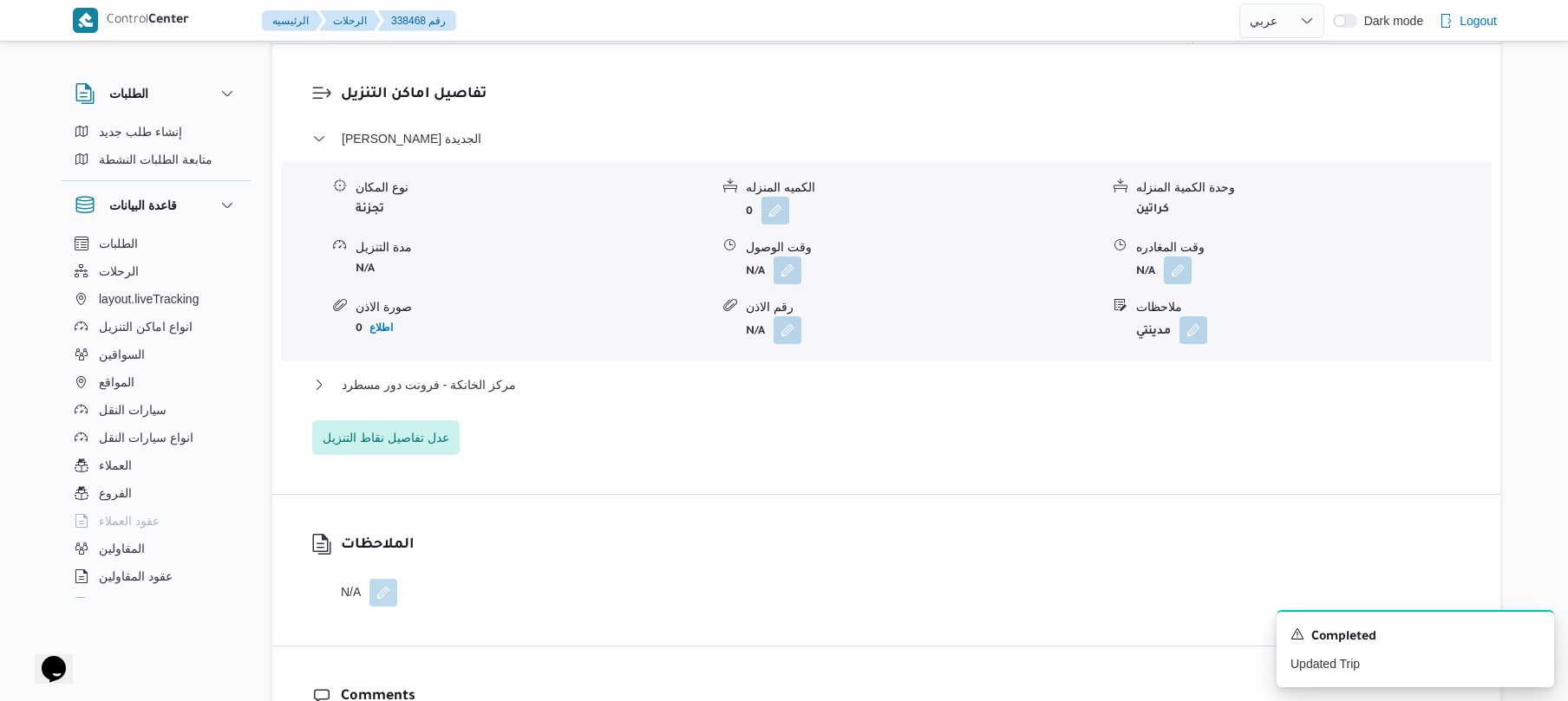
scroll to position [1479, 0]
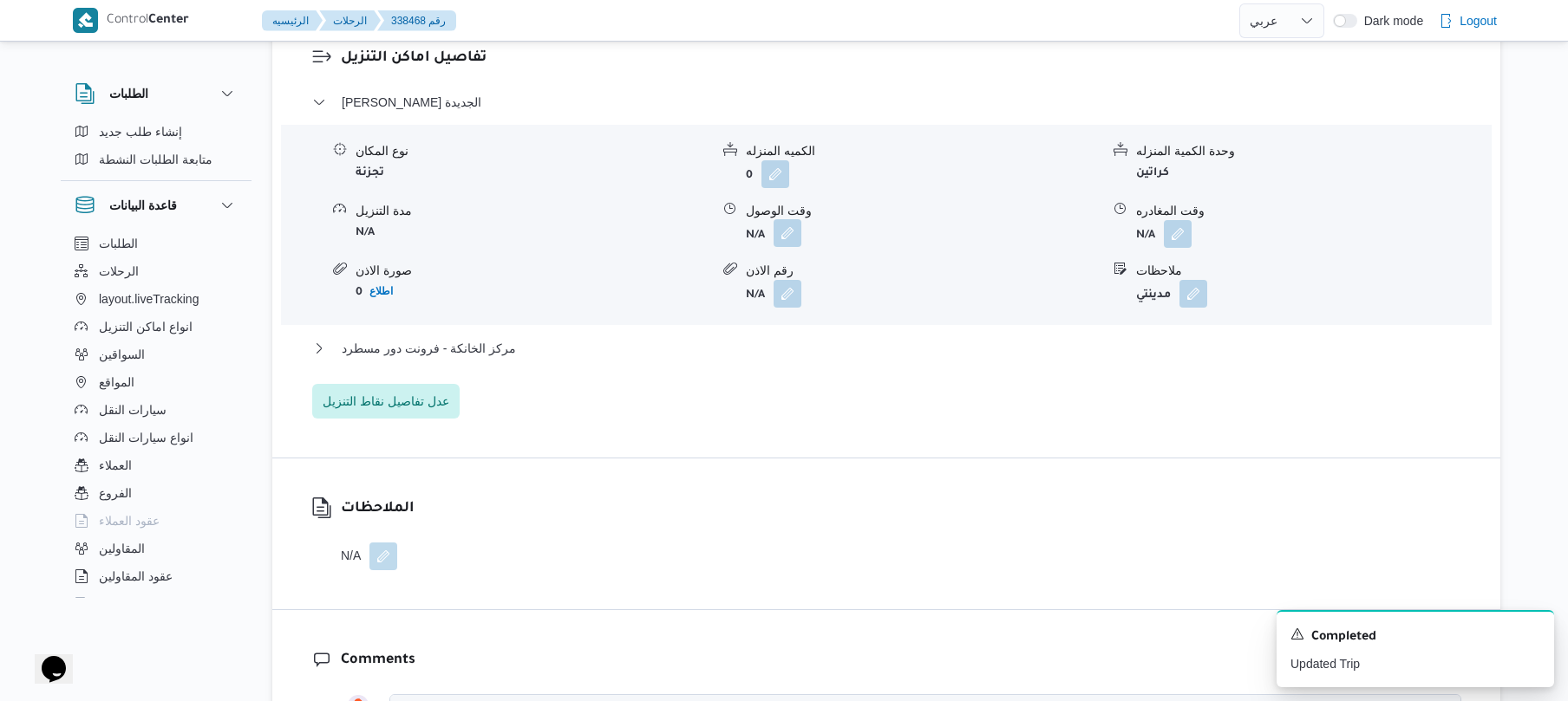
click at [788, 234] on button "button" at bounding box center [787, 233] width 27 height 27
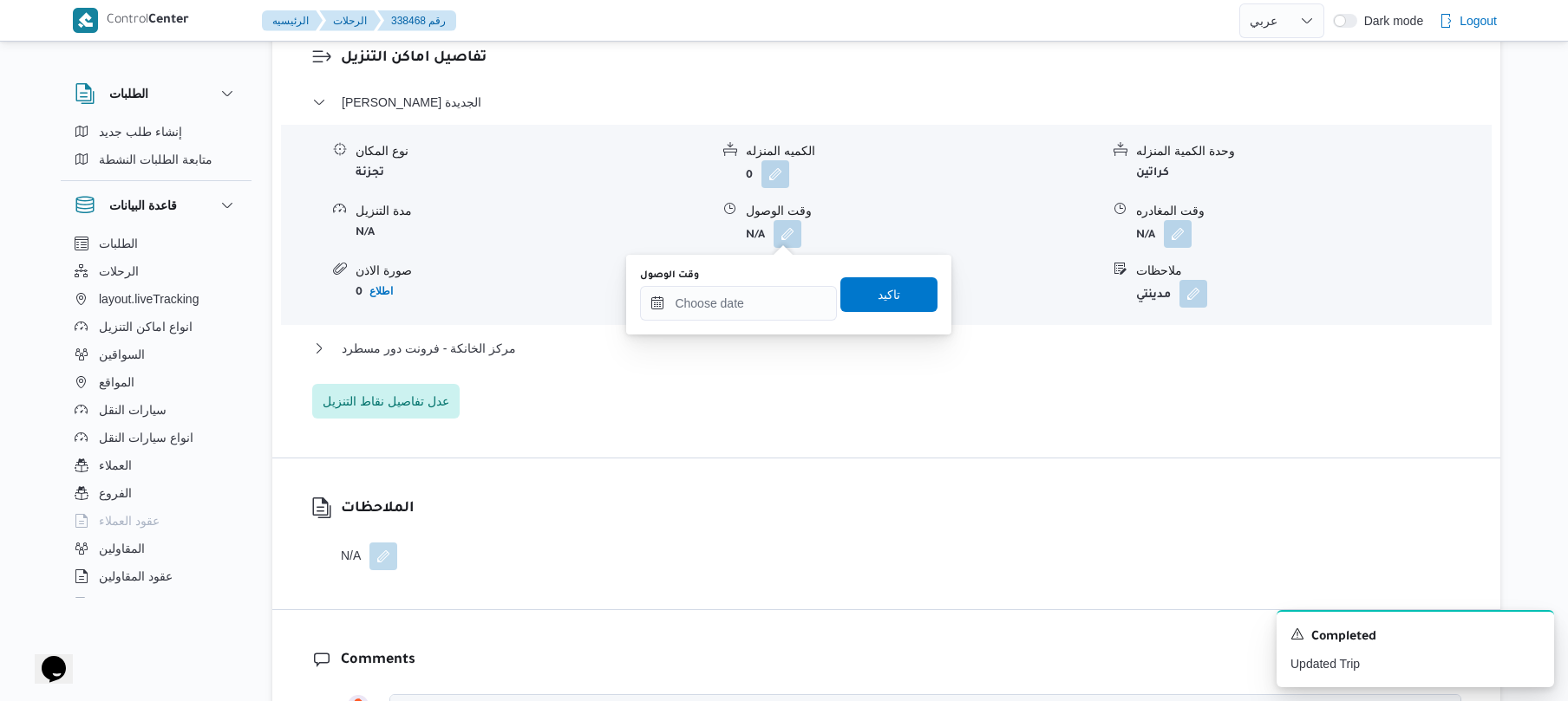
click at [737, 326] on div "You are in a dialog. To close this dialog, hit escape. وقت الوصول تاكيد" at bounding box center [789, 295] width 326 height 79
click at [742, 309] on input "وقت الوصول" at bounding box center [738, 302] width 197 height 34
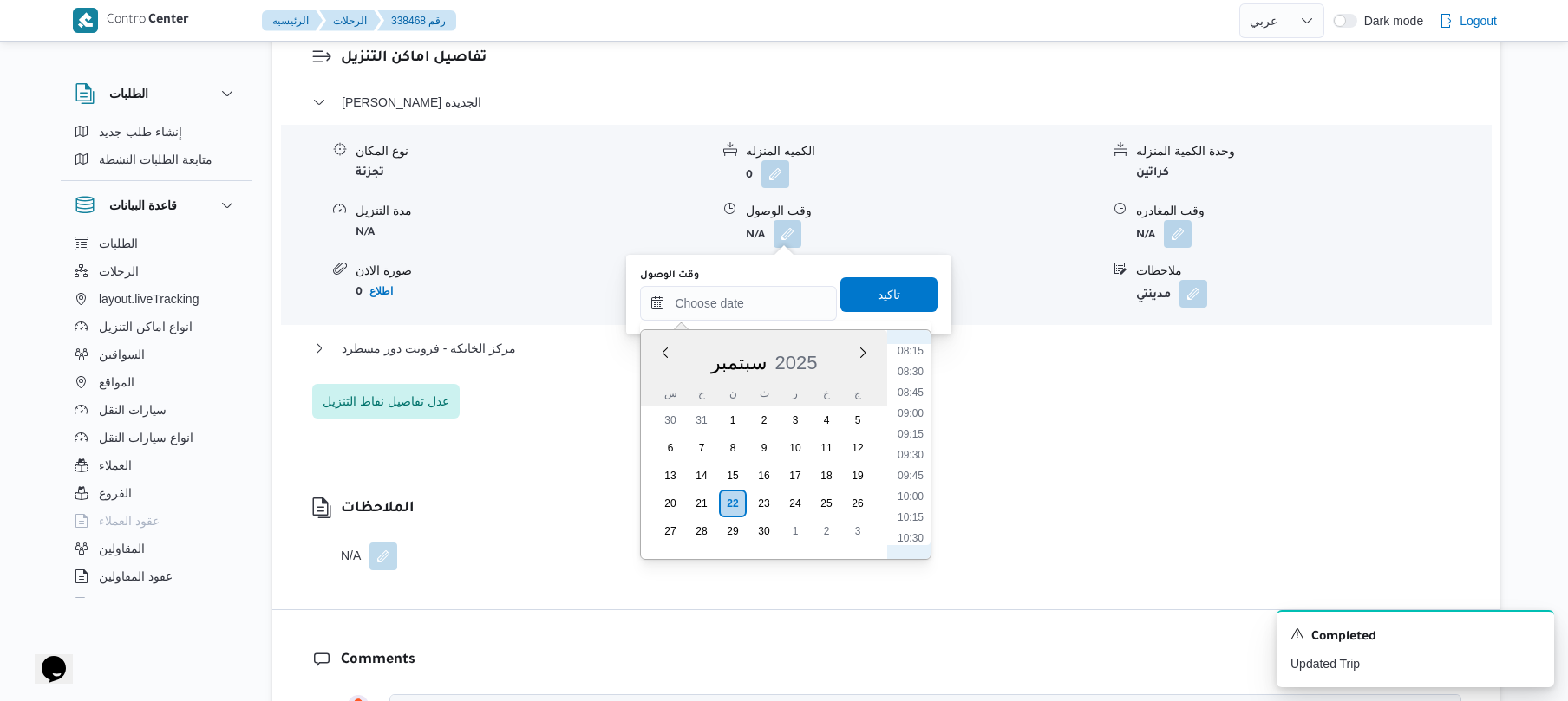
scroll to position [637, 0]
click li "09:00"
type input "[DATE] ٠٩:٠٠"
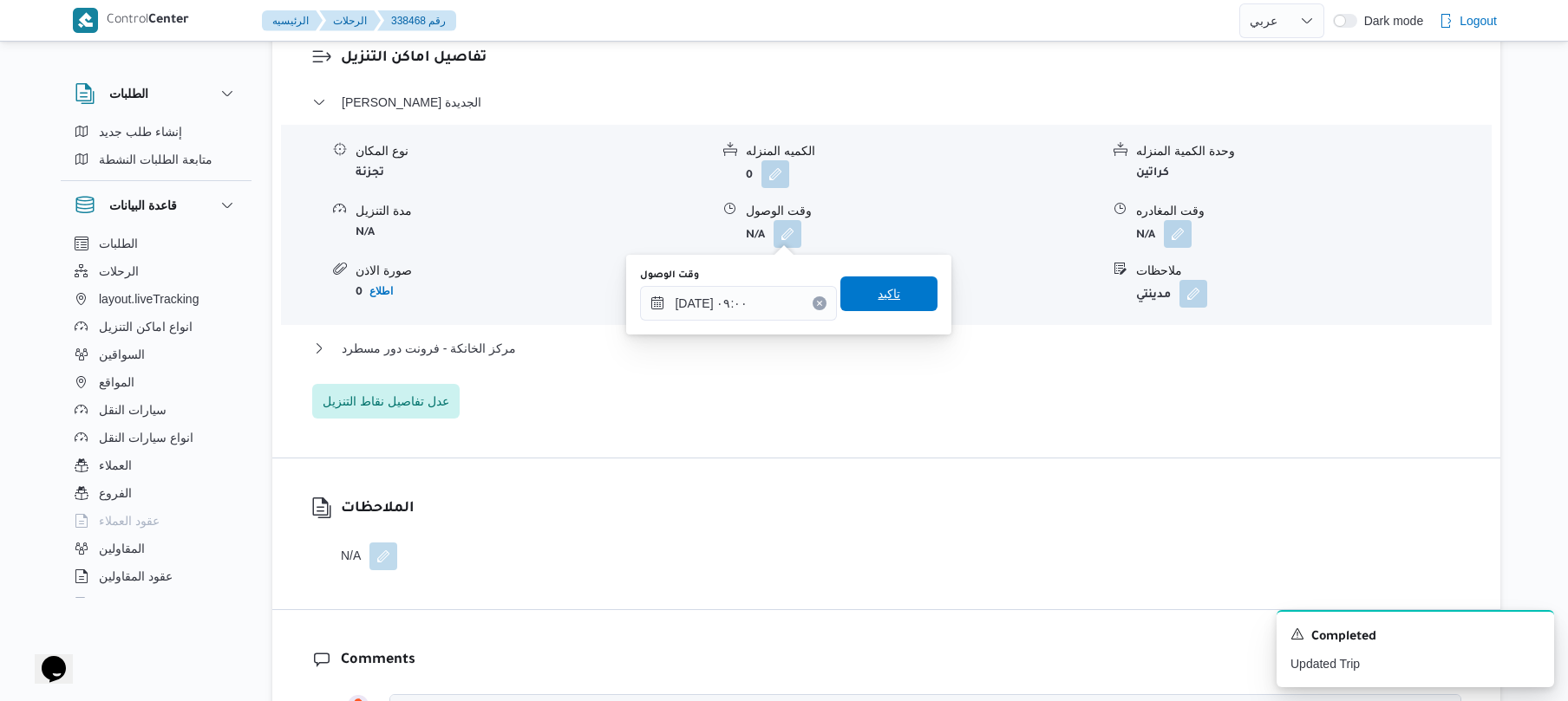
click span "تاكيد"
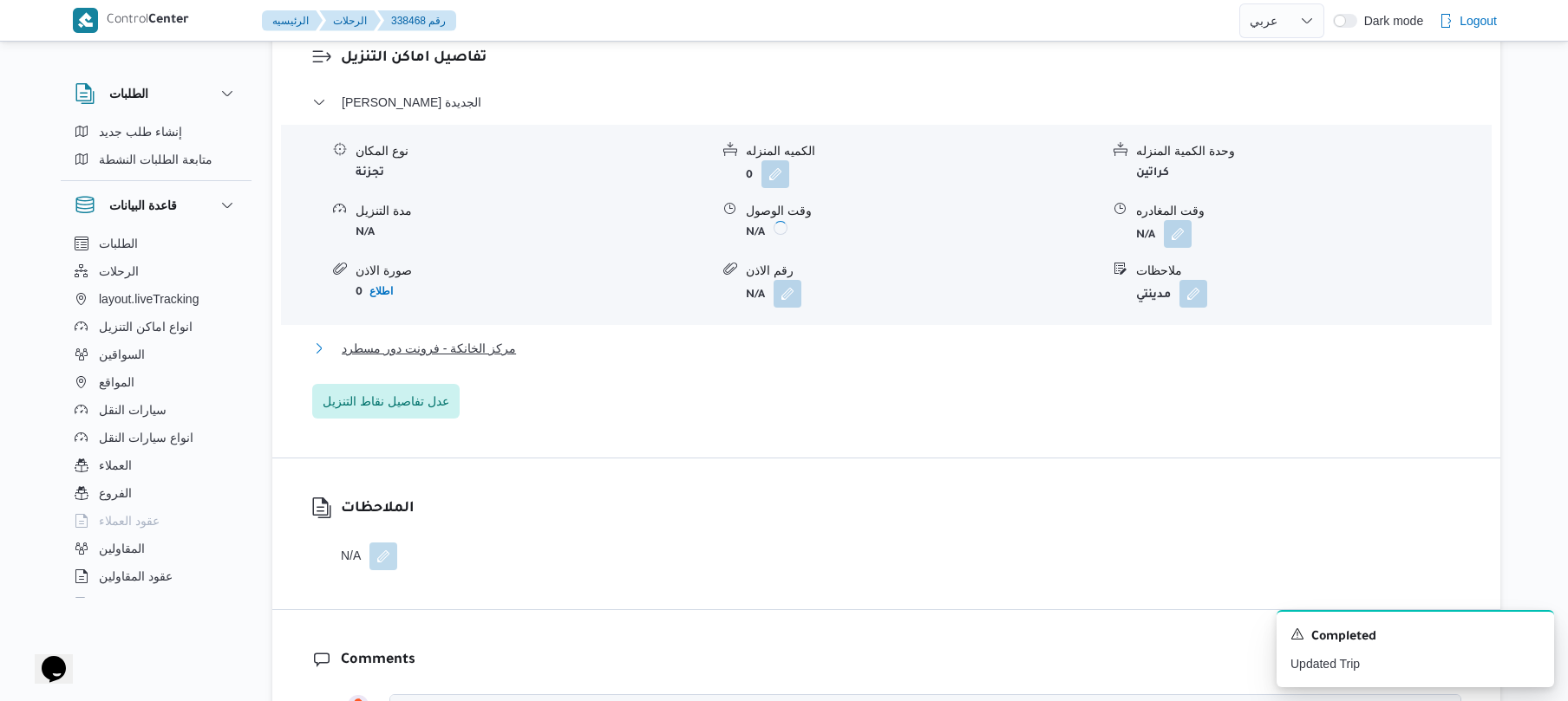
click button "مركز الخانكة - فرونت دور مسطرد"
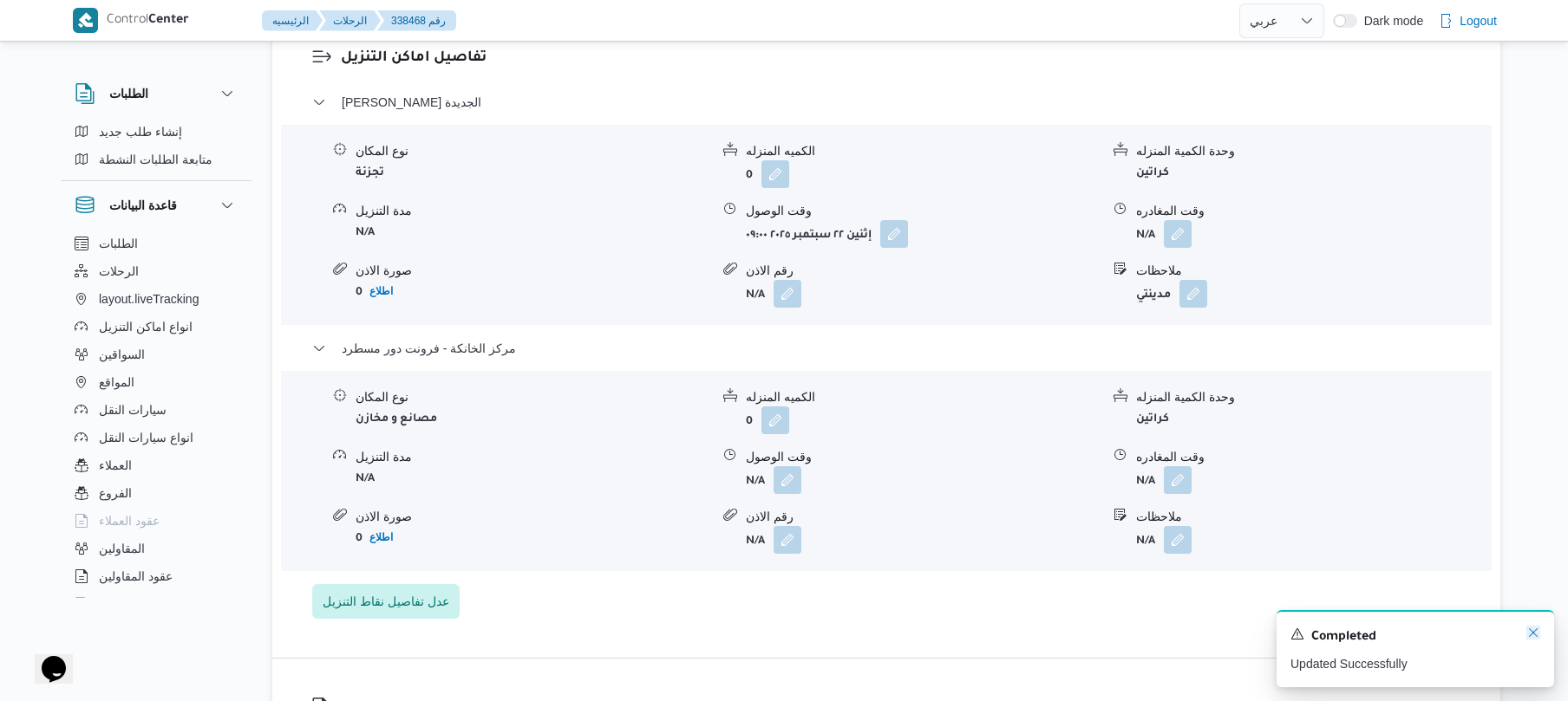
click icon "Dismiss toast"
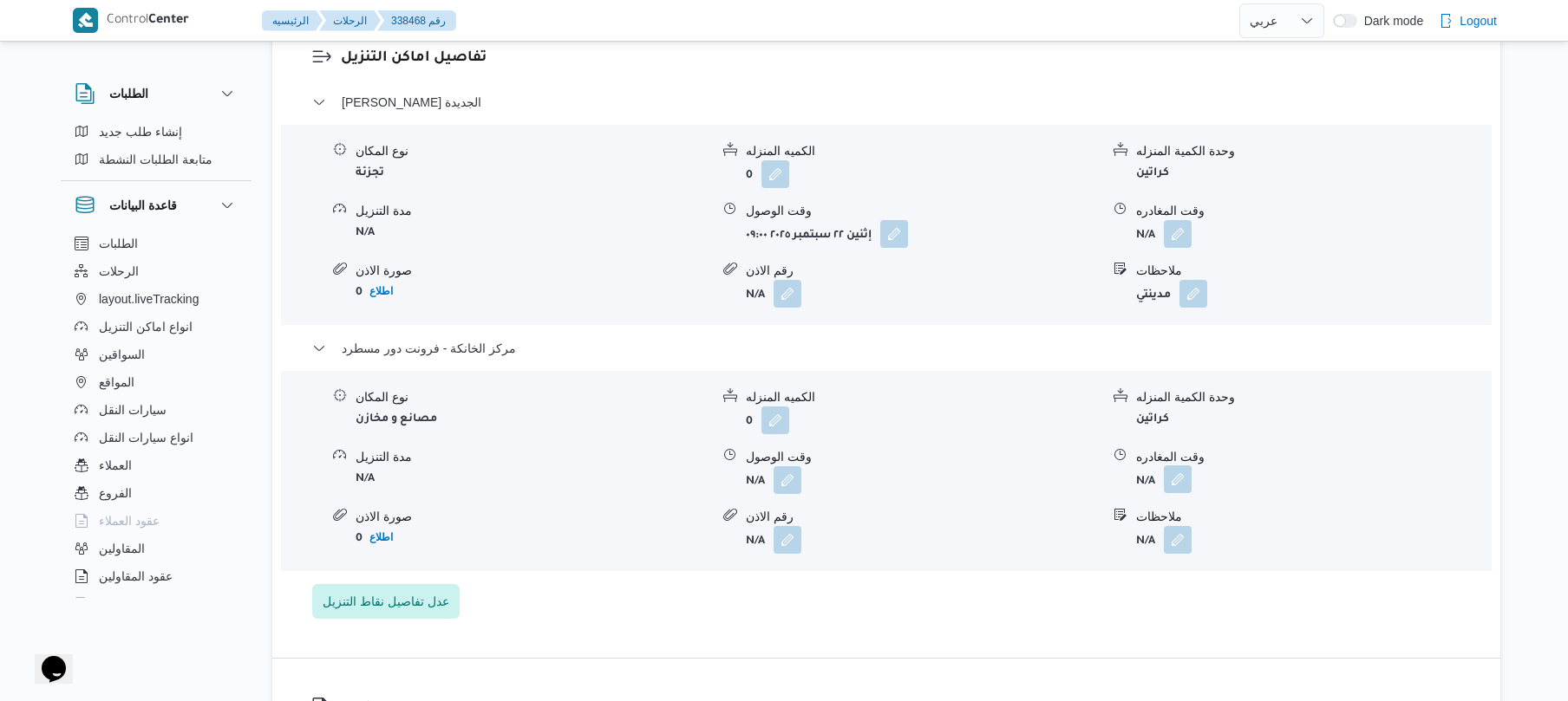
click button "button"
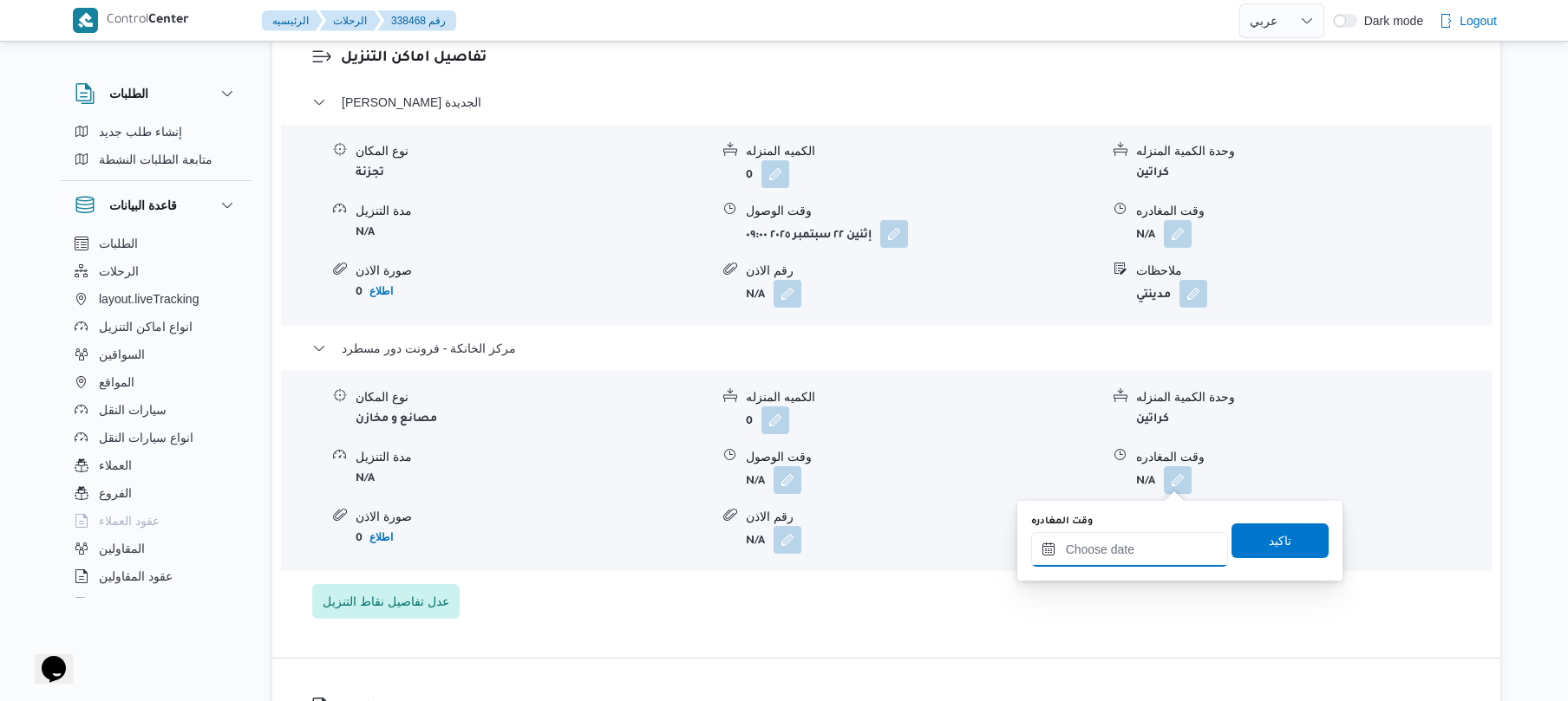
click input "وقت المغادره"
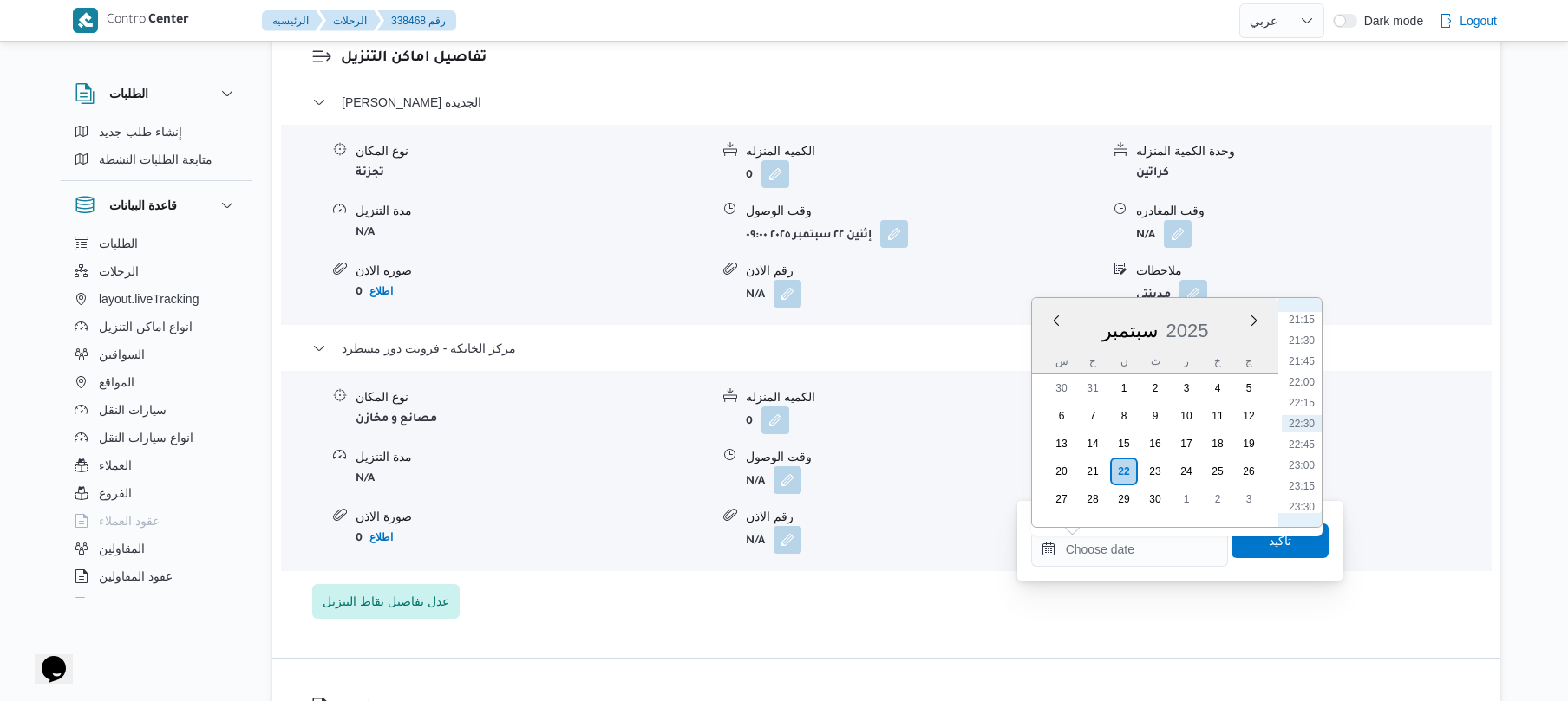
scroll to position [1599, 0]
click li "20:15"
type input "٢٢/٠٩/٢٠٢٥ ٢٠:١٥"
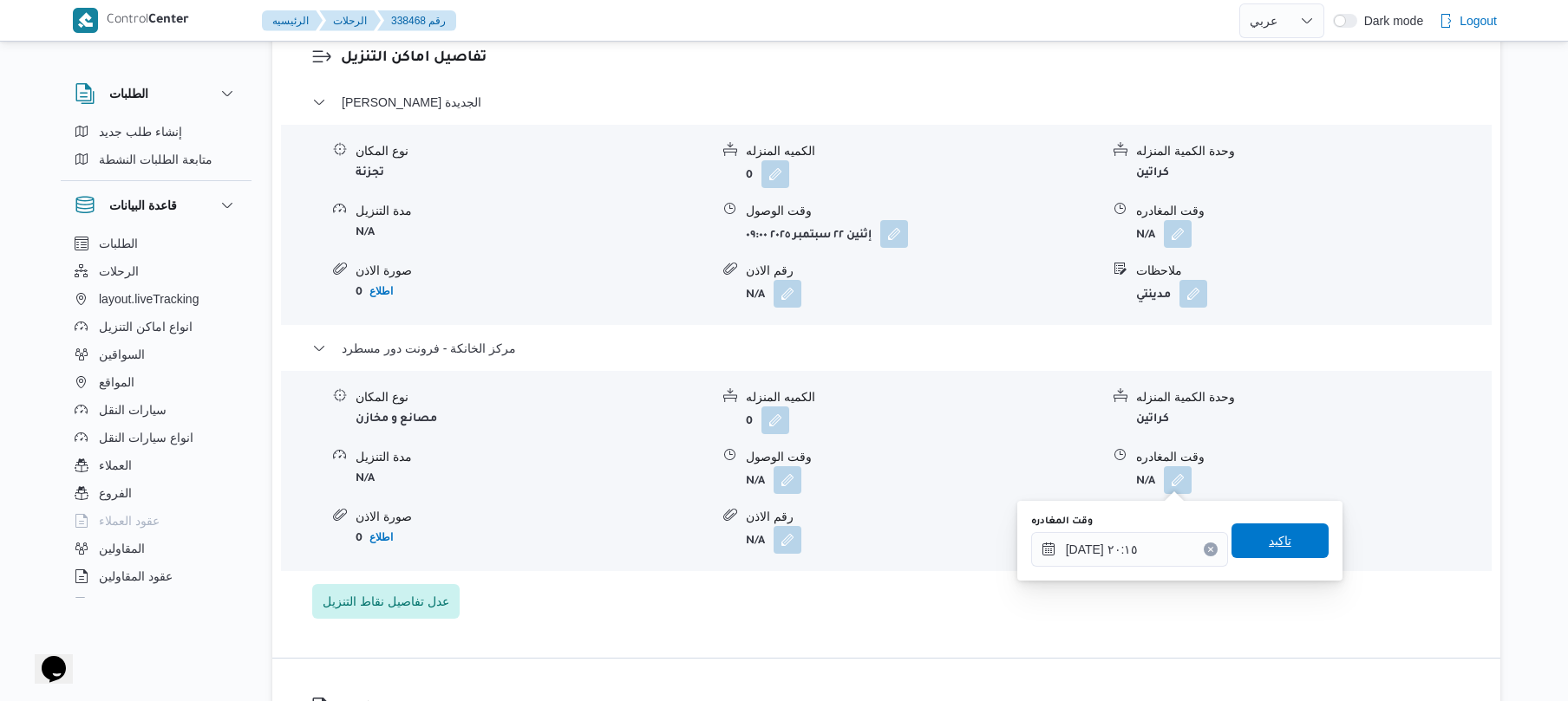
drag, startPoint x: 1268, startPoint y: 525, endPoint x: 1273, endPoint y: 511, distance: 14.9
click div "You are in a dialog. To close this dialog, hit escape. وقت المغادره ٢٢/٠٩/٢٠٢٥ …"
click span "تاكيد"
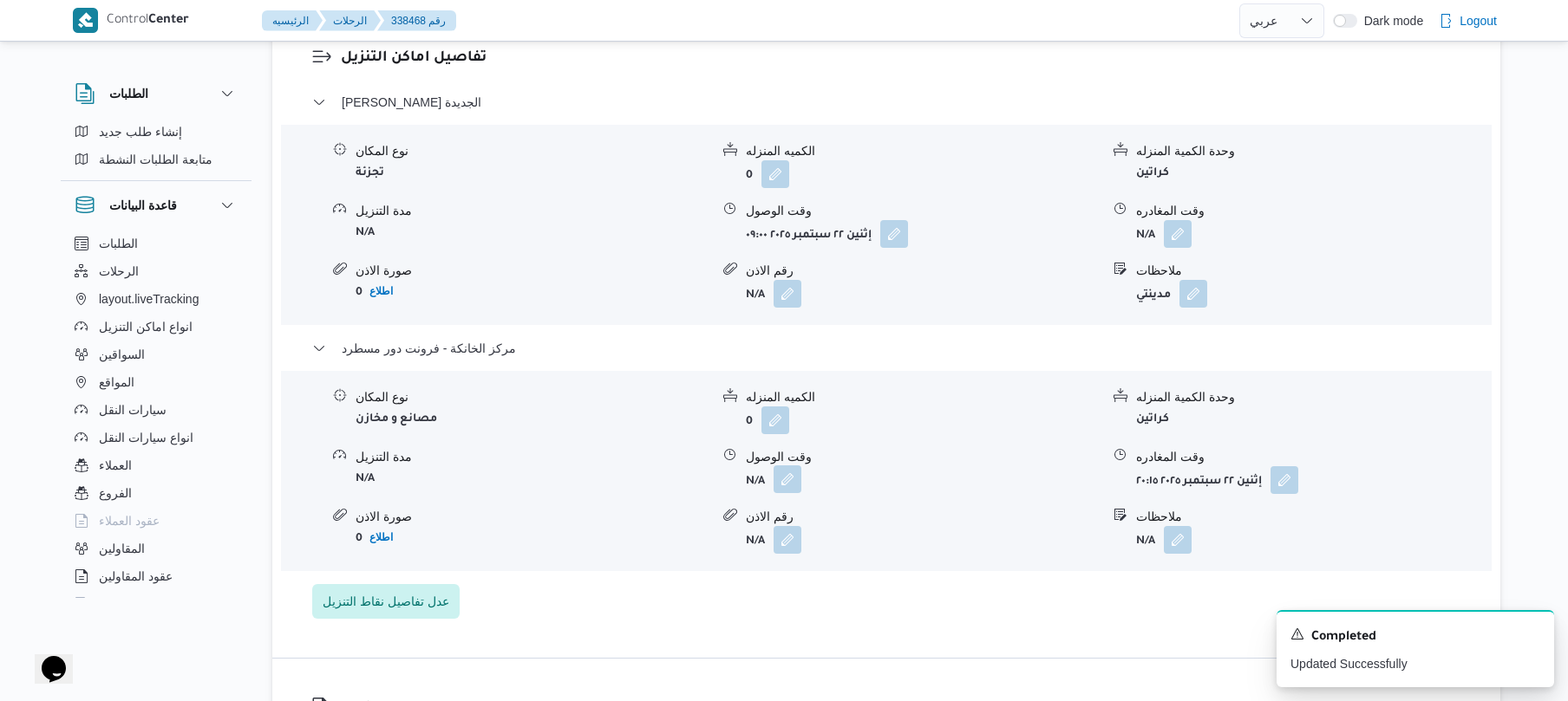
click button "button"
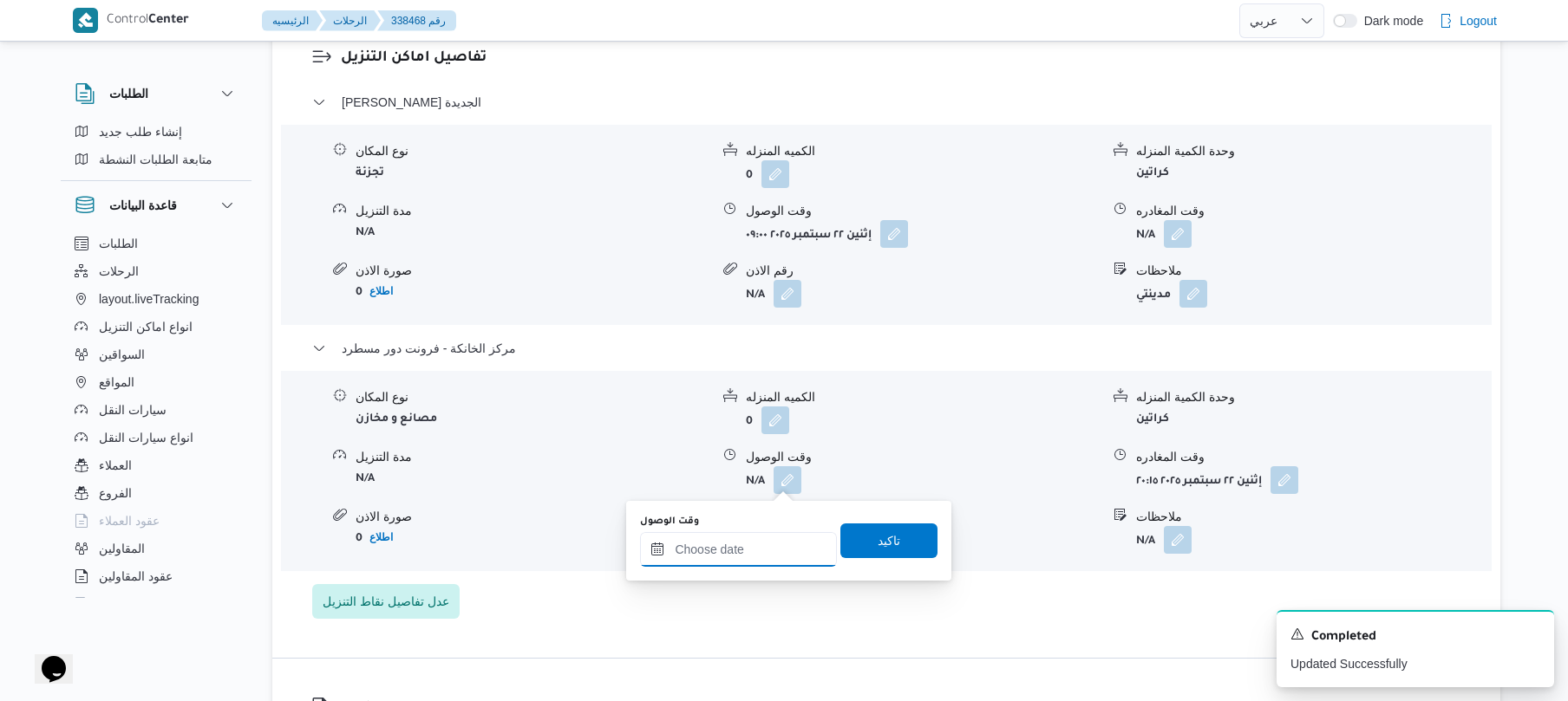
click input "وقت الوصول"
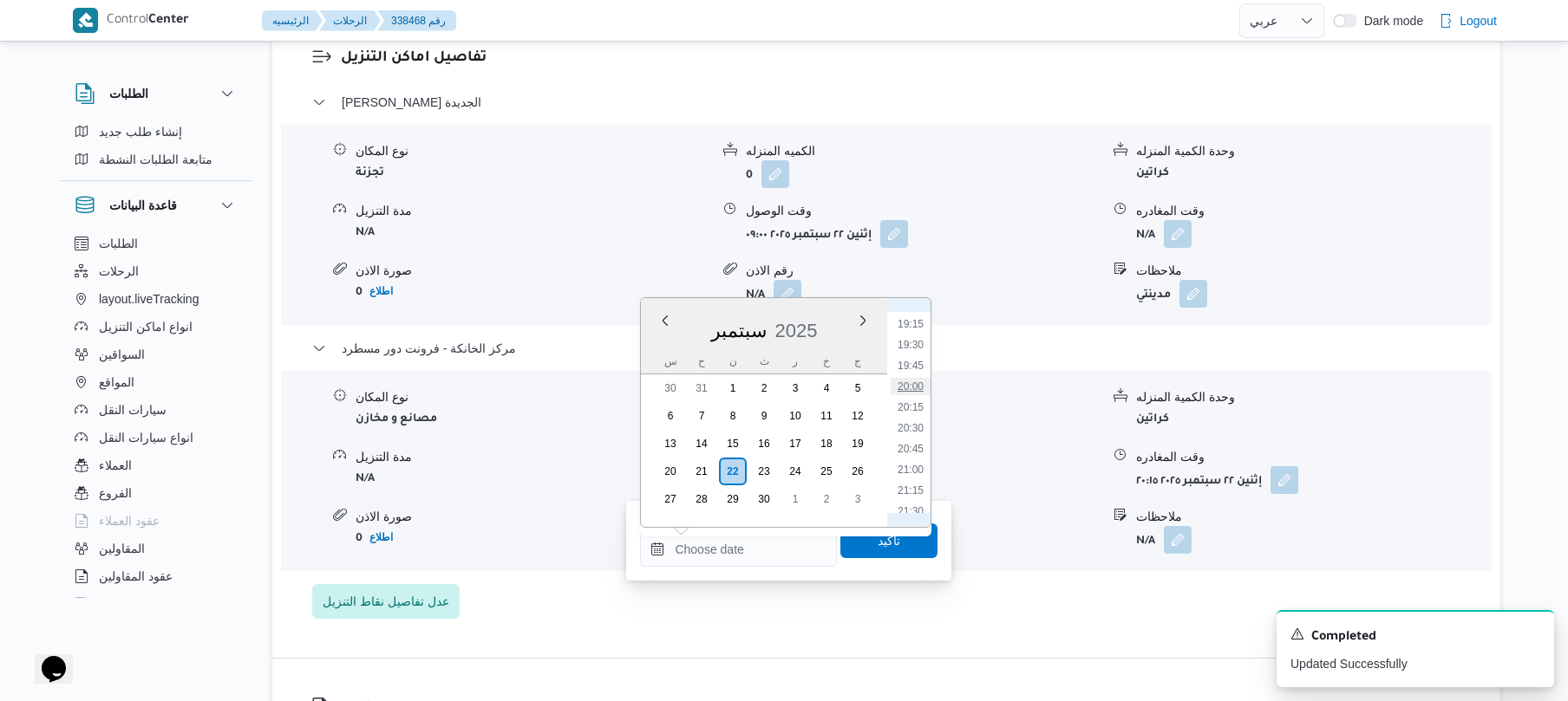
click li "20:00"
type input "٢٢/٠٩/٢٠٢٥ ٢٠:٠٠"
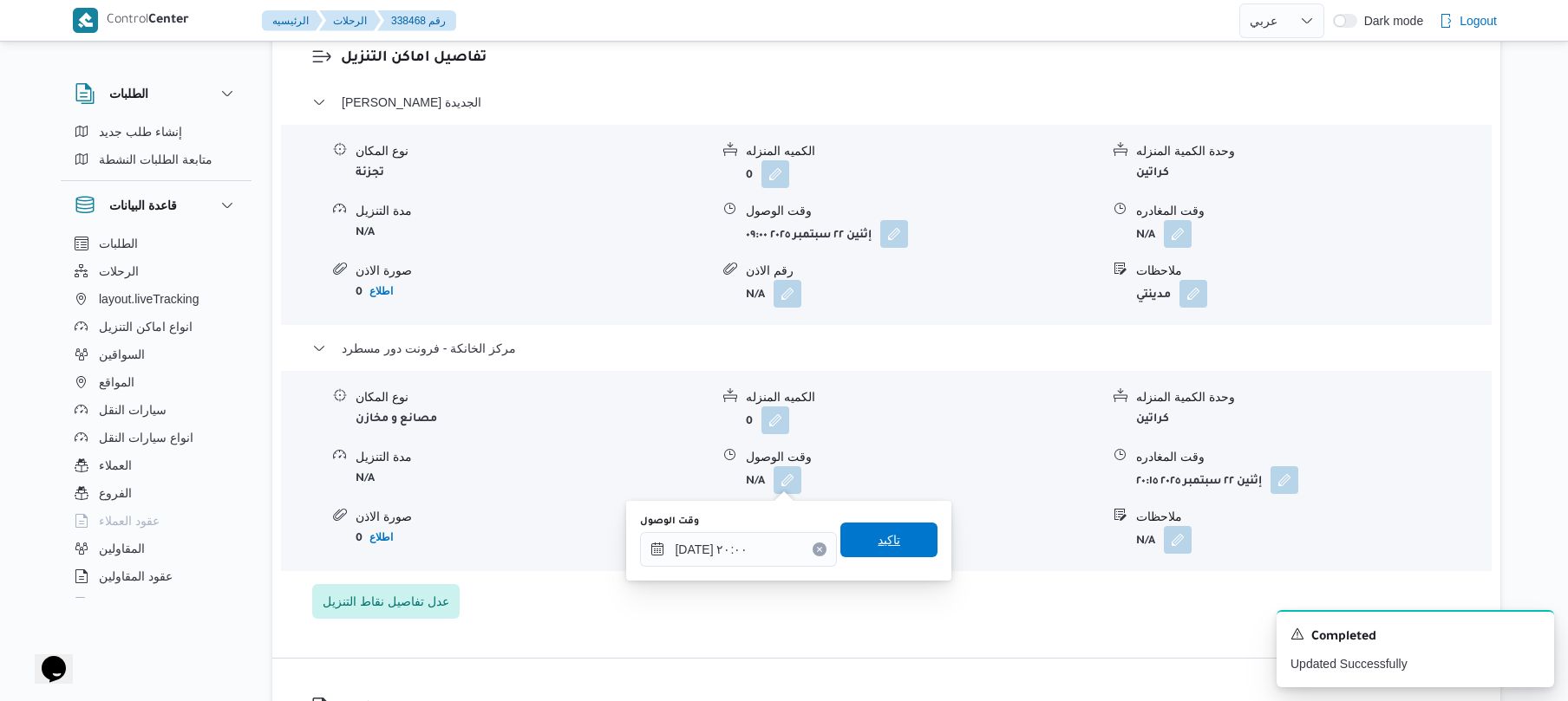
click span "تاكيد"
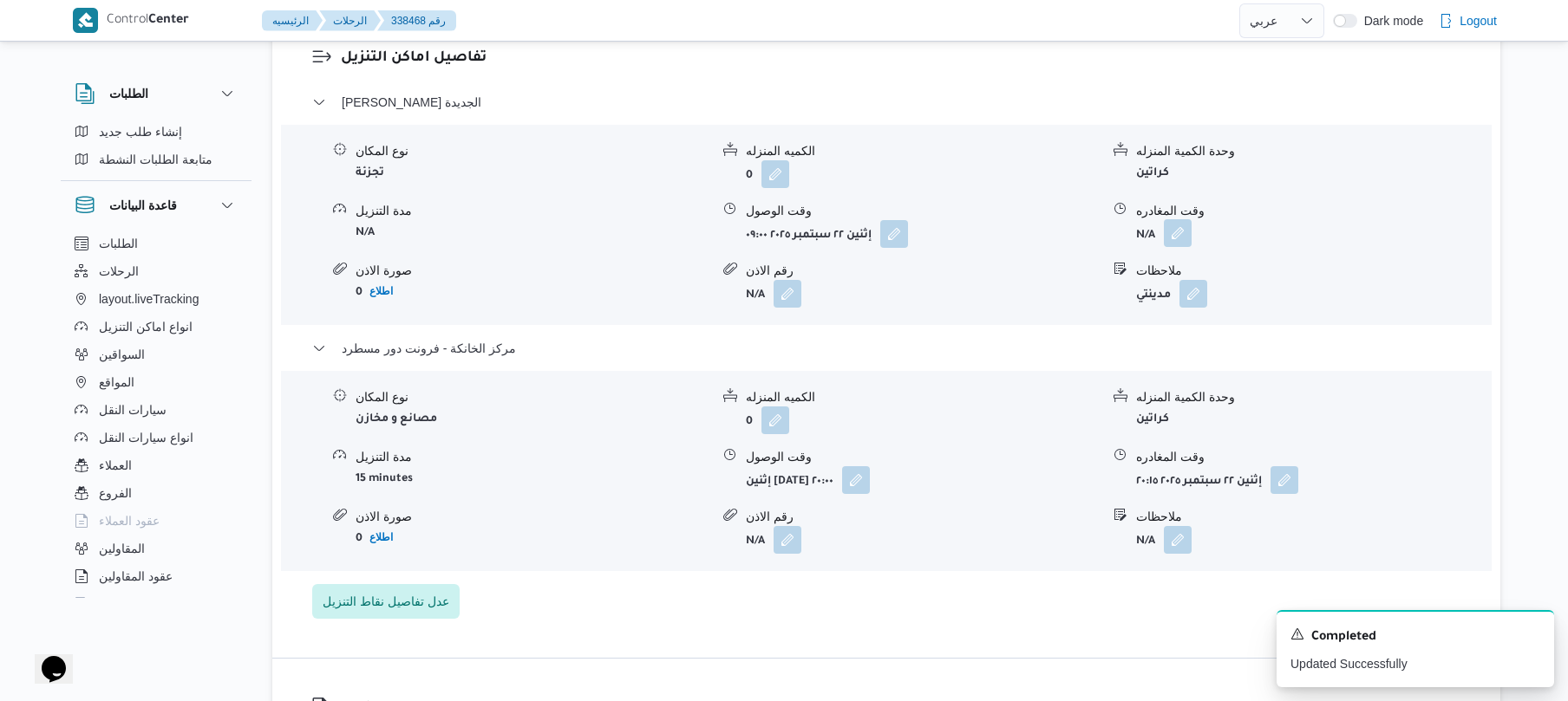
click button "button"
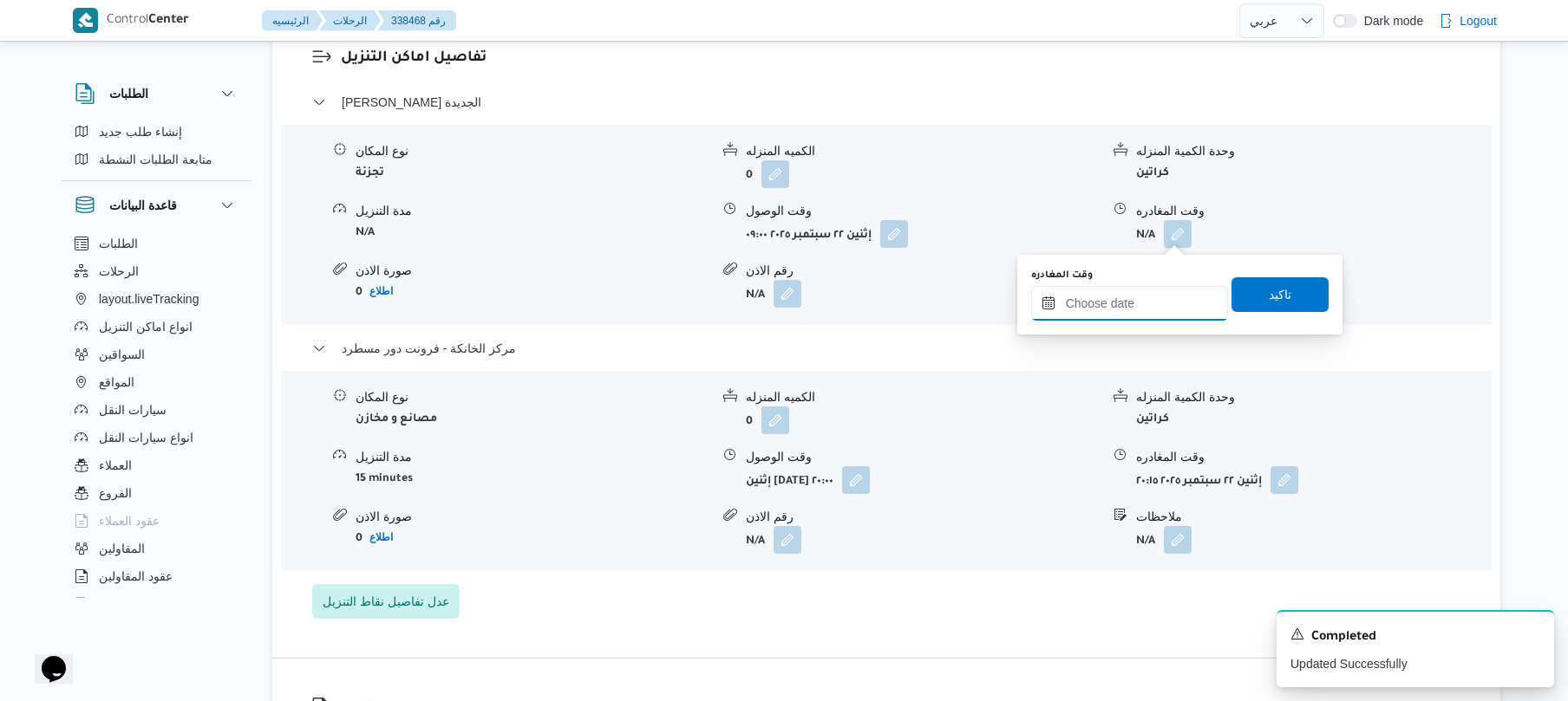
click input "وقت المغادره"
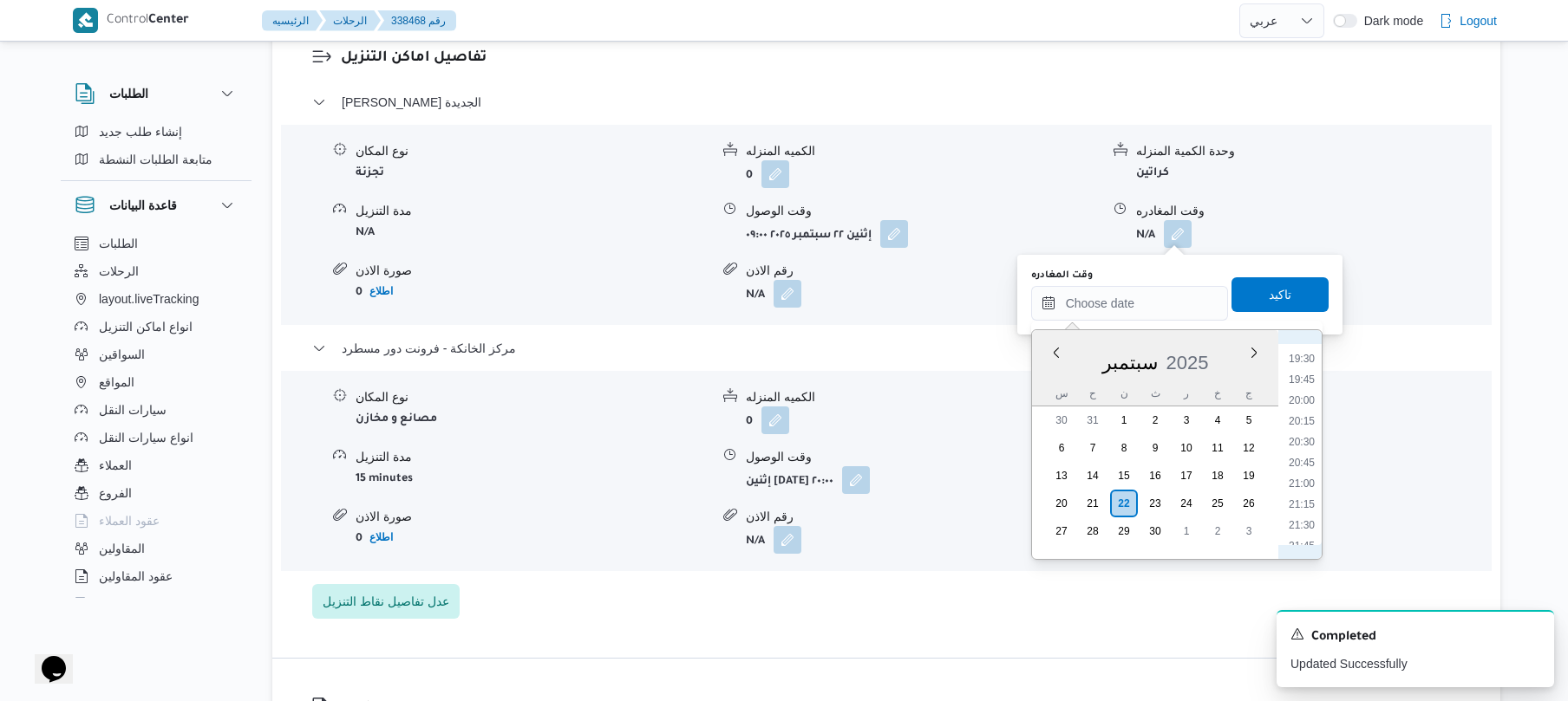
scroll to position [1600, 0]
click li "19:15"
type input "٢٢/٠٩/٢٠٢٥ ١٩:١٥"
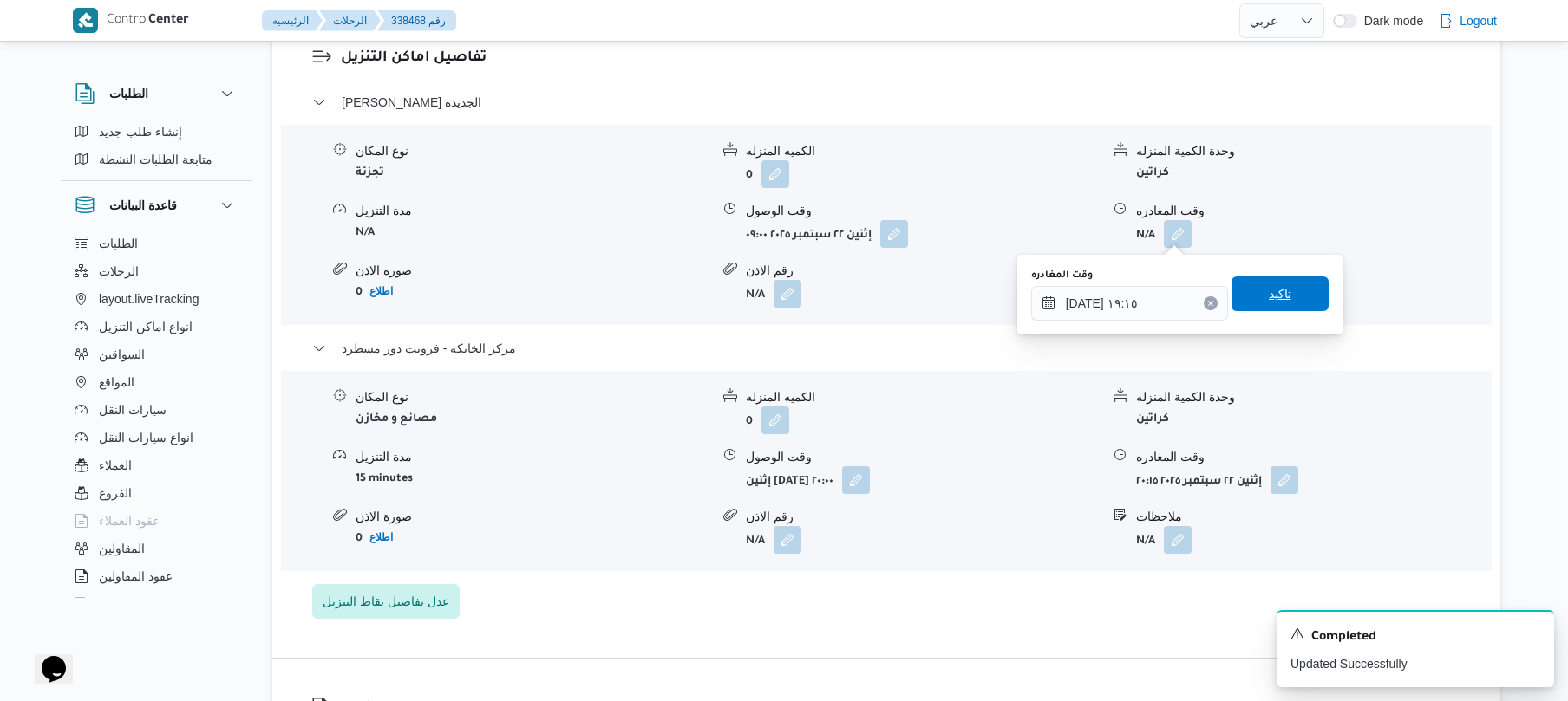
click span "تاكيد"
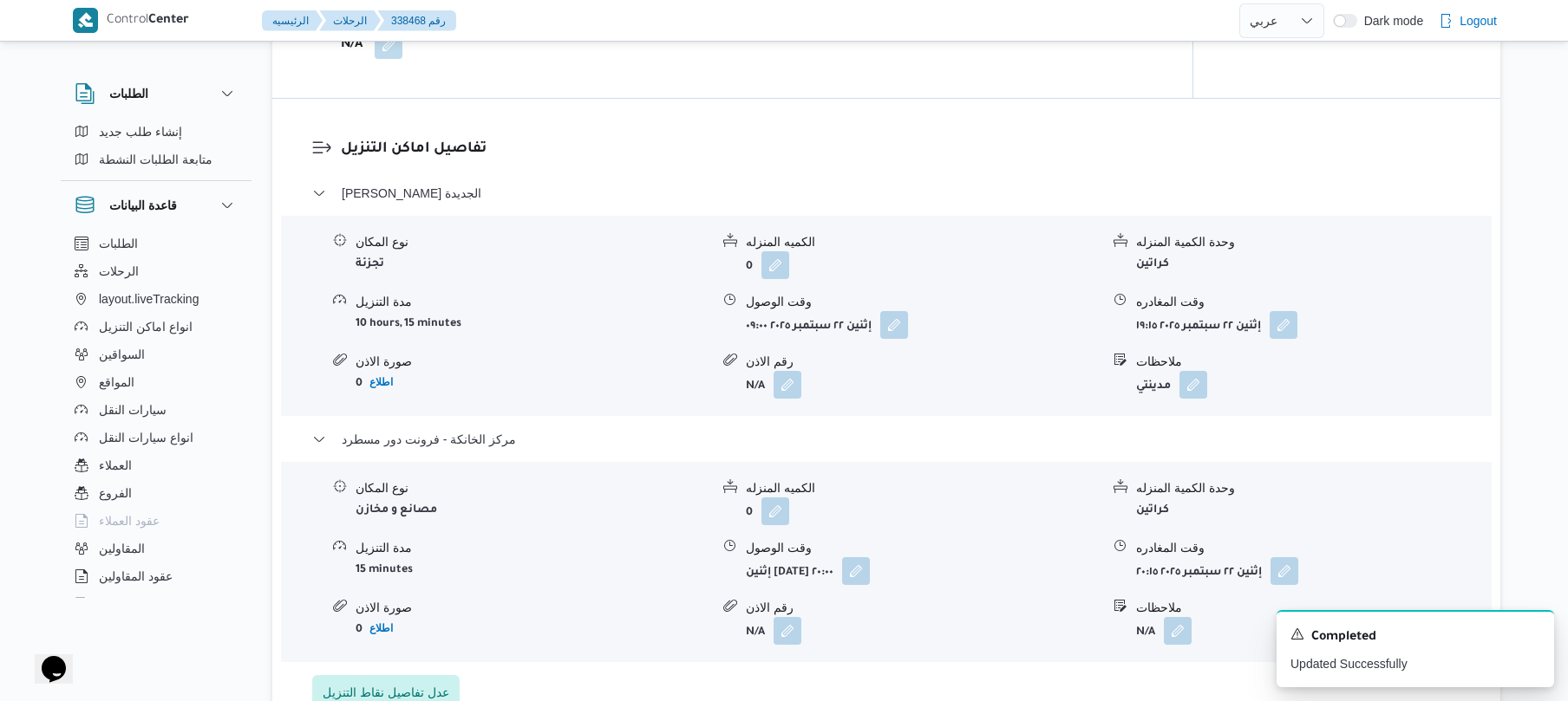
scroll to position [0, 0]
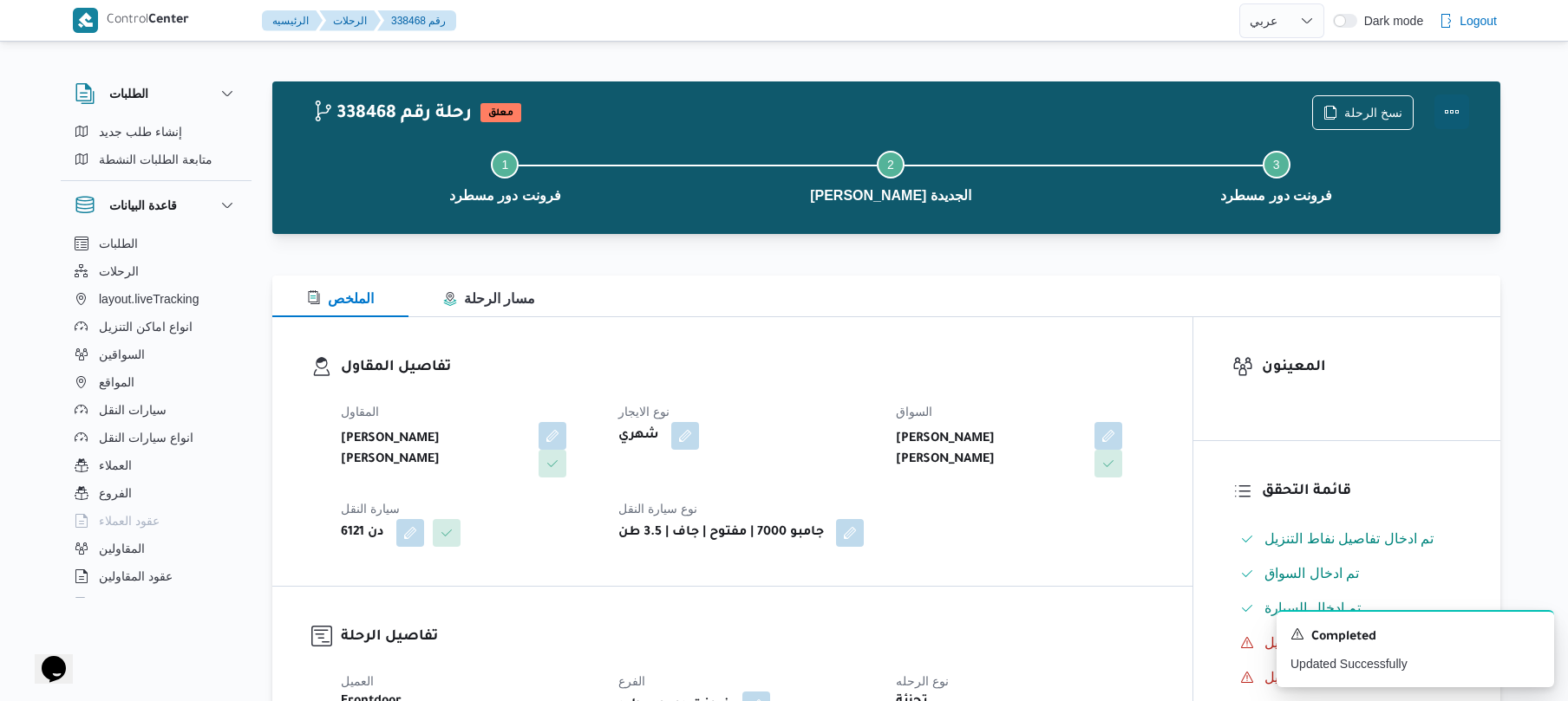
click button "Actions"
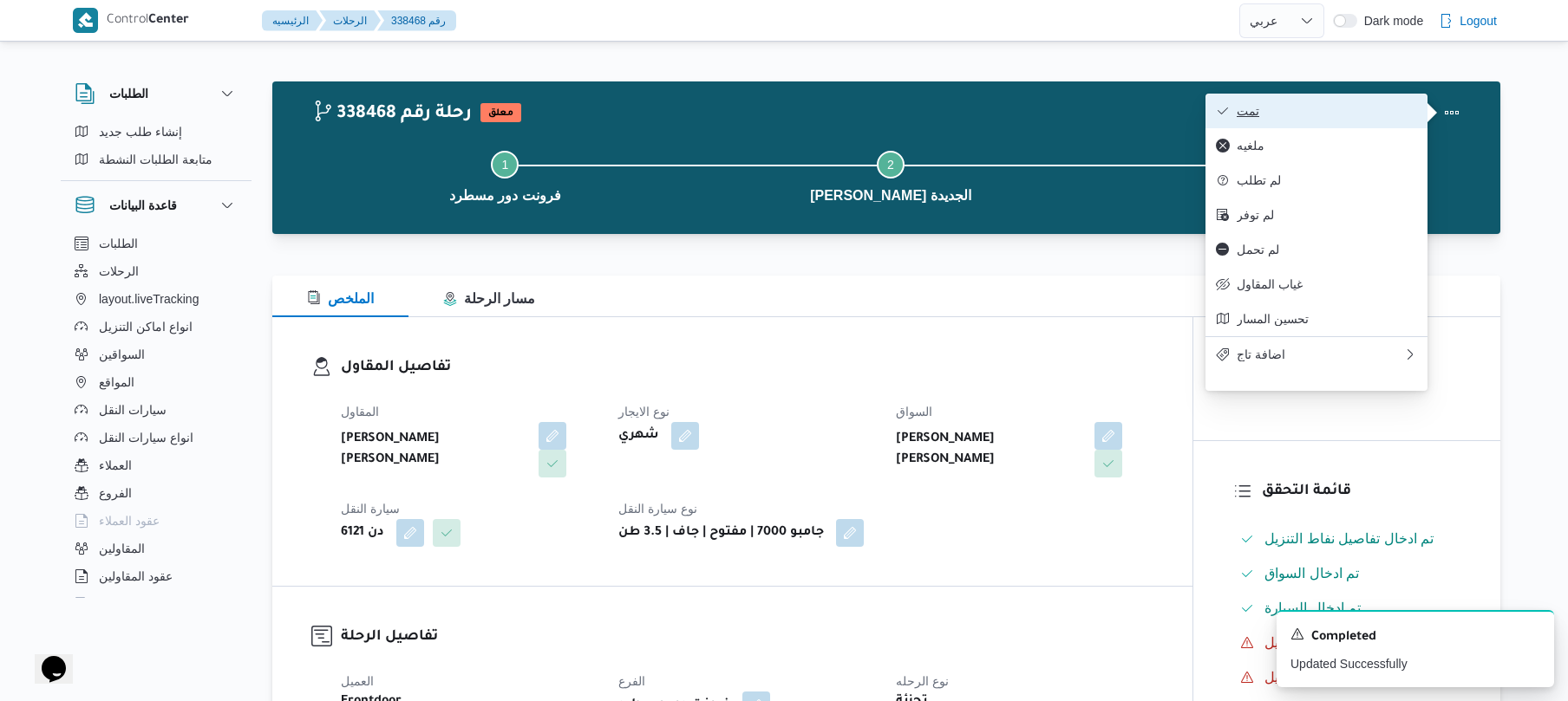
click span "تمت"
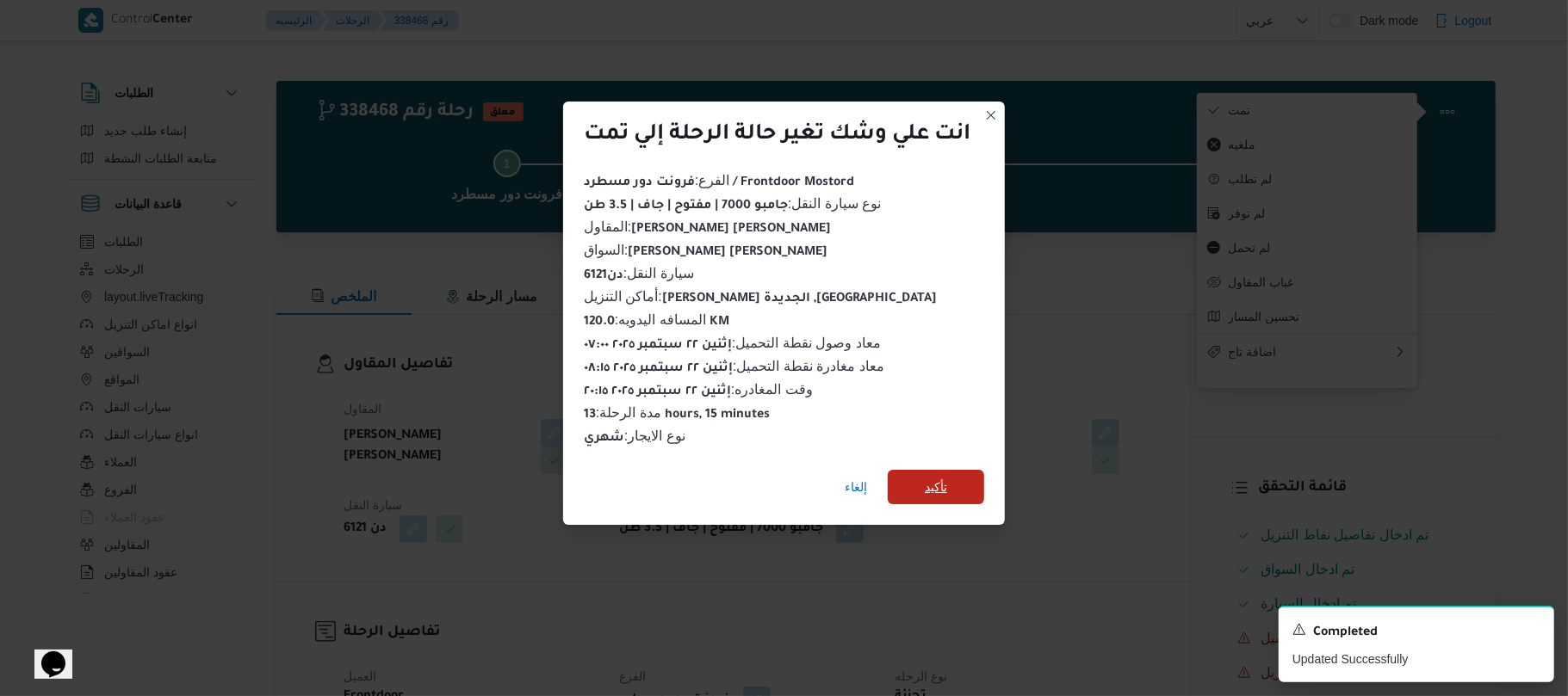
click span "تأكيد"
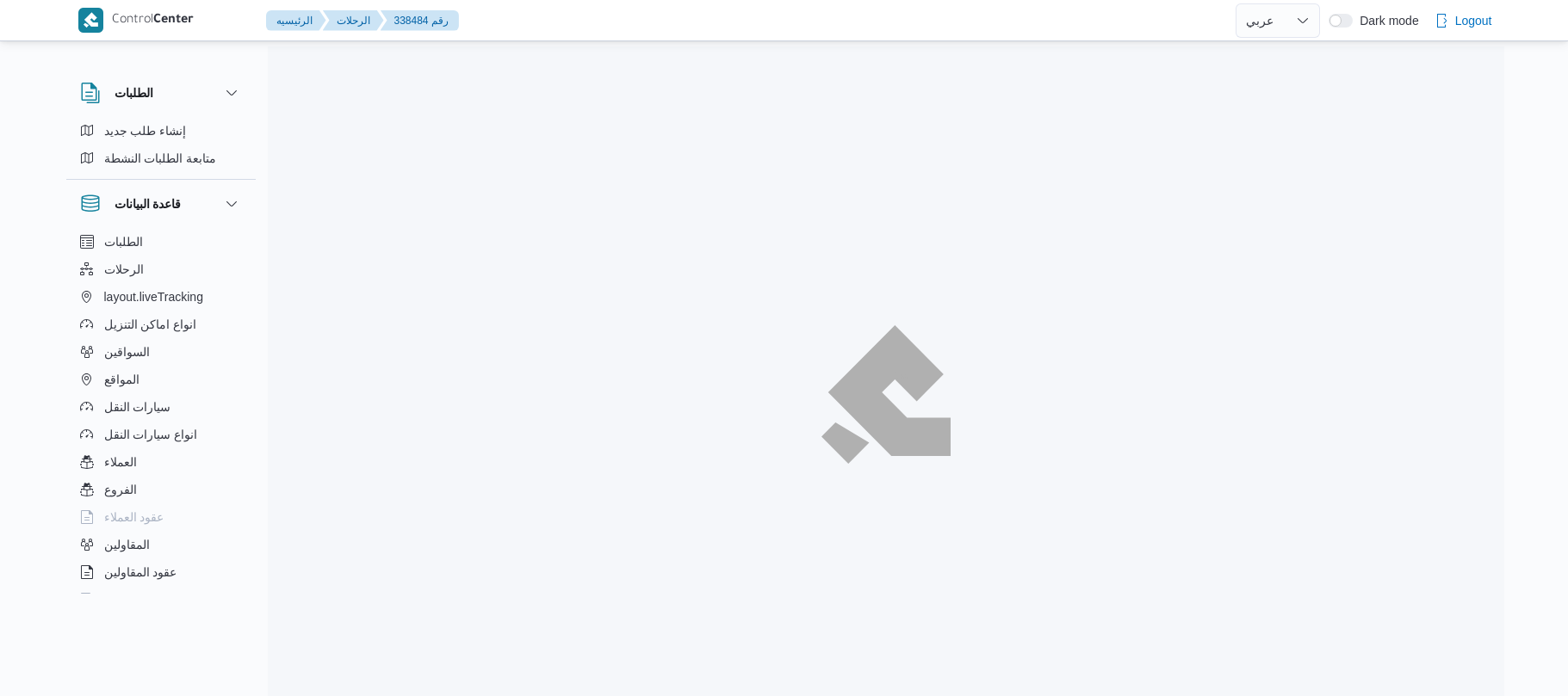
select select "ar"
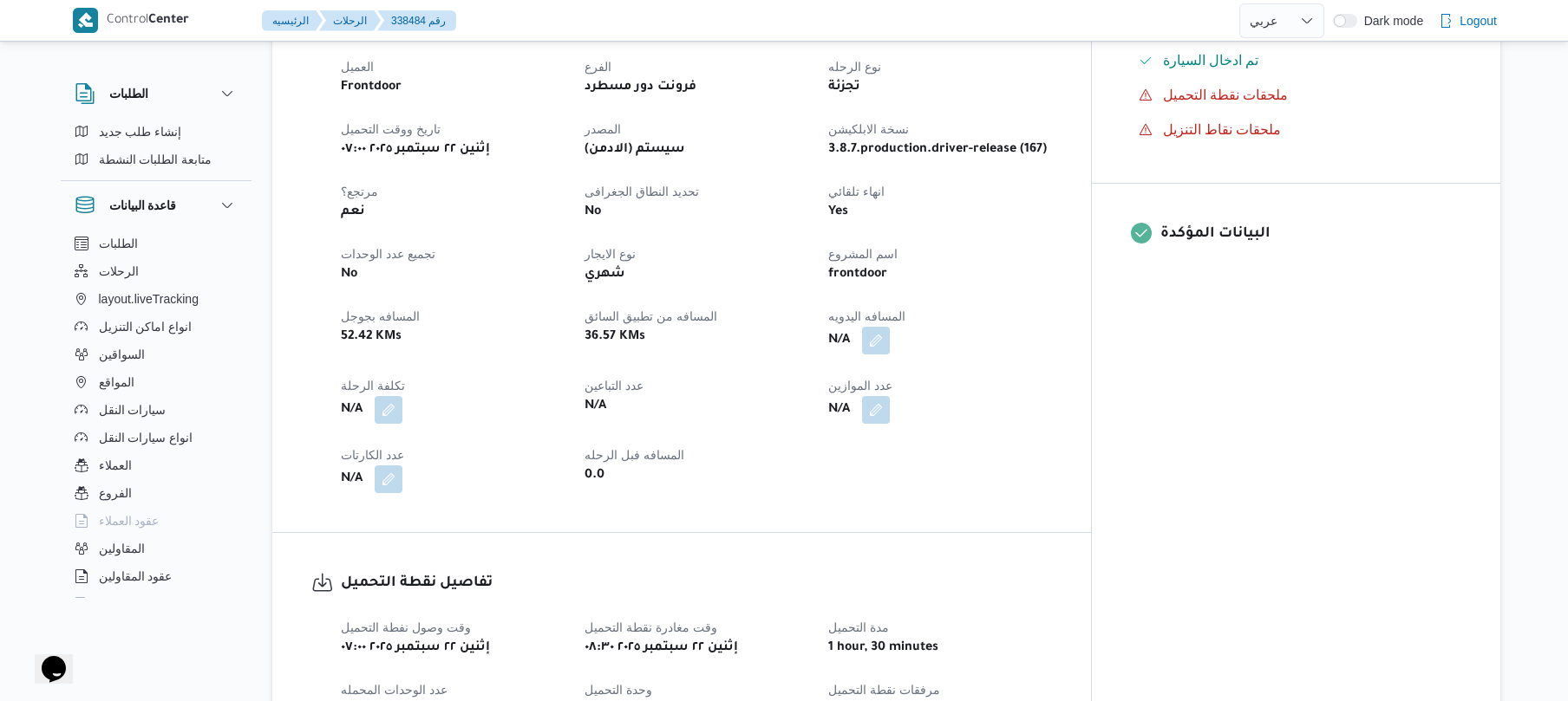
scroll to position [600, 0]
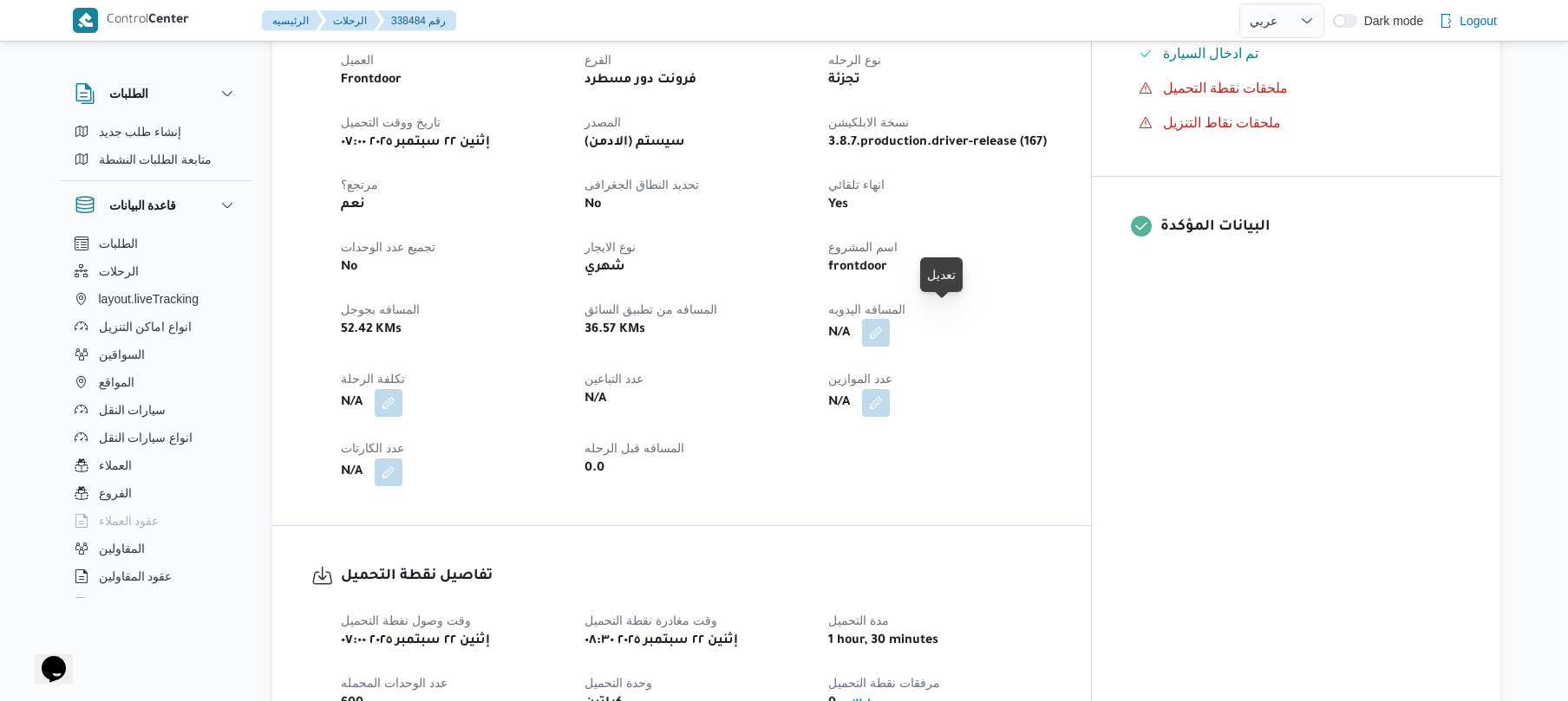
click at [890, 319] on button "button" at bounding box center [875, 332] width 27 height 27
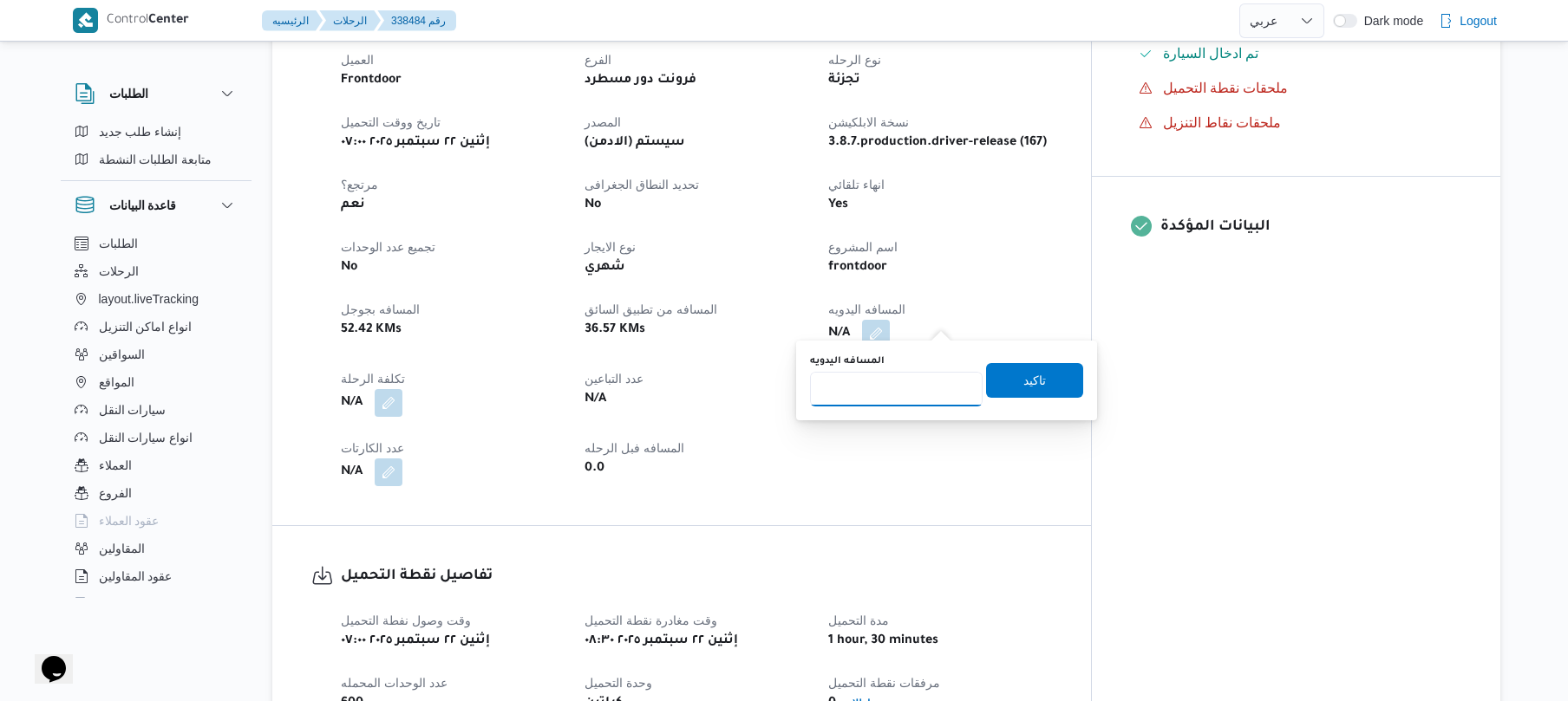
click at [903, 392] on input "المسافه اليدويه" at bounding box center [897, 389] width 173 height 34
type input "125"
click at [1024, 382] on span "تاكيد" at bounding box center [1035, 380] width 23 height 21
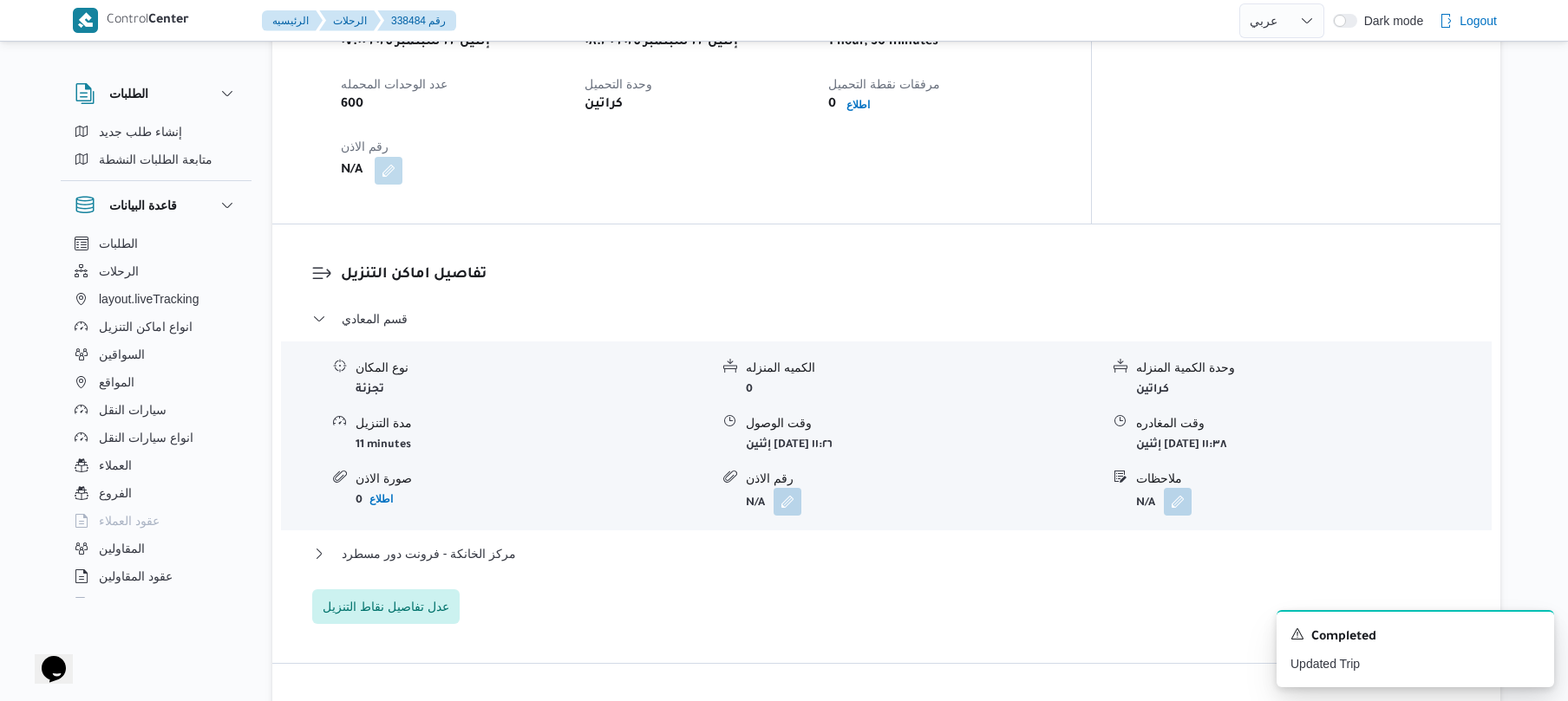
scroll to position [1201, 0]
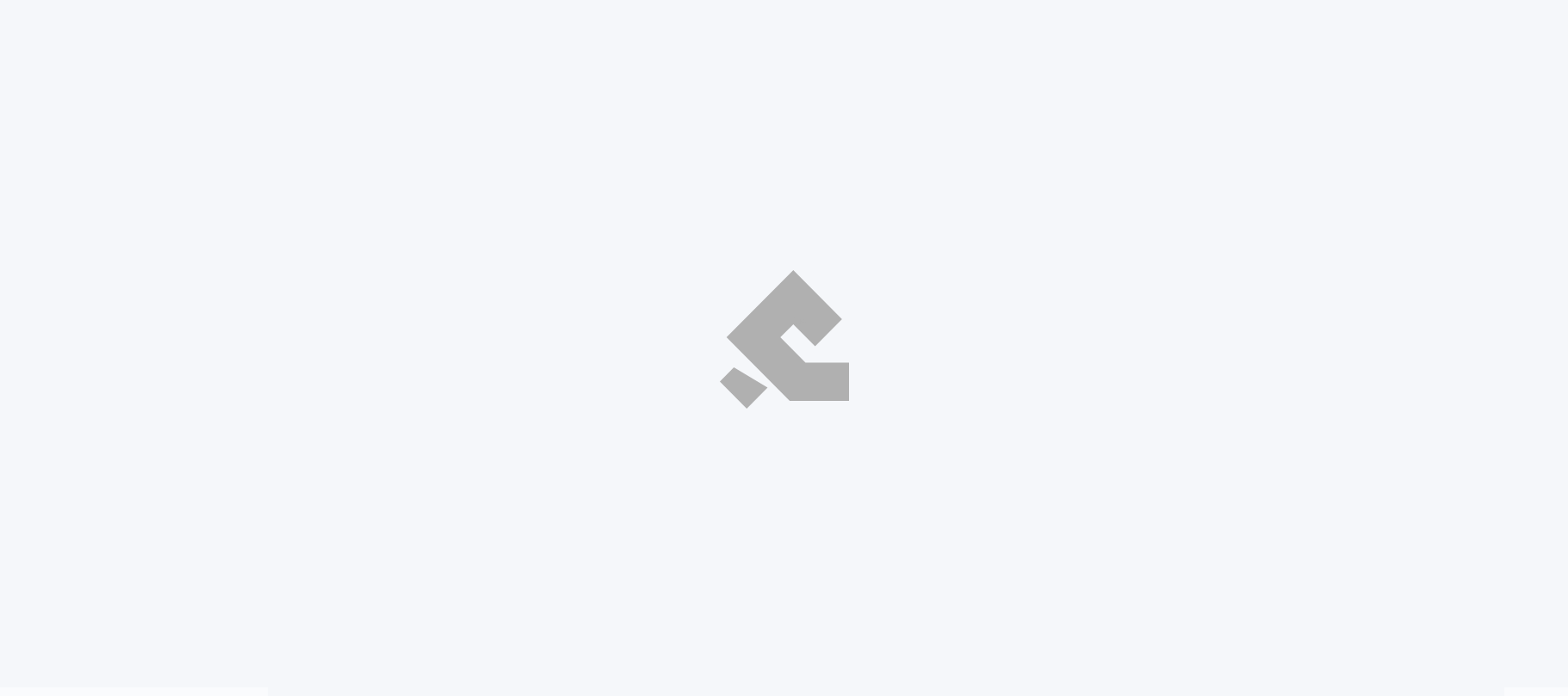
select select "ar"
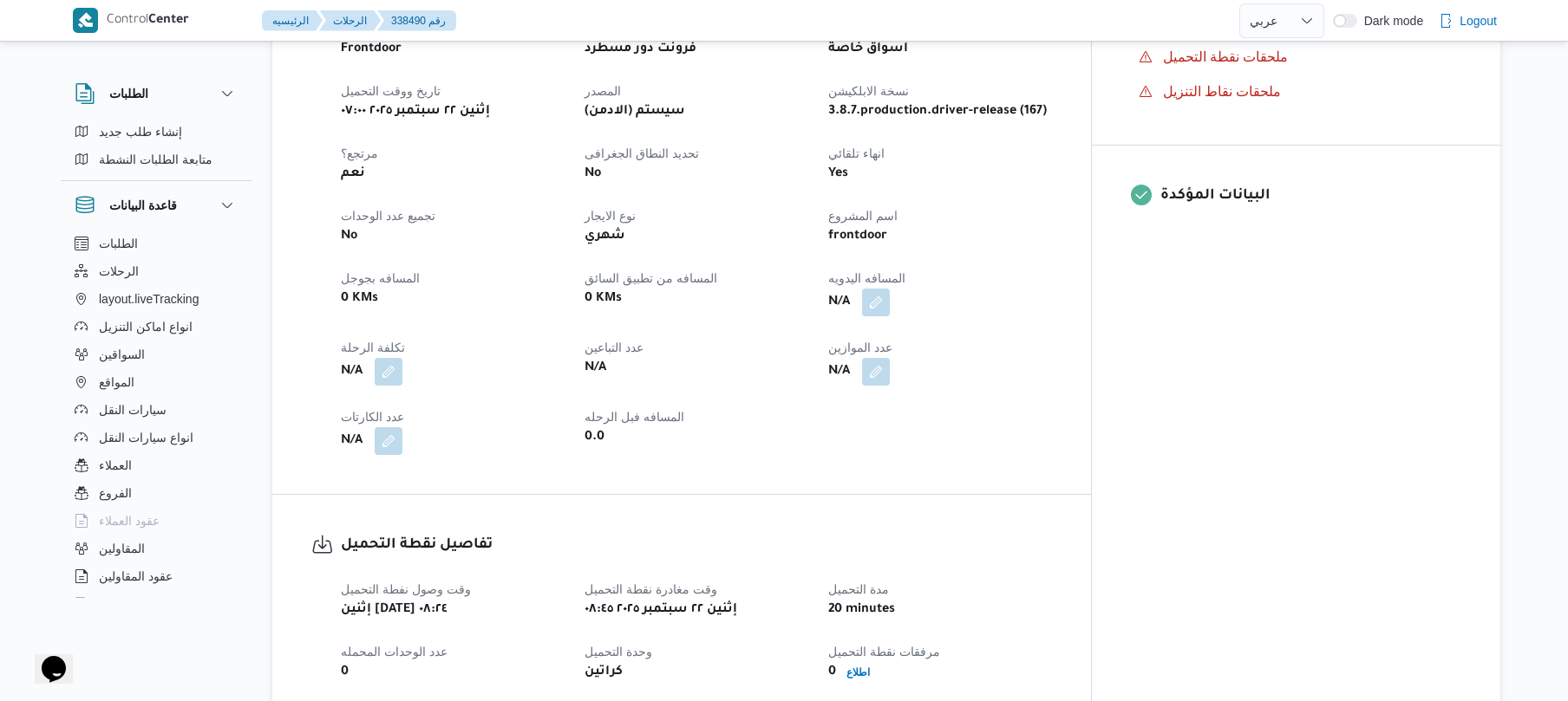
scroll to position [646, 0]
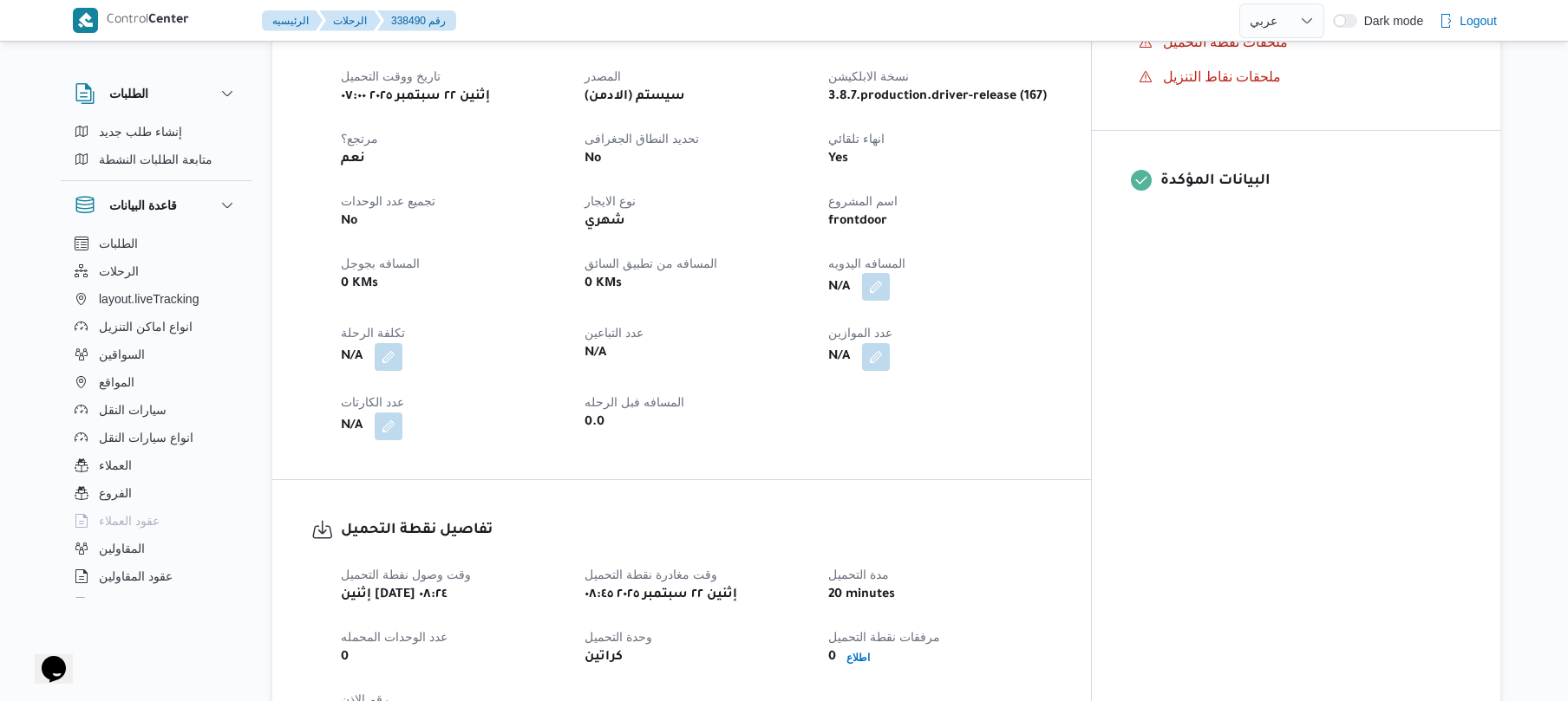
click at [890, 276] on button "button" at bounding box center [875, 287] width 27 height 27
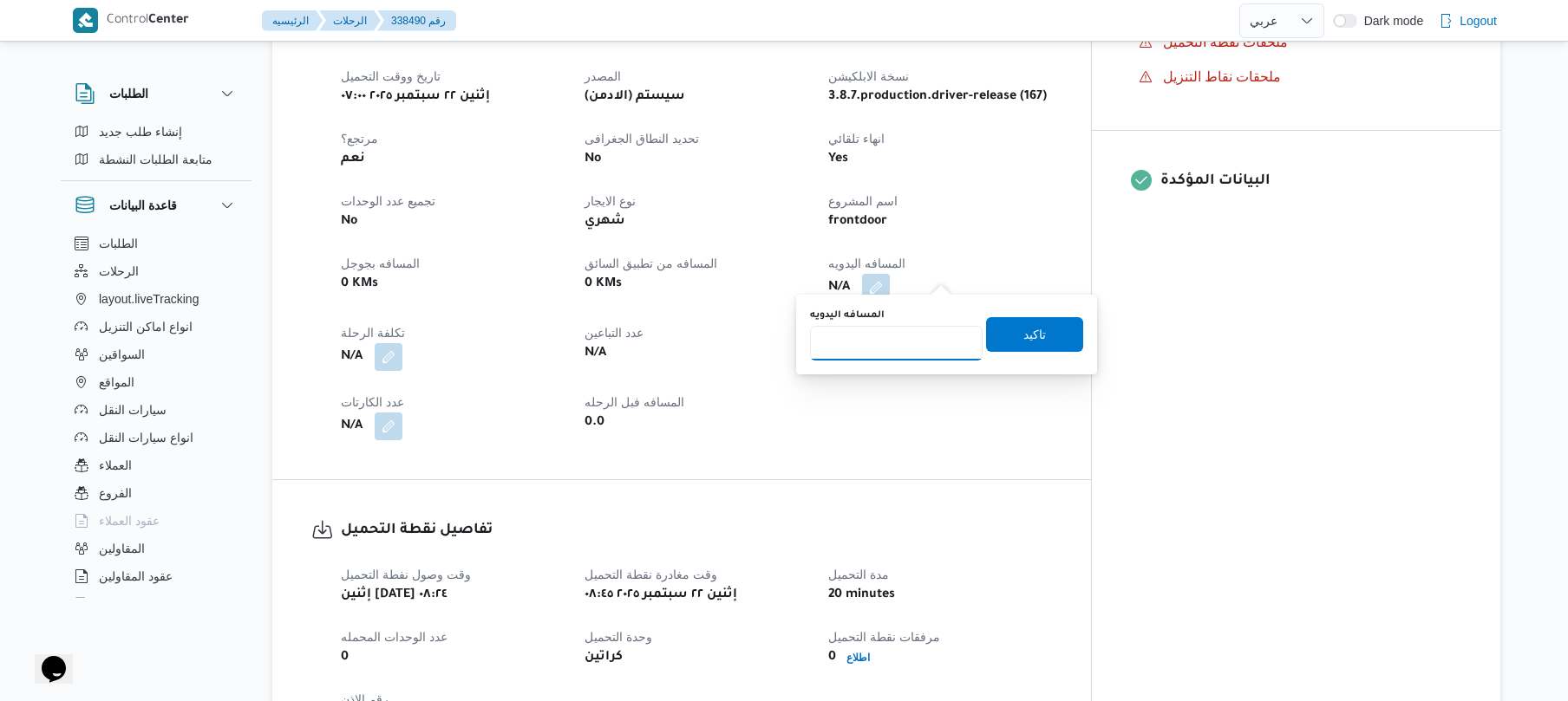
click at [903, 354] on input "المسافه اليدويه" at bounding box center [897, 343] width 173 height 34
type input "130"
click at [1029, 338] on span "تاكيد" at bounding box center [1035, 334] width 23 height 21
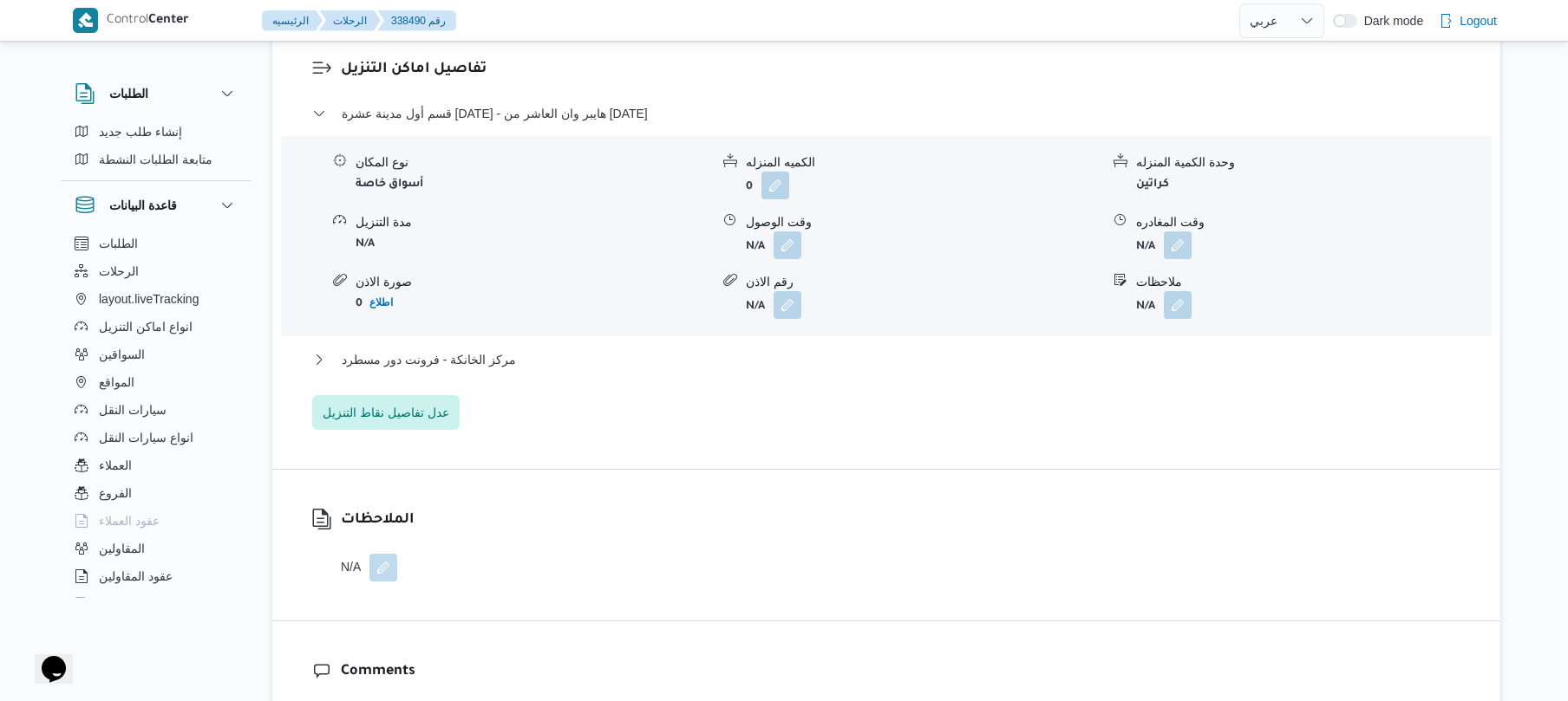
scroll to position [1387, 0]
click at [782, 247] on button "button" at bounding box center [787, 242] width 27 height 27
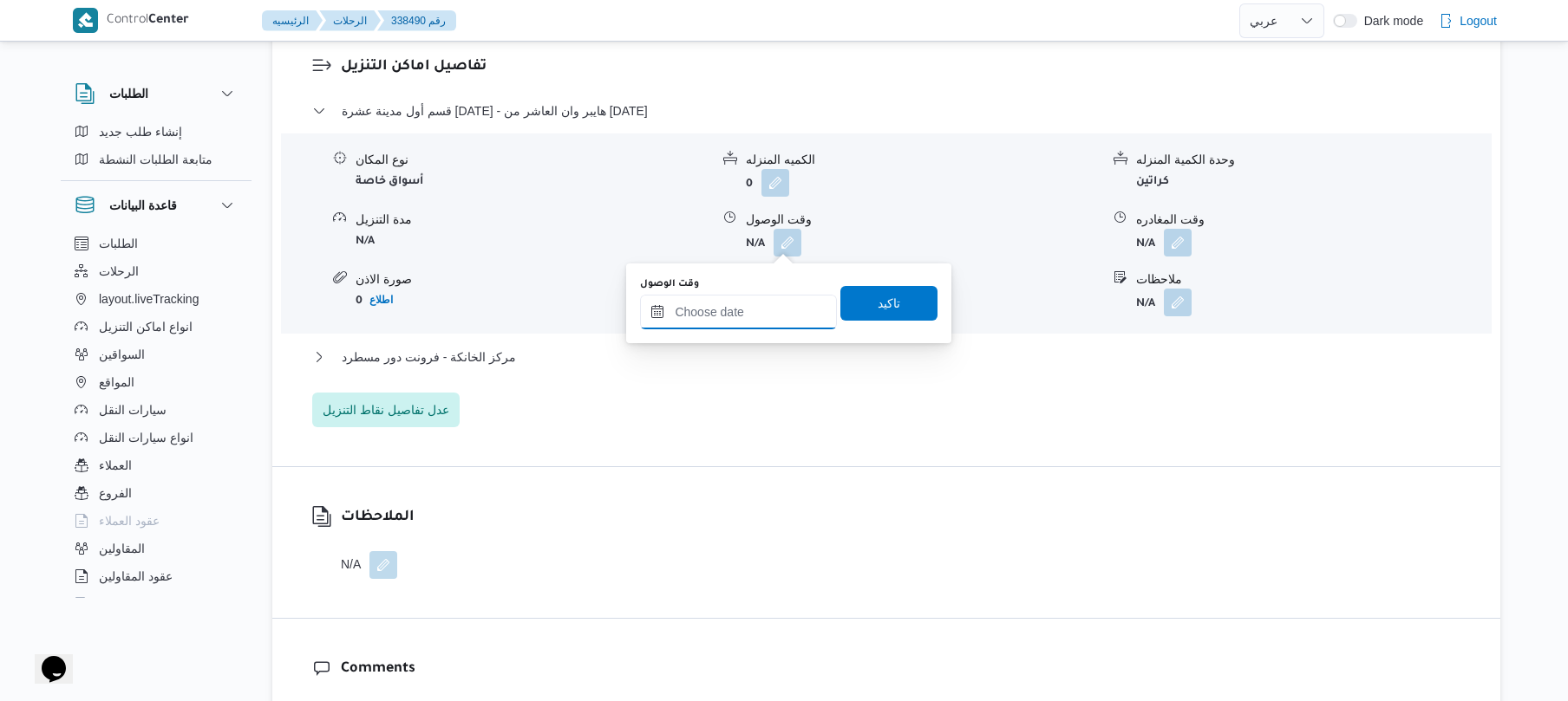
click at [747, 310] on input "وقت الوصول" at bounding box center [738, 311] width 197 height 34
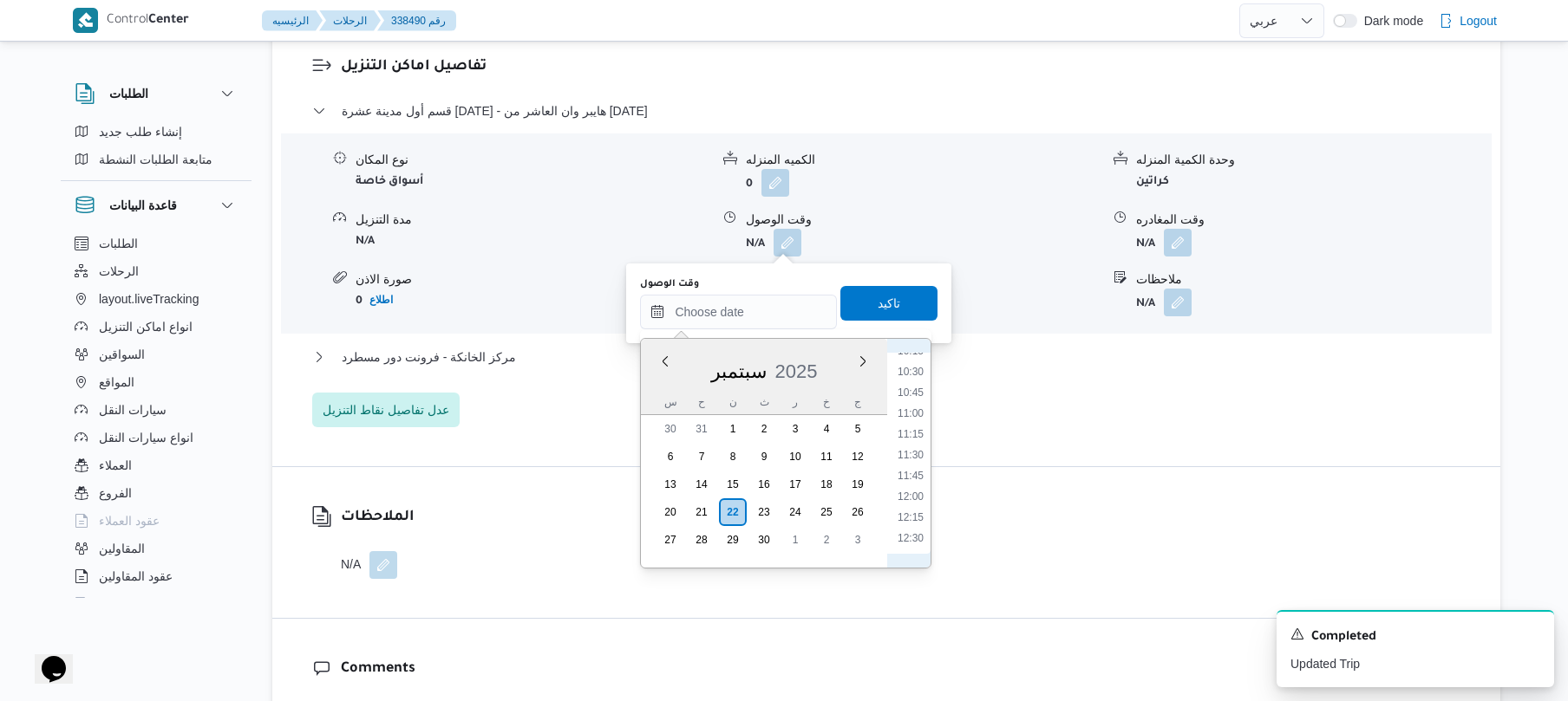
scroll to position [693, 0]
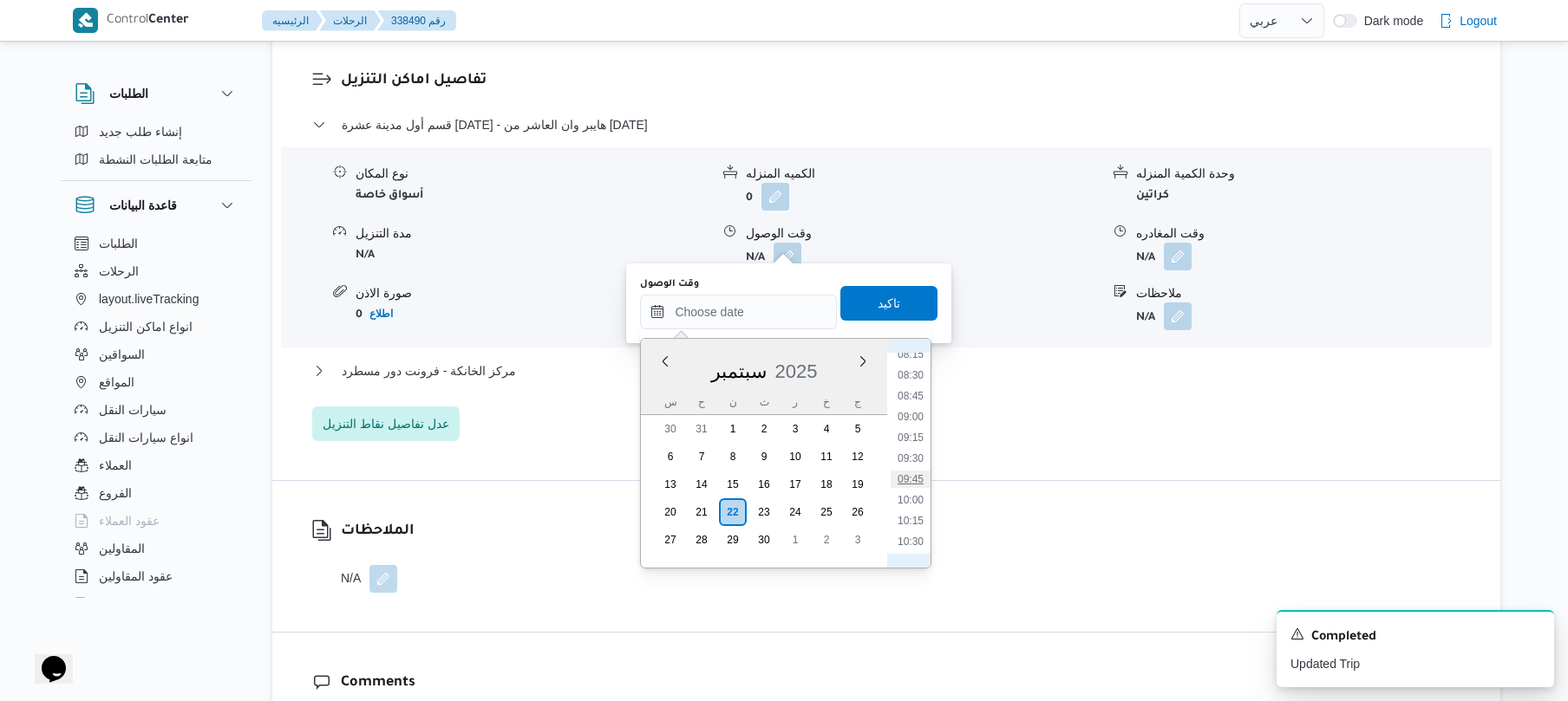
click at [914, 474] on li "09:45" at bounding box center [911, 480] width 40 height 18
type input "٢٢/٠٩/٢٠٢٥ ٠٩:٤٥"
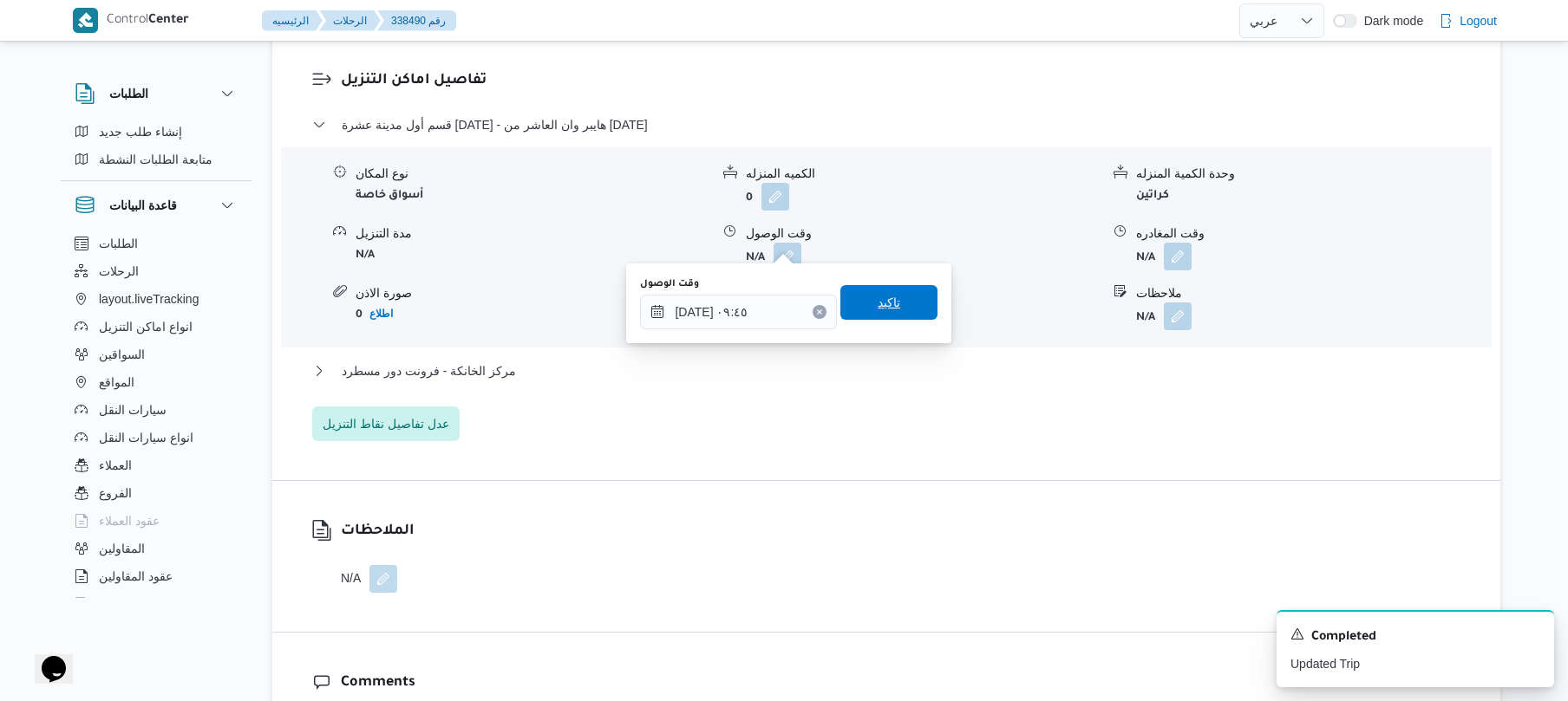
click at [898, 303] on span "تاكيد" at bounding box center [889, 302] width 97 height 34
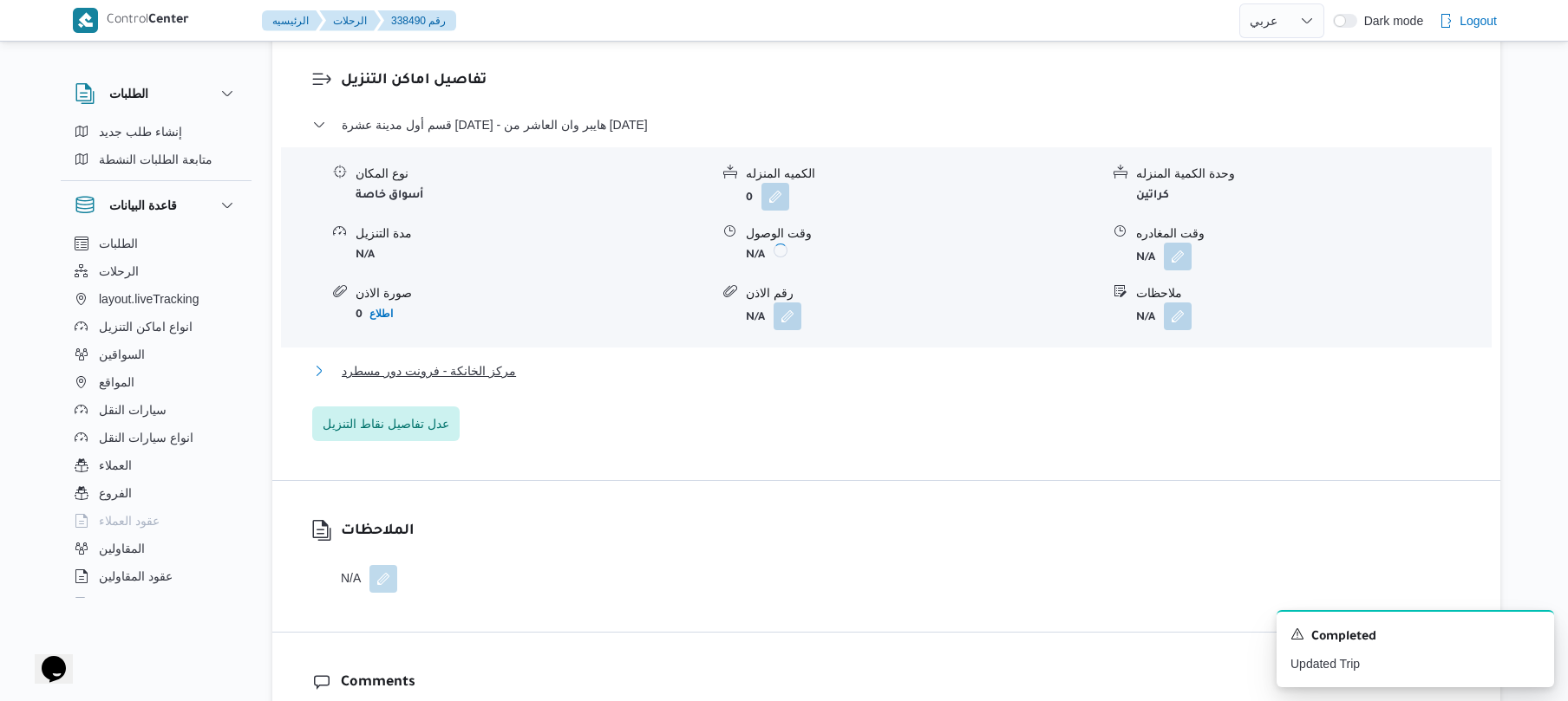
click at [796, 361] on button "مركز الخانكة - فرونت دور مسطرد" at bounding box center [887, 371] width 1149 height 21
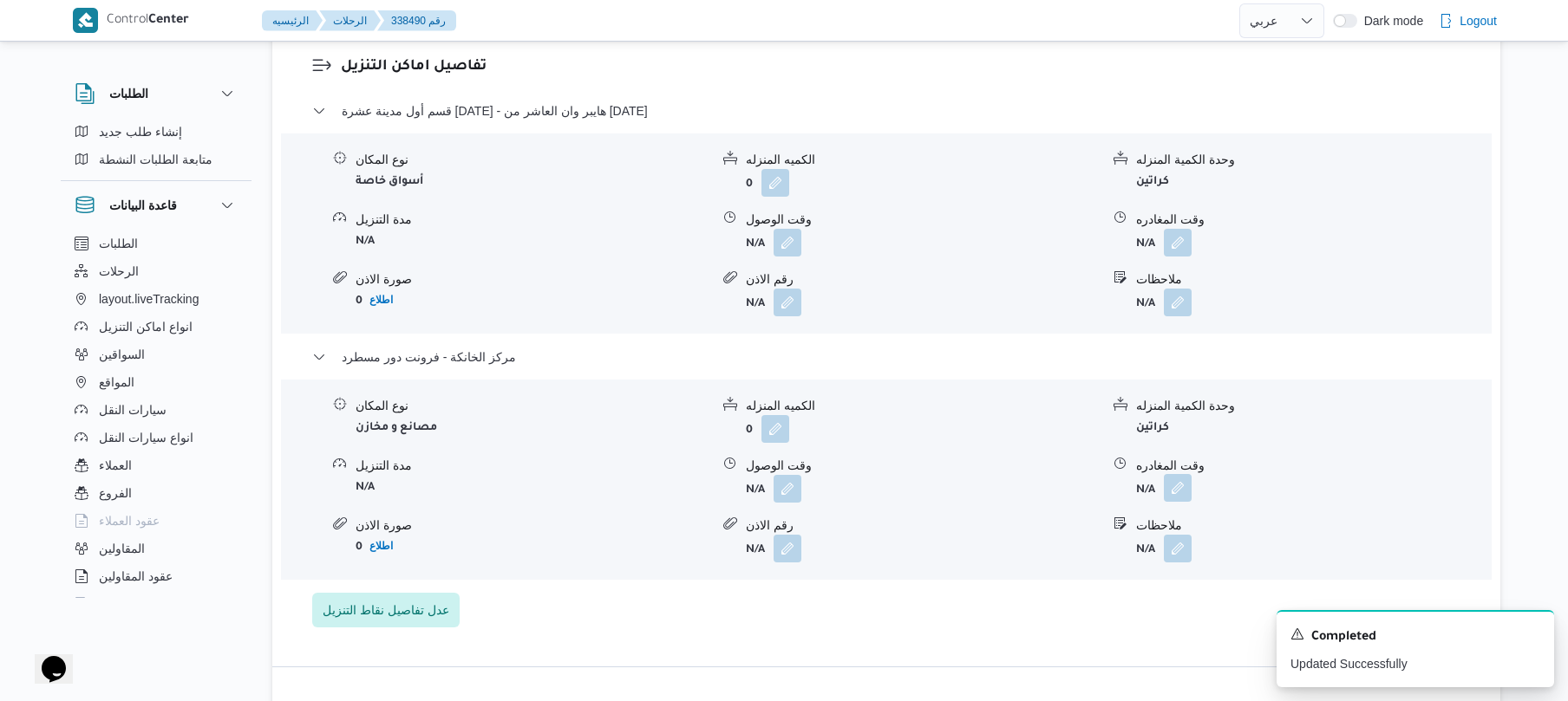
click at [1174, 493] on button "button" at bounding box center [1177, 488] width 27 height 27
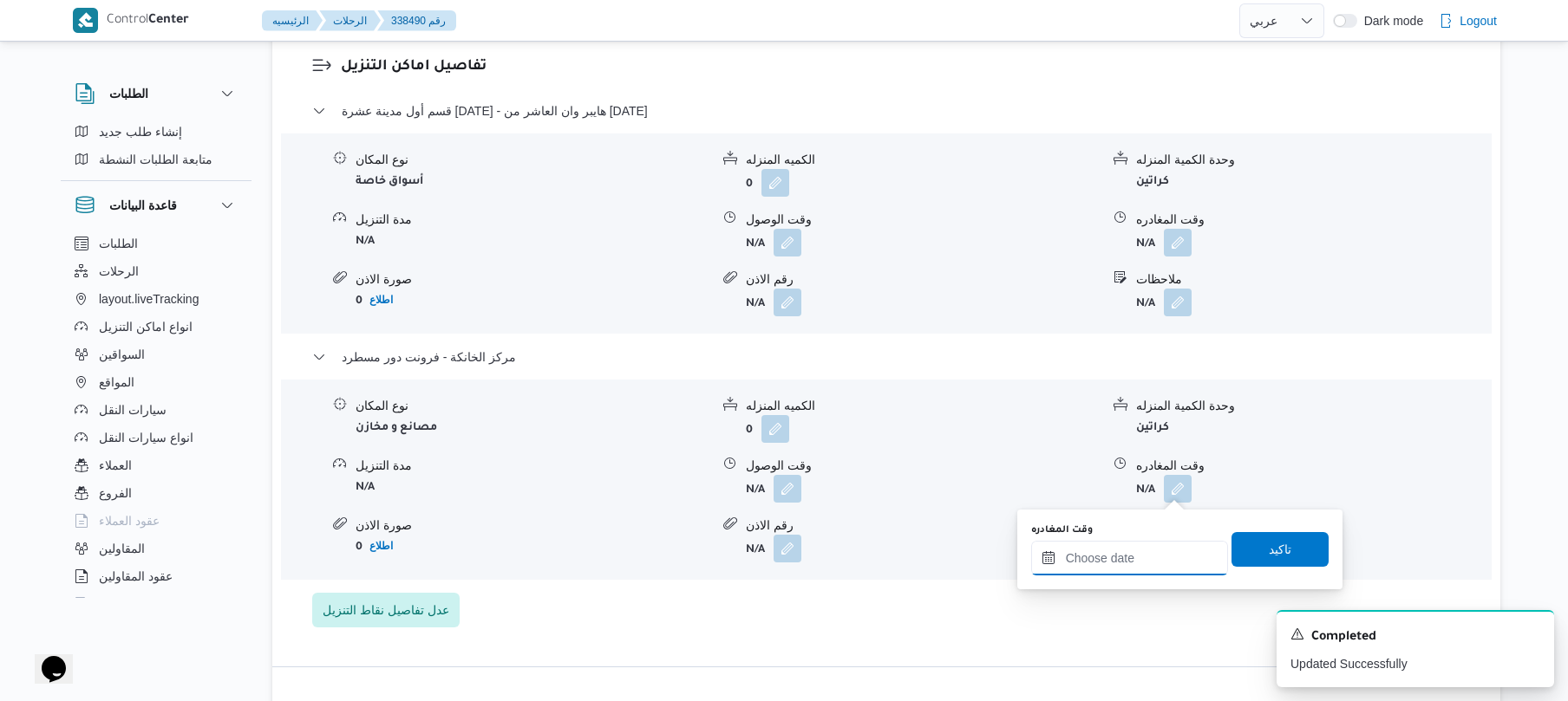
click at [1140, 552] on input "وقت المغادره" at bounding box center [1129, 557] width 197 height 34
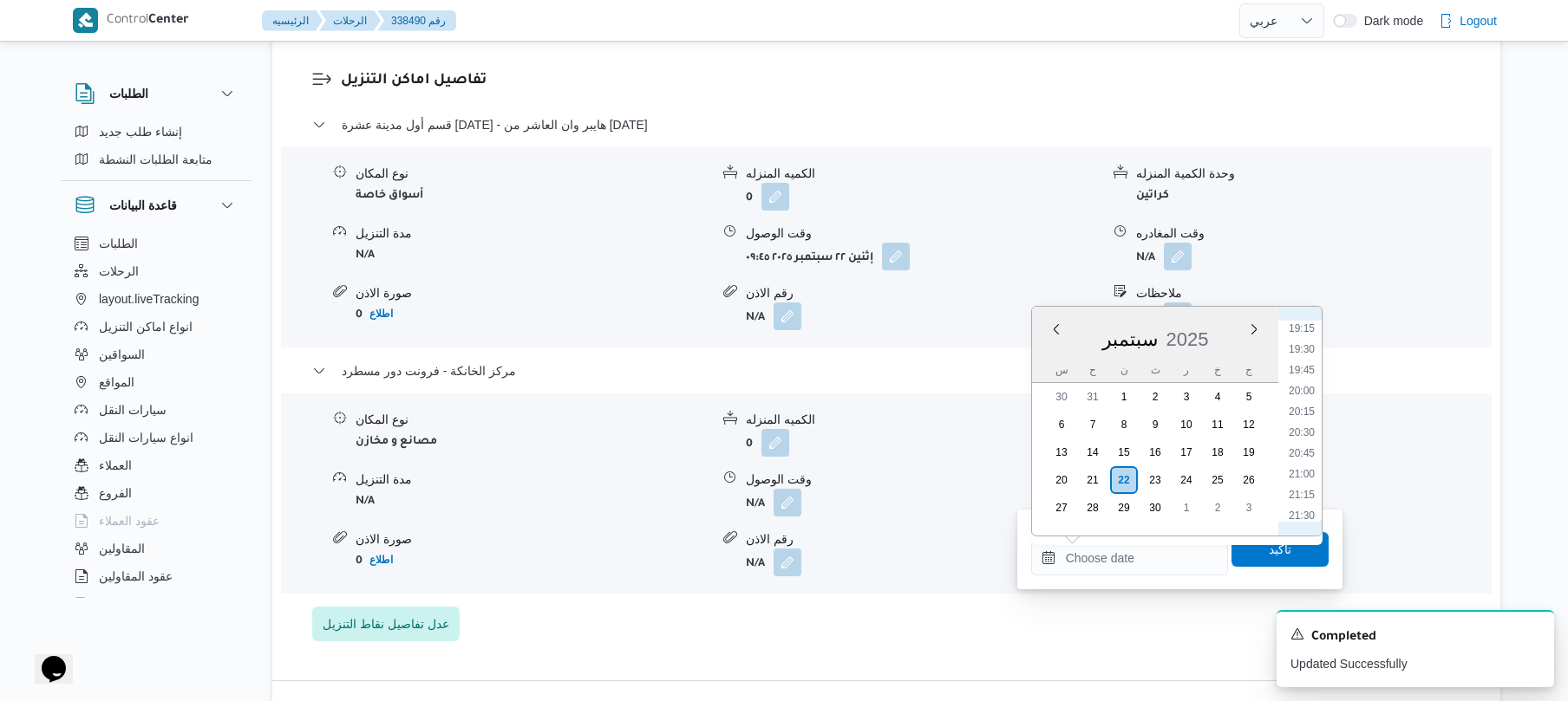
scroll to position [1599, 0]
click at [1299, 484] on li "21:00" at bounding box center [1302, 479] width 40 height 18
type input "٢٢/٠٩/٢٠٢٥ ٢١:٠٠"
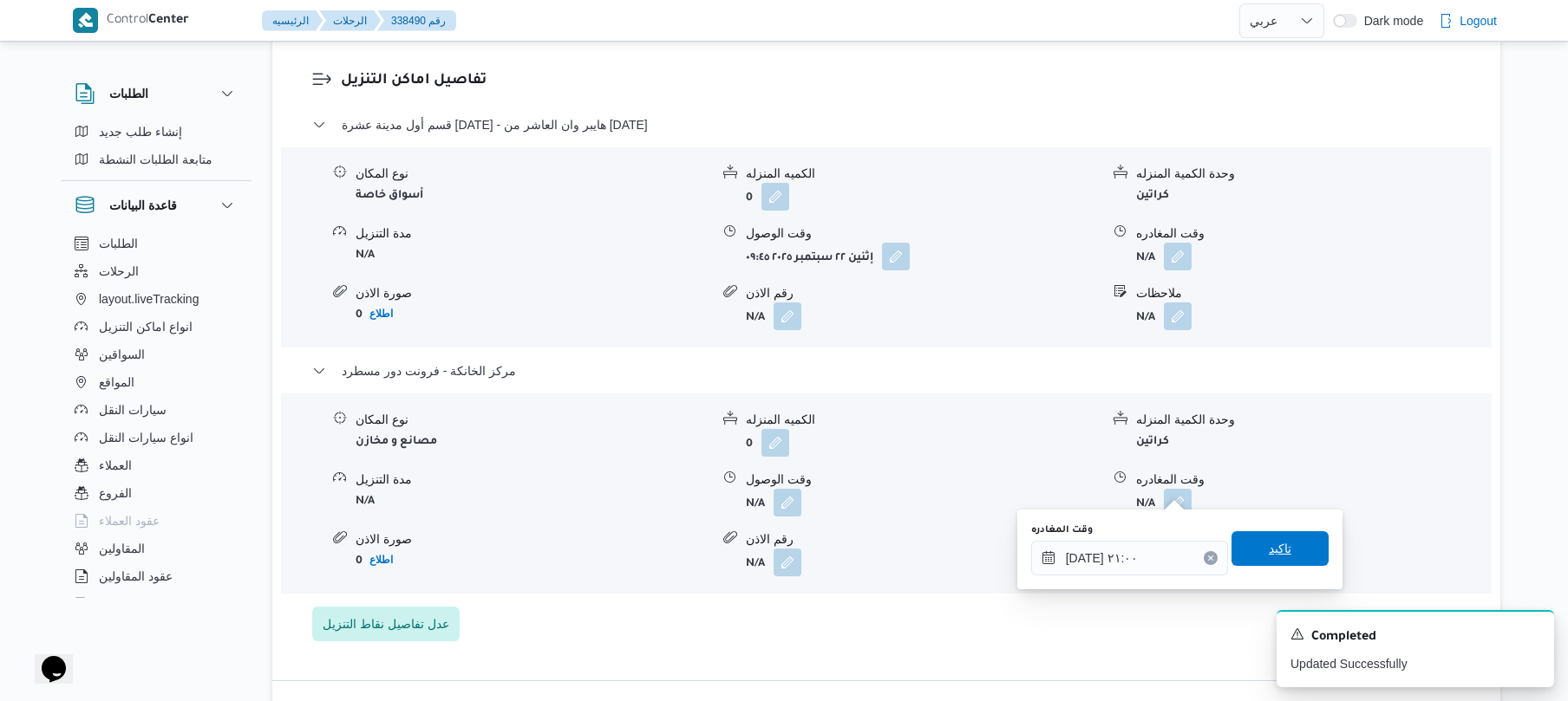
click at [1269, 546] on span "تاكيد" at bounding box center [1280, 548] width 23 height 21
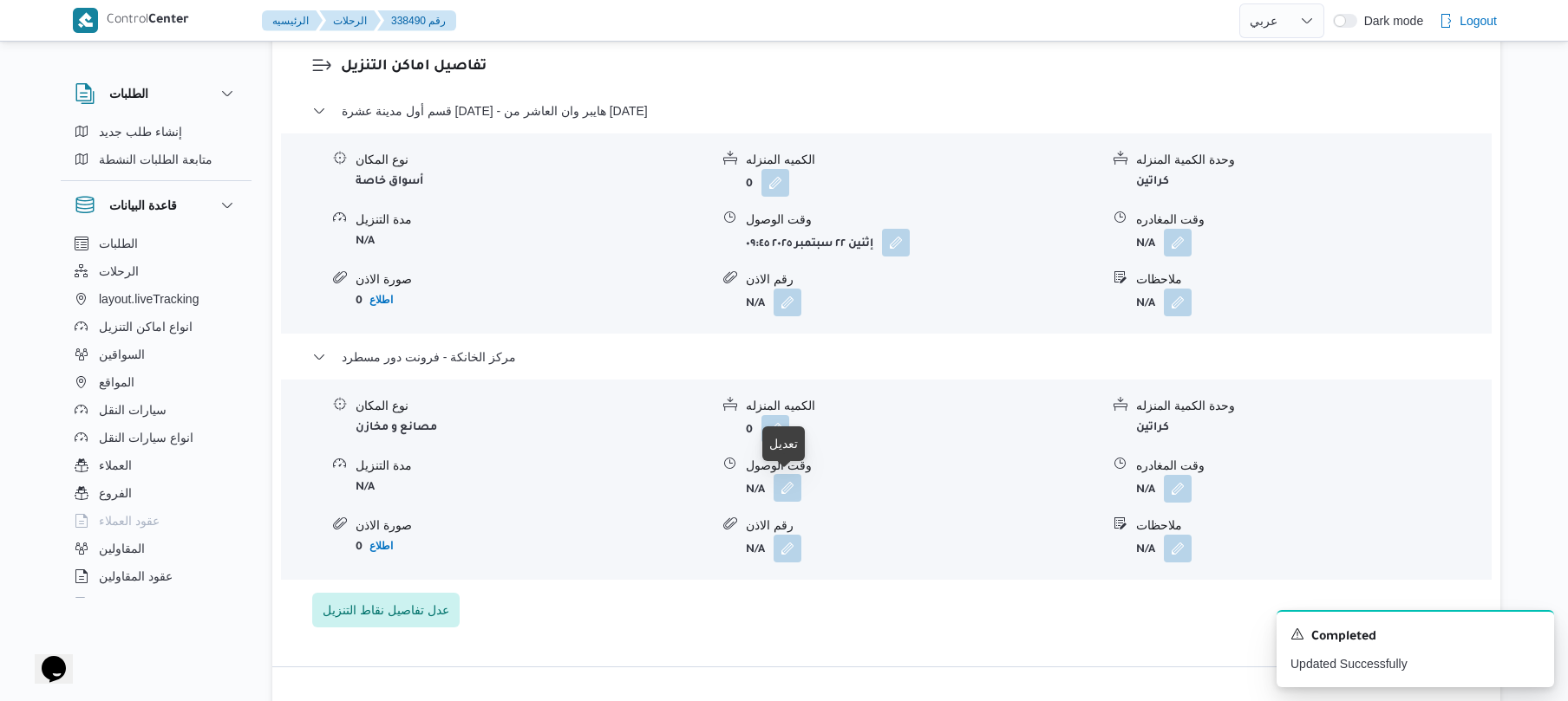
click at [788, 487] on button "button" at bounding box center [787, 488] width 27 height 27
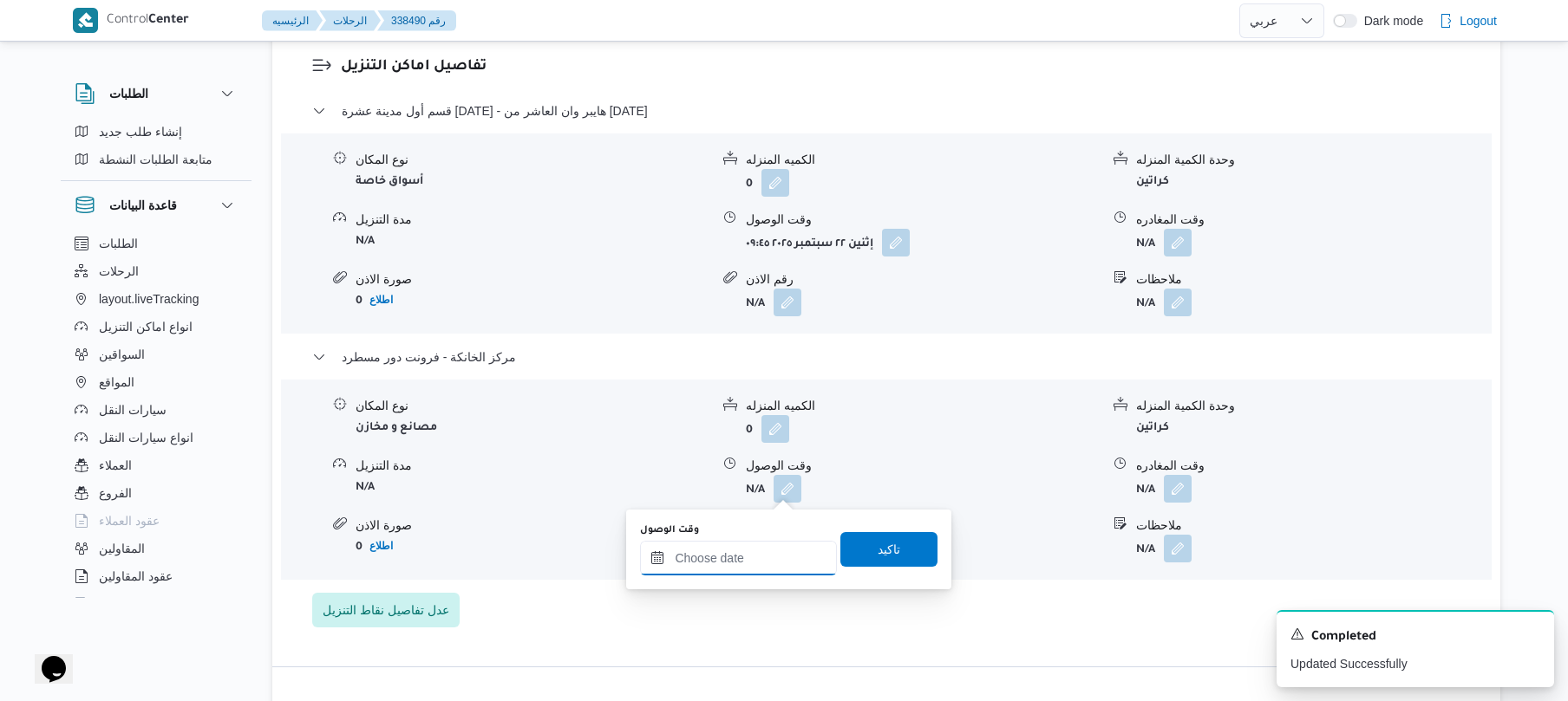
click at [756, 563] on input "وقت الوصول" at bounding box center [738, 557] width 197 height 34
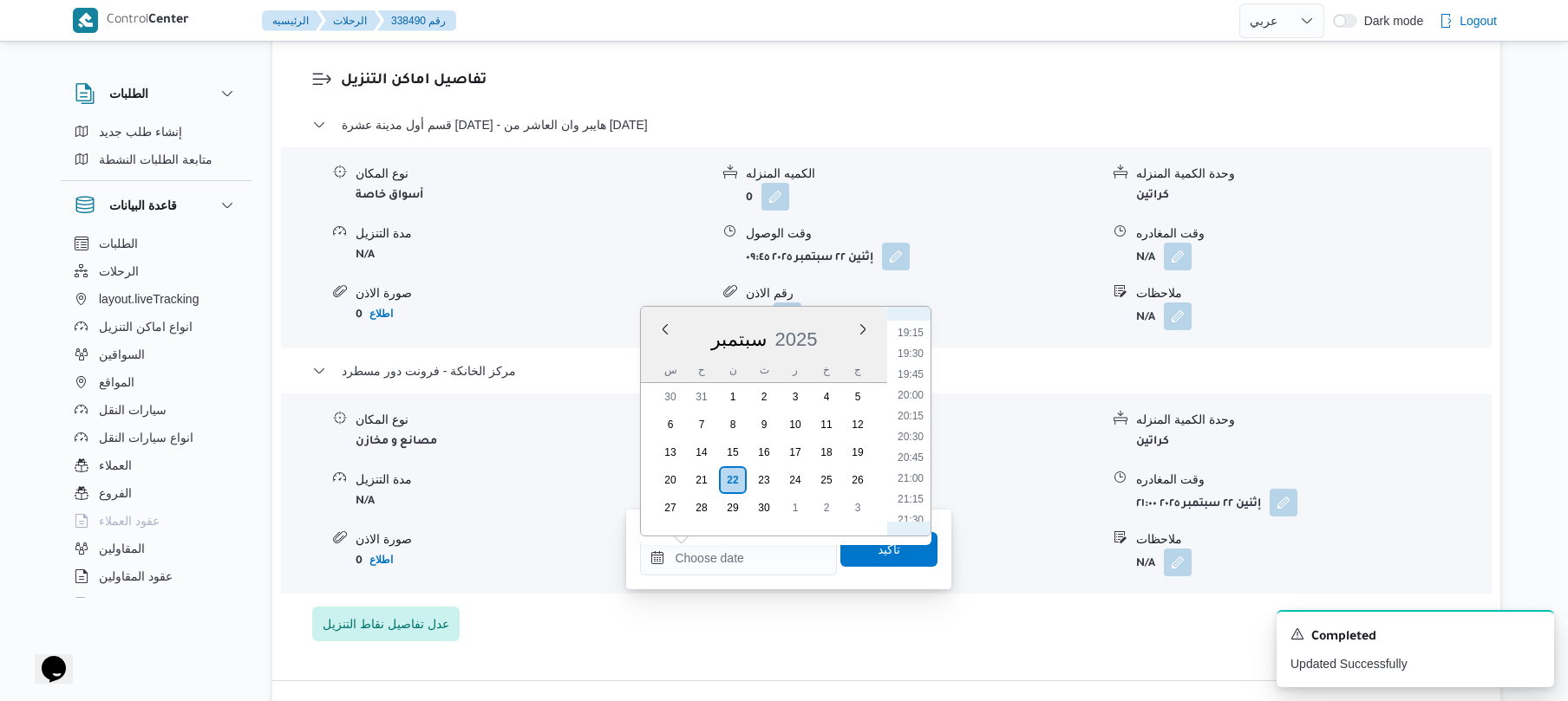
click at [1007, 436] on form "0" at bounding box center [922, 443] width 354 height 27
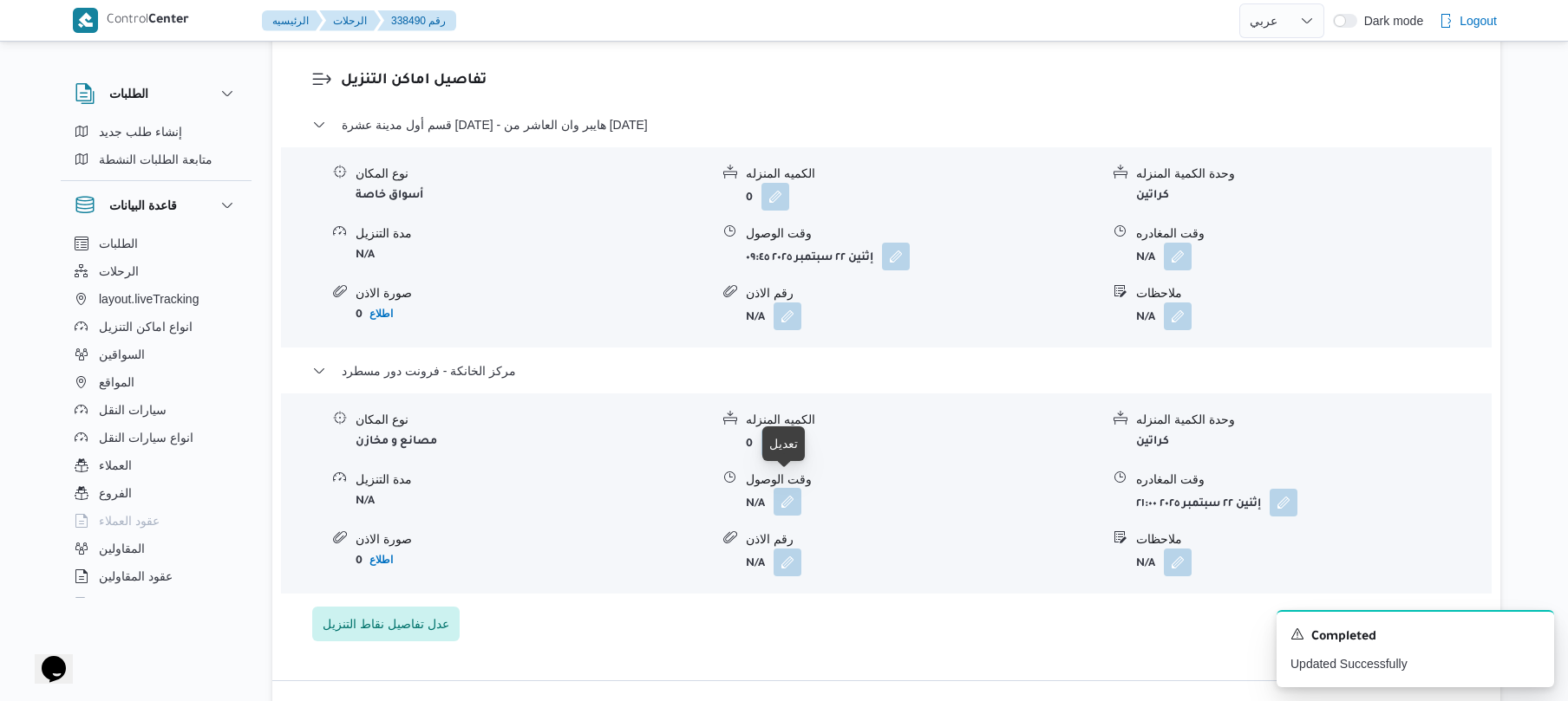
click at [784, 494] on button "button" at bounding box center [787, 501] width 27 height 27
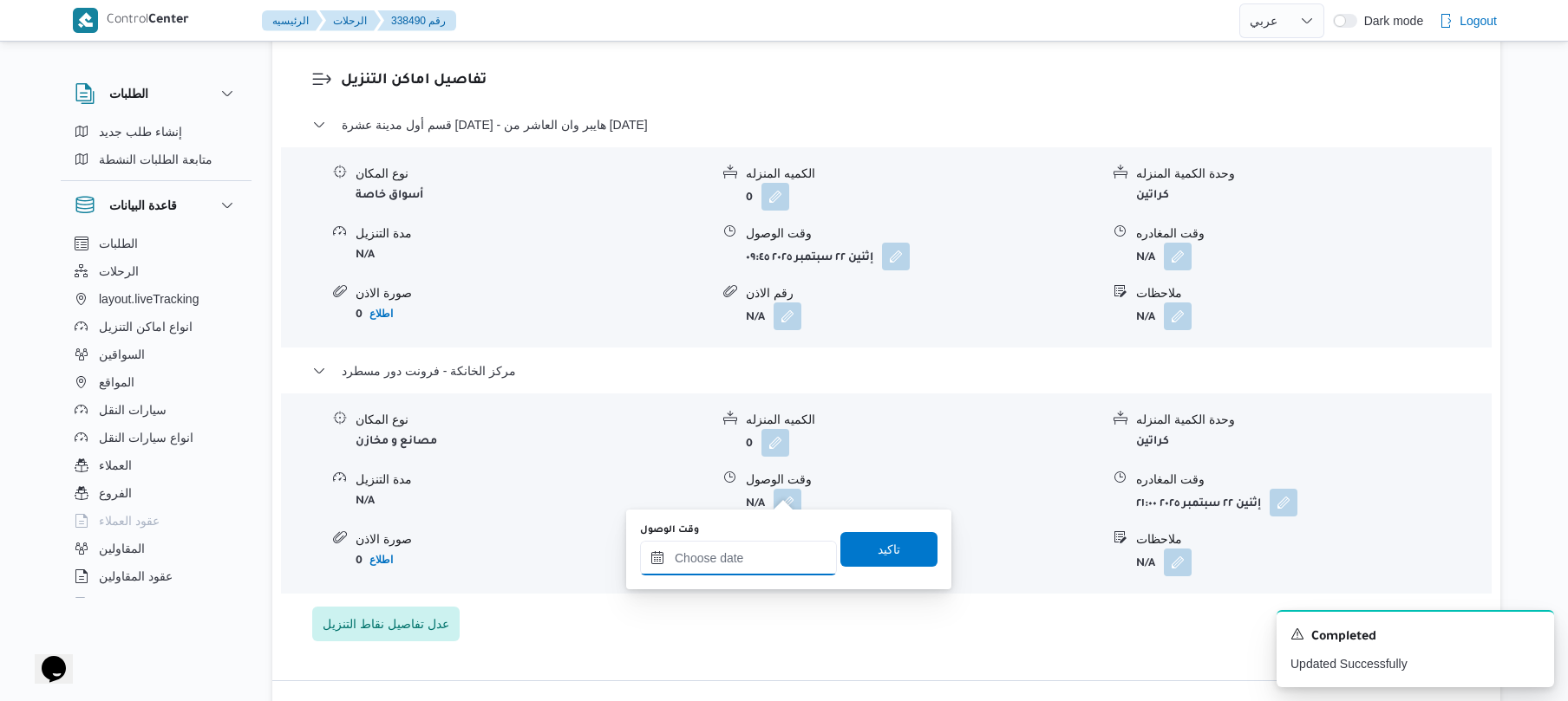
click at [734, 556] on input "وقت الوصول" at bounding box center [738, 557] width 197 height 34
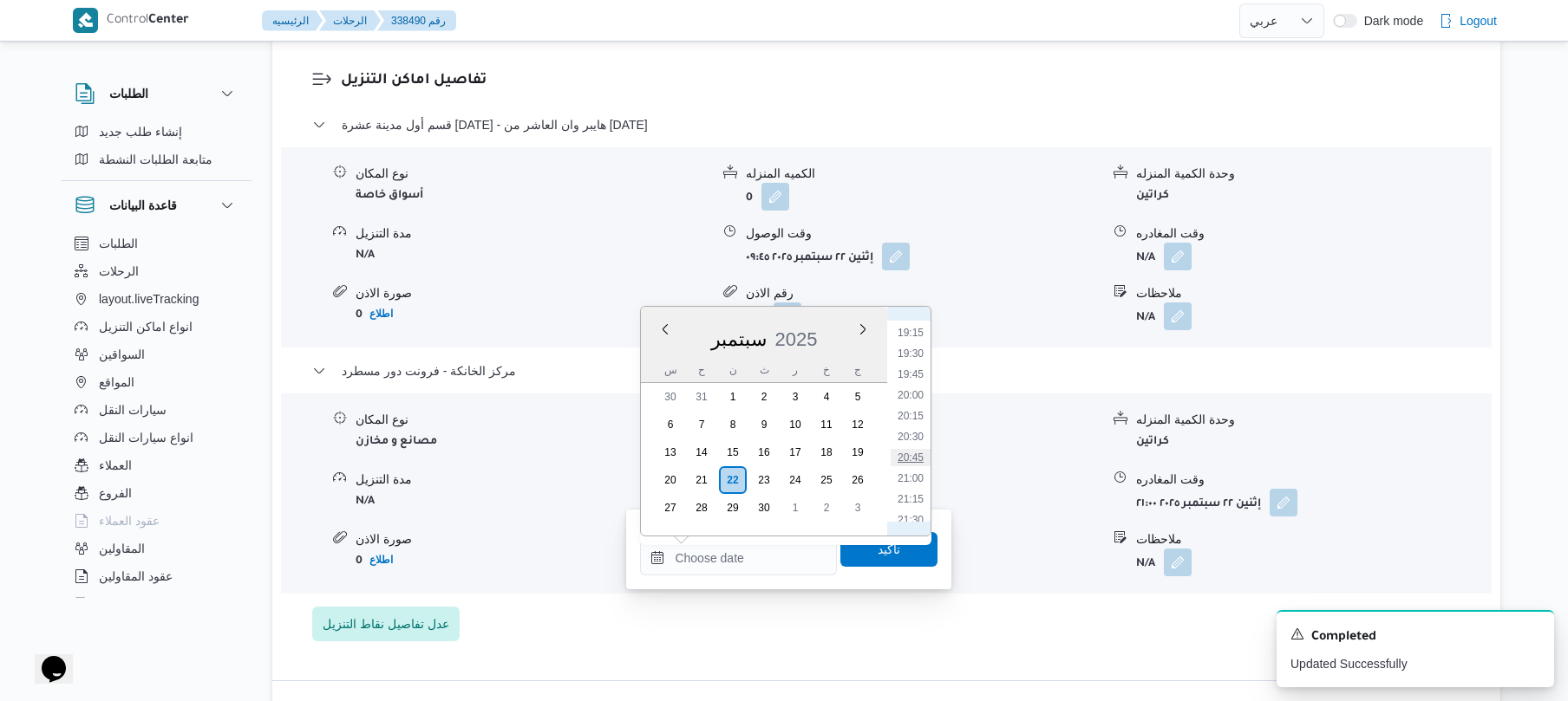
click at [912, 455] on li "20:45" at bounding box center [911, 458] width 40 height 18
type input "٢٢/٠٩/٢٠٢٥ ٢٠:٤٥"
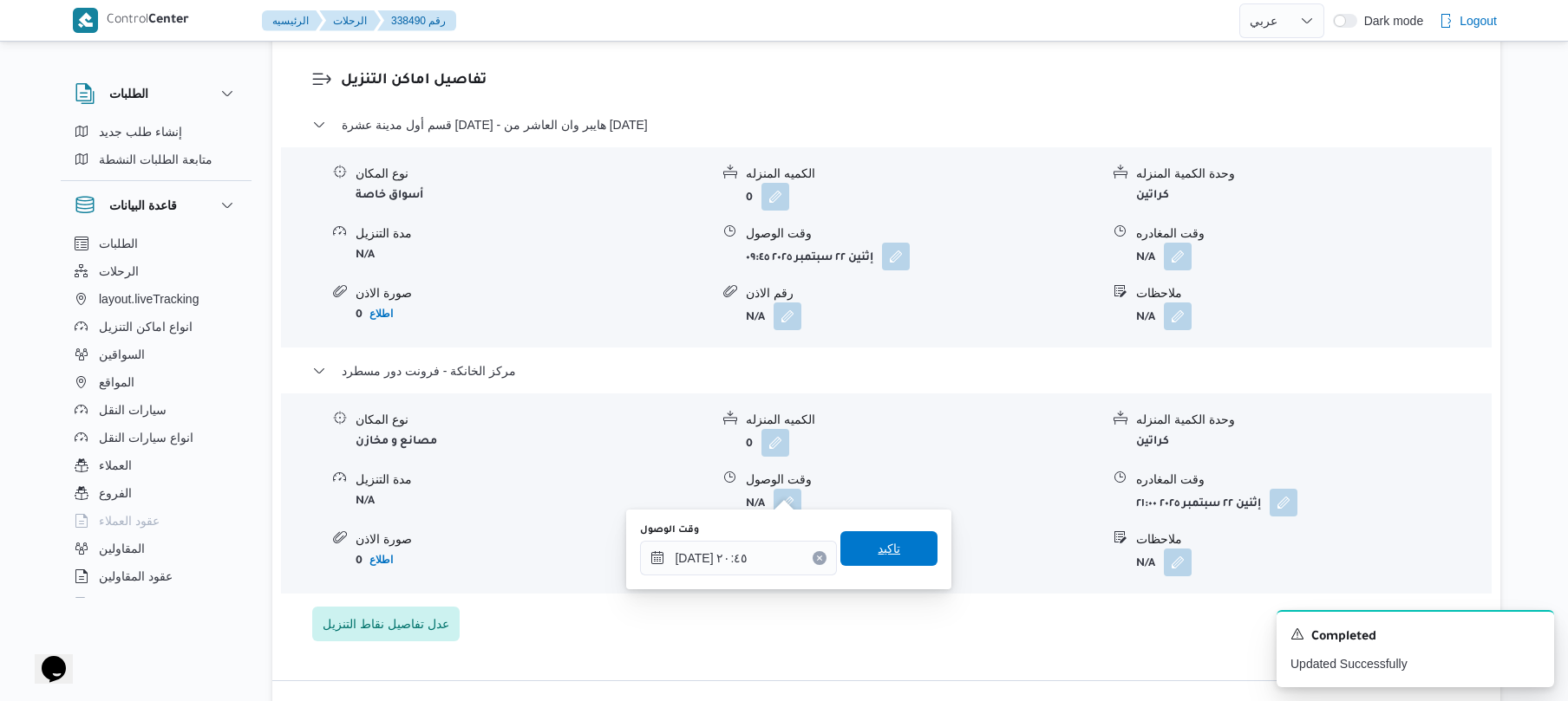
click at [878, 549] on span "تاكيد" at bounding box center [889, 548] width 23 height 21
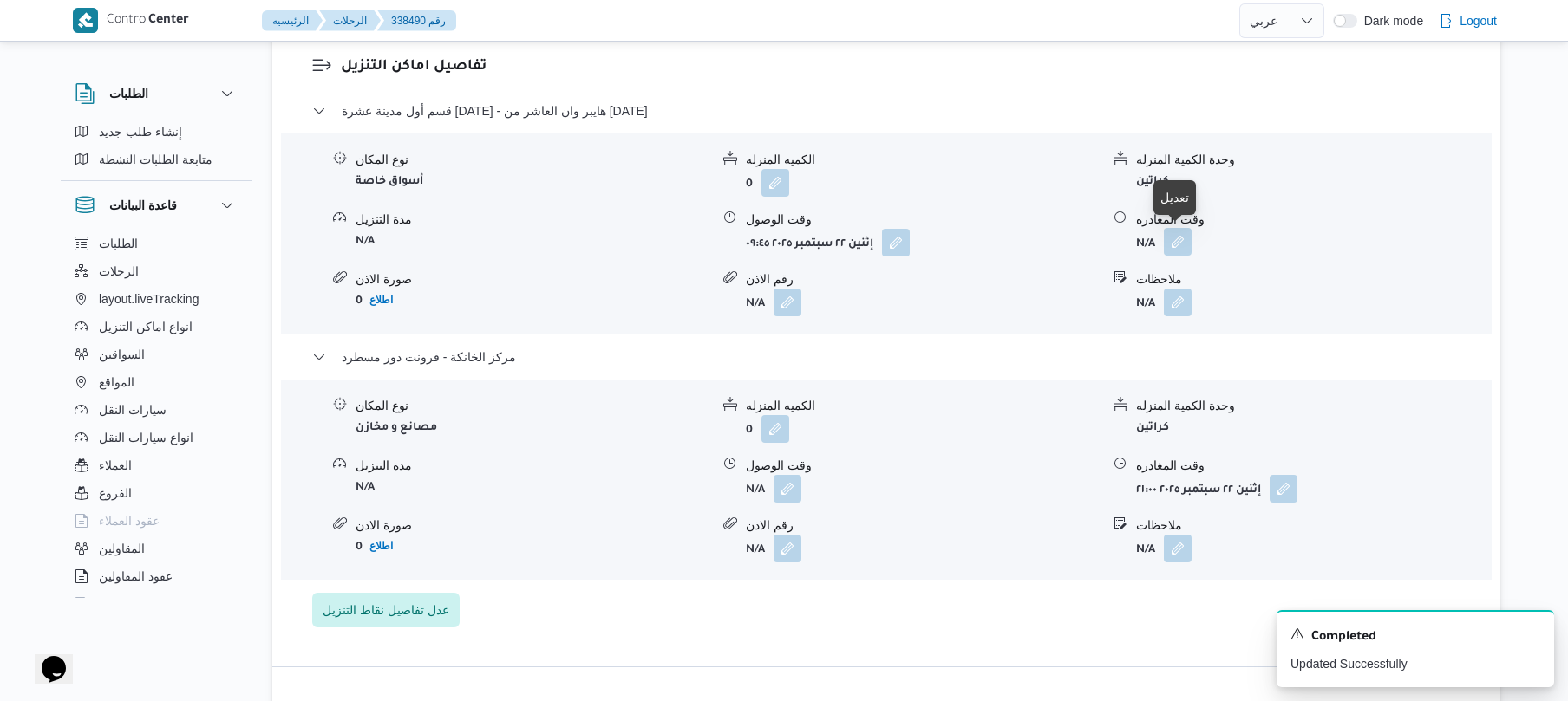
click at [1181, 239] on button "button" at bounding box center [1177, 242] width 27 height 27
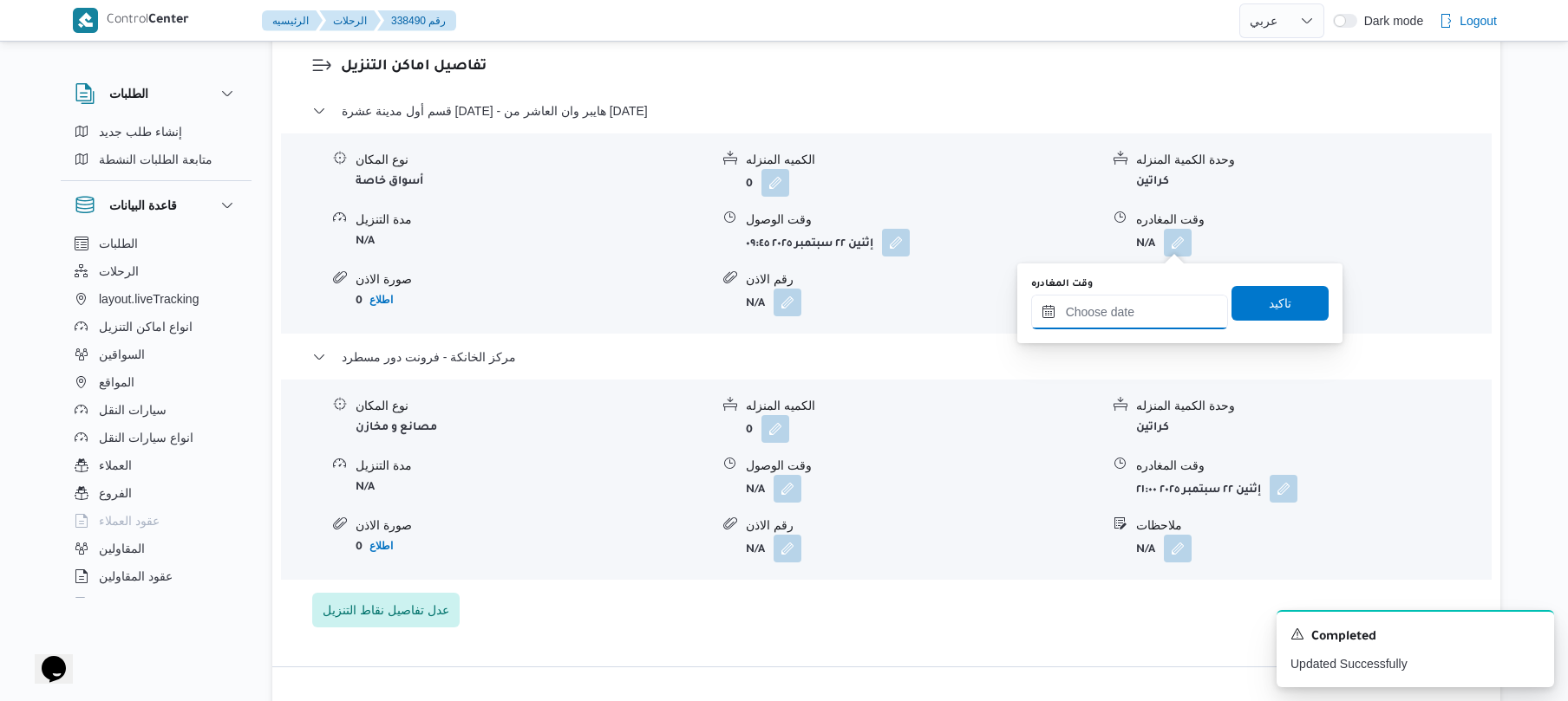
click at [1105, 319] on input "وقت المغادره" at bounding box center [1129, 311] width 197 height 34
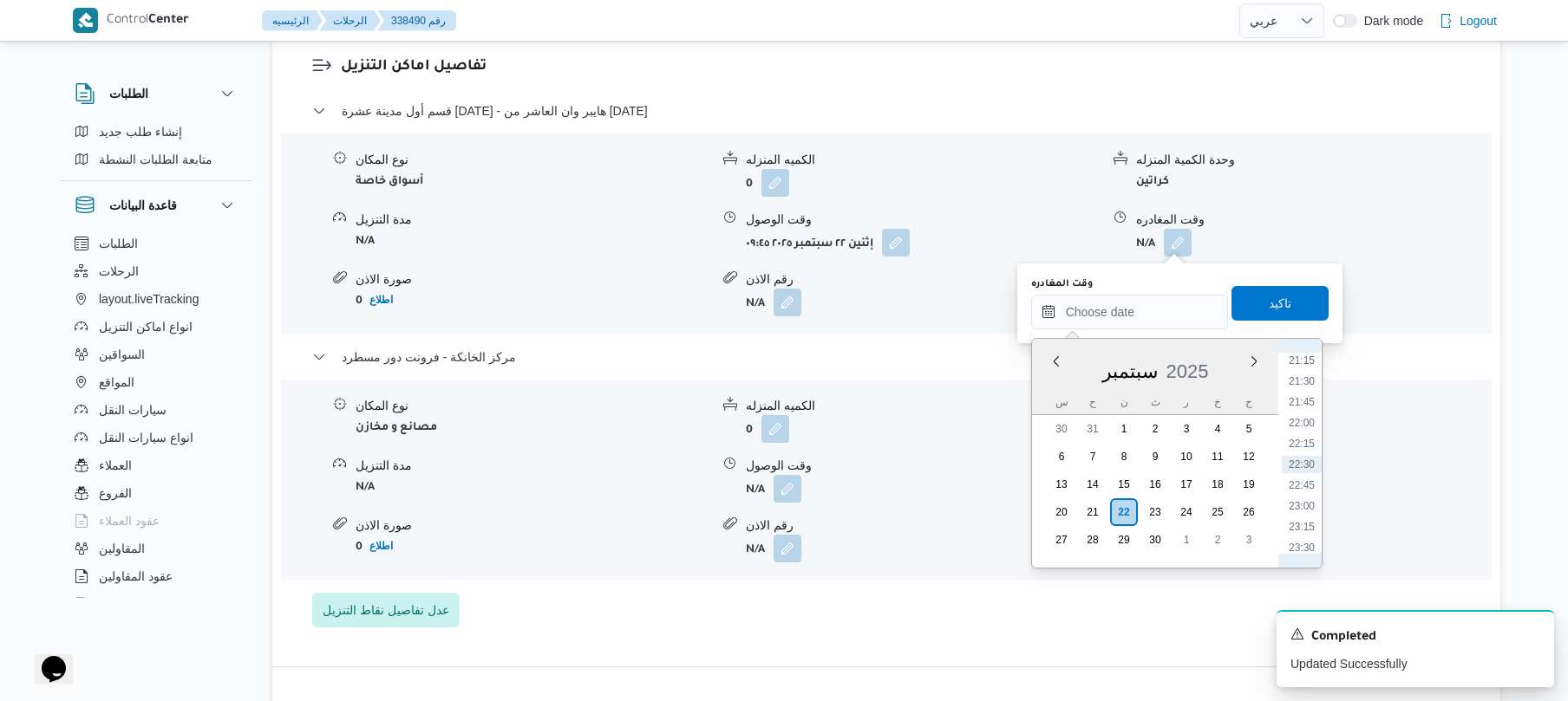
scroll to position [1600, 0]
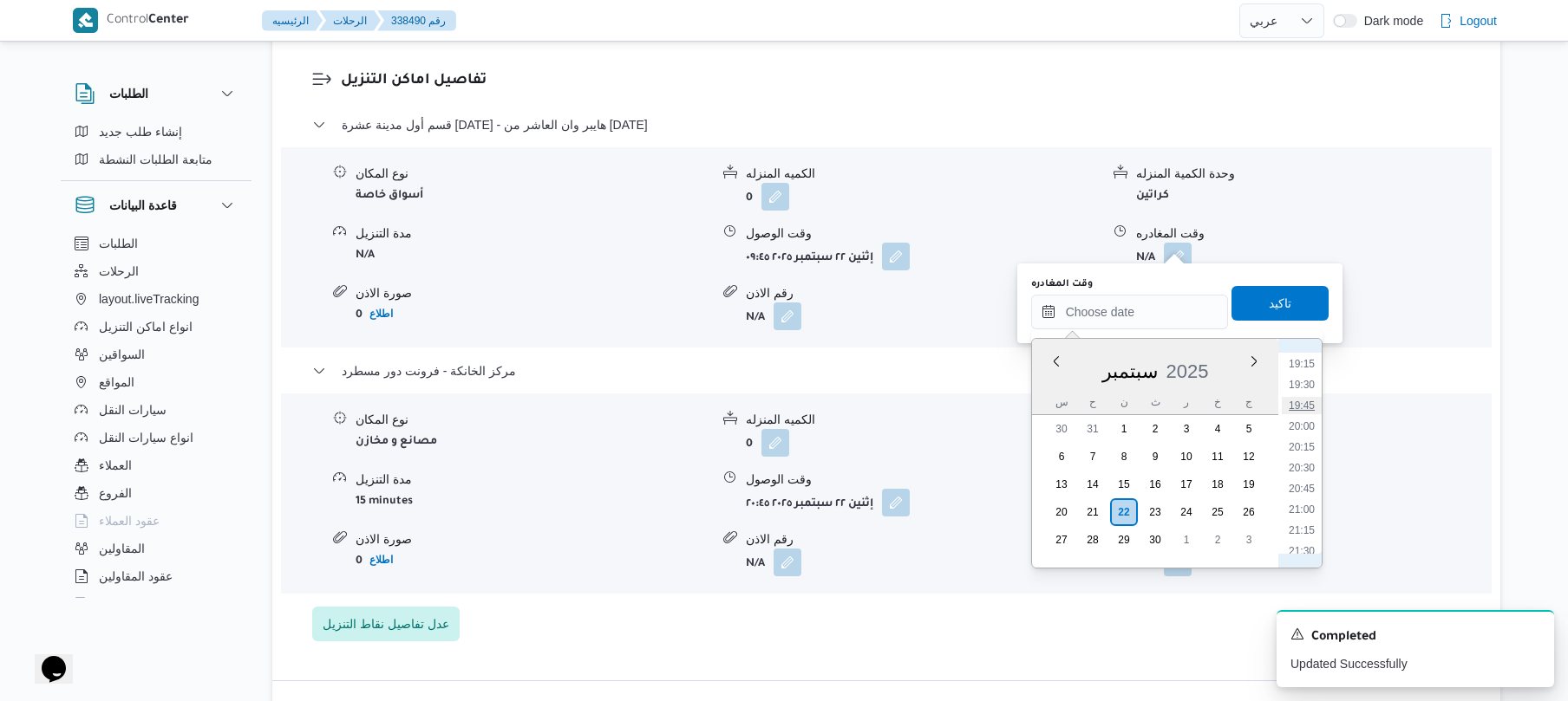
click at [1306, 404] on li "19:45" at bounding box center [1302, 406] width 40 height 18
type input "[DATE] ١٩:٤٥"
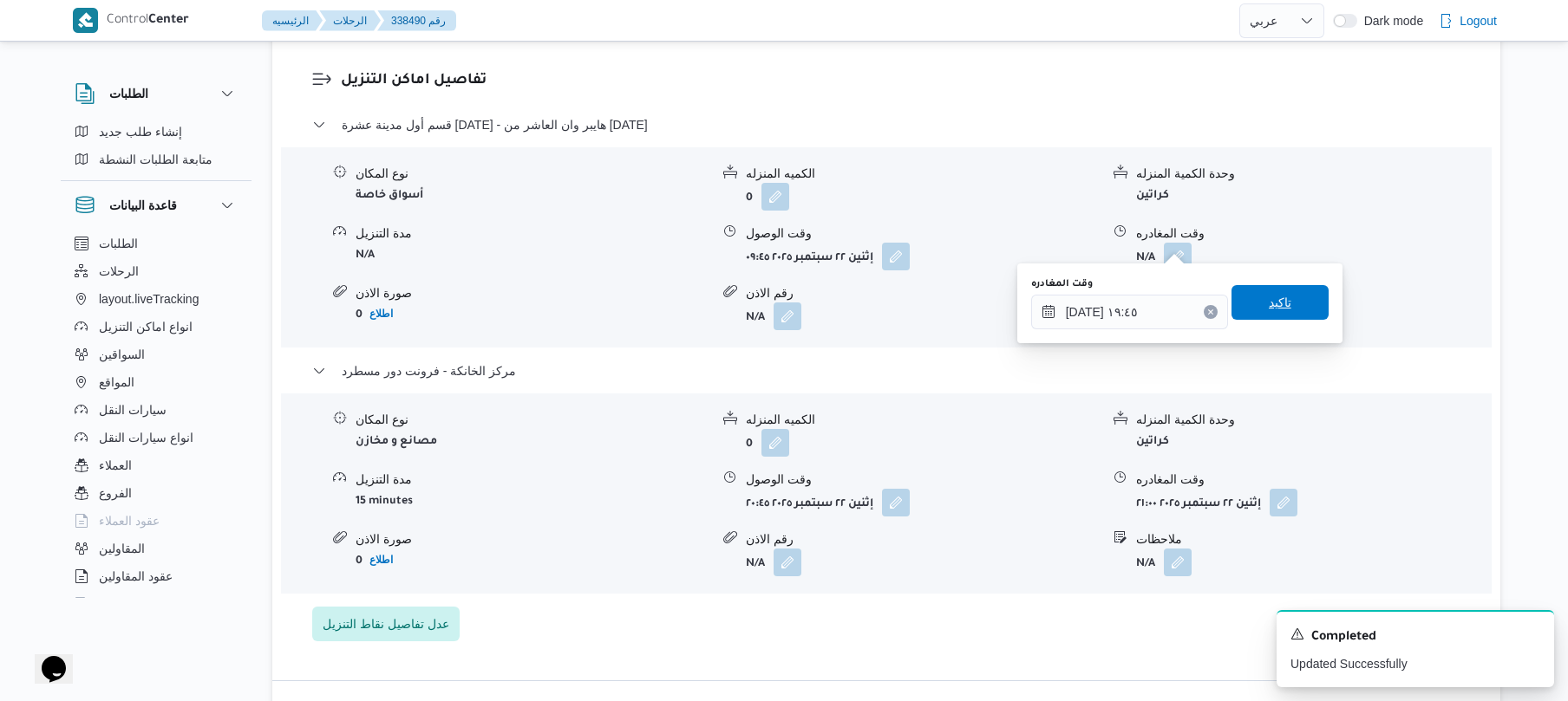
click at [1279, 302] on span "تاكيد" at bounding box center [1280, 302] width 23 height 21
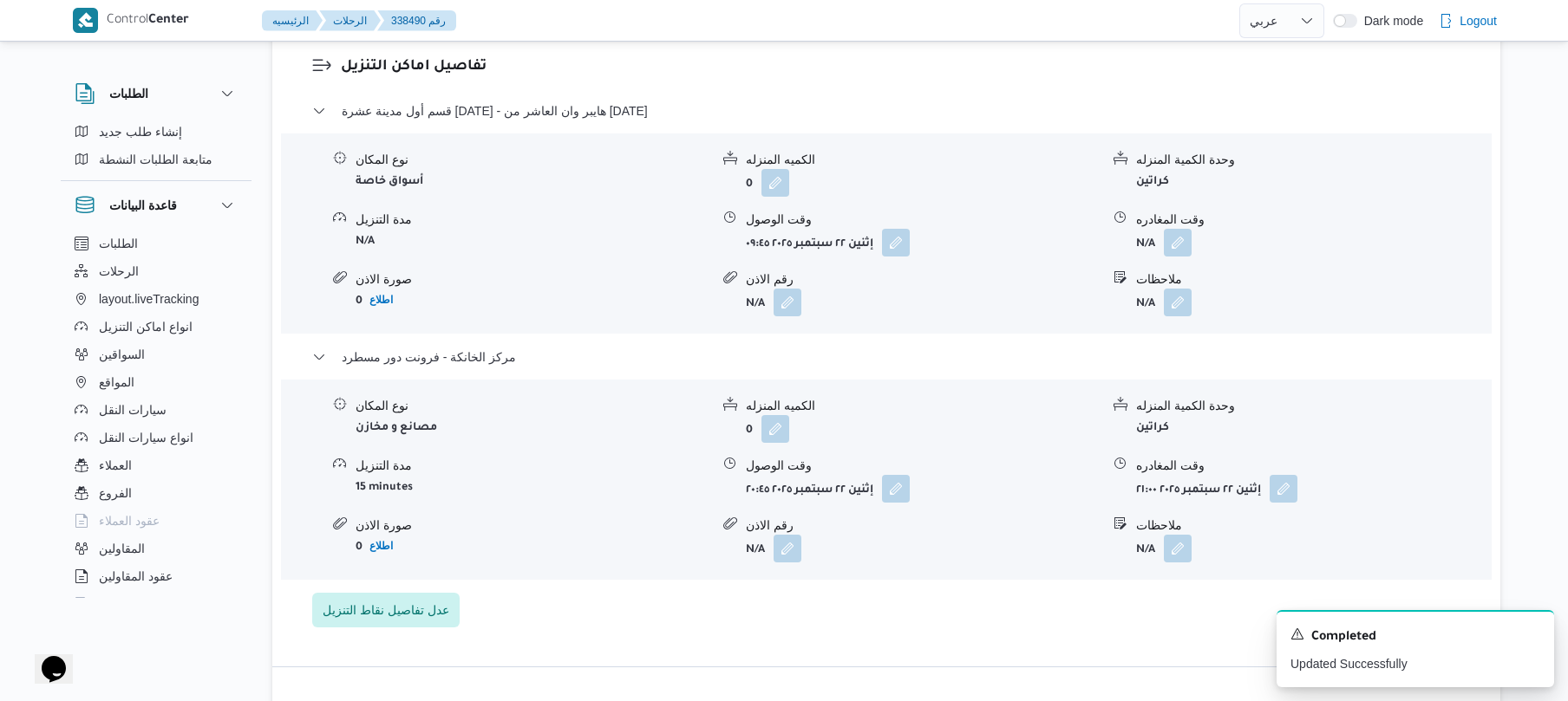
scroll to position [0, 0]
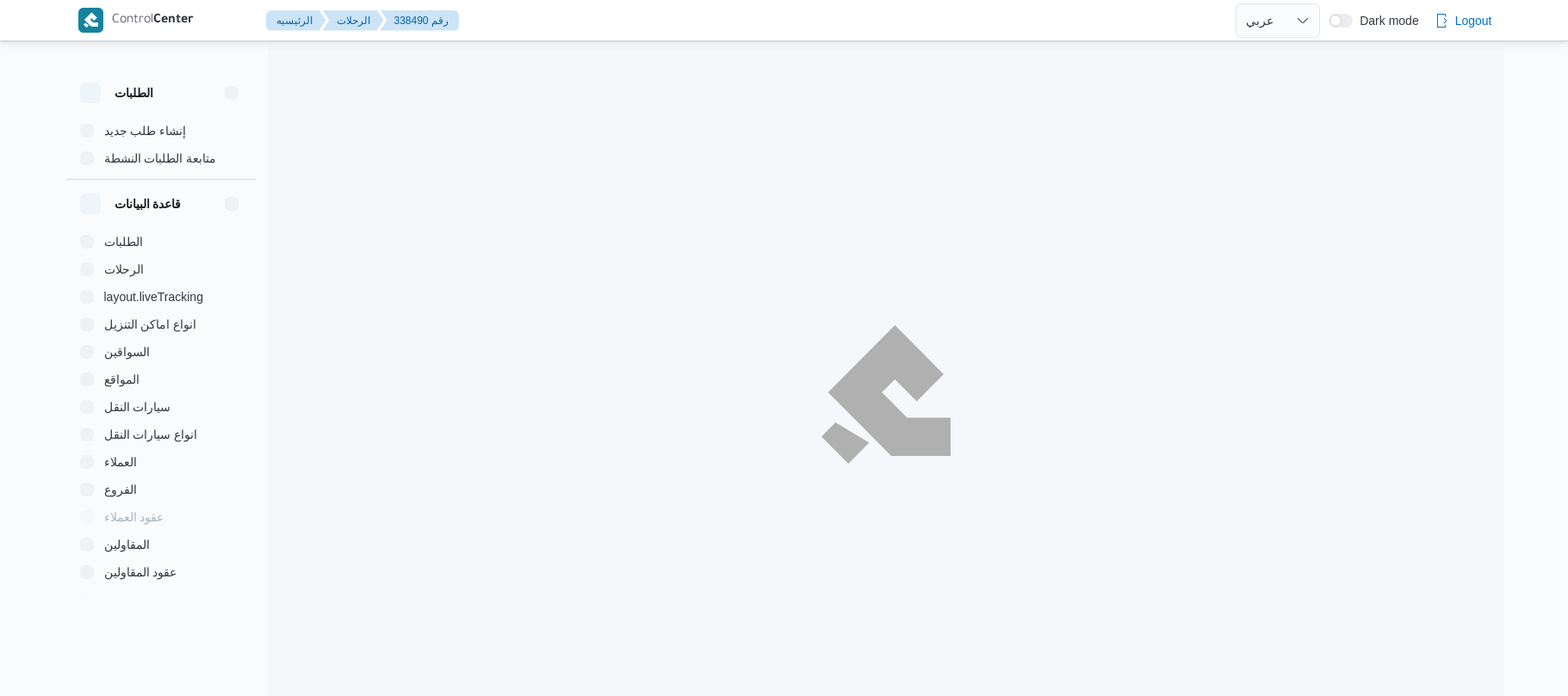
select select "ar"
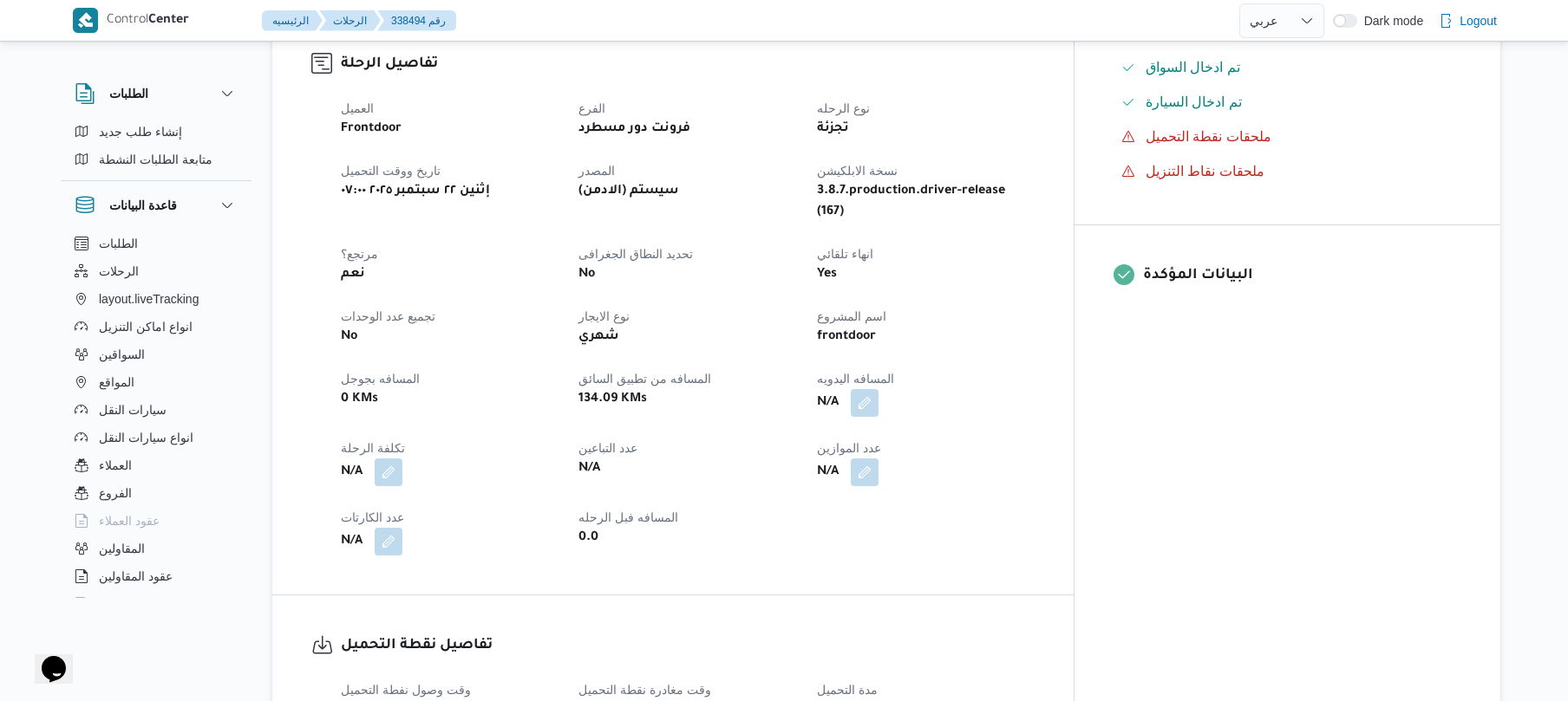
scroll to position [555, 0]
click at [1036, 323] on div "frontdoor" at bounding box center [926, 335] width 221 height 25
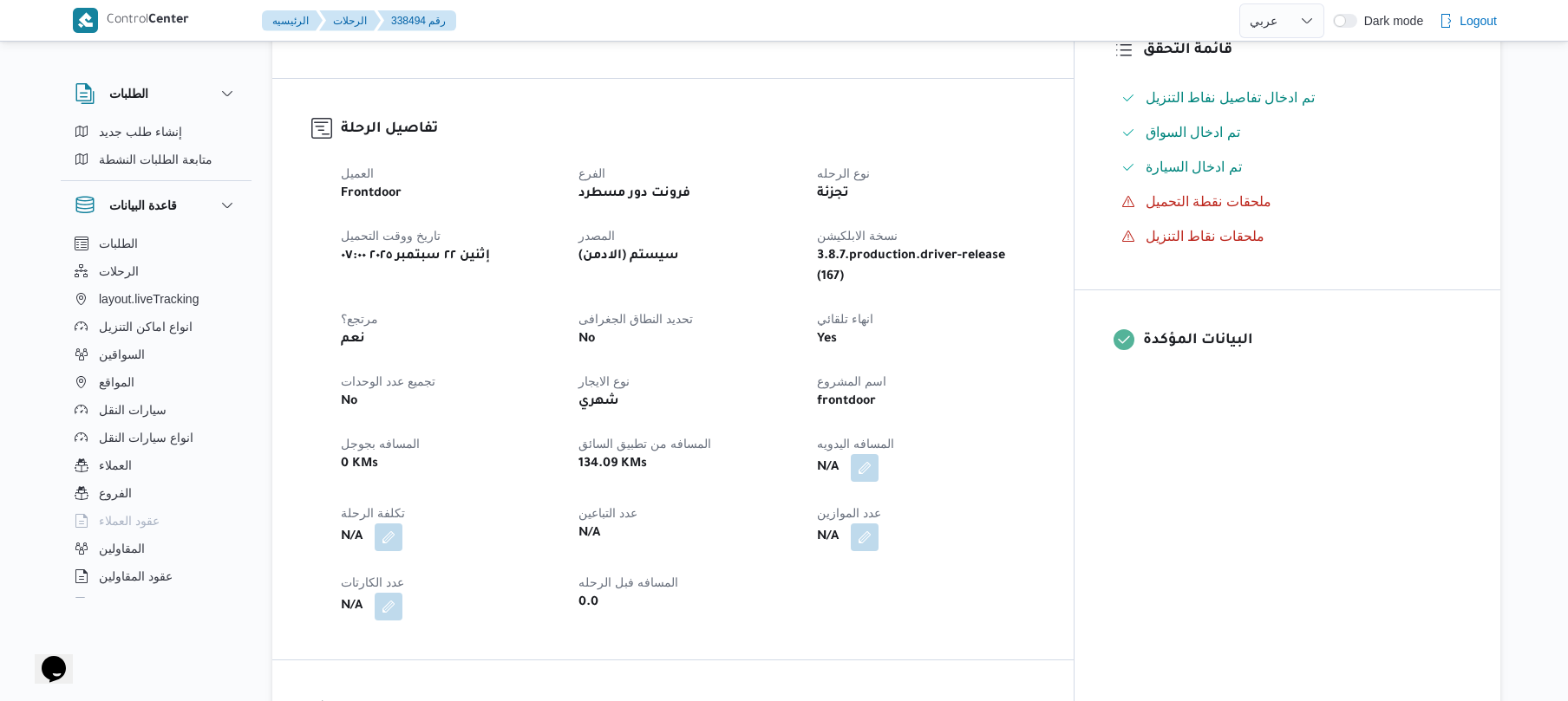
scroll to position [693, 0]
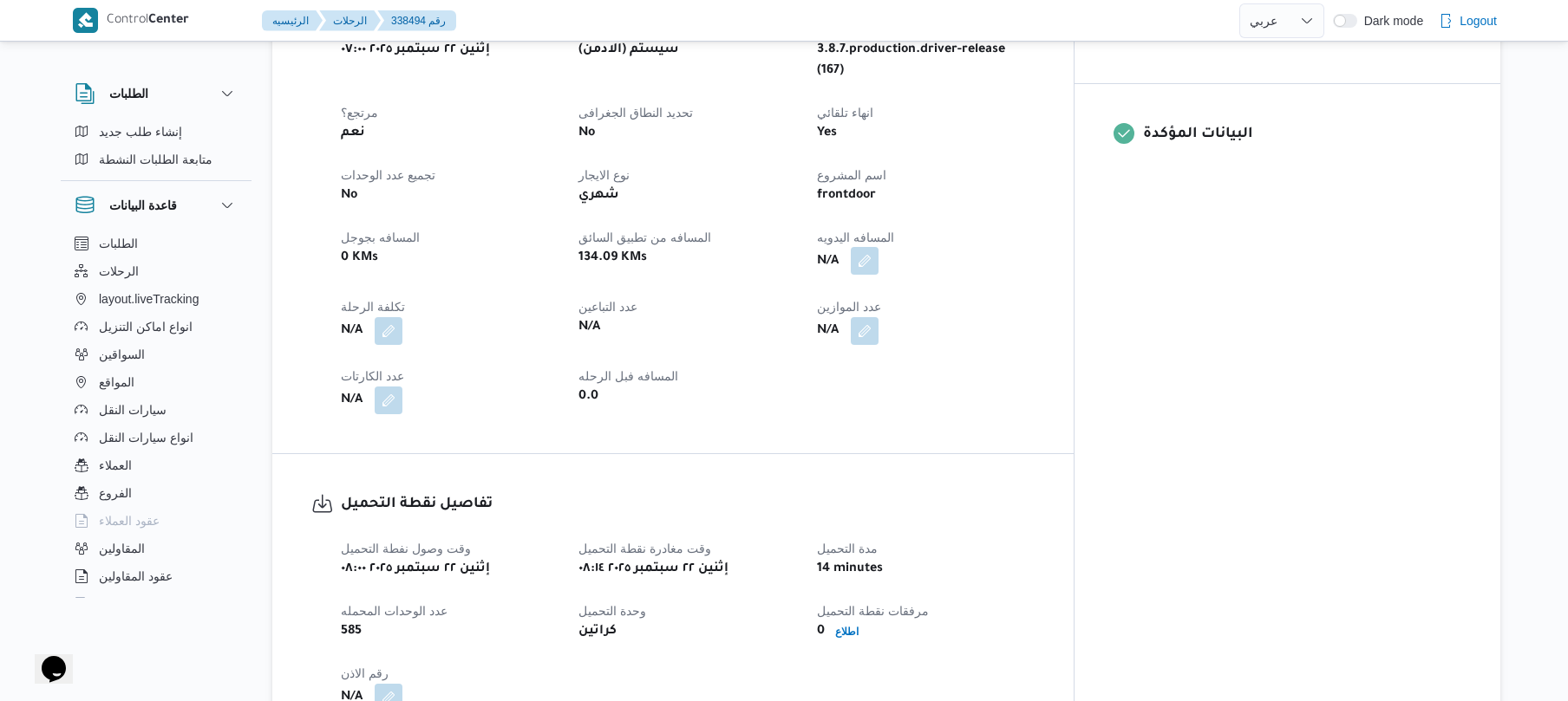
click at [879, 247] on button "button" at bounding box center [864, 260] width 27 height 27
click at [892, 309] on input "المسافه اليدويه" at bounding box center [897, 296] width 173 height 34
type input "120"
click at [1004, 289] on span "تاكيد" at bounding box center [1035, 287] width 97 height 34
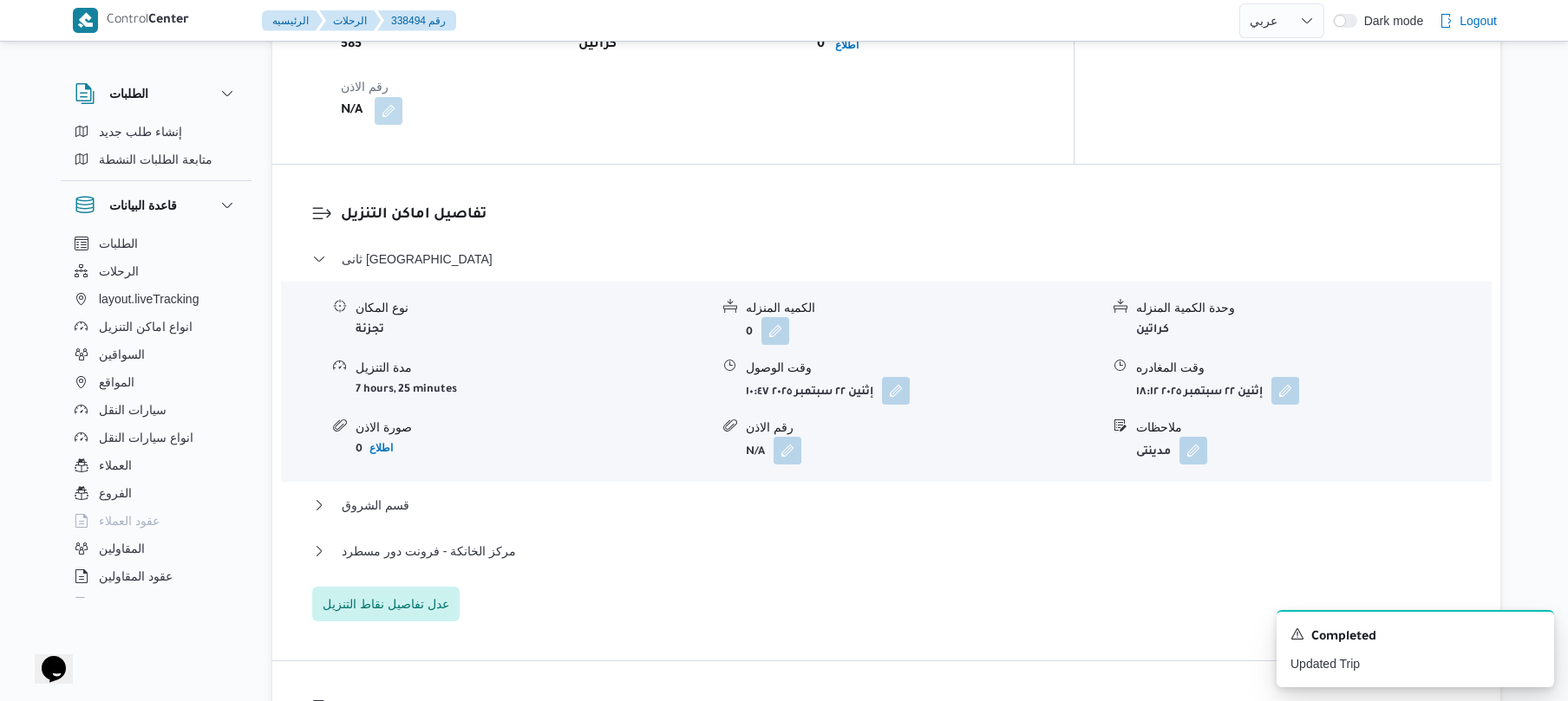
scroll to position [1294, 0]
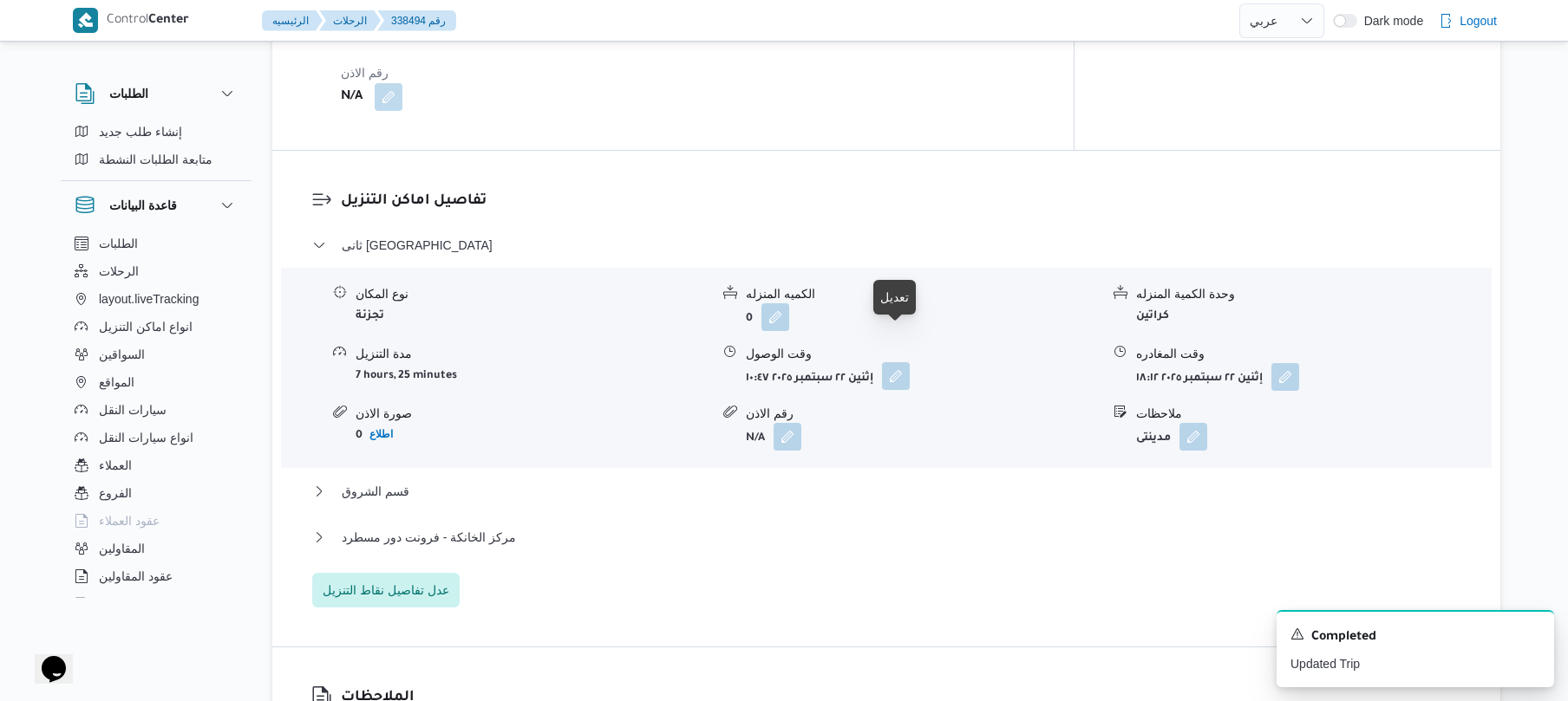
click at [896, 362] on button "button" at bounding box center [896, 376] width 27 height 27
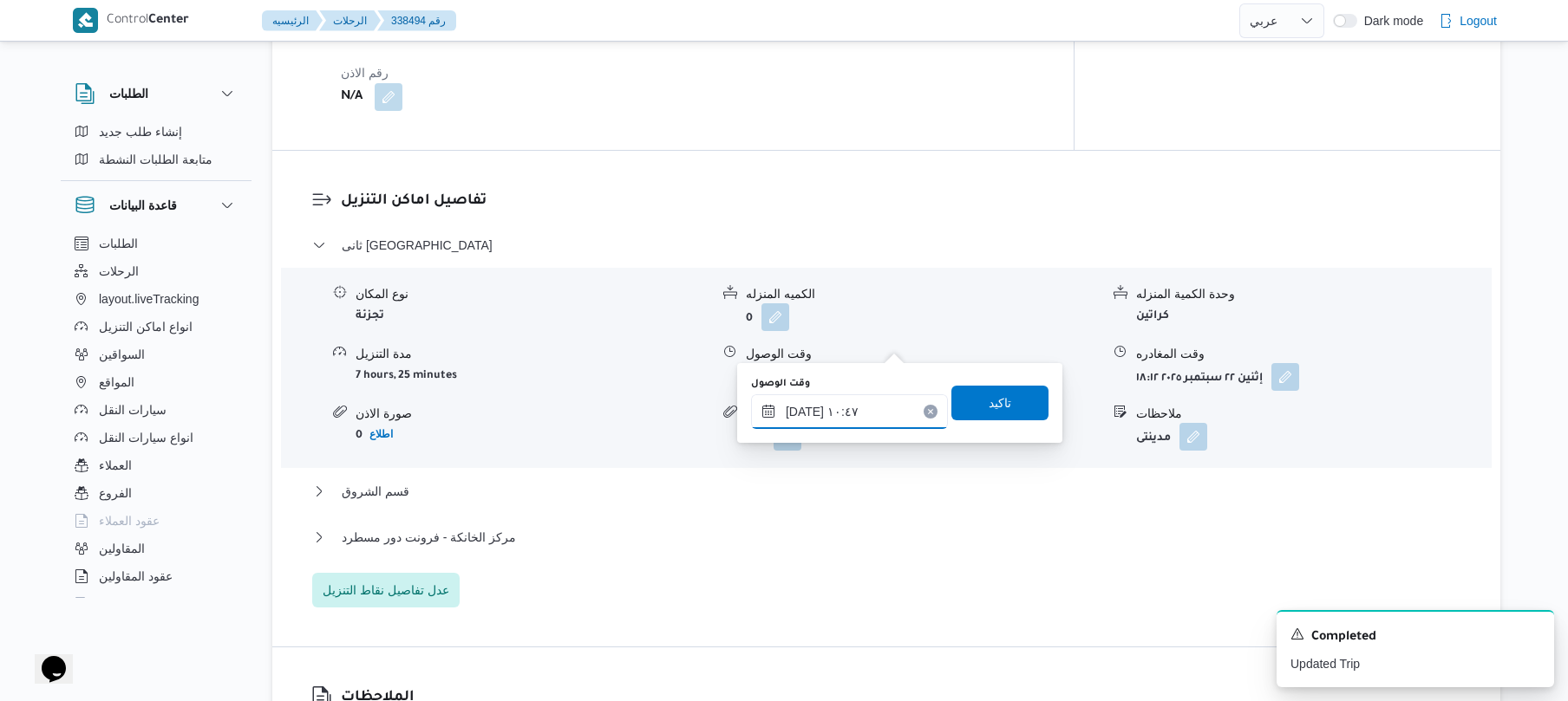
click at [854, 423] on input "[DATE] ١٠:٤٧" at bounding box center [849, 411] width 197 height 34
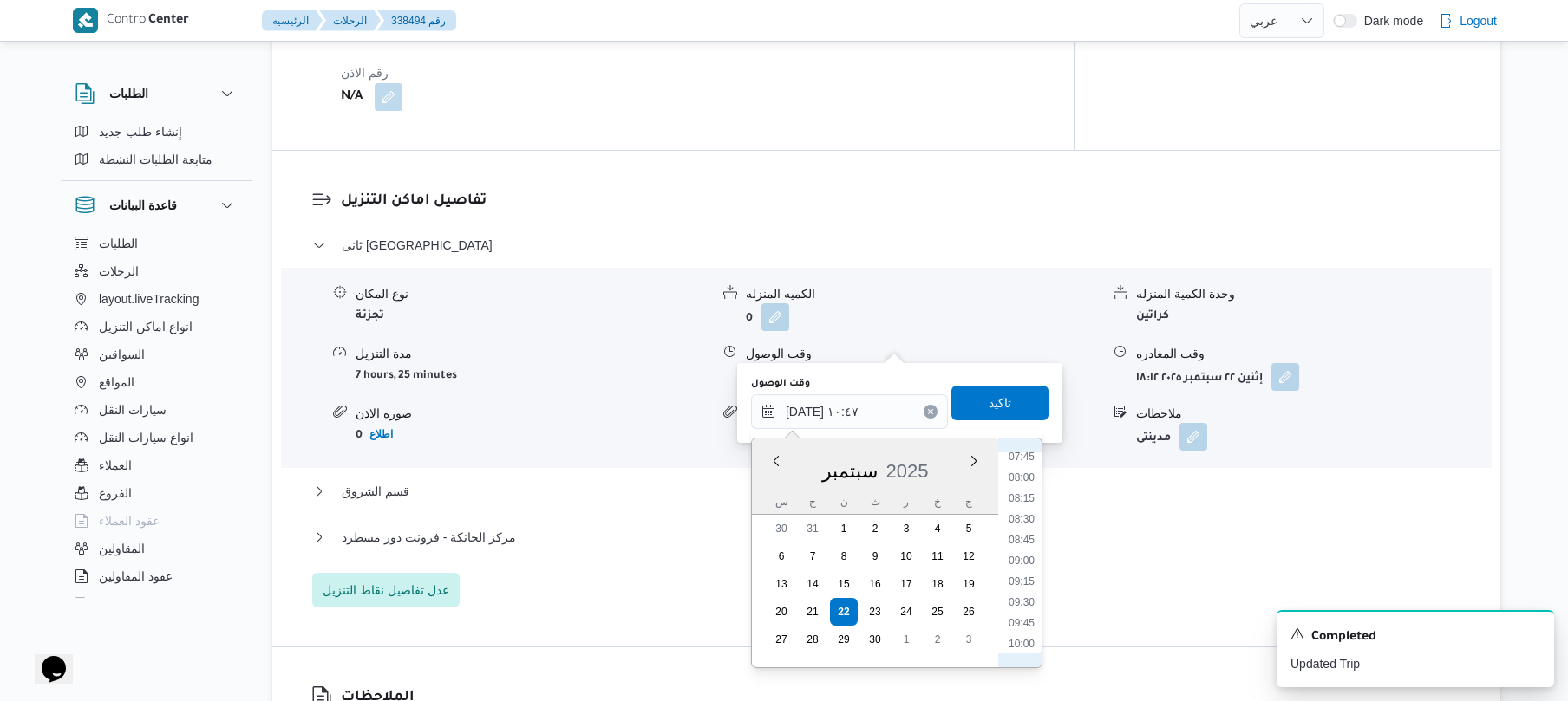
scroll to position [619, 0]
click at [1017, 591] on li "09:00" at bounding box center [1021, 592] width 40 height 18
type input "[DATE] ٠٩:٠٠"
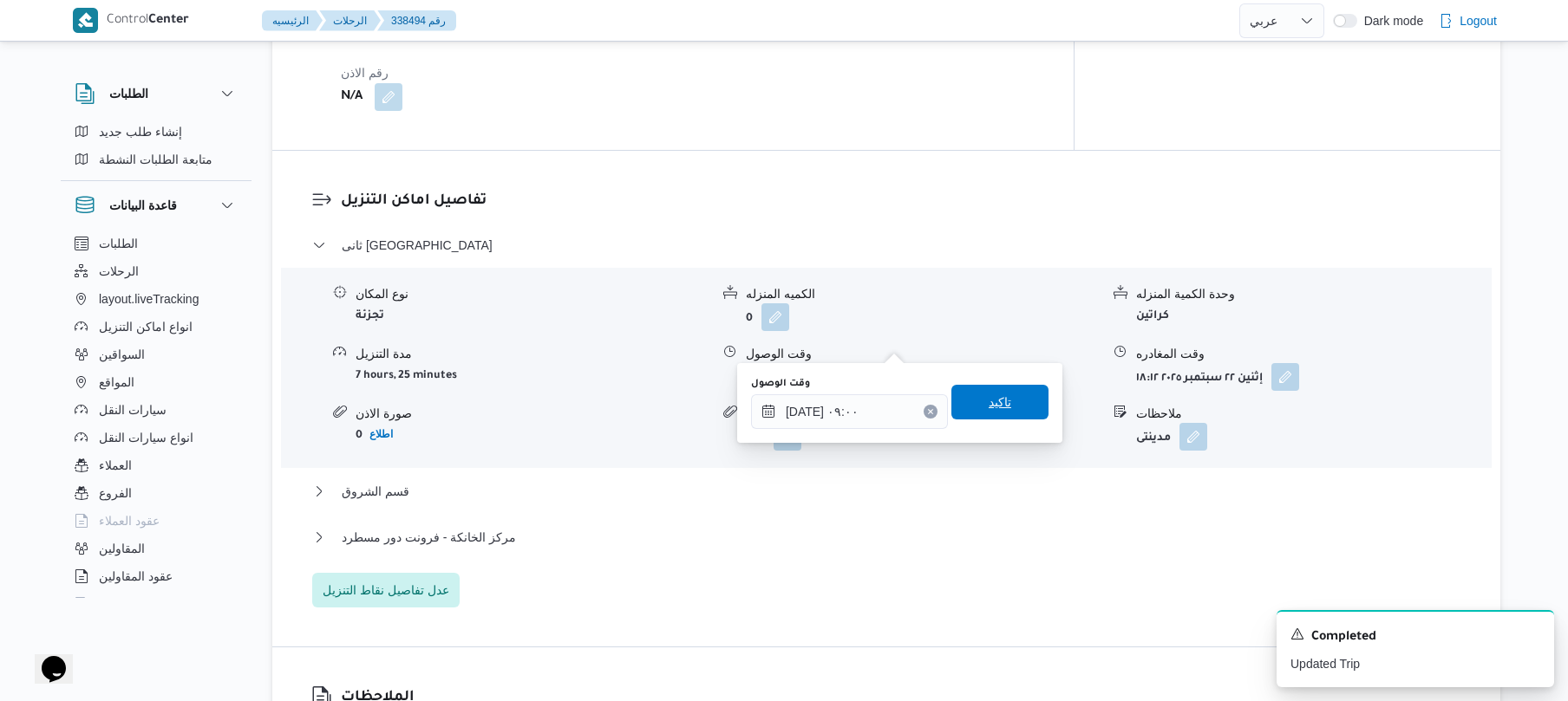
click at [1004, 396] on span "تاكيد" at bounding box center [1000, 401] width 97 height 34
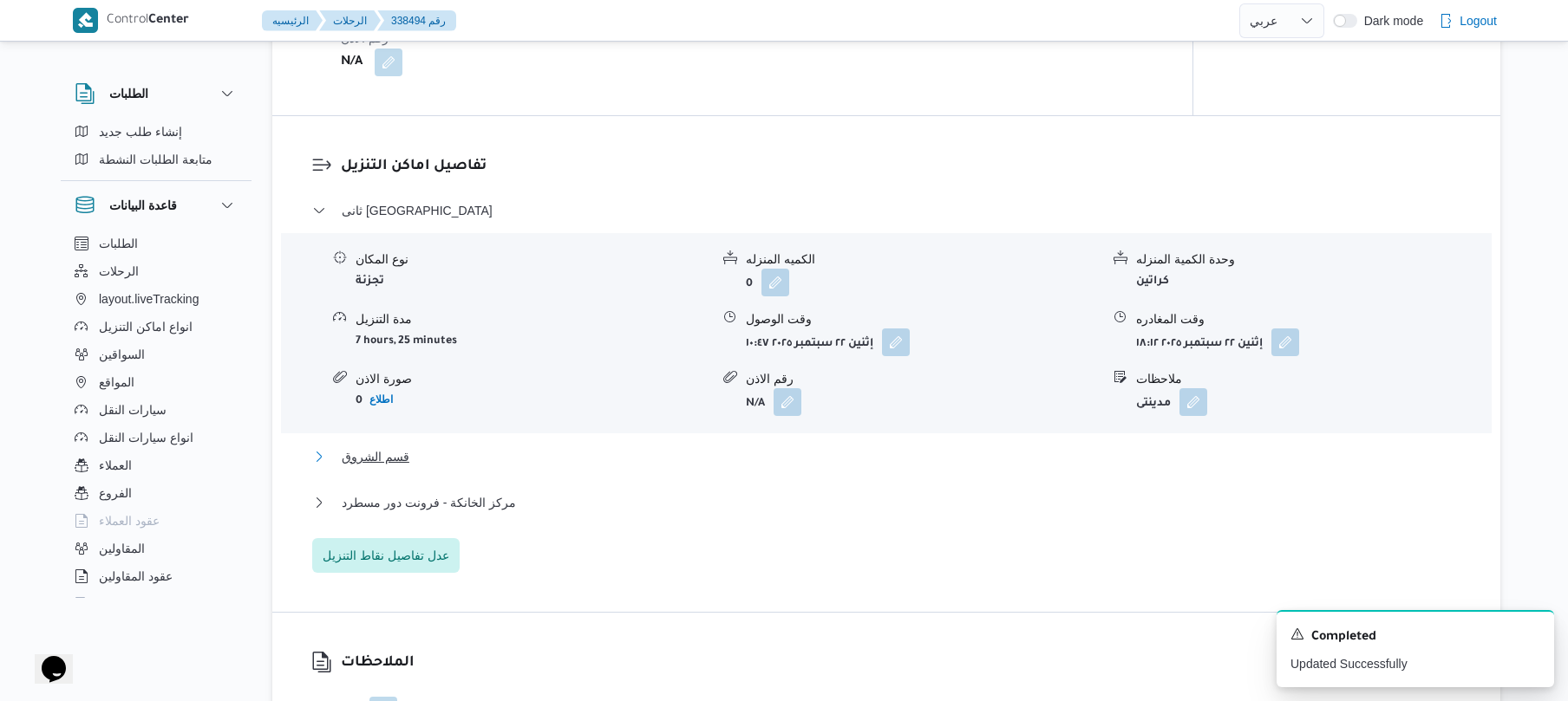
click at [952, 459] on button "قسم الشروق" at bounding box center [887, 457] width 1149 height 21
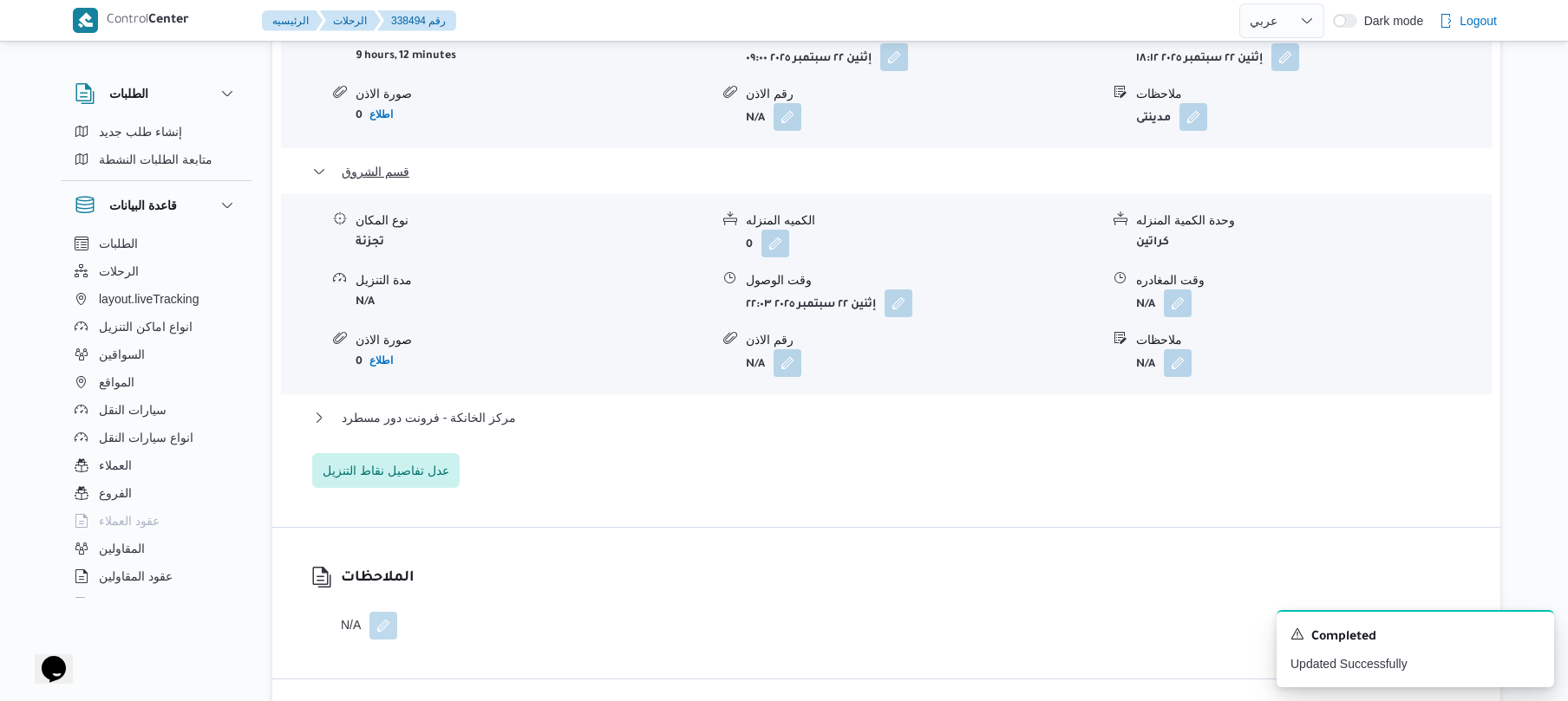
scroll to position [1803, 0]
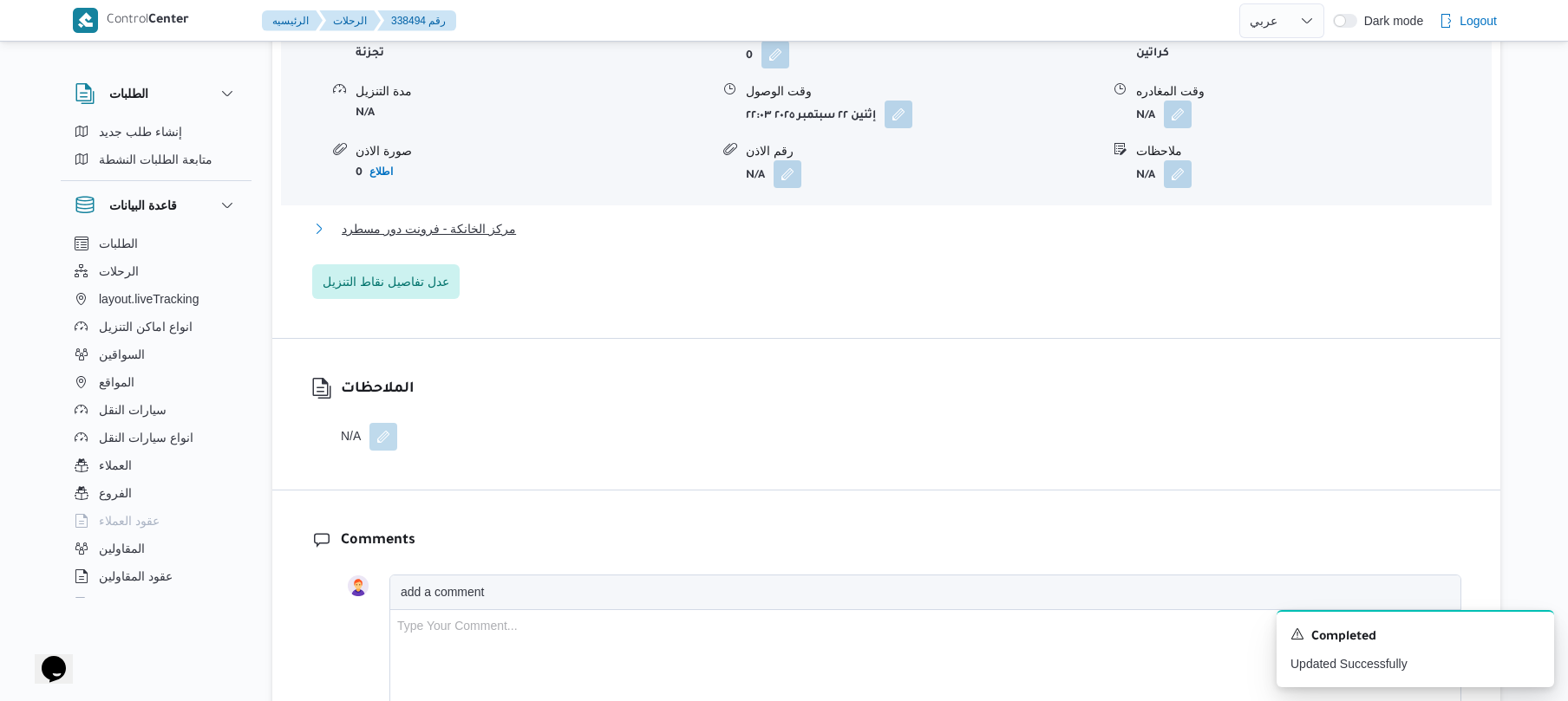
click at [1034, 219] on button "مركز الخانكة - فرونت دور مسطرد" at bounding box center [887, 229] width 1149 height 21
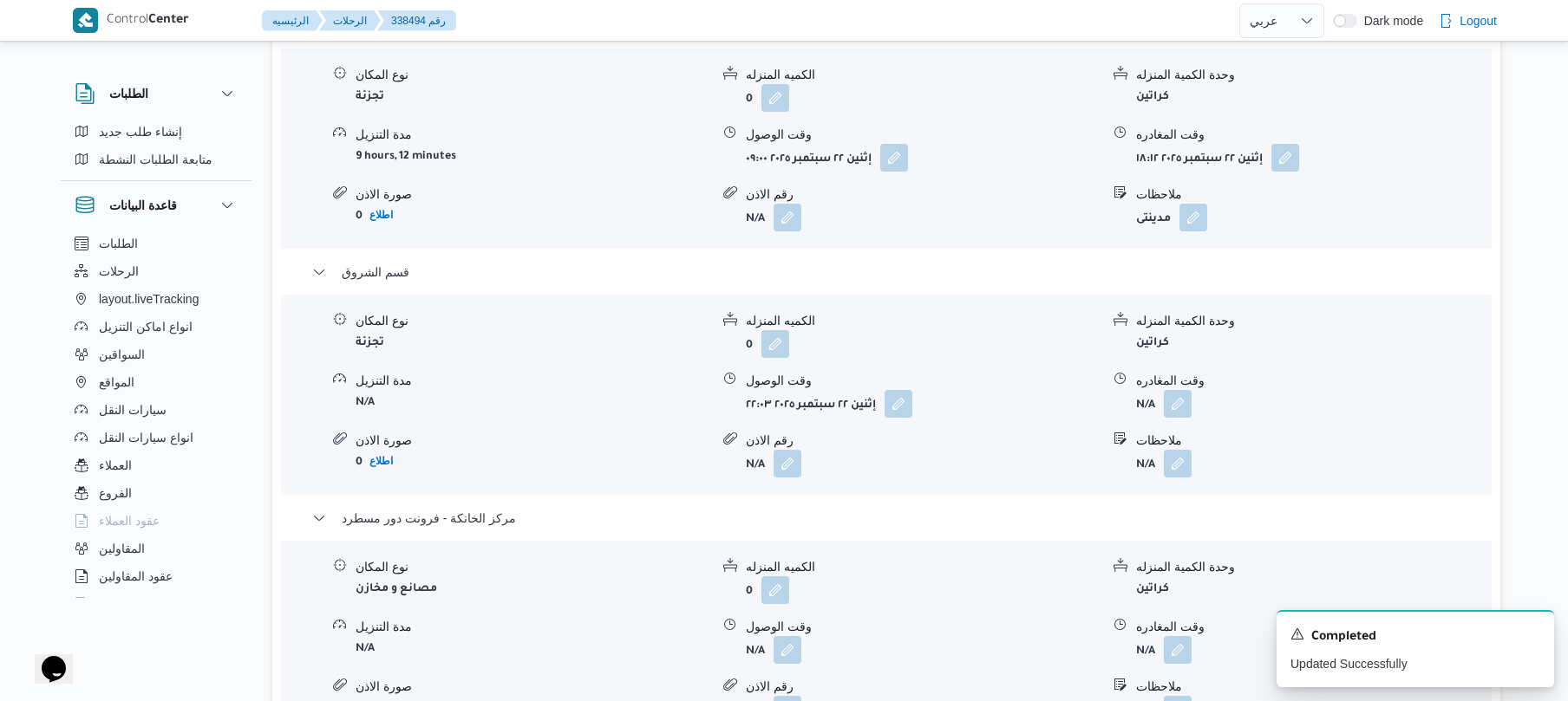
scroll to position [1479, 0]
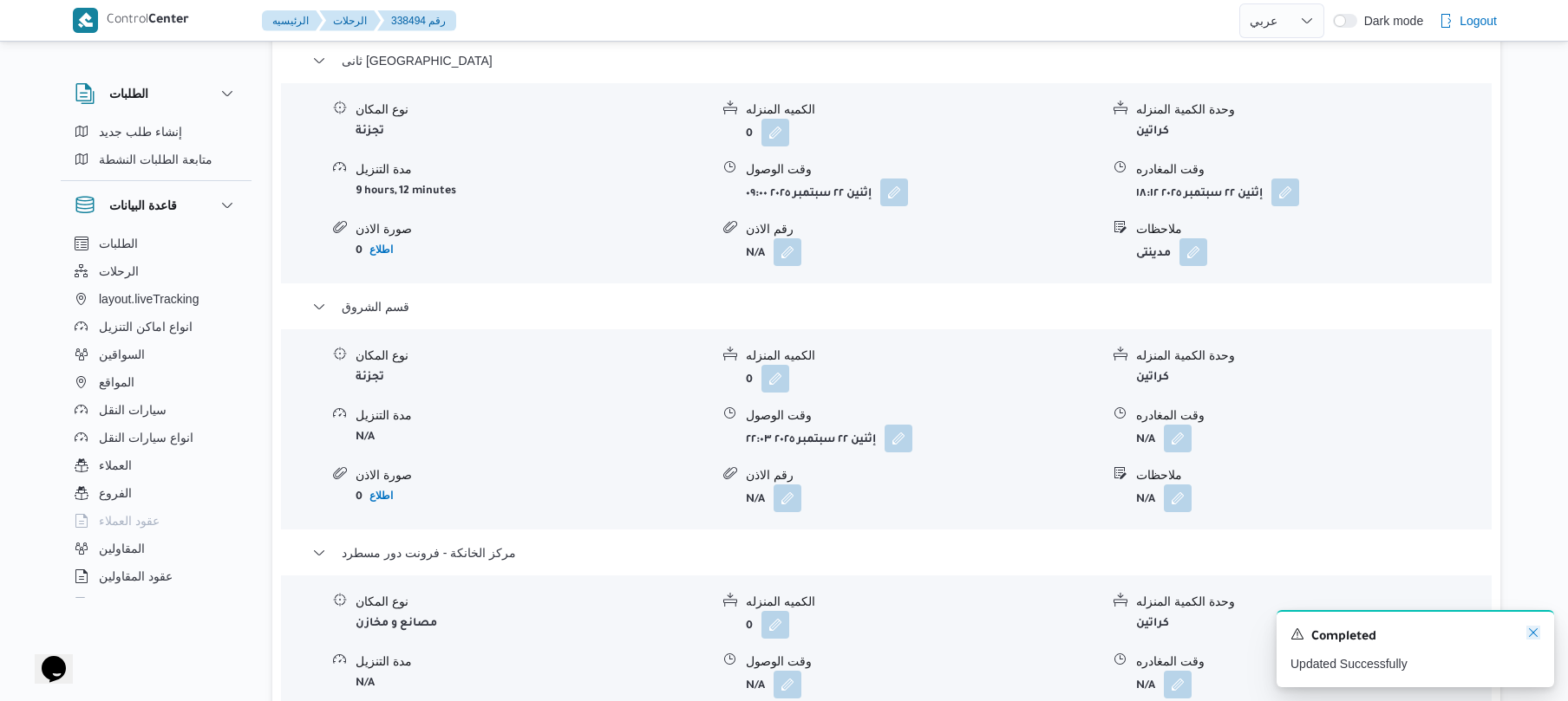
click at [1528, 630] on icon "Dismiss toast" at bounding box center [1534, 633] width 14 height 14
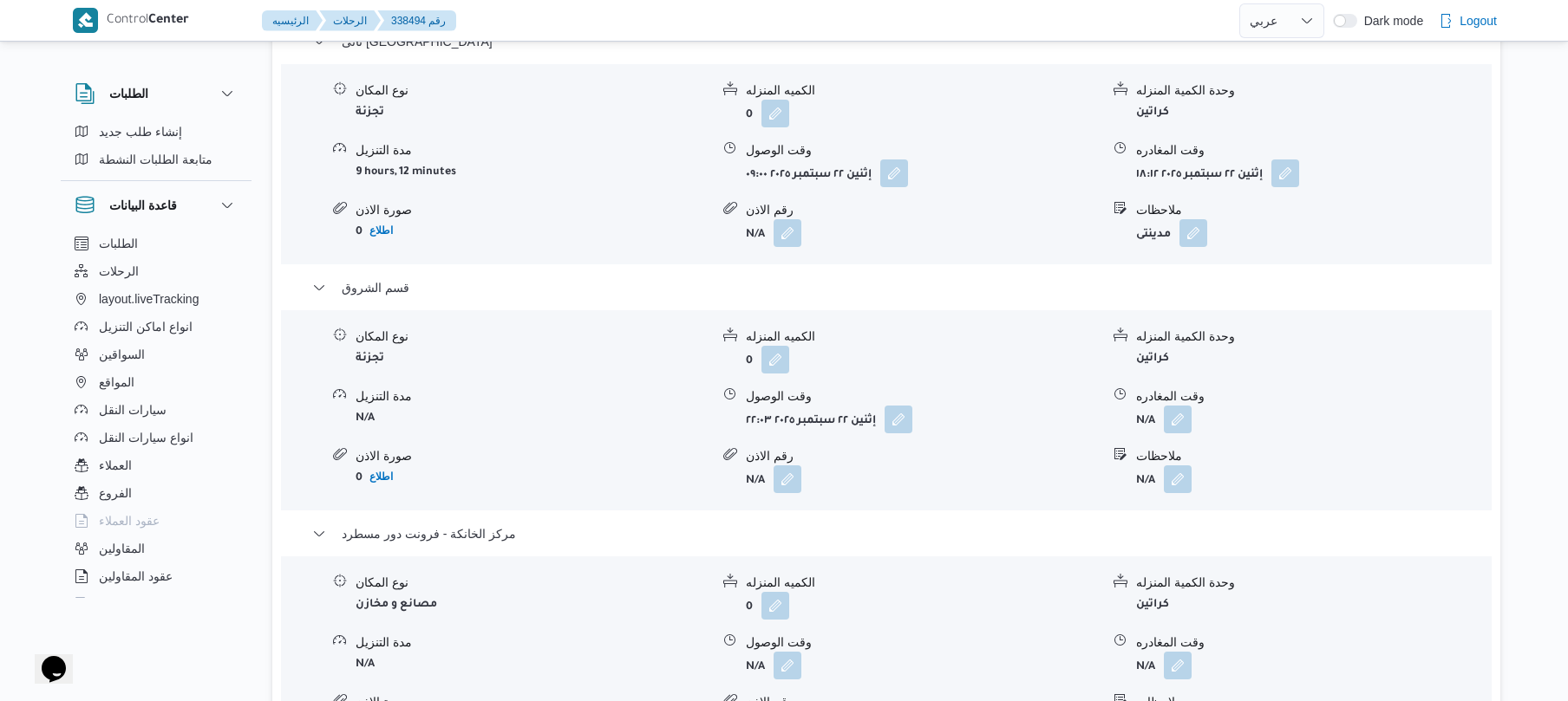
scroll to position [1571, 0]
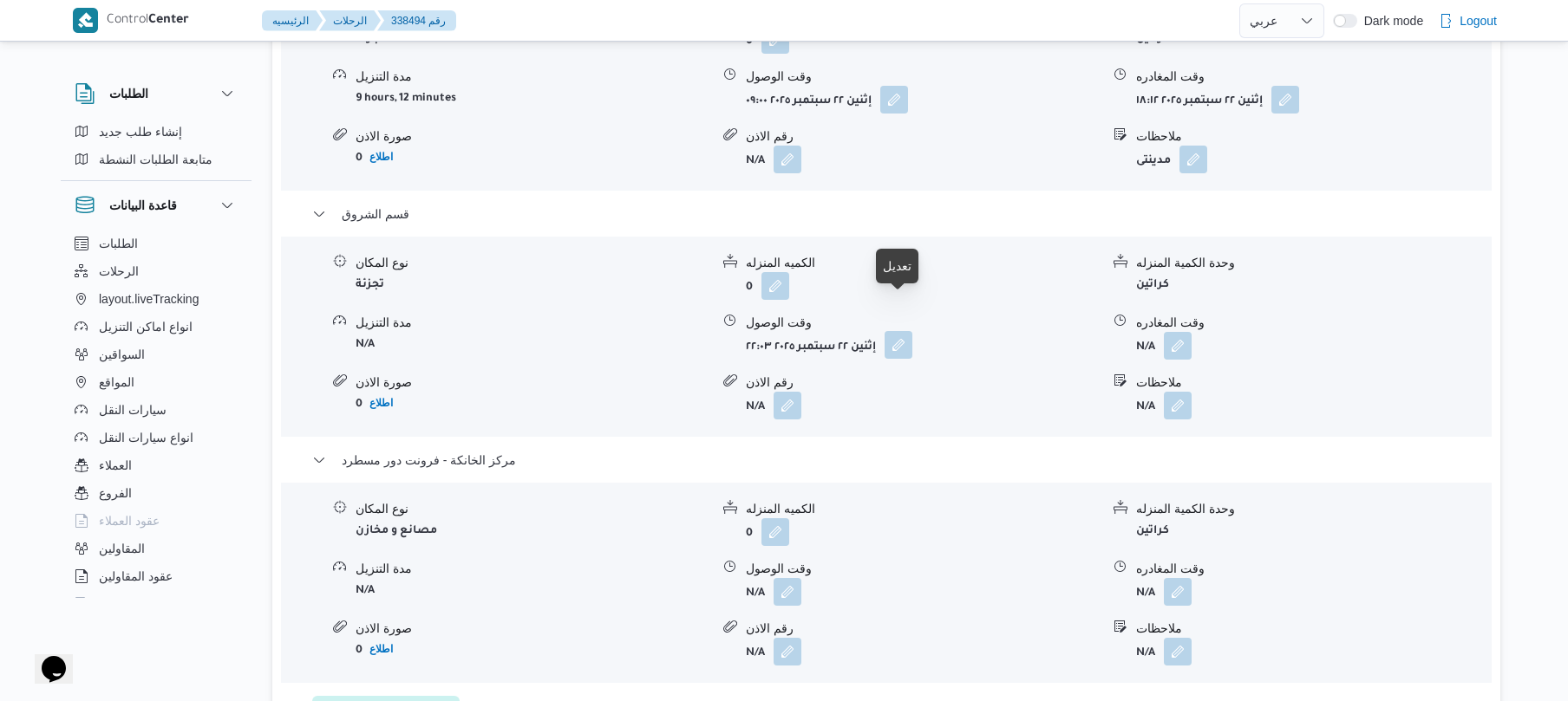
click at [906, 332] on button "button" at bounding box center [898, 345] width 27 height 27
click at [1294, 85] on button "button" at bounding box center [1285, 98] width 27 height 27
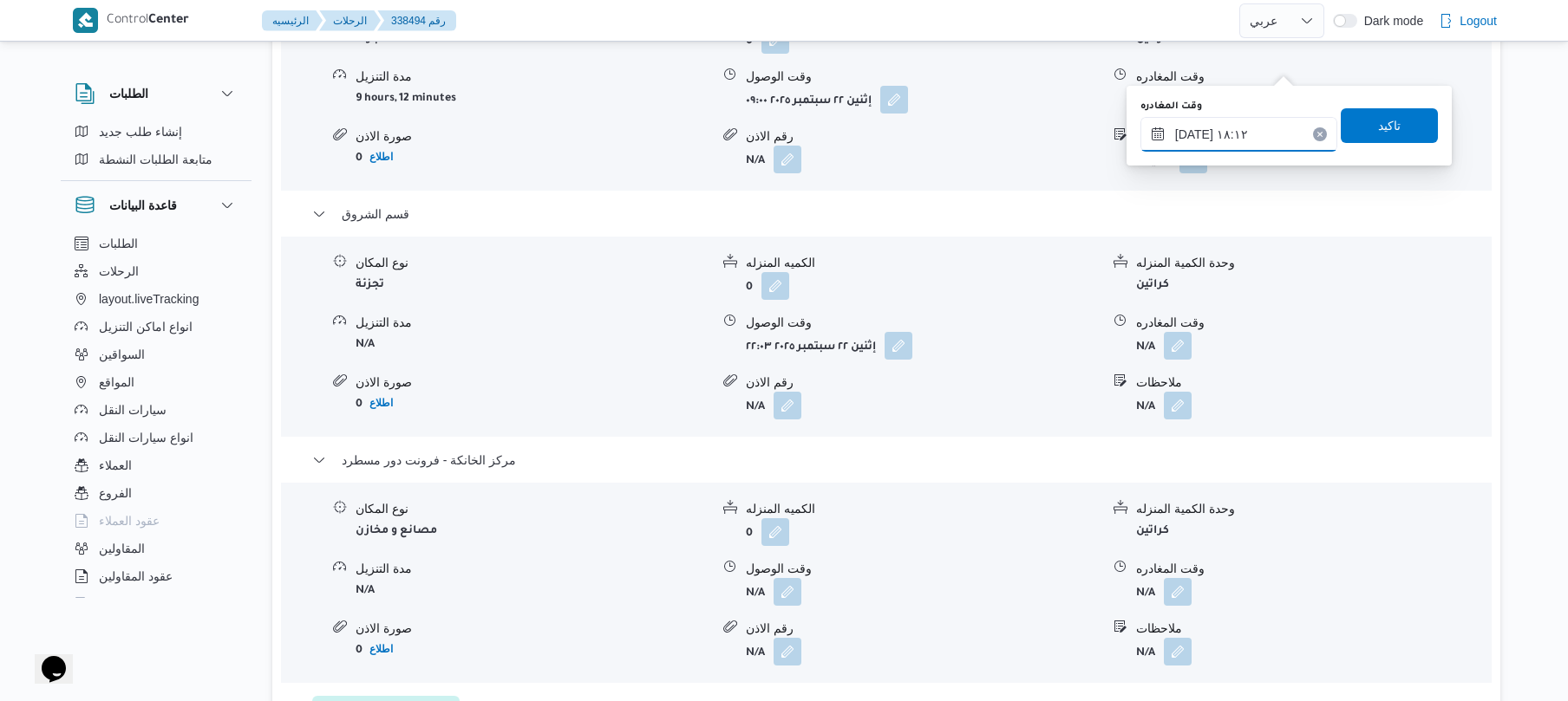
click at [1222, 125] on input "[DATE] ١٨:١٢" at bounding box center [1239, 134] width 197 height 34
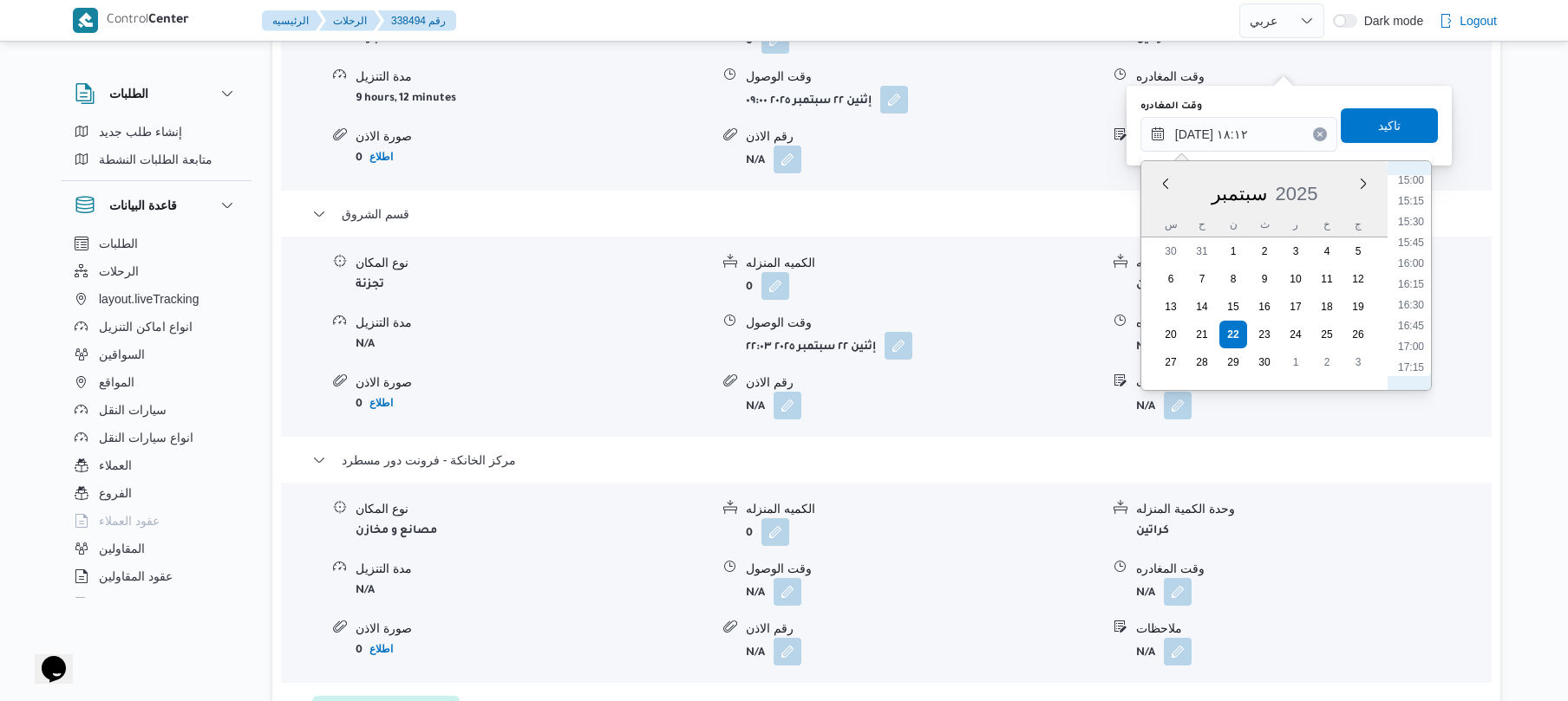
scroll to position [1222, 0]
click at [1413, 310] on li "16:15" at bounding box center [1411, 314] width 40 height 18
type input "[DATE] ١٦:١٥"
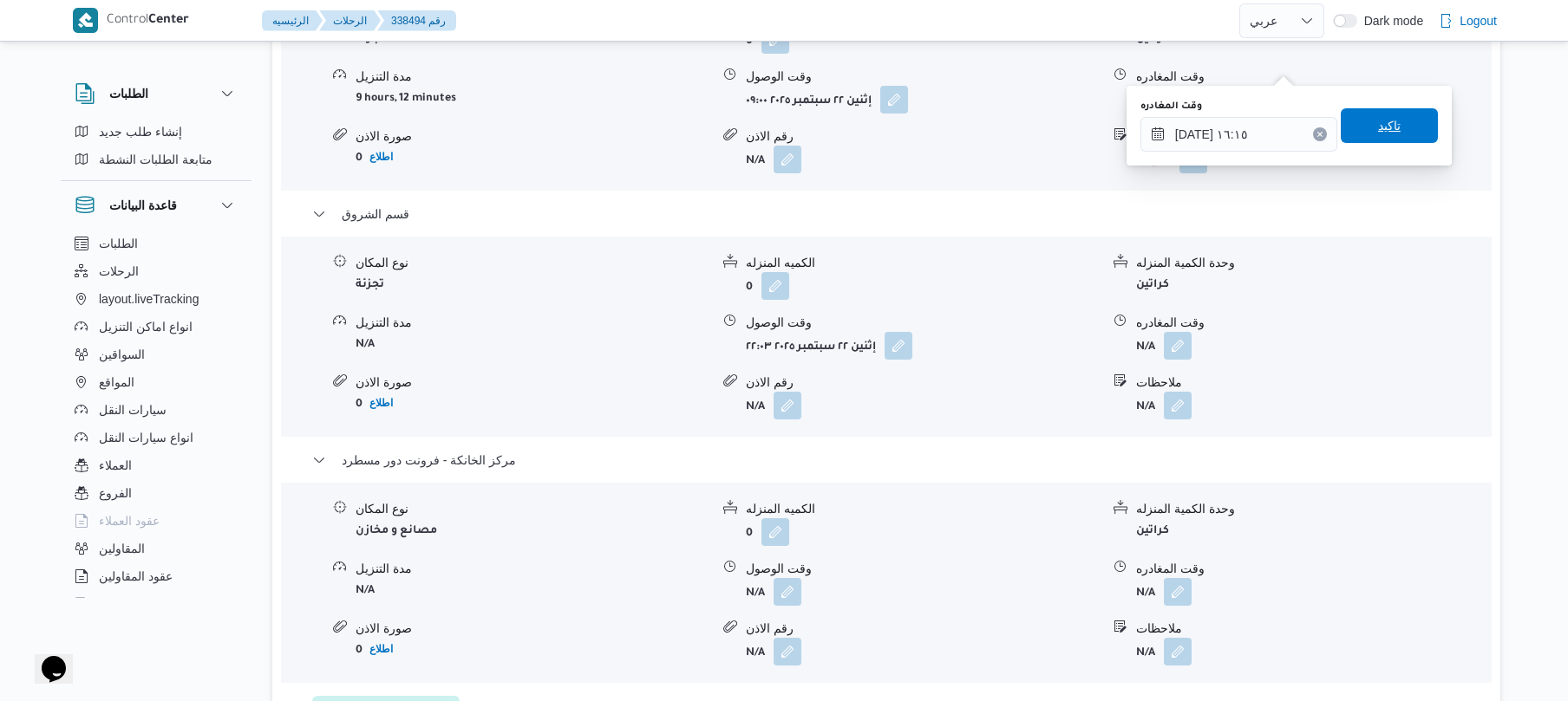
drag, startPoint x: 1375, startPoint y: 131, endPoint x: 1407, endPoint y: 127, distance: 32.2
click at [1407, 127] on span "تاكيد" at bounding box center [1390, 125] width 97 height 34
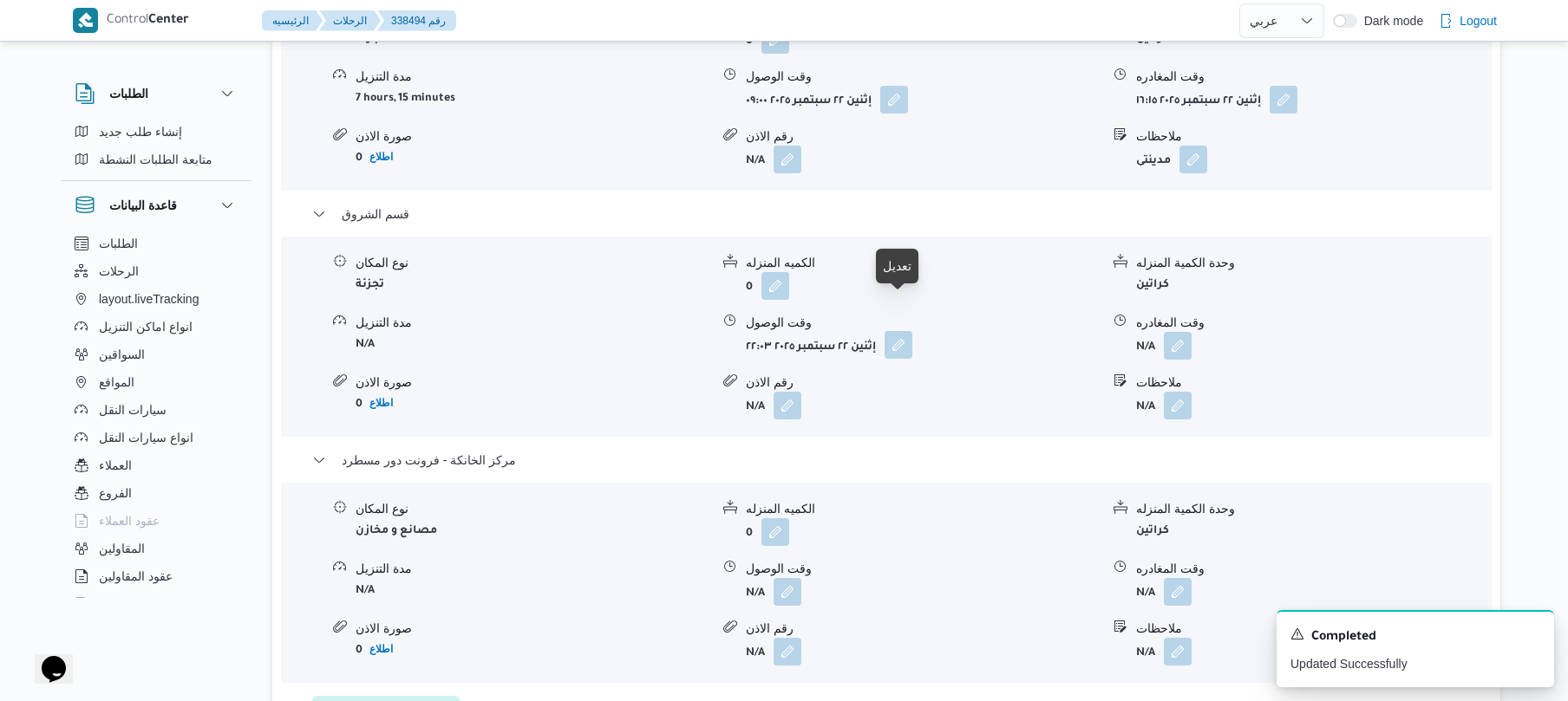
click at [889, 332] on button "button" at bounding box center [898, 345] width 27 height 27
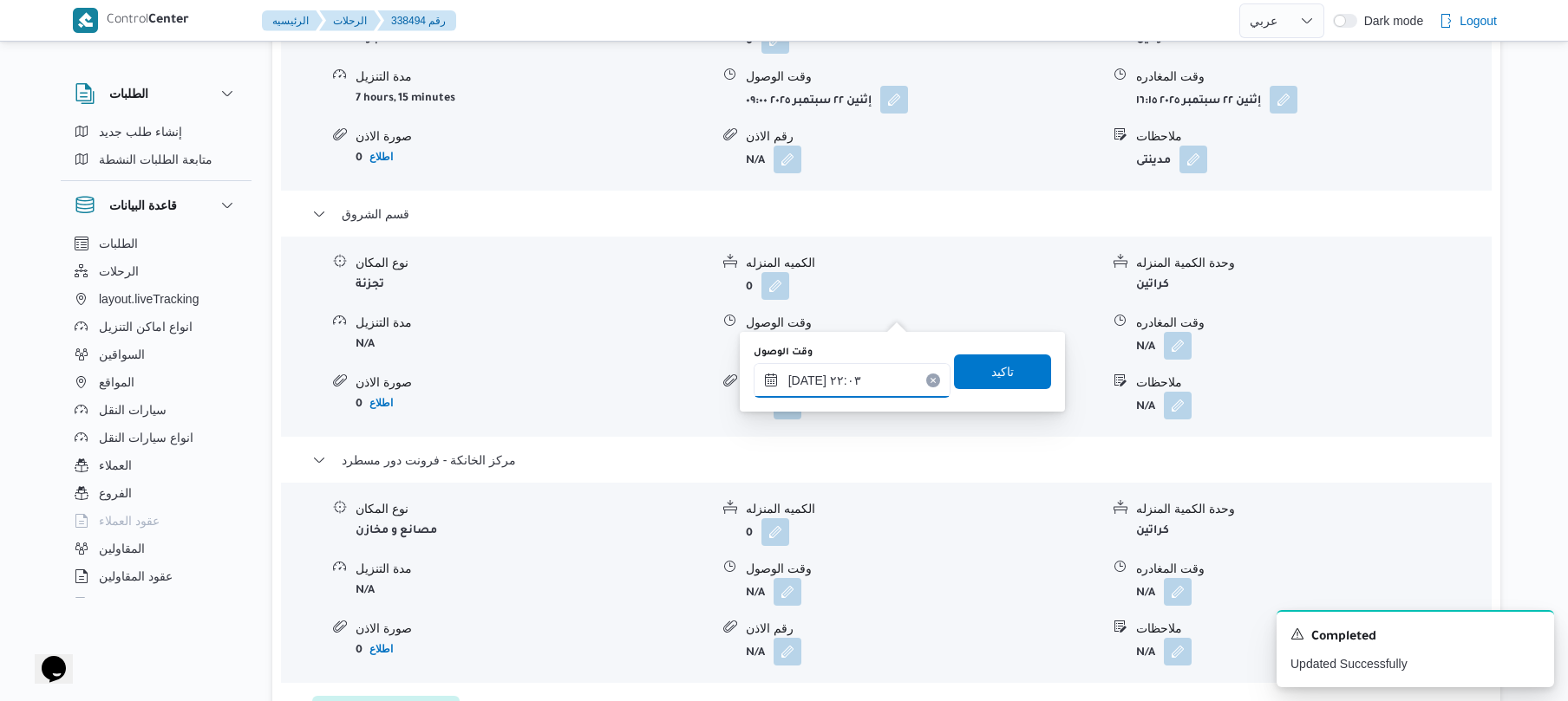
click at [857, 383] on input "[DATE] ٢٢:٠٣" at bounding box center [852, 380] width 197 height 34
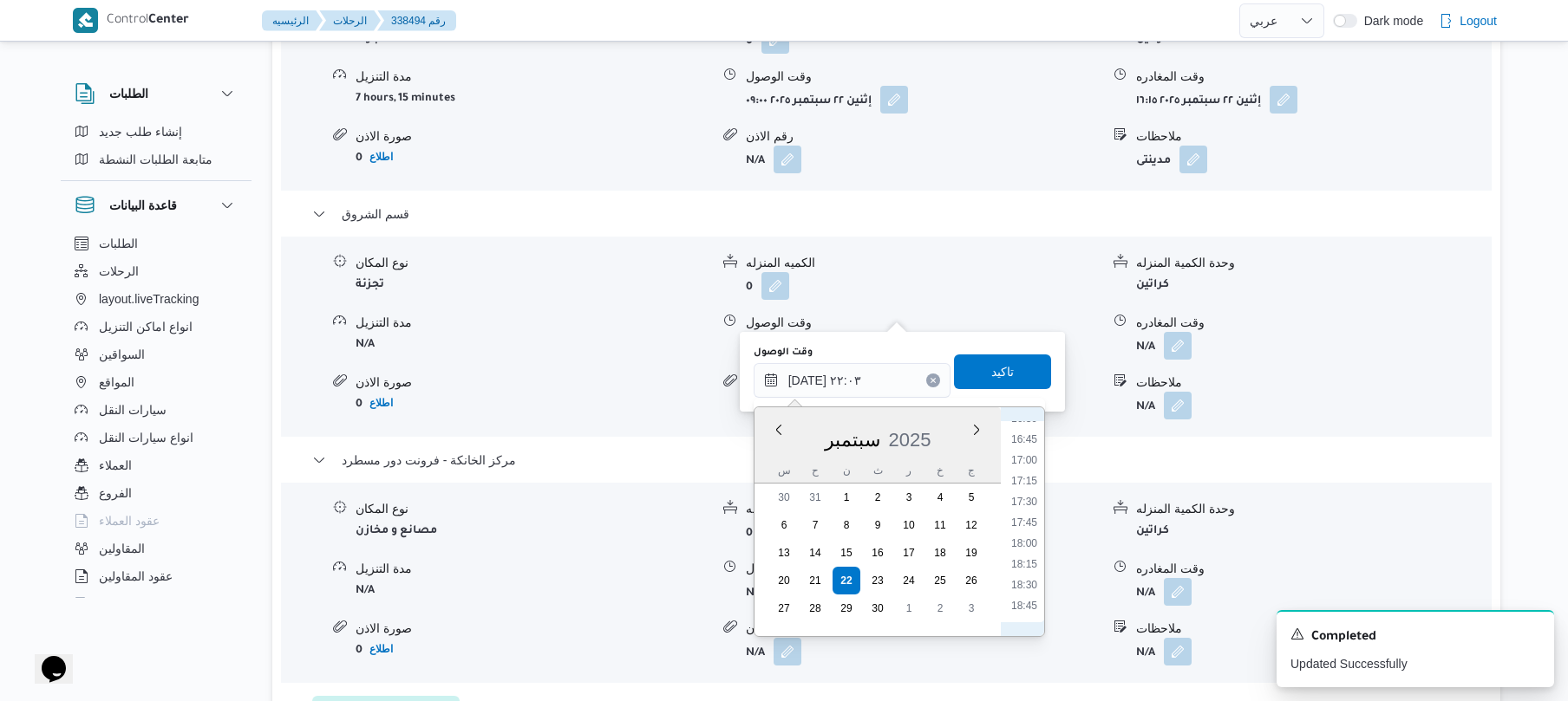
scroll to position [1213, 0]
click at [1028, 601] on li "16:45" at bounding box center [1024, 610] width 40 height 18
type input "[DATE] ١٦:٤٥"
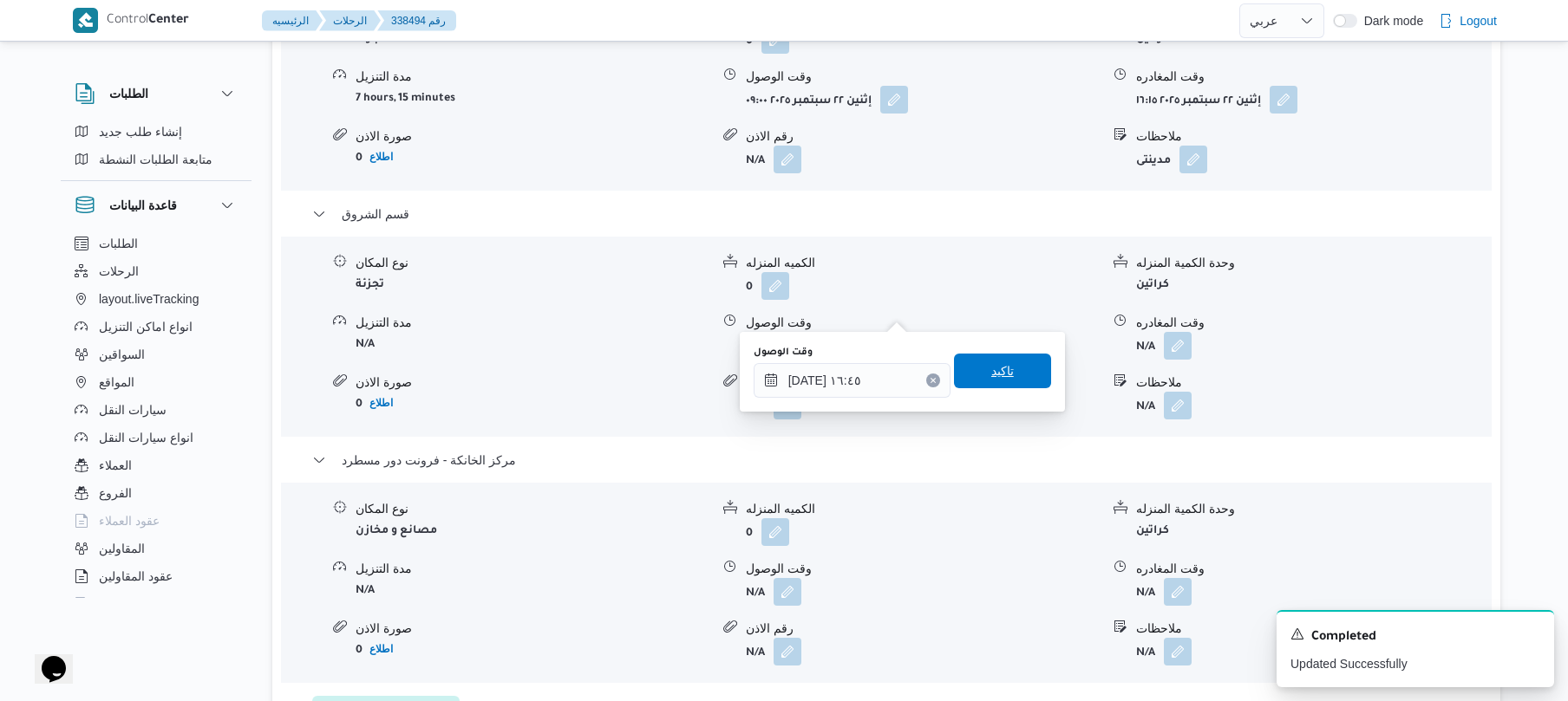
click at [999, 365] on span "تاكيد" at bounding box center [1003, 371] width 23 height 21
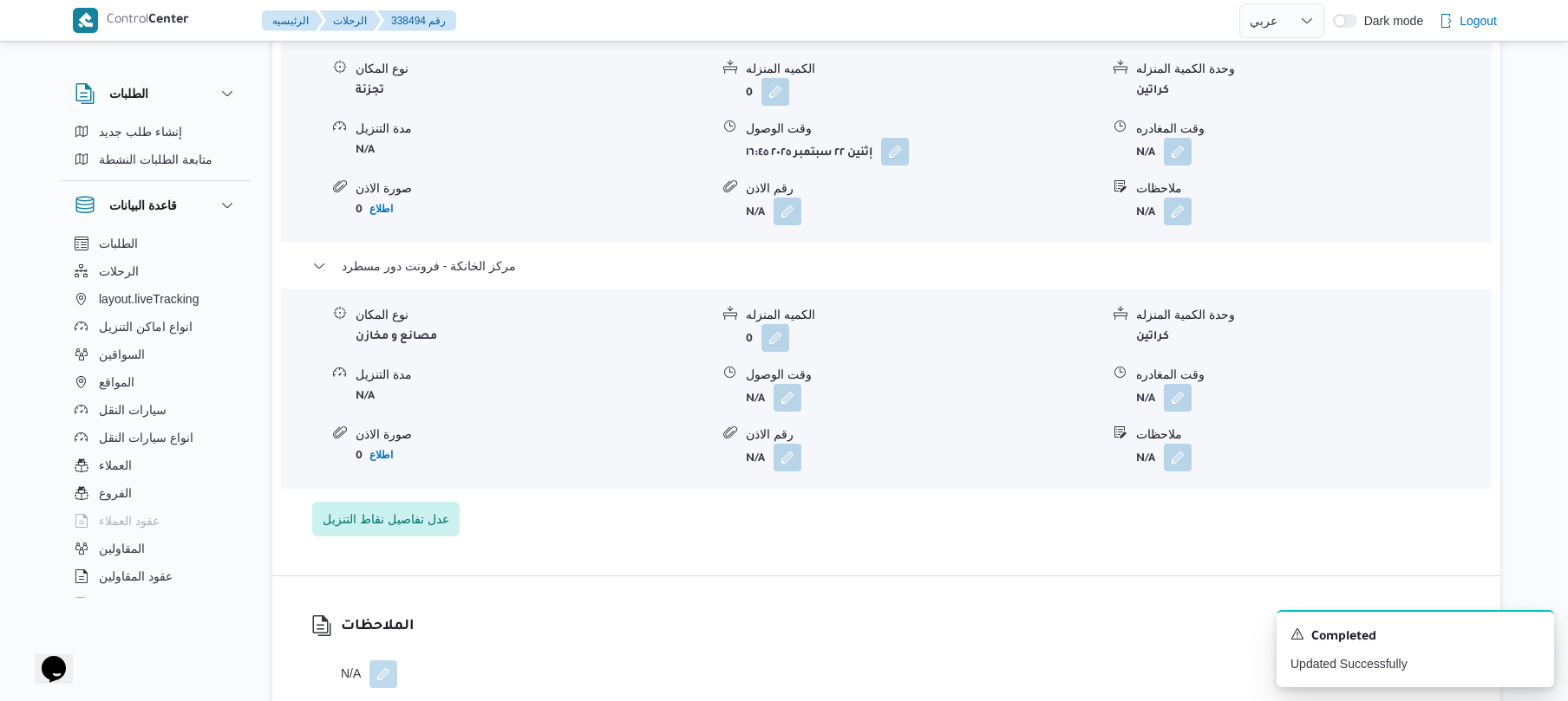
scroll to position [1803, 0]
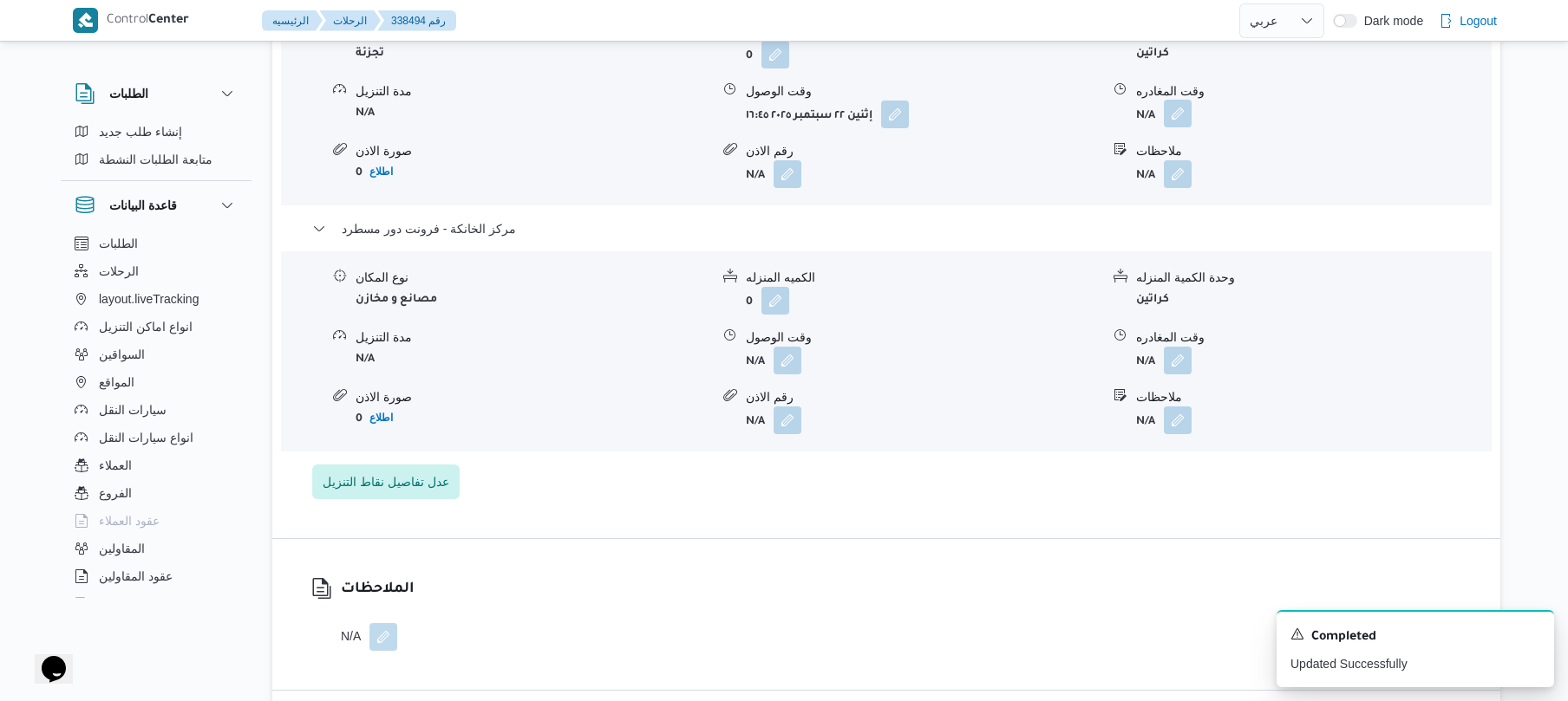
click at [1180, 100] on button "button" at bounding box center [1177, 113] width 27 height 27
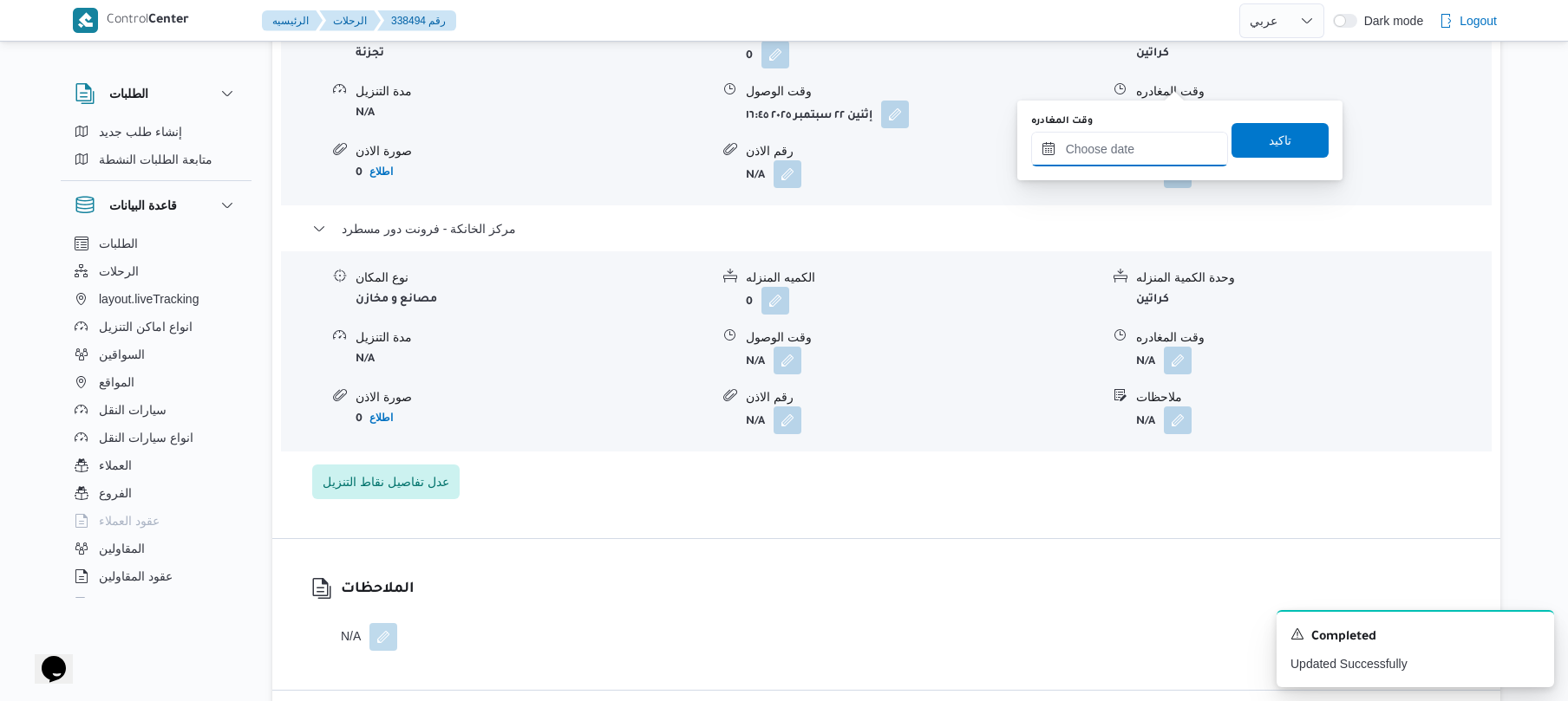
click at [1133, 147] on input "وقت المغادره" at bounding box center [1129, 148] width 197 height 34
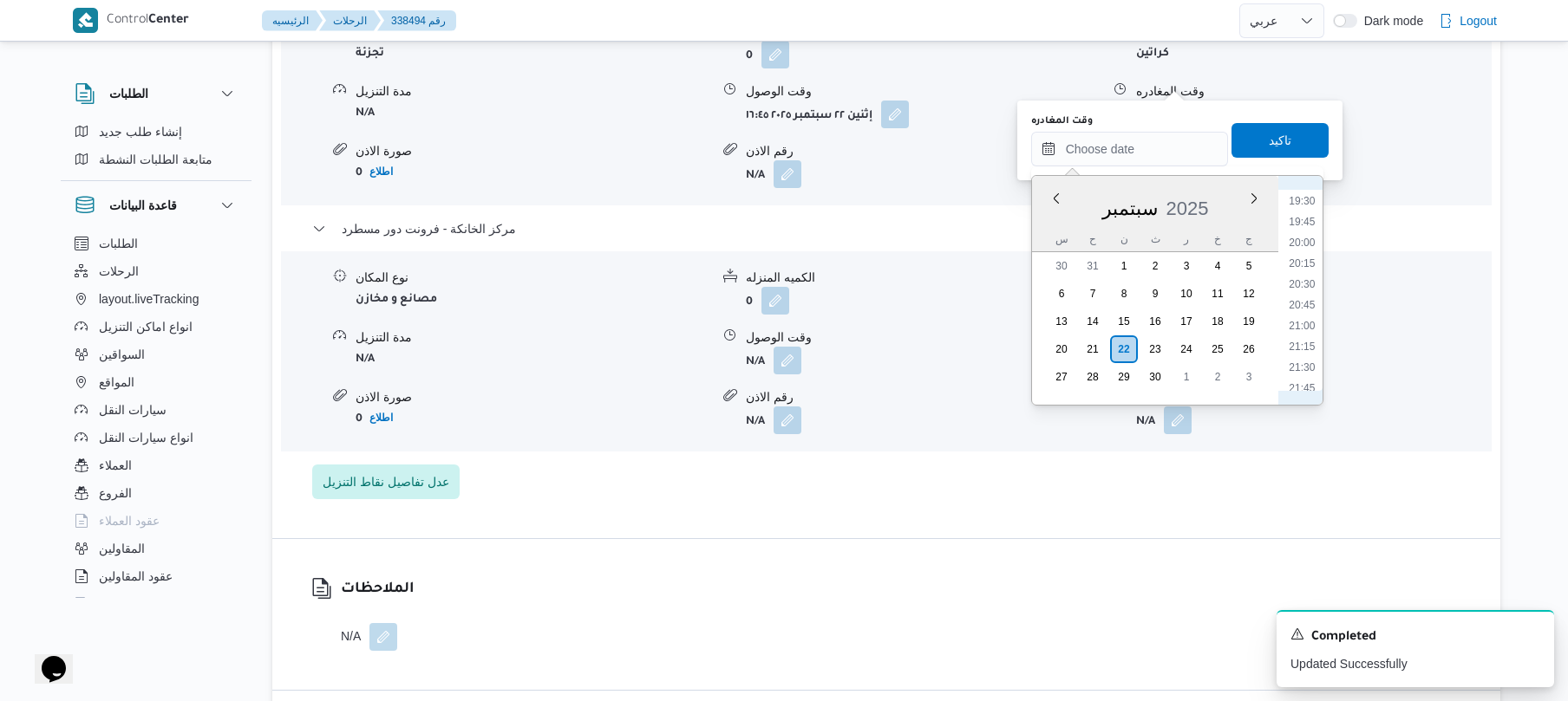
scroll to position [1450, 0]
click at [1308, 309] on li "18:45" at bounding box center [1302, 309] width 40 height 18
type input "[DATE] ١٨:٤٥"
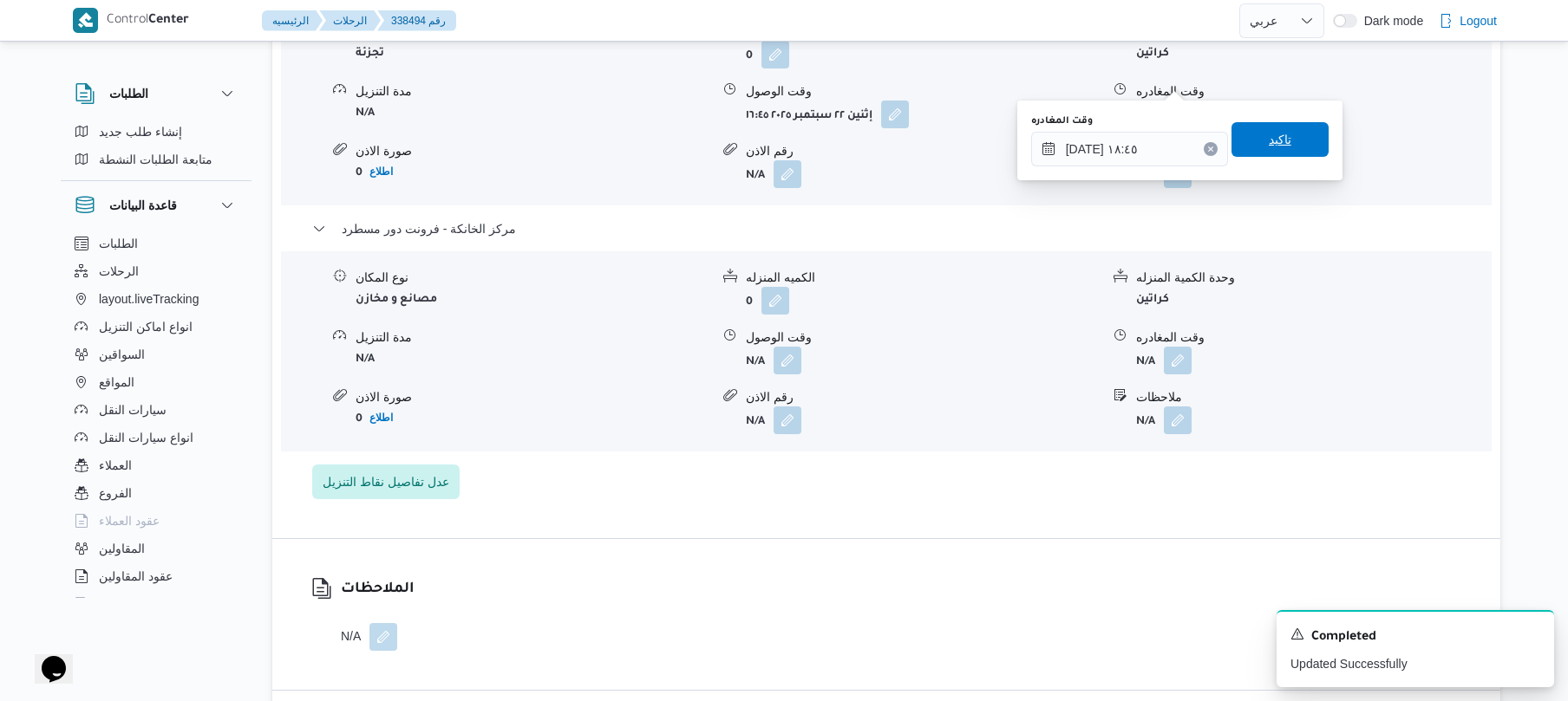
click at [1282, 135] on span "تاكيد" at bounding box center [1280, 139] width 97 height 34
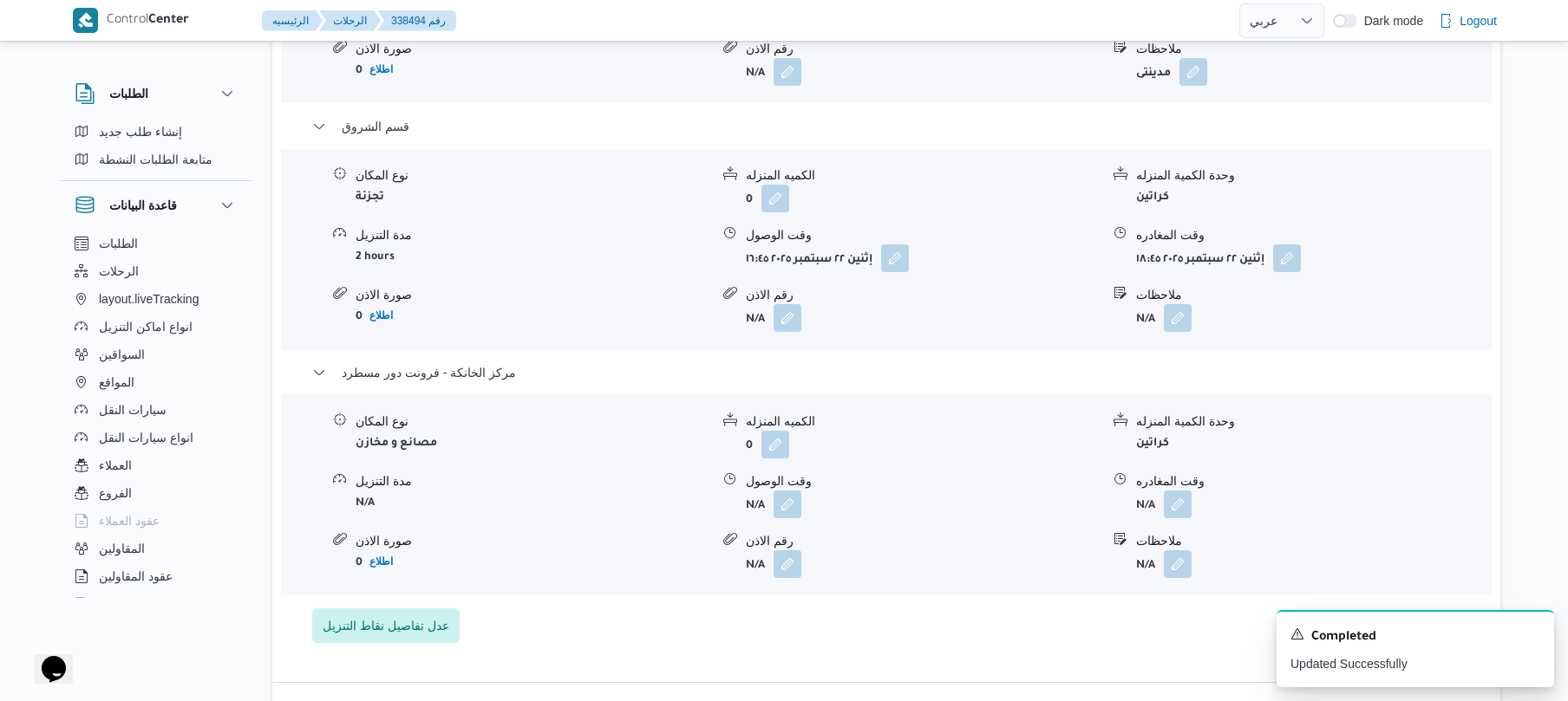
scroll to position [1849, 0]
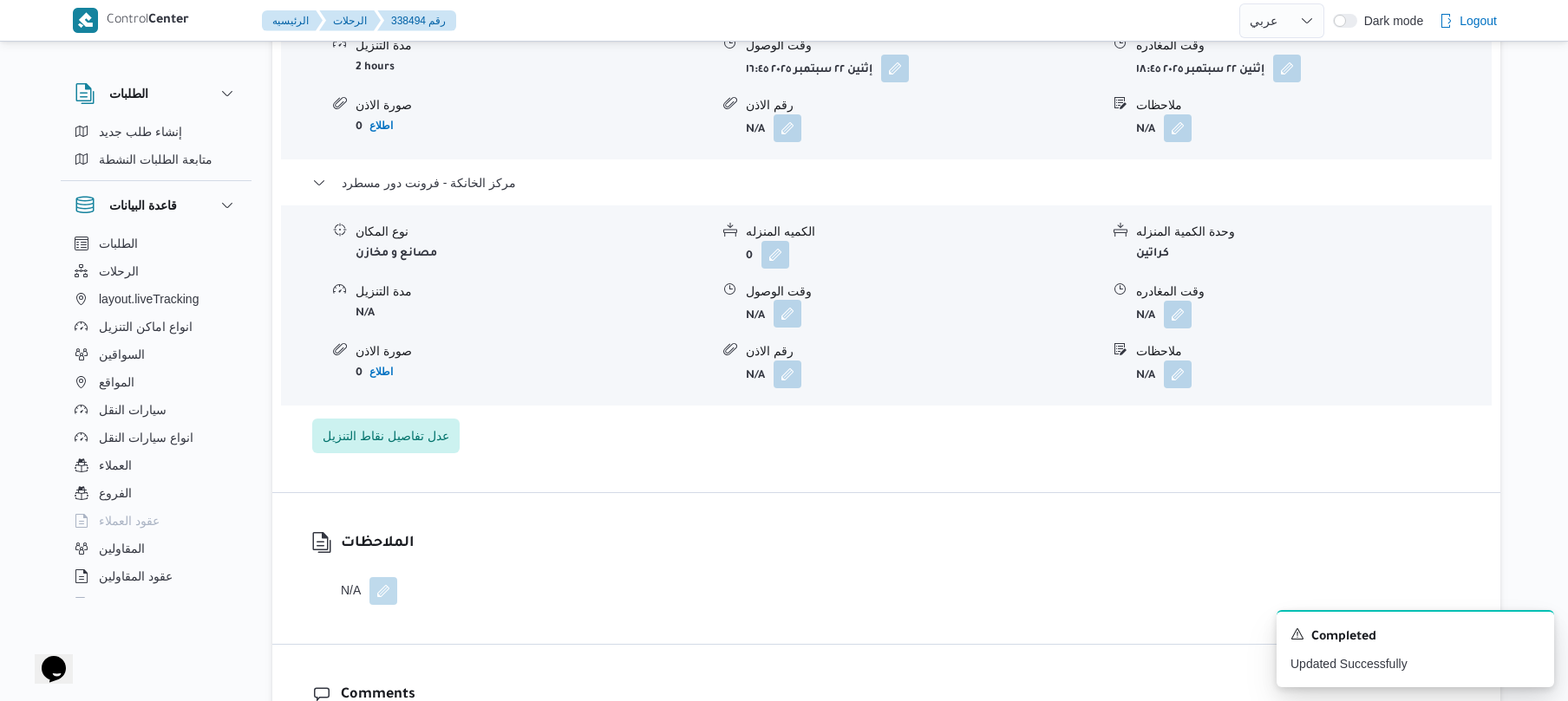
click at [792, 300] on button "button" at bounding box center [787, 313] width 27 height 27
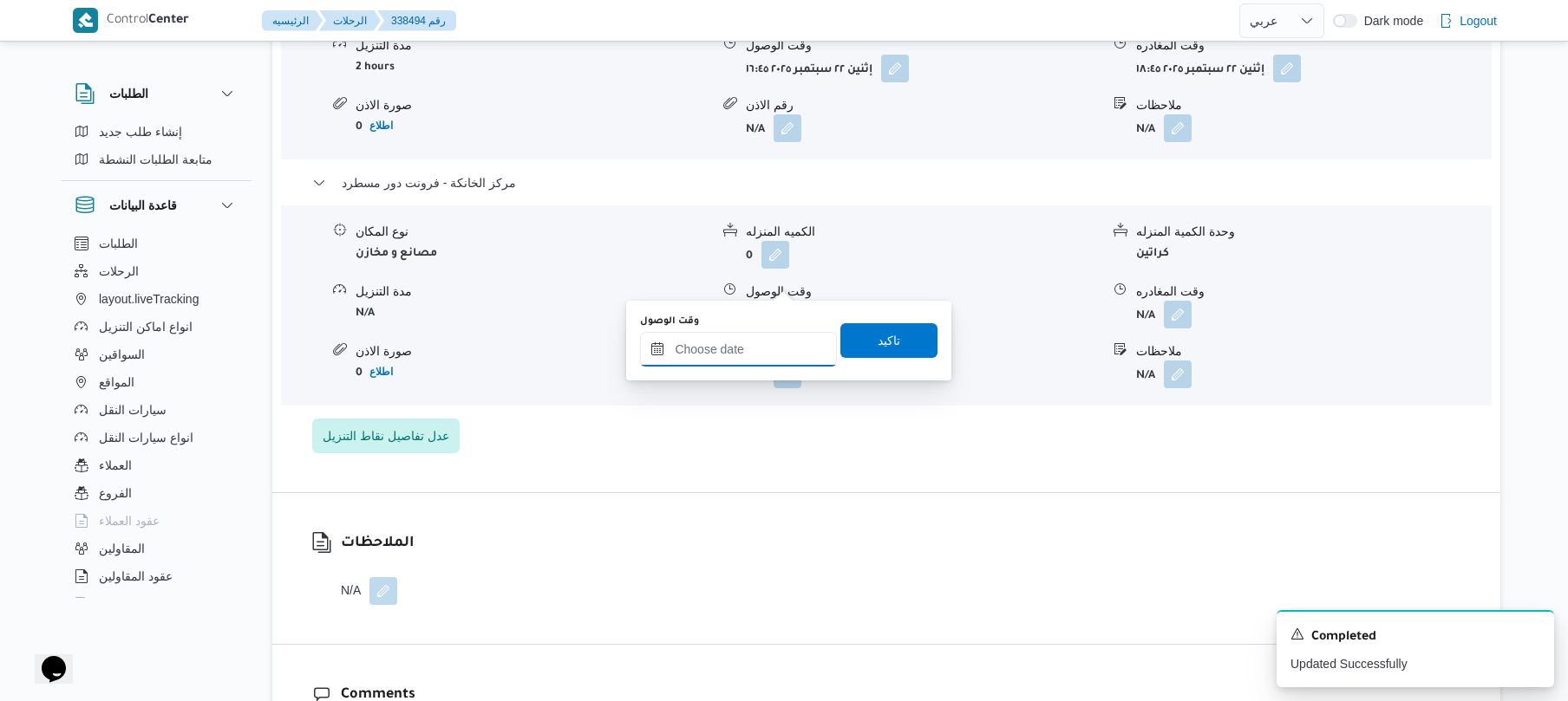
click at [760, 357] on input "وقت الوصول" at bounding box center [738, 348] width 197 height 34
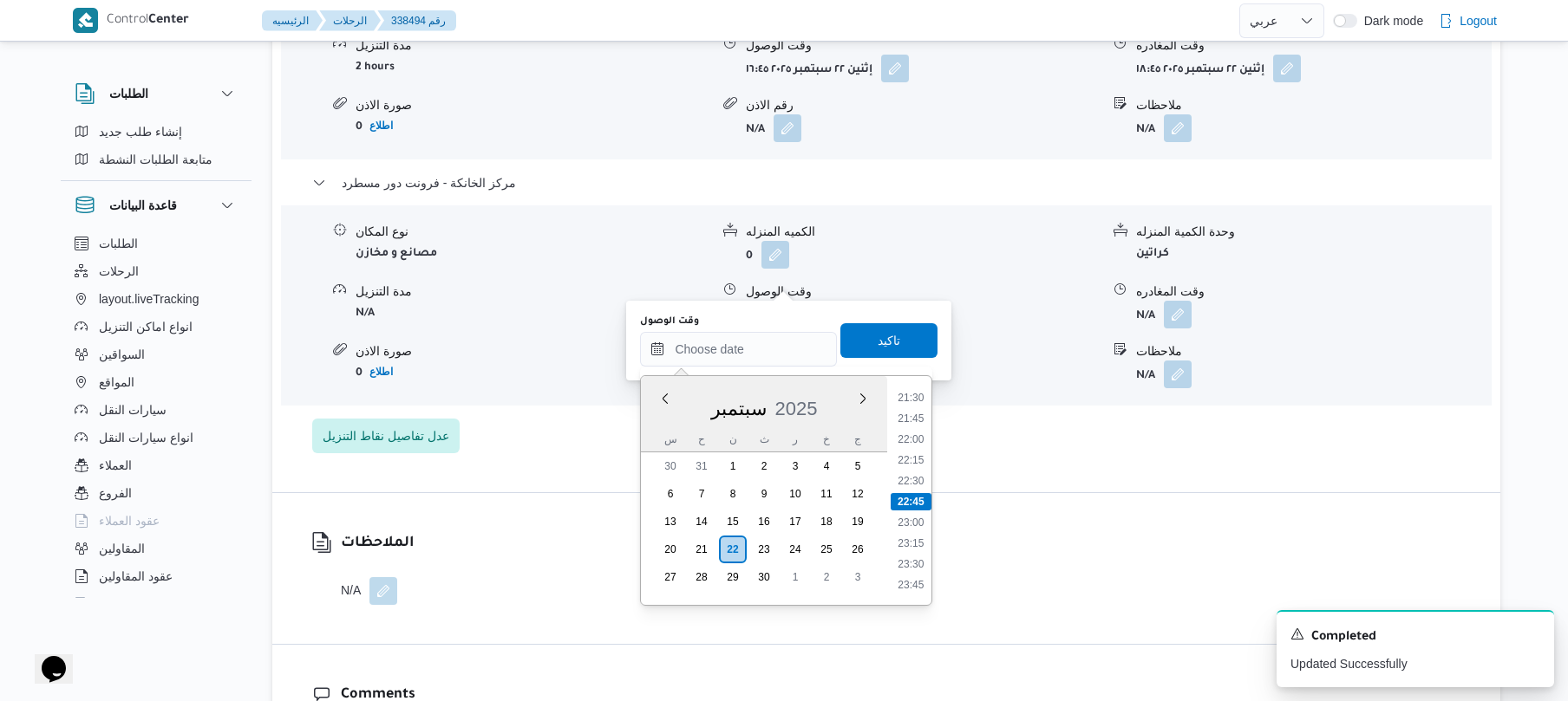
scroll to position [1620, 0]
click at [919, 407] on li "19:30" at bounding box center [912, 401] width 40 height 18
type input "[DATE] ١٩:٣٠"
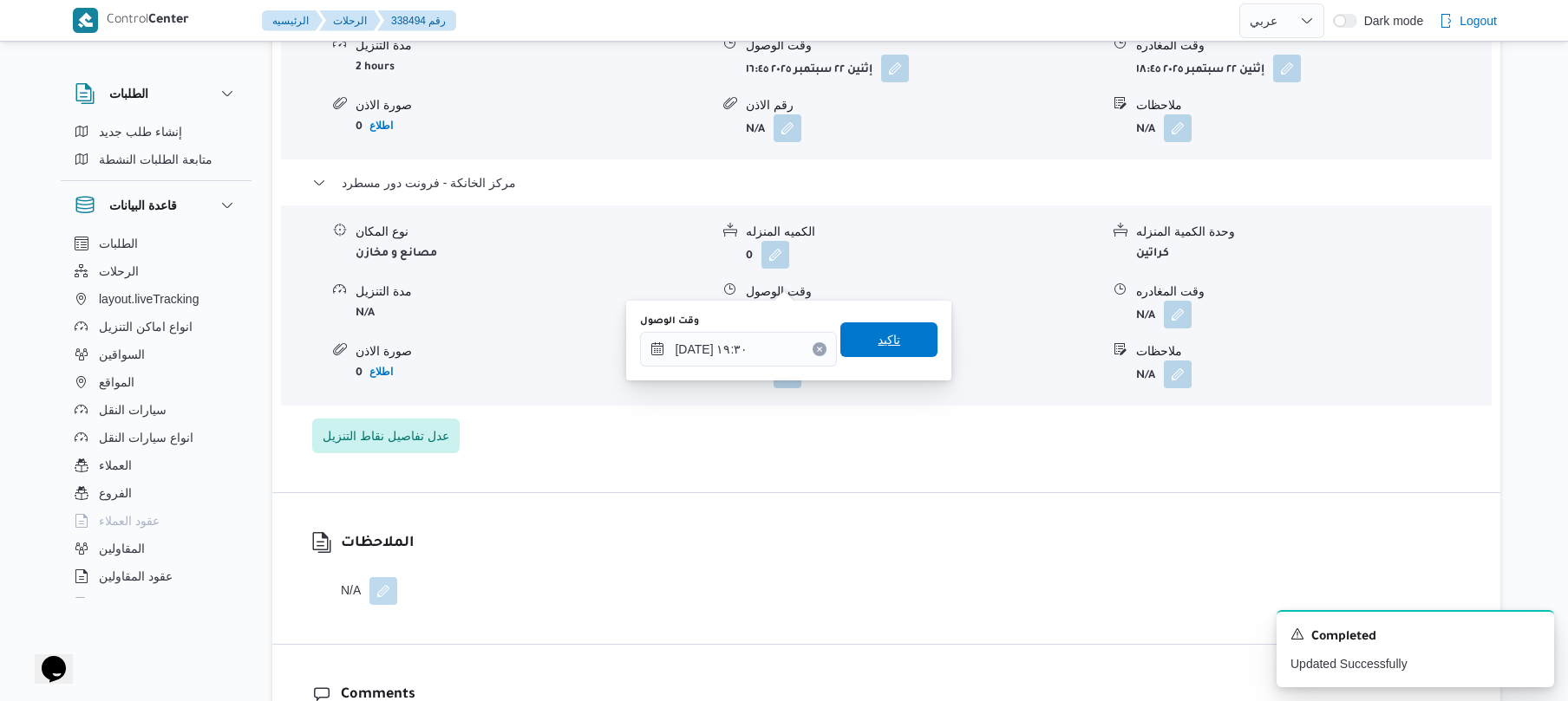
click at [889, 331] on span "تاكيد" at bounding box center [889, 340] width 23 height 21
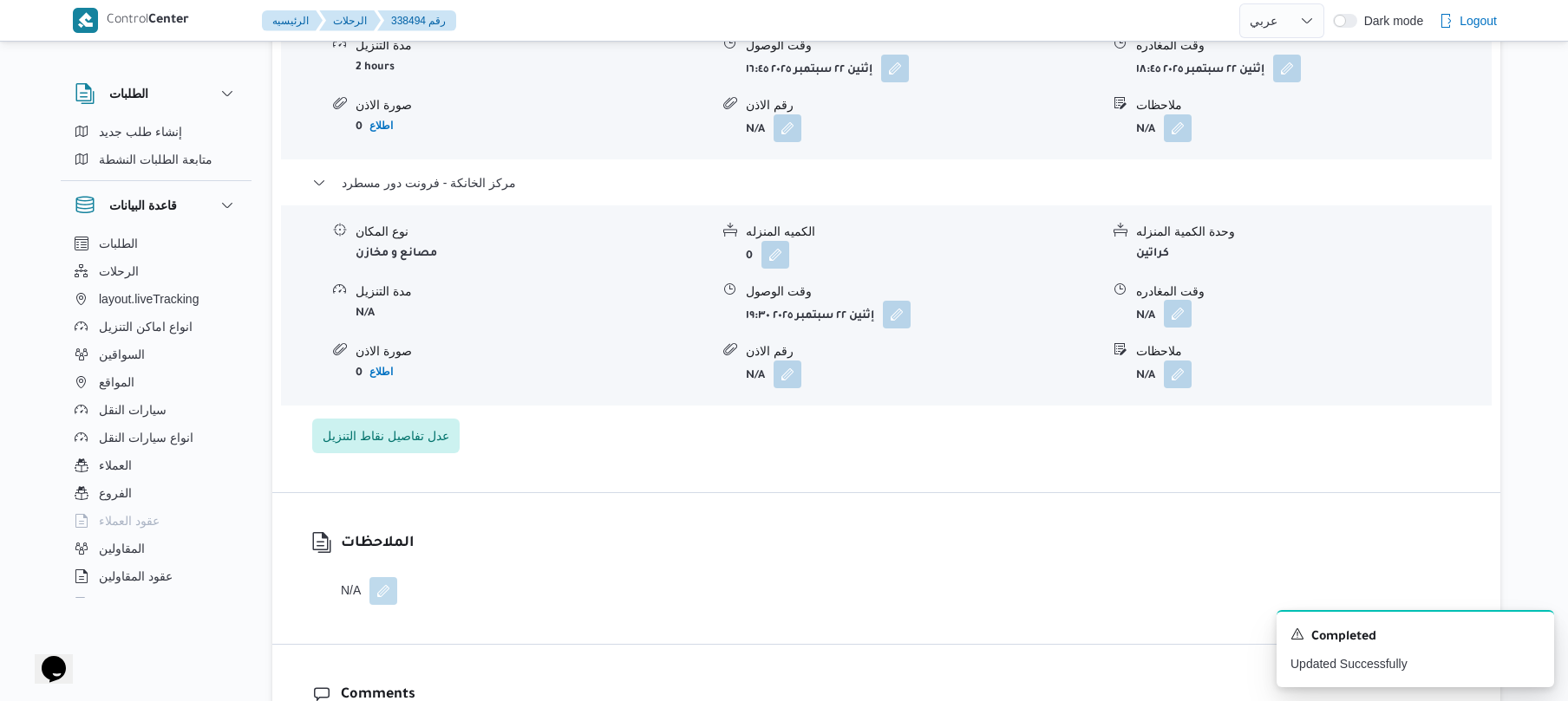
click at [1180, 300] on button "button" at bounding box center [1177, 313] width 27 height 27
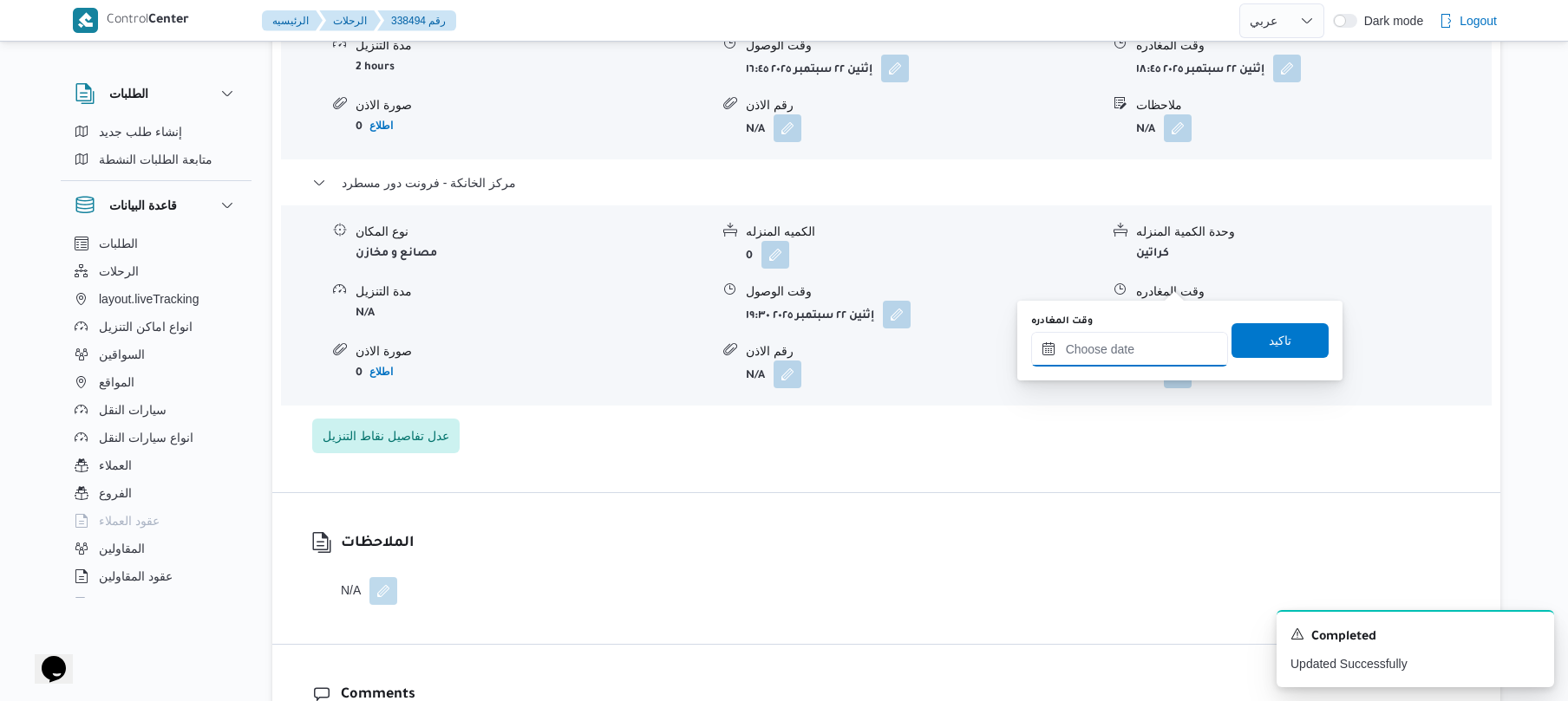
click at [1129, 343] on input "وقت المغادره" at bounding box center [1129, 348] width 197 height 34
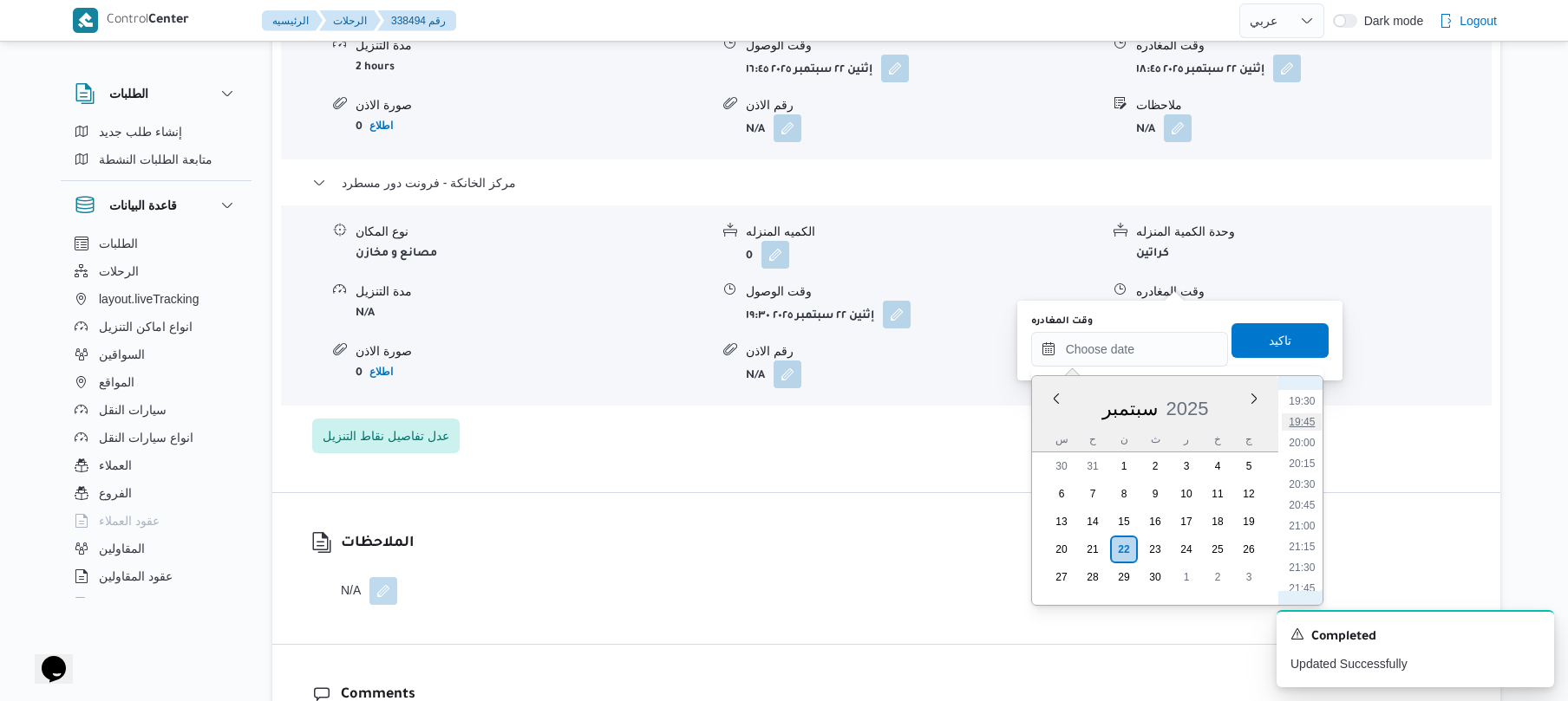
click at [1308, 424] on li "19:45" at bounding box center [1302, 422] width 40 height 18
type input "[DATE] ١٩:٤٥"
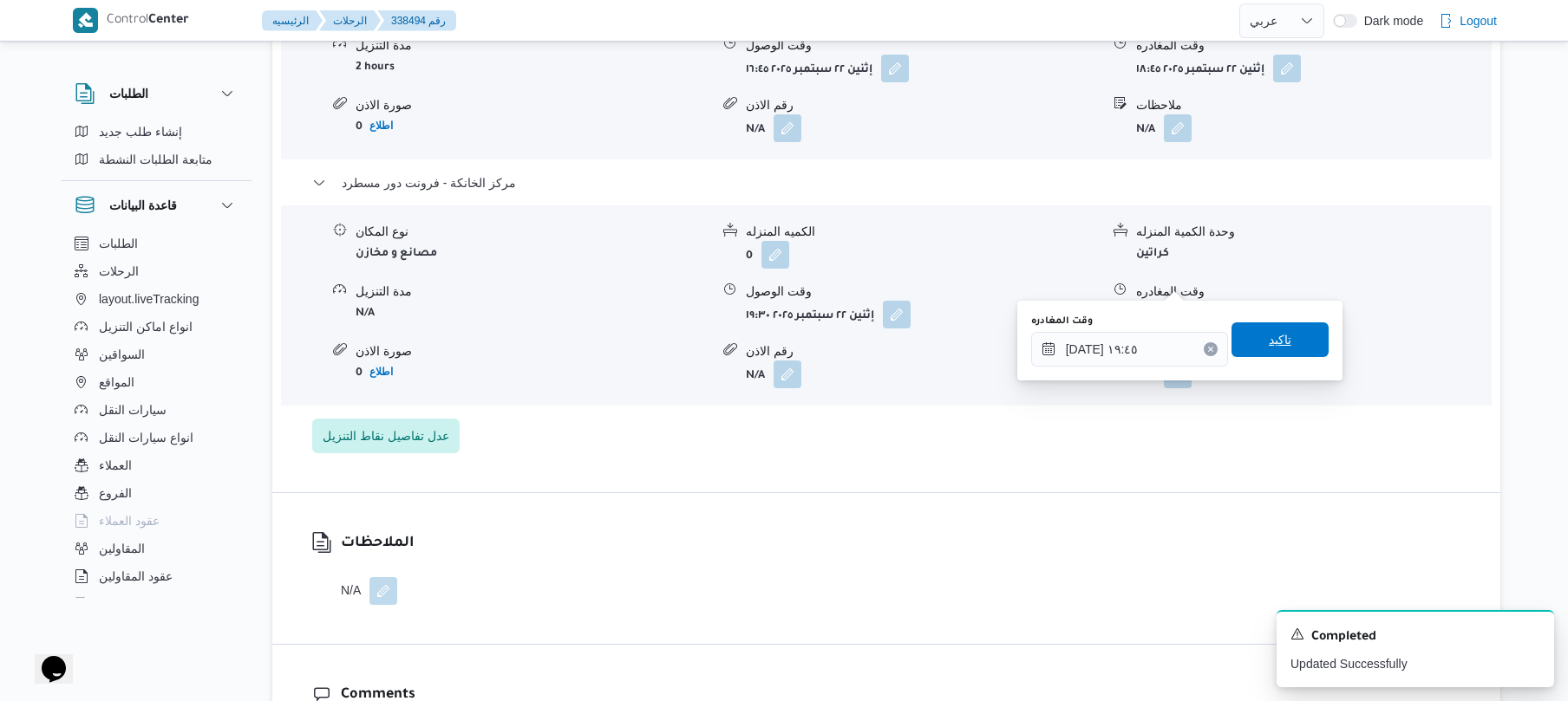
click at [1293, 347] on span "تاكيد" at bounding box center [1280, 339] width 97 height 34
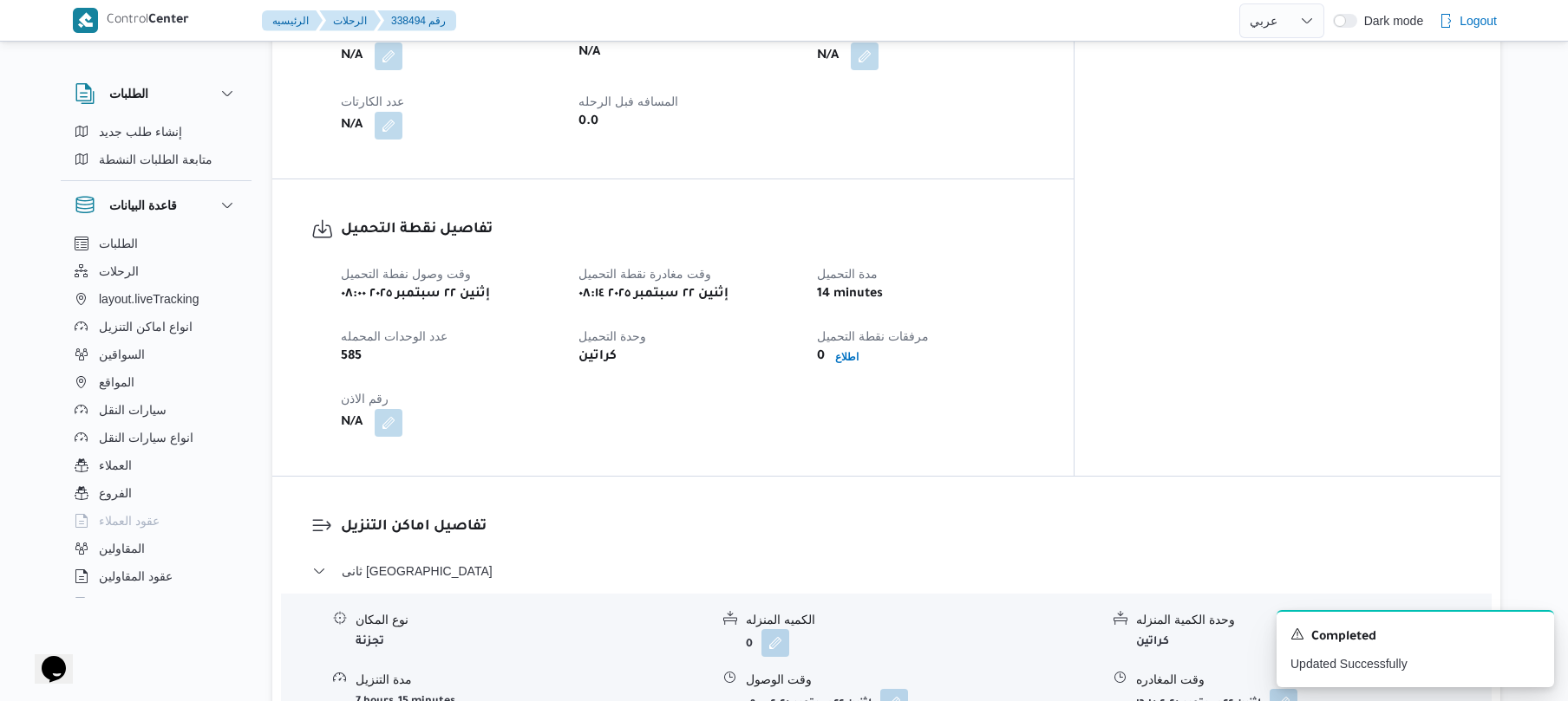
scroll to position [0, 0]
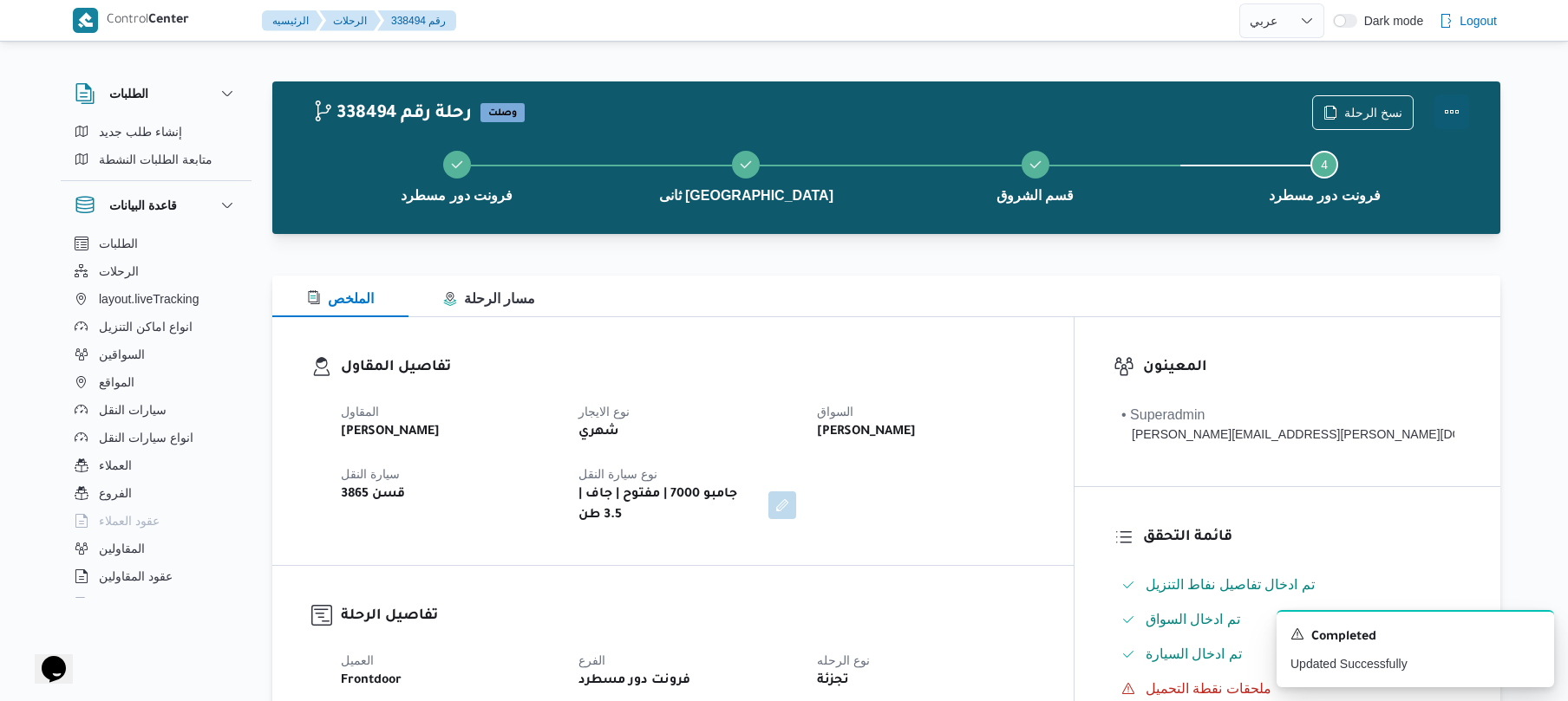
click at [1444, 109] on button "Actions" at bounding box center [1452, 111] width 34 height 34
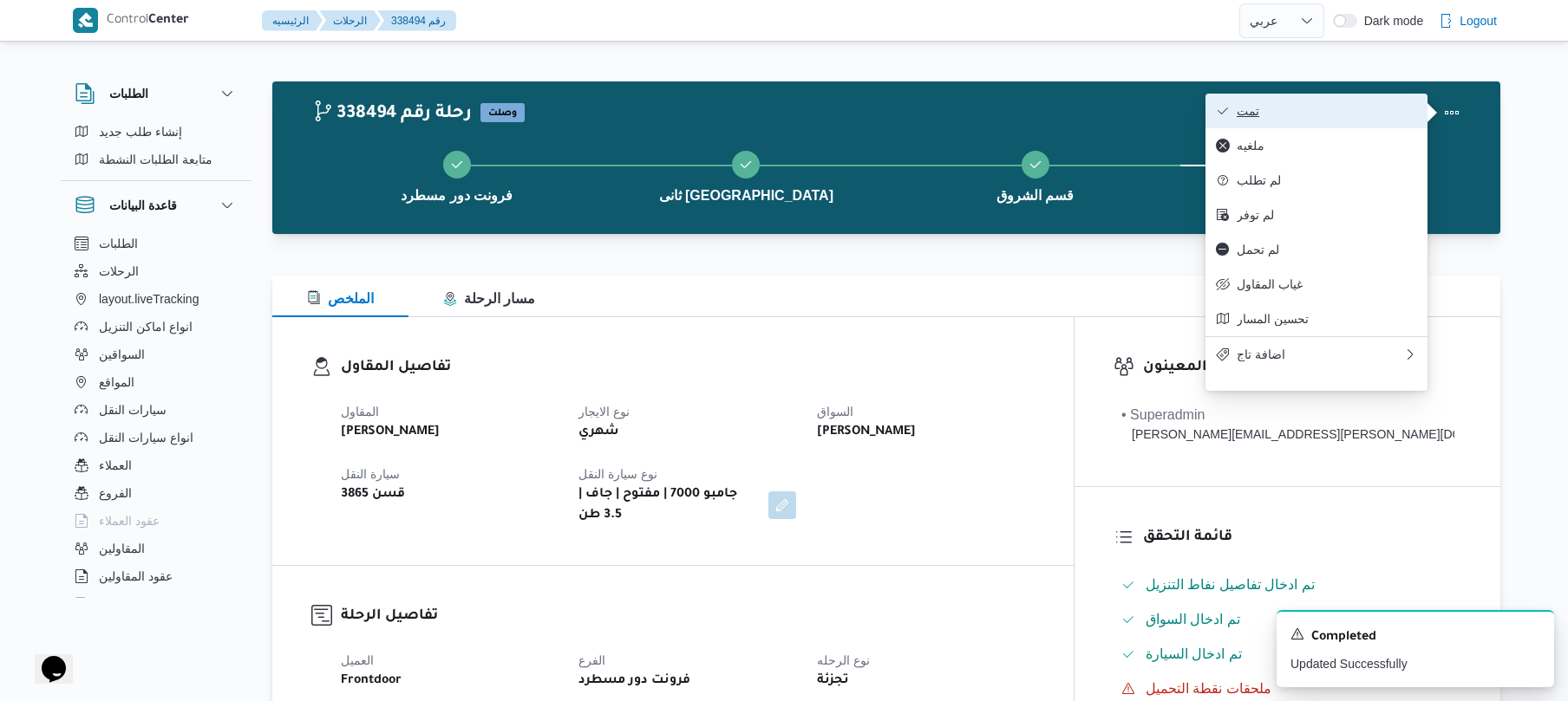
click at [1375, 109] on span "تمت" at bounding box center [1327, 111] width 180 height 14
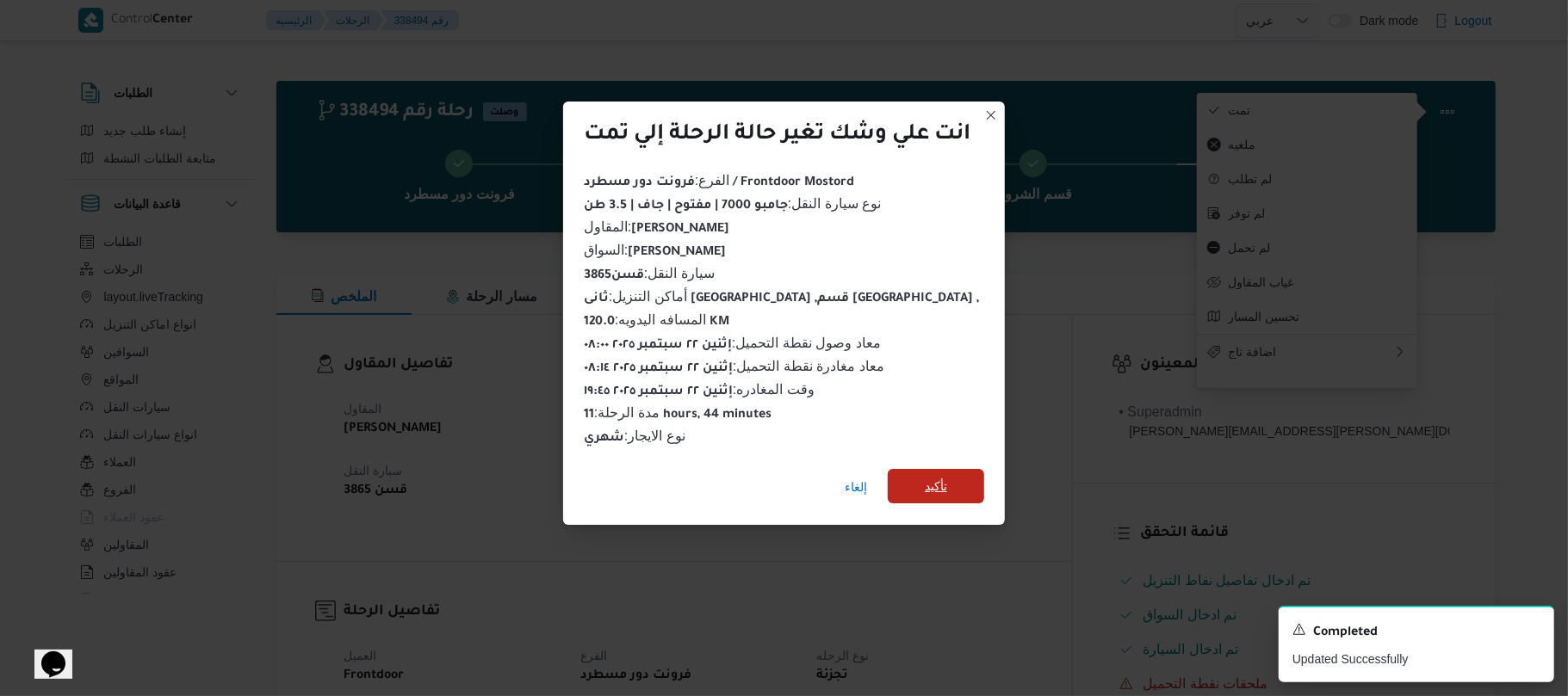
click at [971, 476] on span "تأكيد" at bounding box center [936, 486] width 96 height 34
